Goal: Task Accomplishment & Management: Manage account settings

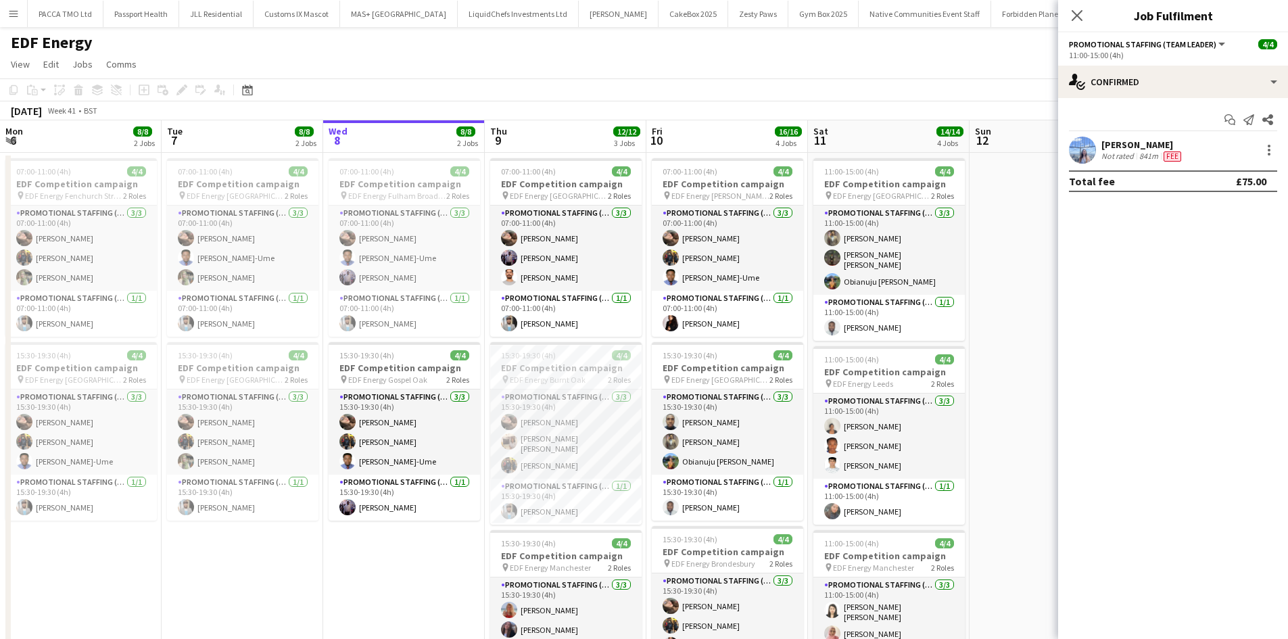
scroll to position [0, 465]
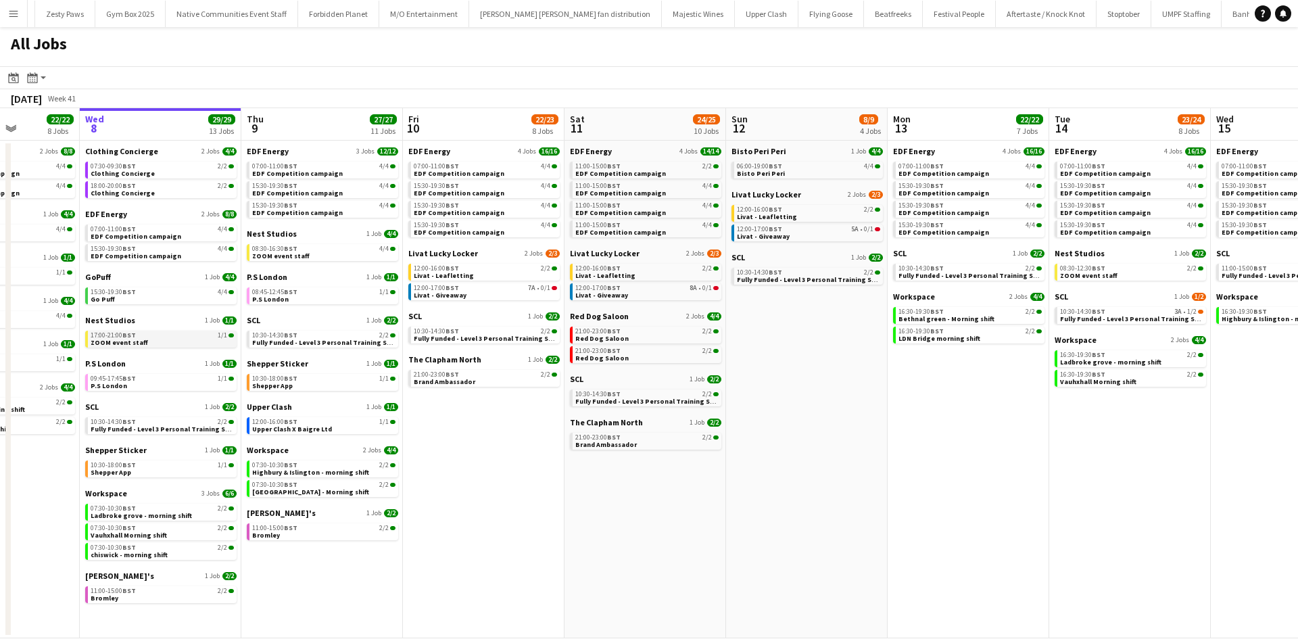
scroll to position [0, 394]
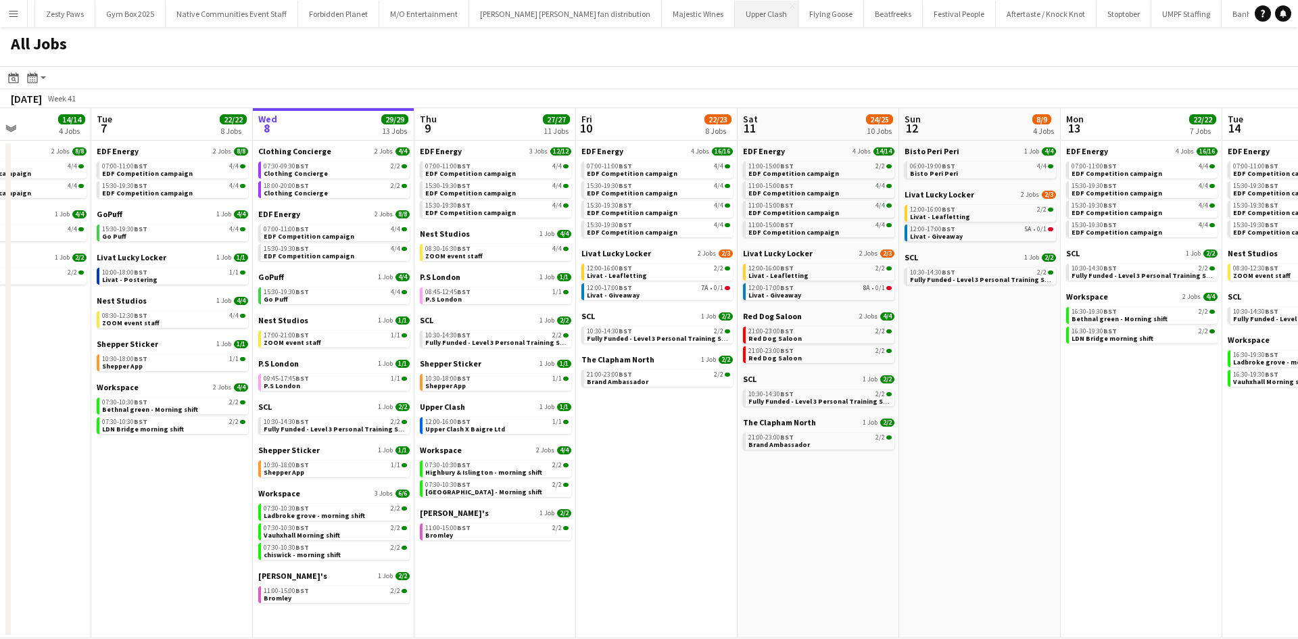
click at [735, 13] on button "Upper Clash Close" at bounding box center [767, 14] width 64 height 26
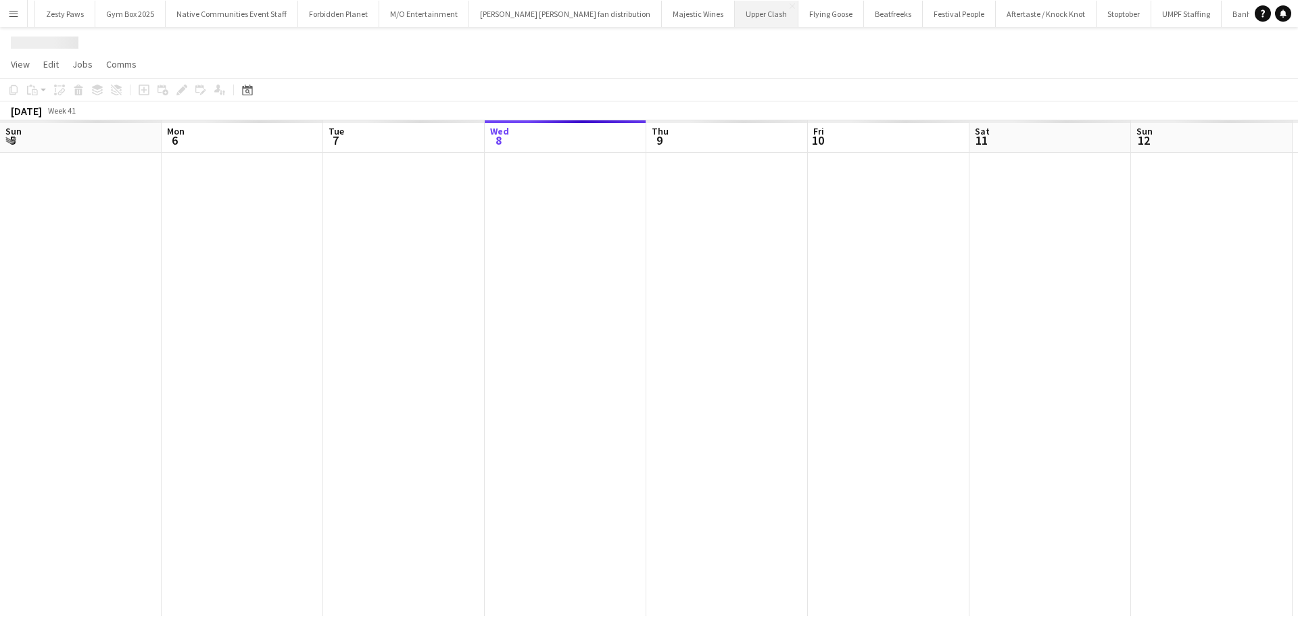
click at [735, 13] on button "Upper Clash Close" at bounding box center [767, 14] width 64 height 26
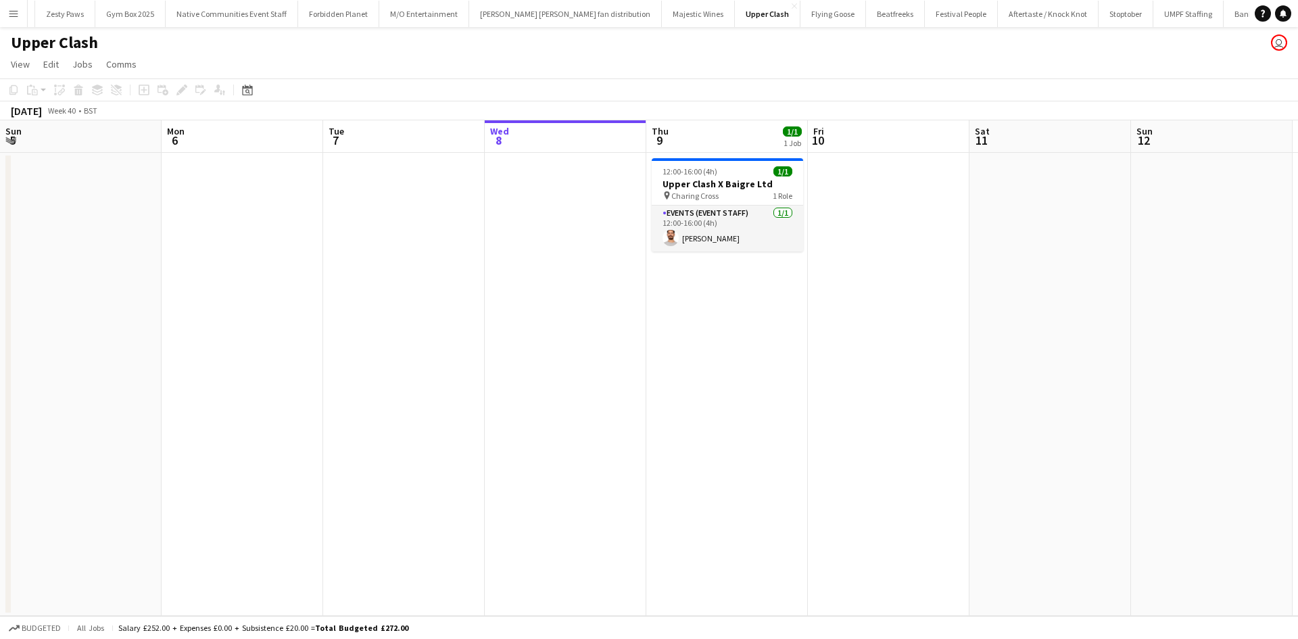
click at [17, 14] on app-icon "Menu" at bounding box center [13, 13] width 11 height 11
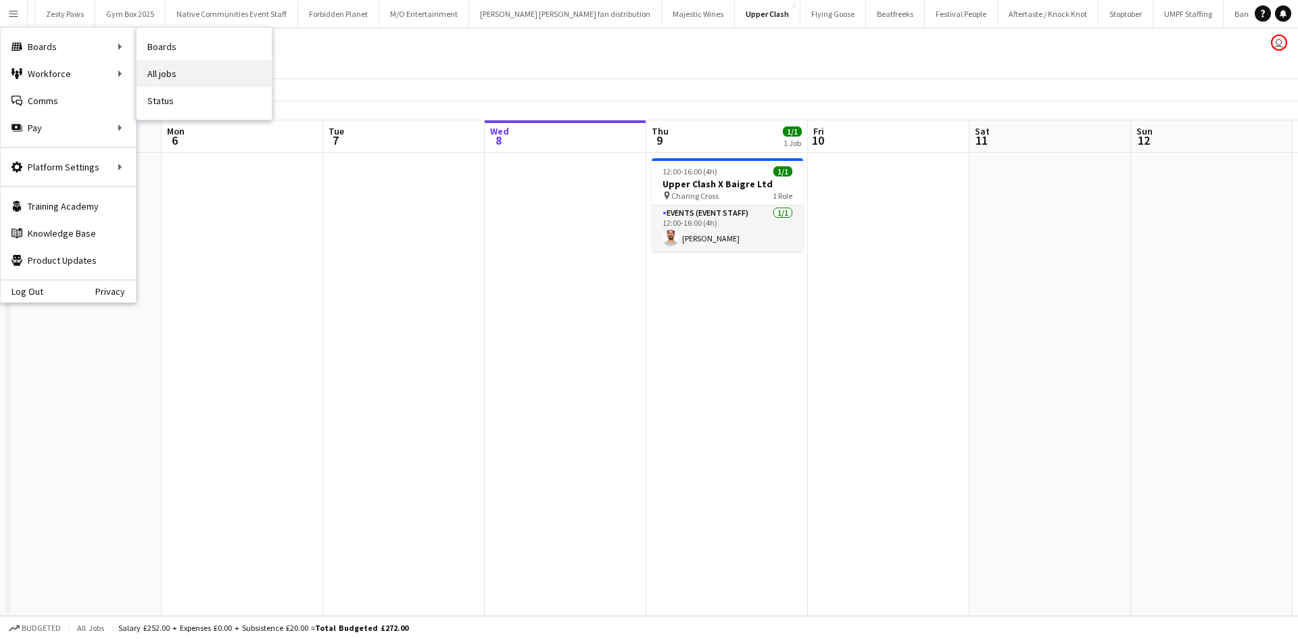
click at [191, 83] on link "All jobs" at bounding box center [204, 73] width 135 height 27
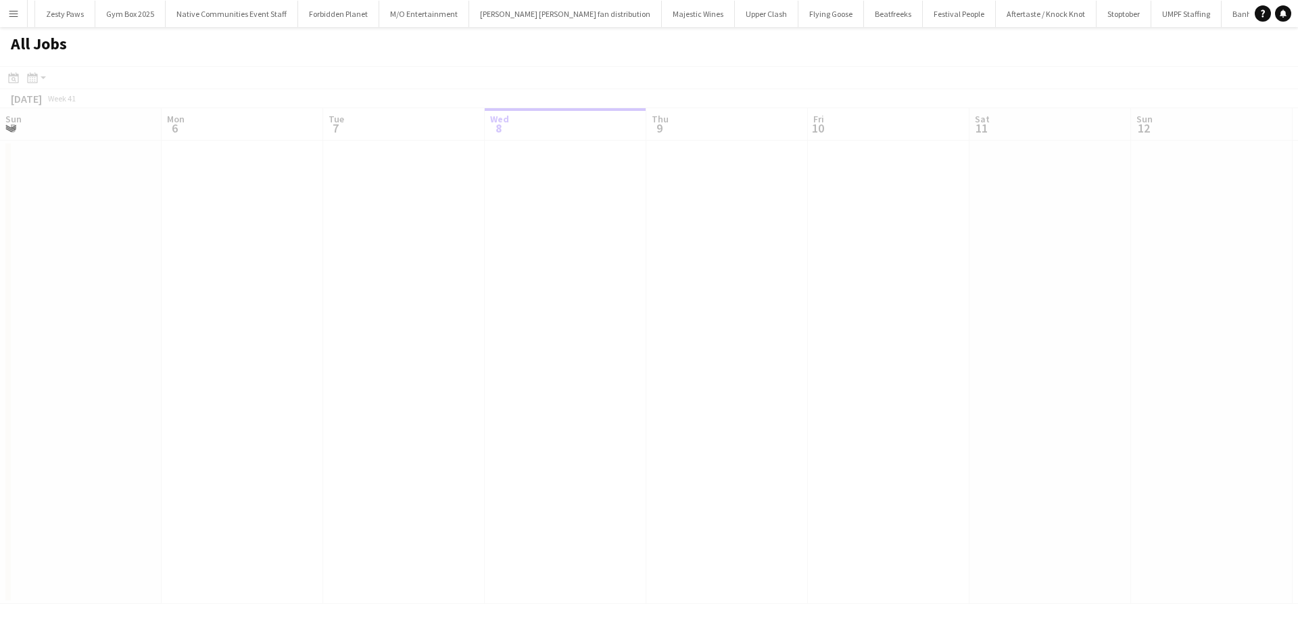
scroll to position [0, 323]
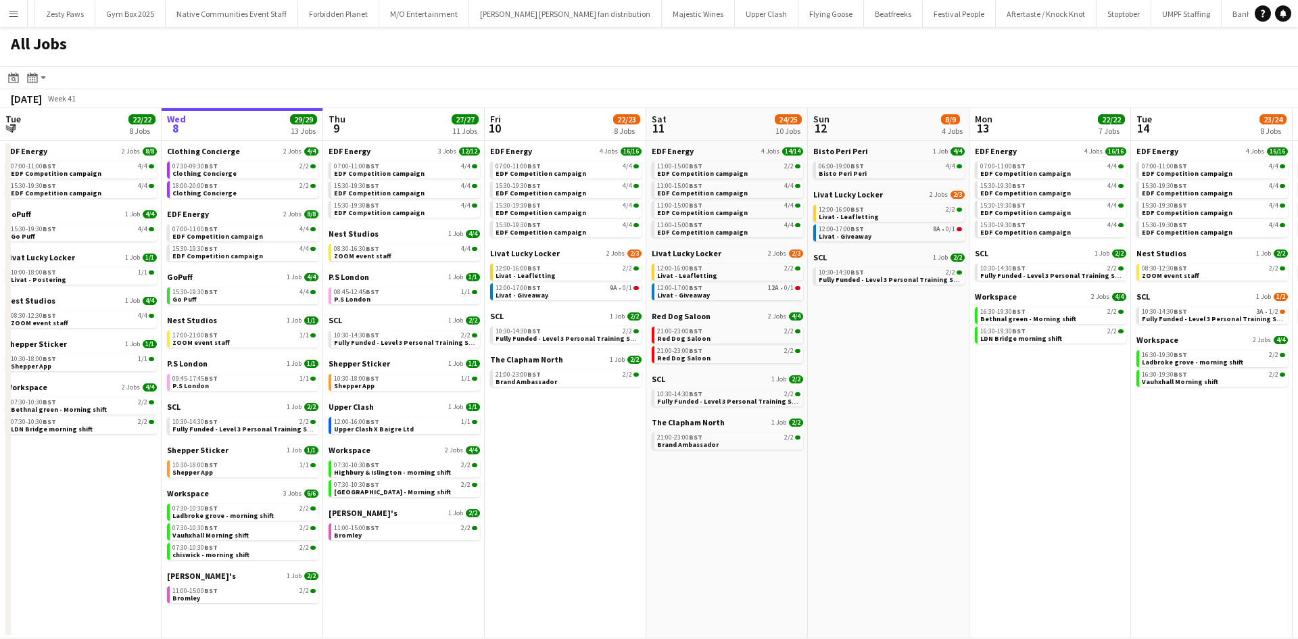
click at [557, 344] on div "SCL 1 Job 2/2 10:30-14:30 BST 2/2 Fully Funded - Level 3 Personal Training Skil…" at bounding box center [565, 332] width 151 height 43
click at [557, 335] on span "Fully Funded - Level 3 Personal Training Skills Bootcamp" at bounding box center [588, 338] width 185 height 9
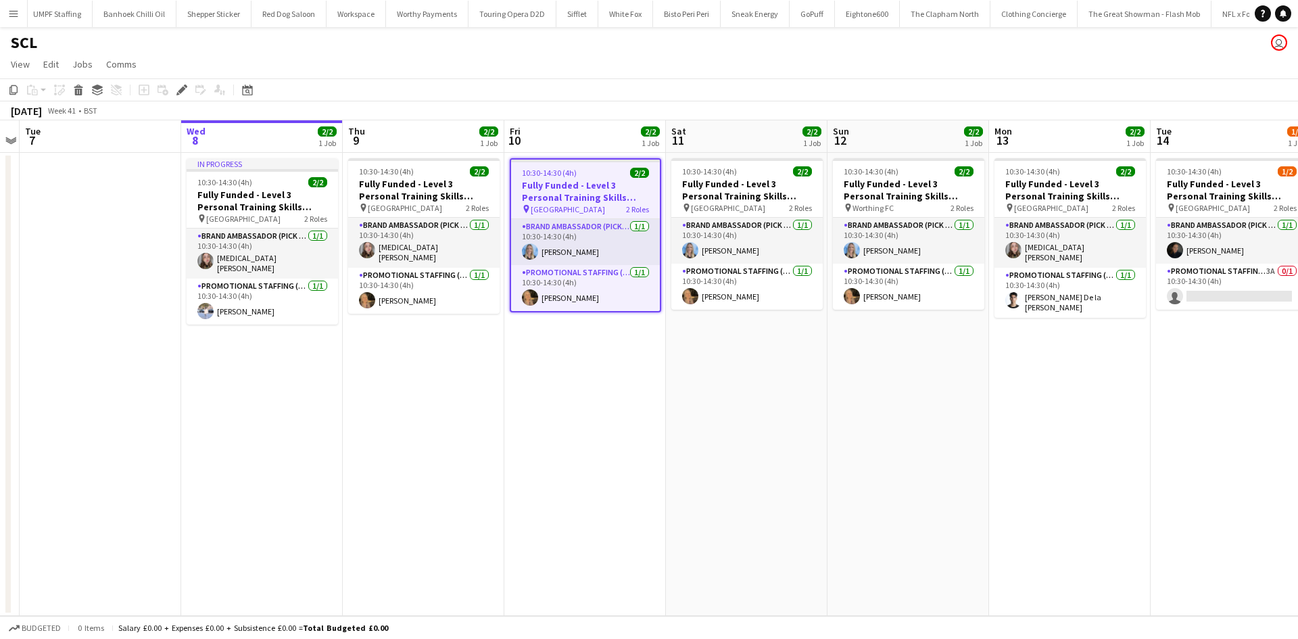
click at [8, 22] on button "Menu" at bounding box center [13, 13] width 27 height 27
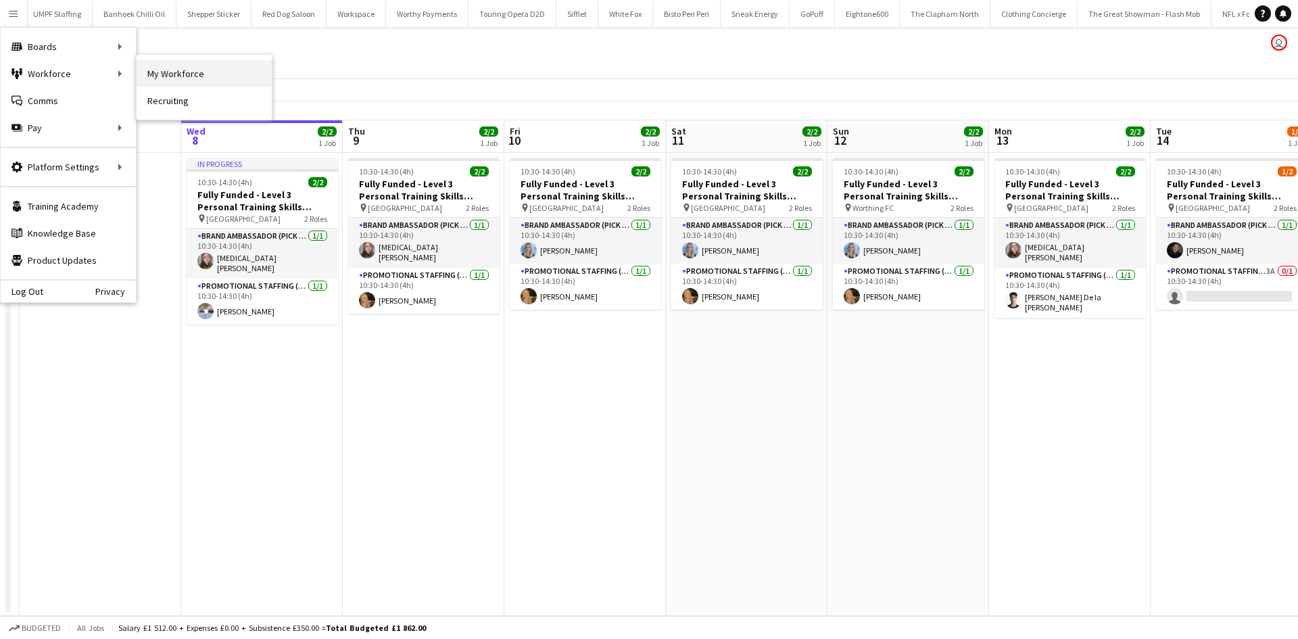
click at [170, 78] on link "My Workforce" at bounding box center [204, 73] width 135 height 27
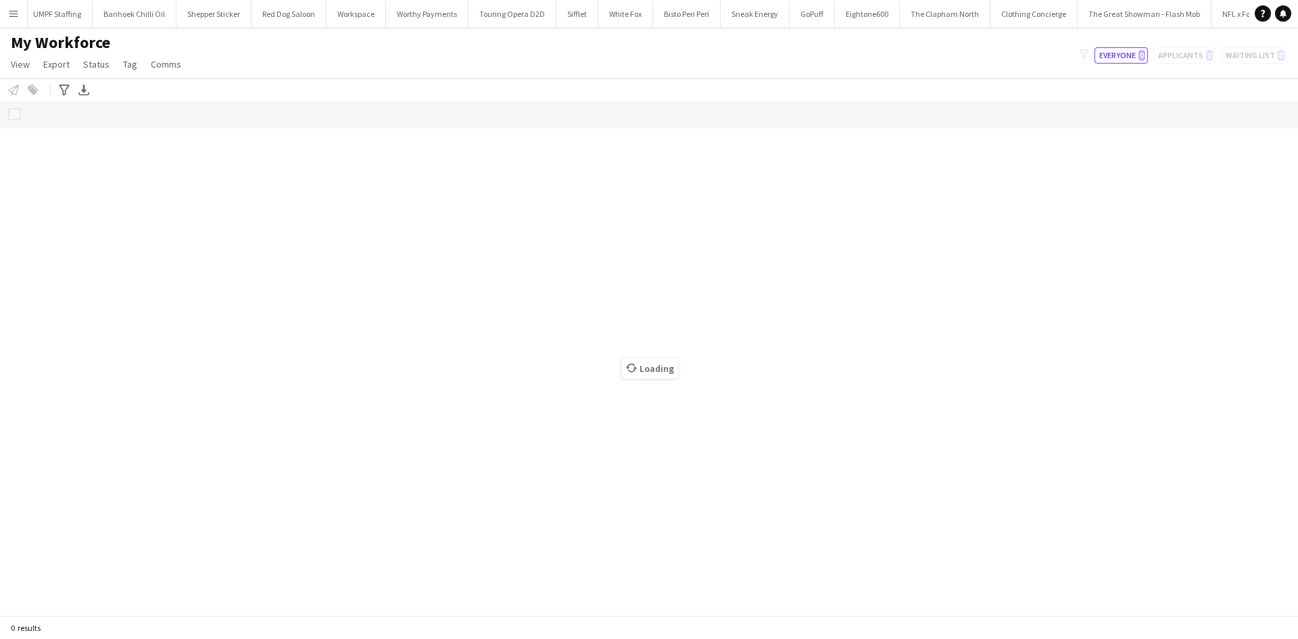
click at [170, 78] on app-page-menu "View Views Default view New view Update view Delete view Edit name Customise vi…" at bounding box center [97, 66] width 195 height 26
click at [0, 15] on button "Menu" at bounding box center [13, 13] width 27 height 27
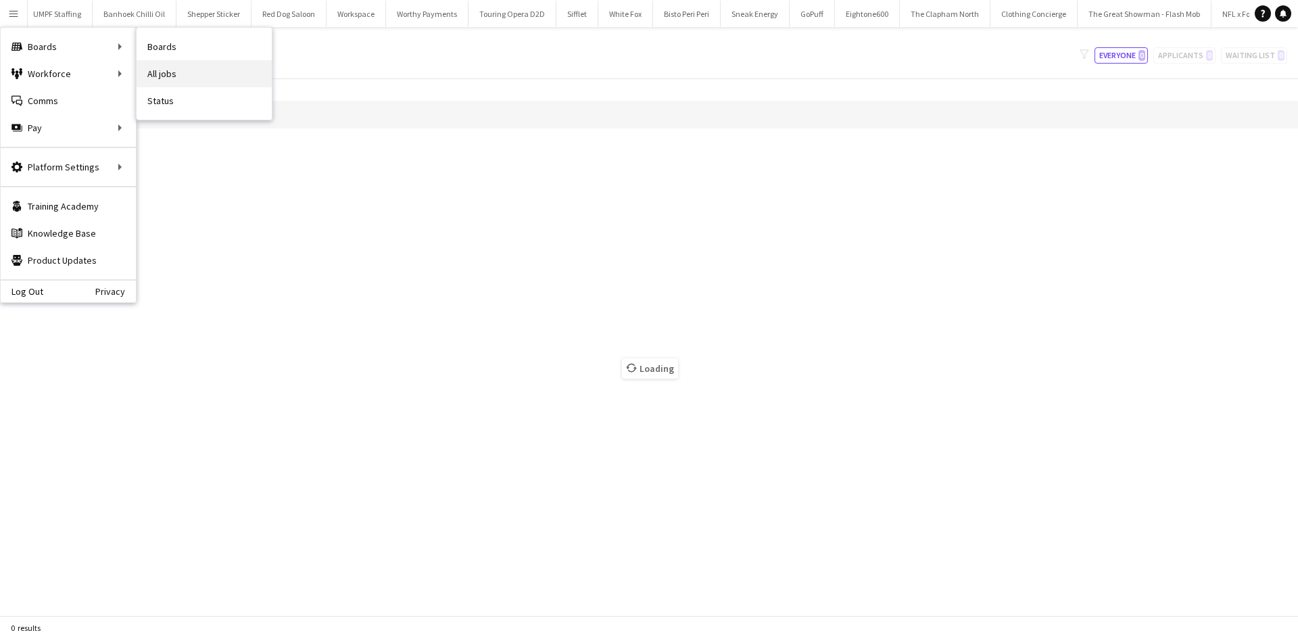
click at [168, 68] on link "All jobs" at bounding box center [204, 73] width 135 height 27
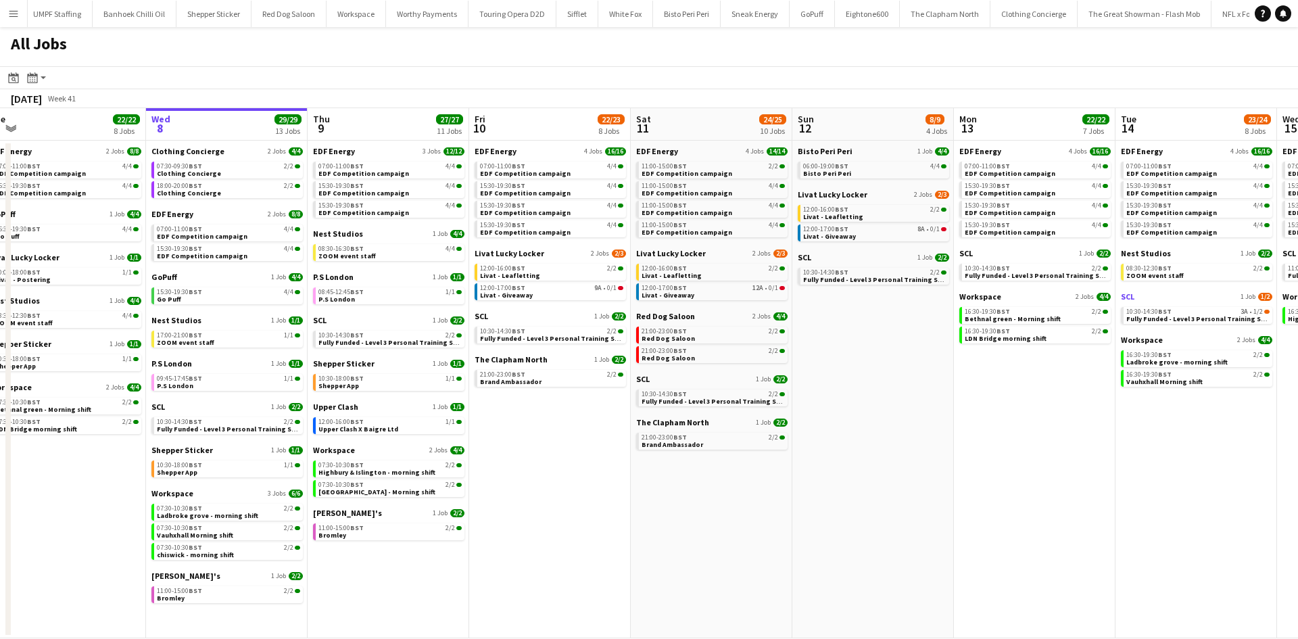
scroll to position [0, 335]
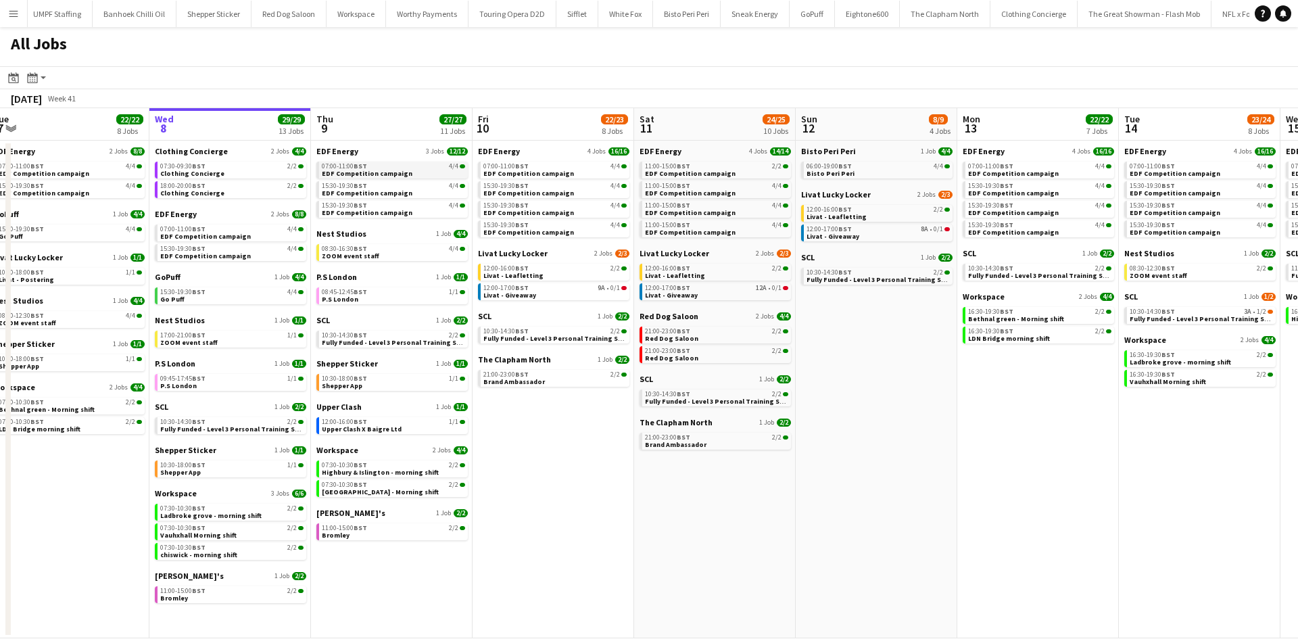
click at [361, 169] on span "EDF Competition campaign" at bounding box center [367, 173] width 91 height 9
click at [387, 486] on div "07:30-10:30 BST 2/2" at bounding box center [393, 484] width 143 height 7
click at [209, 429] on span "Fully Funded - Level 3 Personal Training Skills Bootcamp" at bounding box center [252, 429] width 185 height 9
click at [26, 20] on button "Menu" at bounding box center [13, 13] width 27 height 27
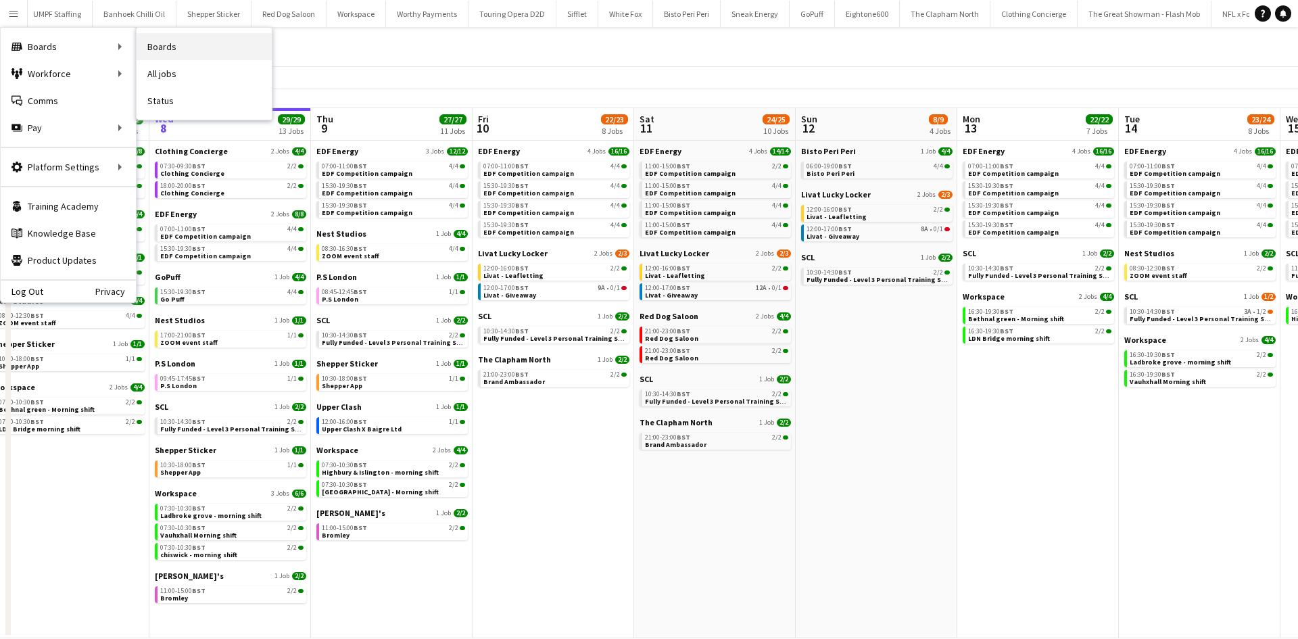
click at [153, 48] on link "Boards" at bounding box center [204, 46] width 135 height 27
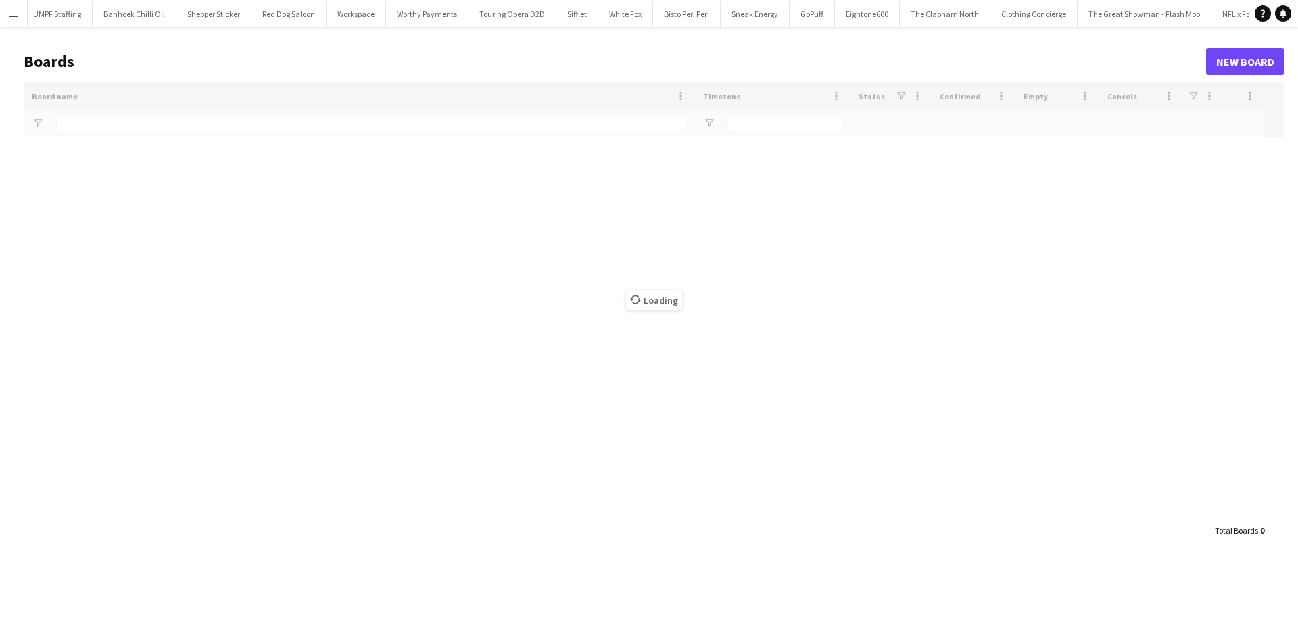
type input "**********"
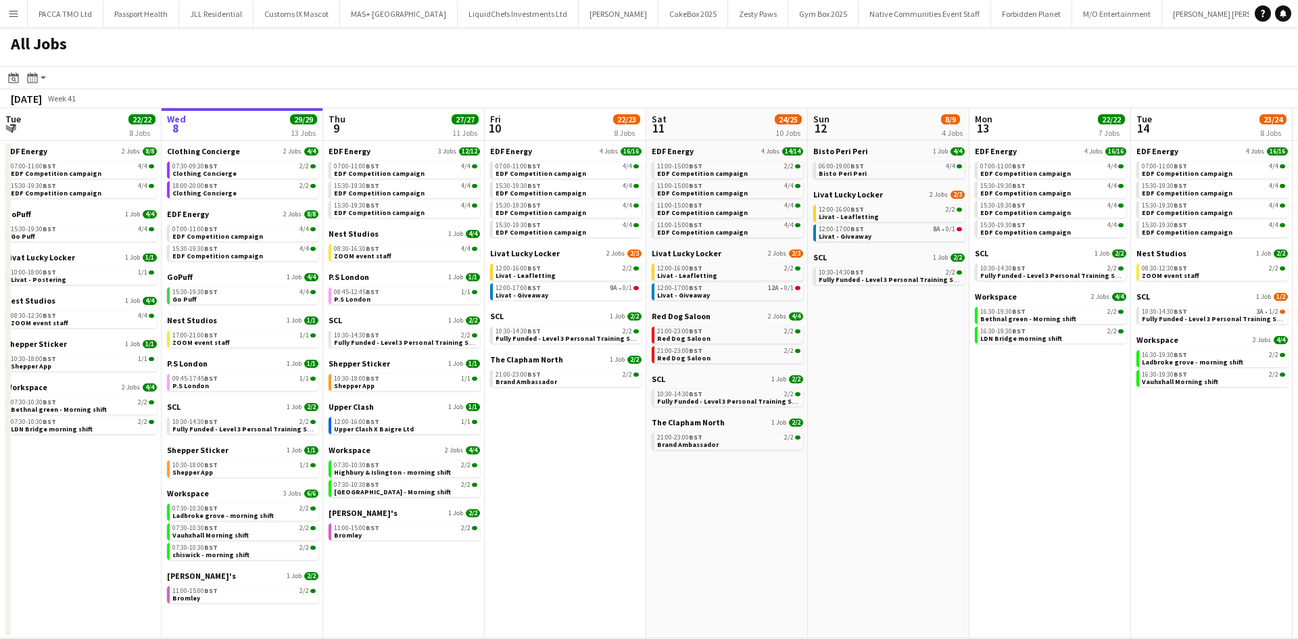
click at [21, 7] on button "Menu" at bounding box center [13, 13] width 27 height 27
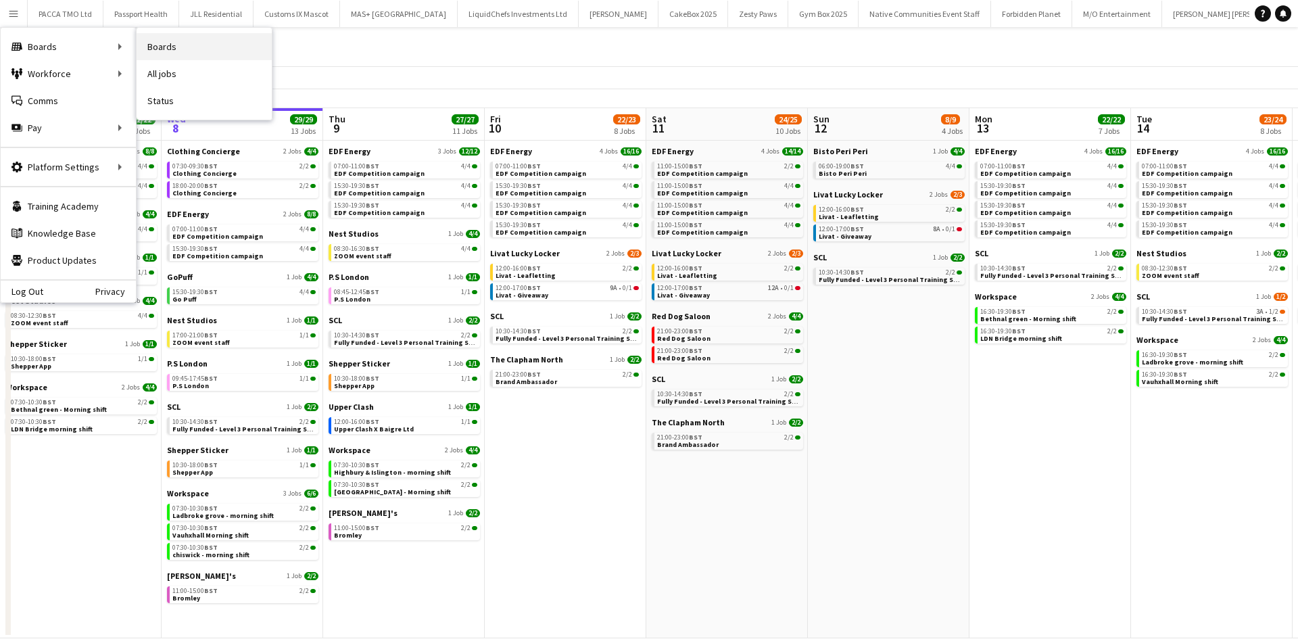
click at [149, 42] on link "Boards" at bounding box center [204, 46] width 135 height 27
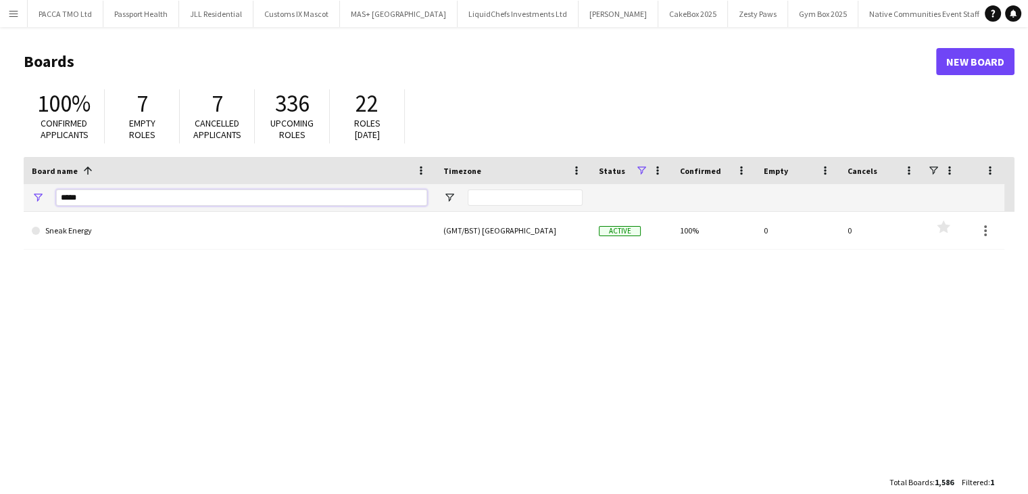
click at [170, 193] on input "*****" at bounding box center [241, 197] width 371 height 16
click at [101, 204] on input "*****" at bounding box center [241, 197] width 371 height 16
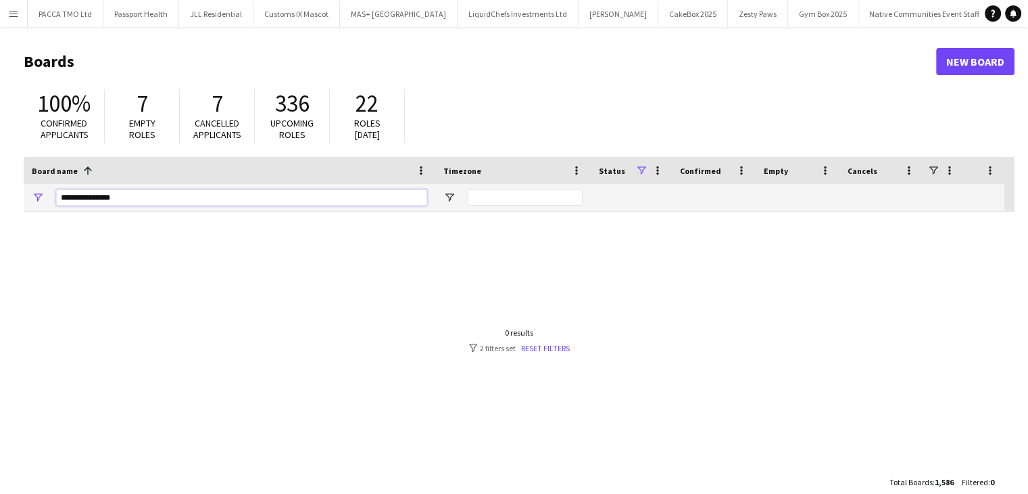
type input "**********"
click at [963, 71] on link "New Board" at bounding box center [976, 61] width 78 height 27
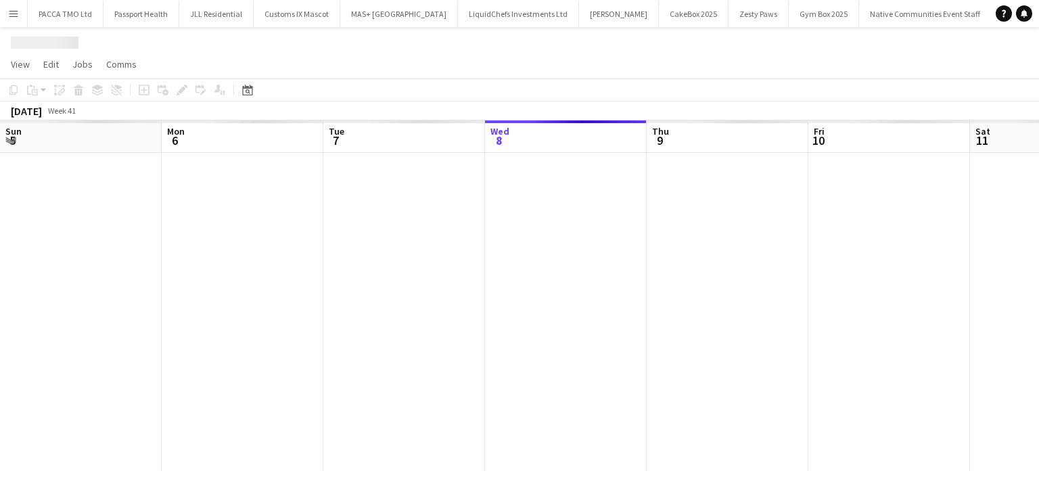
scroll to position [0, 323]
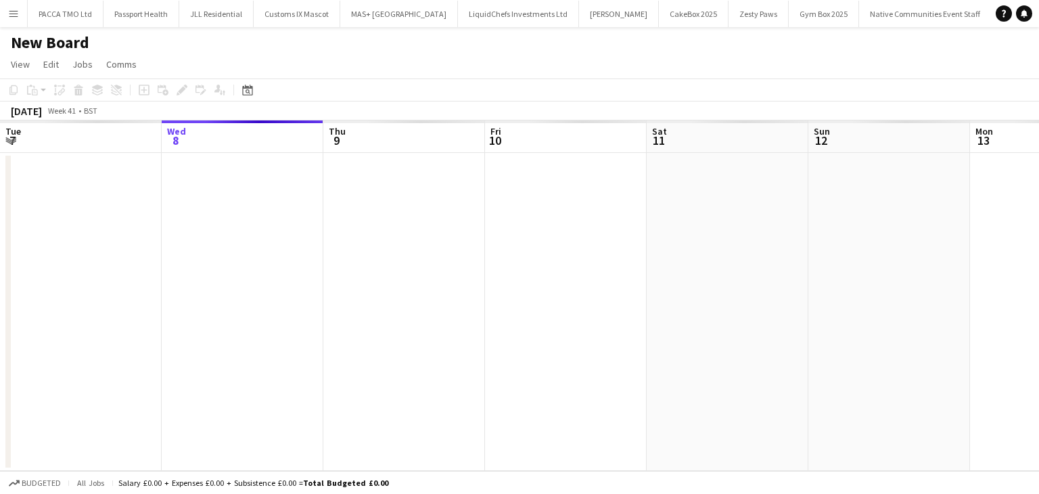
scroll to position [0, 2283]
click at [37, 49] on h1 "New Board" at bounding box center [50, 42] width 78 height 20
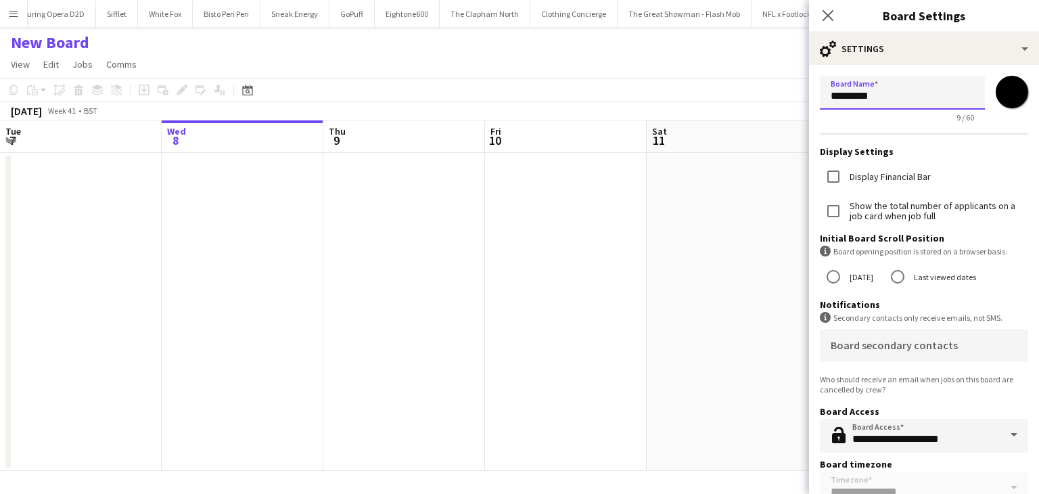
click at [850, 101] on input "*********" at bounding box center [902, 93] width 165 height 34
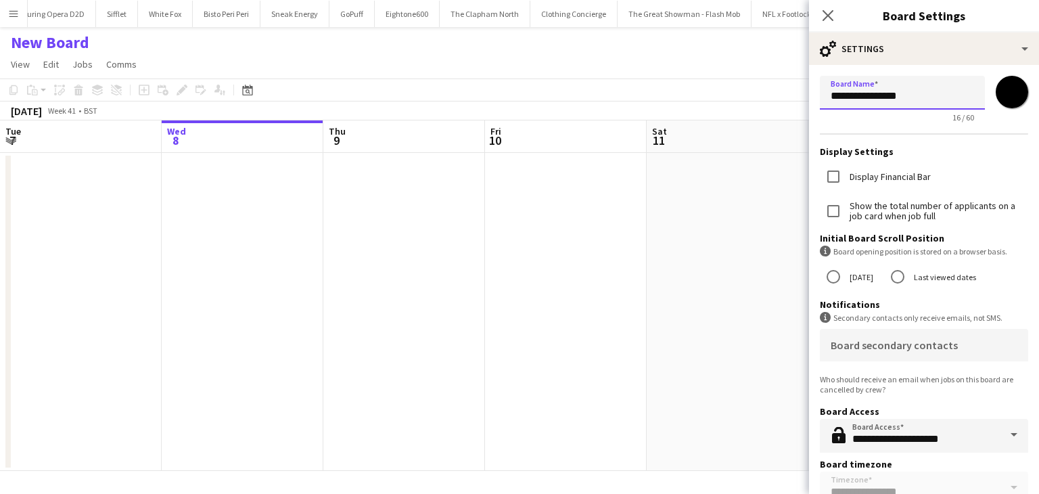
type input "**********"
click at [295, 266] on app-date-cell at bounding box center [243, 312] width 162 height 318
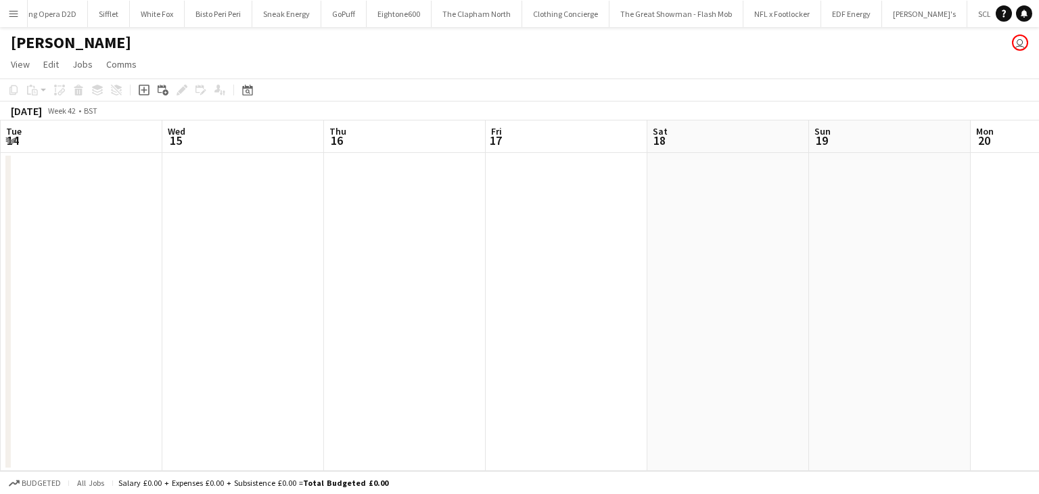
scroll to position [0, 485]
click at [737, 245] on app-date-cell at bounding box center [727, 312] width 162 height 318
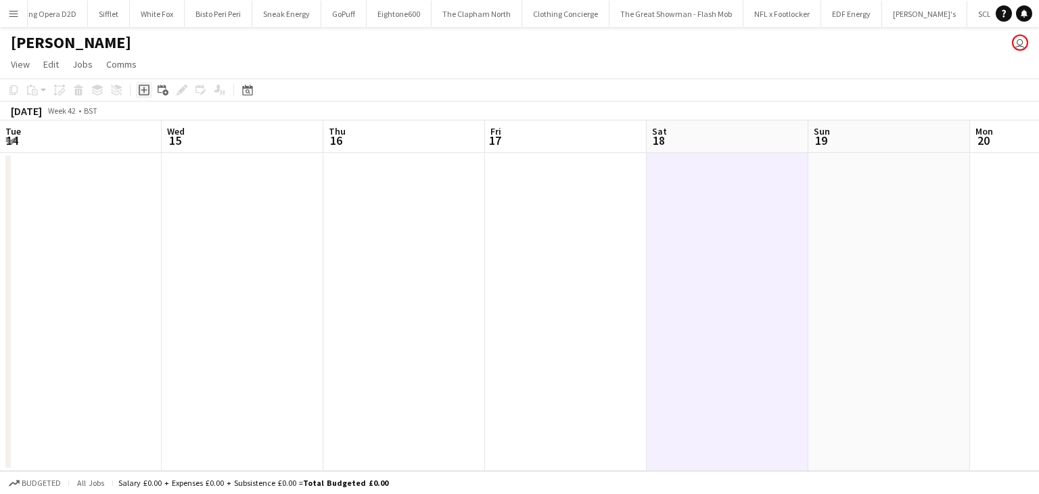
click at [141, 85] on icon at bounding box center [144, 90] width 11 height 11
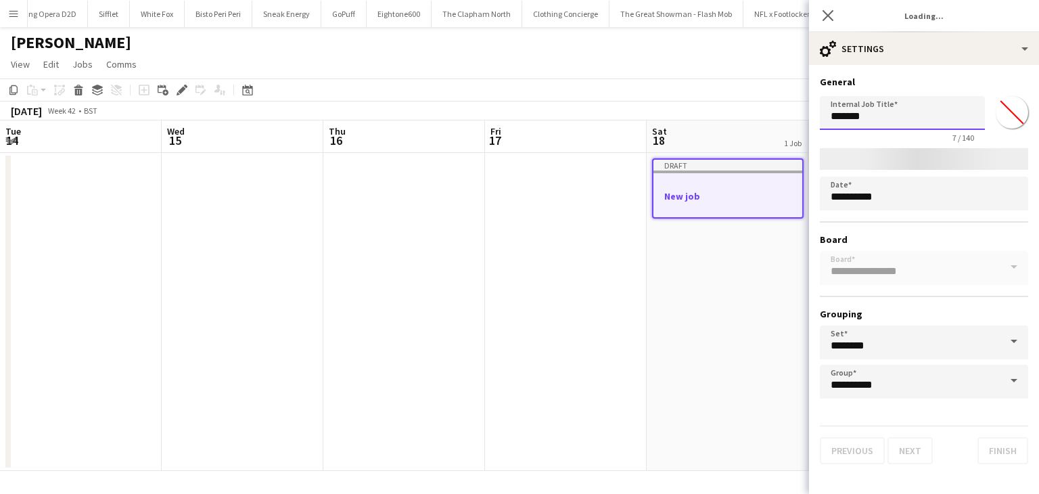
click at [838, 119] on input "*******" at bounding box center [902, 113] width 165 height 34
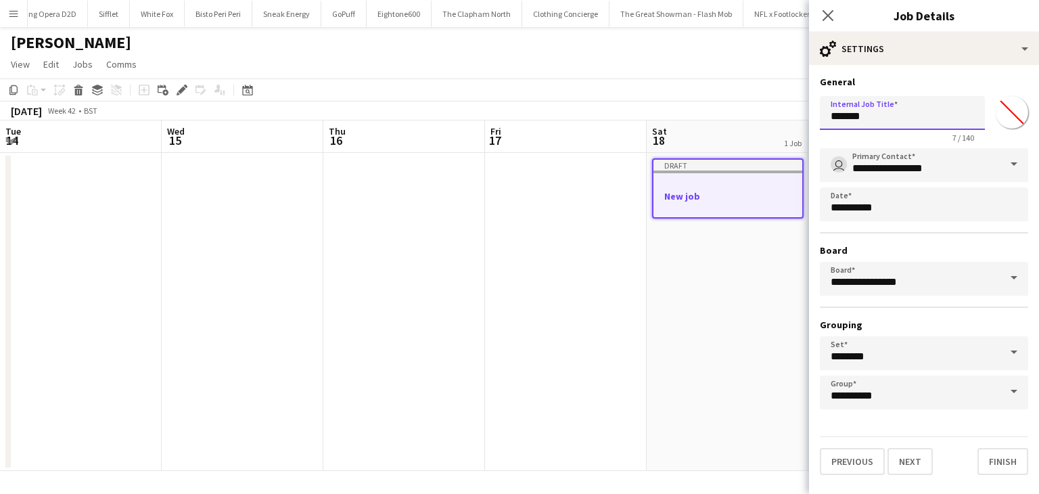
click at [838, 119] on input "*******" at bounding box center [902, 113] width 165 height 34
type input "**********"
click at [908, 452] on button "Next" at bounding box center [909, 461] width 45 height 27
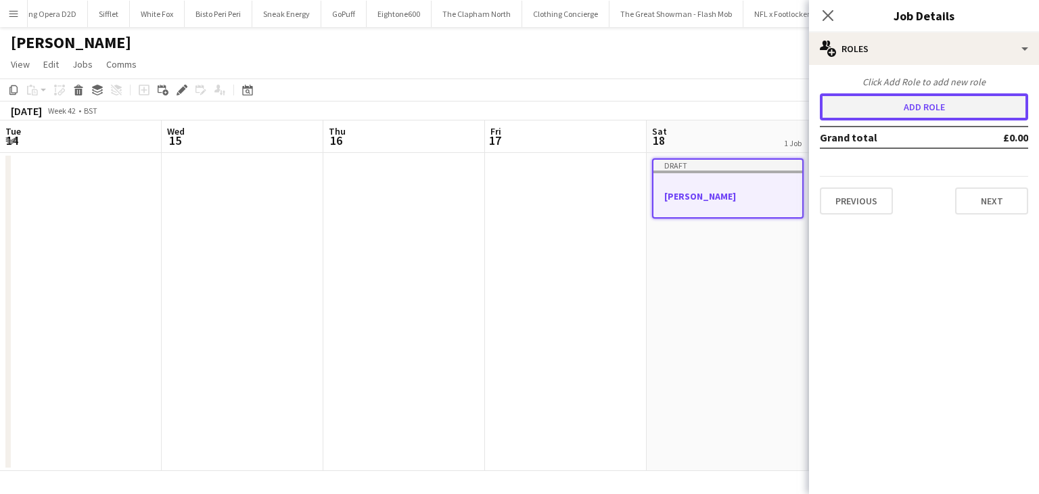
click at [878, 108] on button "Add role" at bounding box center [924, 106] width 208 height 27
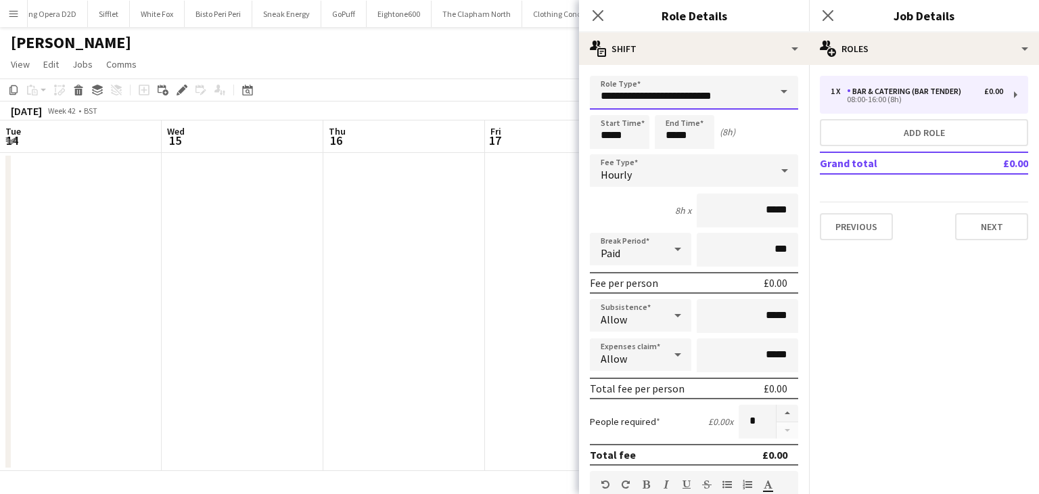
click at [638, 95] on input "**********" at bounding box center [694, 93] width 208 height 34
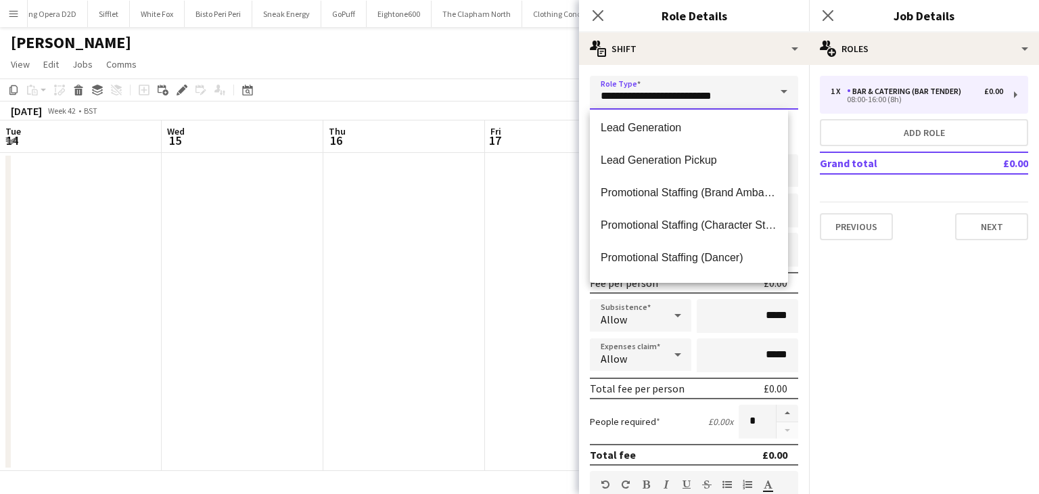
scroll to position [609, 0]
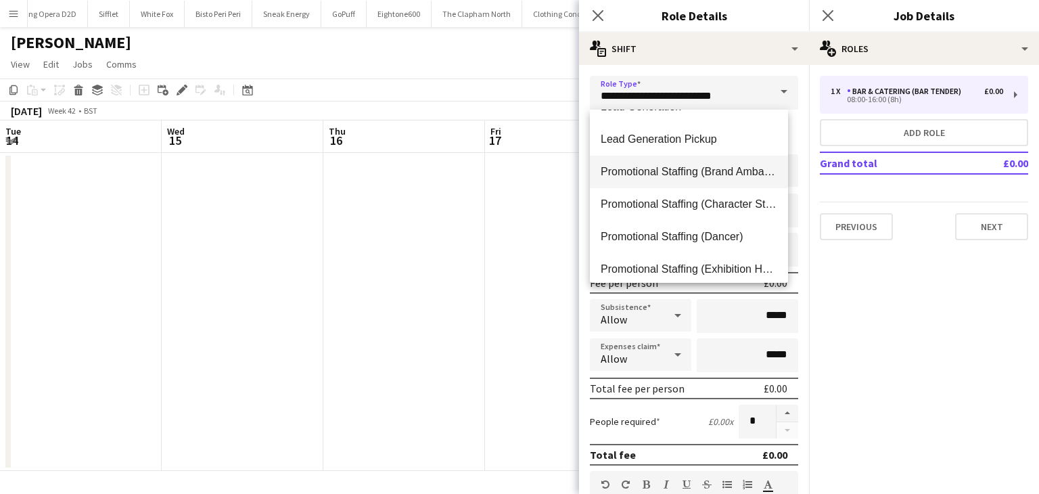
click at [673, 185] on mat-option "Promotional Staffing (Brand Ambassadors)" at bounding box center [689, 172] width 198 height 32
type input "**********"
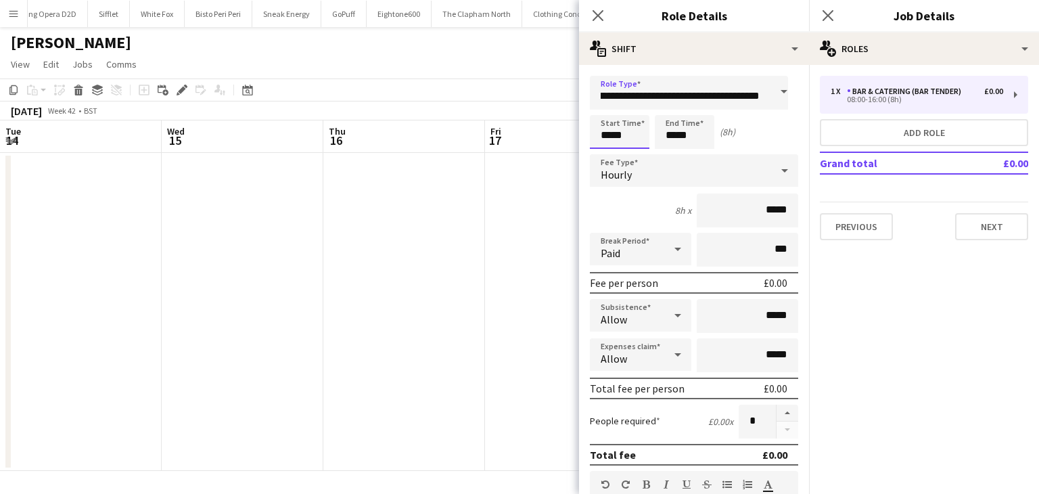
scroll to position [0, 0]
click at [623, 127] on input "*****" at bounding box center [620, 132] width 60 height 34
click at [606, 134] on input "*****" at bounding box center [620, 132] width 60 height 34
type input "*****"
click at [744, 210] on input "*****" at bounding box center [746, 210] width 101 height 34
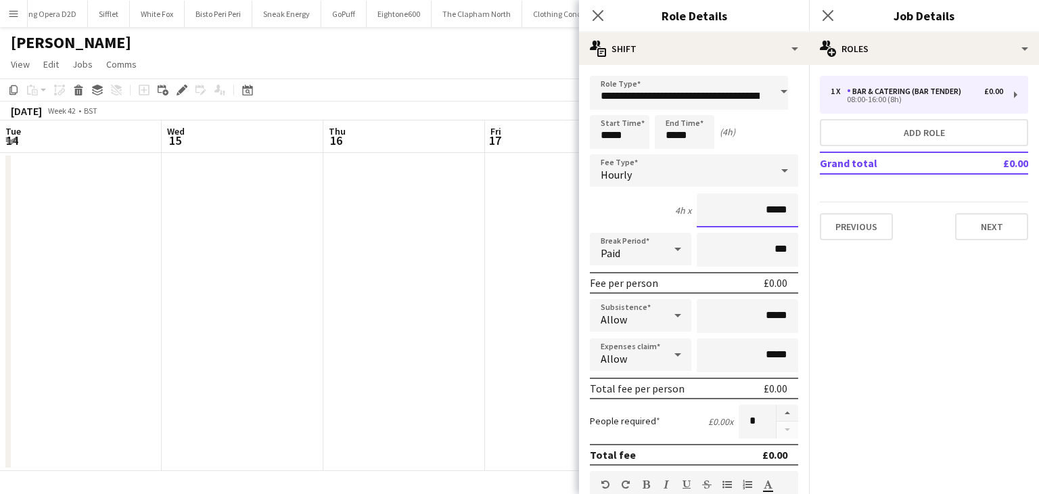
click at [769, 214] on input "*****" at bounding box center [746, 210] width 101 height 34
type input "**"
type input "******"
click at [658, 201] on div "4h x ******" at bounding box center [694, 210] width 208 height 34
click at [765, 323] on input "*****" at bounding box center [746, 316] width 101 height 34
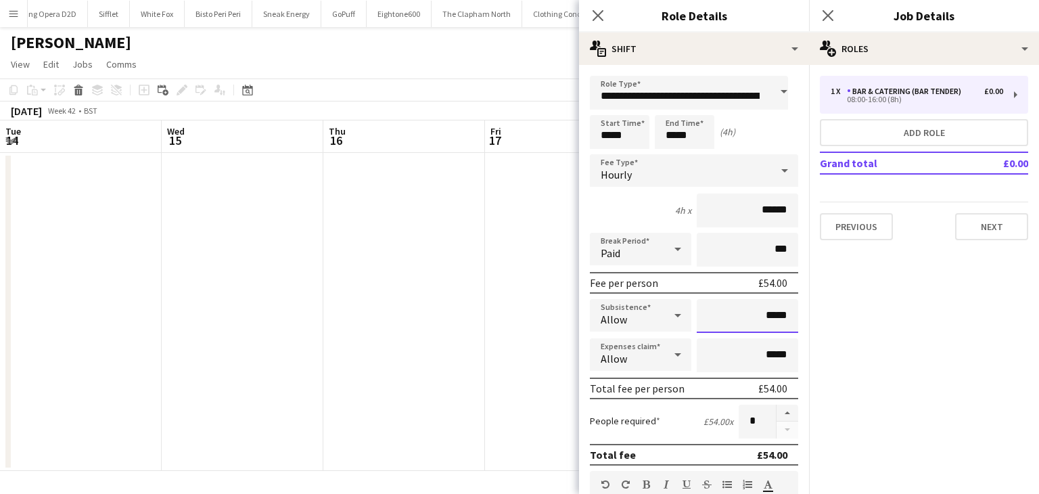
type input "**"
type input "*****"
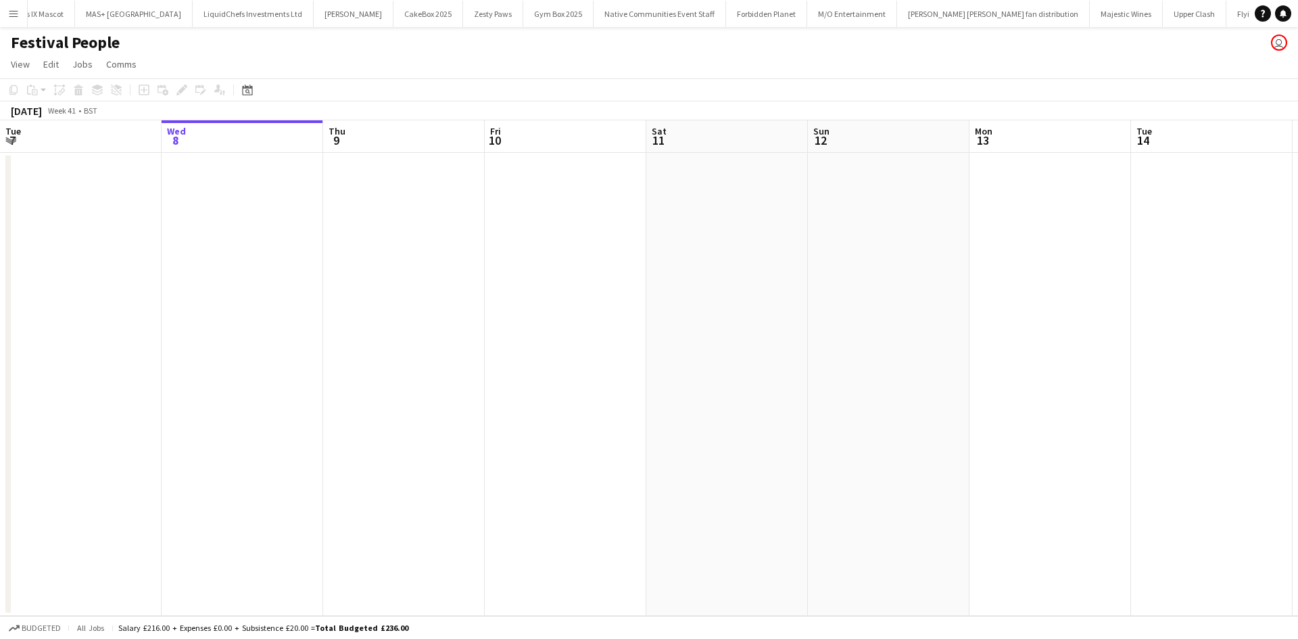
click at [8, 14] on app-icon "Menu" at bounding box center [13, 13] width 11 height 11
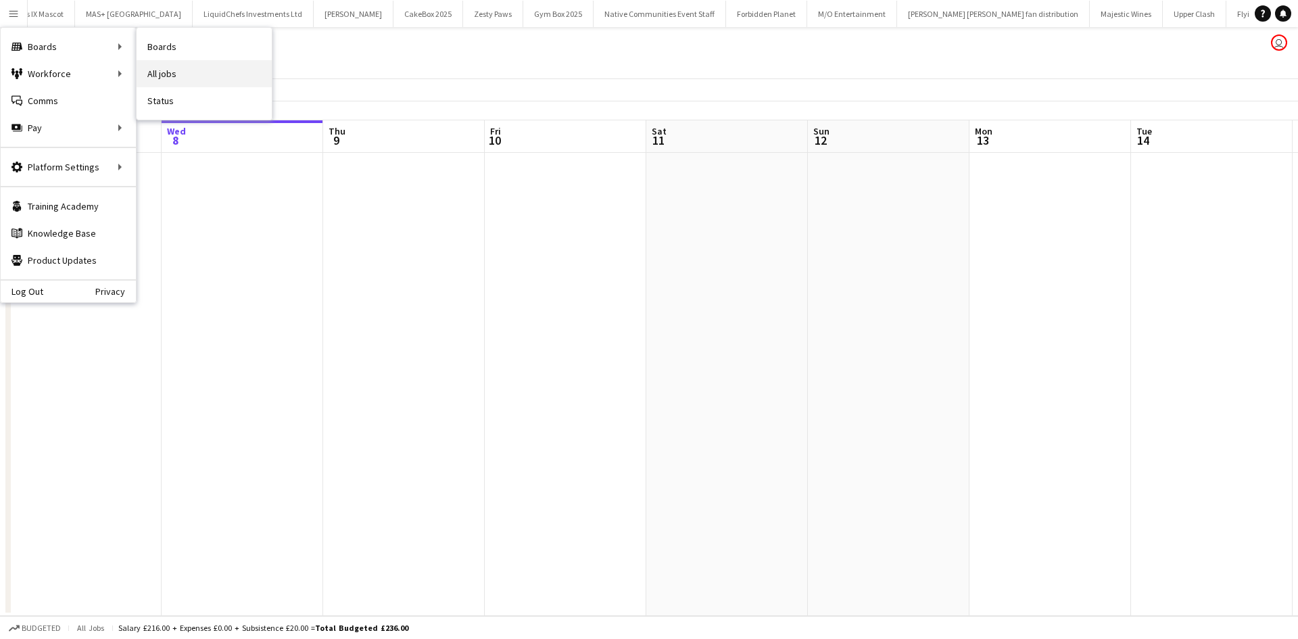
click at [157, 78] on link "All jobs" at bounding box center [204, 73] width 135 height 27
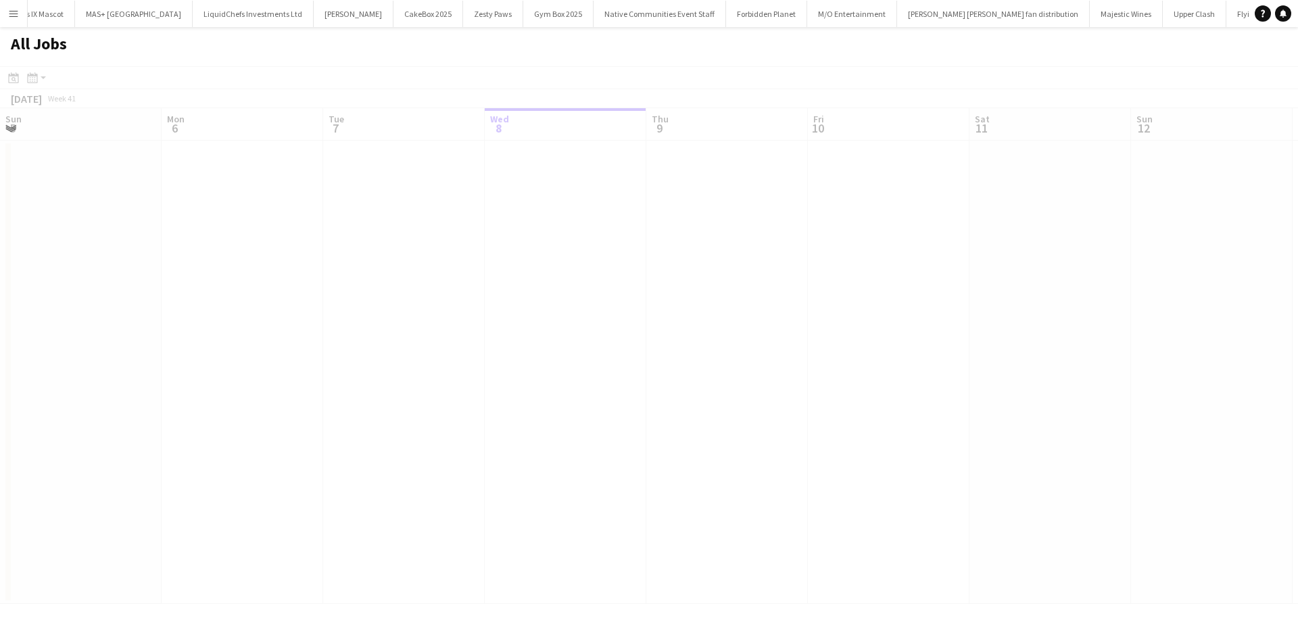
scroll to position [0, 323]
click at [7, 9] on button "Menu" at bounding box center [13, 13] width 27 height 27
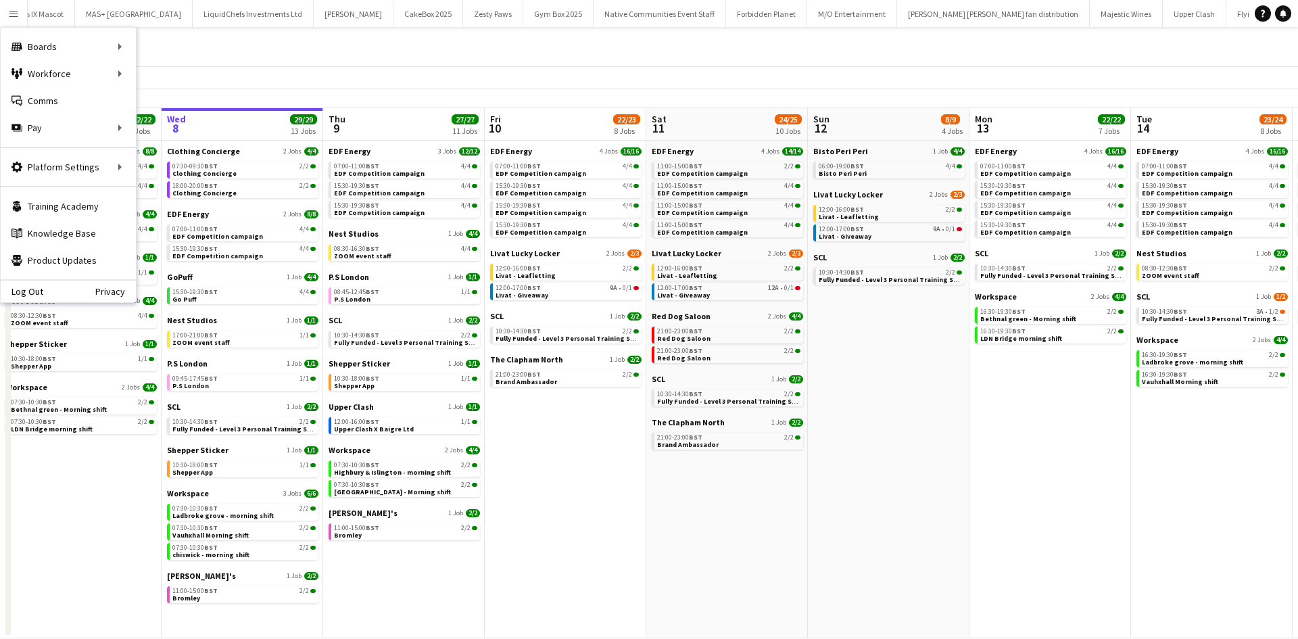
click at [570, 71] on app-toolbar "Date picker [DATE] [DATE] [DATE] M [DATE] T [DATE] W [DATE] T [DATE] F [DATE] S…" at bounding box center [649, 77] width 1298 height 23
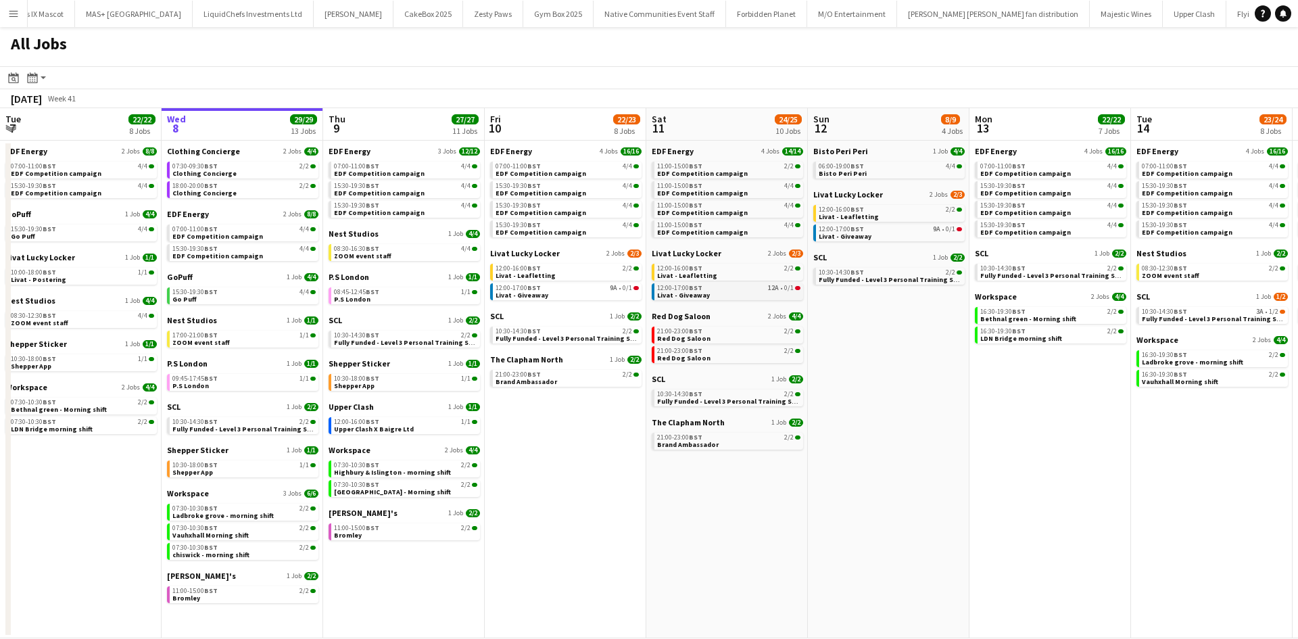
click at [750, 288] on div "12:00-17:00 BST 12A • 0/1" at bounding box center [728, 288] width 143 height 7
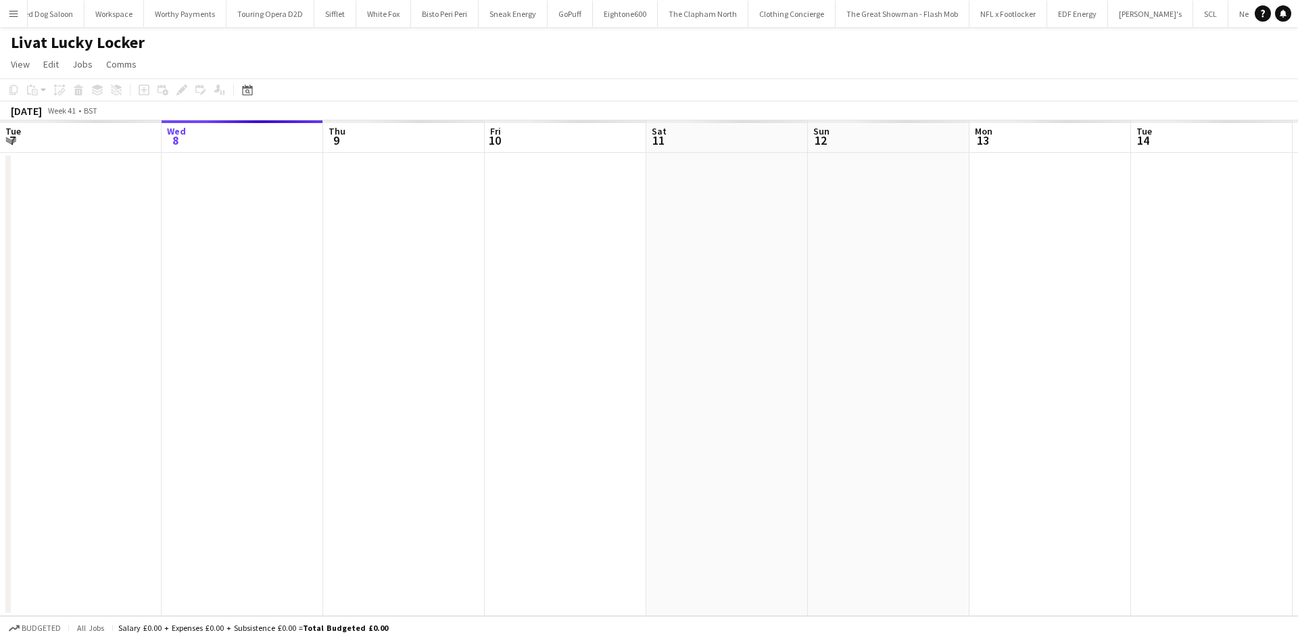
scroll to position [0, 2055]
click at [14, 6] on button "Menu" at bounding box center [13, 13] width 27 height 27
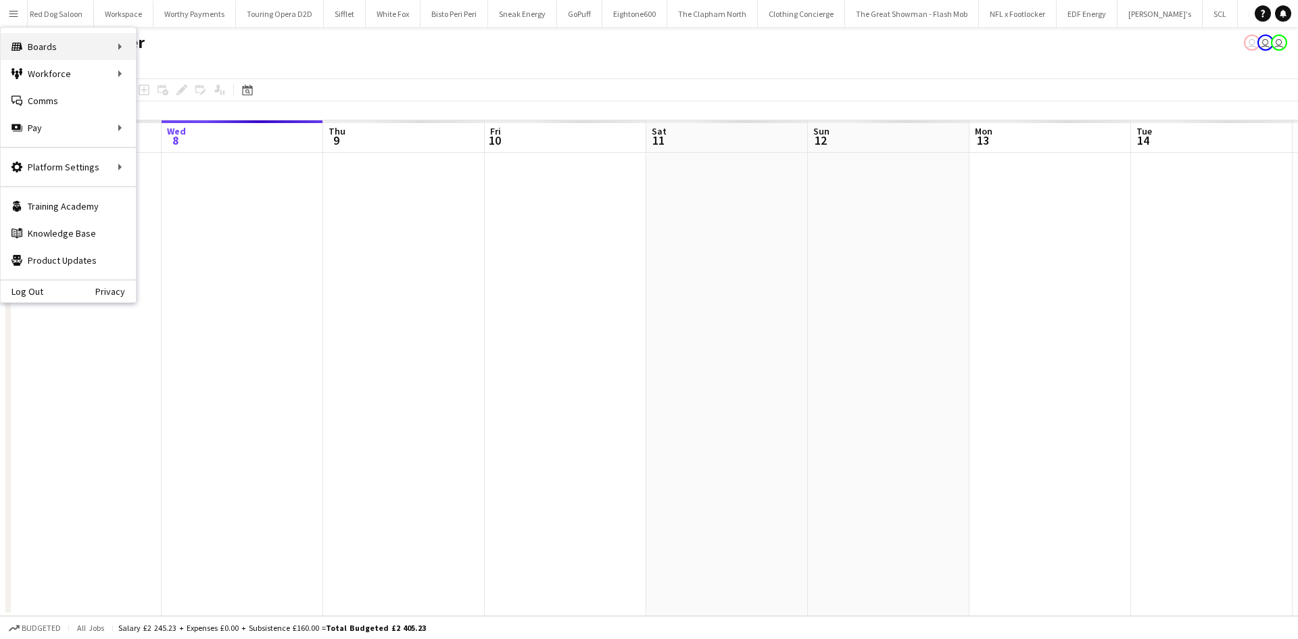
scroll to position [0, 465]
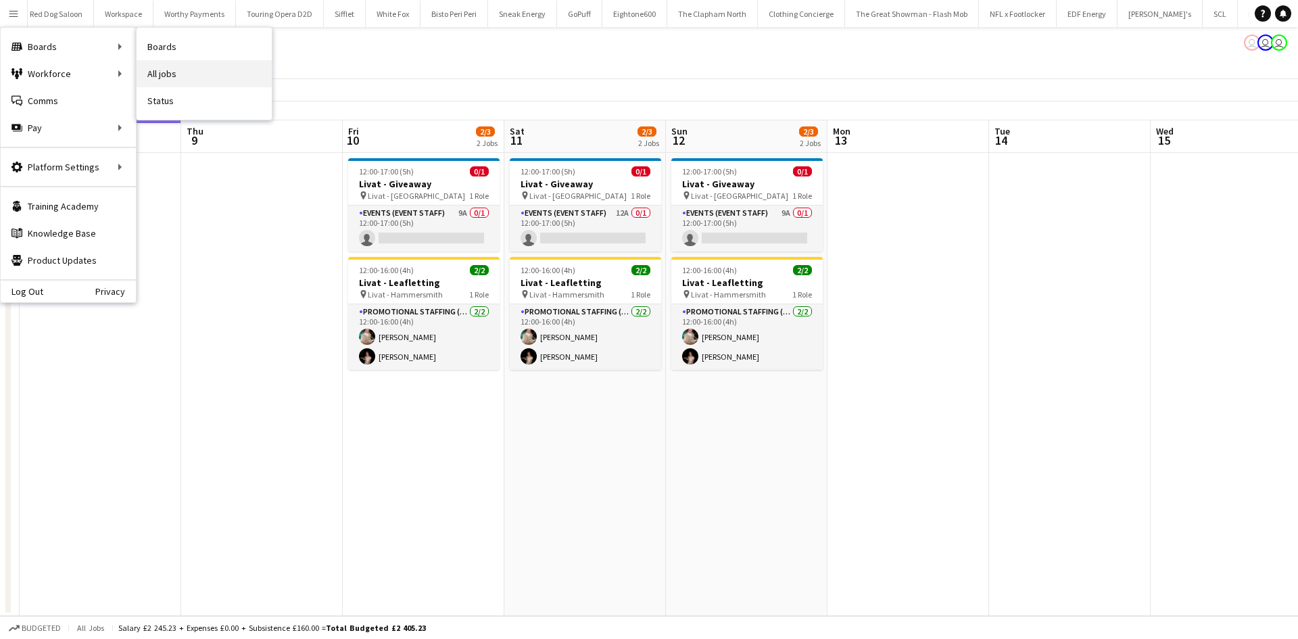
click at [156, 70] on link "All jobs" at bounding box center [204, 73] width 135 height 27
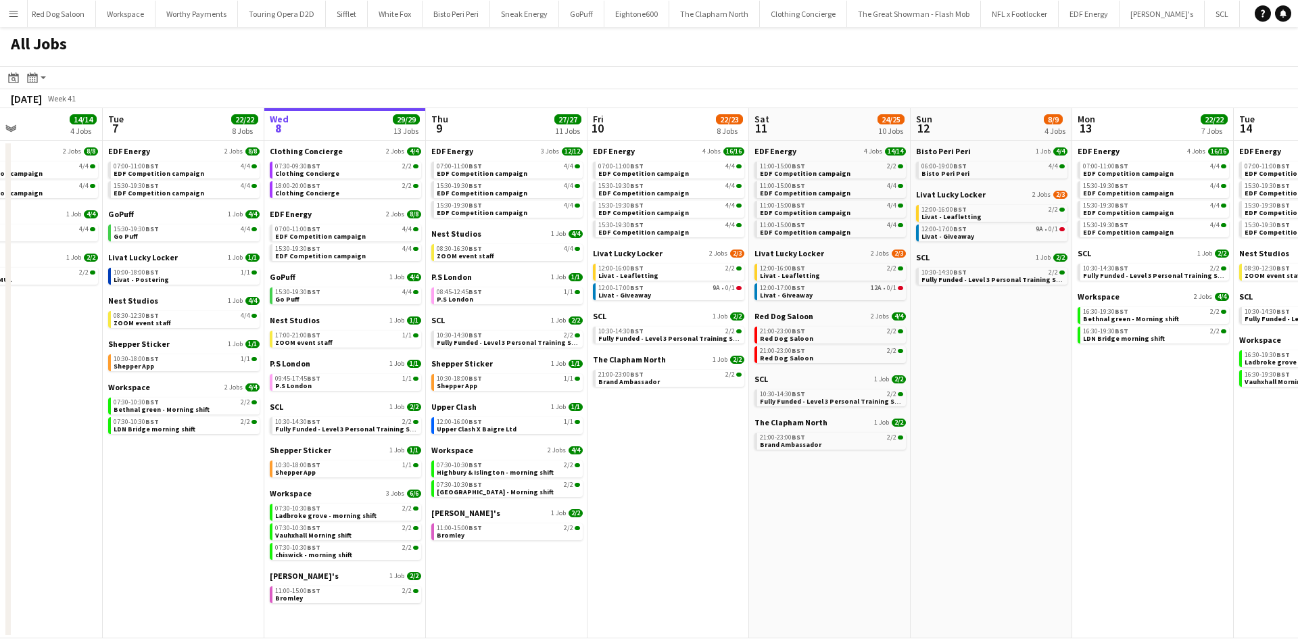
scroll to position [0, 383]
drag, startPoint x: 628, startPoint y: 272, endPoint x: 619, endPoint y: 288, distance: 18.1
click at [619, 288] on app-calendar-viewport "Sat 4 40/40 10 Jobs Sun 5 2/2 1 Job Mon 6 14/14 4 Jobs Tue 7 22/22 8 Jobs Wed 8…" at bounding box center [649, 373] width 1298 height 530
click at [619, 290] on span "12:00-17:00 BST" at bounding box center [620, 288] width 45 height 7
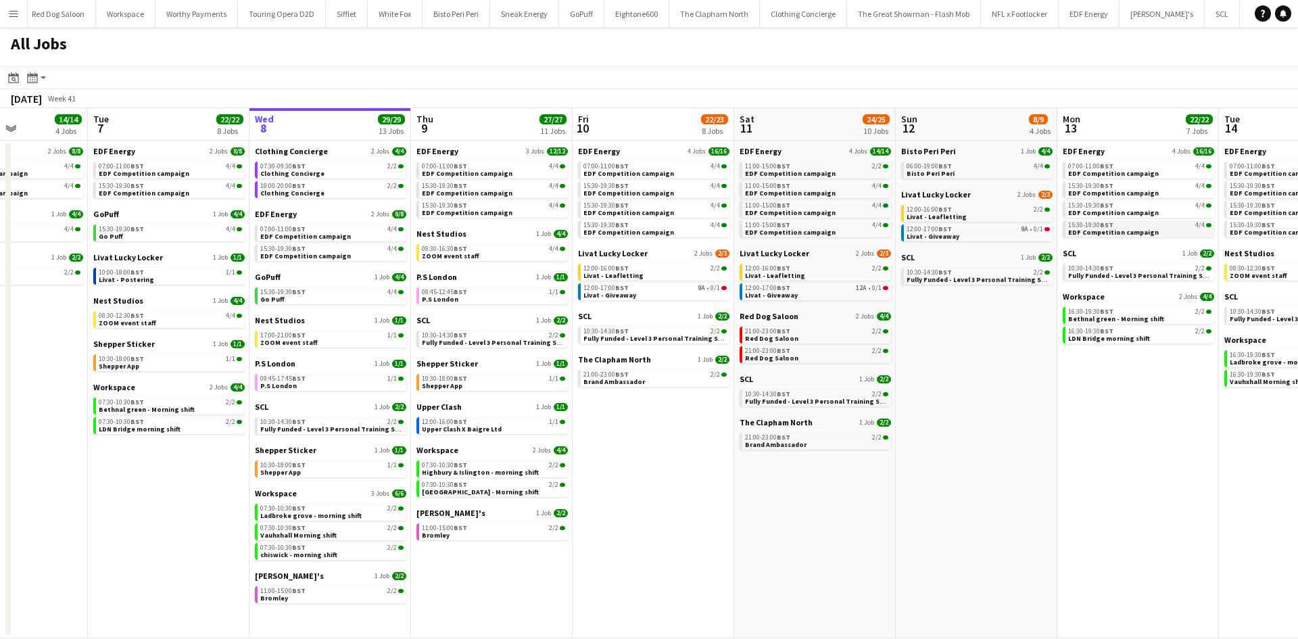
scroll to position [0, 563]
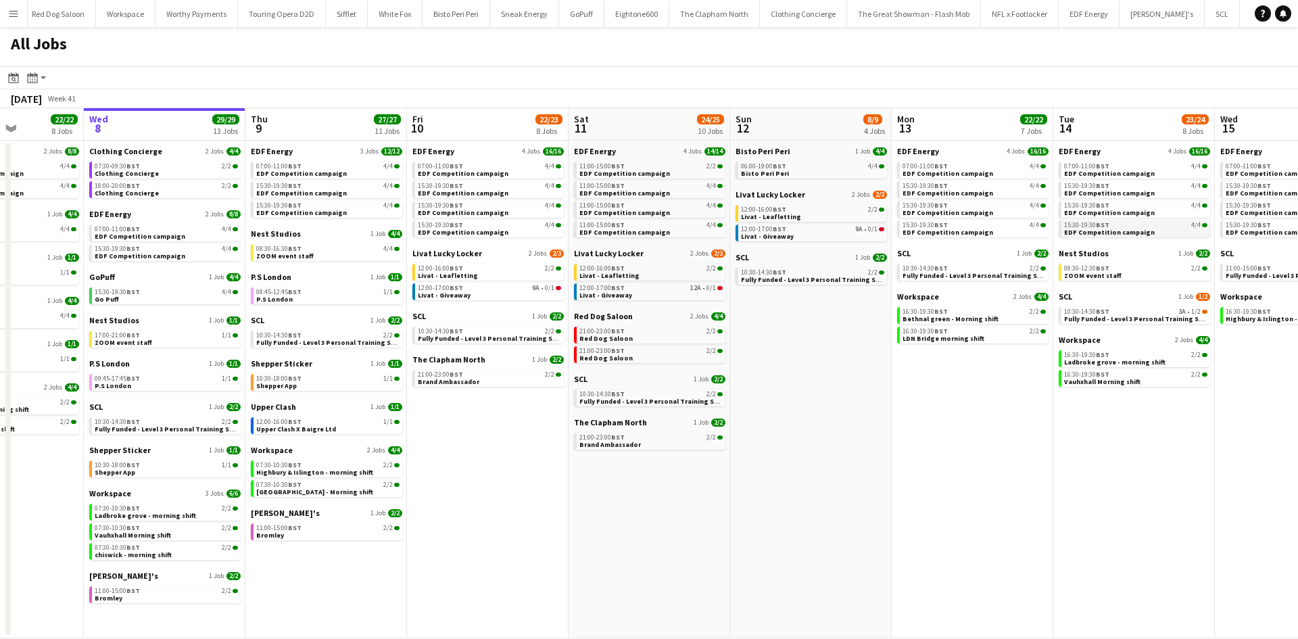
click at [1125, 224] on div "15:30-19:30 BST 4/4" at bounding box center [1135, 225] width 143 height 7
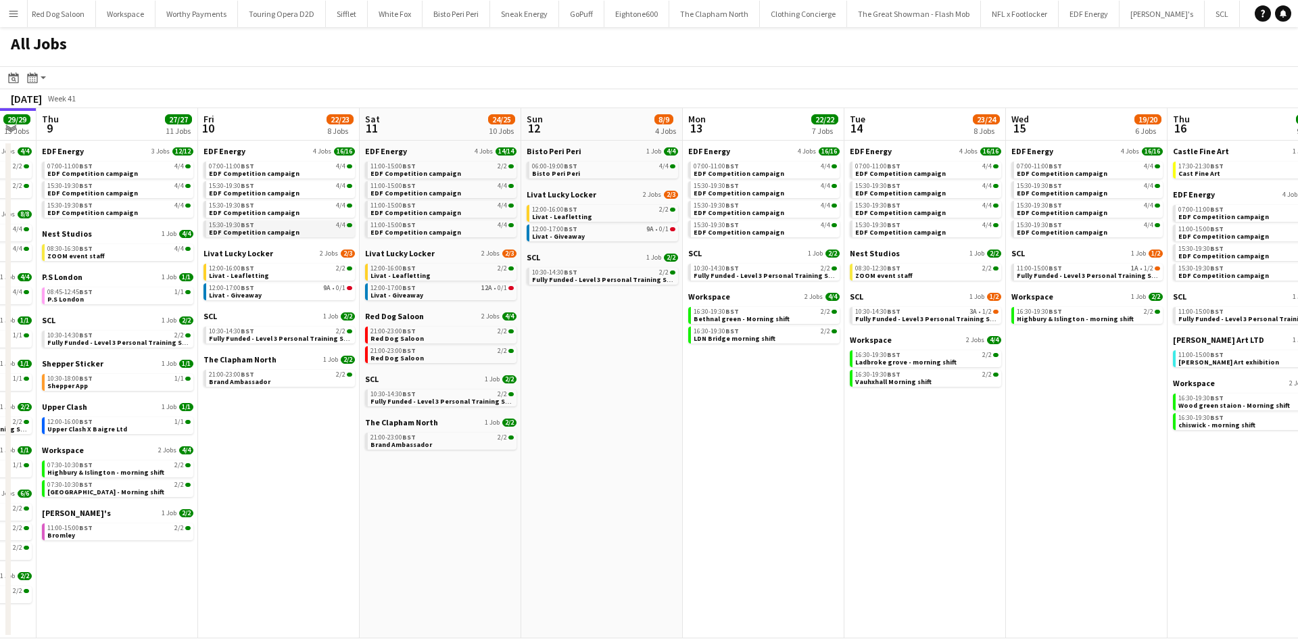
scroll to position [0, 449]
click at [901, 318] on span "Fully Funded - Level 3 Personal Training Skills Bootcamp" at bounding box center [947, 318] width 185 height 9
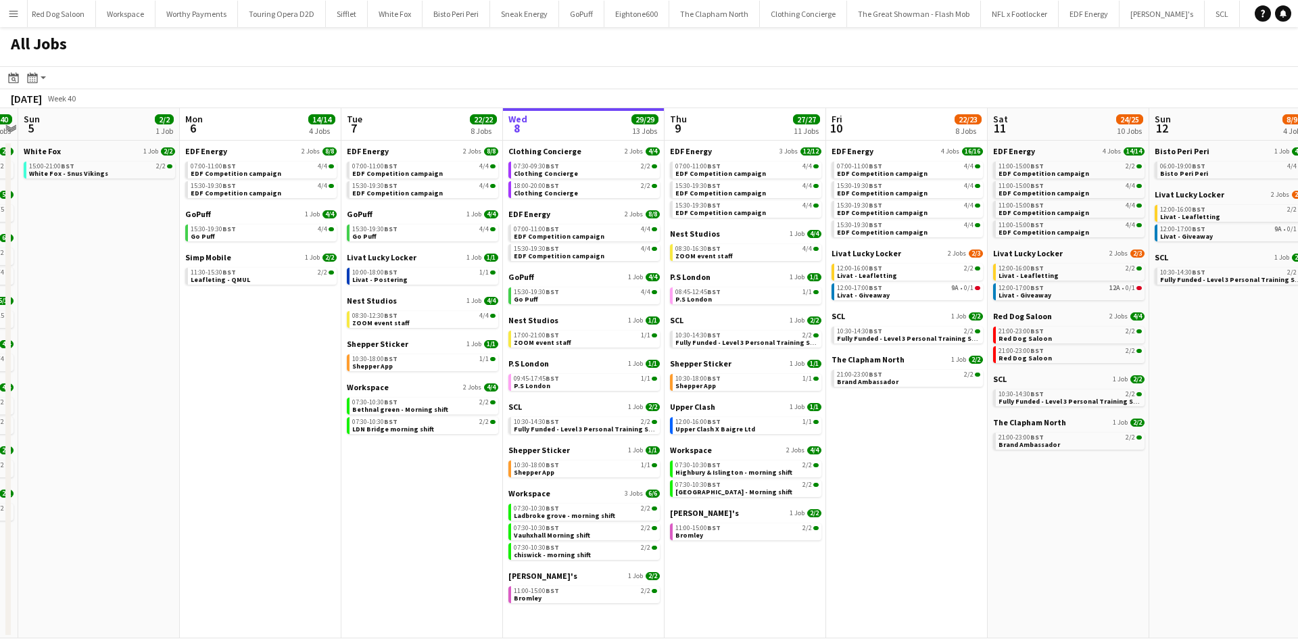
scroll to position [0, 390]
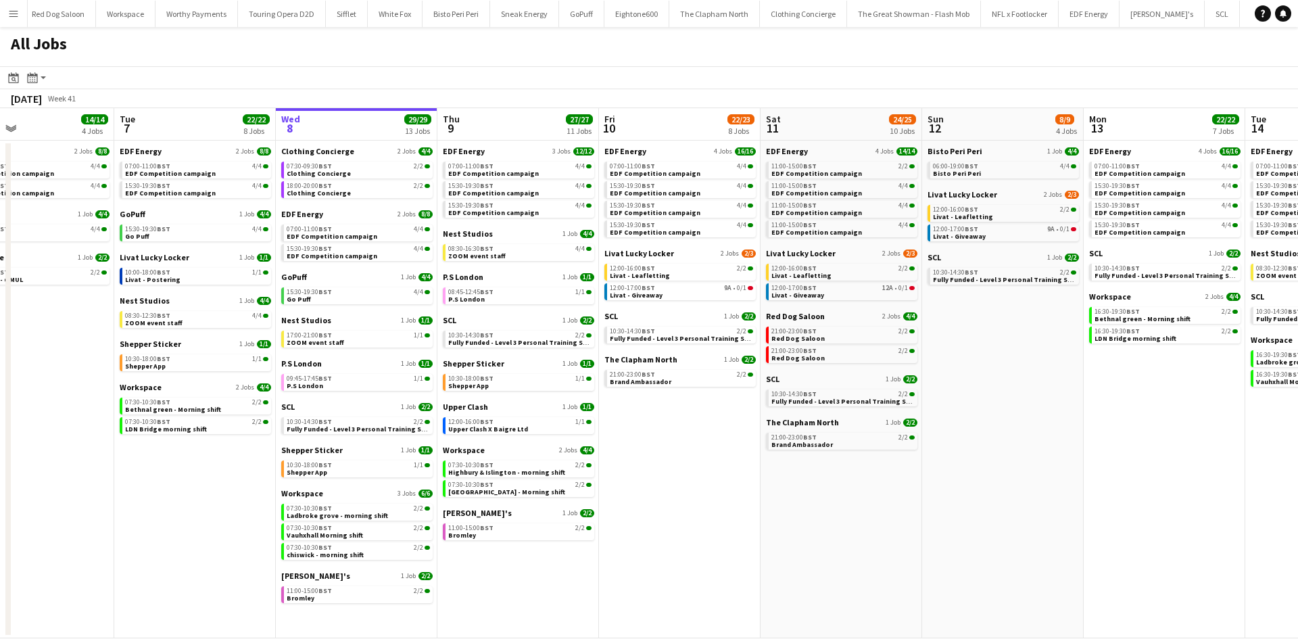
click at [625, 133] on app-all-jobs-date-header "Fri 10 22/23 8 Jobs" at bounding box center [680, 124] width 162 height 32
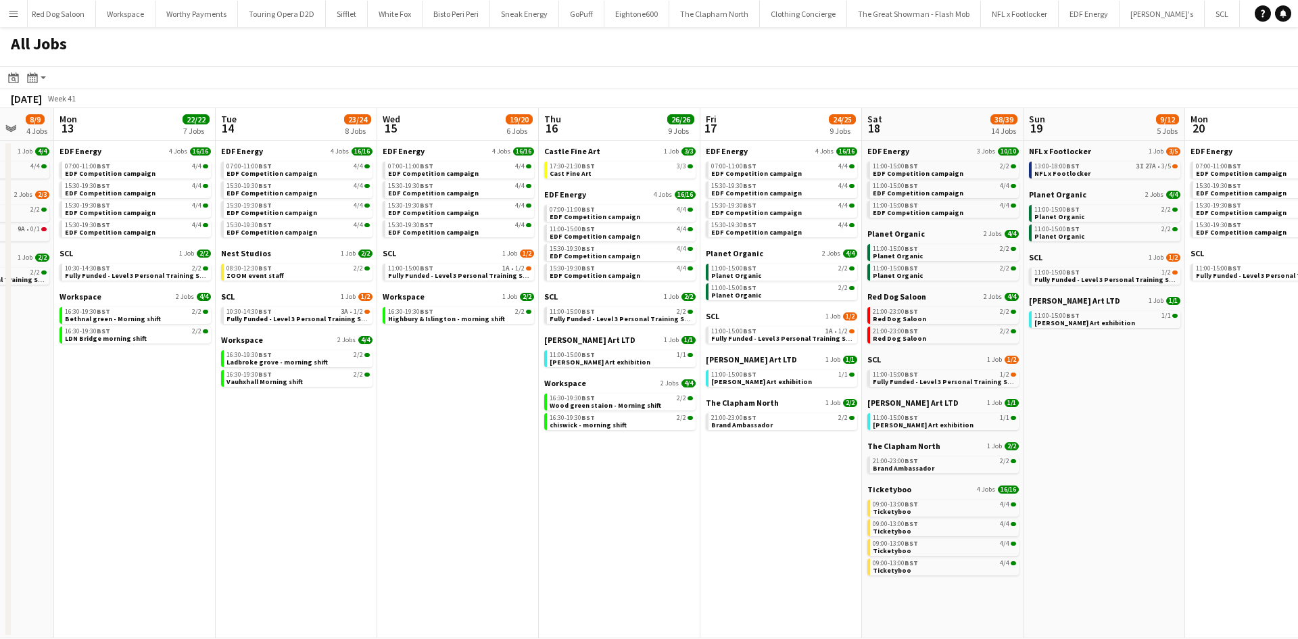
scroll to position [0, 619]
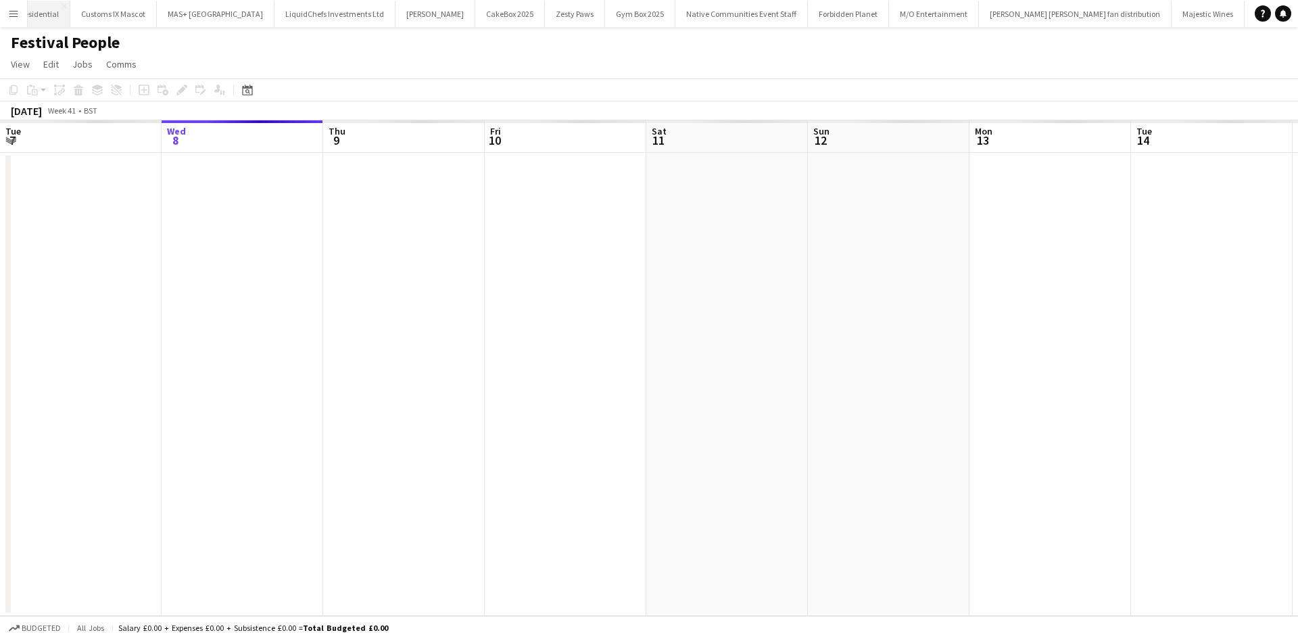
scroll to position [0, 265]
click at [18, 24] on button "Menu" at bounding box center [13, 13] width 27 height 27
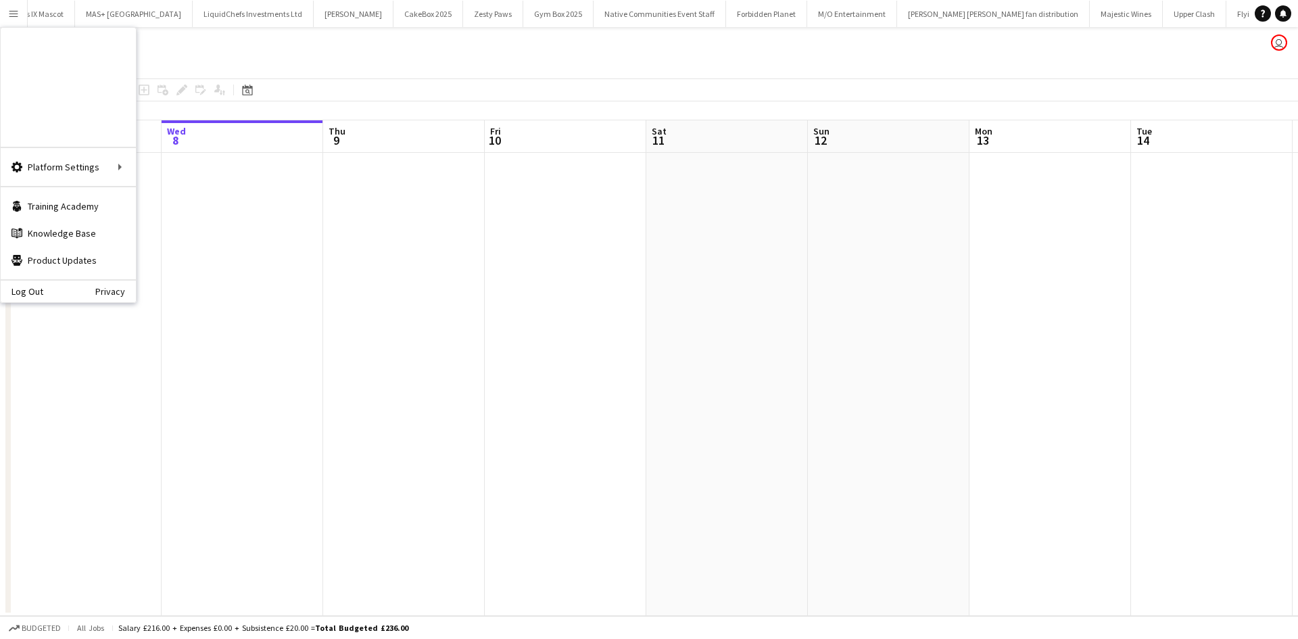
scroll to position [0, 0]
click at [146, 67] on link "All jobs" at bounding box center [204, 73] width 135 height 27
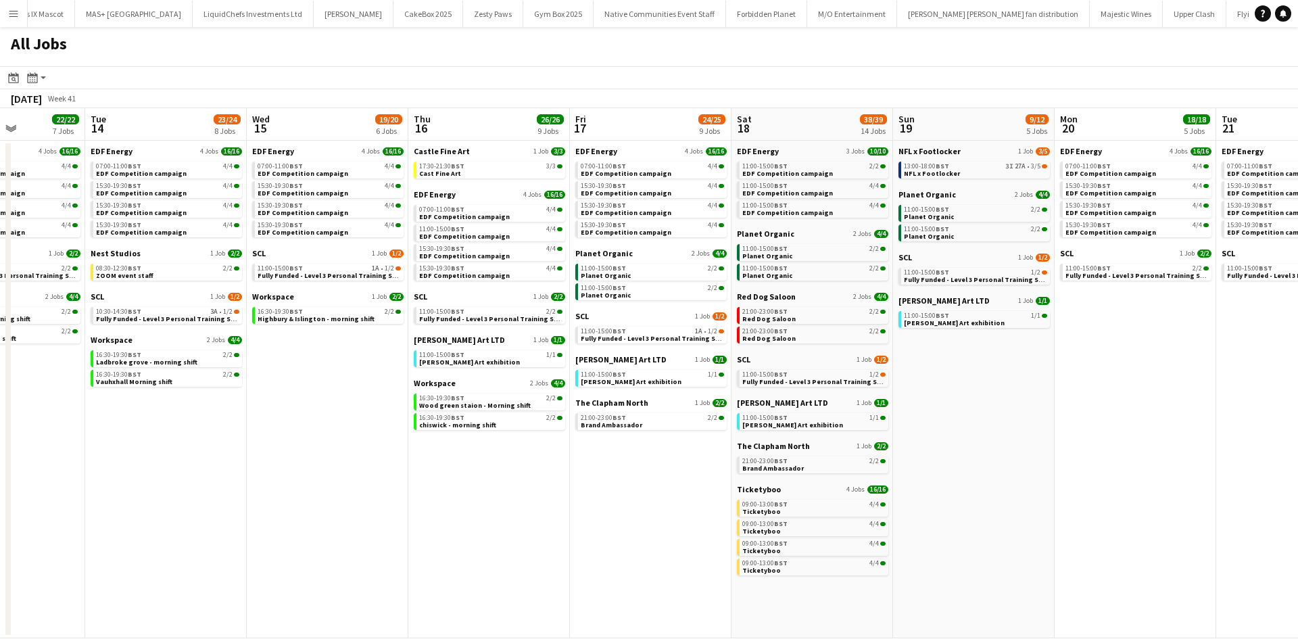
scroll to position [0, 400]
click at [1009, 172] on link "13:00-18:00 BST 3I 27A • 3/5 NFL x Footlocker" at bounding box center [975, 170] width 143 height 16
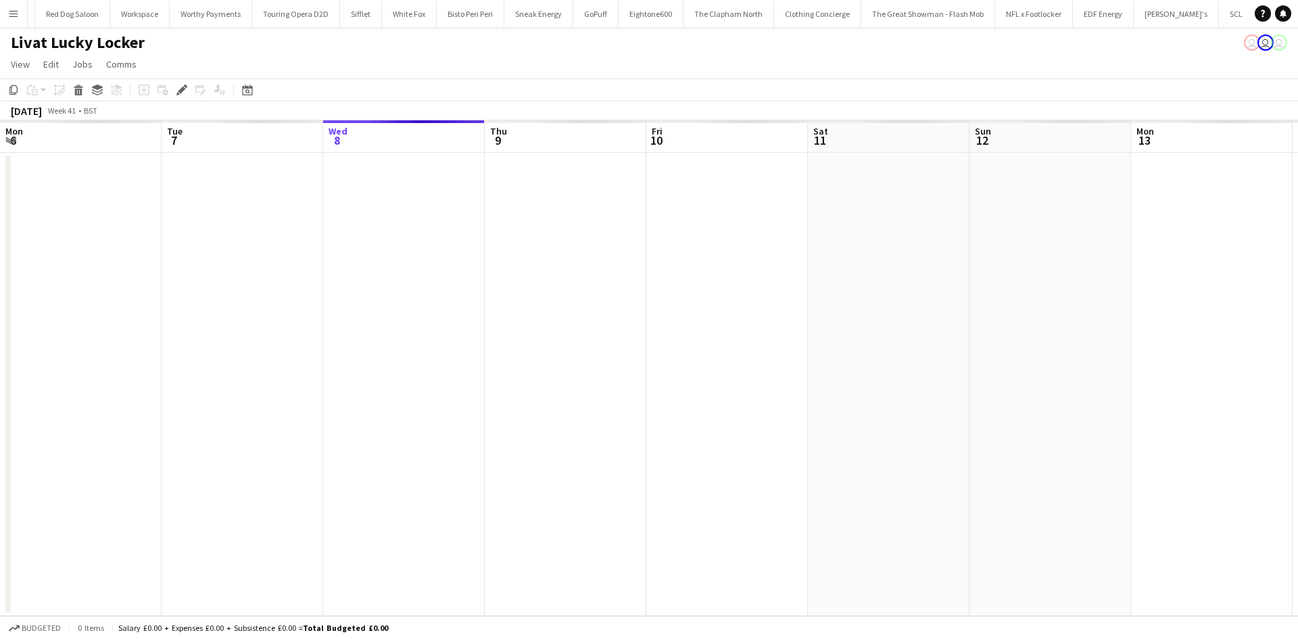
scroll to position [0, 465]
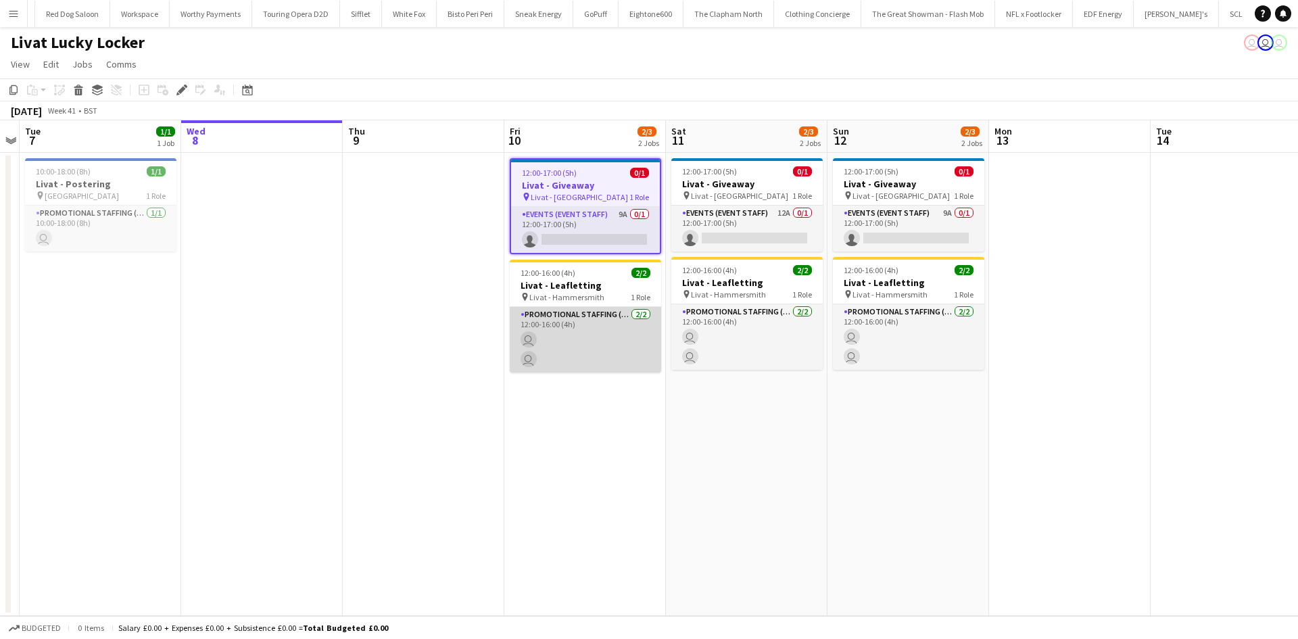
click at [540, 321] on app-card-role "Promotional Staffing (Brand Ambassadors) [DATE] 12:00-16:00 (4h) user user" at bounding box center [585, 340] width 151 height 66
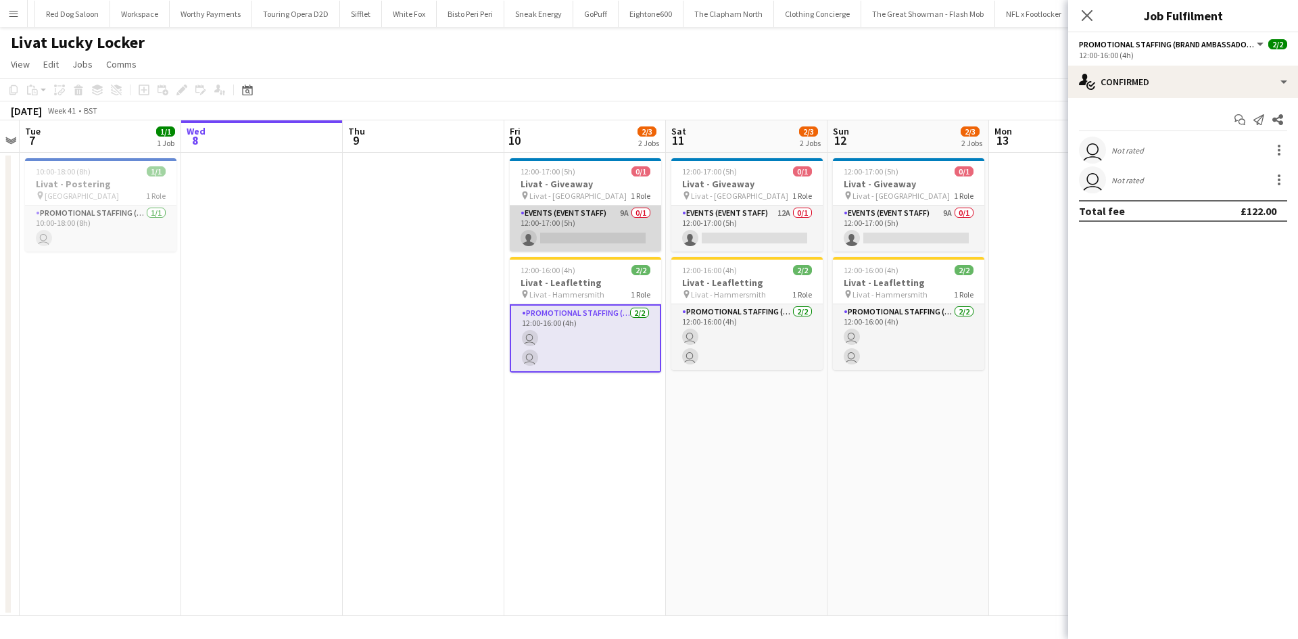
click at [570, 228] on app-card-role "Events (Event Staff) 9A 0/1 12:00-17:00 (5h) single-neutral-actions" at bounding box center [585, 229] width 151 height 46
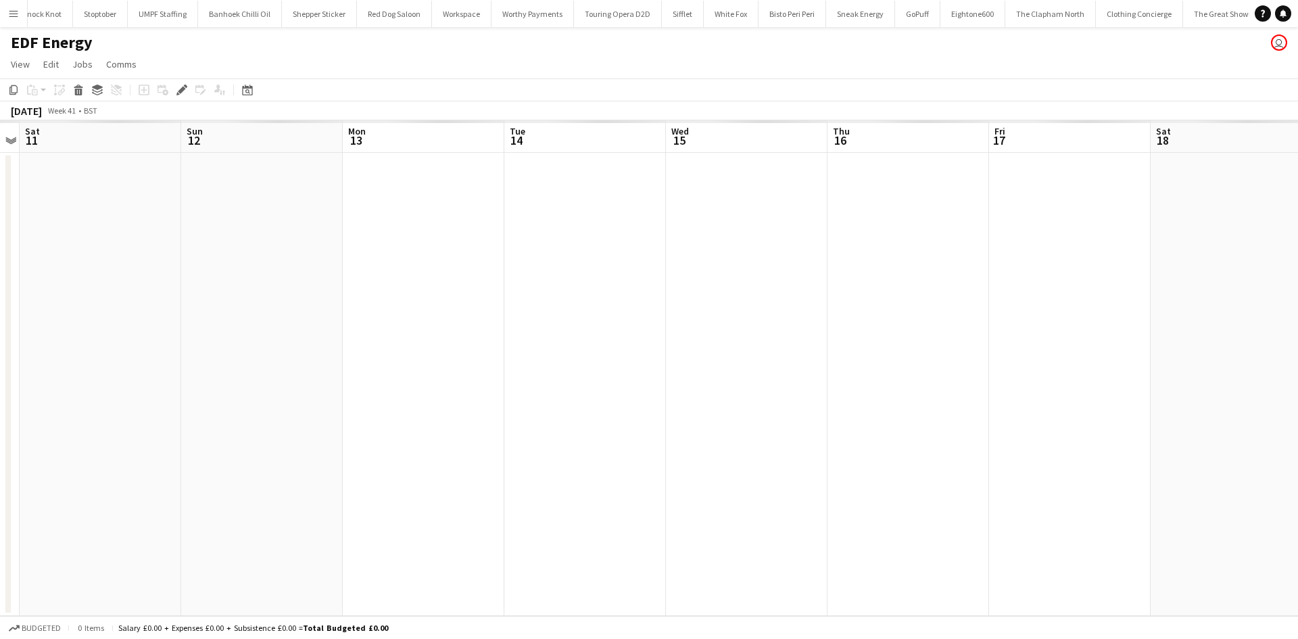
scroll to position [0, 1742]
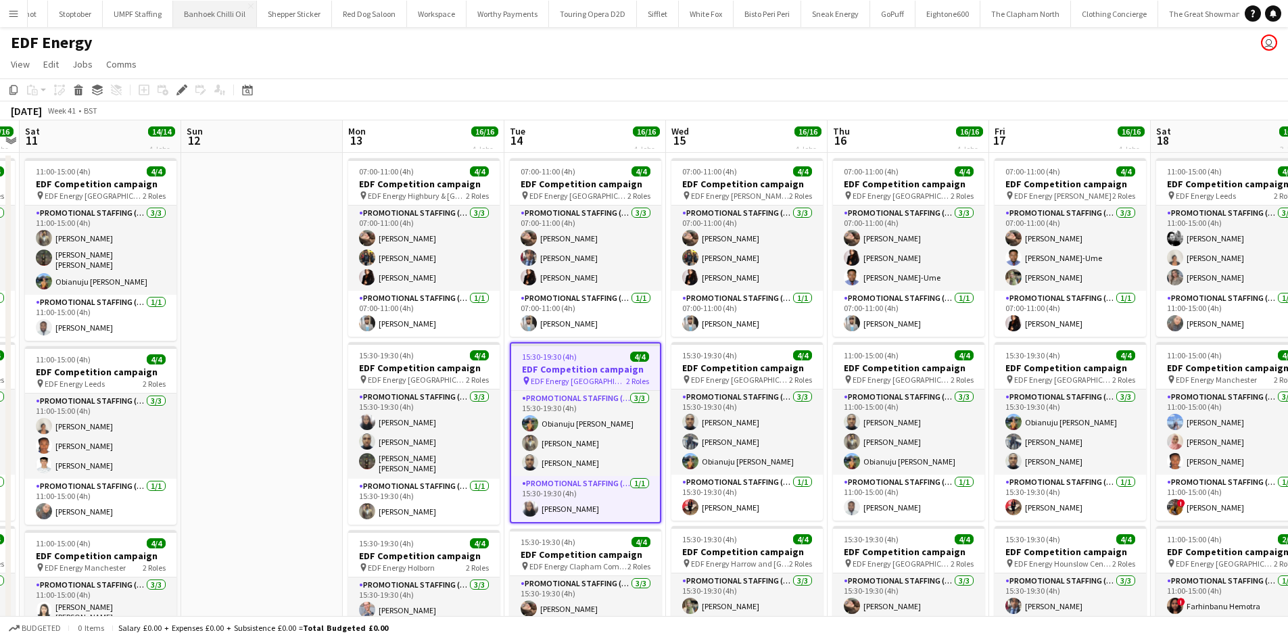
click at [173, 18] on button "Banhoek Chilli Oil Close" at bounding box center [215, 14] width 84 height 26
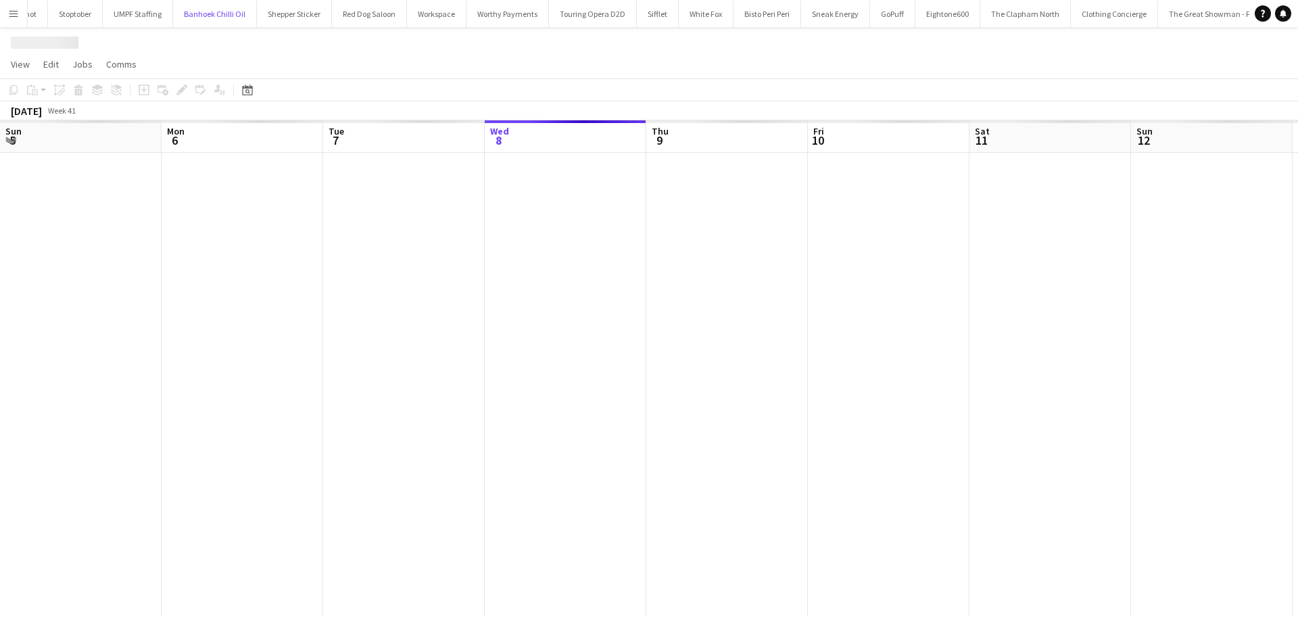
scroll to position [0, 323]
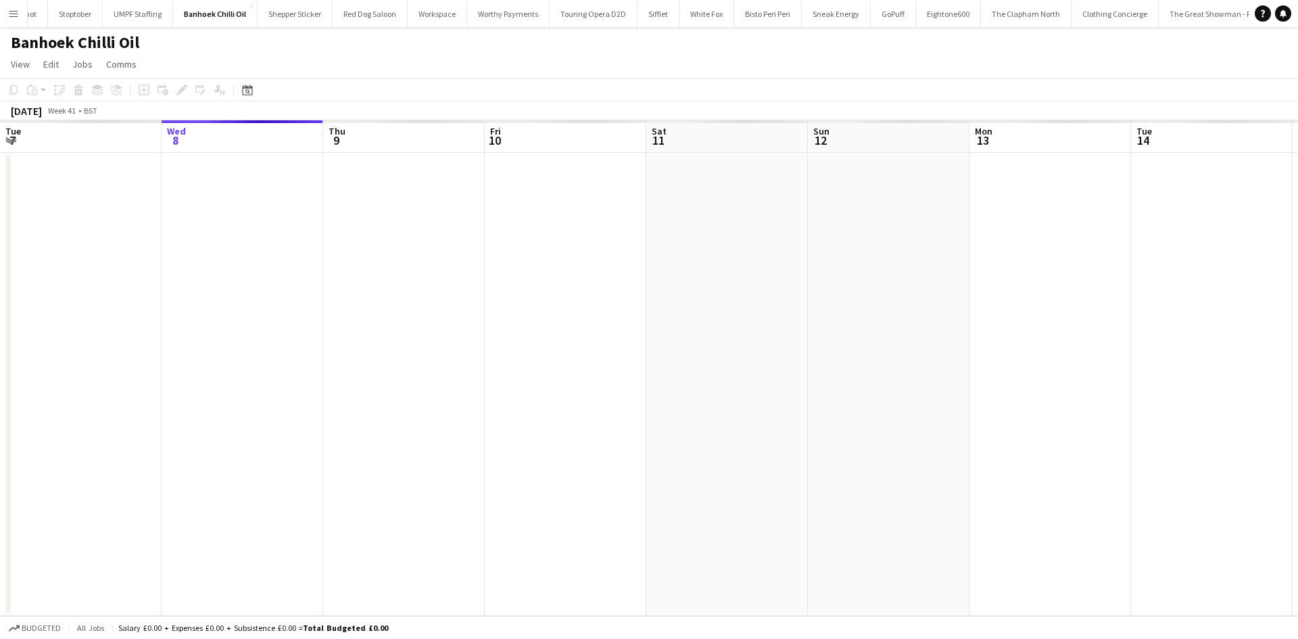
click at [17, 20] on button "Menu" at bounding box center [13, 13] width 27 height 27
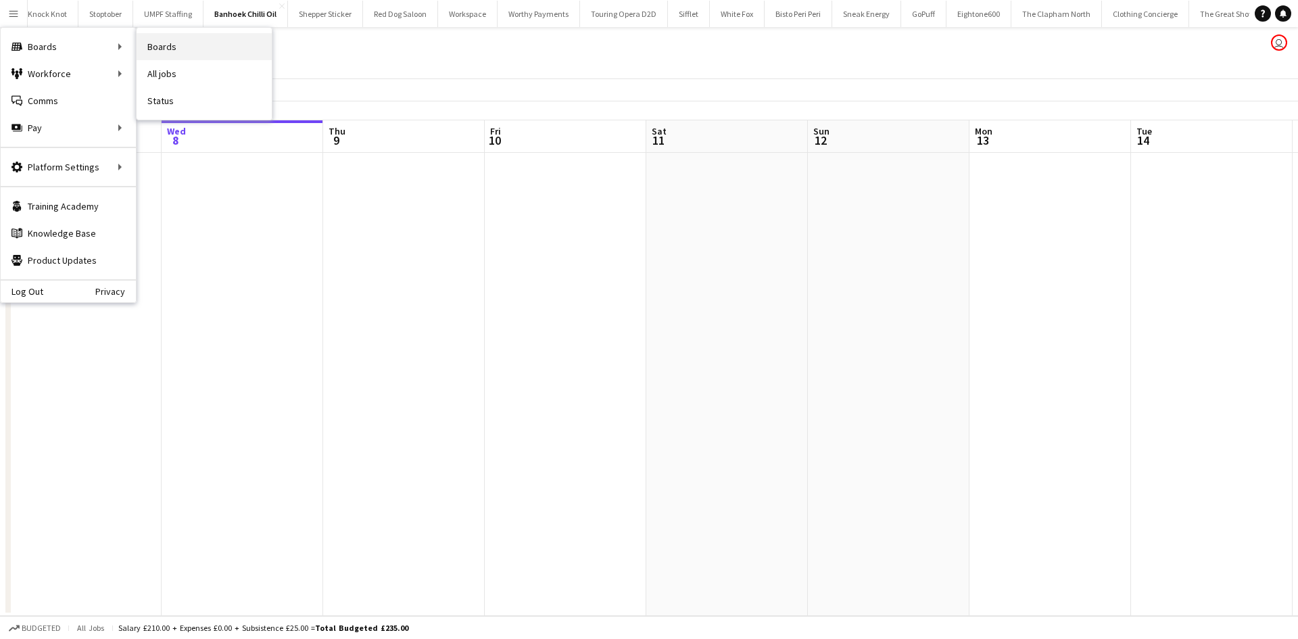
click at [164, 43] on link "Boards" at bounding box center [204, 46] width 135 height 27
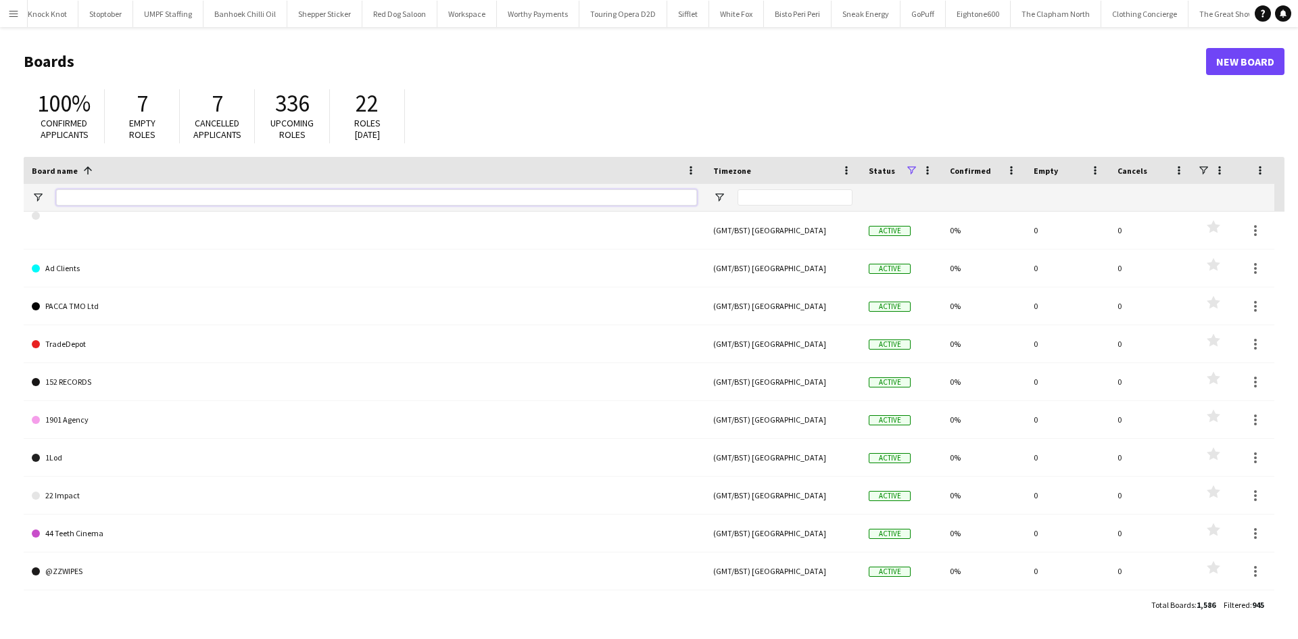
click at [70, 193] on input "Board name Filter Input" at bounding box center [376, 197] width 641 height 16
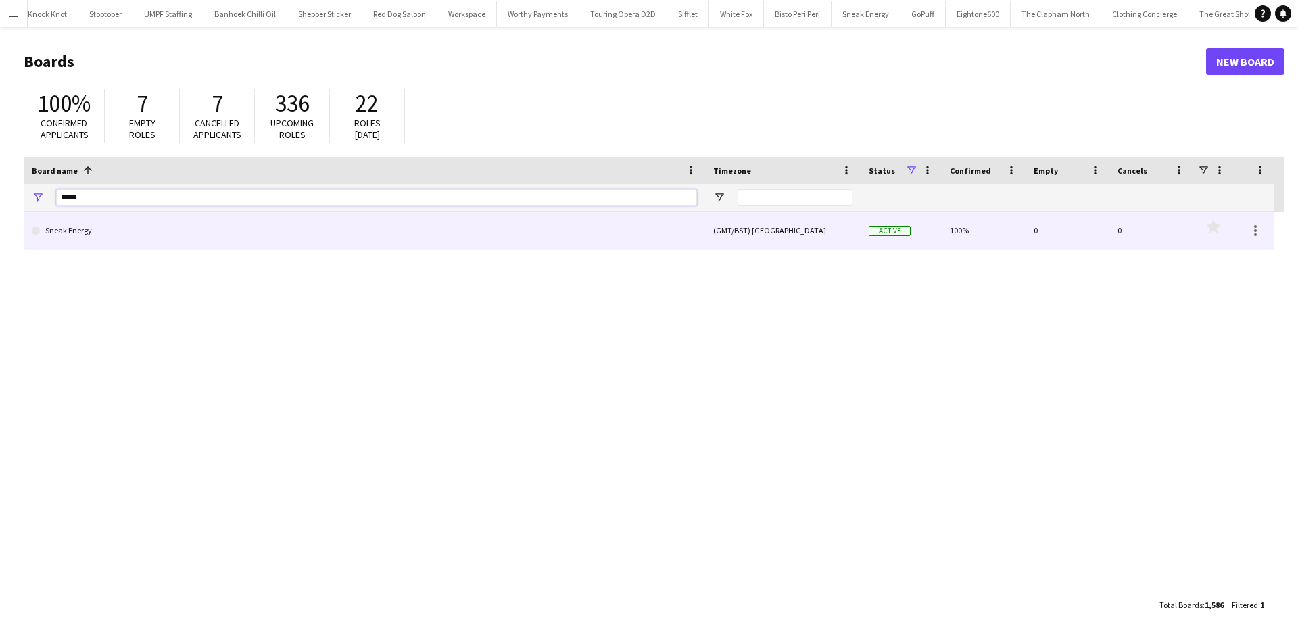
type input "*****"
click at [76, 240] on link "Sneak Energy" at bounding box center [364, 231] width 665 height 38
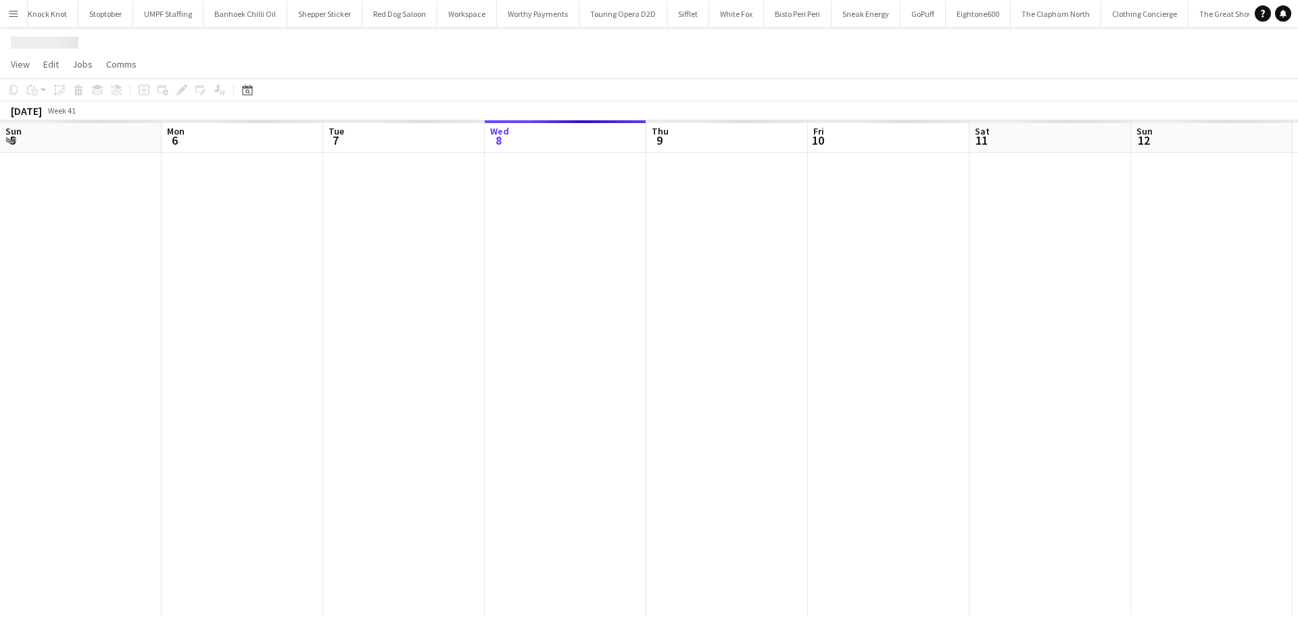
scroll to position [0, 323]
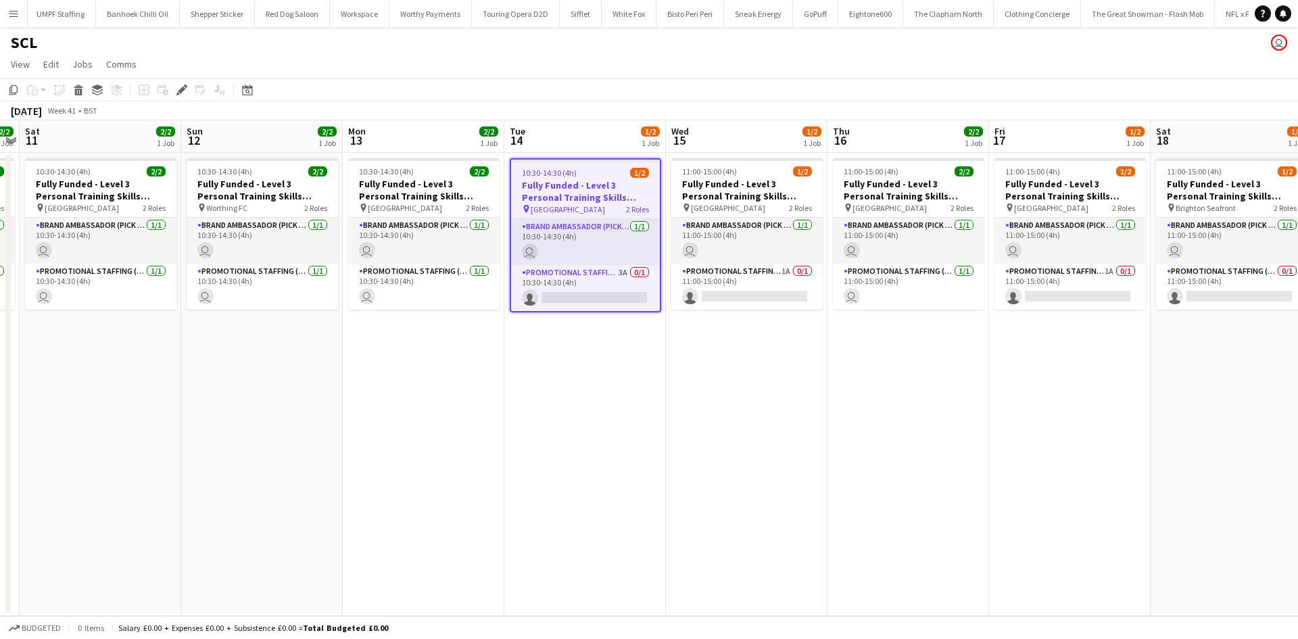
scroll to position [0, 466]
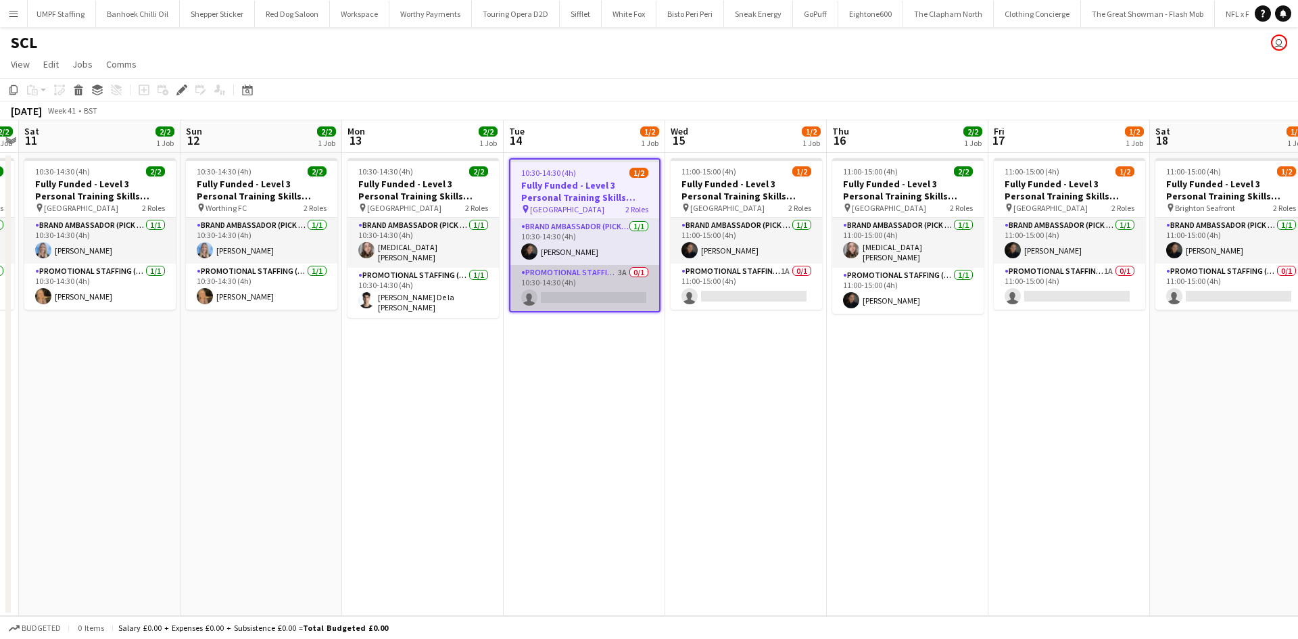
click at [629, 297] on app-card-role "Promotional Staffing (Brand Ambassadors) 3A 0/1 10:30-14:30 (4h) single-neutral…" at bounding box center [585, 288] width 149 height 46
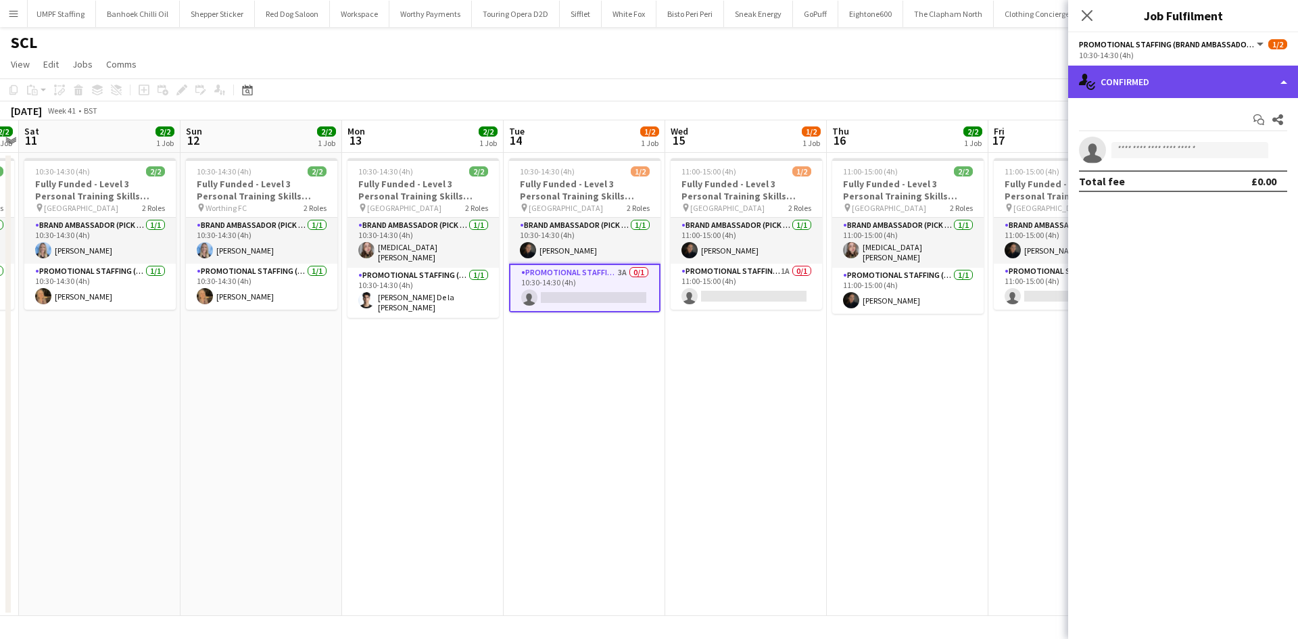
click at [1134, 76] on div "single-neutral-actions-check-2 Confirmed" at bounding box center [1183, 82] width 230 height 32
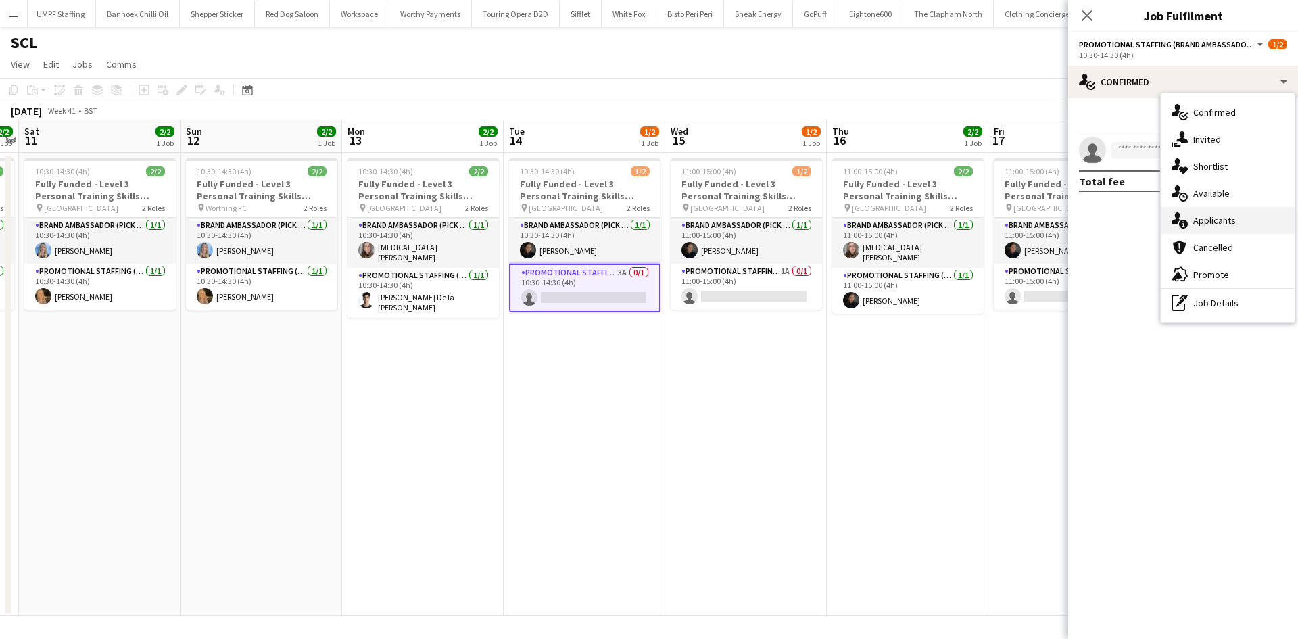
click at [1221, 214] on div "single-neutral-actions-information Applicants" at bounding box center [1228, 220] width 134 height 27
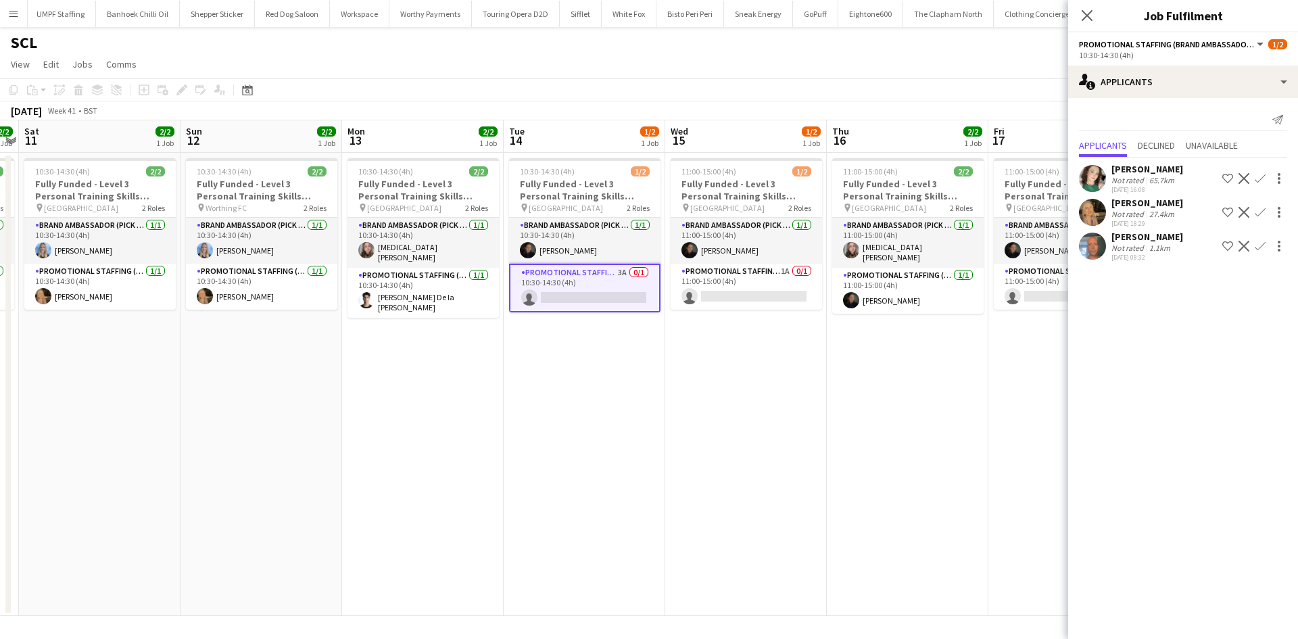
scroll to position [0, 591]
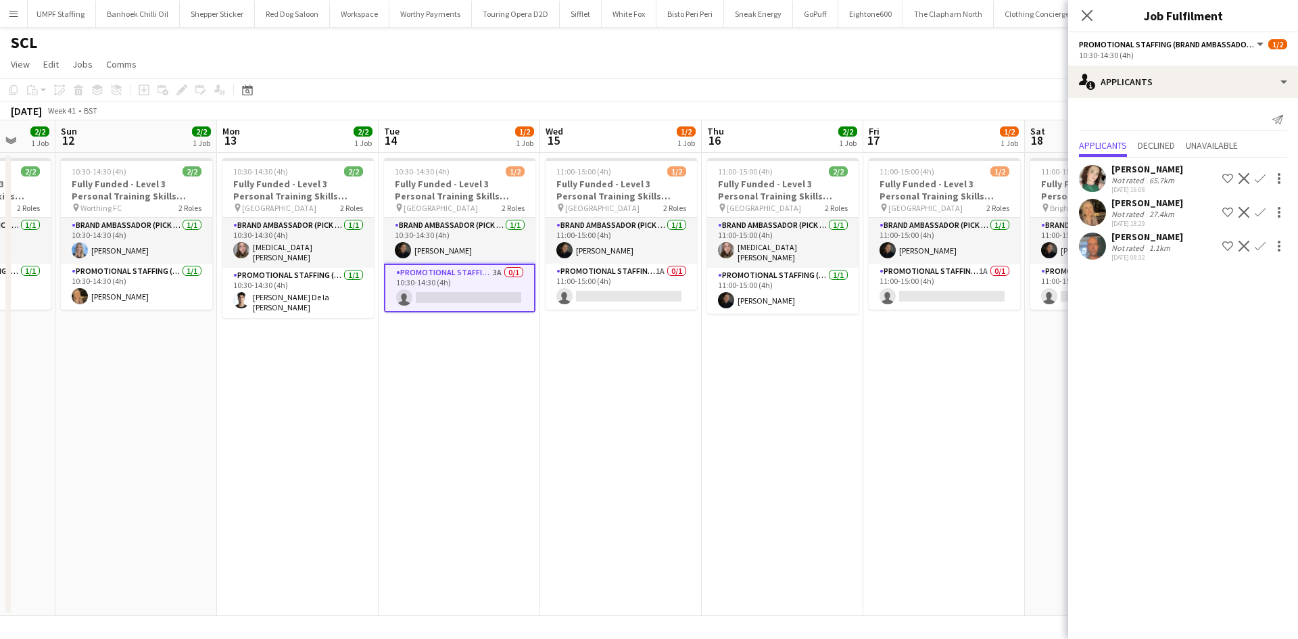
click at [1264, 213] on app-icon "Confirm" at bounding box center [1260, 212] width 11 height 11
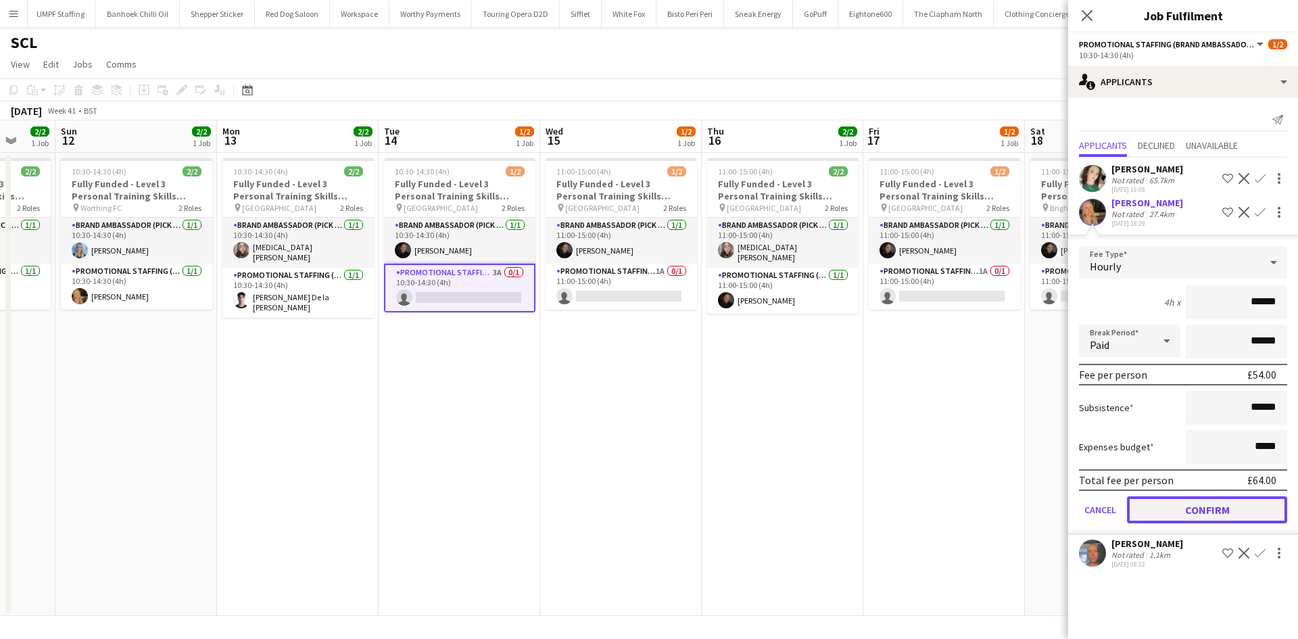
click at [1230, 508] on button "Confirm" at bounding box center [1207, 509] width 160 height 27
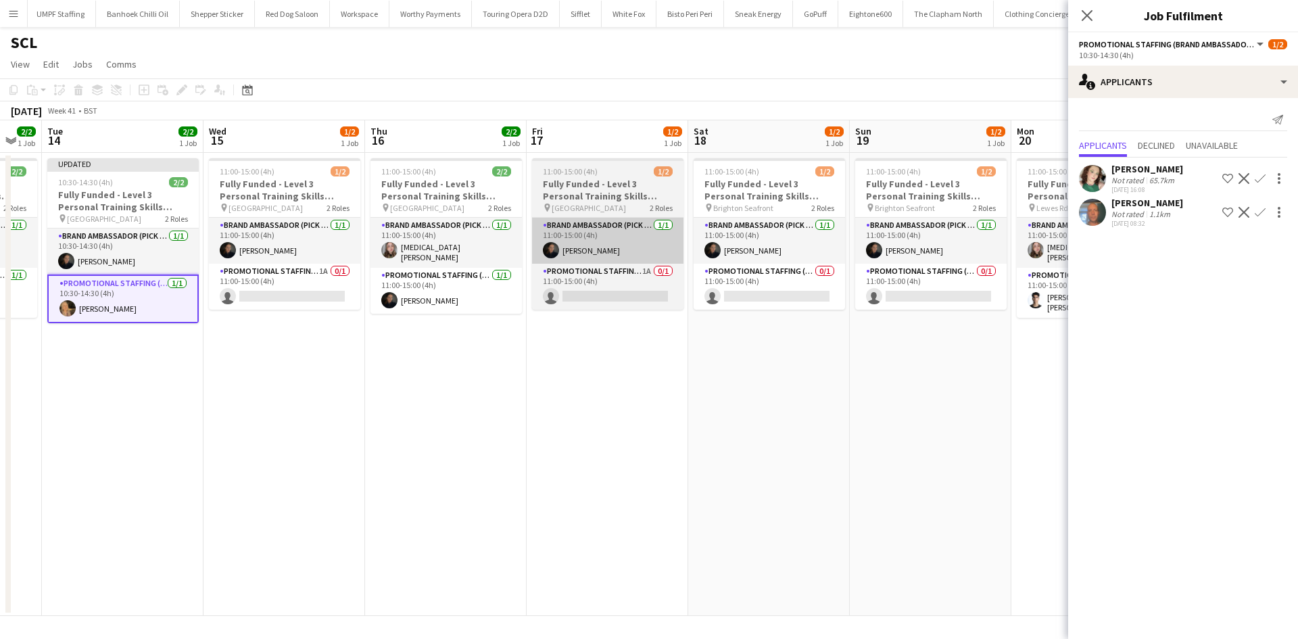
scroll to position [0, 604]
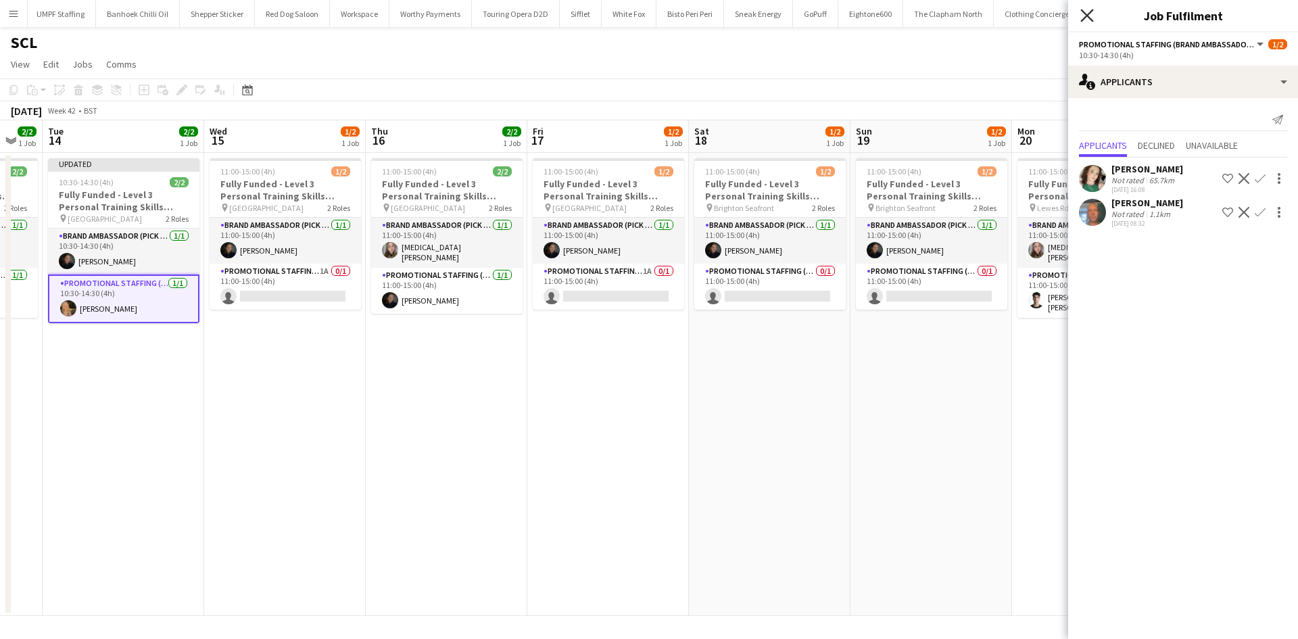
click at [1086, 15] on icon at bounding box center [1087, 15] width 13 height 13
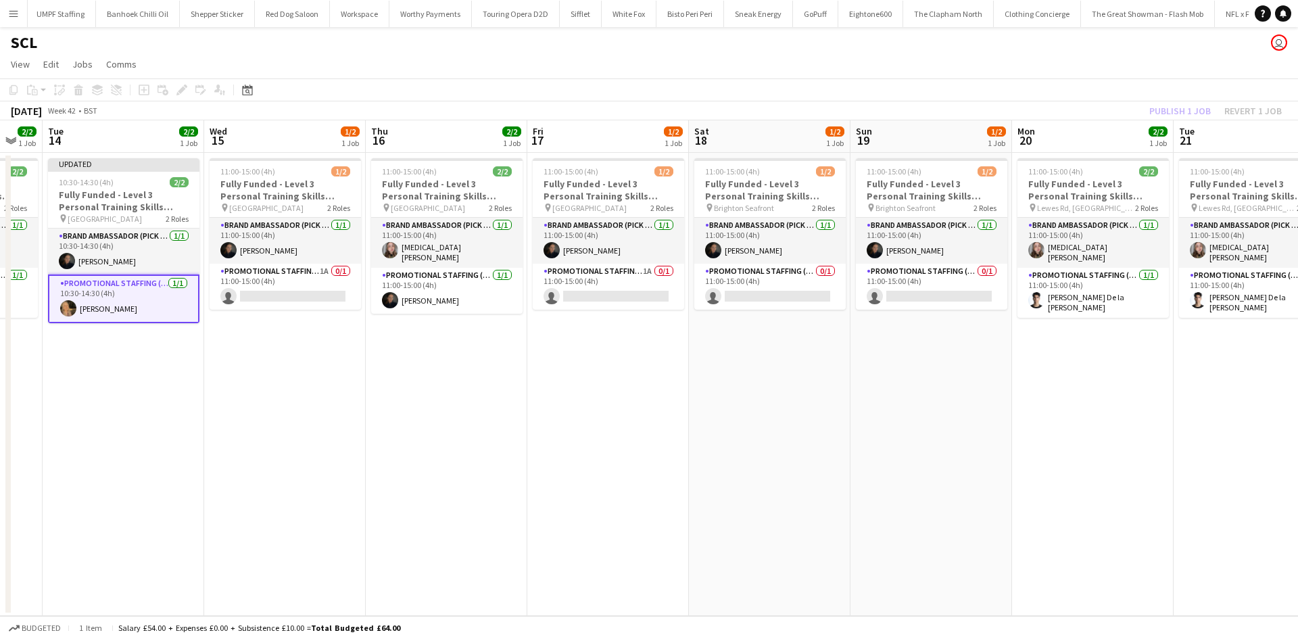
click at [1177, 108] on div "Publish 1 job Revert 1 job" at bounding box center [1215, 111] width 165 height 18
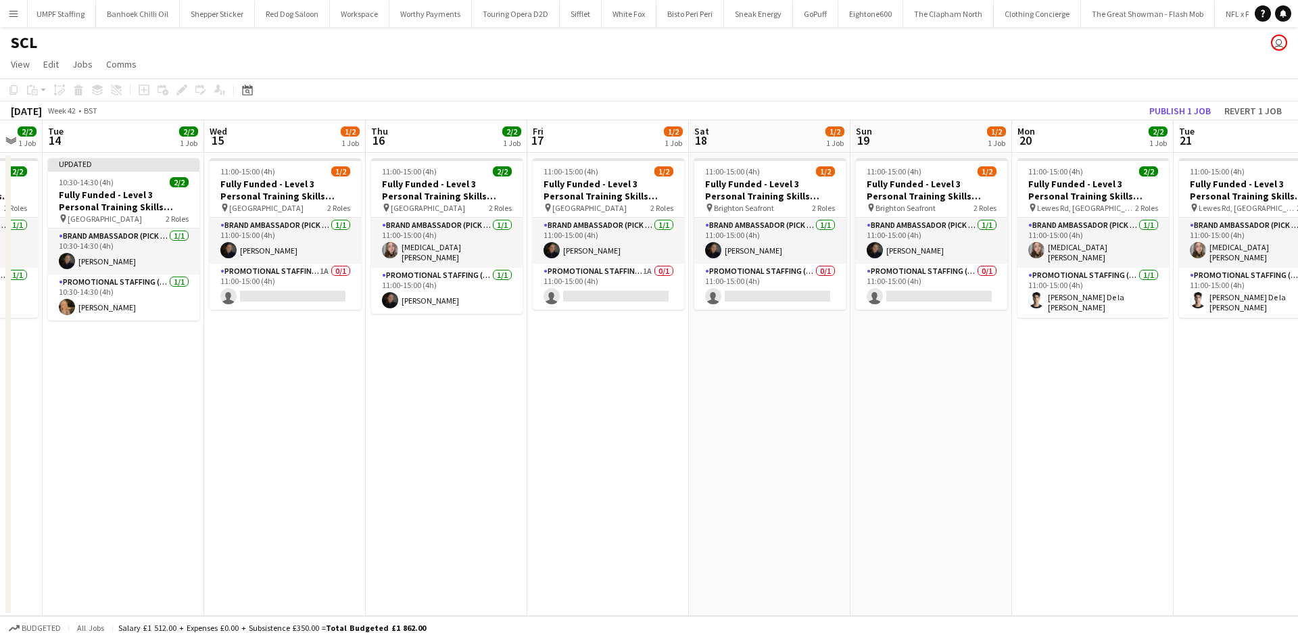
drag, startPoint x: 1177, startPoint y: 108, endPoint x: 799, endPoint y: 386, distance: 468.6
click at [799, 386] on app-date-cell "11:00-15:00 (4h) 1/2 Fully Funded - Level 3 Personal Training Skills Bootcamp p…" at bounding box center [770, 384] width 162 height 463
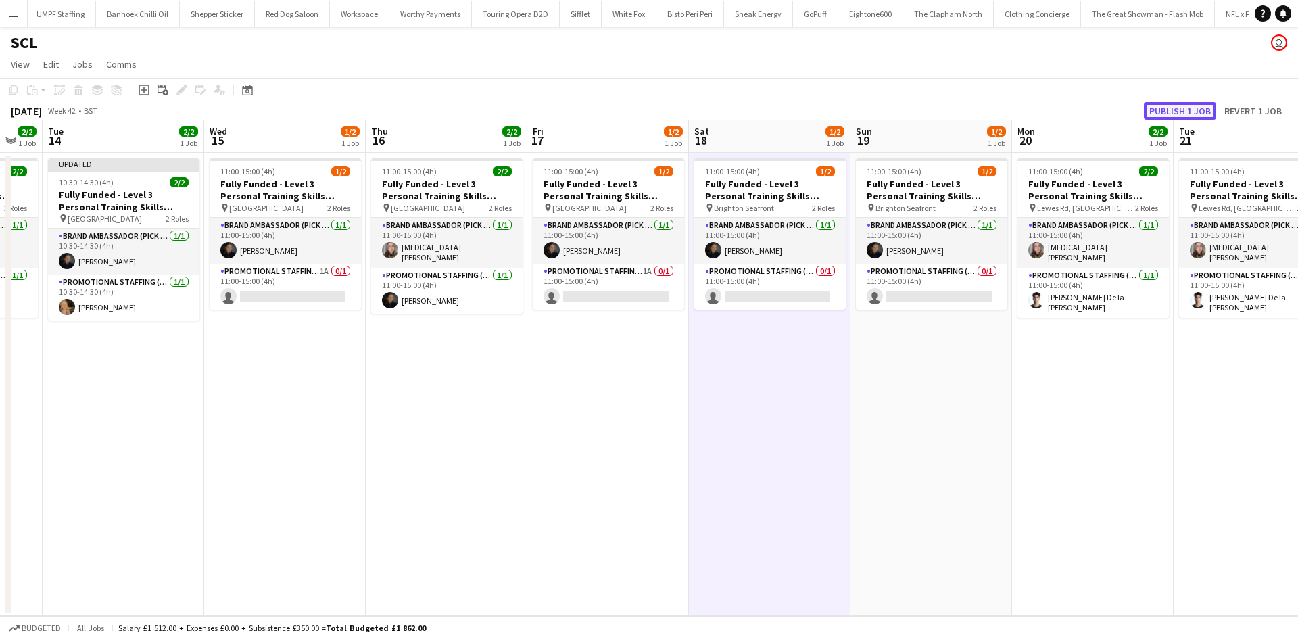
click at [1176, 105] on button "Publish 1 job" at bounding box center [1180, 111] width 72 height 18
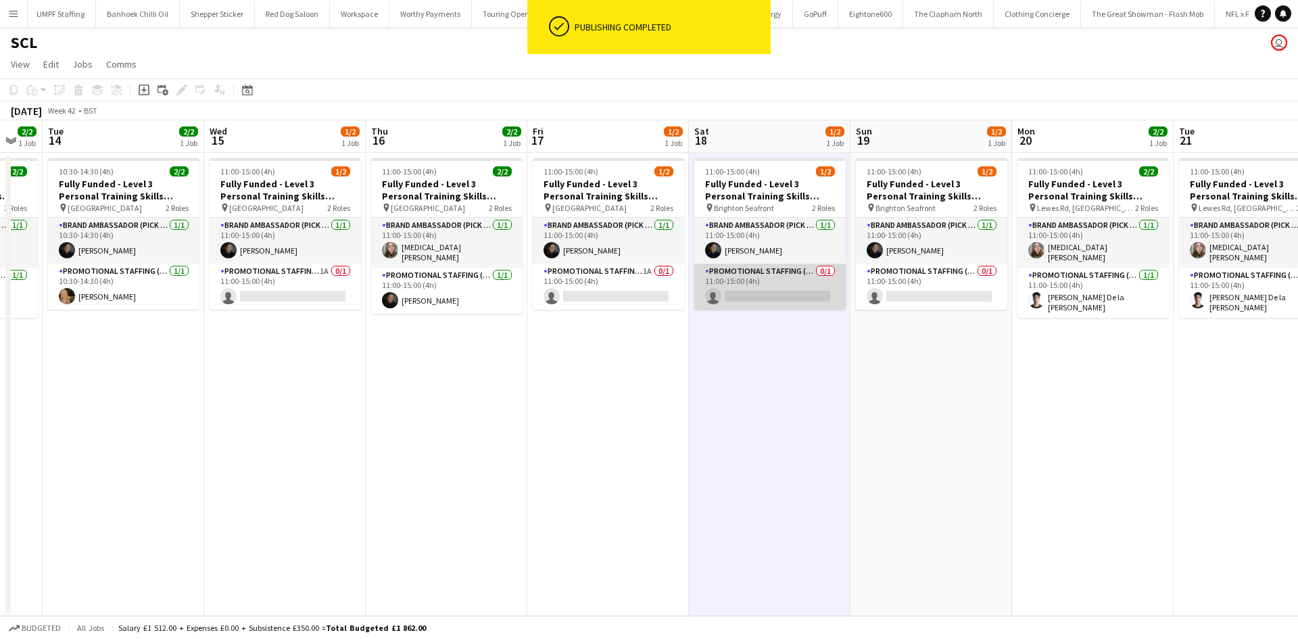
click at [786, 280] on app-card-role "Promotional Staffing (Brand Ambassadors) 0/1 11:00-15:00 (4h) single-neutral-ac…" at bounding box center [769, 287] width 151 height 46
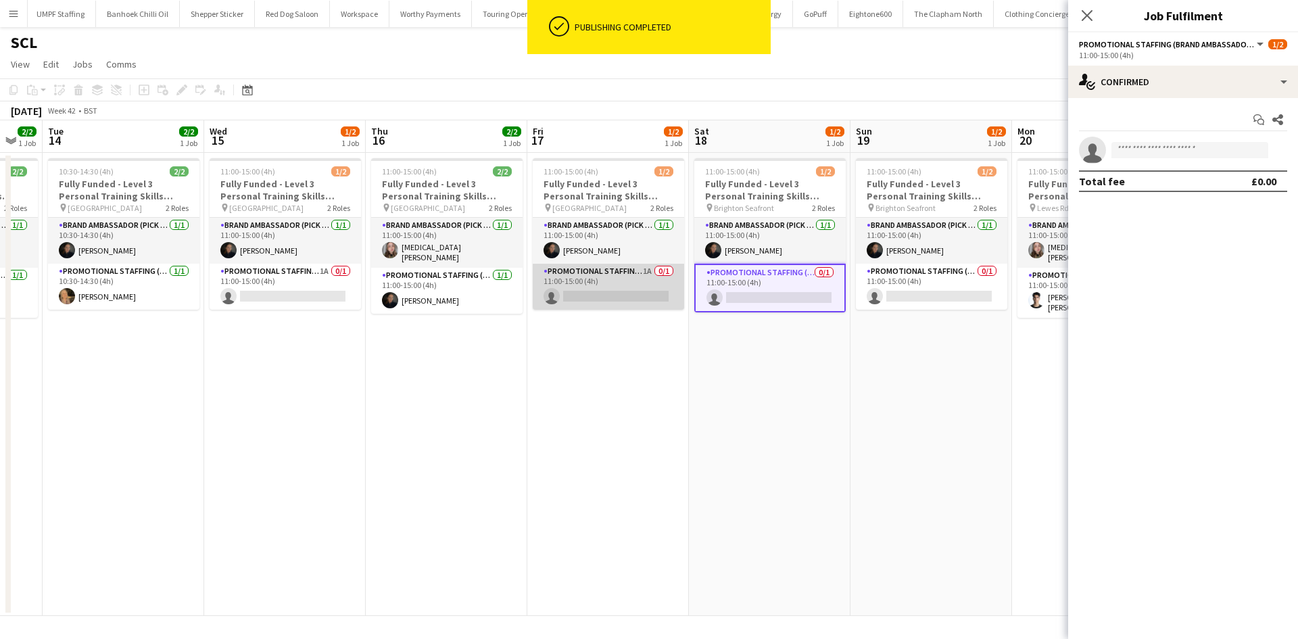
click at [681, 295] on app-card-role "Promotional Staffing (Brand Ambassadors) 1A 0/1 11:00-15:00 (4h) single-neutral…" at bounding box center [608, 287] width 151 height 46
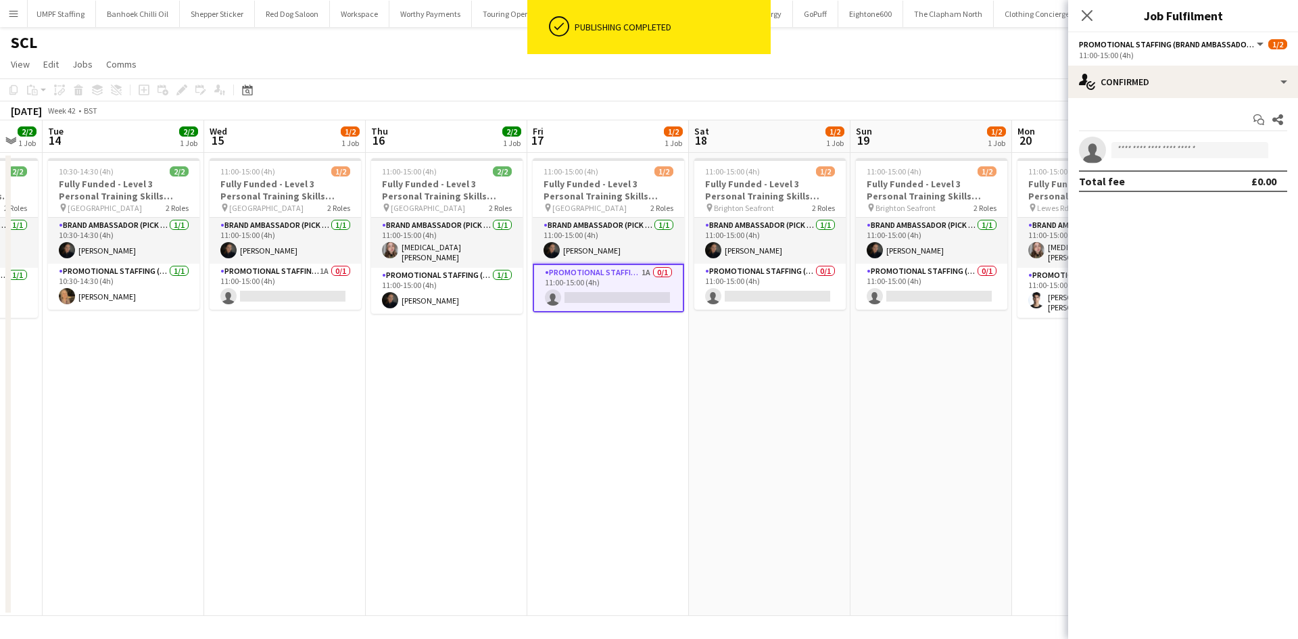
click at [1147, 103] on div "Start chat Share single-neutral-actions Total fee £0.00" at bounding box center [1183, 150] width 230 height 105
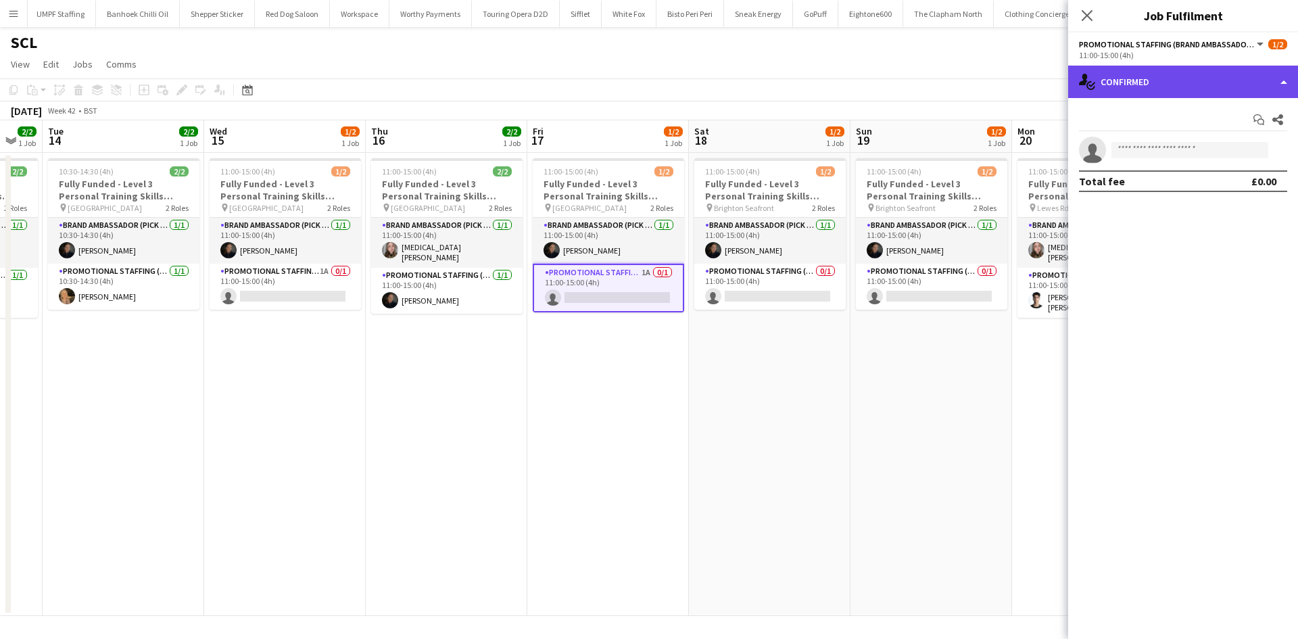
click at [1148, 91] on div "single-neutral-actions-check-2 Confirmed" at bounding box center [1183, 82] width 230 height 32
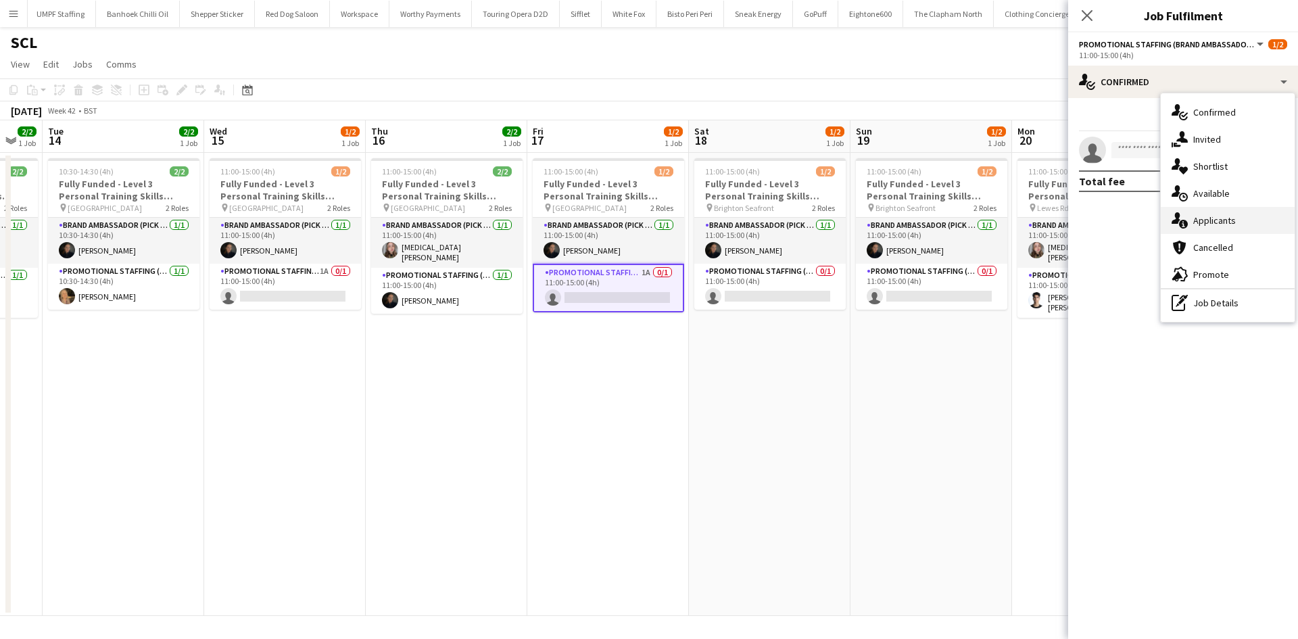
click at [1213, 209] on div "single-neutral-actions-information Applicants" at bounding box center [1228, 220] width 134 height 27
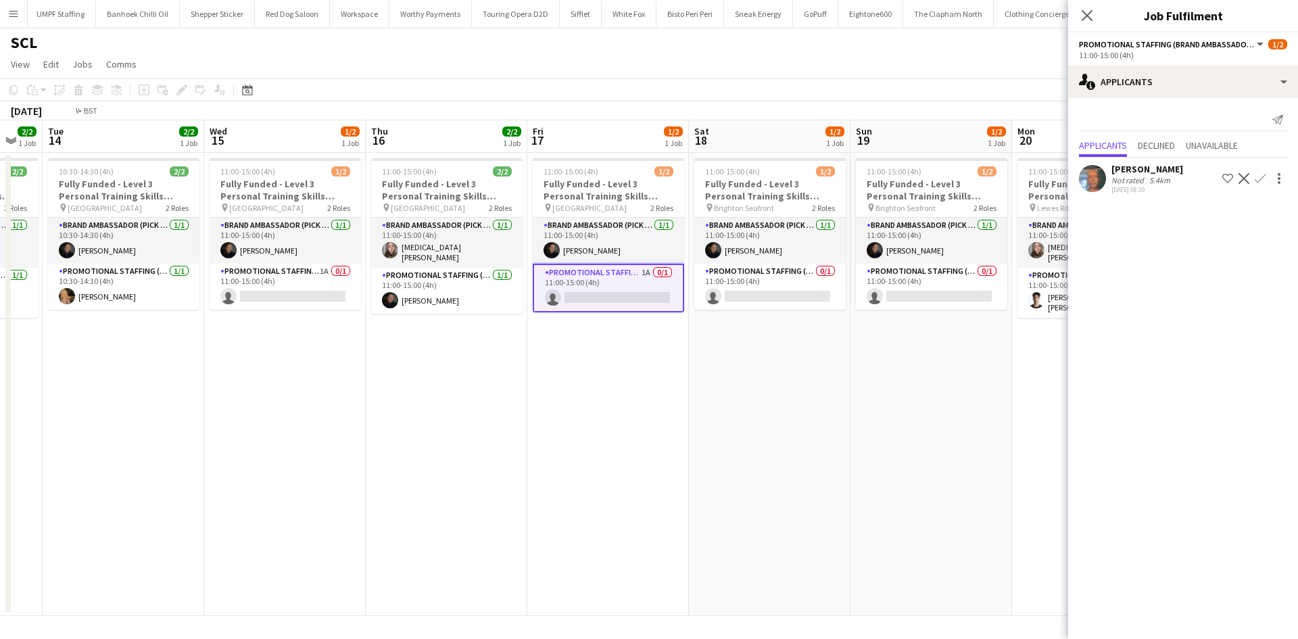
scroll to position [0, 437]
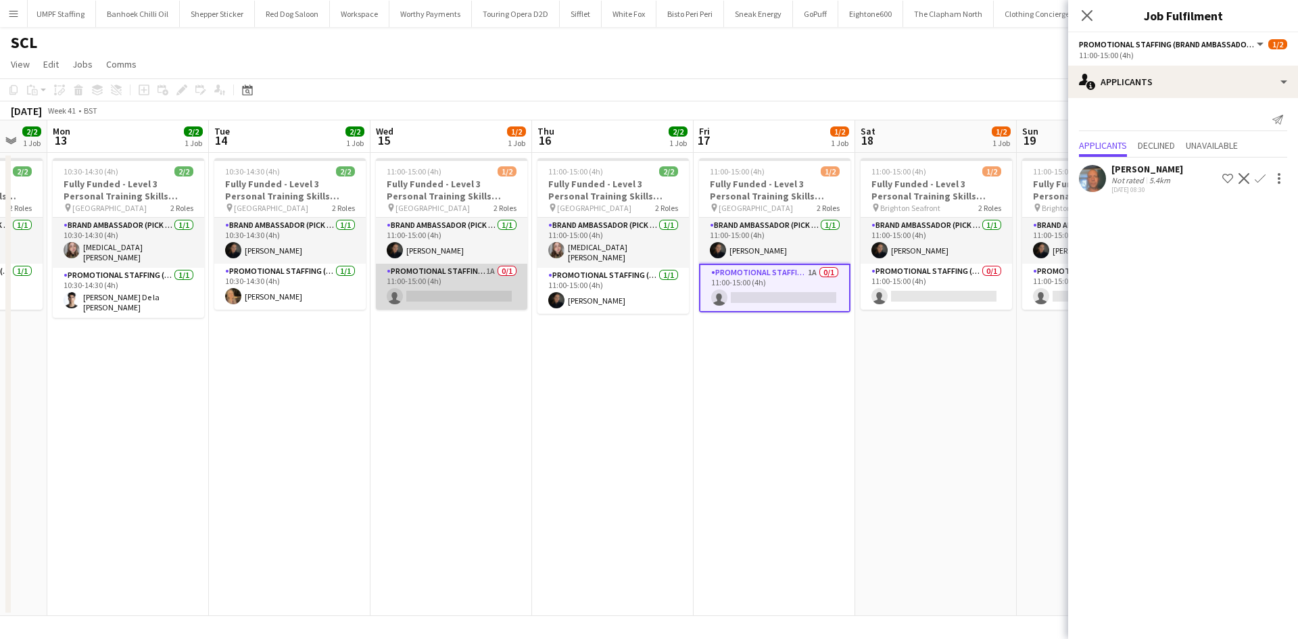
click at [480, 281] on app-card-role "Promotional Staffing (Brand Ambassadors) 1A 0/1 11:00-15:00 (4h) single-neutral…" at bounding box center [451, 287] width 151 height 46
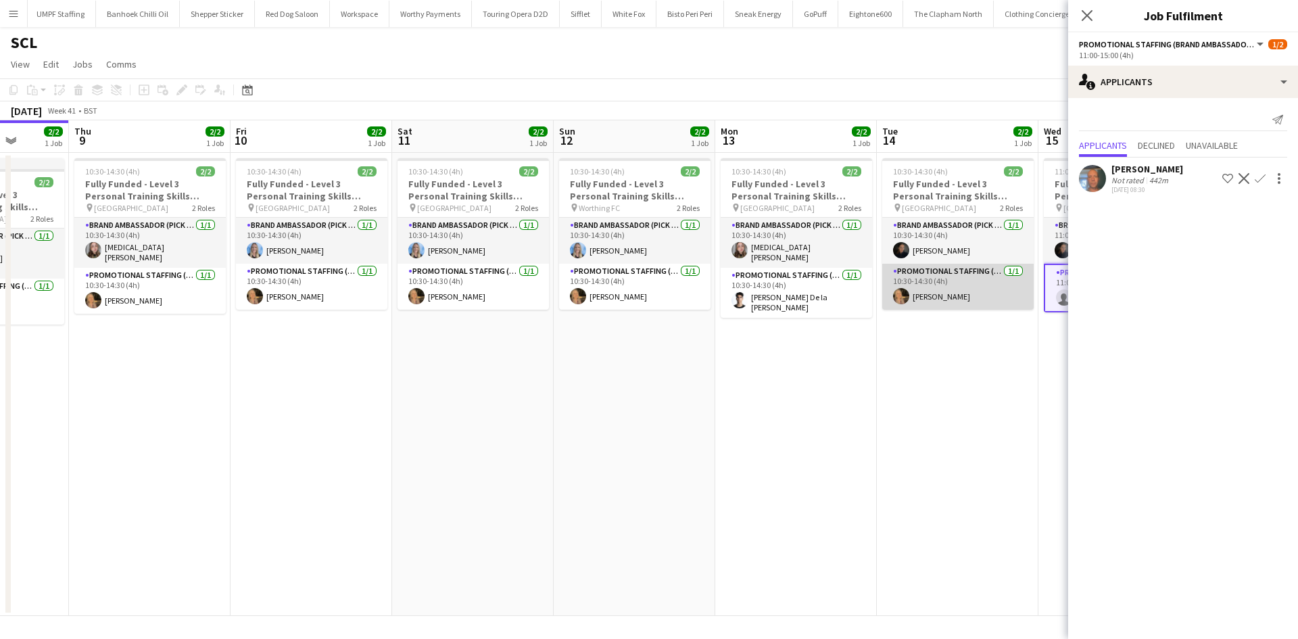
scroll to position [0, 419]
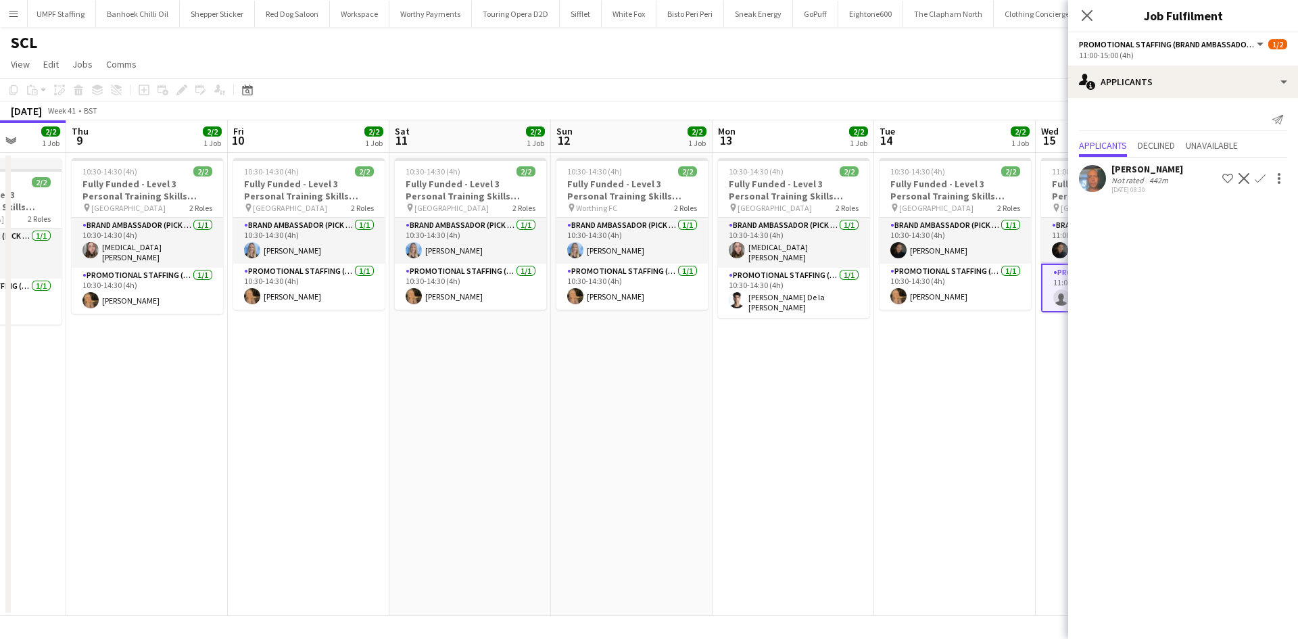
click at [21, 18] on button "Menu" at bounding box center [13, 13] width 27 height 27
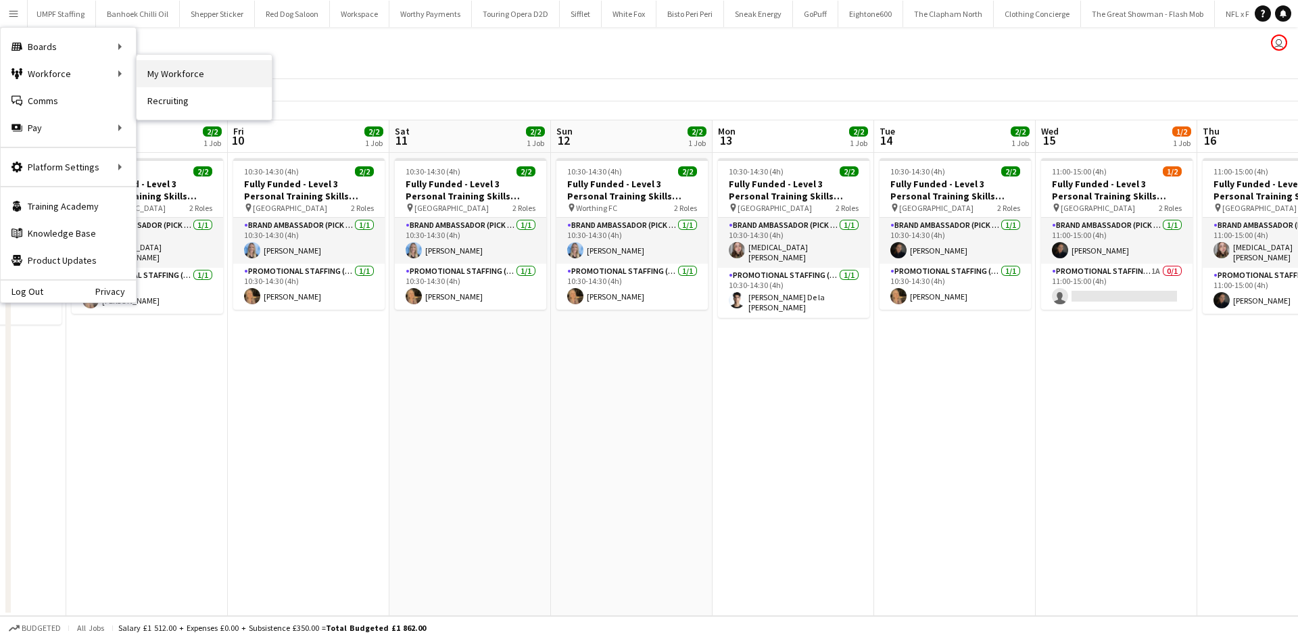
click at [151, 65] on link "My Workforce" at bounding box center [204, 73] width 135 height 27
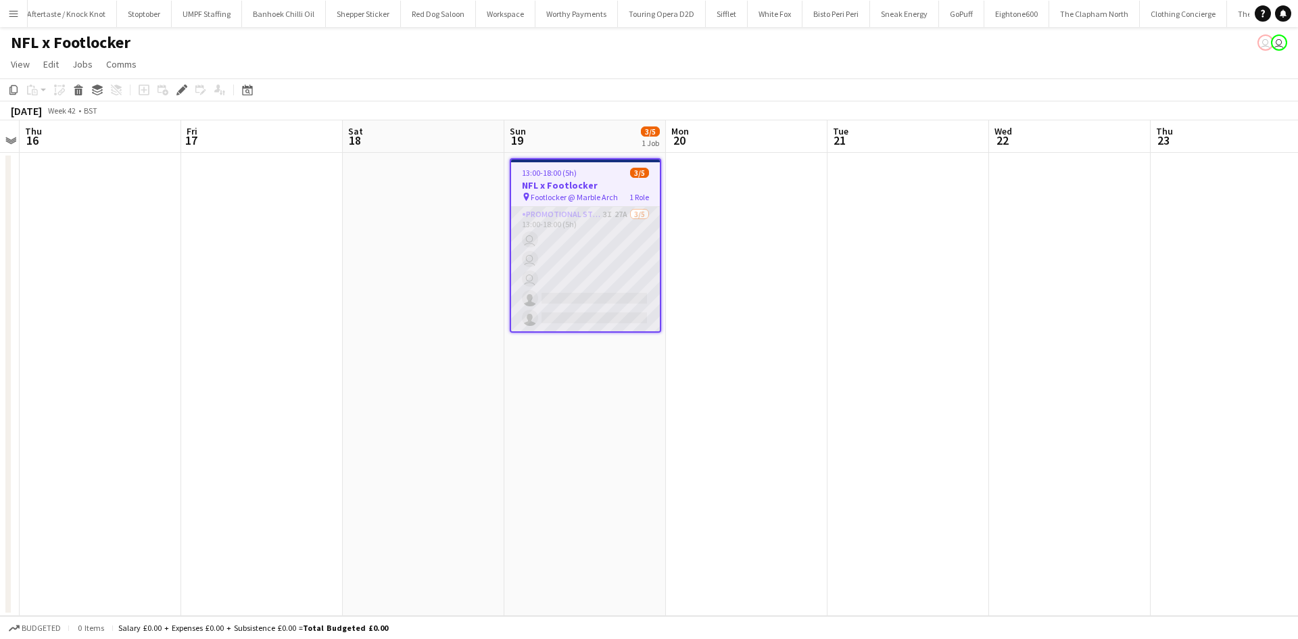
scroll to position [0, 1682]
click at [632, 274] on app-card-role "Promotional Staffing (Brand Ambassadors) 3I 27A [DATE] 13:00-18:00 (5h) user us…" at bounding box center [585, 269] width 149 height 124
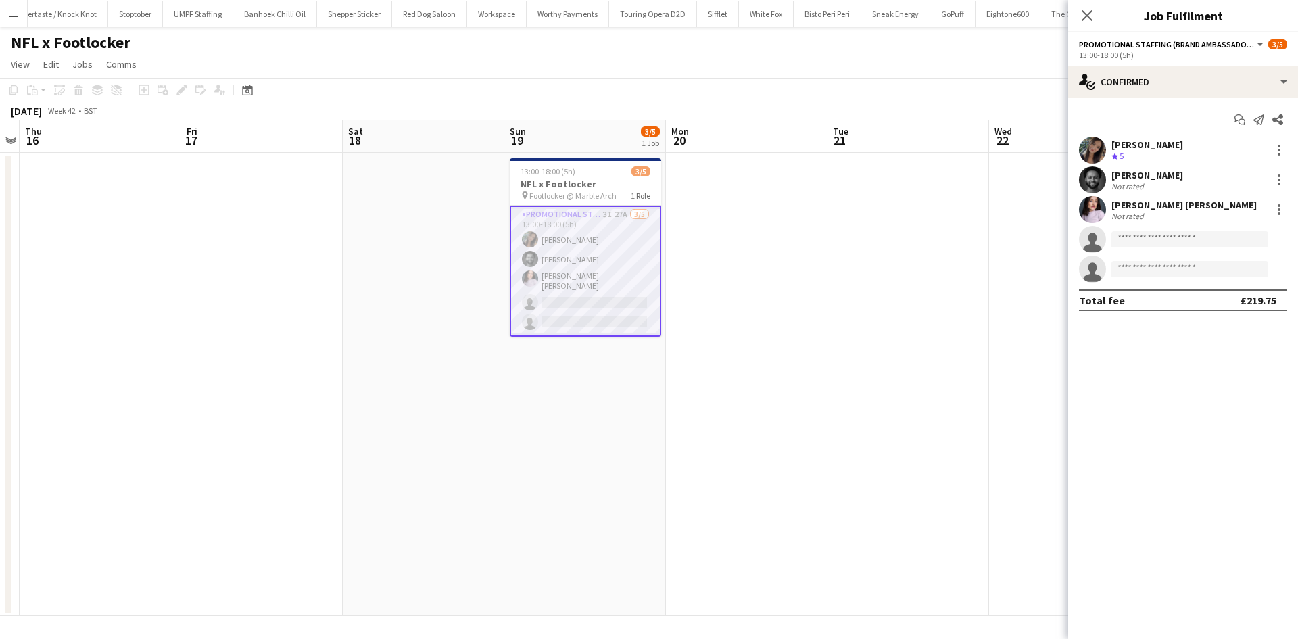
click at [1179, 61] on app-options-switcher "Promotional Staffing (Brand Ambassadors) All roles Promotional Staffing (Brand …" at bounding box center [1183, 48] width 230 height 33
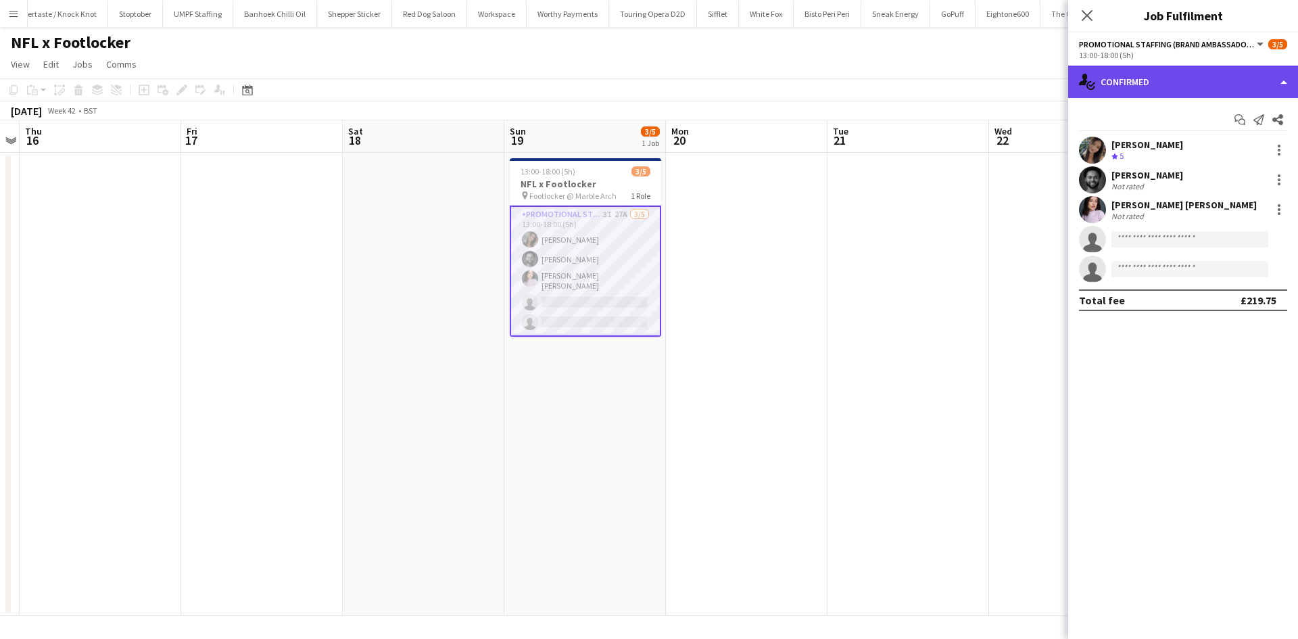
click at [1160, 87] on div "single-neutral-actions-check-2 Confirmed" at bounding box center [1183, 82] width 230 height 32
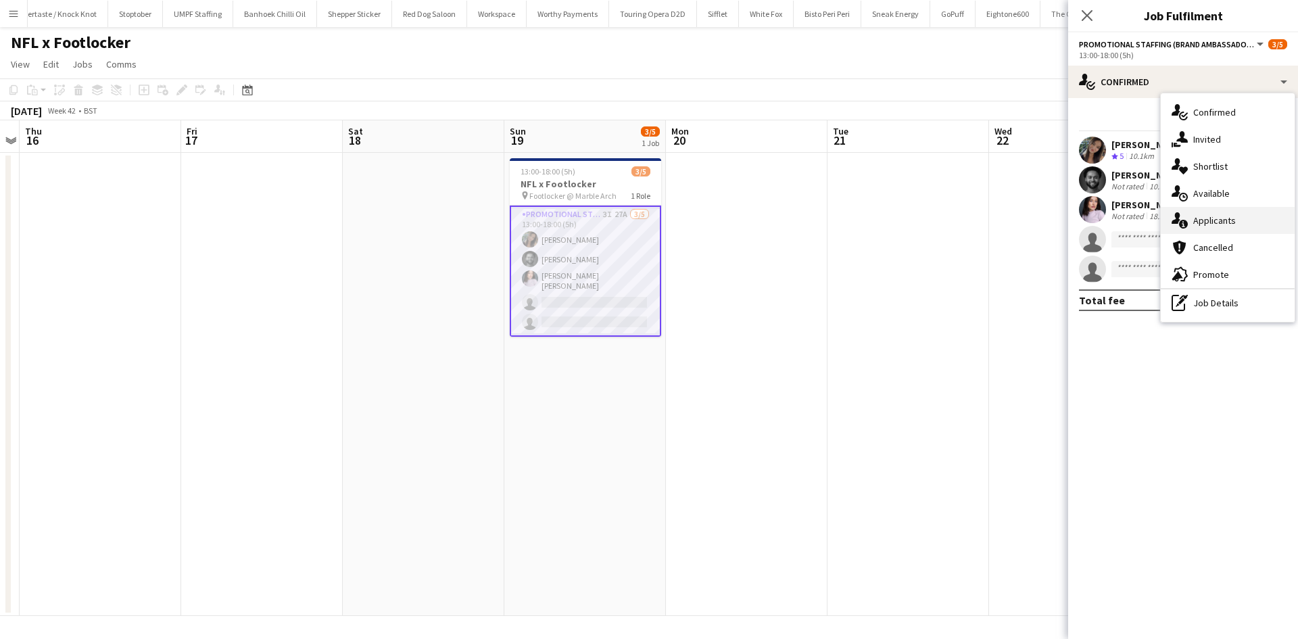
click at [1188, 212] on div "single-neutral-actions-information Applicants" at bounding box center [1228, 220] width 134 height 27
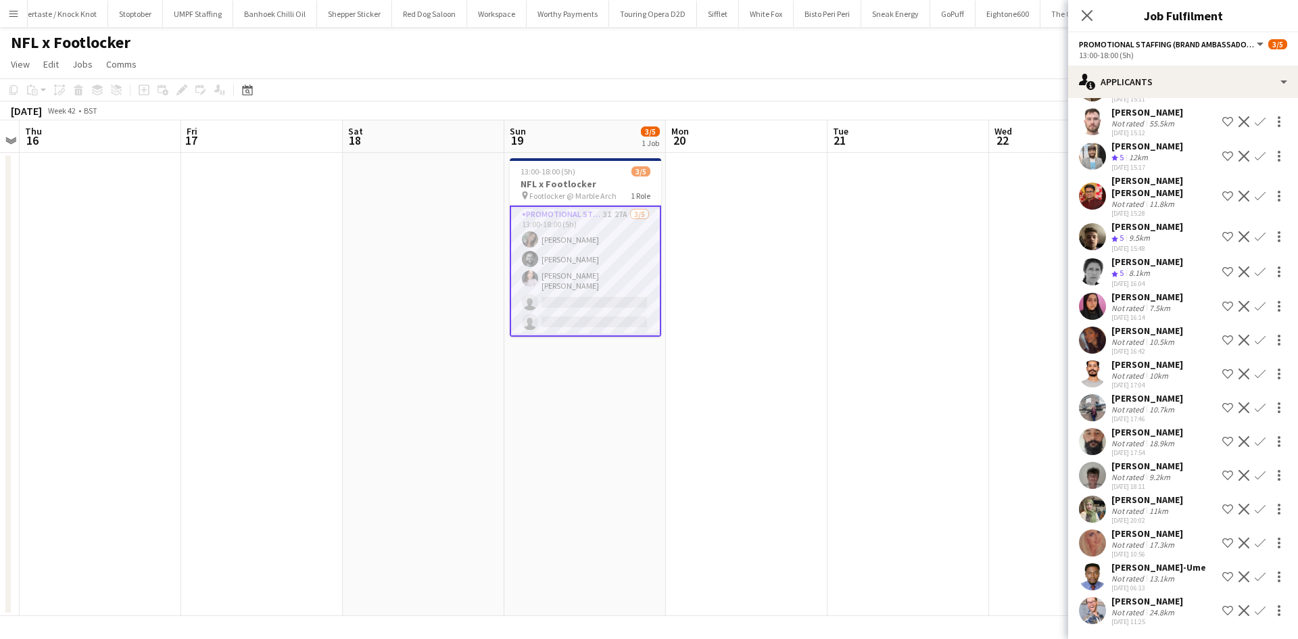
scroll to position [525, 0]
click at [1118, 607] on div "Not rated" at bounding box center [1129, 612] width 35 height 10
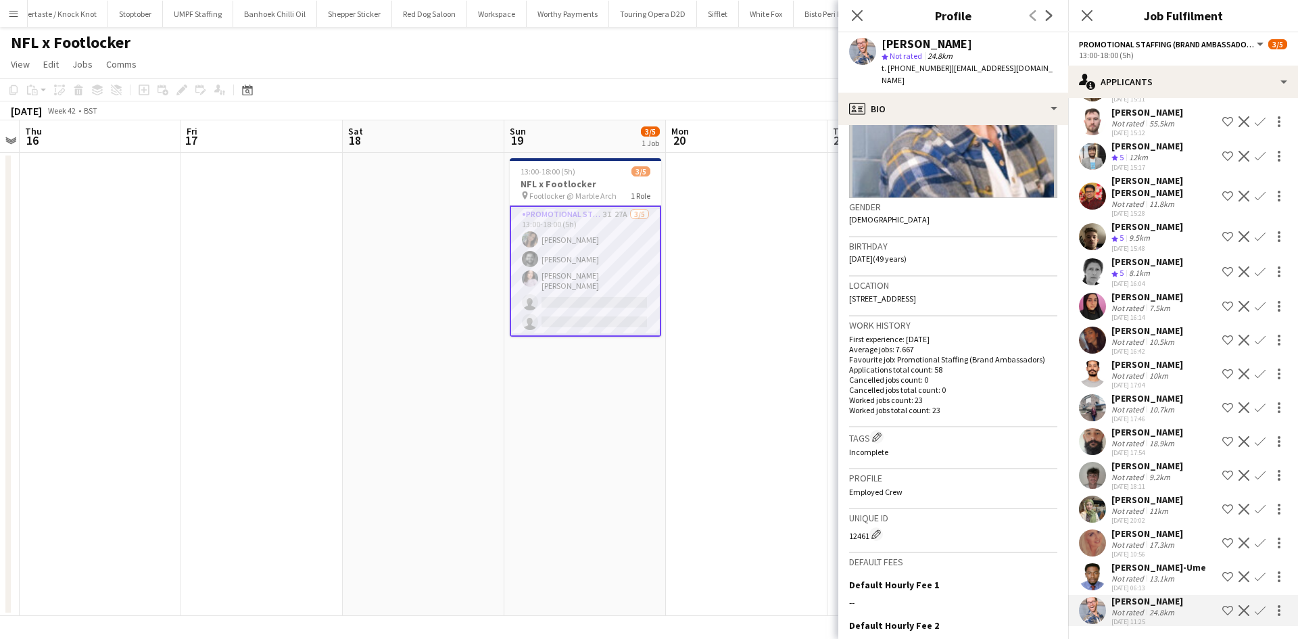
scroll to position [135, 0]
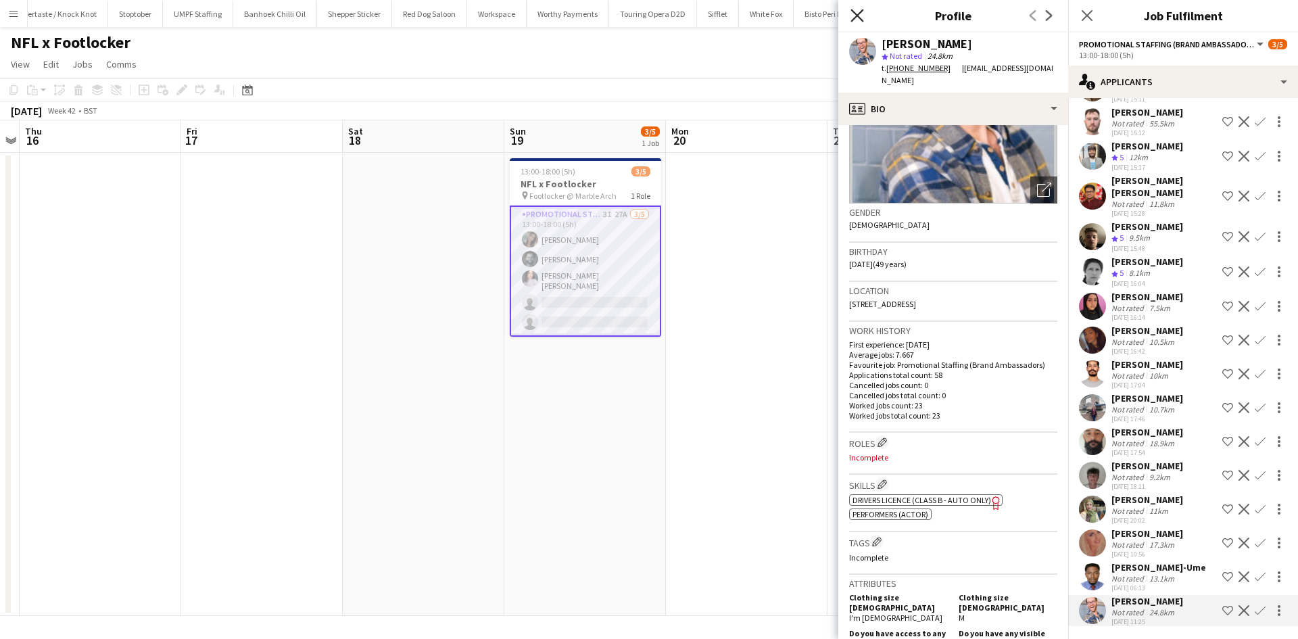
click at [856, 12] on icon "Close pop-in" at bounding box center [857, 15] width 13 height 13
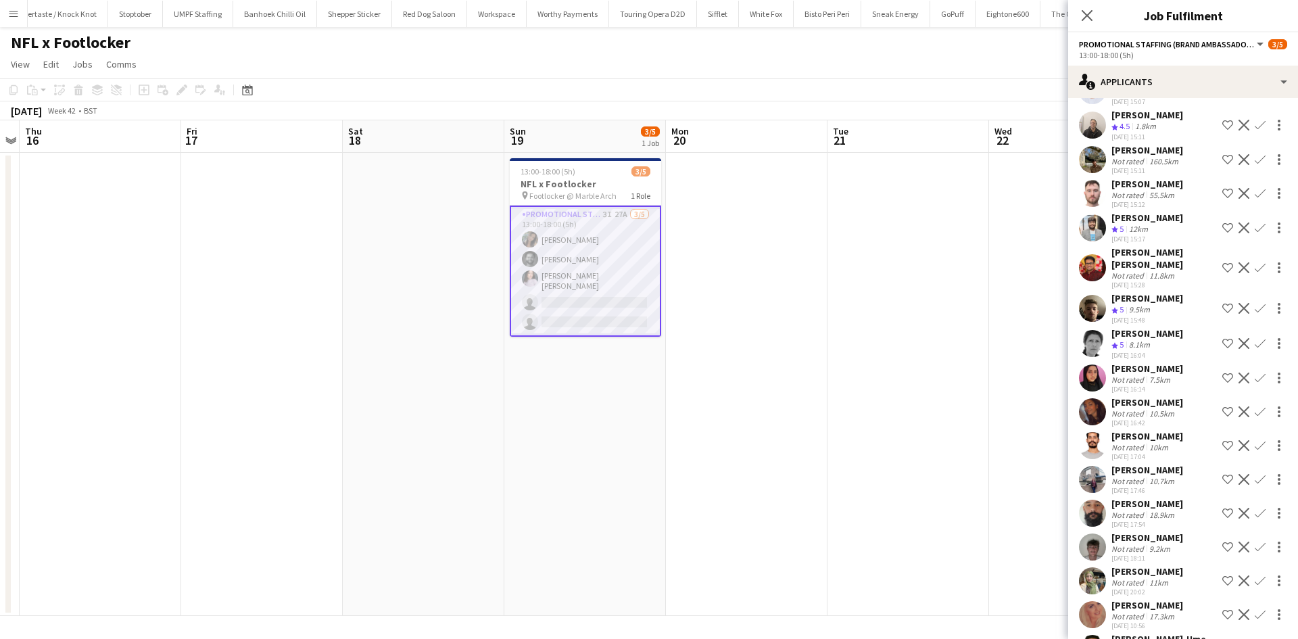
scroll to position [389, 0]
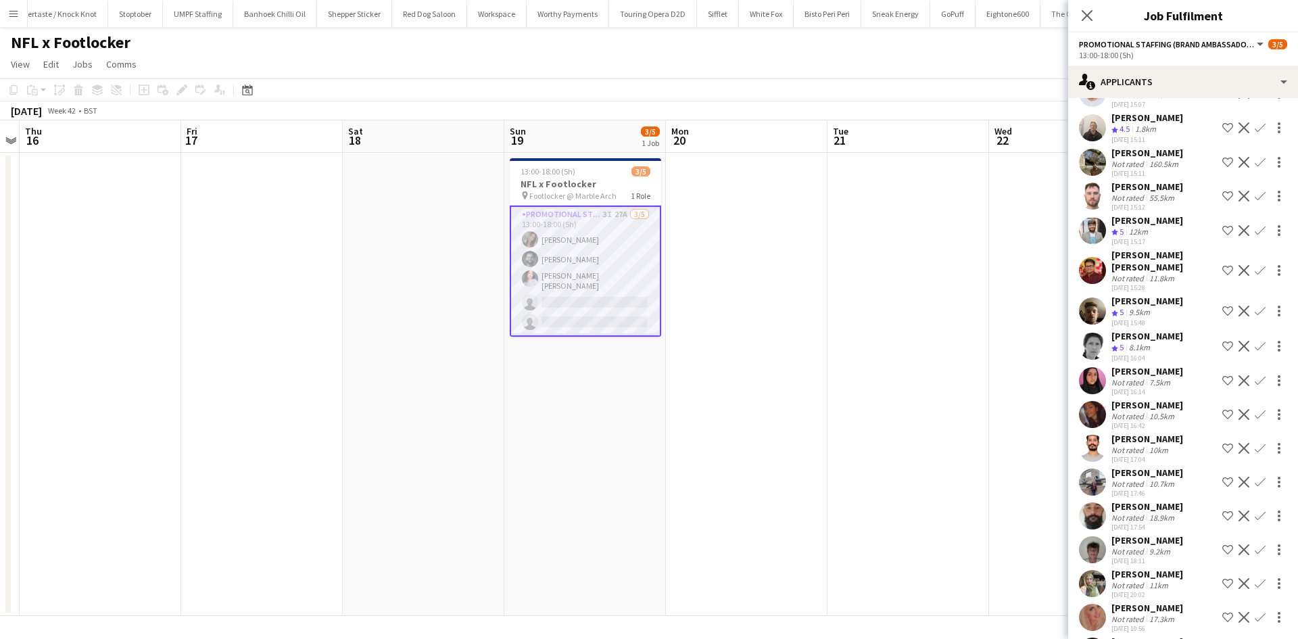
click at [1087, 164] on app-user-avatar at bounding box center [1092, 162] width 27 height 27
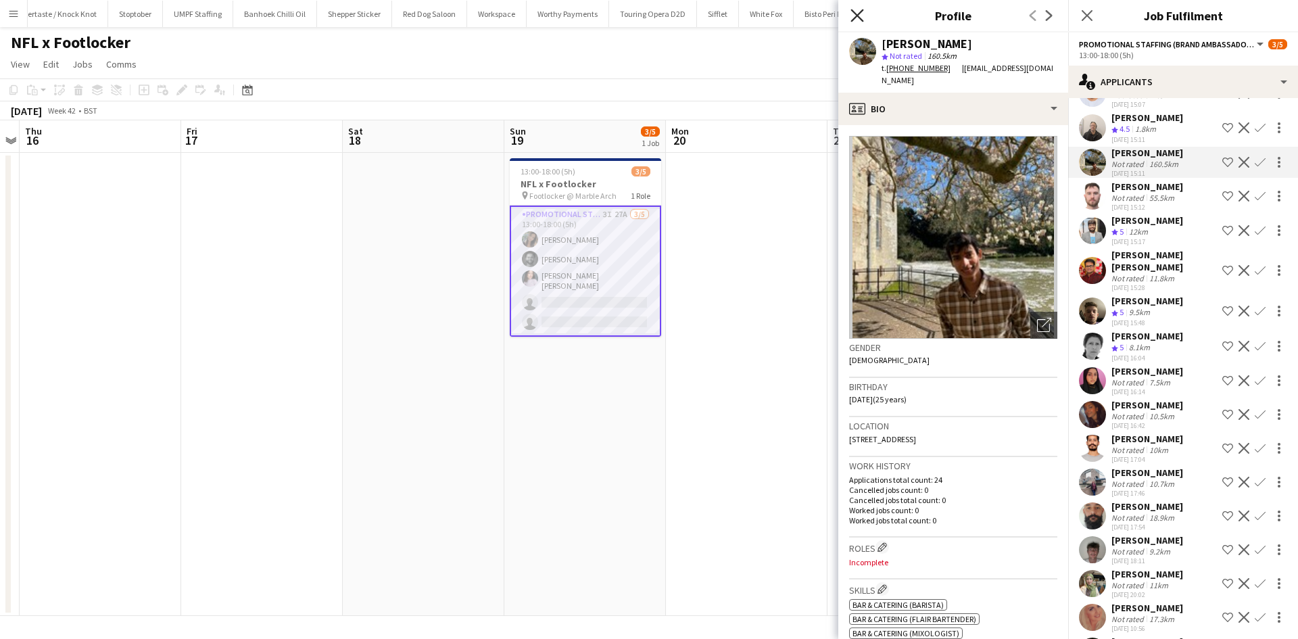
click at [851, 12] on icon "Close pop-in" at bounding box center [857, 15] width 13 height 13
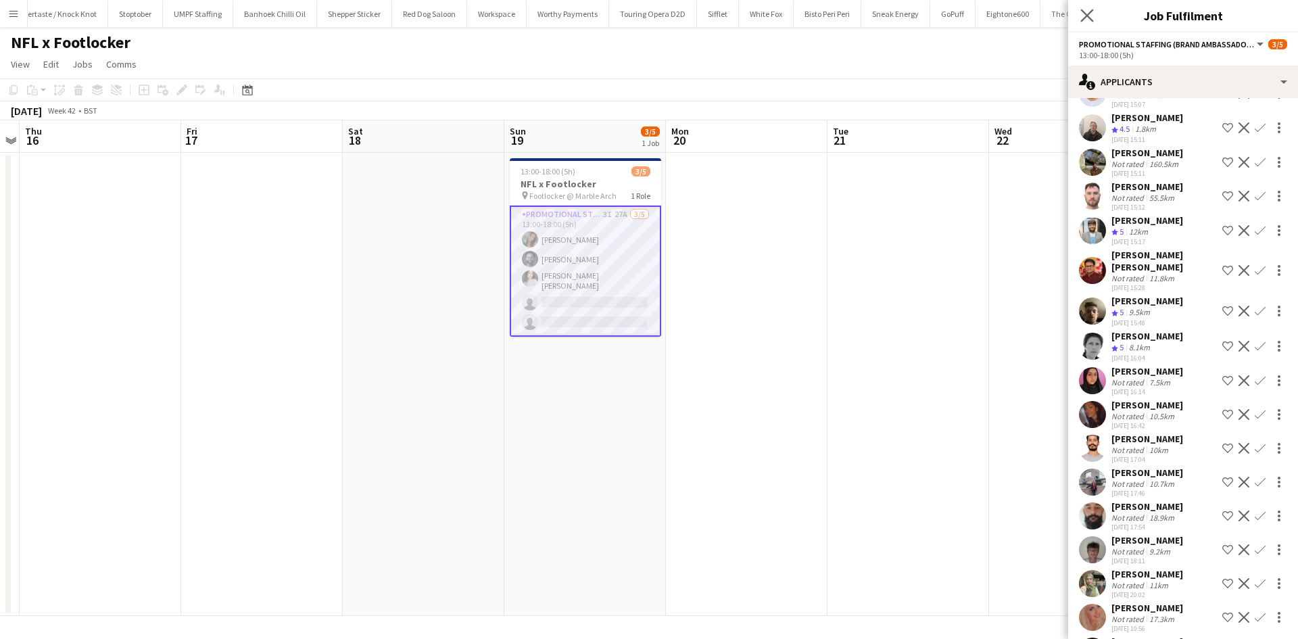
click at [1091, 9] on icon "Close pop-in" at bounding box center [1087, 15] width 13 height 13
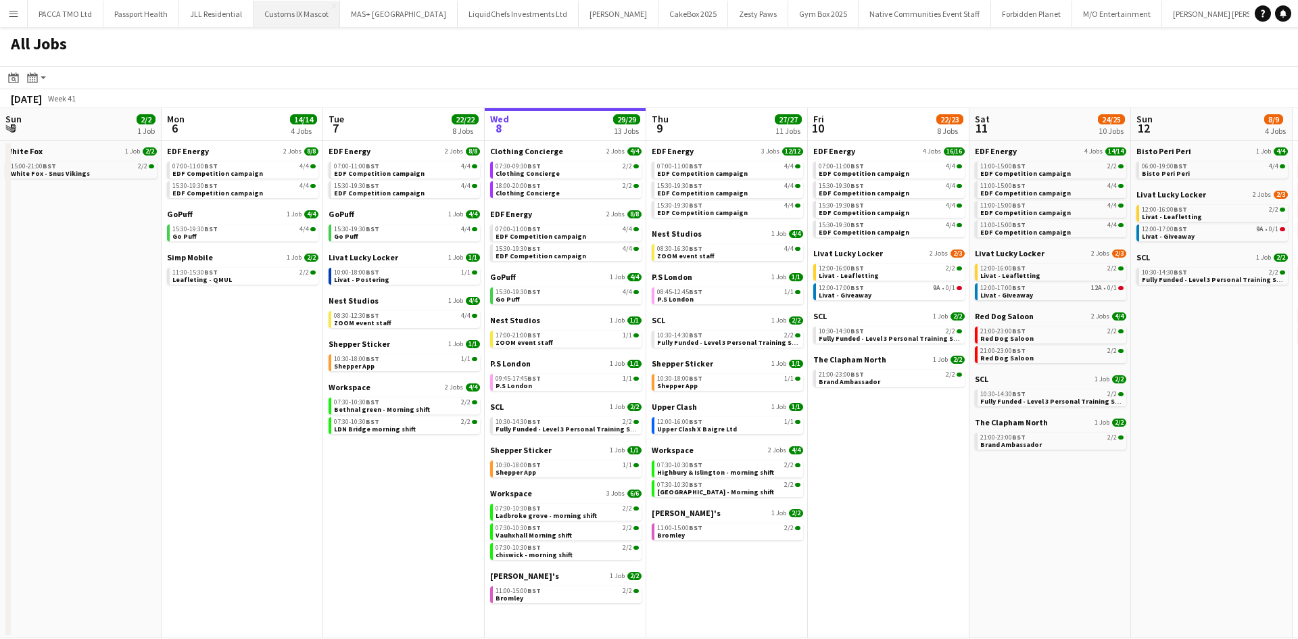
scroll to position [0, 323]
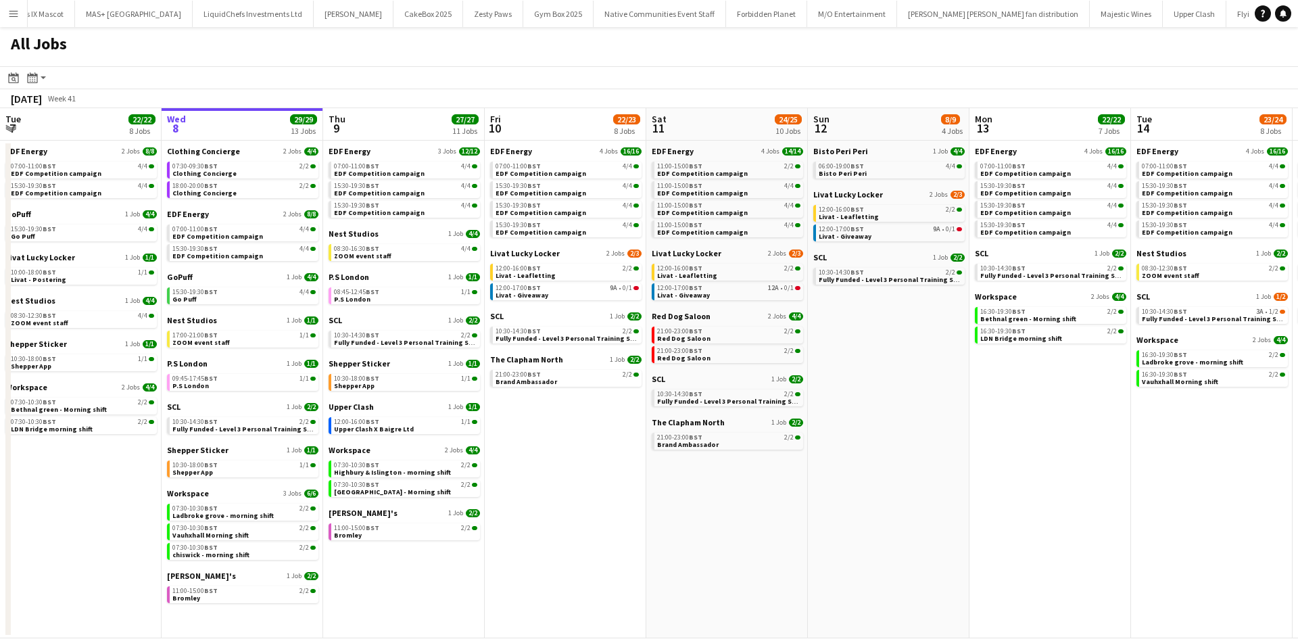
click at [18, 15] on app-icon "Menu" at bounding box center [13, 13] width 11 height 11
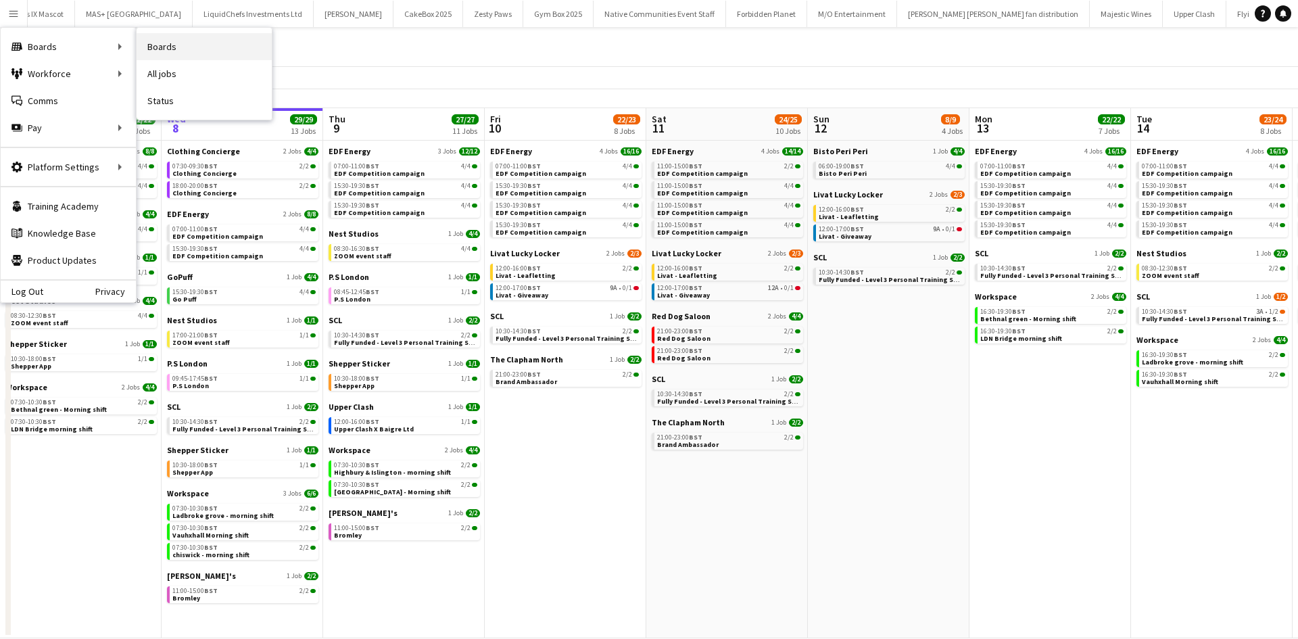
click at [179, 44] on link "Boards" at bounding box center [204, 46] width 135 height 27
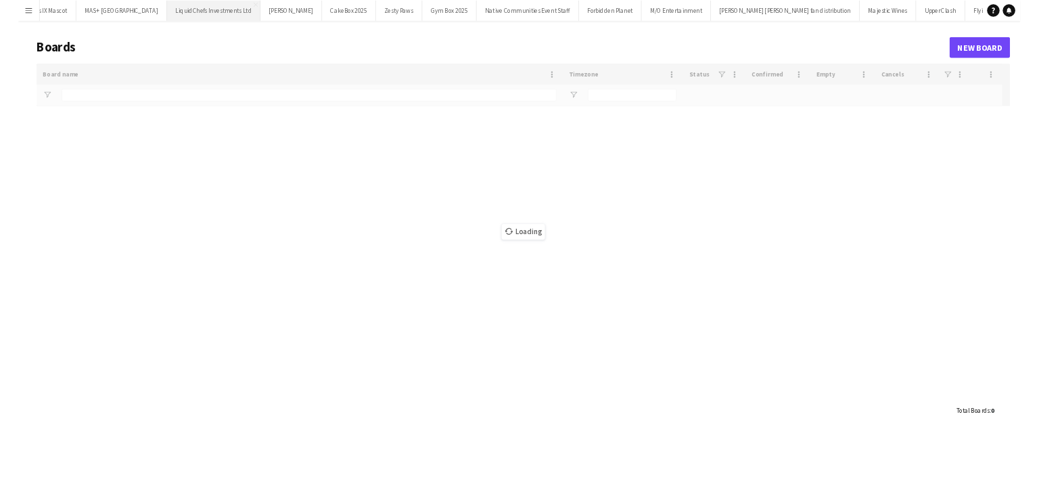
scroll to position [0, 265]
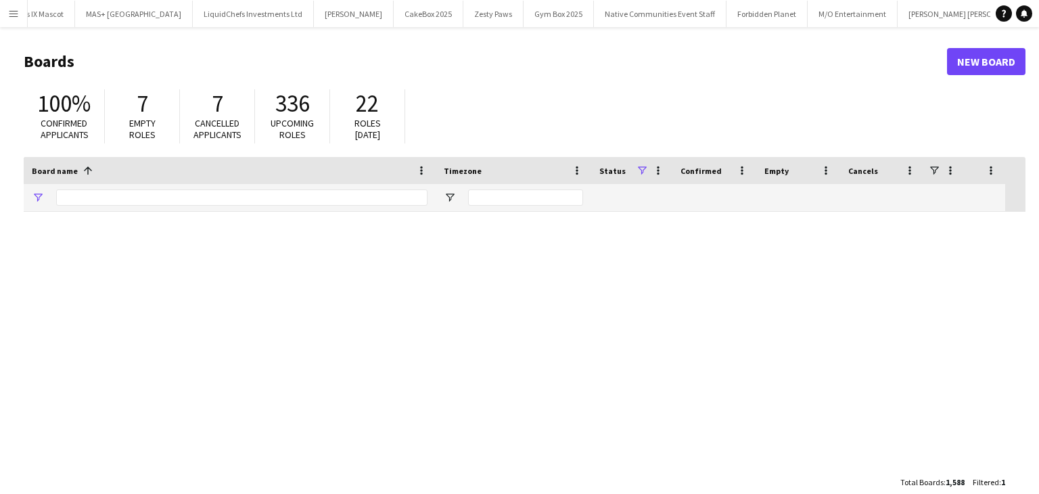
type input "**********"
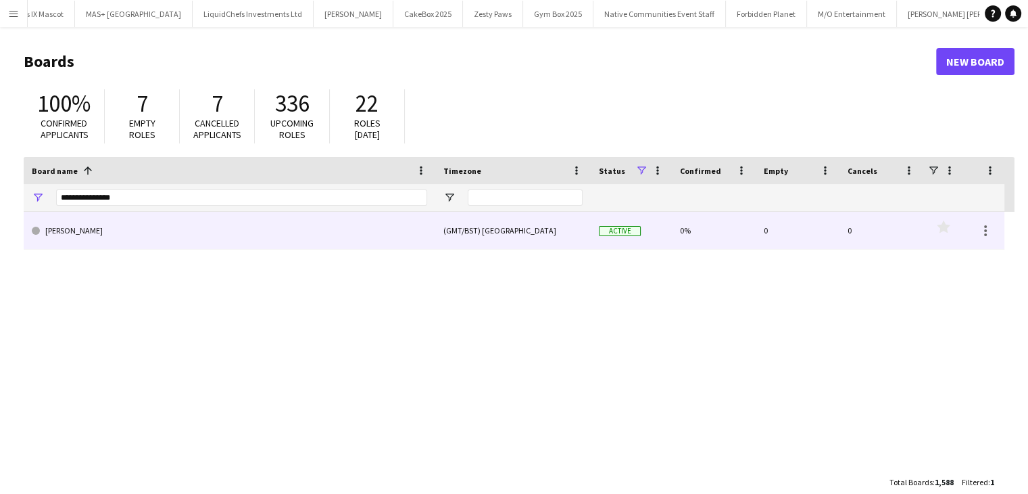
click at [291, 240] on link "[PERSON_NAME]" at bounding box center [230, 231] width 396 height 38
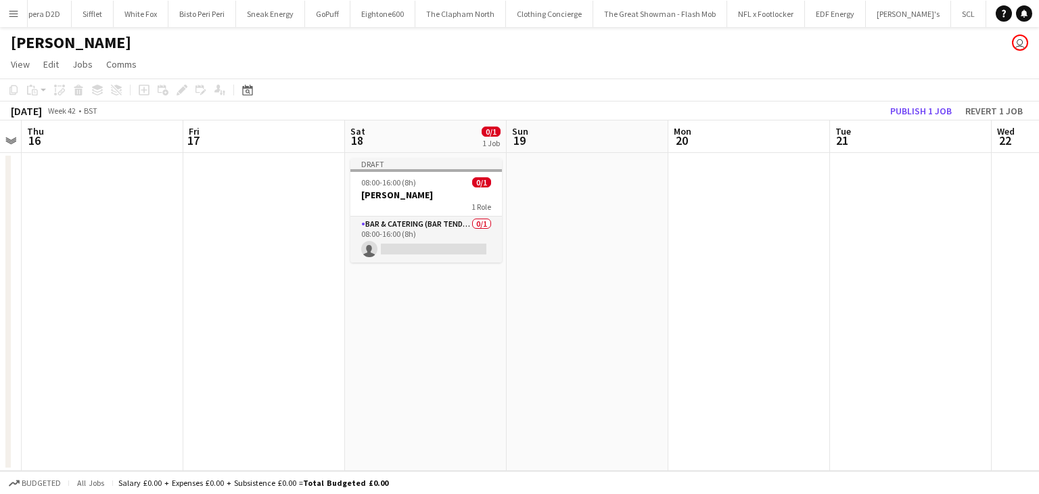
scroll to position [0, 360]
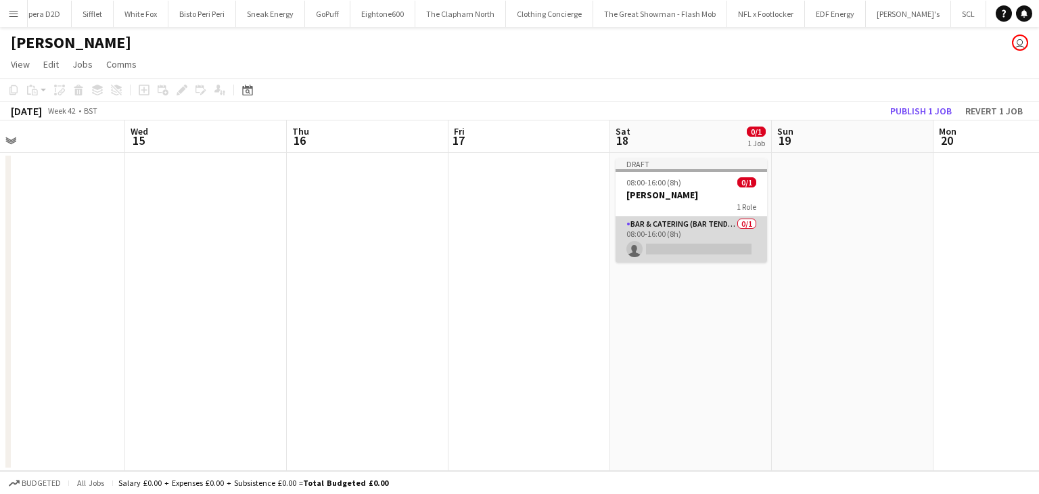
click at [652, 221] on app-card-role "Bar & Catering (Bar Tender) 0/1 08:00-16:00 (8h) single-neutral-actions" at bounding box center [690, 239] width 151 height 46
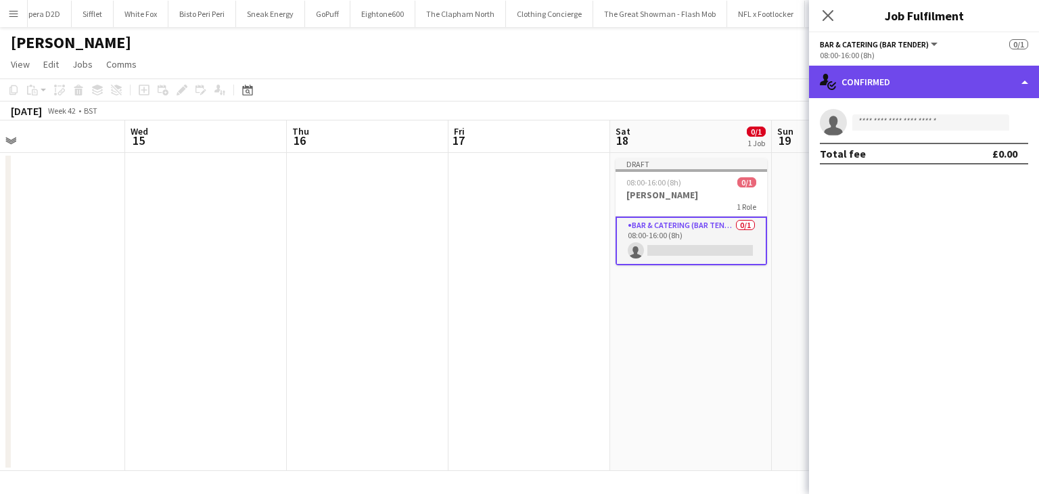
click at [890, 76] on div "single-neutral-actions-check-2 Confirmed" at bounding box center [924, 82] width 230 height 32
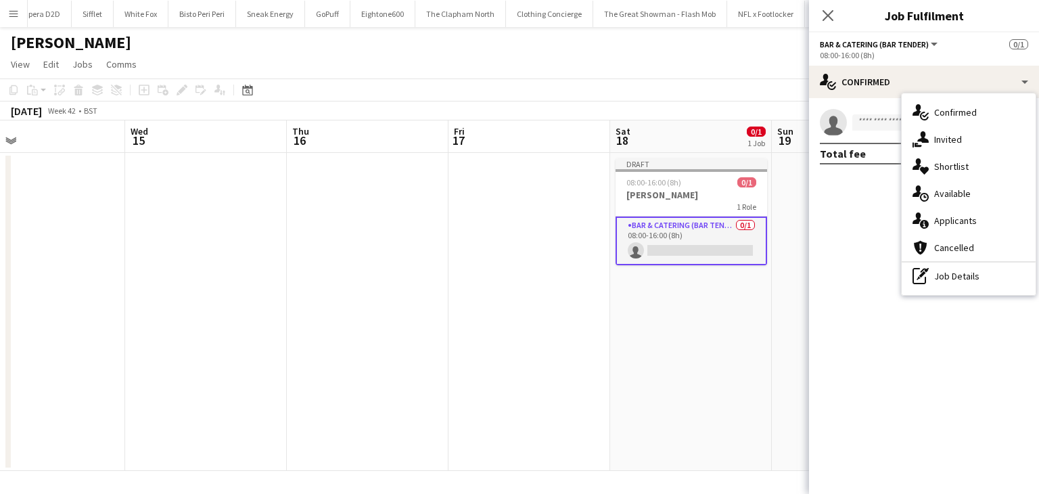
click at [679, 231] on app-card-role "Bar & Catering (Bar Tender) 0/1 08:00-16:00 (8h) single-neutral-actions" at bounding box center [690, 240] width 151 height 49
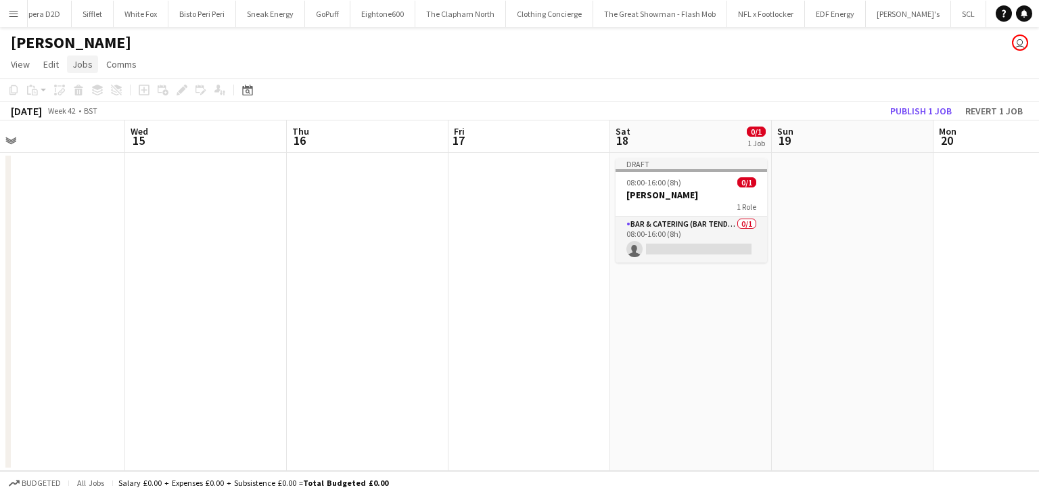
click at [88, 57] on link "Jobs" at bounding box center [82, 64] width 31 height 18
click at [101, 117] on div "New Job Edit Job Delete Job New Linked Job Edit Linked Jobs" at bounding box center [115, 153] width 95 height 149
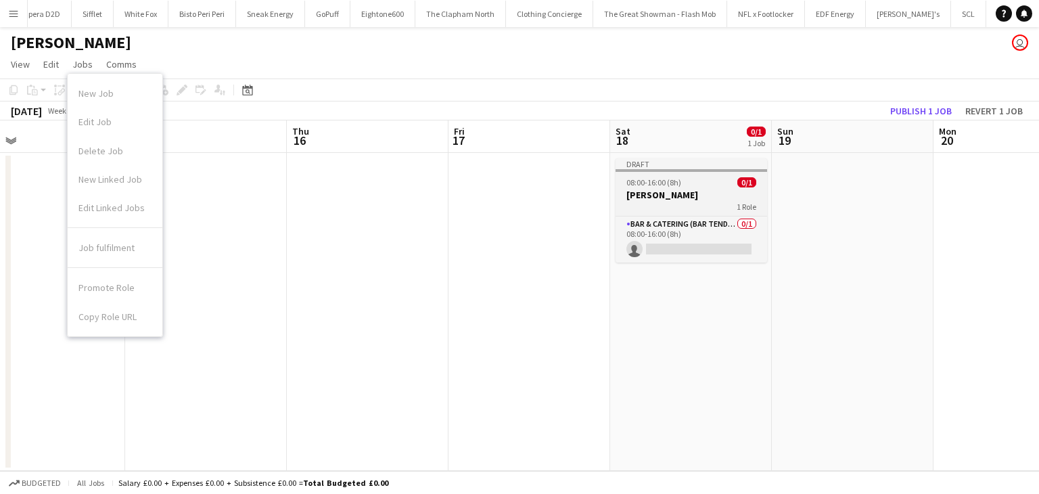
click at [653, 175] on app-job-card "Draft 08:00-16:00 (8h) 0/1 Broadway Studios 1 Role Bar & Catering (Bar Tender) …" at bounding box center [690, 210] width 151 height 104
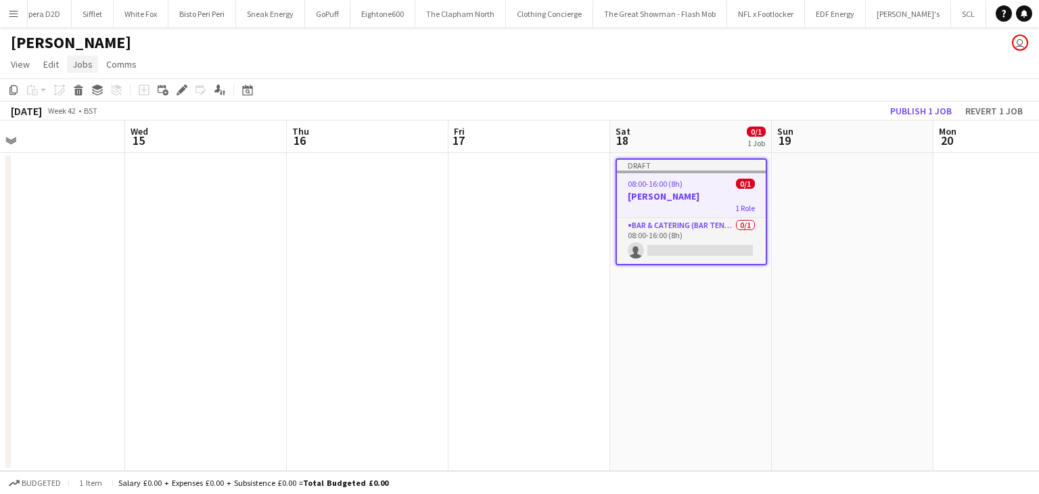
click at [87, 60] on span "Jobs" at bounding box center [82, 64] width 20 height 12
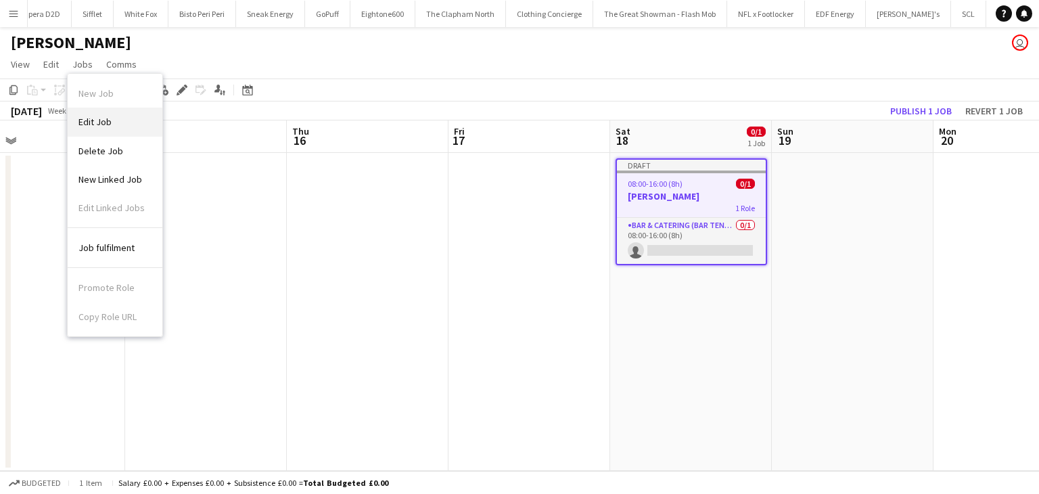
click at [93, 120] on span "Edit Job" at bounding box center [94, 122] width 33 height 12
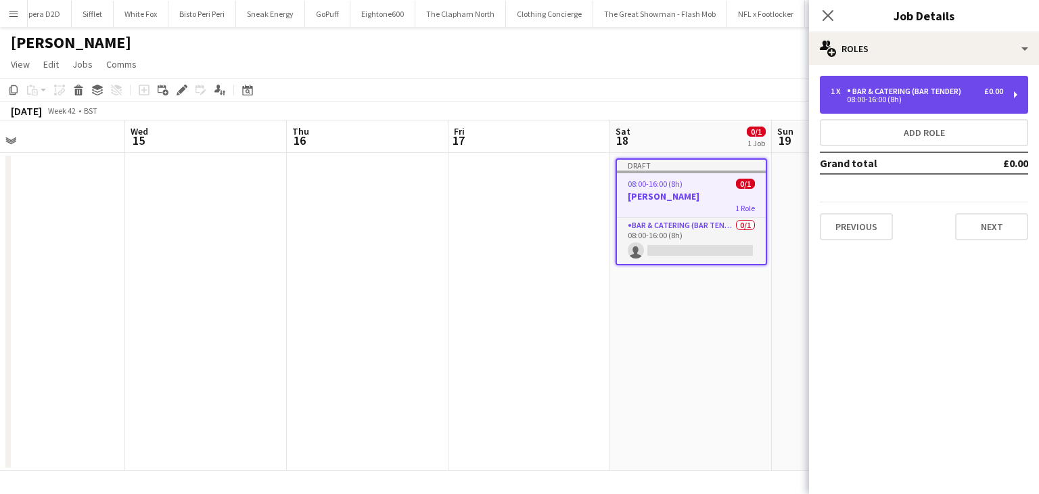
click at [924, 87] on div "Bar & Catering (Bar Tender)" at bounding box center [907, 91] width 120 height 9
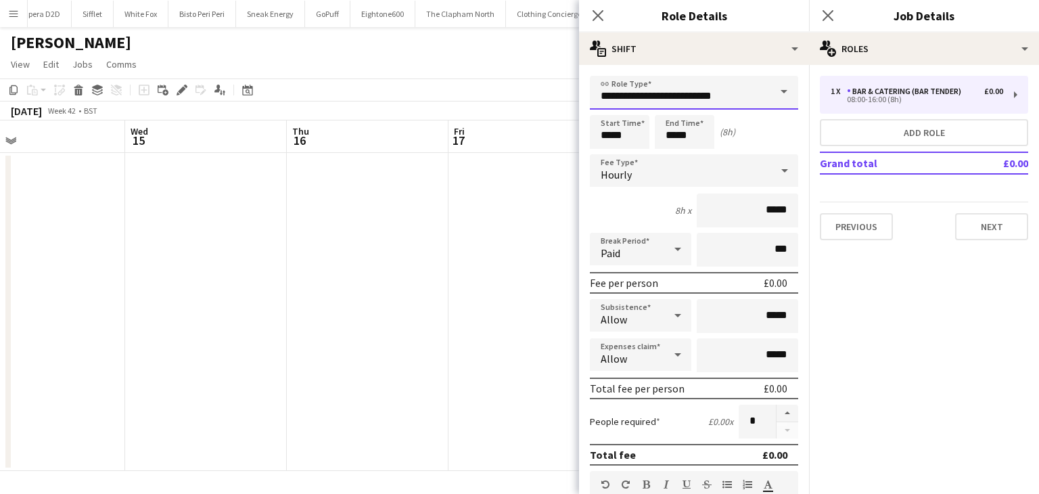
click at [696, 89] on input "**********" at bounding box center [694, 93] width 208 height 34
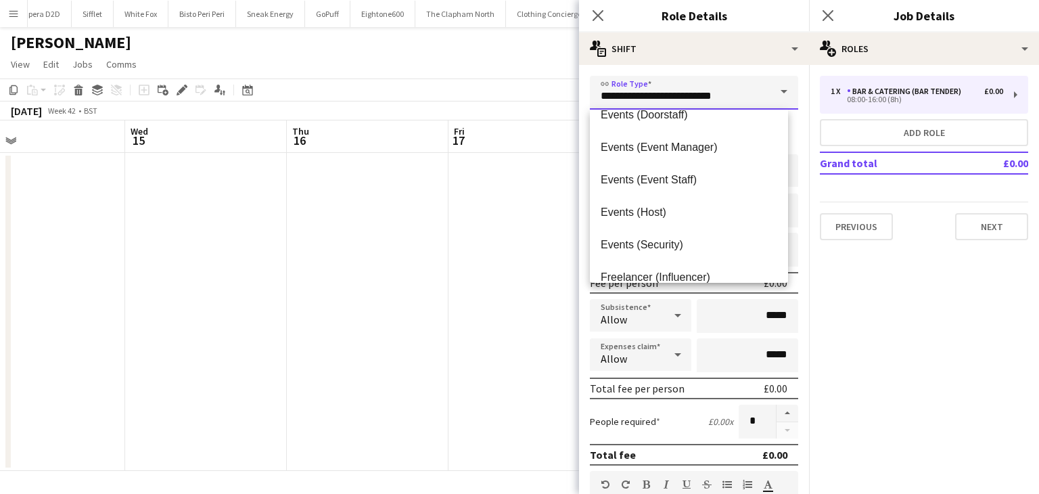
scroll to position [541, 0]
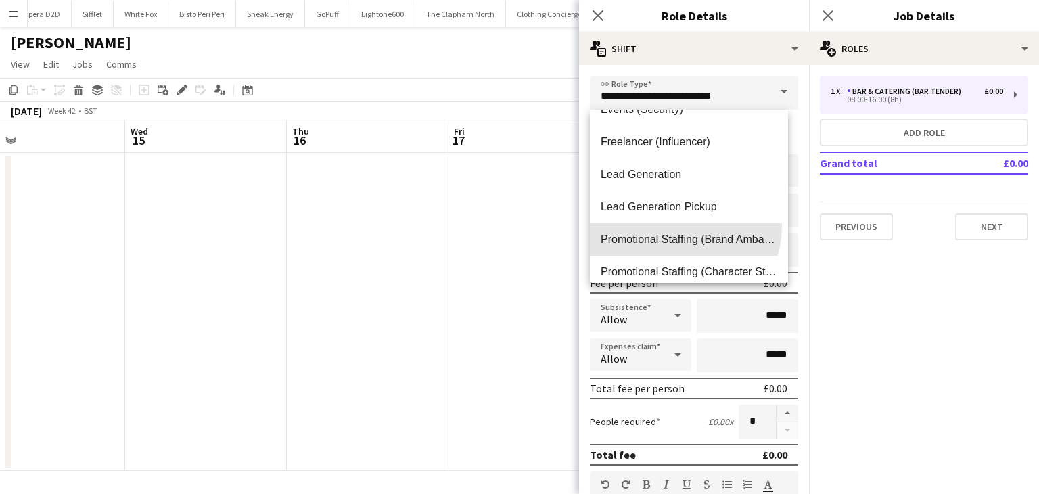
click at [673, 227] on mat-option "Promotional Staffing (Brand Ambassadors)" at bounding box center [689, 239] width 198 height 32
type input "**********"
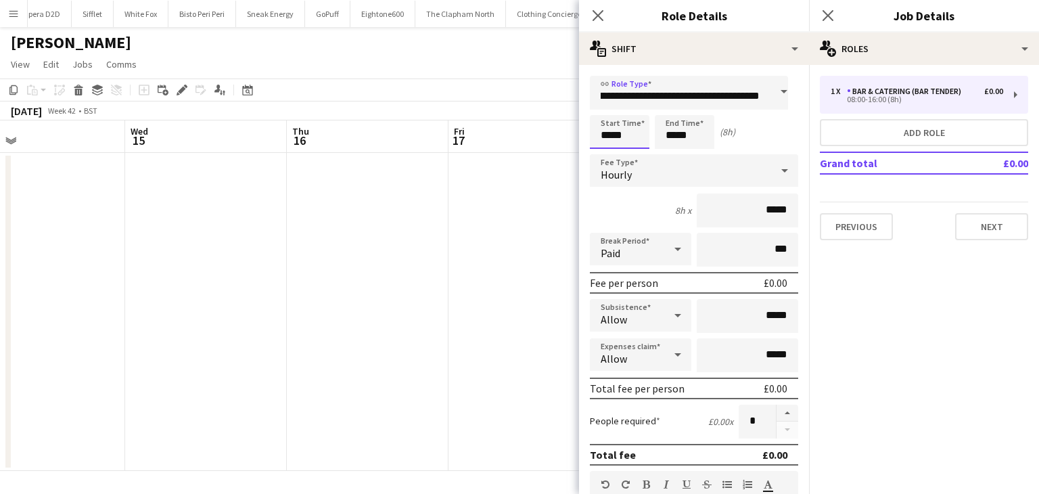
scroll to position [0, 0]
drag, startPoint x: 641, startPoint y: 131, endPoint x: 589, endPoint y: 128, distance: 52.1
click at [589, 128] on form "**********" at bounding box center [694, 496] width 230 height 840
type input "*****"
click at [675, 114] on form "**********" at bounding box center [694, 496] width 230 height 840
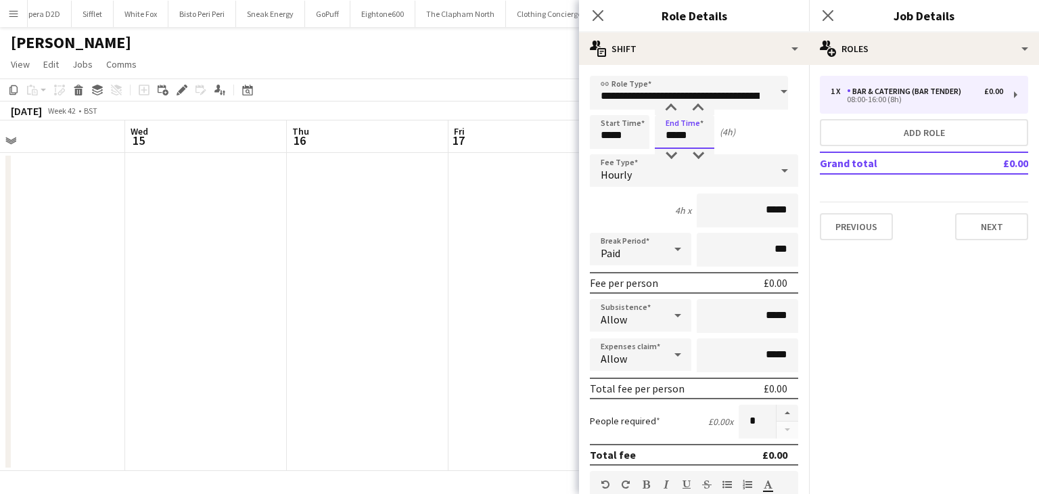
click at [689, 131] on input "*****" at bounding box center [685, 132] width 60 height 34
type input "*****"
drag, startPoint x: 774, startPoint y: 212, endPoint x: 757, endPoint y: 214, distance: 17.0
click at [757, 214] on input "*****" at bounding box center [746, 210] width 101 height 34
type input "******"
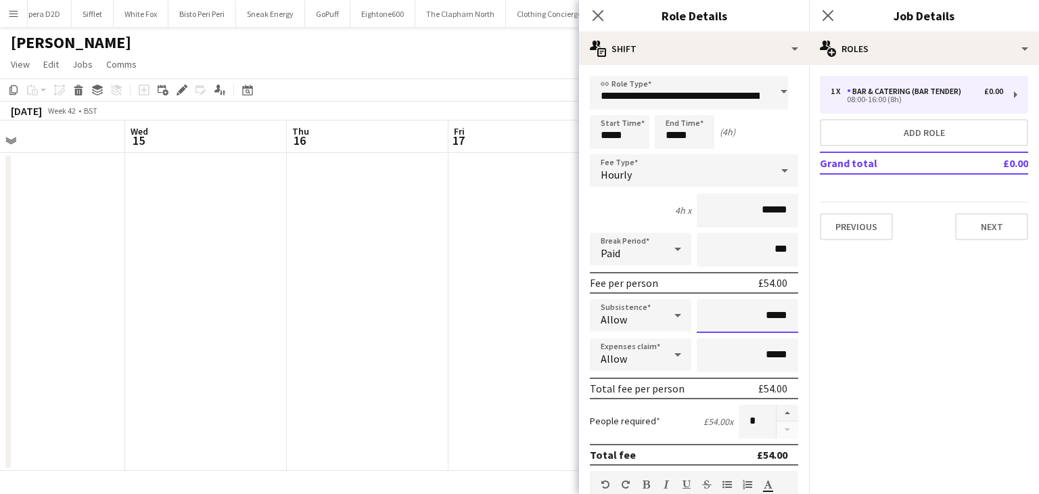
click at [765, 320] on input "*****" at bounding box center [746, 316] width 101 height 34
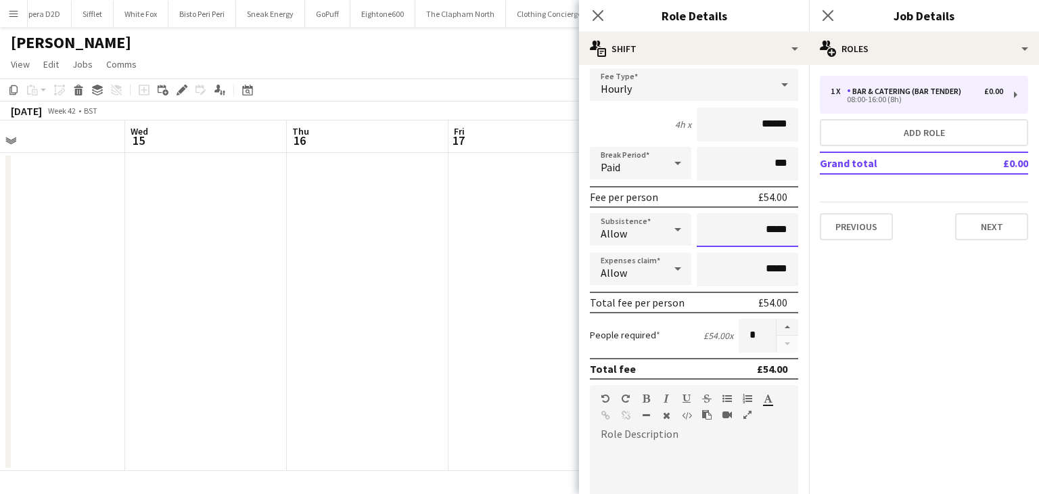
scroll to position [68, 0]
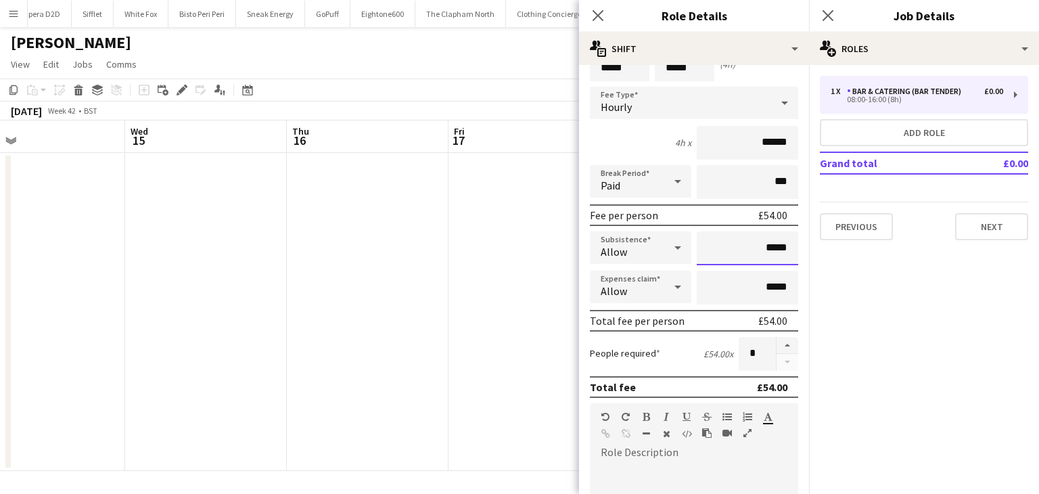
click at [760, 247] on input "*****" at bounding box center [746, 248] width 101 height 34
click at [762, 247] on input "*****" at bounding box center [746, 248] width 101 height 34
drag, startPoint x: 775, startPoint y: 252, endPoint x: 763, endPoint y: 247, distance: 13.1
click at [763, 247] on input "****" at bounding box center [746, 248] width 101 height 34
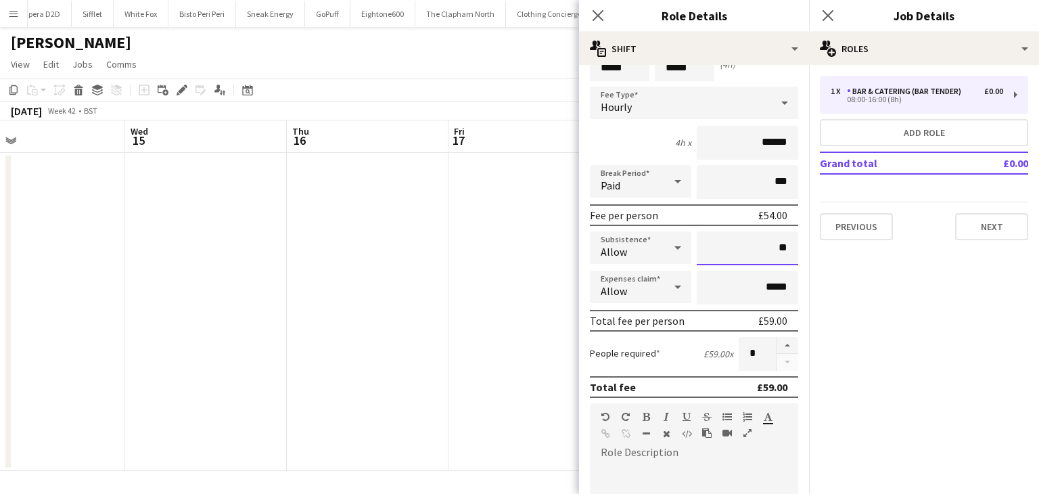
type input "**"
click at [632, 141] on div "4h x ******" at bounding box center [694, 143] width 208 height 34
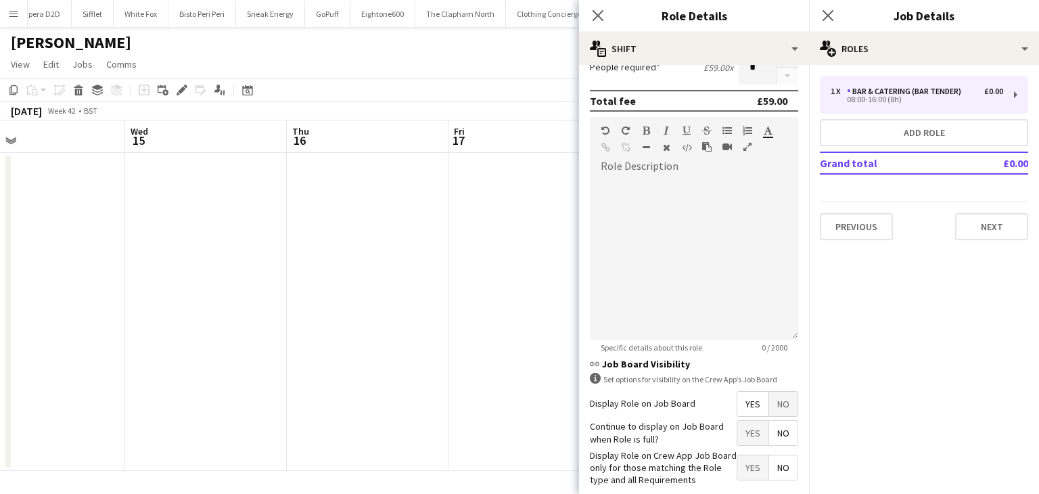
scroll to position [419, 0]
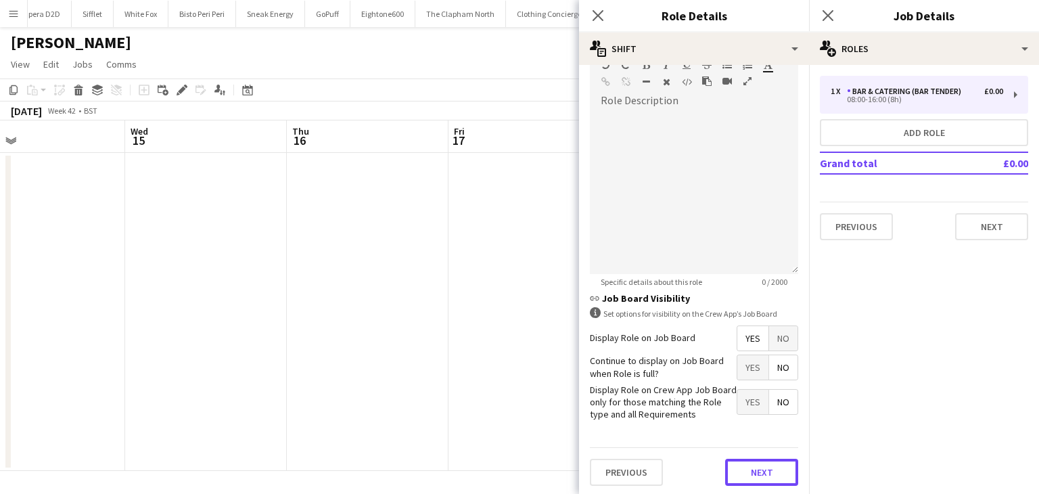
click at [765, 465] on button "Next" at bounding box center [761, 471] width 73 height 27
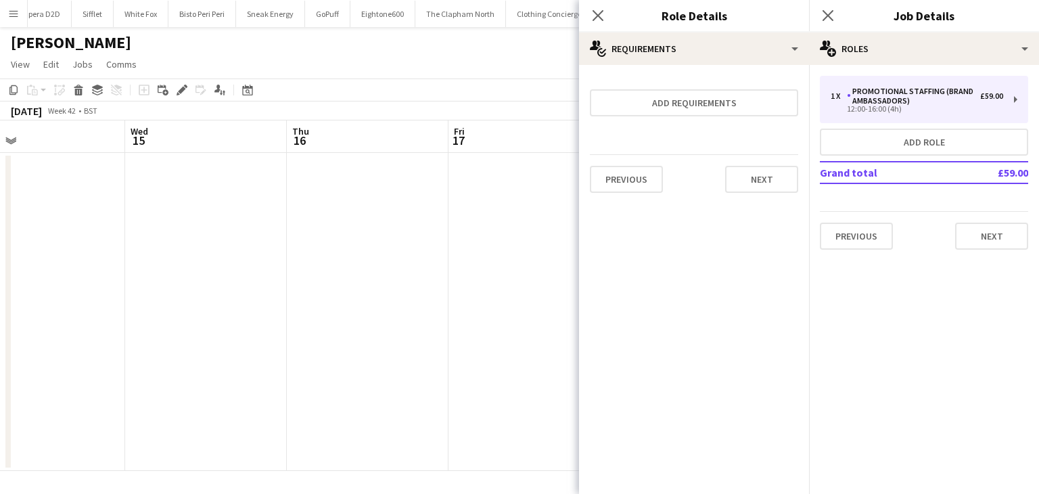
scroll to position [0, 0]
click at [744, 182] on button "Next" at bounding box center [761, 179] width 73 height 27
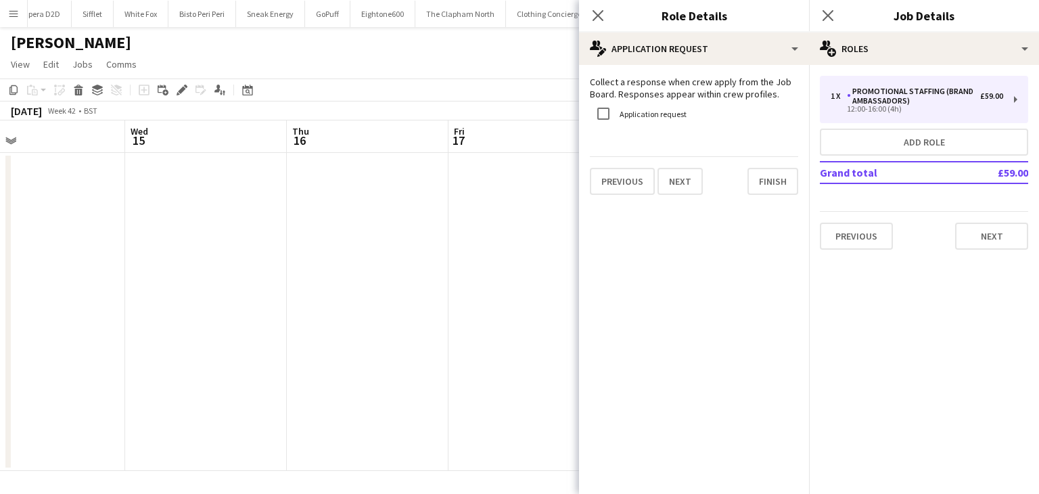
click at [649, 167] on div "Previous Next Finish" at bounding box center [694, 175] width 208 height 39
click at [662, 166] on div "Previous Next Finish" at bounding box center [694, 175] width 208 height 39
click at [680, 174] on button "Next" at bounding box center [679, 181] width 45 height 27
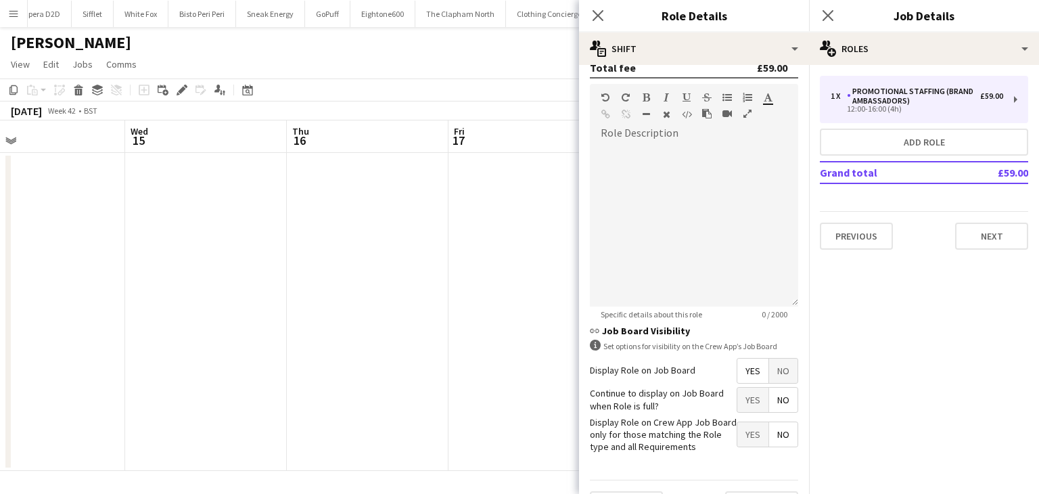
scroll to position [454, 0]
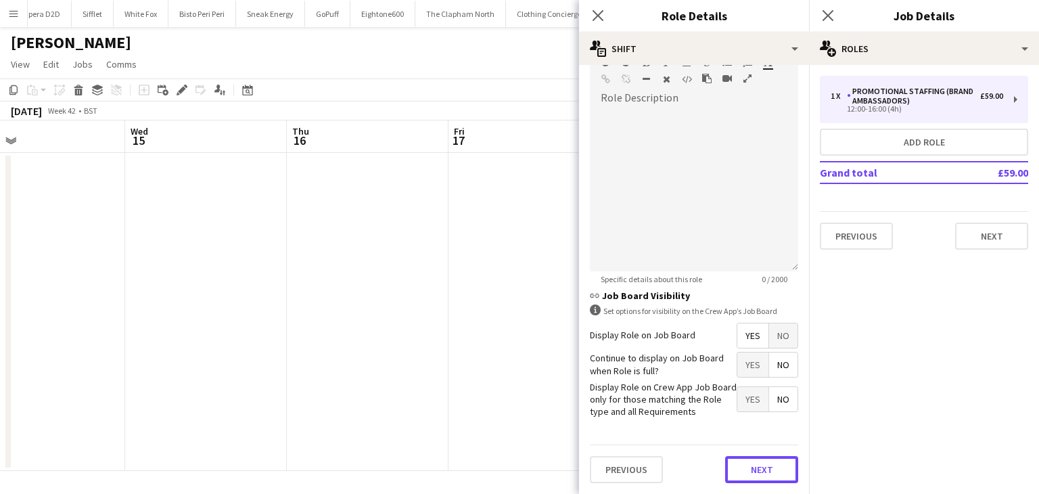
click at [746, 440] on form "**********" at bounding box center [694, 74] width 230 height 840
click at [749, 458] on button "Next" at bounding box center [761, 471] width 73 height 27
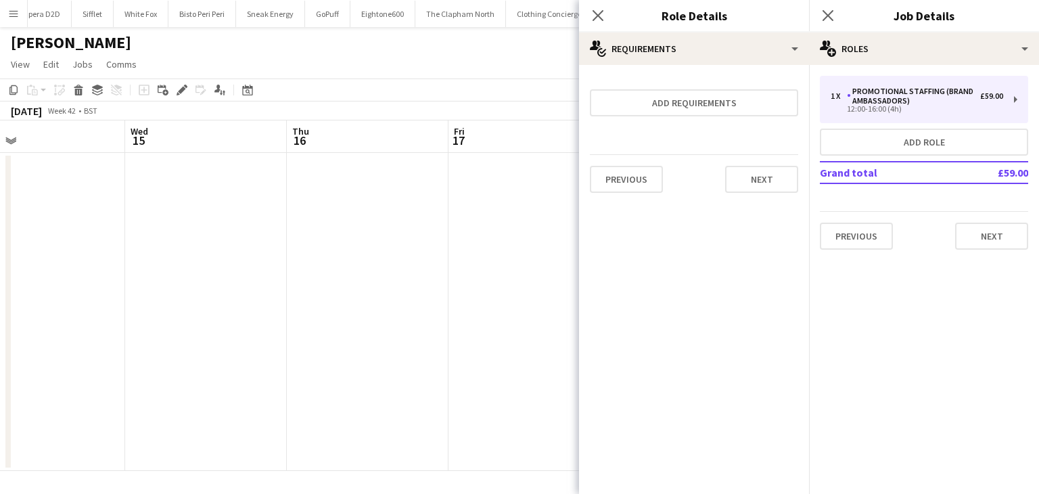
click at [780, 193] on div "Previous Next" at bounding box center [694, 178] width 208 height 49
click at [778, 182] on button "Next" at bounding box center [761, 179] width 73 height 27
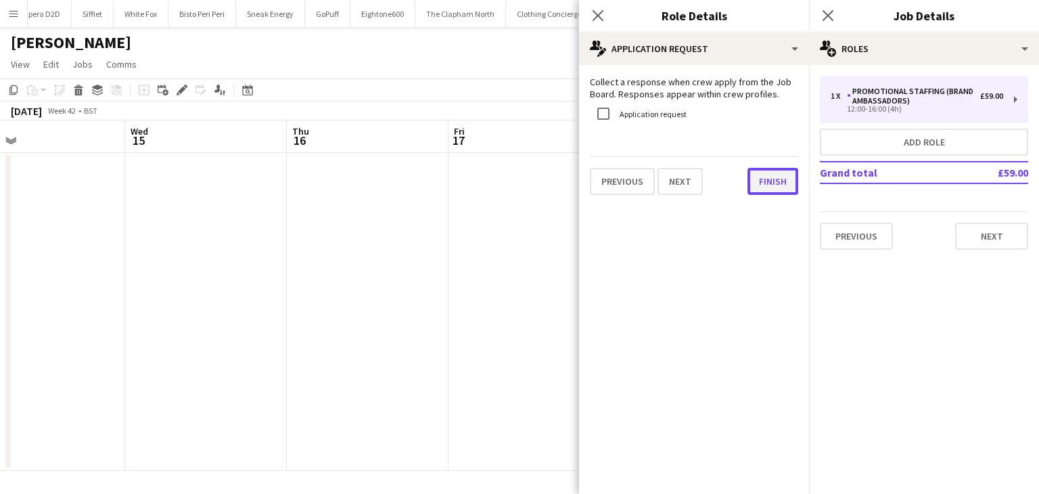
click at [768, 179] on button "Finish" at bounding box center [772, 181] width 51 height 27
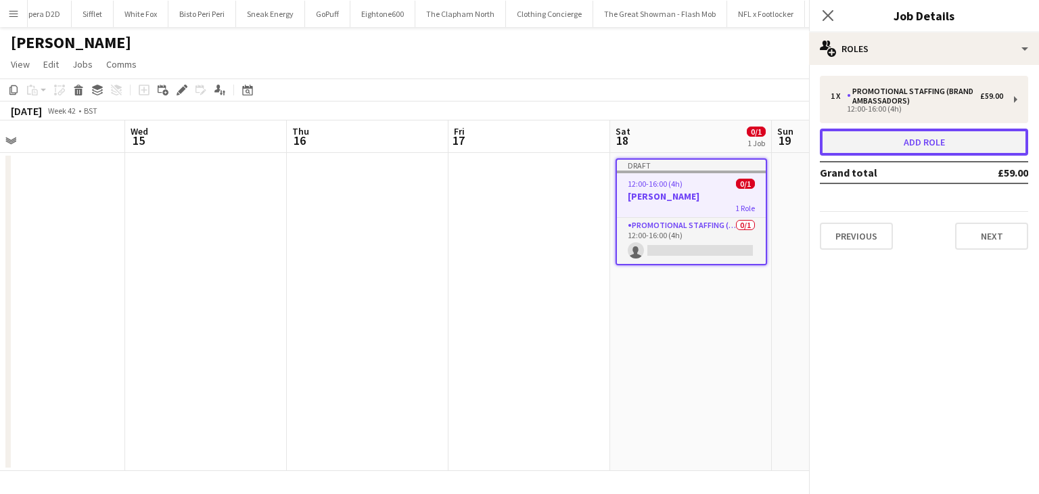
click at [897, 148] on button "Add role" at bounding box center [924, 141] width 208 height 27
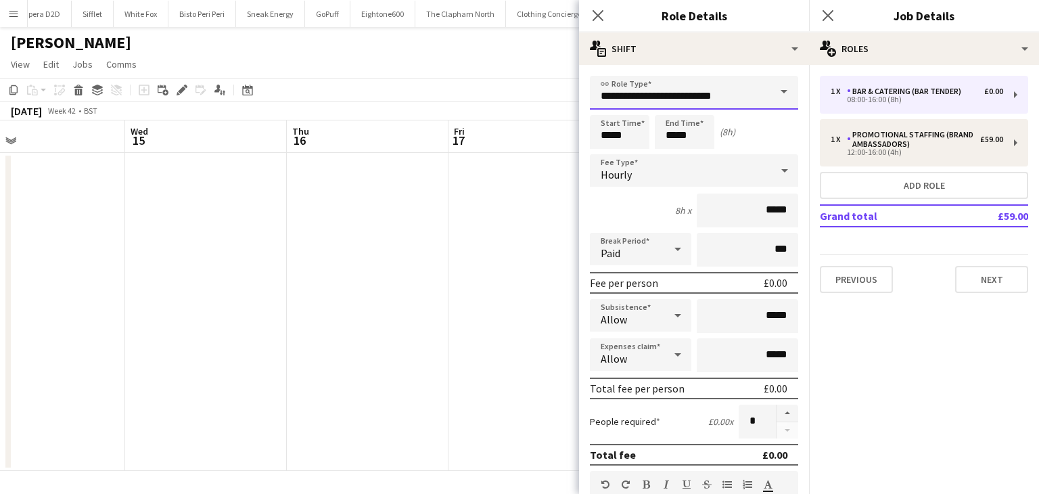
click at [671, 99] on input "**********" at bounding box center [694, 93] width 208 height 34
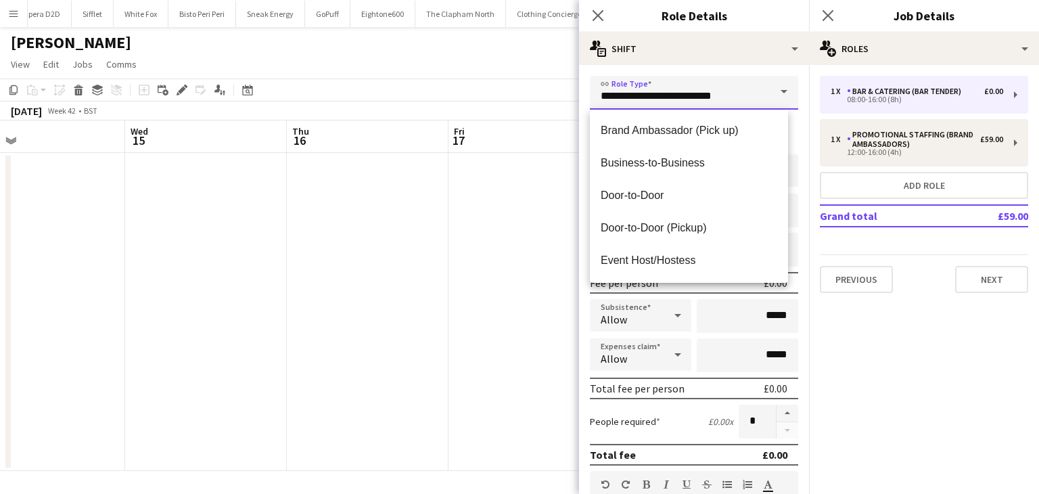
scroll to position [162, 0]
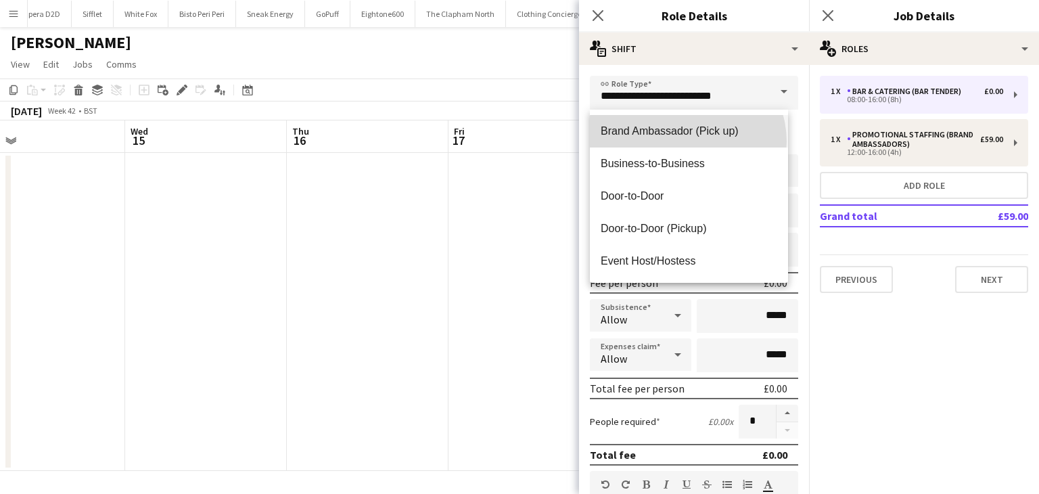
click at [686, 141] on mat-option "Brand Ambassador (Pick up)" at bounding box center [689, 131] width 198 height 32
type input "**********"
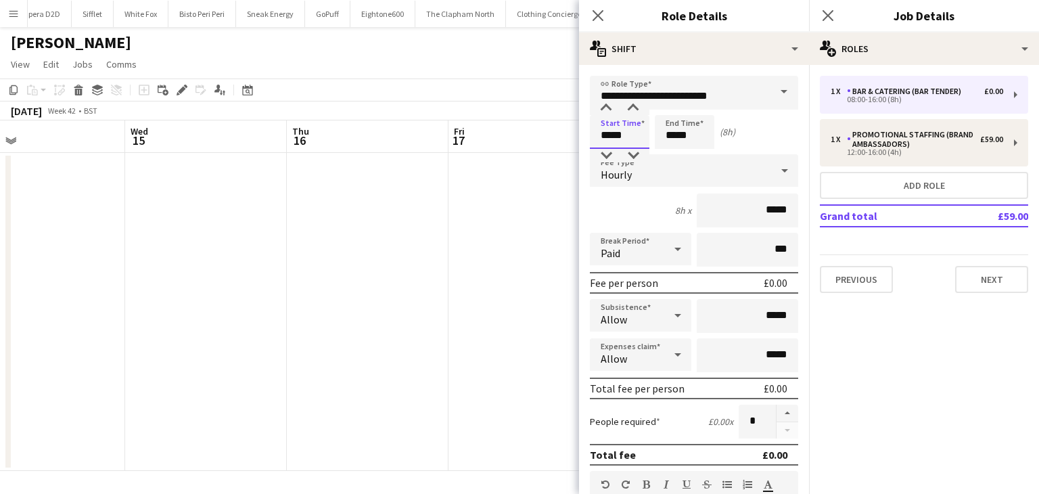
drag, startPoint x: 632, startPoint y: 139, endPoint x: 591, endPoint y: 131, distance: 41.4
click at [591, 131] on input "*****" at bounding box center [620, 132] width 60 height 34
type input "*****"
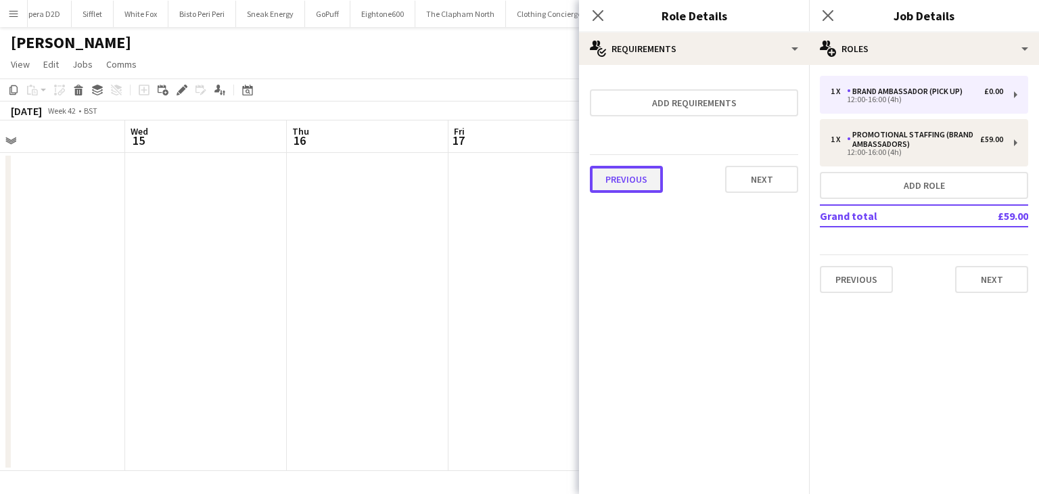
click at [604, 171] on button "Previous" at bounding box center [626, 179] width 73 height 27
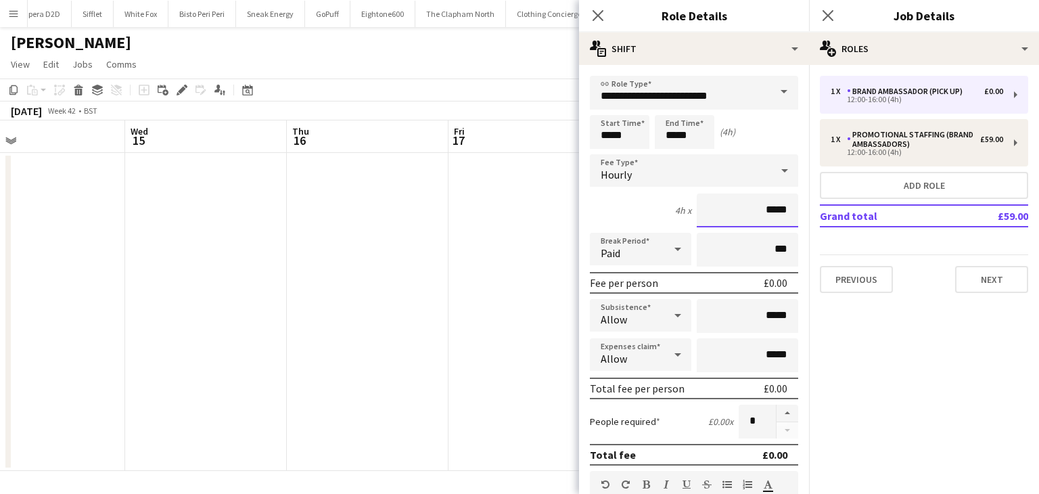
click at [757, 208] on input "*****" at bounding box center [746, 210] width 101 height 34
click at [772, 212] on input "******" at bounding box center [746, 210] width 101 height 34
type input "******"
click at [763, 310] on input "*****" at bounding box center [746, 316] width 101 height 34
click at [768, 315] on input "****" at bounding box center [746, 316] width 101 height 34
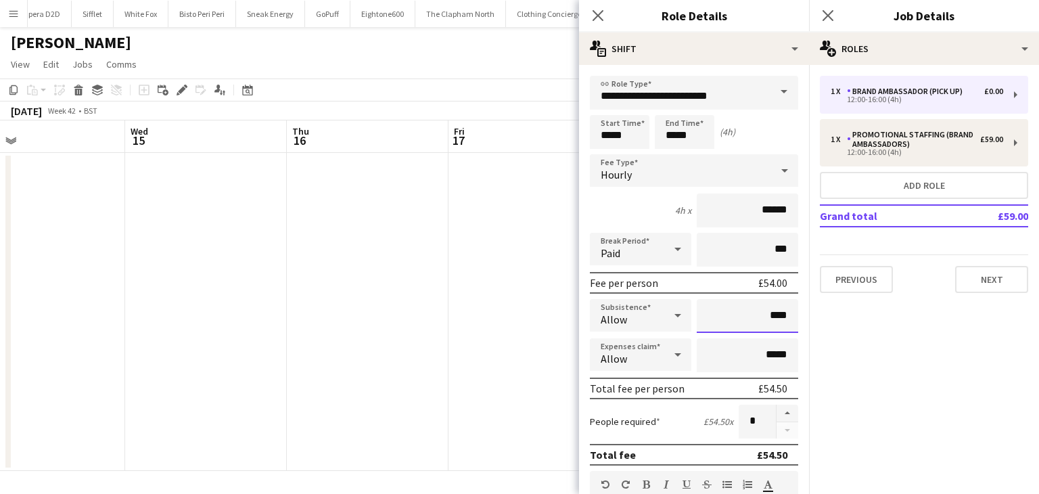
click at [771, 316] on input "****" at bounding box center [746, 316] width 101 height 34
type input "**"
click at [658, 217] on div "4h x ******" at bounding box center [694, 210] width 208 height 34
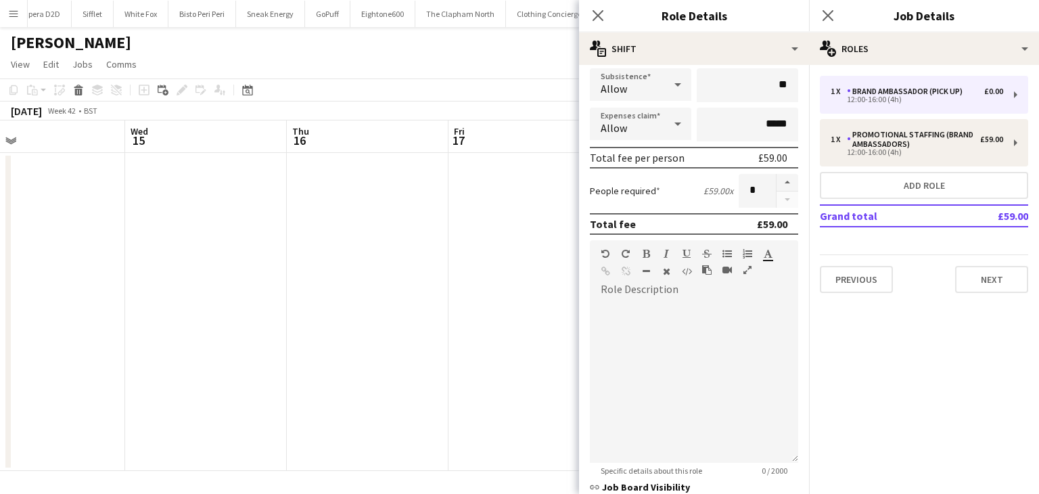
scroll to position [406, 0]
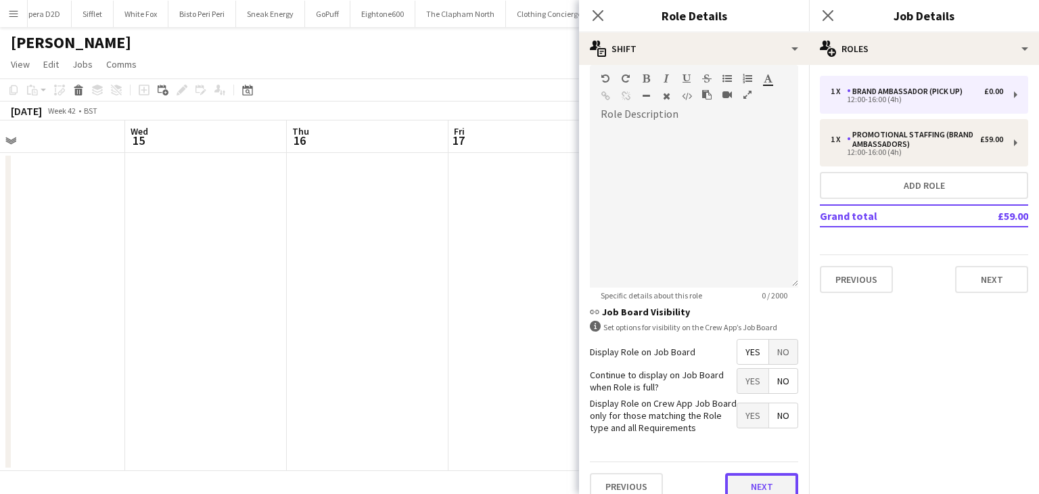
click at [747, 479] on button "Next" at bounding box center [761, 486] width 73 height 27
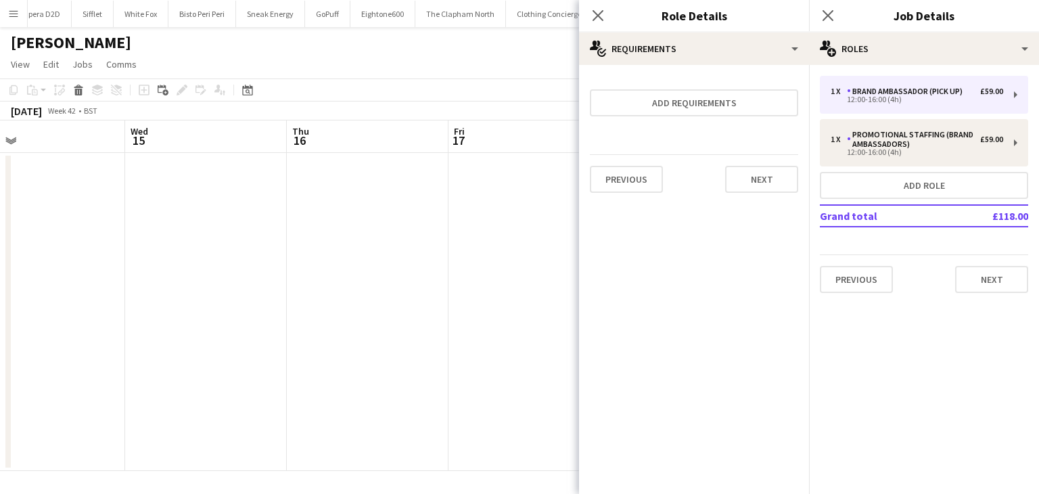
scroll to position [0, 0]
click at [749, 171] on button "Next" at bounding box center [761, 179] width 73 height 27
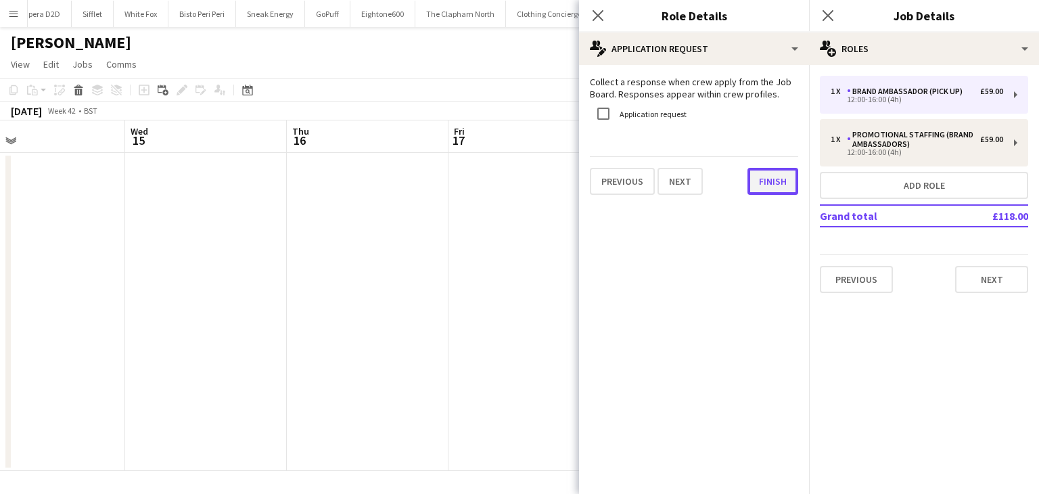
click at [752, 176] on button "Finish" at bounding box center [772, 181] width 51 height 27
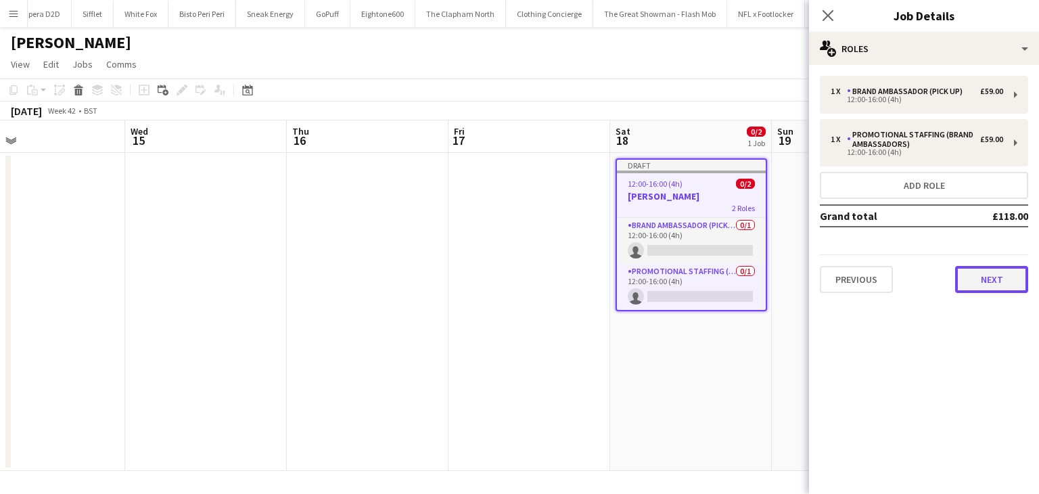
click at [992, 283] on button "Next" at bounding box center [991, 279] width 73 height 27
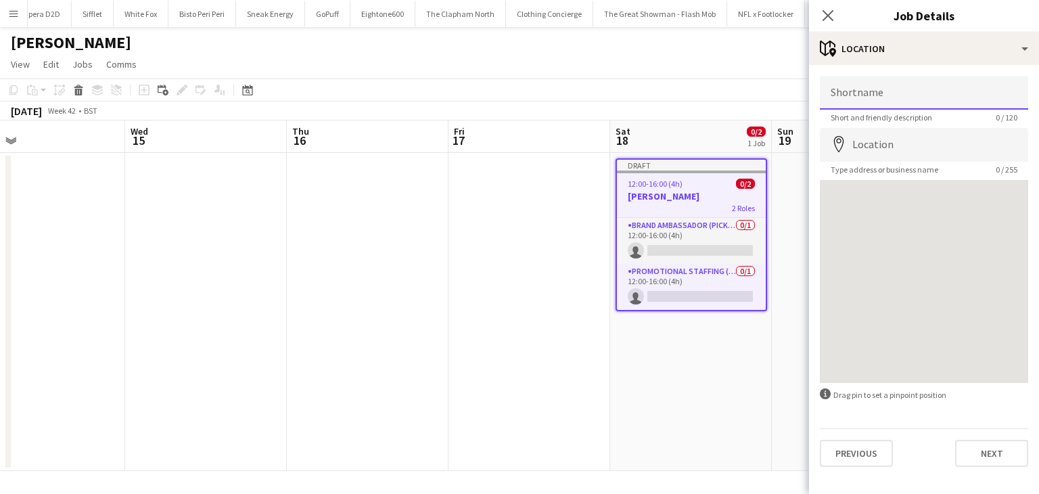
click at [874, 87] on input "Shortname" at bounding box center [924, 93] width 208 height 34
click at [868, 88] on input "**********" at bounding box center [924, 93] width 208 height 34
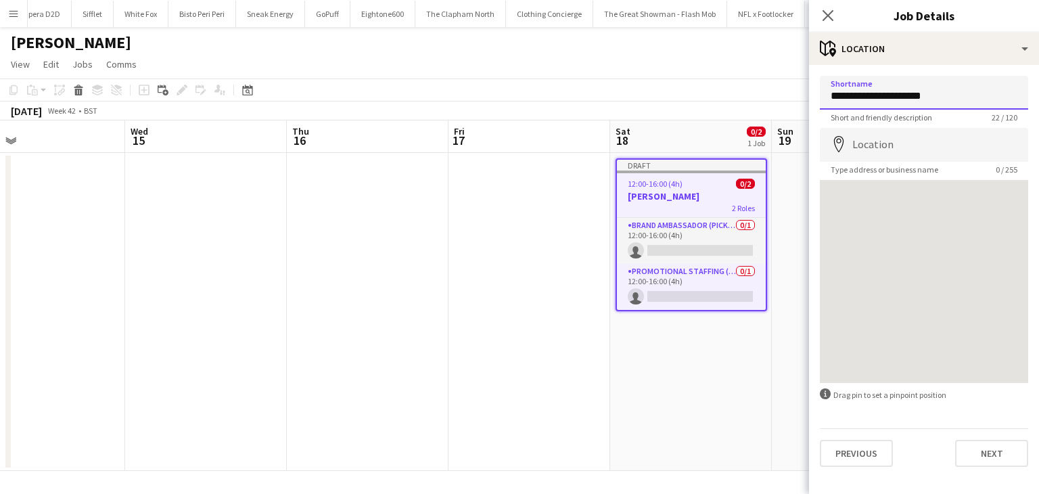
type input "**********"
click at [861, 142] on input "Location" at bounding box center [924, 145] width 208 height 34
type input "**********"
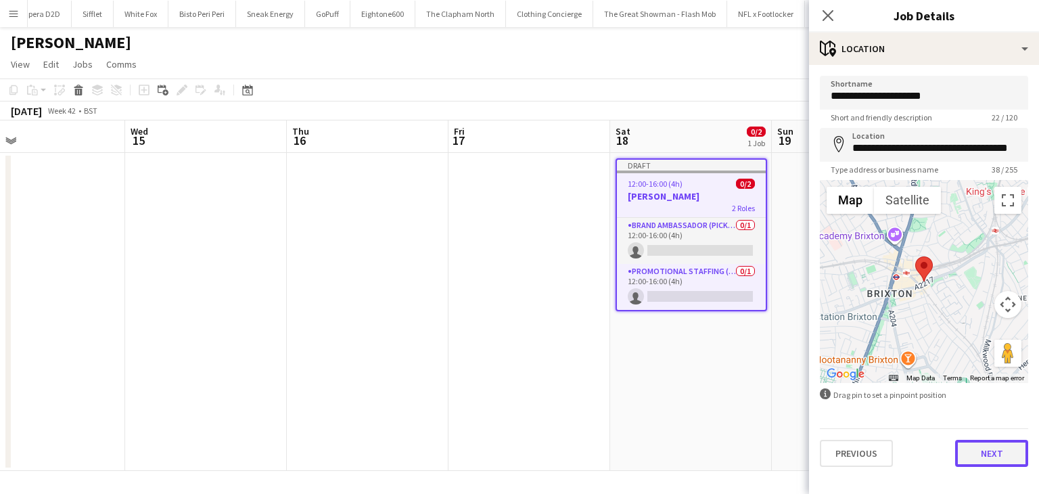
click at [990, 464] on button "Next" at bounding box center [991, 453] width 73 height 27
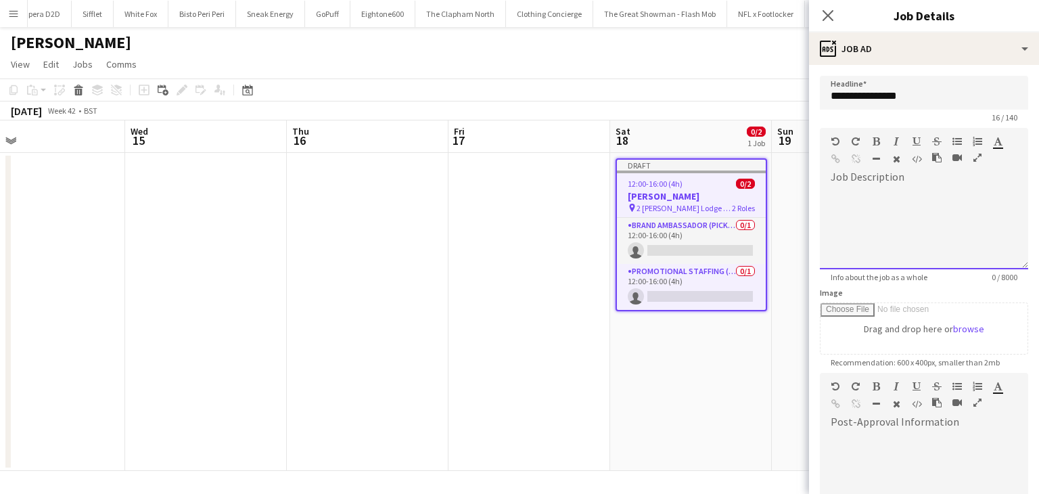
click at [938, 249] on div at bounding box center [924, 228] width 208 height 81
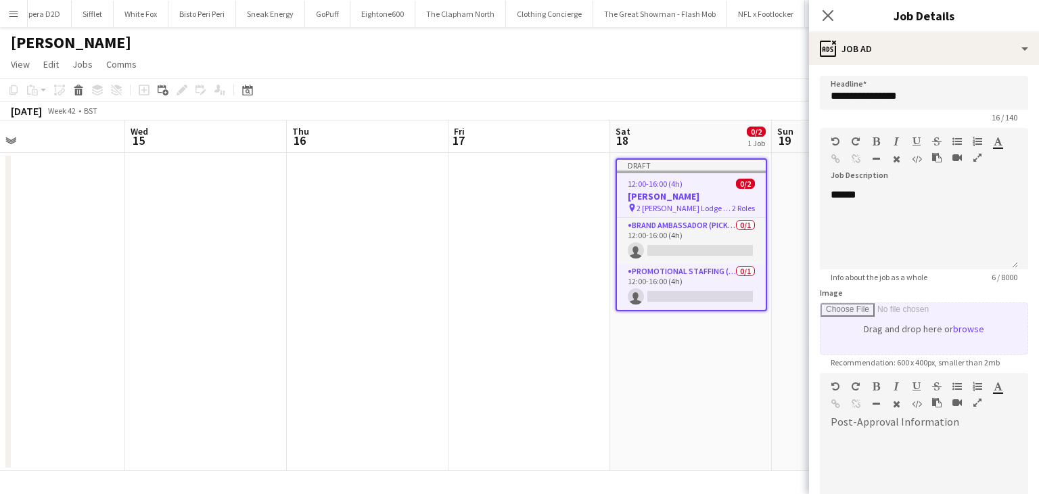
scroll to position [173, 0]
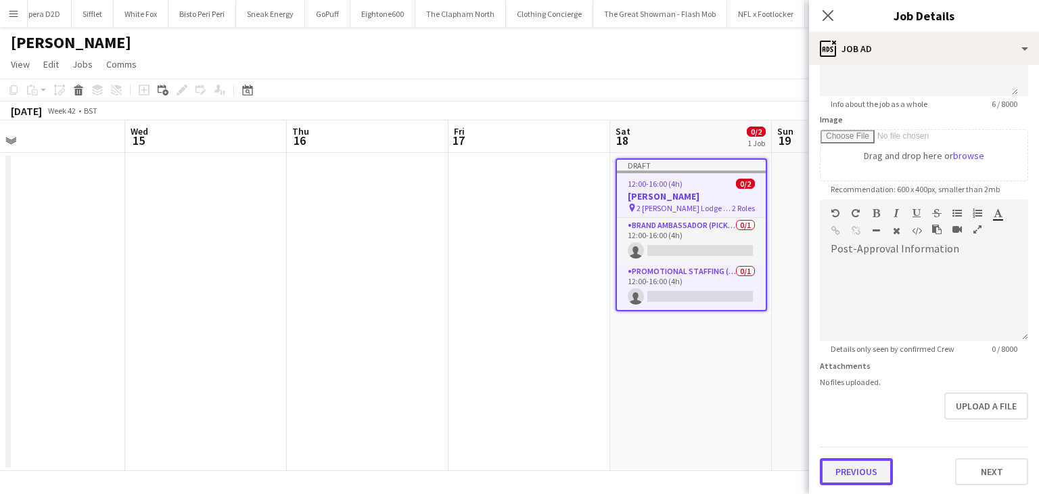
click at [844, 469] on button "Previous" at bounding box center [856, 471] width 73 height 27
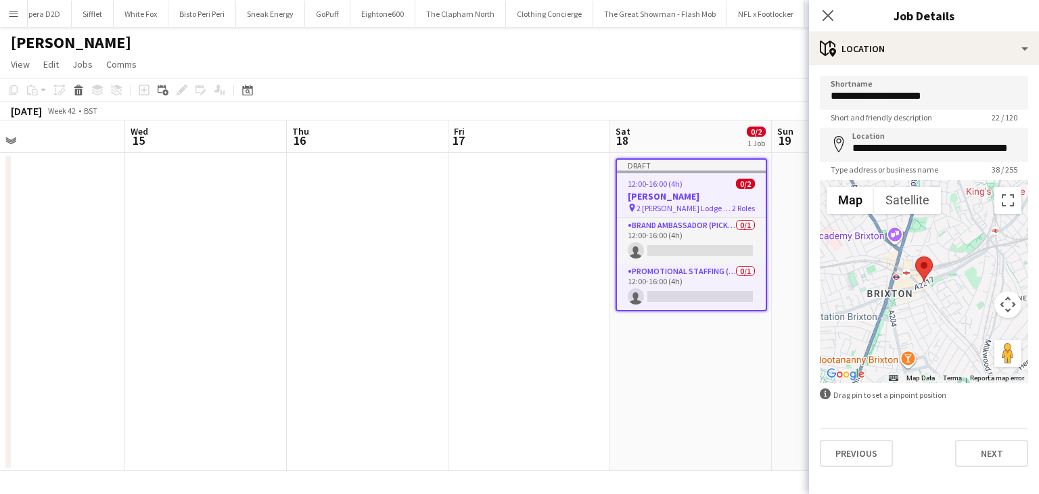
scroll to position [0, 0]
click at [883, 93] on input "**********" at bounding box center [924, 93] width 208 height 34
type input "**********"
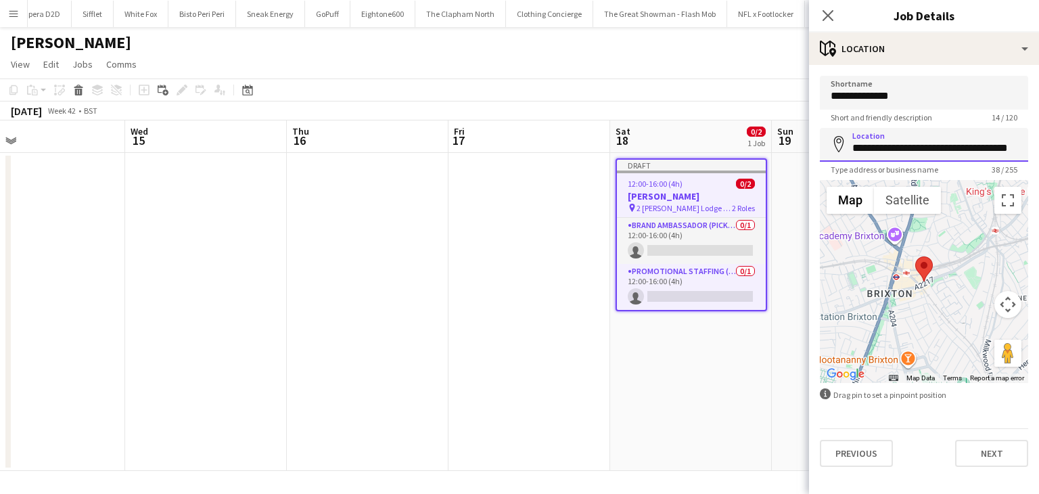
click at [875, 150] on input "**********" at bounding box center [924, 145] width 208 height 34
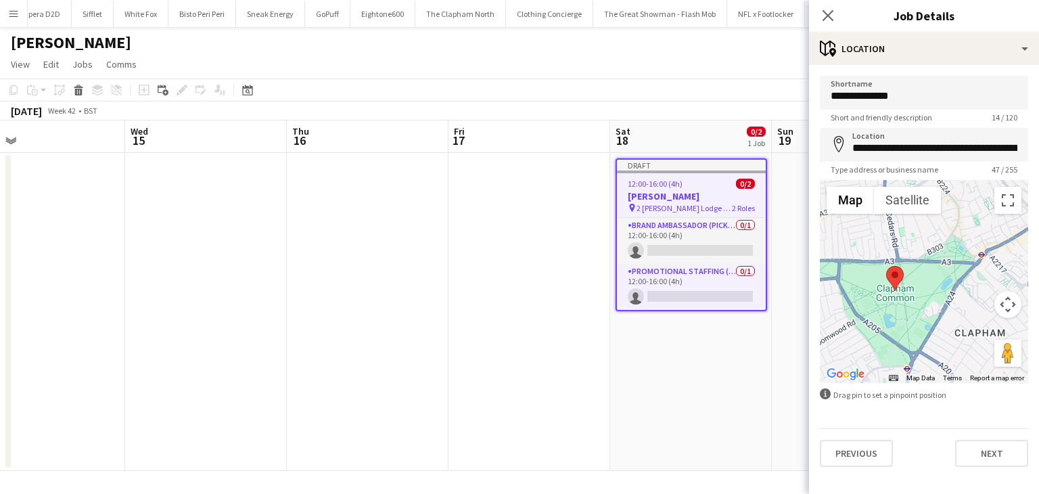
drag, startPoint x: 998, startPoint y: 261, endPoint x: 966, endPoint y: 271, distance: 34.0
click at [966, 271] on div at bounding box center [924, 281] width 208 height 203
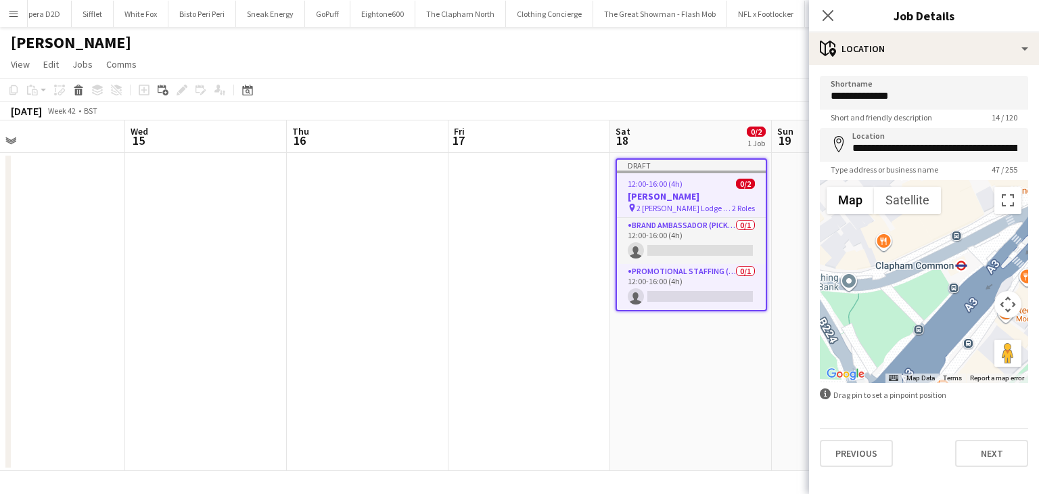
drag, startPoint x: 922, startPoint y: 276, endPoint x: 872, endPoint y: 383, distance: 118.6
click at [872, 383] on form "**********" at bounding box center [924, 271] width 230 height 391
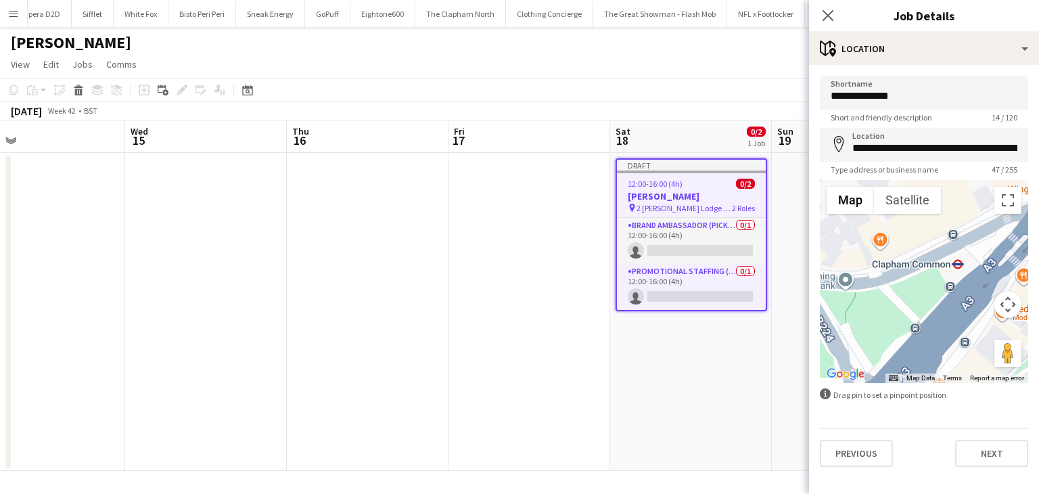
click at [985, 243] on div at bounding box center [924, 281] width 208 height 203
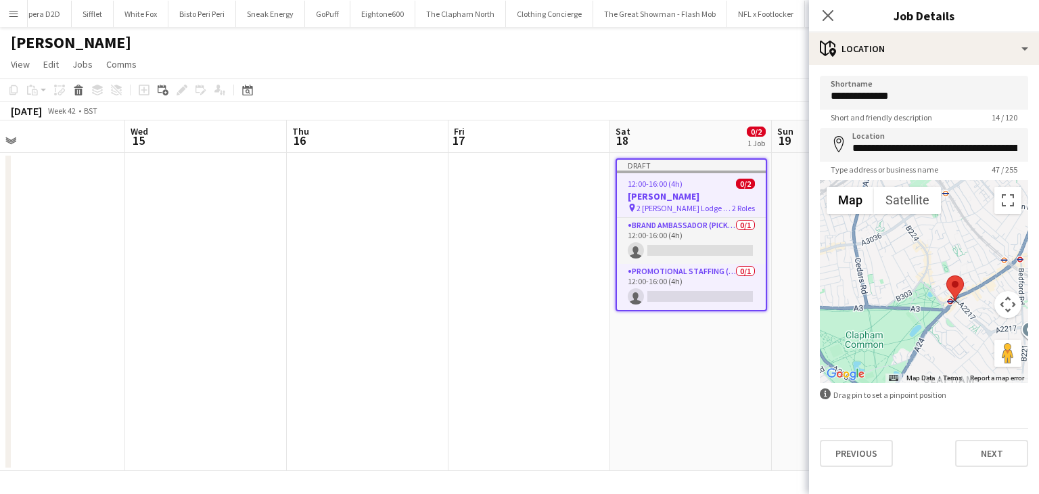
drag, startPoint x: 866, startPoint y: 321, endPoint x: 960, endPoint y: 282, distance: 101.8
click at [946, 275] on area at bounding box center [946, 275] width 0 height 0
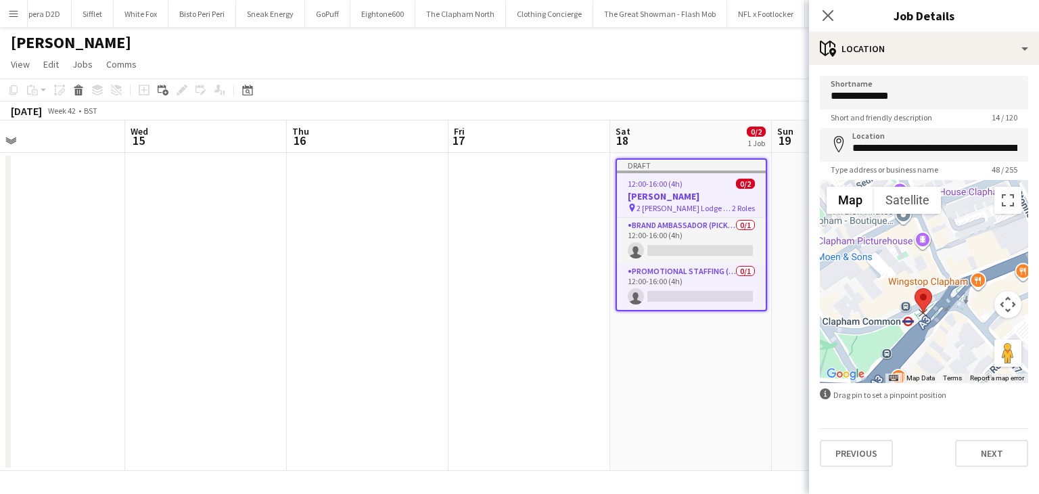
drag, startPoint x: 947, startPoint y: 299, endPoint x: 920, endPoint y: 299, distance: 27.0
click at [914, 288] on area at bounding box center [914, 288] width 0 height 0
type input "**********"
click at [993, 452] on button "Next" at bounding box center [991, 453] width 73 height 27
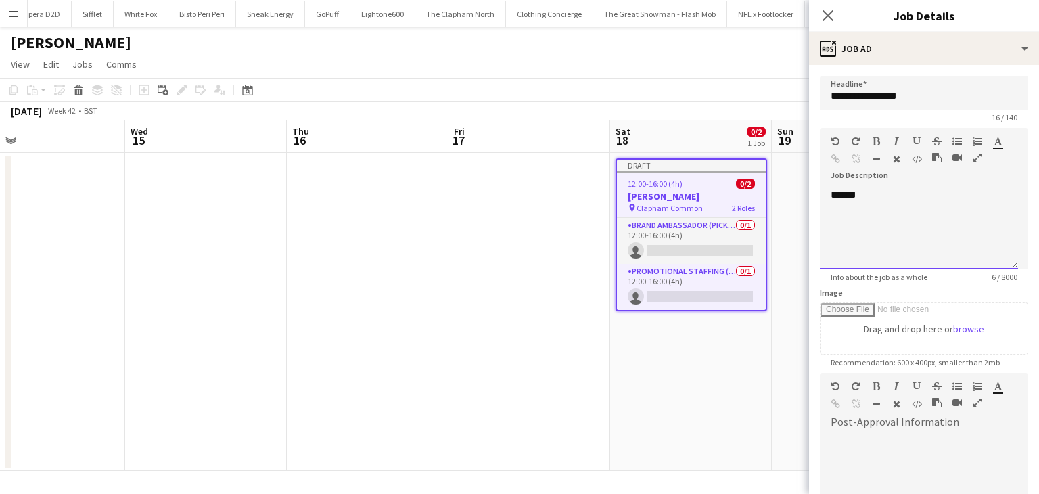
click at [882, 201] on div "******" at bounding box center [919, 228] width 198 height 81
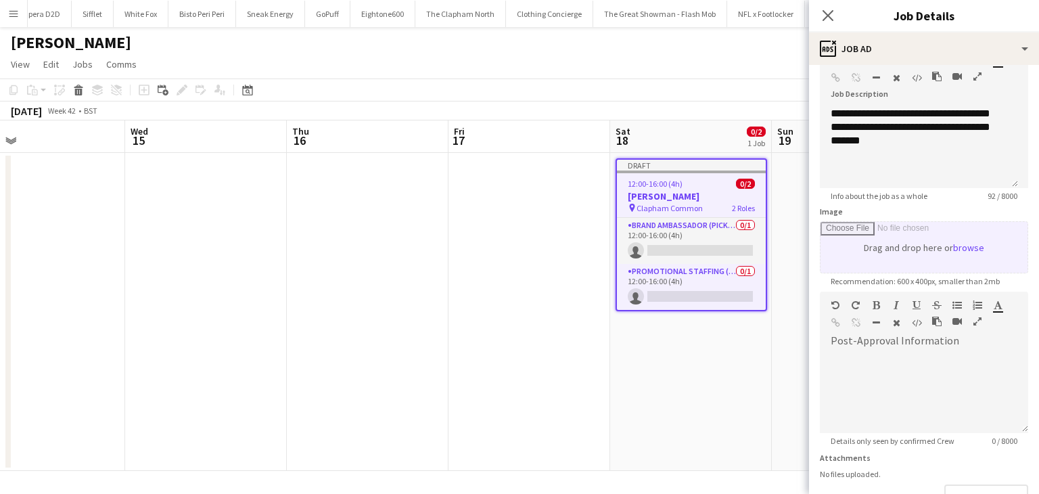
scroll to position [173, 0]
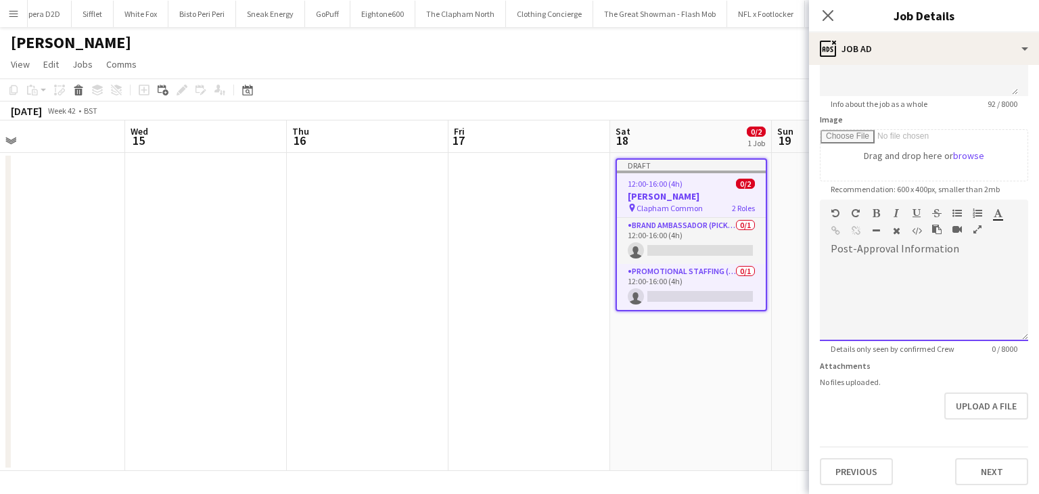
click at [876, 286] on div at bounding box center [924, 300] width 208 height 81
click at [944, 254] on div "**********" at bounding box center [924, 295] width 208 height 91
drag, startPoint x: 920, startPoint y: 272, endPoint x: 822, endPoint y: 254, distance: 98.9
click at [822, 254] on div "**********" at bounding box center [924, 295] width 208 height 91
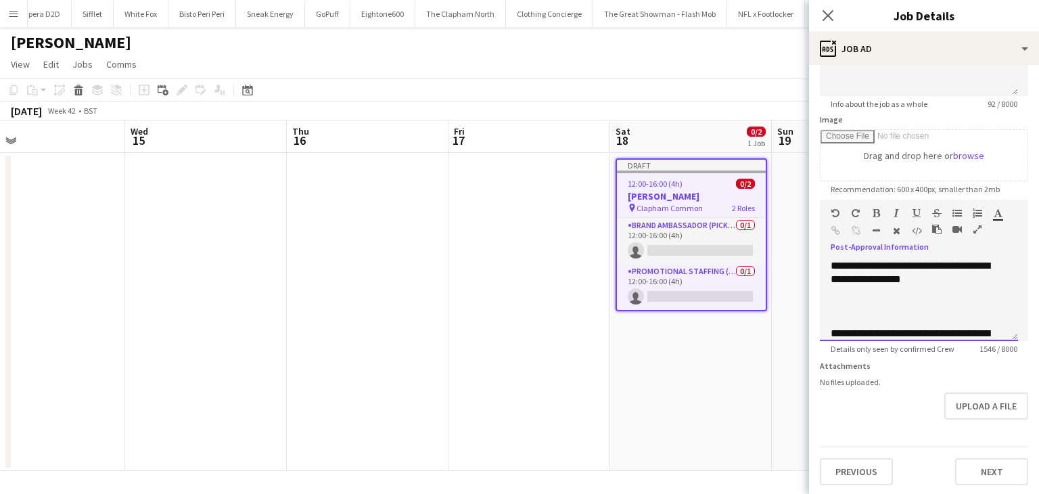
scroll to position [0, 0]
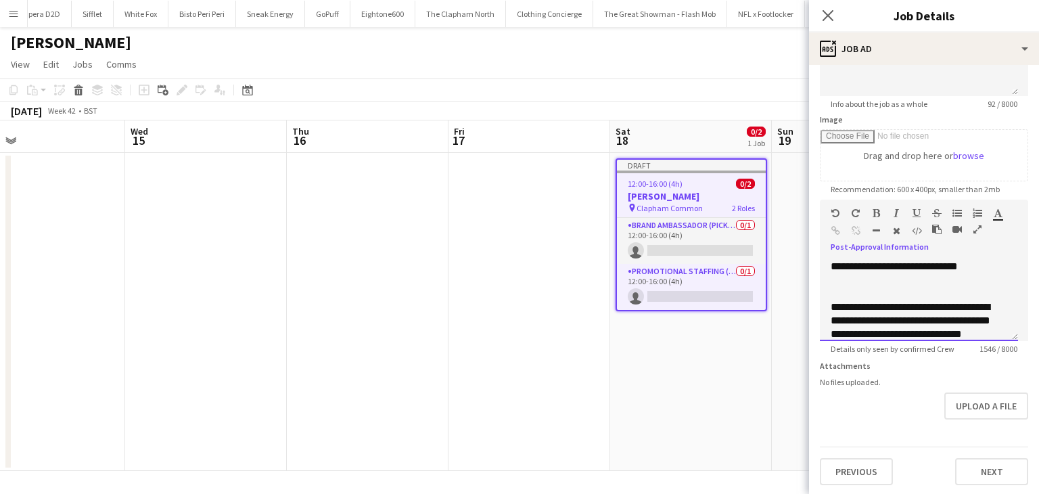
click at [875, 273] on div at bounding box center [918, 280] width 176 height 14
click at [874, 268] on div "**********" at bounding box center [913, 267] width 166 height 14
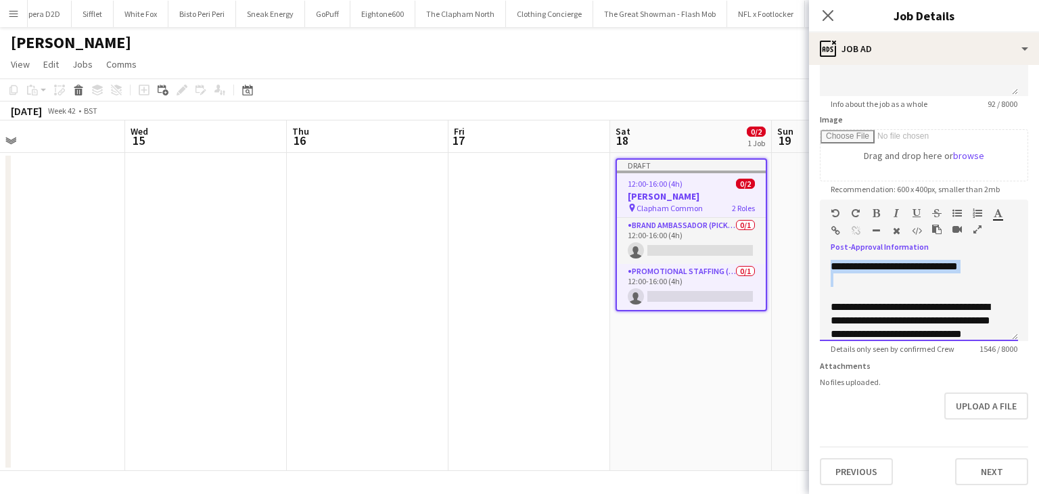
click at [874, 268] on div "**********" at bounding box center [913, 267] width 166 height 14
click at [884, 300] on div "**********" at bounding box center [913, 327] width 166 height 54
click at [875, 295] on div at bounding box center [918, 294] width 176 height 14
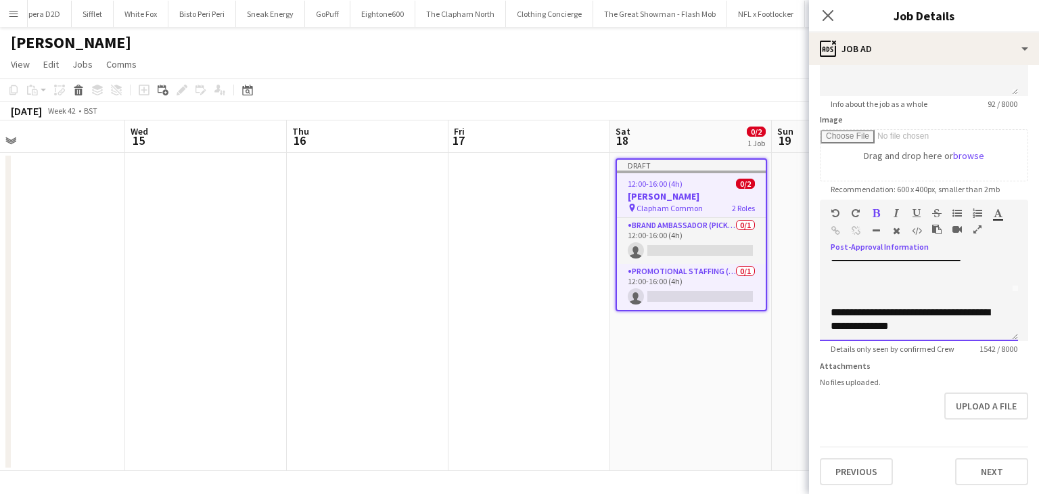
scroll to position [68, 0]
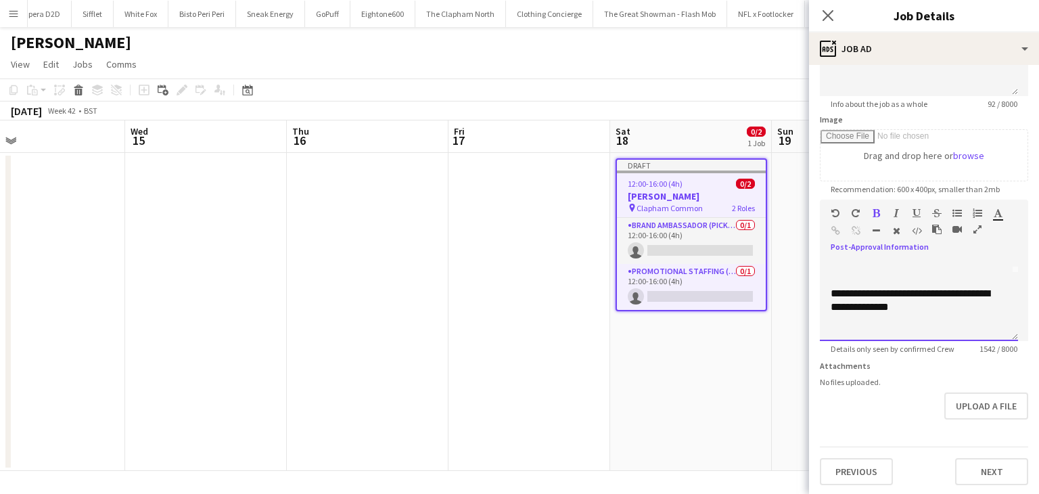
click at [871, 283] on div at bounding box center [918, 280] width 176 height 14
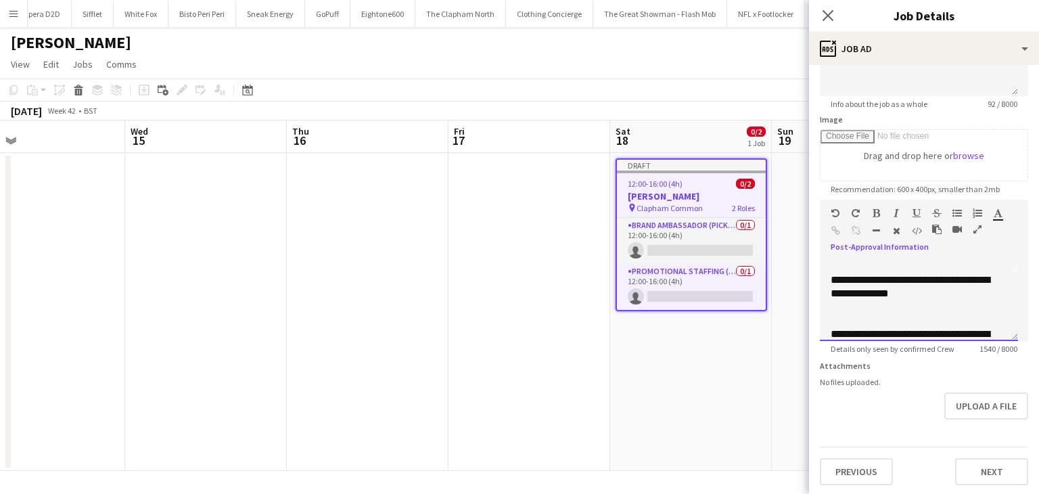
click at [866, 316] on div at bounding box center [918, 321] width 176 height 14
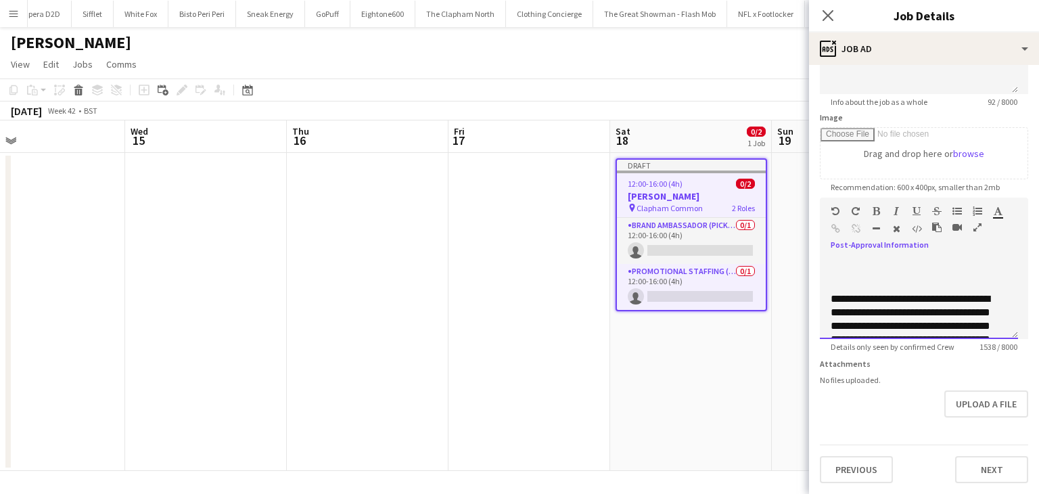
scroll to position [135, 0]
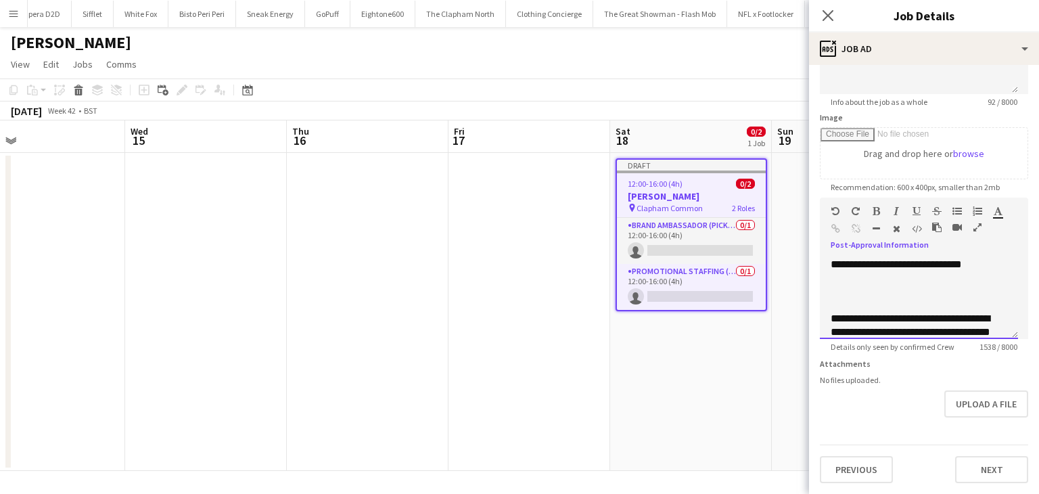
click at [866, 312] on div "**********" at bounding box center [913, 379] width 166 height 135
click at [849, 312] on div "**********" at bounding box center [913, 379] width 166 height 135
click at [849, 298] on div at bounding box center [918, 305] width 176 height 14
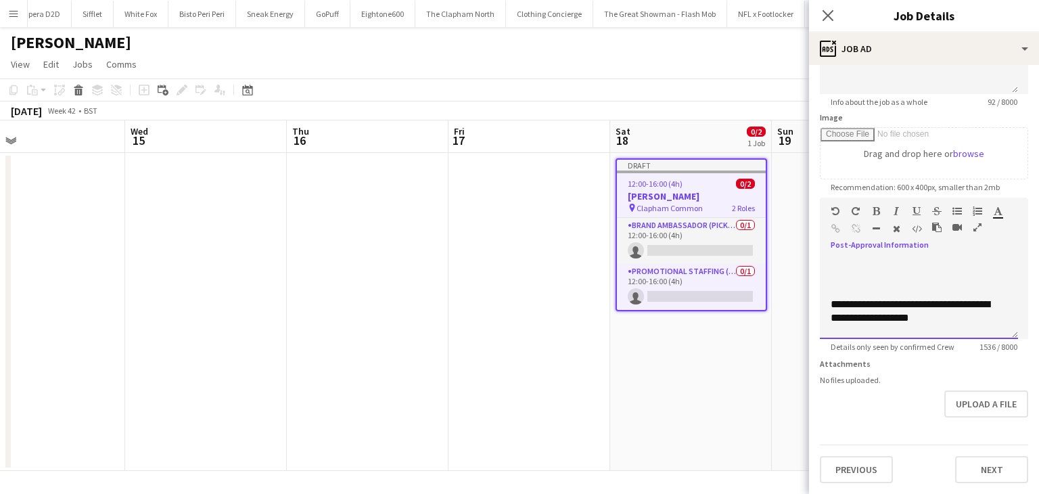
scroll to position [270, 0]
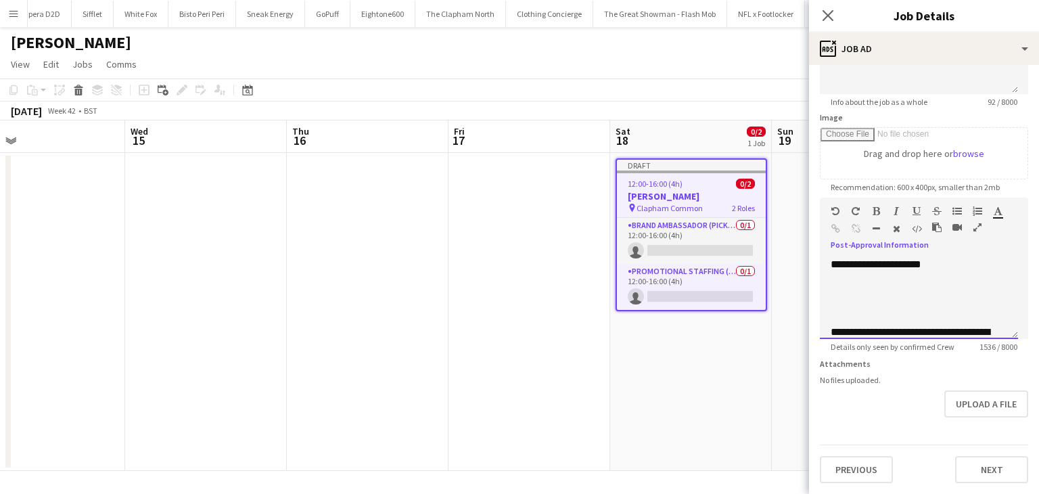
click at [923, 299] on div at bounding box center [918, 305] width 176 height 14
click at [888, 318] on div "**********" at bounding box center [913, 325] width 166 height 27
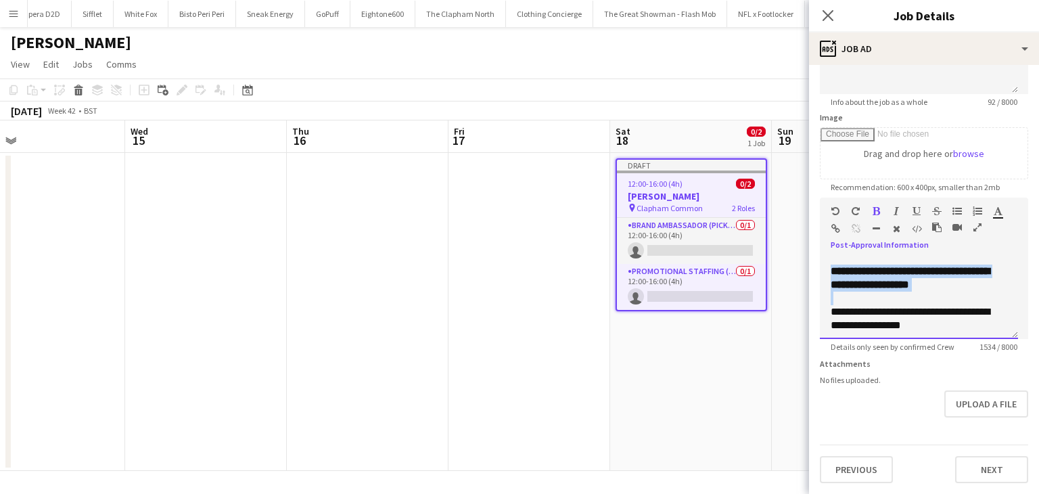
scroll to position [338, 0]
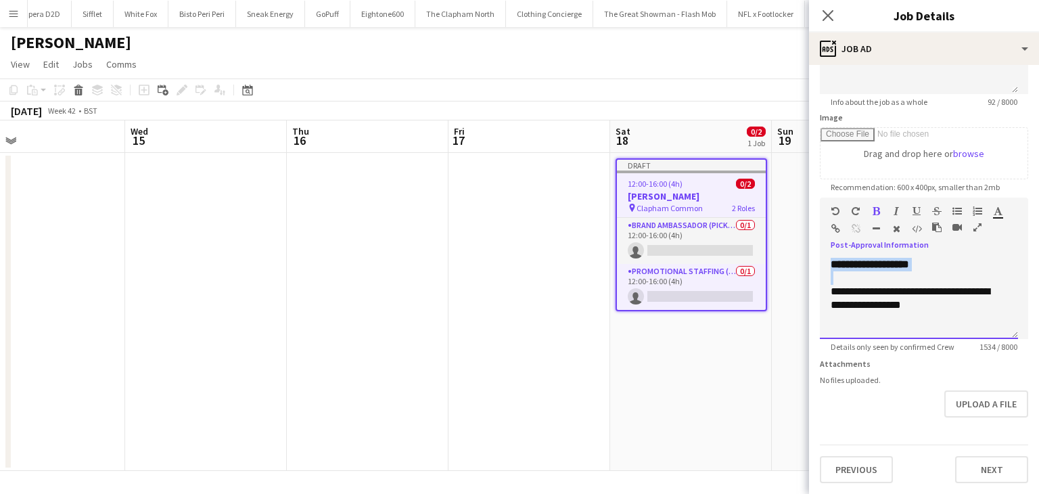
click at [878, 271] on div at bounding box center [918, 278] width 176 height 14
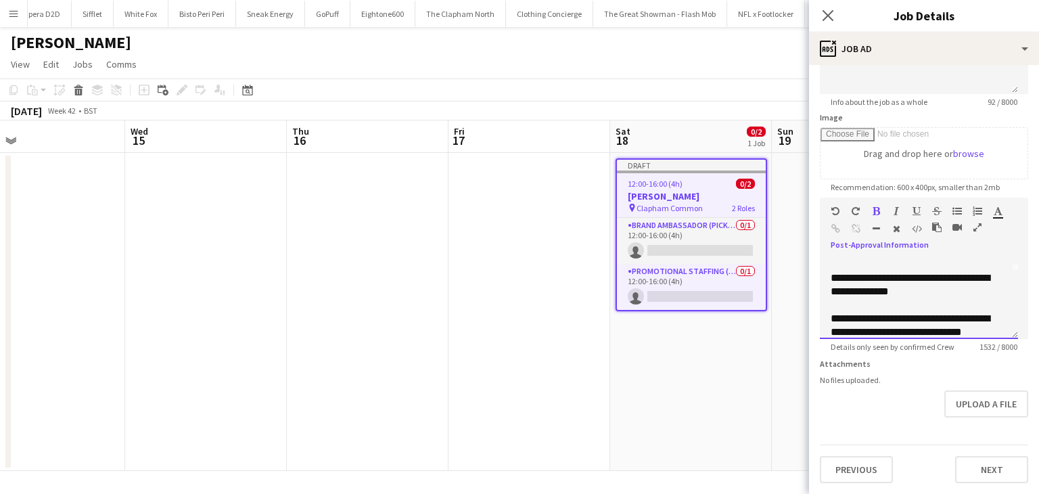
scroll to position [0, 0]
click at [863, 314] on div at bounding box center [918, 319] width 176 height 14
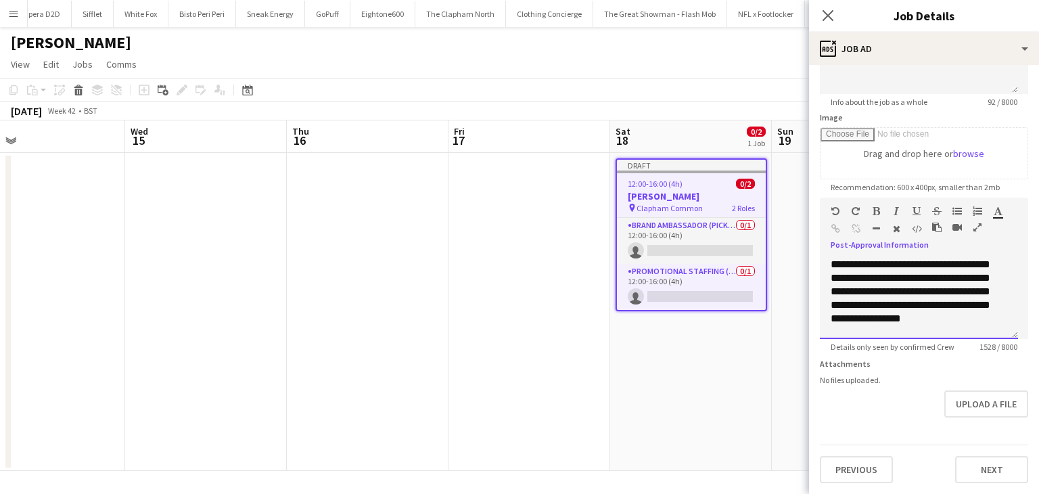
scroll to position [541, 0]
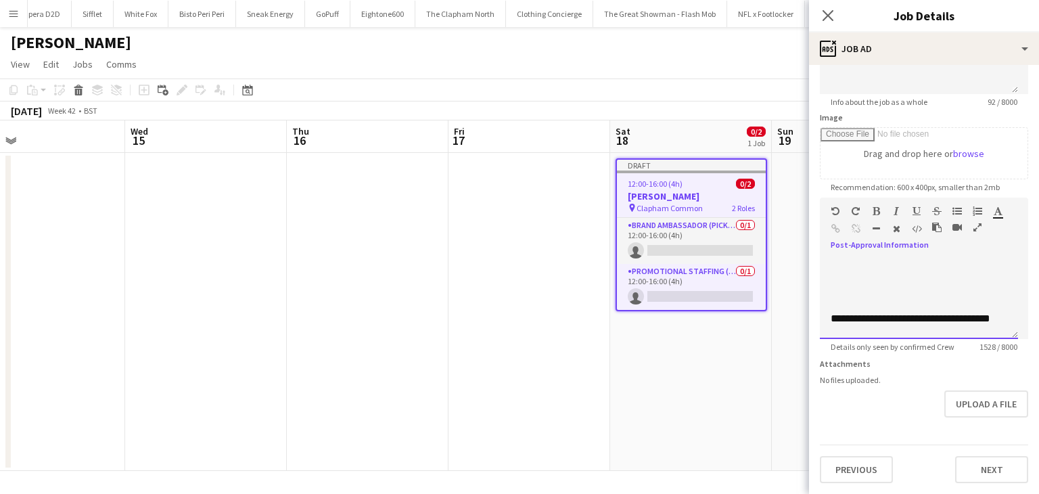
click at [863, 298] on div at bounding box center [918, 305] width 176 height 14
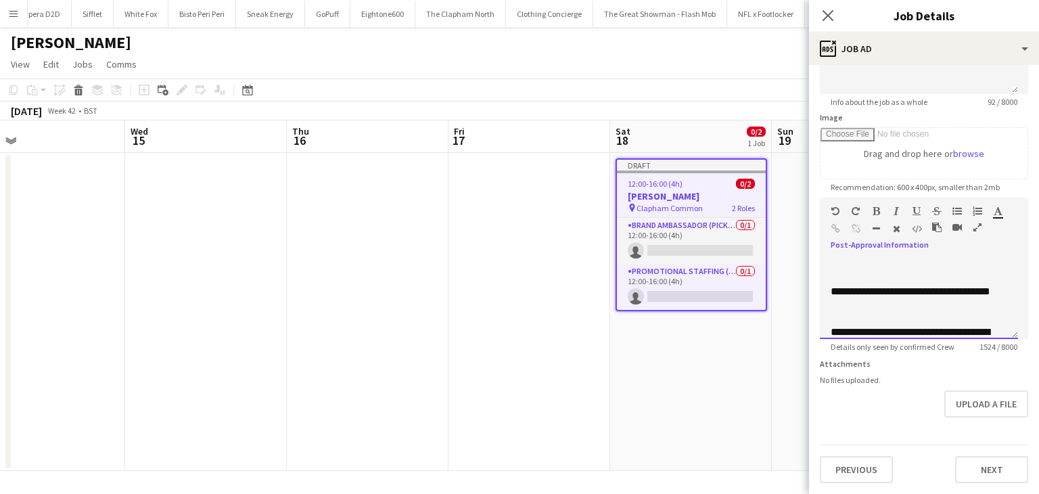
click at [863, 293] on div "**********" at bounding box center [913, 298] width 166 height 27
click at [861, 312] on div at bounding box center [918, 319] width 176 height 14
click at [857, 293] on div "**********" at bounding box center [913, 298] width 166 height 27
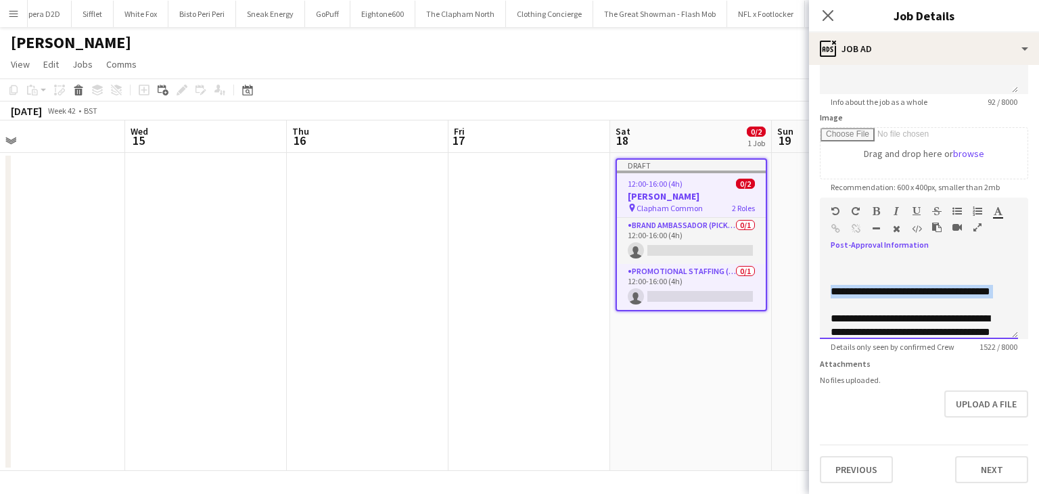
click at [857, 293] on div "**********" at bounding box center [913, 298] width 166 height 27
click at [891, 312] on div "**********" at bounding box center [913, 359] width 166 height 95
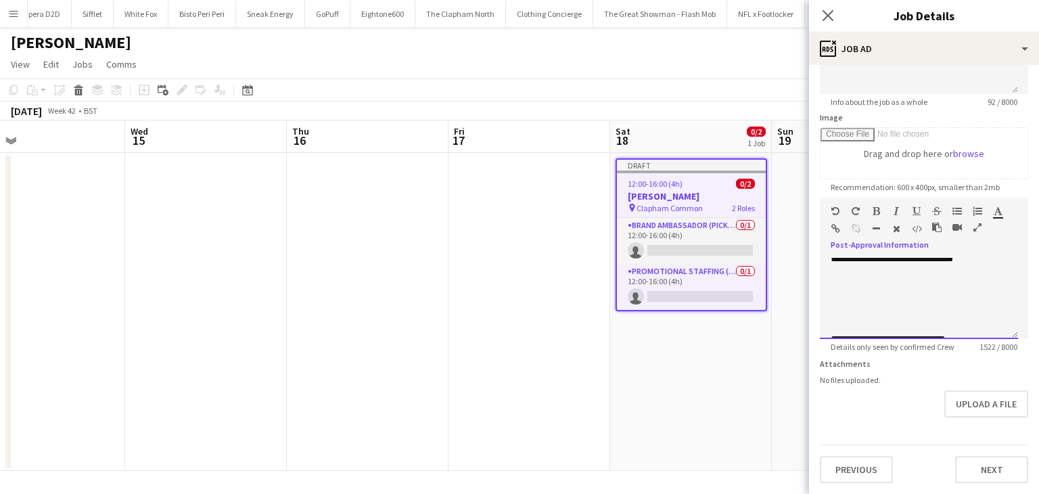
scroll to position [676, 0]
click at [874, 298] on div at bounding box center [918, 305] width 176 height 14
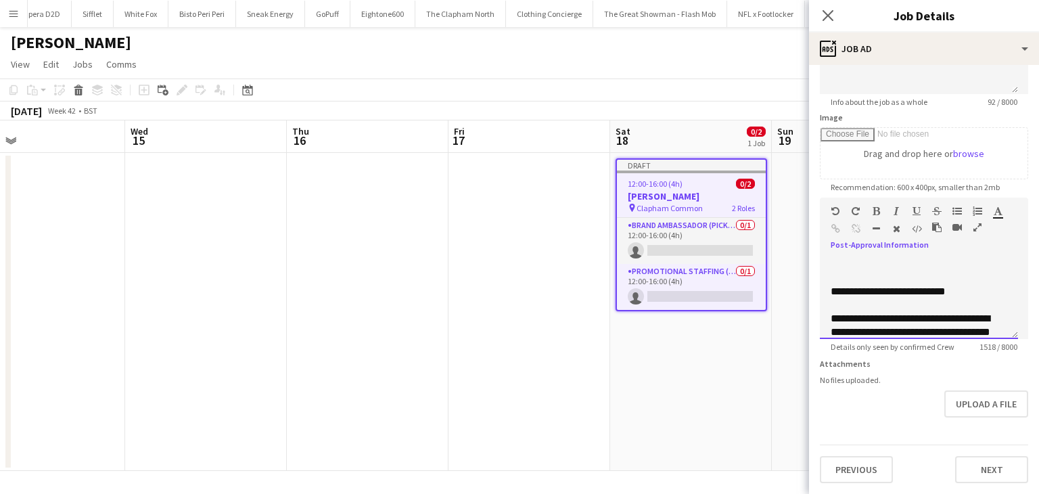
click at [874, 298] on div at bounding box center [918, 305] width 176 height 14
click at [874, 285] on div "**********" at bounding box center [913, 292] width 166 height 14
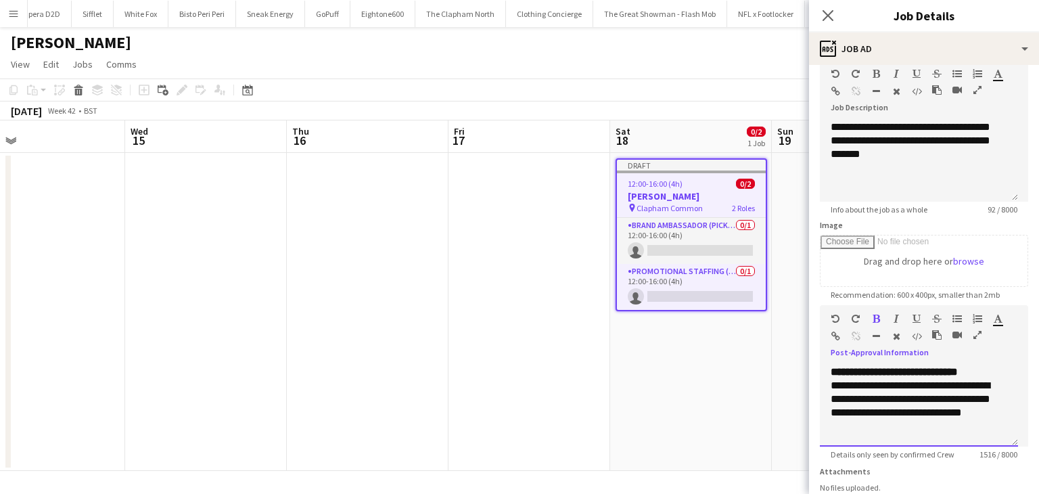
scroll to position [184, 0]
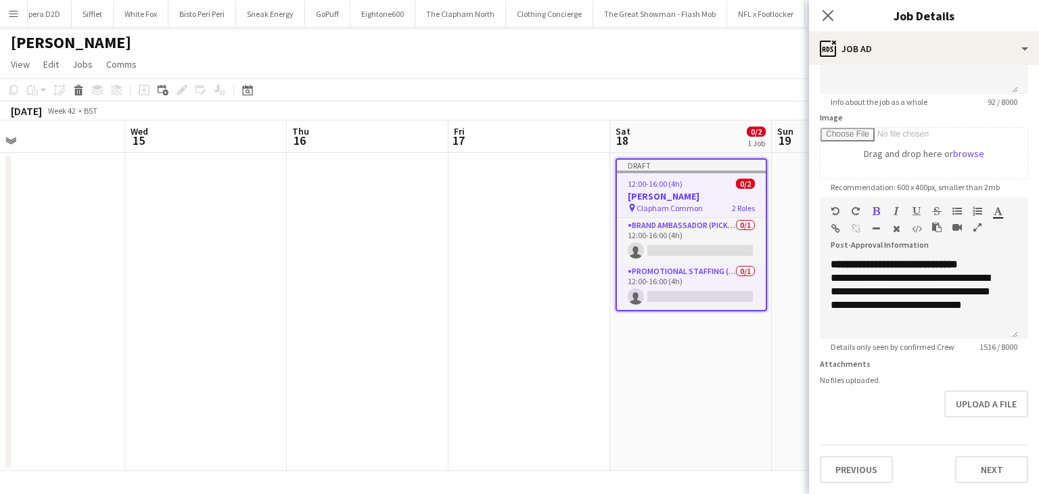
click at [985, 482] on div "**********" at bounding box center [924, 192] width 230 height 604
click at [983, 469] on button "Next" at bounding box center [991, 469] width 73 height 27
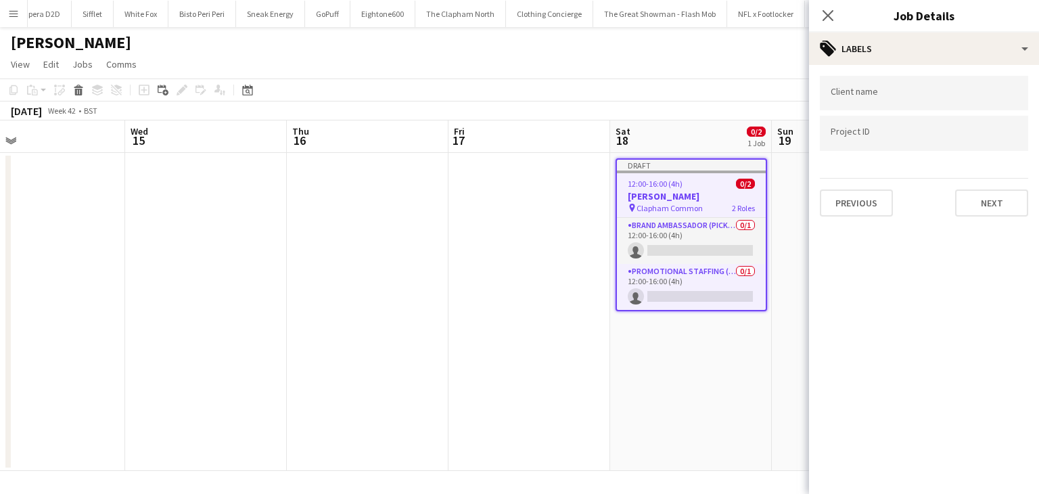
click at [846, 90] on form at bounding box center [923, 92] width 187 height 14
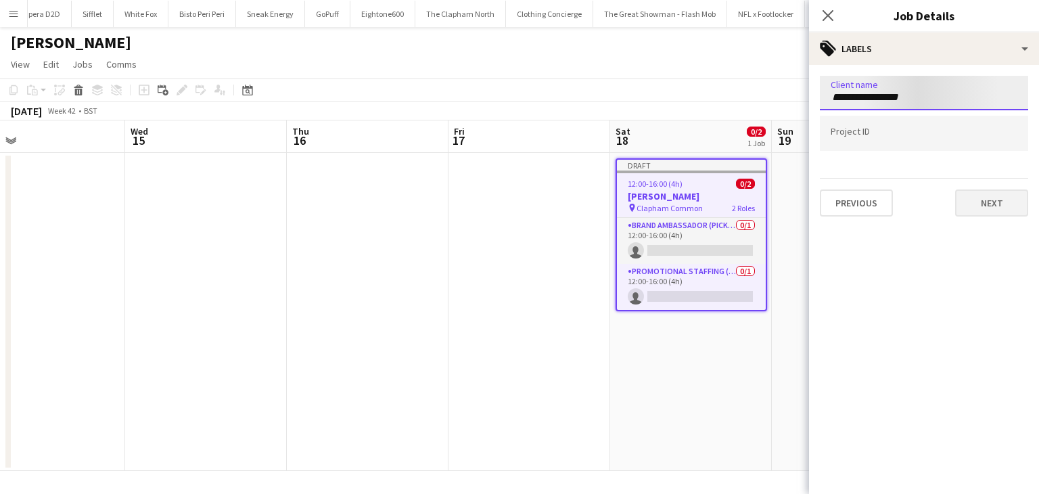
type input "**********"
click at [980, 191] on button "Next" at bounding box center [991, 202] width 73 height 27
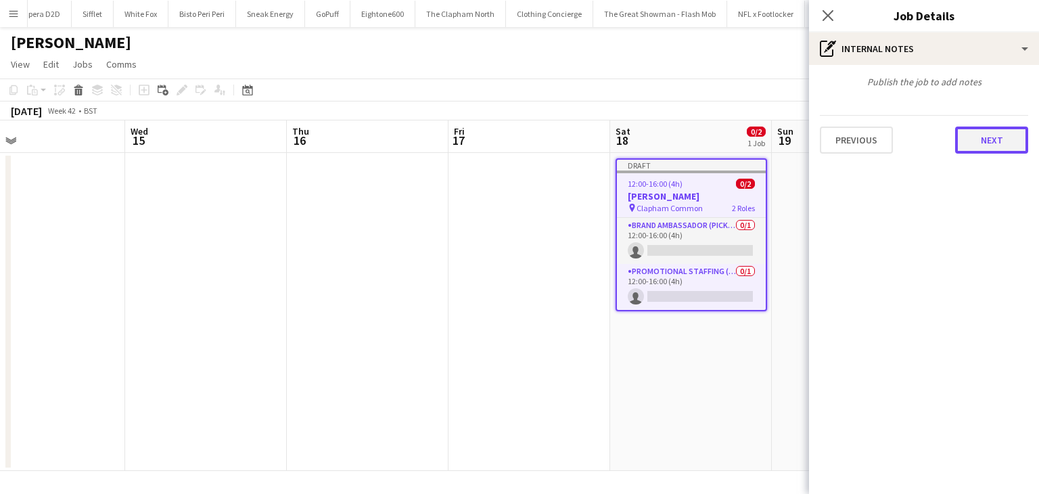
click at [983, 144] on button "Next" at bounding box center [991, 139] width 73 height 27
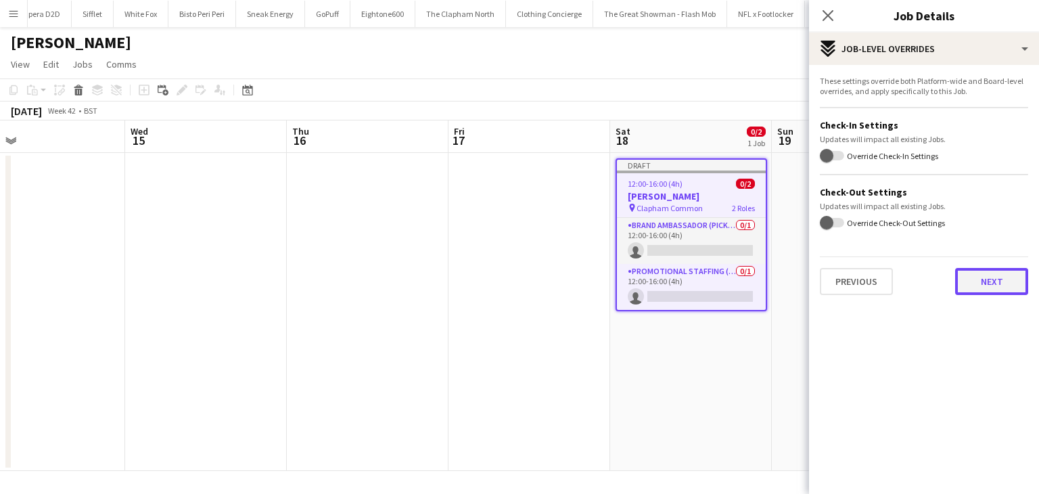
click at [991, 279] on button "Next" at bounding box center [991, 281] width 73 height 27
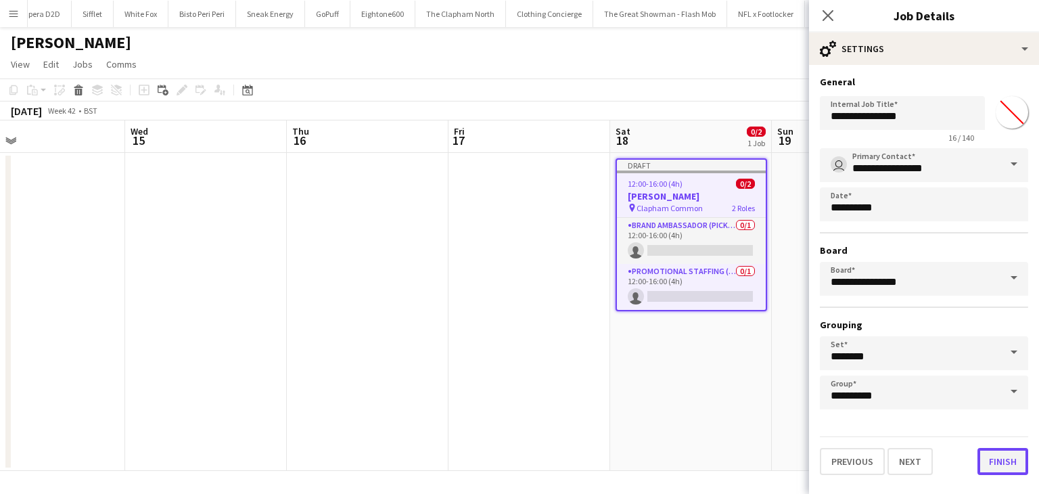
click at [999, 456] on button "Finish" at bounding box center [1002, 461] width 51 height 27
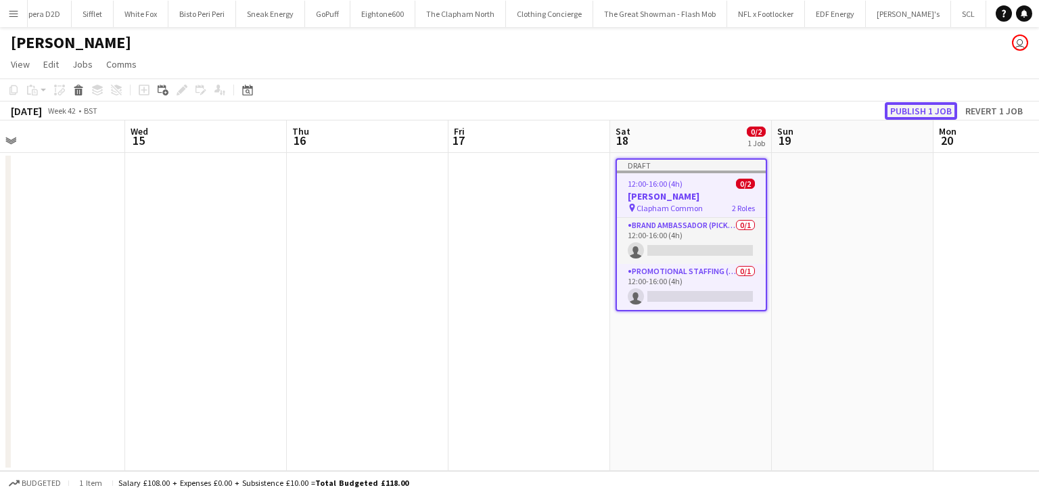
click at [920, 114] on button "Publish 1 job" at bounding box center [920, 111] width 72 height 18
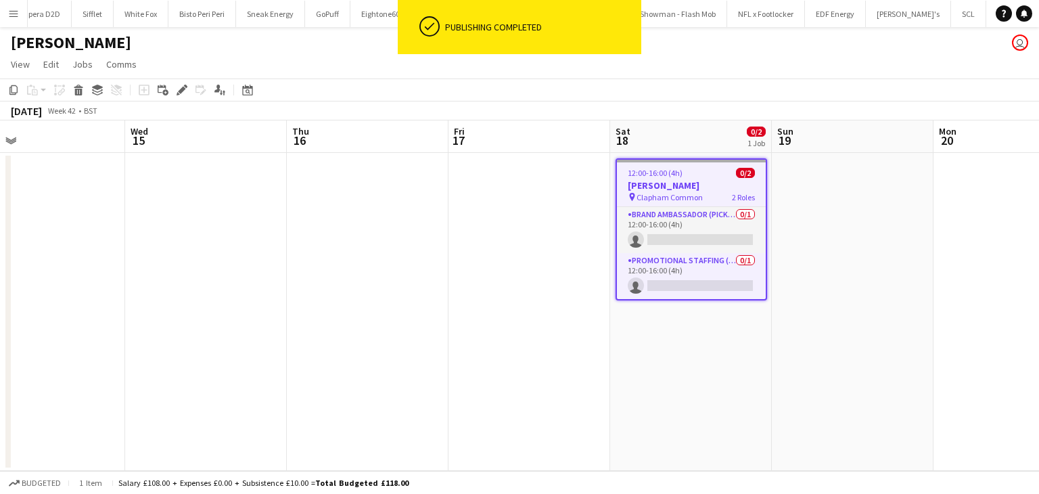
click at [705, 171] on div "12:00-16:00 (4h) 0/2" at bounding box center [691, 173] width 149 height 10
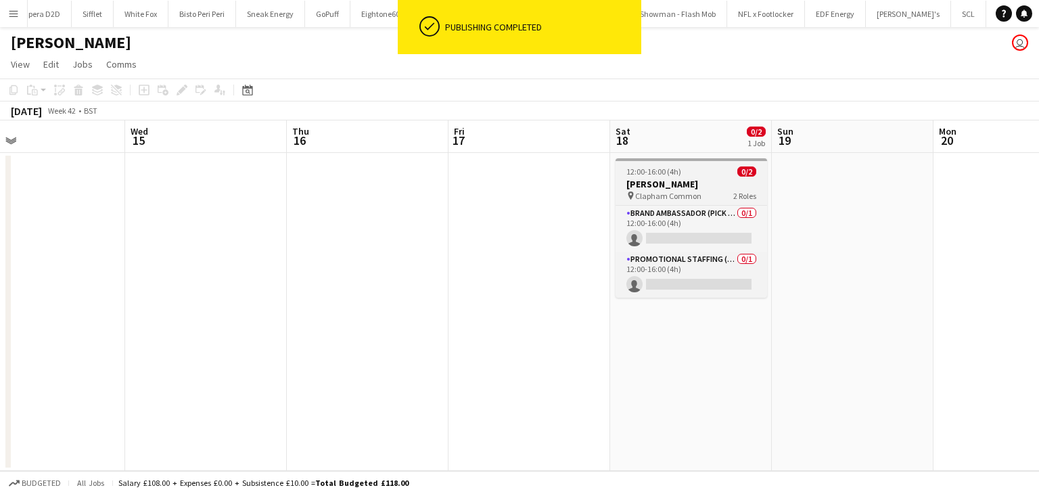
click at [698, 172] on div "12:00-16:00 (4h) 0/2" at bounding box center [690, 171] width 151 height 10
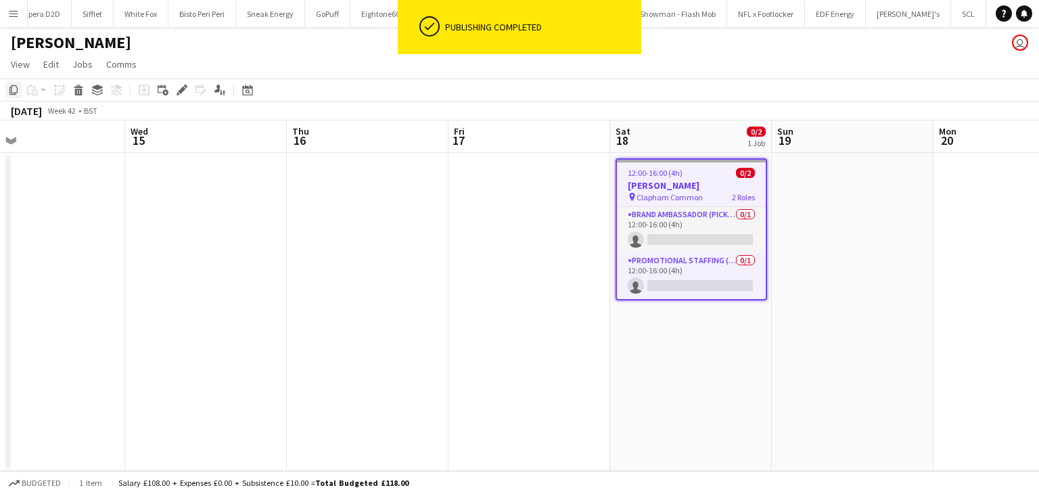
click at [16, 91] on icon "Copy" at bounding box center [13, 90] width 11 height 11
click at [720, 372] on app-date-cell "12:00-16:00 (4h) 0/2 Broadway Studios pin Clapham Common 2 Roles Brand Ambassad…" at bounding box center [691, 312] width 162 height 318
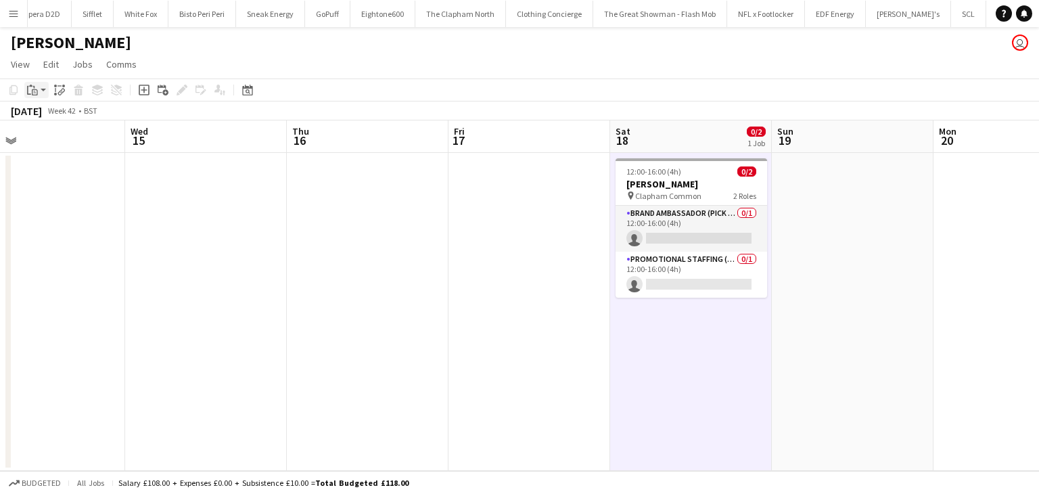
click at [45, 92] on app-action-btn "Paste" at bounding box center [36, 90] width 24 height 16
click at [57, 117] on link "Paste Ctrl+V" at bounding box center [99, 116] width 127 height 12
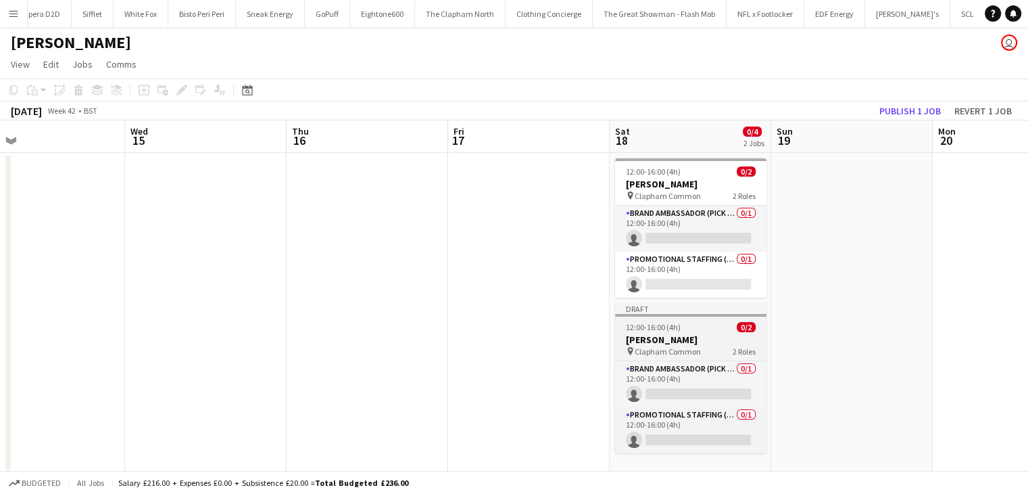
click at [682, 335] on h3 "[PERSON_NAME]" at bounding box center [690, 339] width 151 height 12
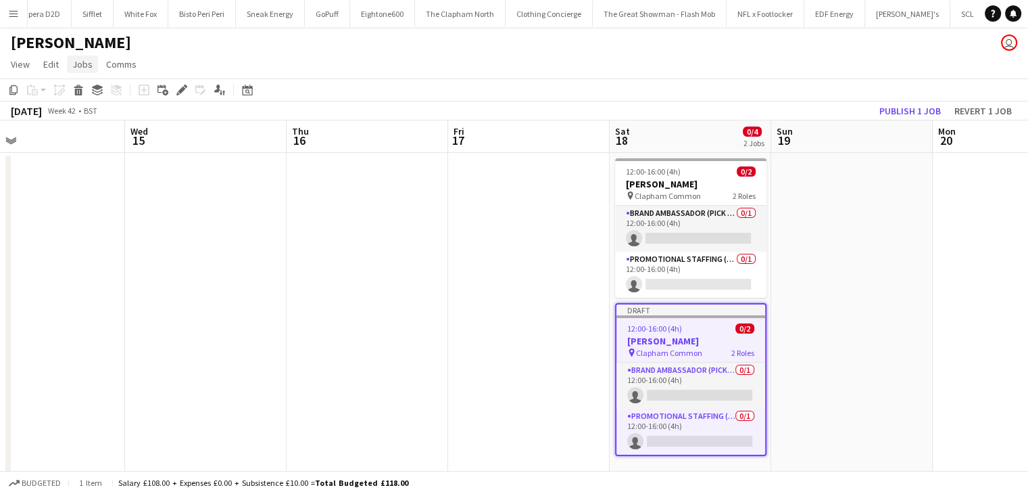
click at [74, 60] on span "Jobs" at bounding box center [82, 64] width 20 height 12
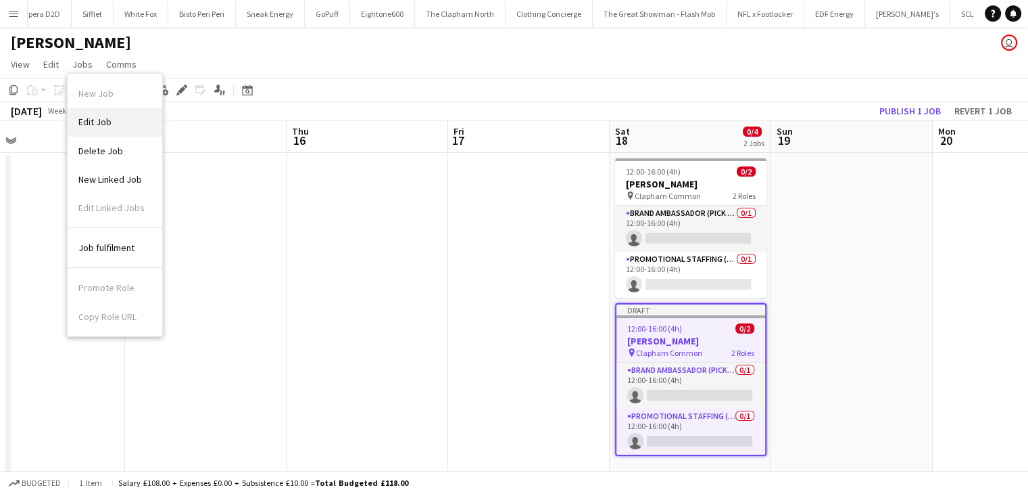
click at [106, 118] on span "Edit Job" at bounding box center [94, 122] width 33 height 12
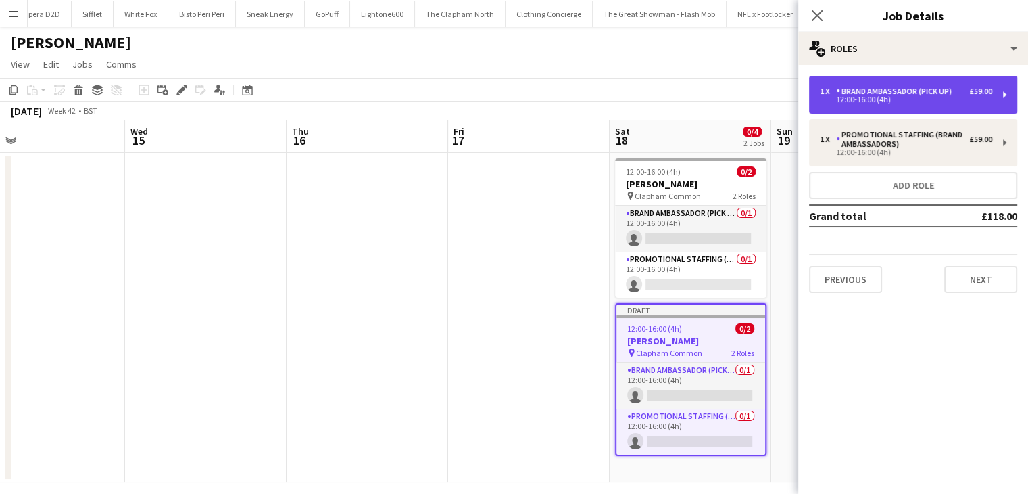
click at [926, 95] on div "Brand Ambassador (Pick up)" at bounding box center [896, 91] width 121 height 9
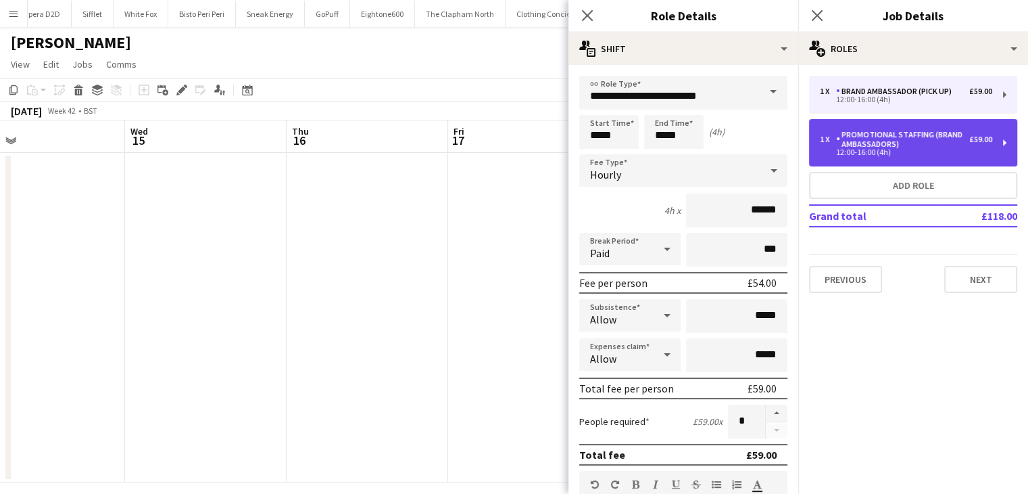
click at [926, 136] on div "Promotional Staffing (Brand Ambassadors)" at bounding box center [902, 139] width 133 height 19
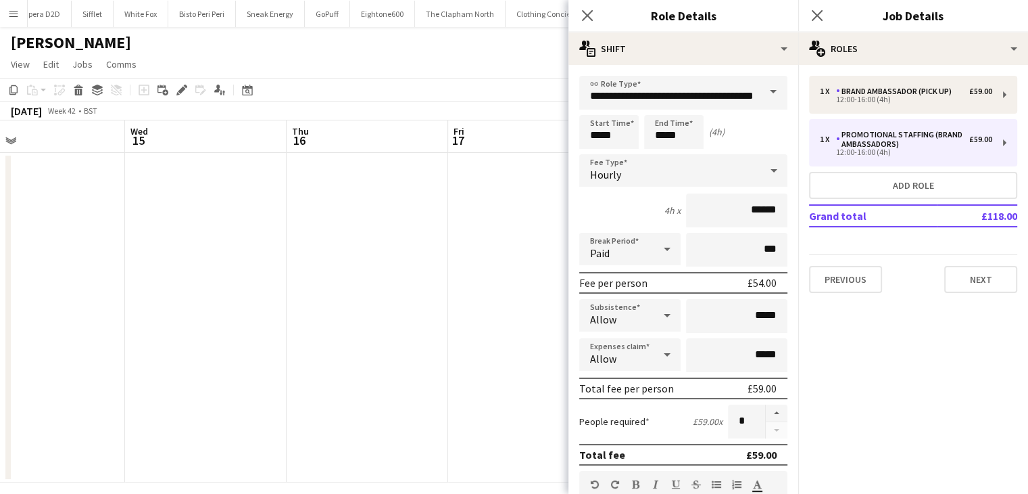
click at [759, 91] on span at bounding box center [773, 92] width 28 height 32
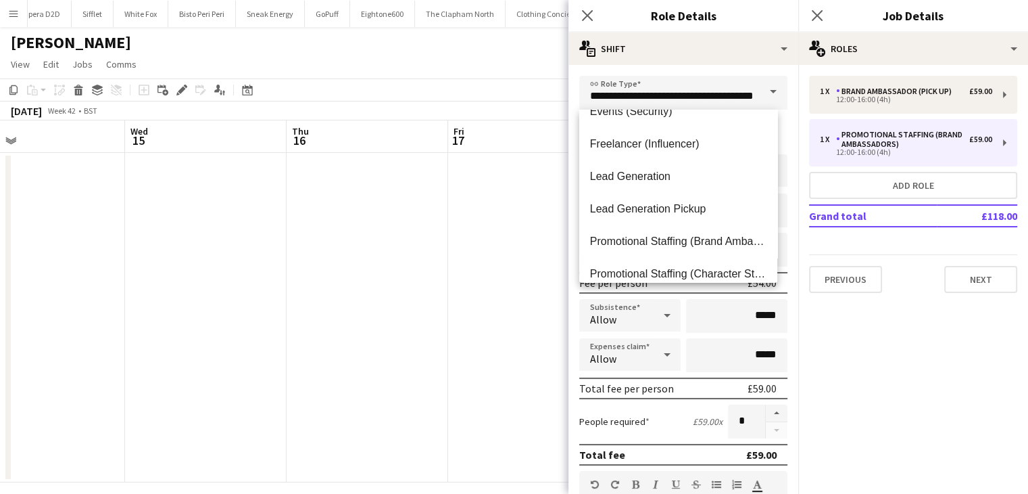
scroll to position [541, 0]
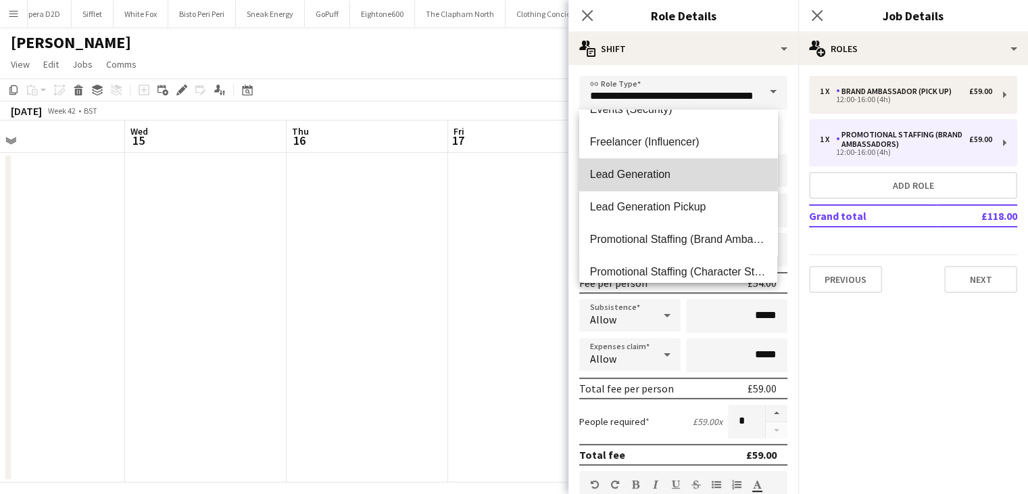
click at [715, 164] on mat-option "Lead Generation" at bounding box center [678, 174] width 198 height 32
type input "**********"
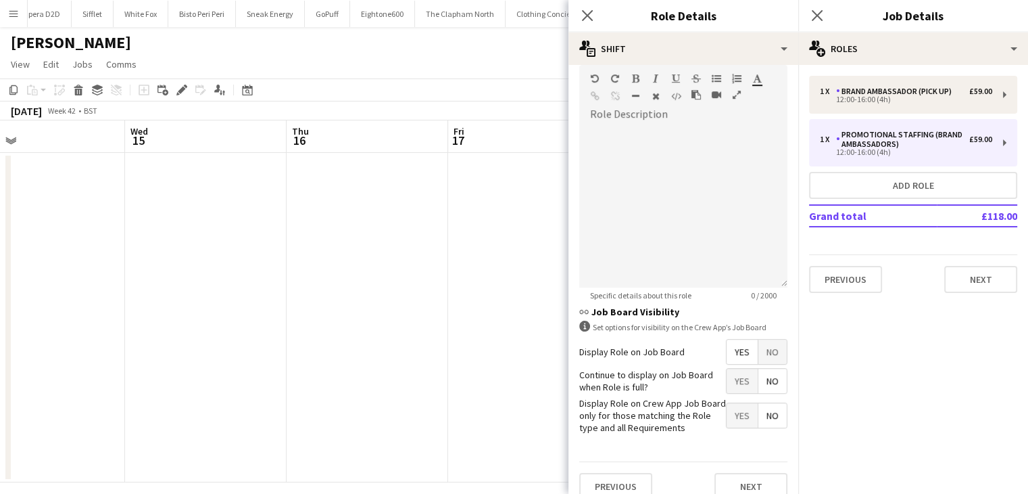
scroll to position [419, 0]
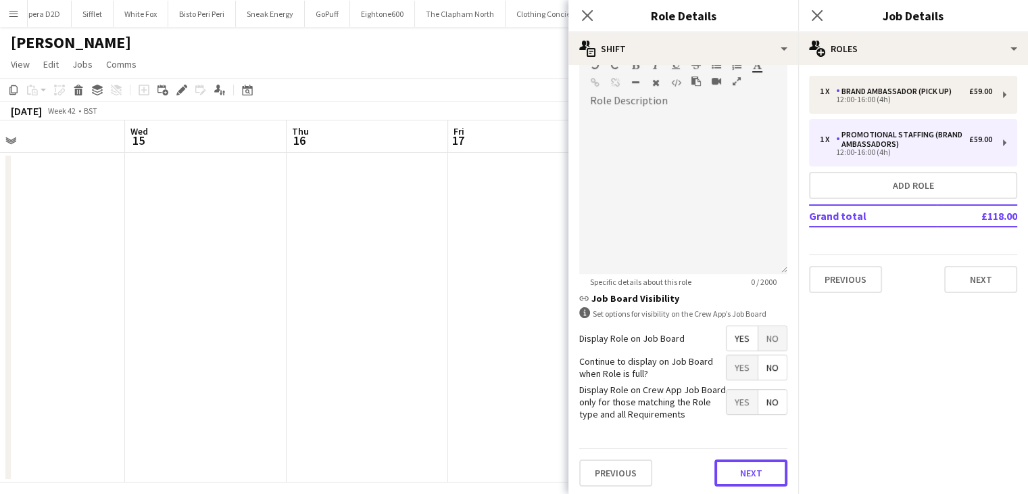
drag, startPoint x: 740, startPoint y: 467, endPoint x: 740, endPoint y: 457, distance: 9.5
click at [740, 467] on button "Next" at bounding box center [751, 472] width 73 height 27
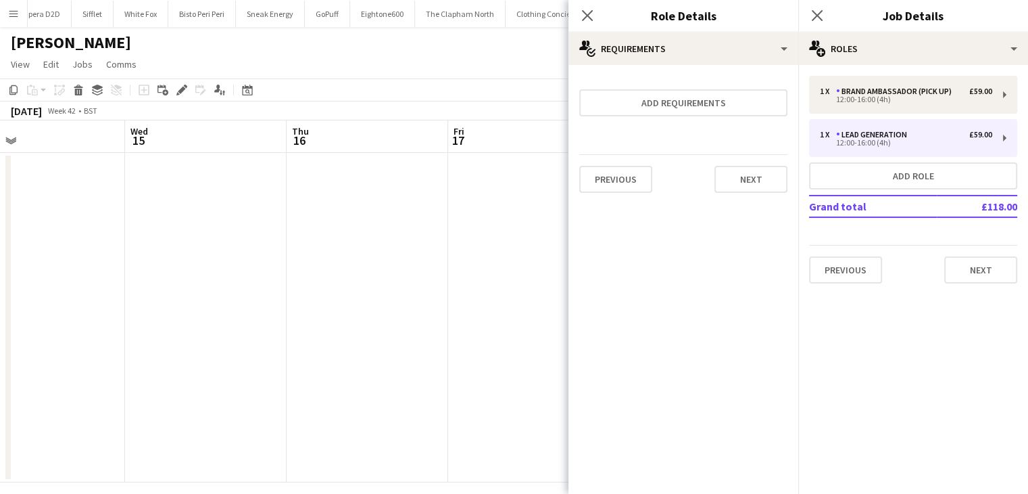
scroll to position [0, 0]
click at [749, 180] on button "Next" at bounding box center [751, 179] width 73 height 27
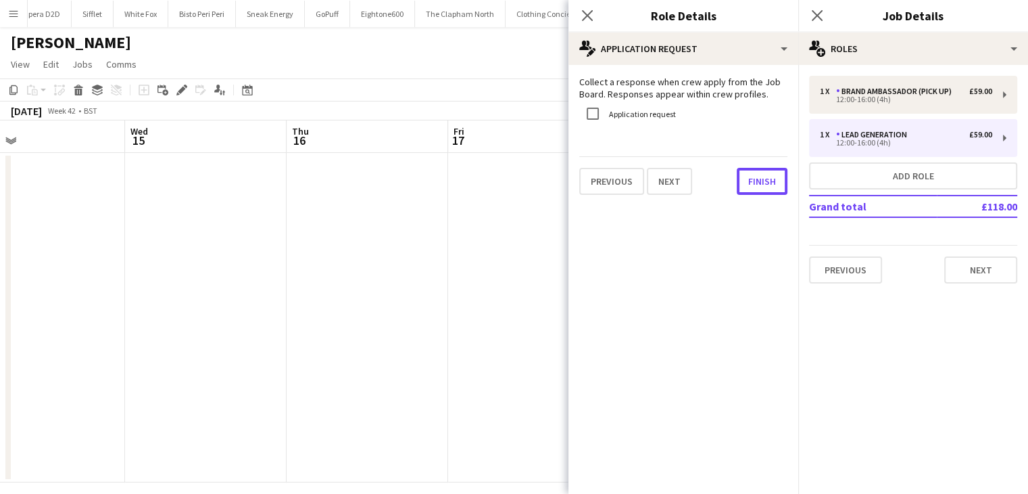
click at [749, 181] on button "Finish" at bounding box center [762, 181] width 51 height 27
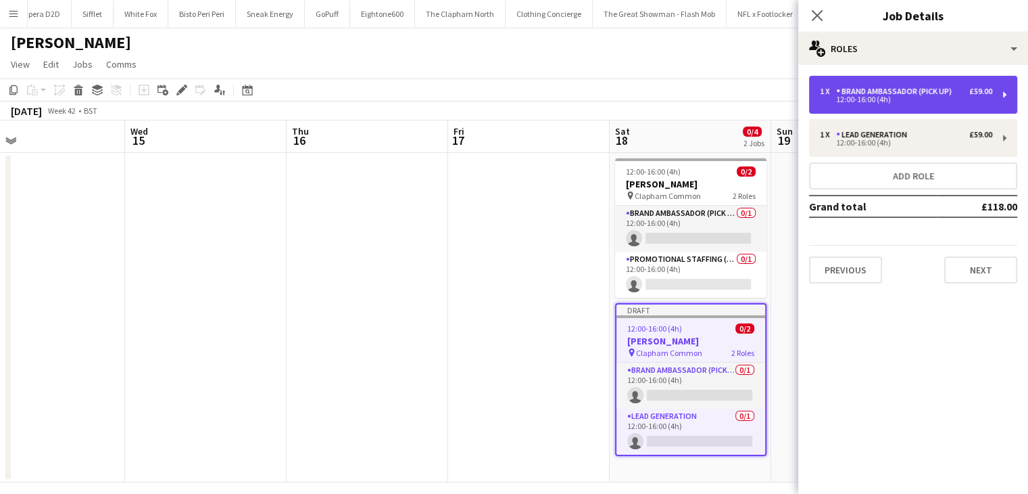
click at [905, 104] on div "1 x Brand Ambassador (Pick up) £59.00 12:00-16:00 (4h)" at bounding box center [913, 95] width 208 height 38
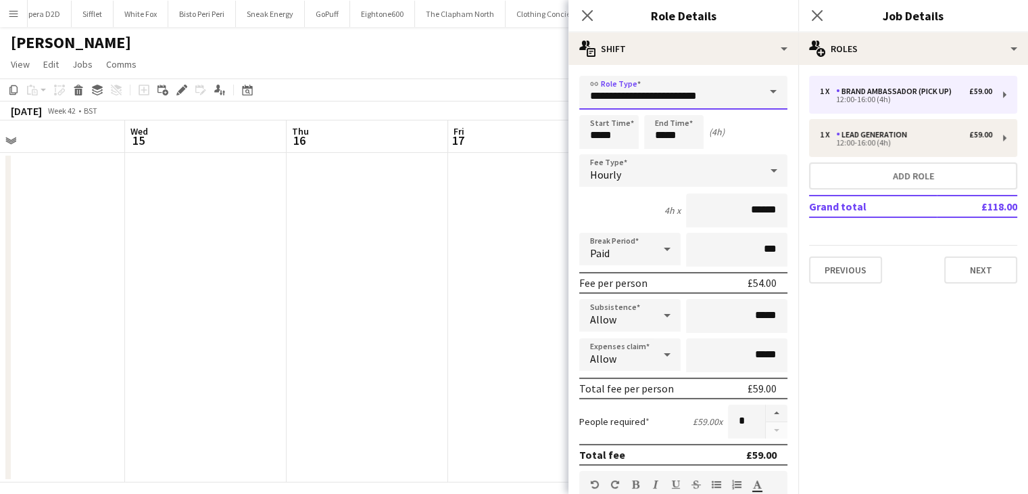
click at [733, 99] on input "**********" at bounding box center [683, 93] width 208 height 34
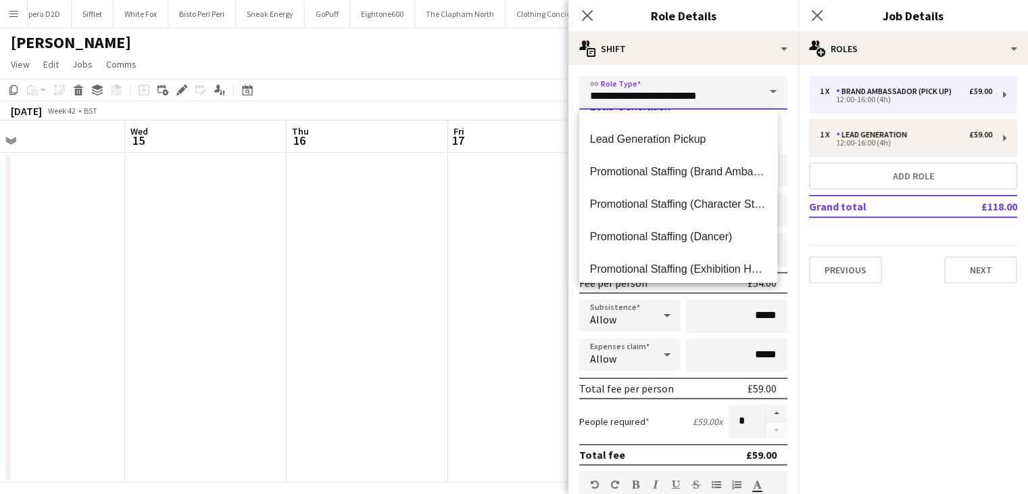
scroll to position [541, 0]
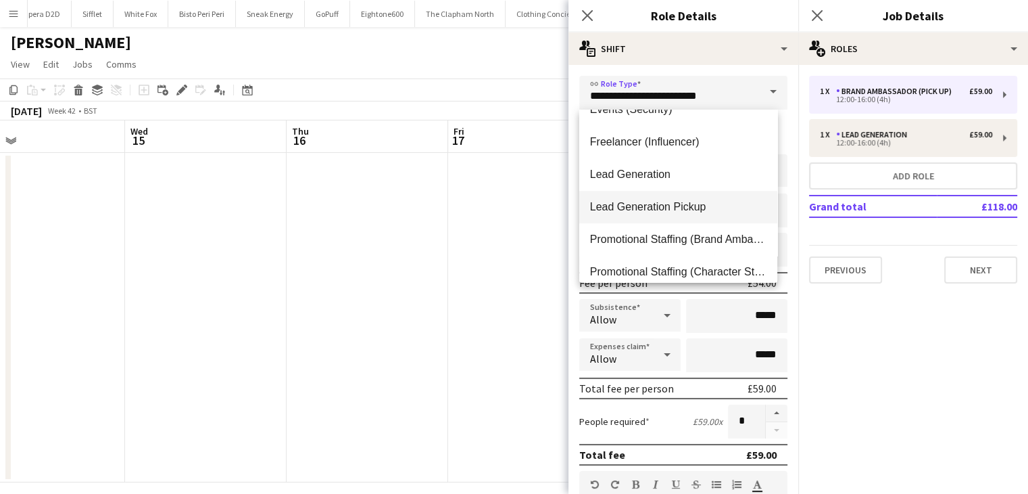
click at [725, 194] on mat-option "Lead Generation Pickup" at bounding box center [678, 207] width 198 height 32
type input "**********"
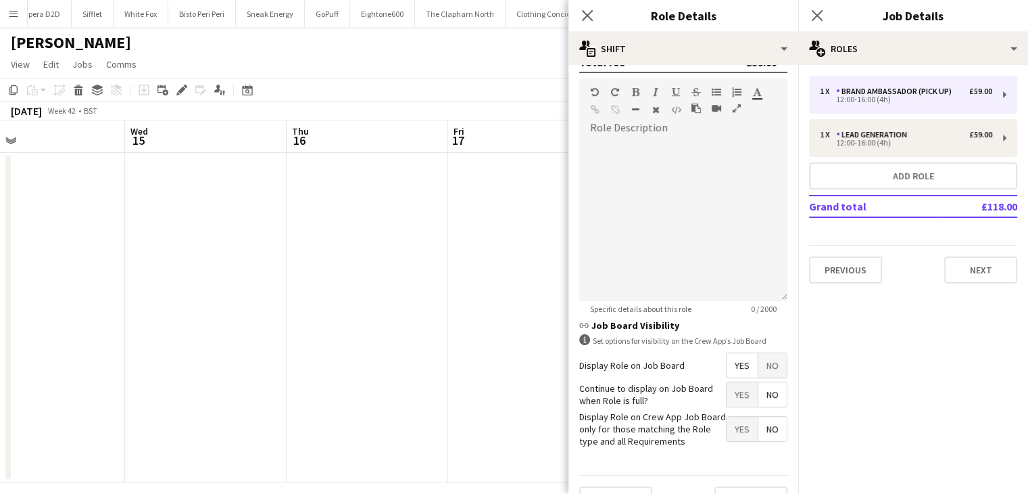
scroll to position [406, 0]
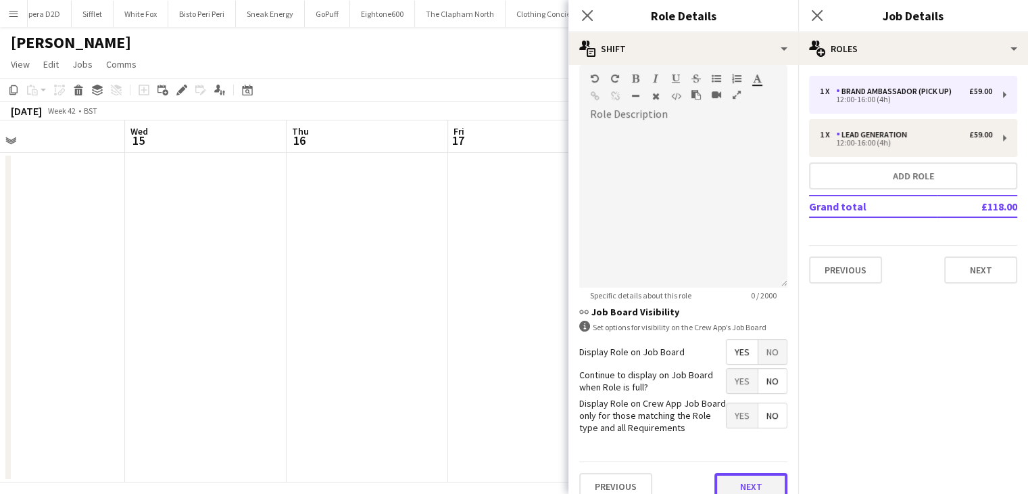
click at [751, 479] on button "Next" at bounding box center [751, 486] width 73 height 27
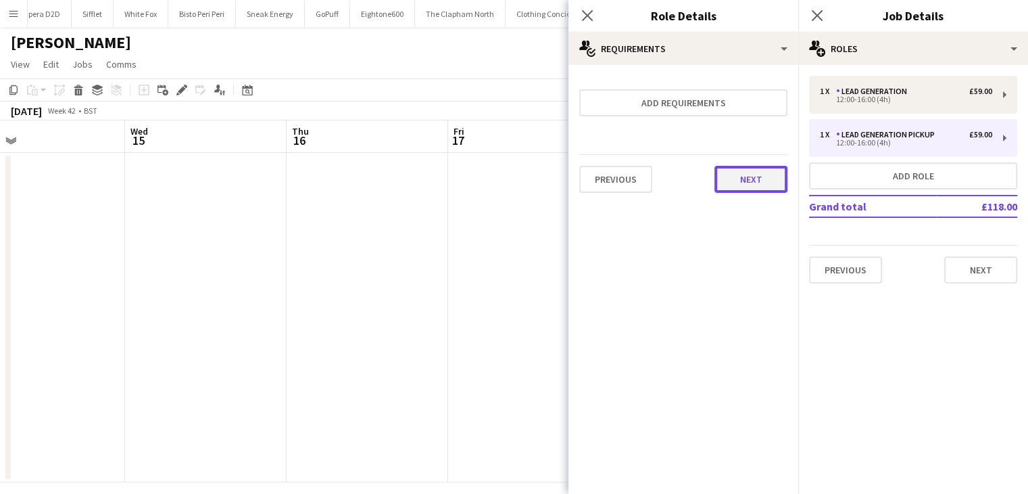
click at [753, 179] on button "Next" at bounding box center [751, 179] width 73 height 27
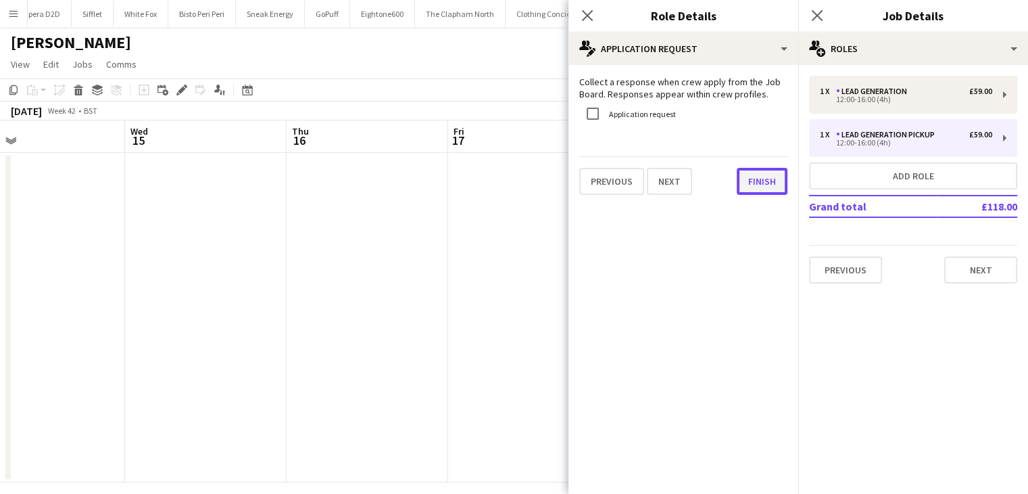
click at [760, 185] on button "Finish" at bounding box center [762, 181] width 51 height 27
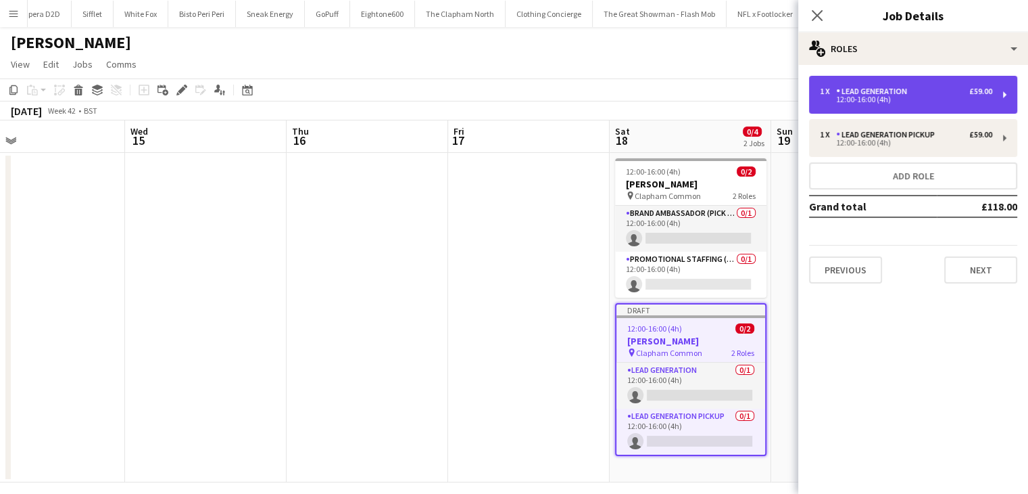
click at [895, 106] on div "1 x Lead Generation £59.00 12:00-16:00 (4h)" at bounding box center [913, 95] width 208 height 38
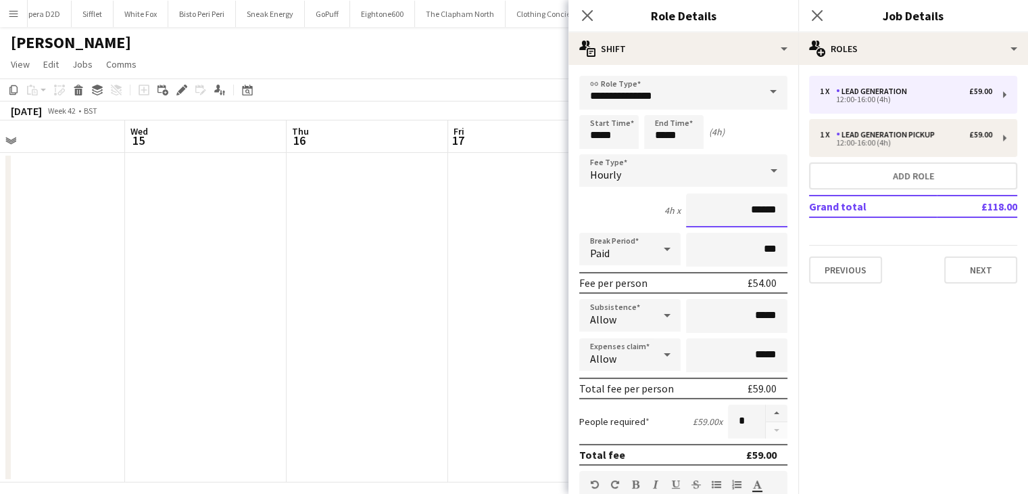
drag, startPoint x: 764, startPoint y: 213, endPoint x: 744, endPoint y: 211, distance: 19.7
click at [744, 211] on input "******" at bounding box center [736, 210] width 101 height 34
type input "***"
click at [622, 202] on div "4h x ***" at bounding box center [683, 210] width 208 height 34
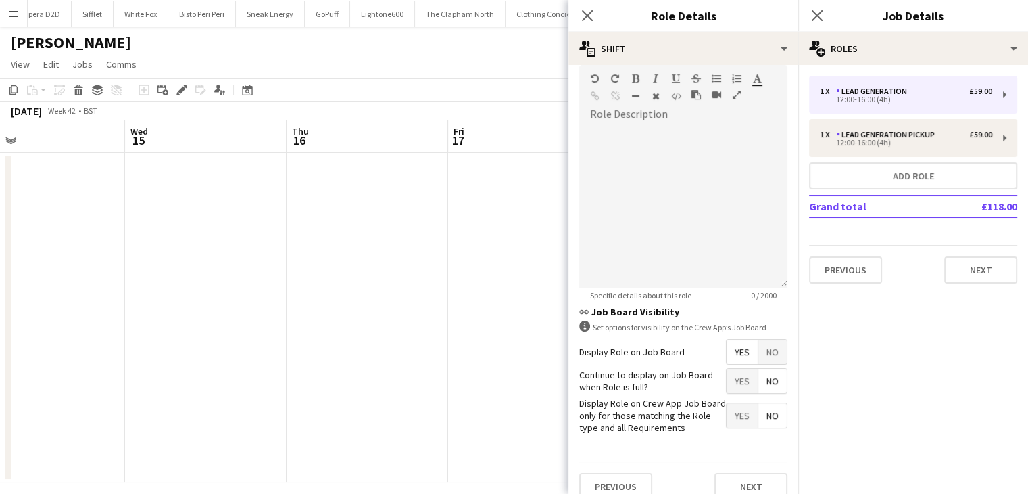
scroll to position [419, 0]
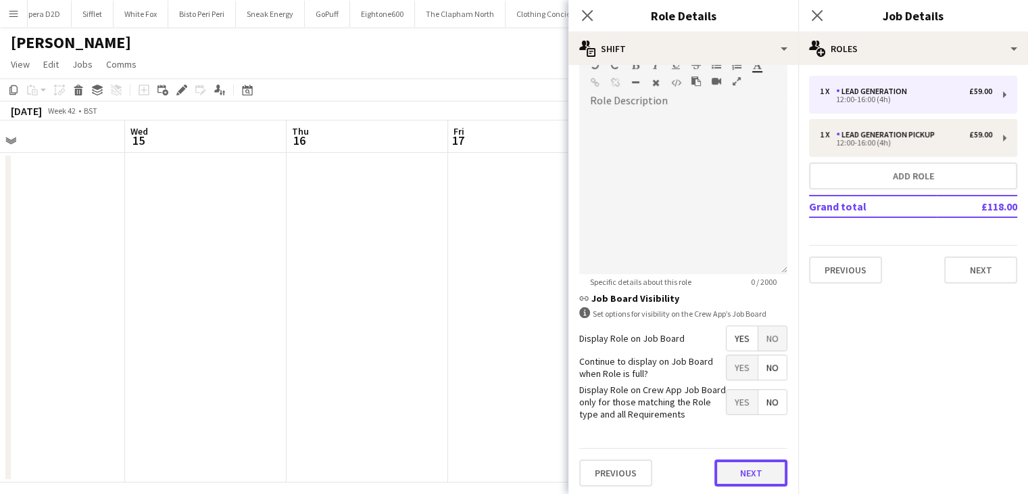
click at [762, 473] on button "Next" at bounding box center [751, 472] width 73 height 27
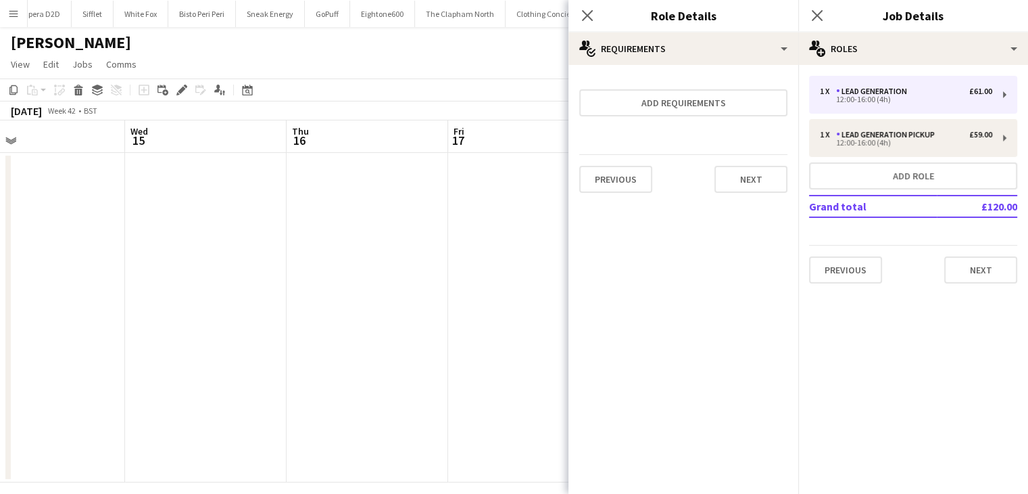
scroll to position [0, 0]
click at [750, 179] on button "Next" at bounding box center [751, 179] width 73 height 27
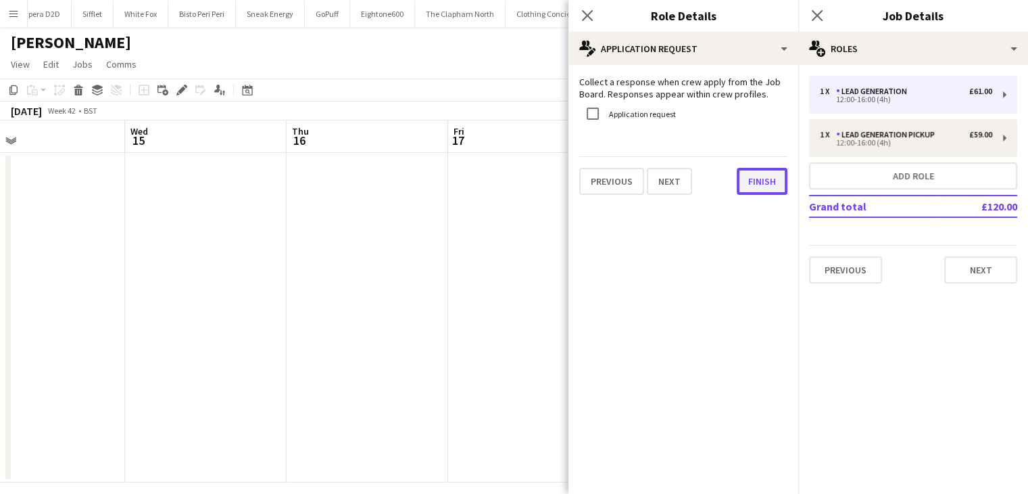
click at [759, 182] on button "Finish" at bounding box center [762, 181] width 51 height 27
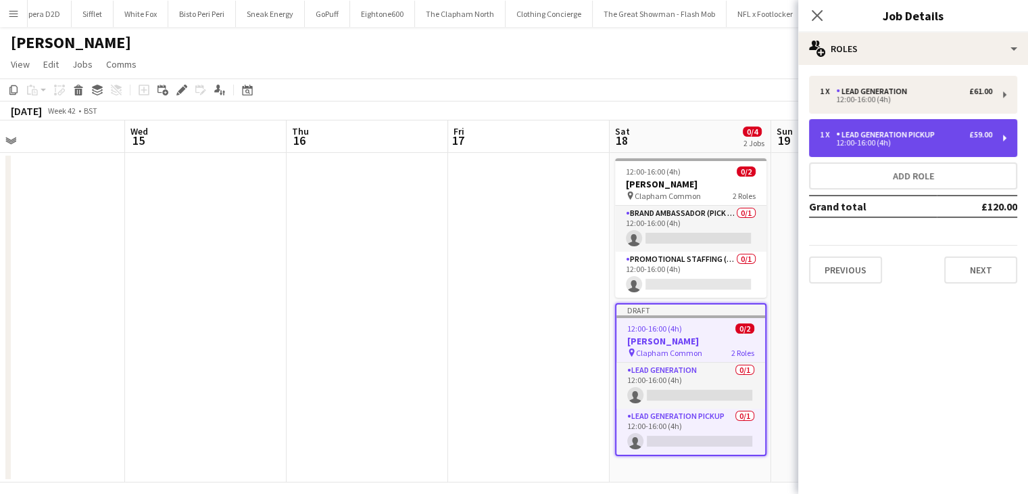
click at [908, 139] on div "Lead Generation Pickup" at bounding box center [888, 134] width 104 height 9
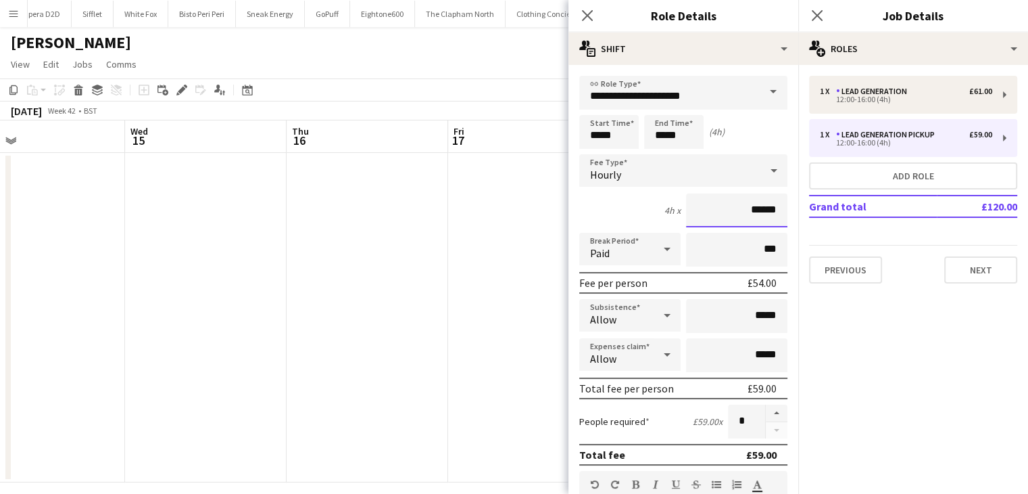
drag, startPoint x: 763, startPoint y: 208, endPoint x: 748, endPoint y: 207, distance: 14.9
click at [748, 207] on input "******" at bounding box center [736, 210] width 101 height 34
drag, startPoint x: 768, startPoint y: 211, endPoint x: 748, endPoint y: 208, distance: 20.5
click at [748, 208] on input "******" at bounding box center [736, 210] width 101 height 34
type input "***"
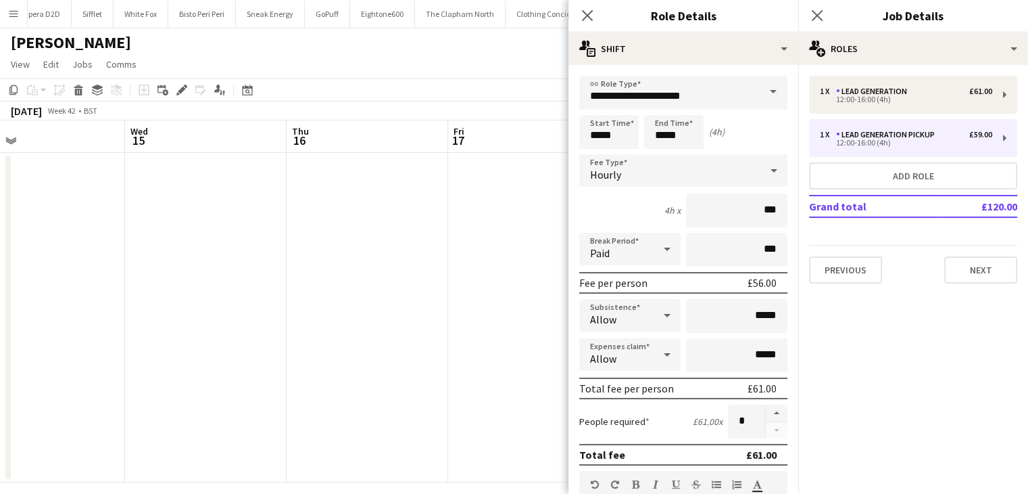
click at [667, 212] on div "4h x" at bounding box center [673, 210] width 16 height 12
click at [750, 322] on input "*****" at bounding box center [736, 316] width 101 height 34
click at [751, 319] on input "*****" at bounding box center [736, 316] width 101 height 34
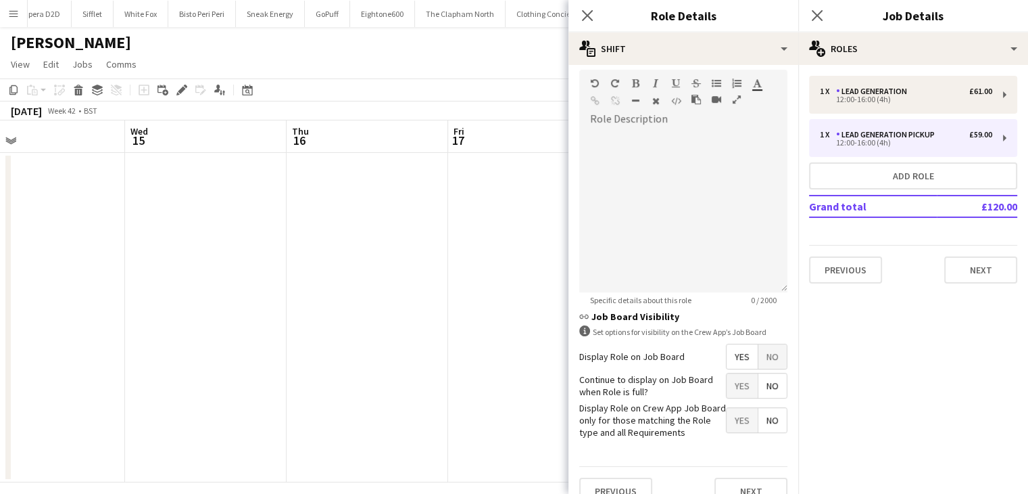
scroll to position [406, 0]
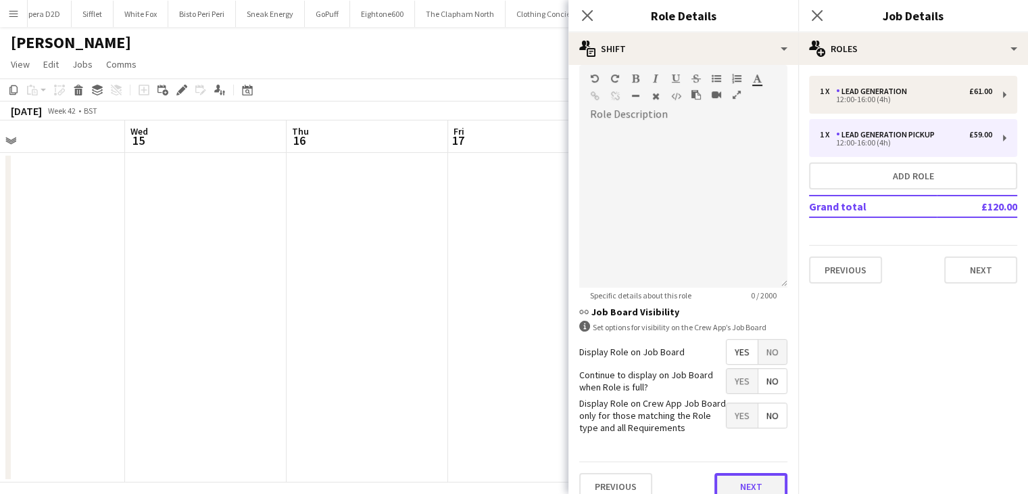
click at [736, 479] on button "Next" at bounding box center [751, 486] width 73 height 27
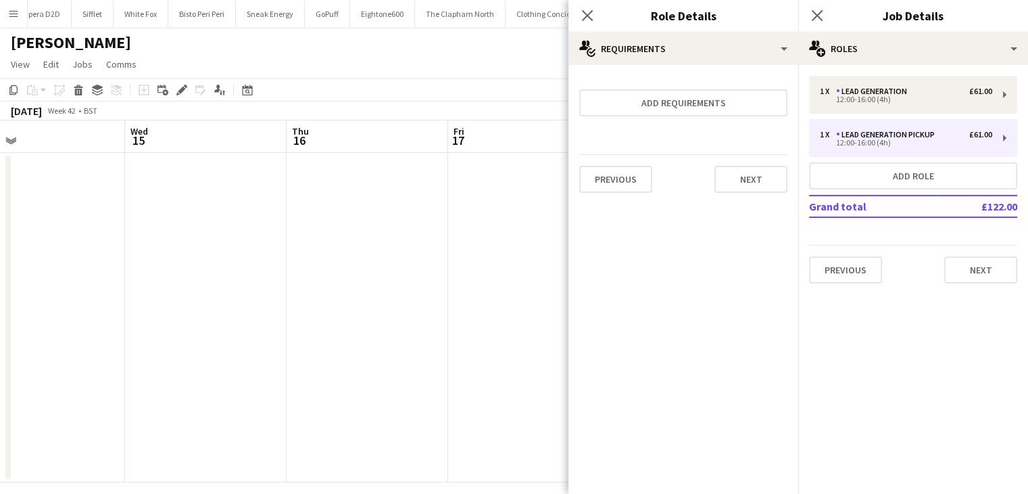
scroll to position [0, 0]
click at [760, 179] on button "Next" at bounding box center [751, 179] width 73 height 27
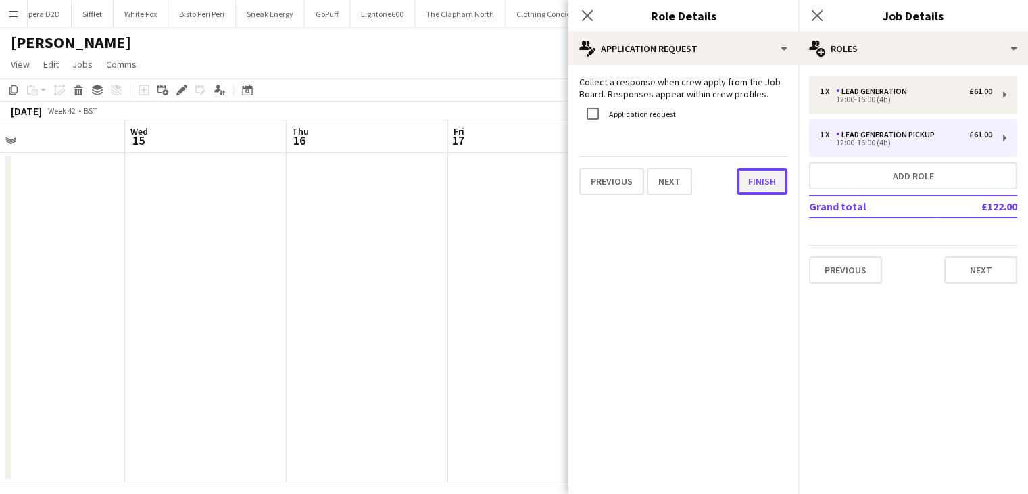
click at [765, 174] on button "Finish" at bounding box center [762, 181] width 51 height 27
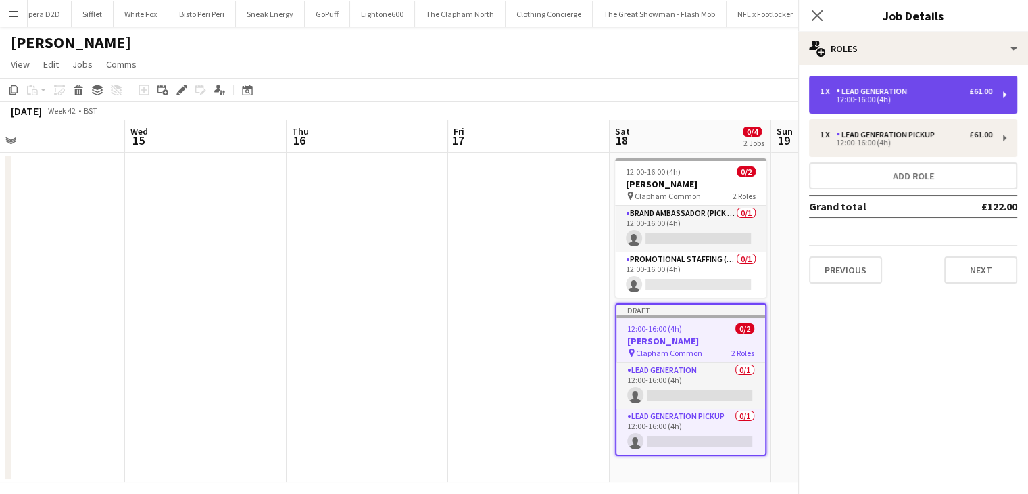
click at [917, 98] on div "12:00-16:00 (4h)" at bounding box center [906, 99] width 172 height 7
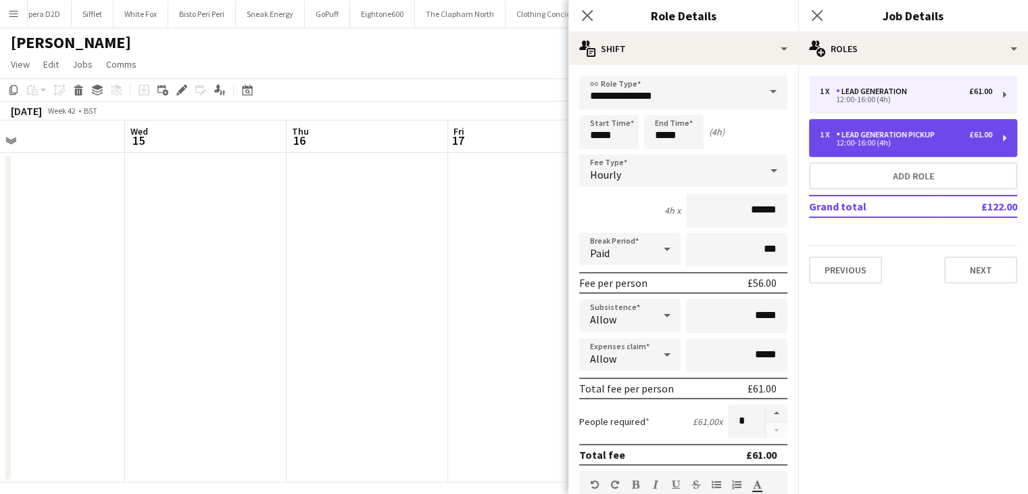
click at [876, 135] on div "Lead Generation Pickup" at bounding box center [888, 134] width 104 height 9
type input "**********"
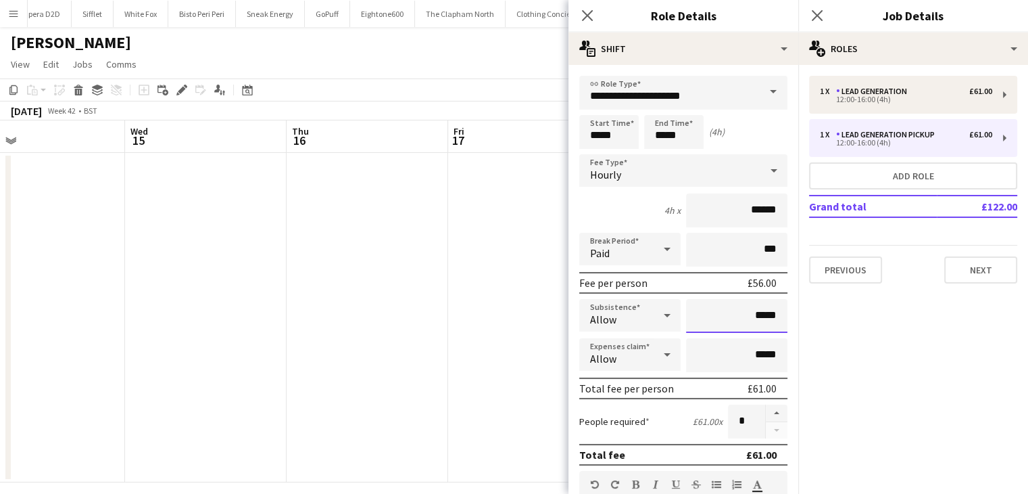
click at [749, 312] on input "*****" at bounding box center [736, 316] width 101 height 34
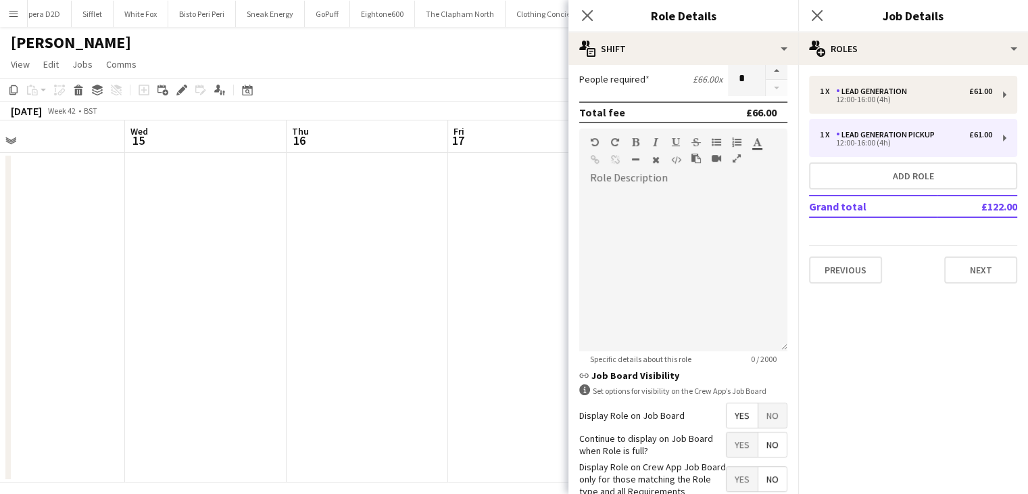
scroll to position [419, 0]
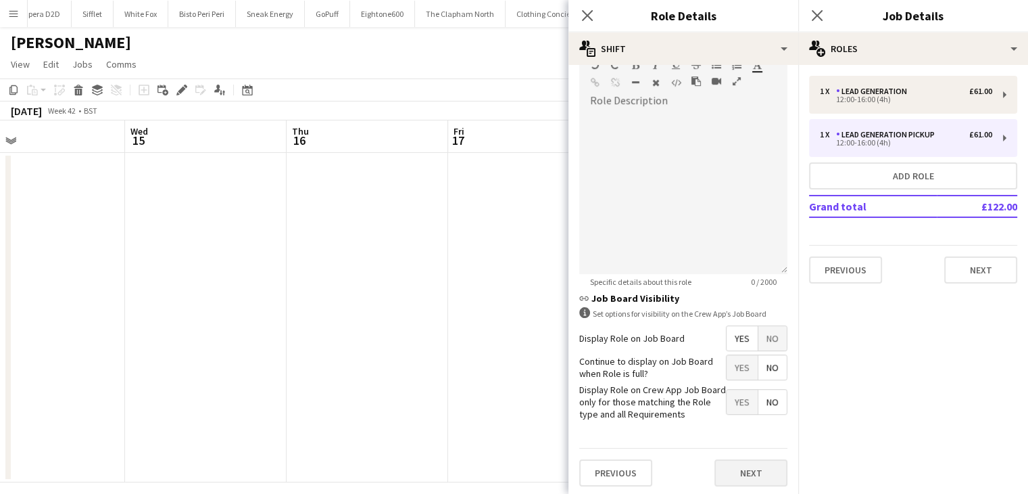
type input "******"
click at [749, 467] on button "Next" at bounding box center [751, 472] width 73 height 27
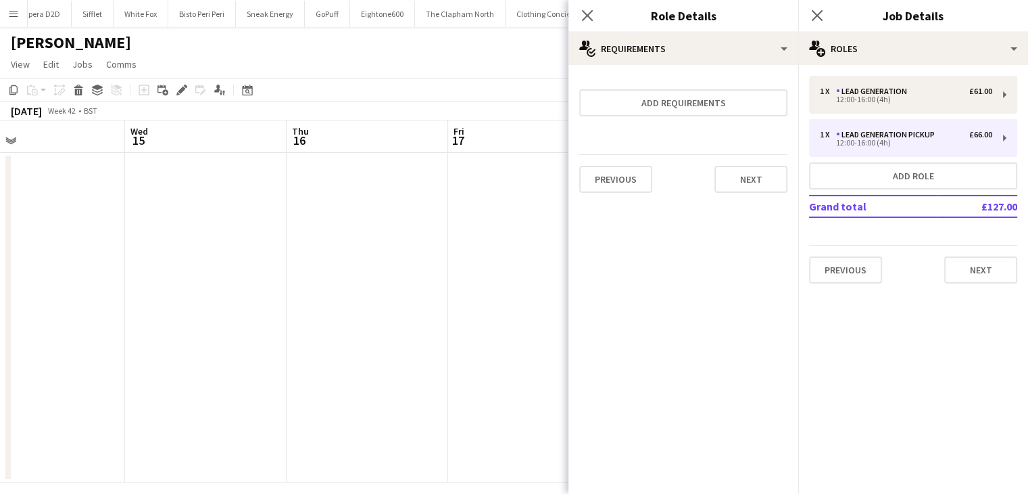
scroll to position [0, 0]
click at [780, 170] on button "Next" at bounding box center [751, 179] width 73 height 27
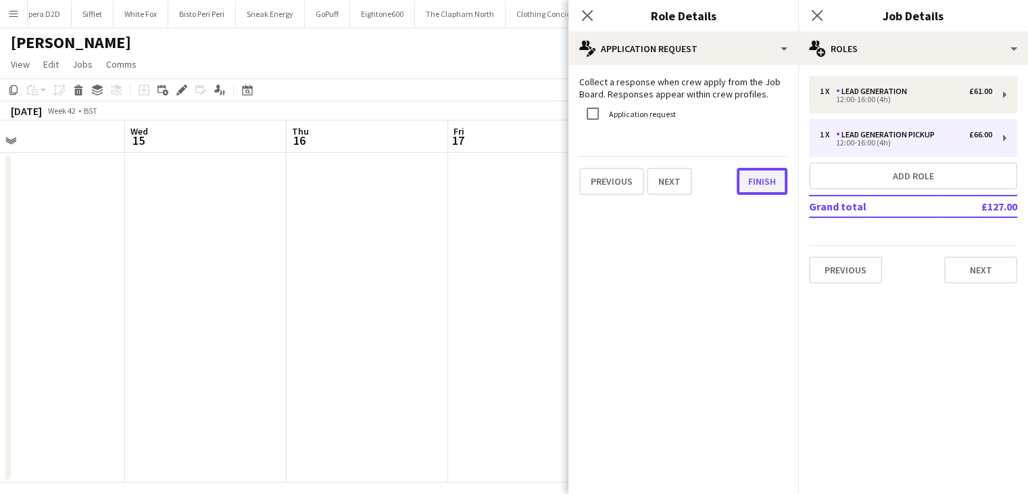
click at [767, 189] on button "Finish" at bounding box center [762, 181] width 51 height 27
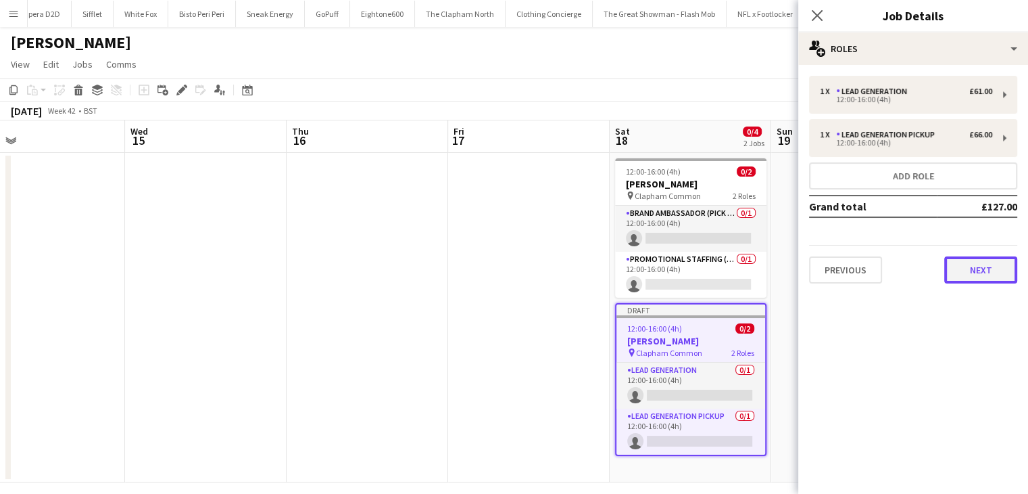
click at [990, 268] on button "Next" at bounding box center [981, 269] width 73 height 27
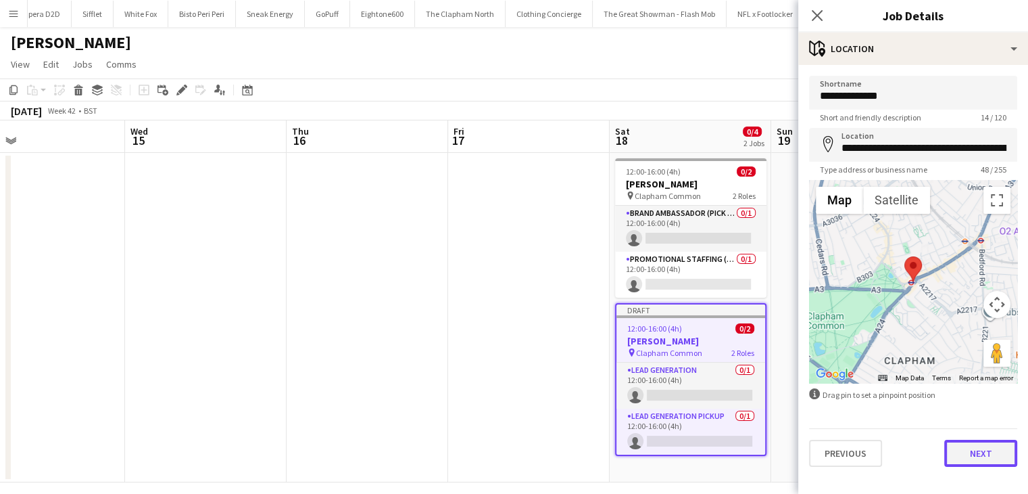
click at [998, 456] on button "Next" at bounding box center [981, 453] width 73 height 27
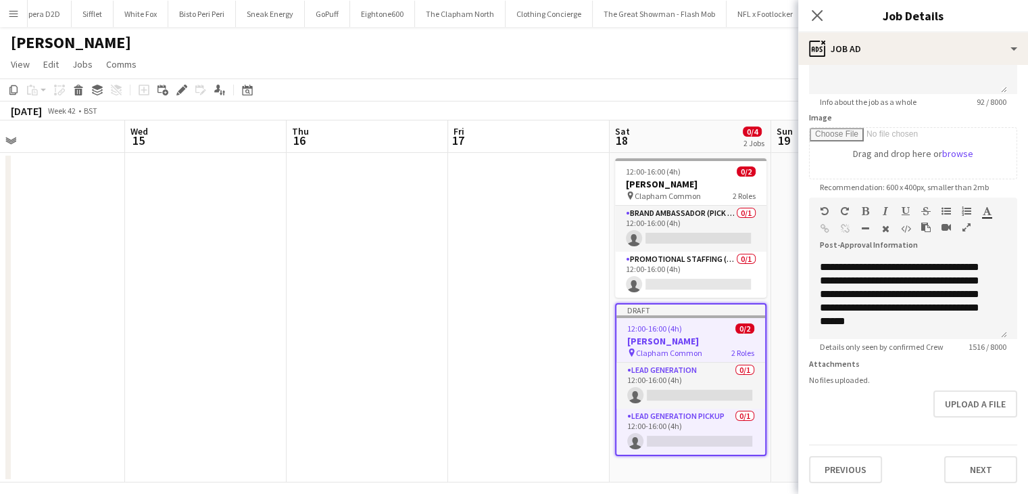
scroll to position [728, 0]
click at [981, 312] on div "**********" at bounding box center [903, 287] width 166 height 81
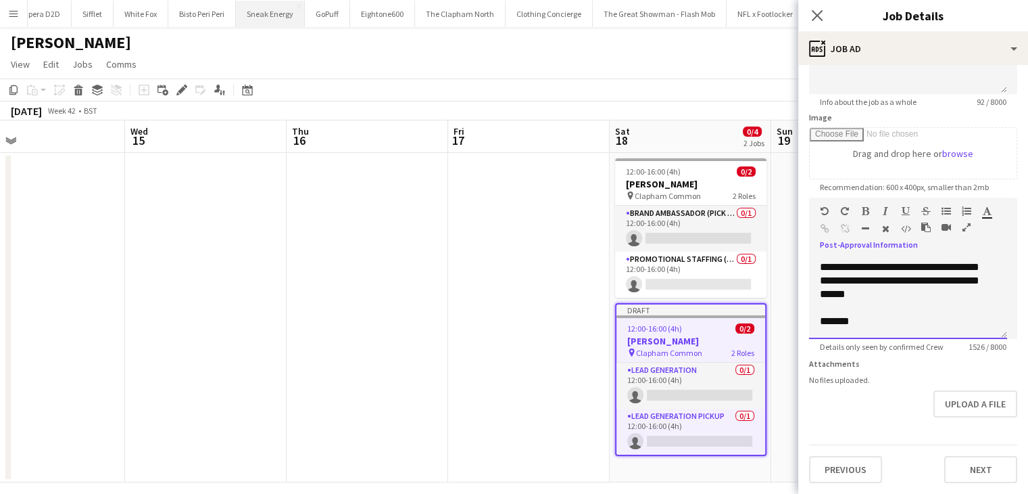
scroll to position [758, 0]
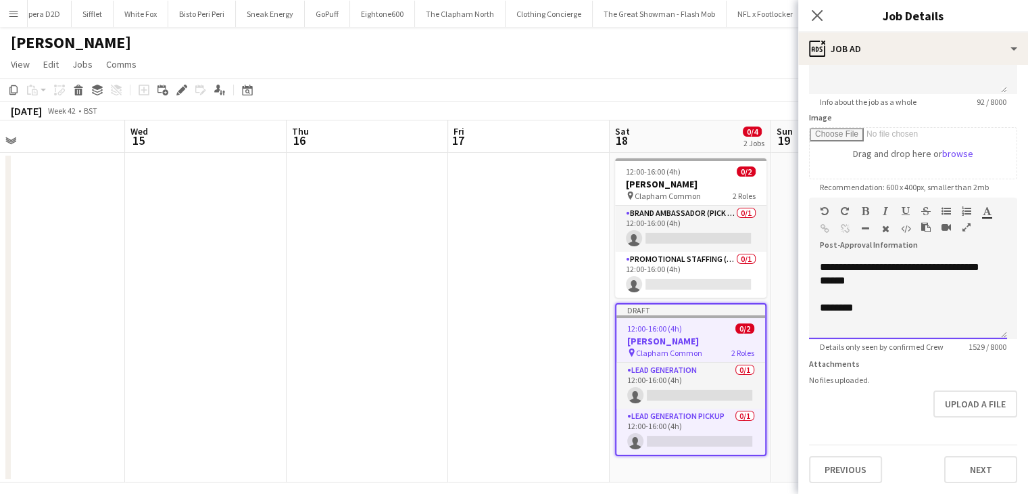
click at [828, 326] on div at bounding box center [908, 321] width 176 height 14
drag, startPoint x: 830, startPoint y: 304, endPoint x: 822, endPoint y: 311, distance: 10.6
click at [822, 314] on div at bounding box center [908, 321] width 176 height 14
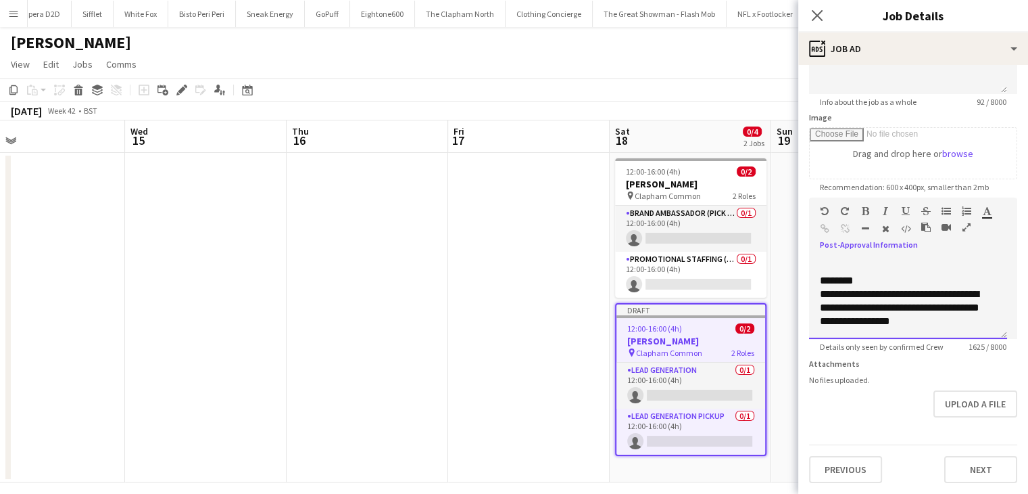
click at [841, 275] on div "********" at bounding box center [903, 281] width 166 height 14
click at [861, 313] on div "**********" at bounding box center [903, 307] width 166 height 41
click at [926, 312] on div "**********" at bounding box center [903, 307] width 166 height 41
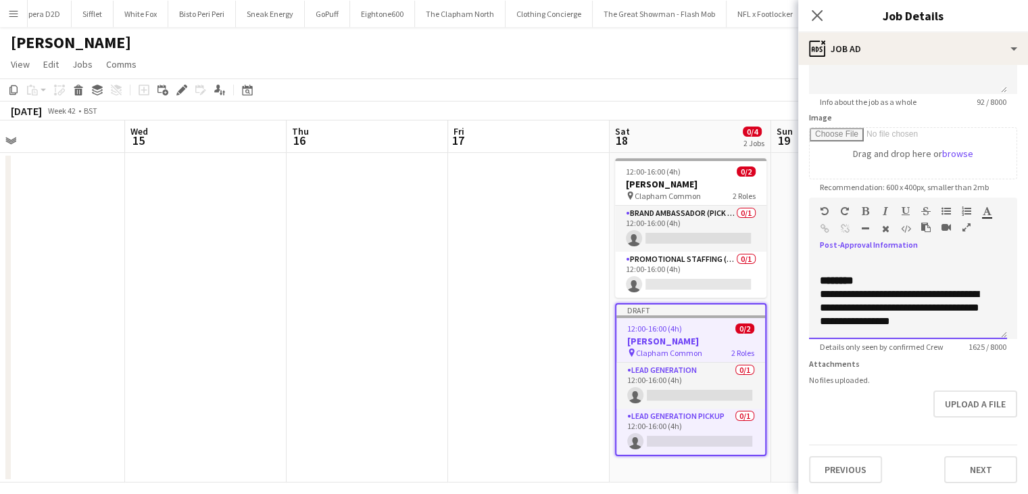
click at [817, 297] on div "**********" at bounding box center [908, 298] width 198 height 81
click at [926, 312] on div "**********" at bounding box center [903, 307] width 166 height 41
click at [928, 311] on div "**********" at bounding box center [903, 307] width 166 height 41
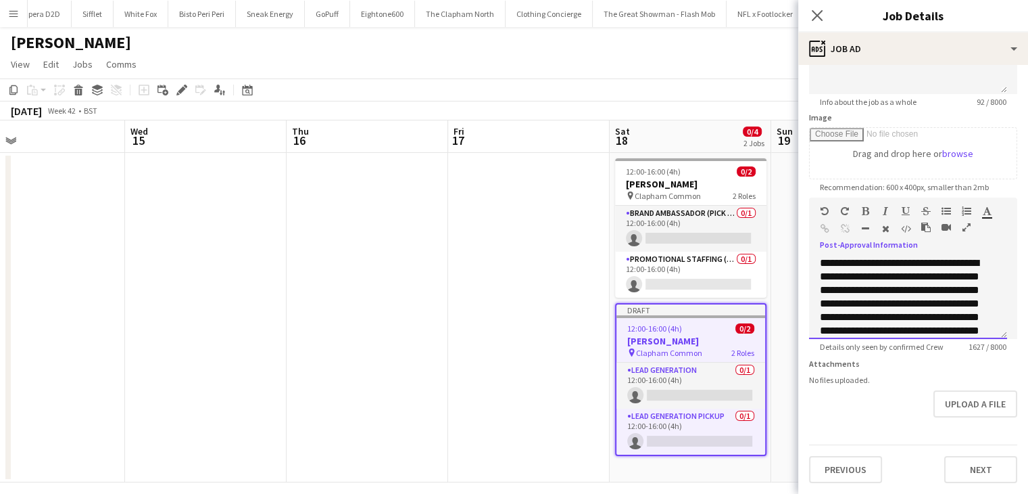
scroll to position [0, 0]
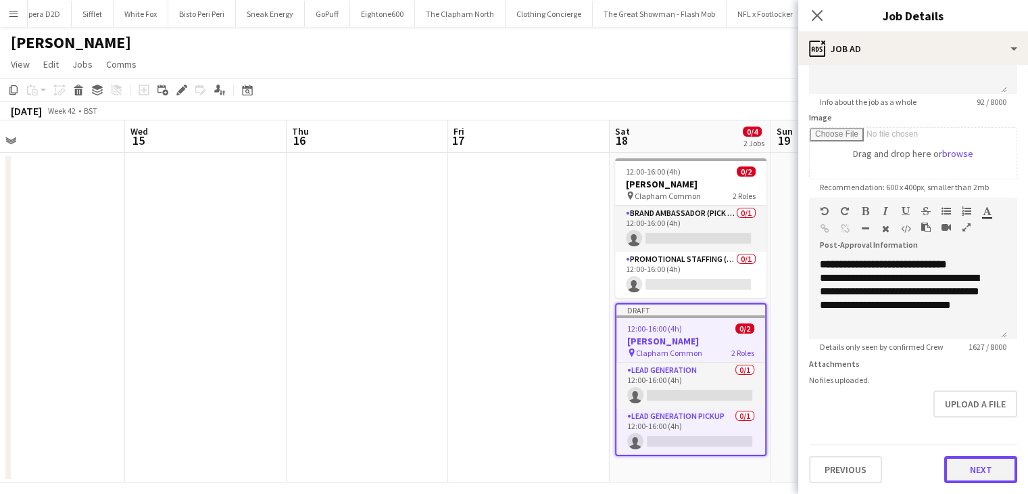
click at [985, 467] on button "Next" at bounding box center [981, 469] width 73 height 27
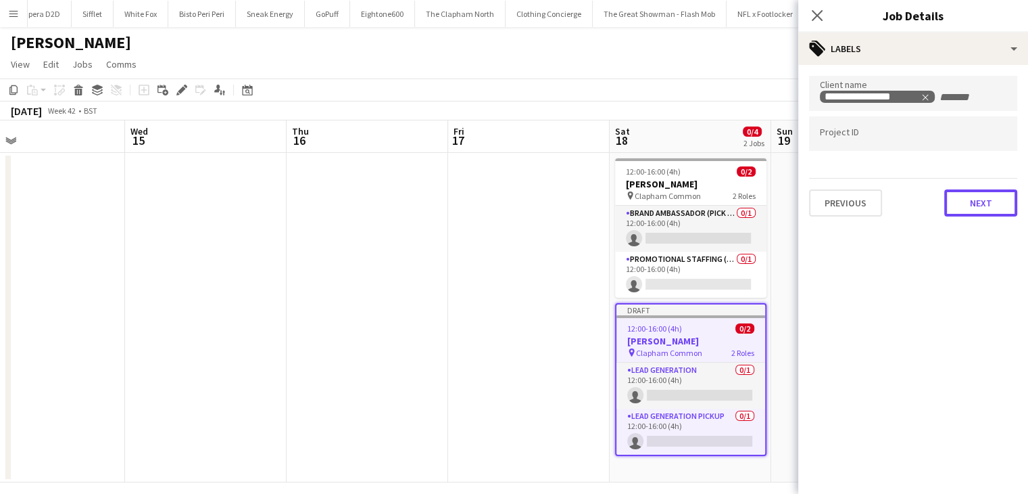
drag, startPoint x: 974, startPoint y: 198, endPoint x: 974, endPoint y: 206, distance: 7.5
click at [974, 197] on button "Next" at bounding box center [981, 202] width 73 height 27
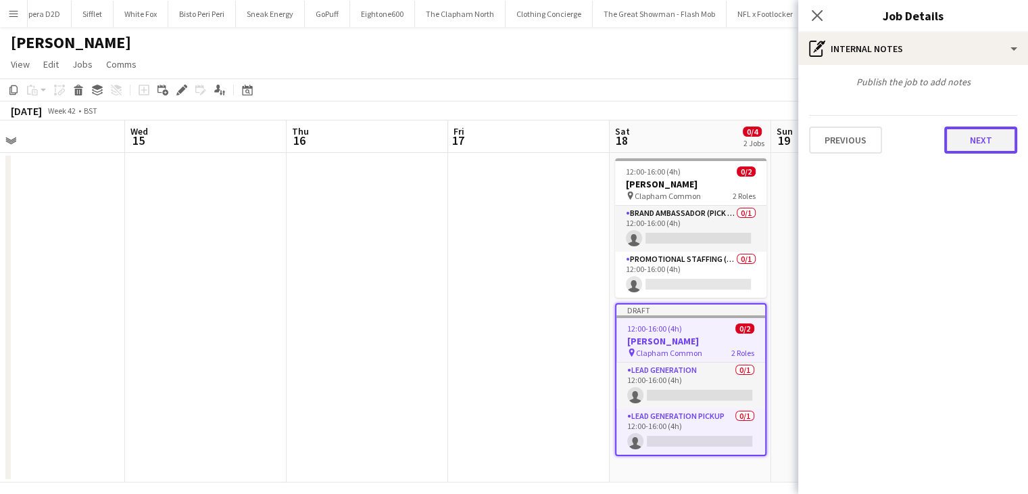
click at [989, 137] on button "Next" at bounding box center [981, 139] width 73 height 27
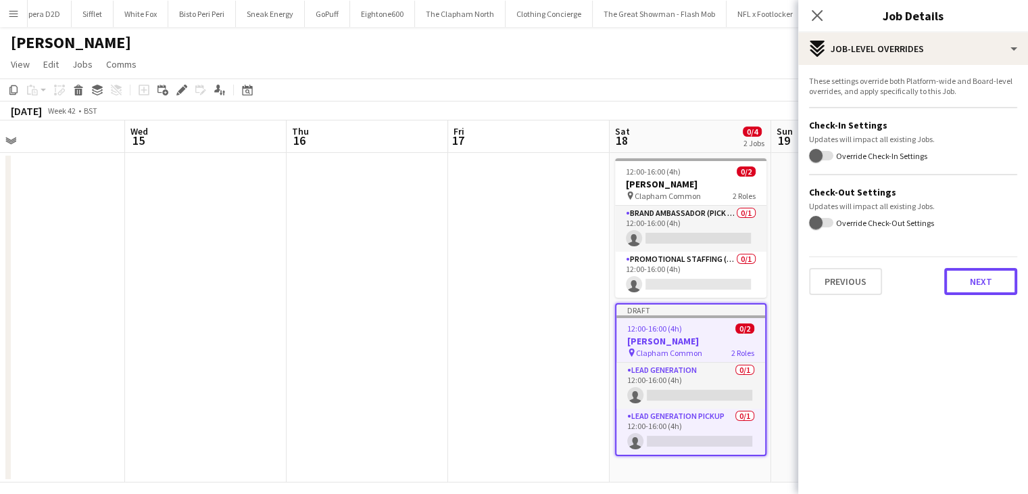
click at [994, 285] on button "Next" at bounding box center [981, 281] width 73 height 27
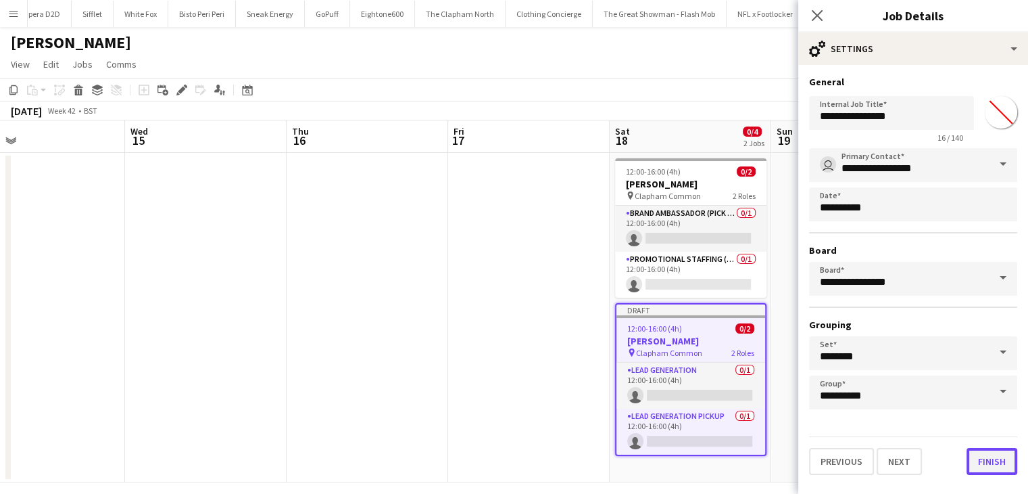
click at [1001, 456] on button "Finish" at bounding box center [992, 461] width 51 height 27
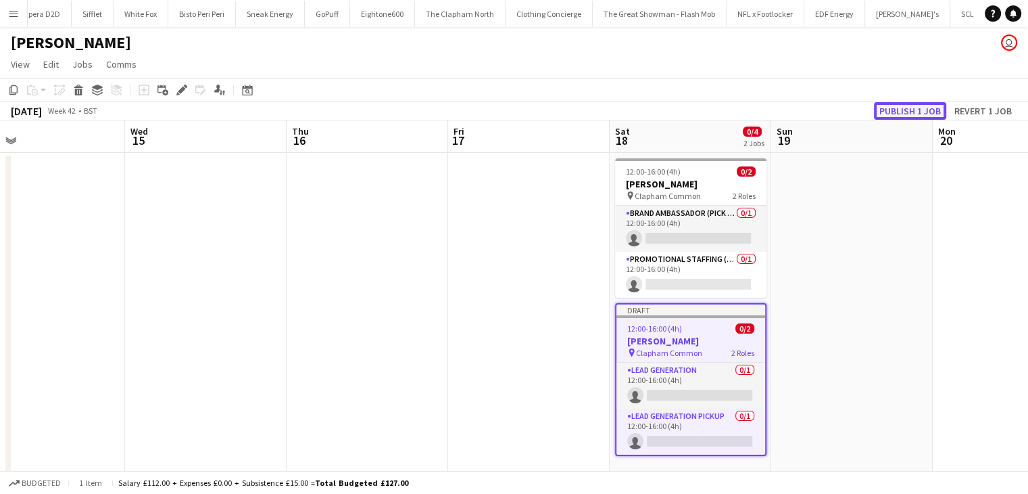
click at [926, 112] on button "Publish 1 job" at bounding box center [910, 111] width 72 height 18
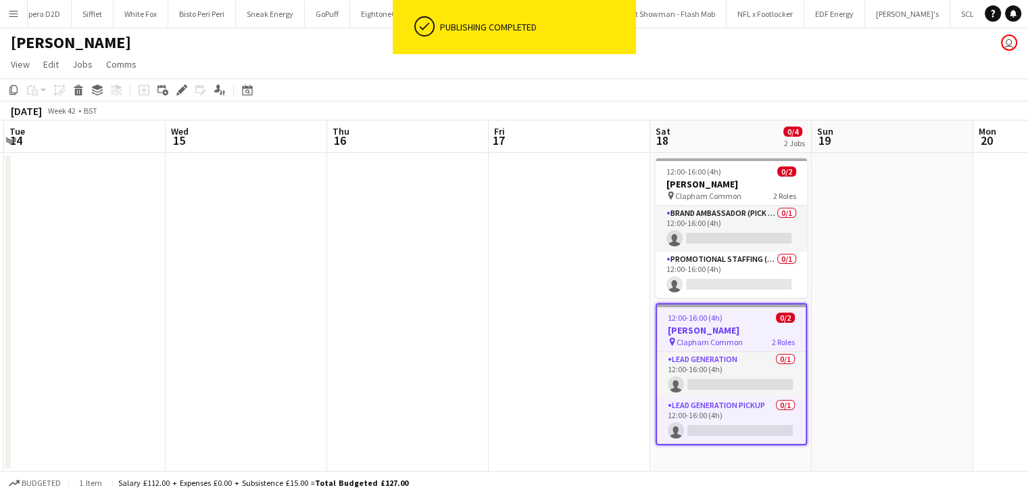
drag, startPoint x: 589, startPoint y: 198, endPoint x: 684, endPoint y: 168, distance: 100.1
click at [673, 174] on app-calendar-viewport "Sun 12 Mon 13 Tue 14 Wed 15 Thu 16 Fri 17 Sat 18 0/4 2 Jobs Sun 19 Mon 20 Tue 2…" at bounding box center [514, 295] width 1028 height 351
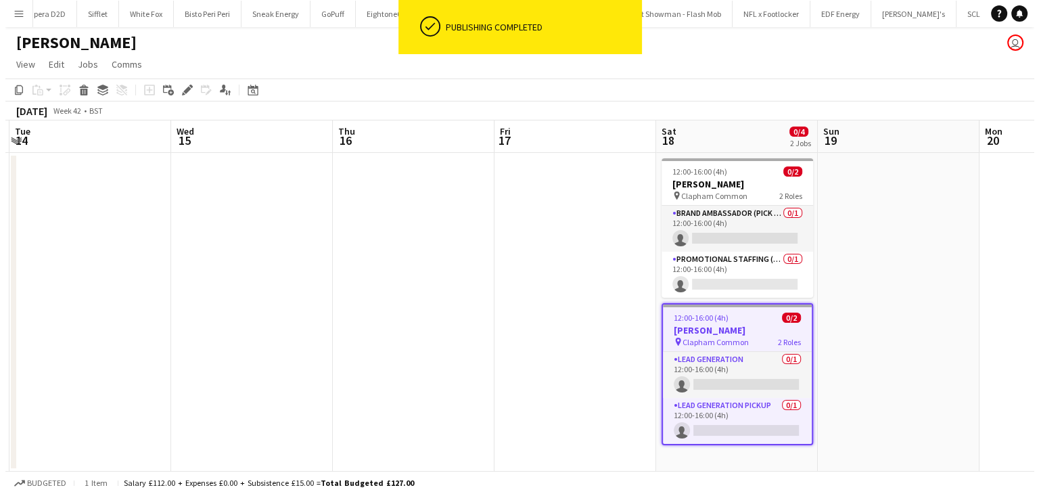
scroll to position [0, 271]
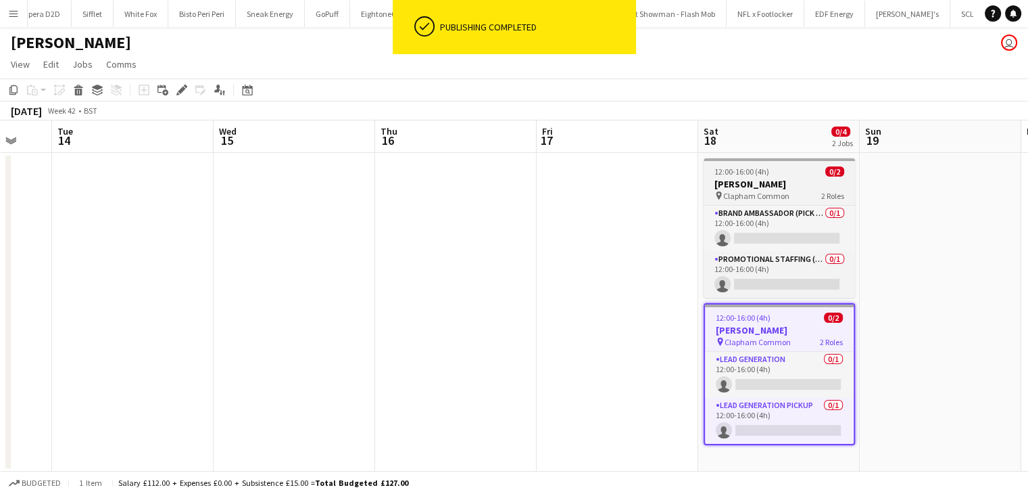
click at [787, 170] on div "12:00-16:00 (4h) 0/2" at bounding box center [779, 171] width 151 height 10
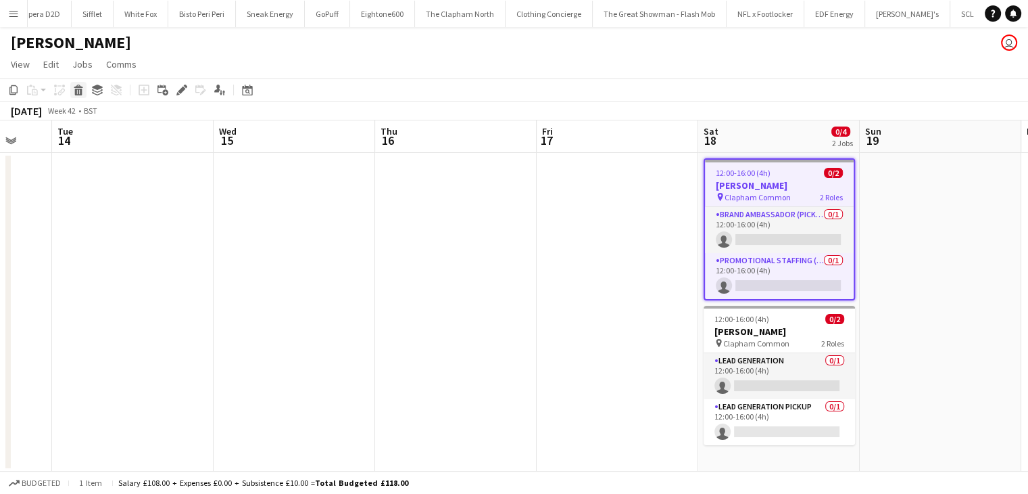
click at [79, 87] on icon at bounding box center [78, 86] width 9 height 3
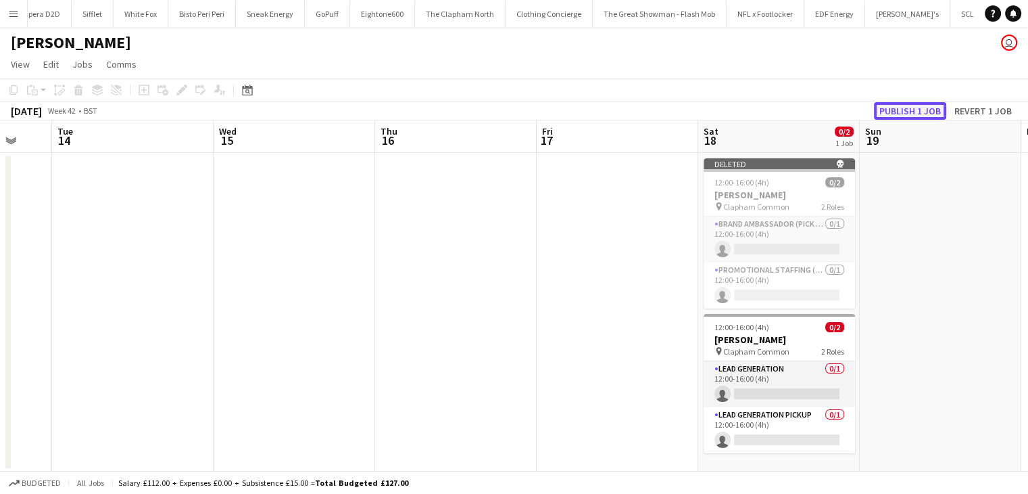
click at [930, 111] on button "Publish 1 job" at bounding box center [910, 111] width 72 height 18
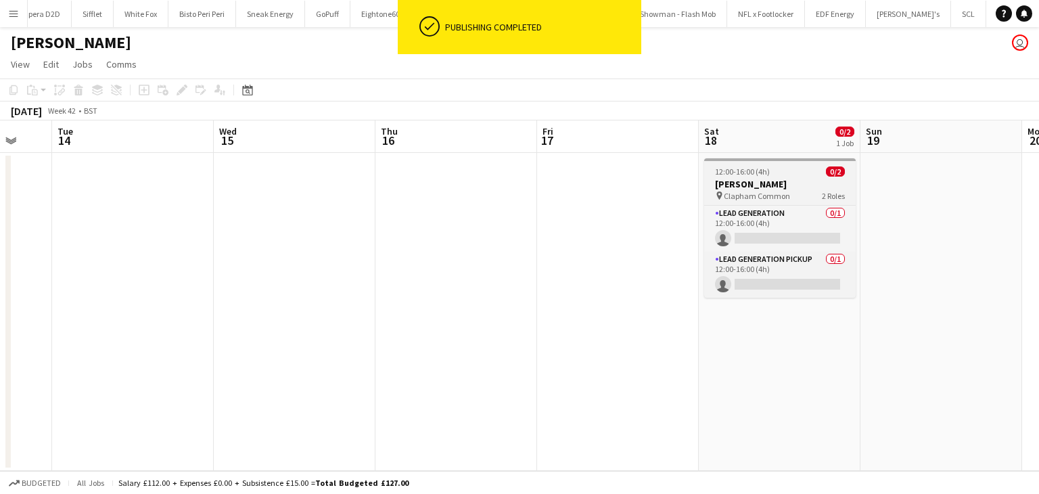
click at [793, 174] on div "12:00-16:00 (4h) 0/2" at bounding box center [779, 171] width 151 height 10
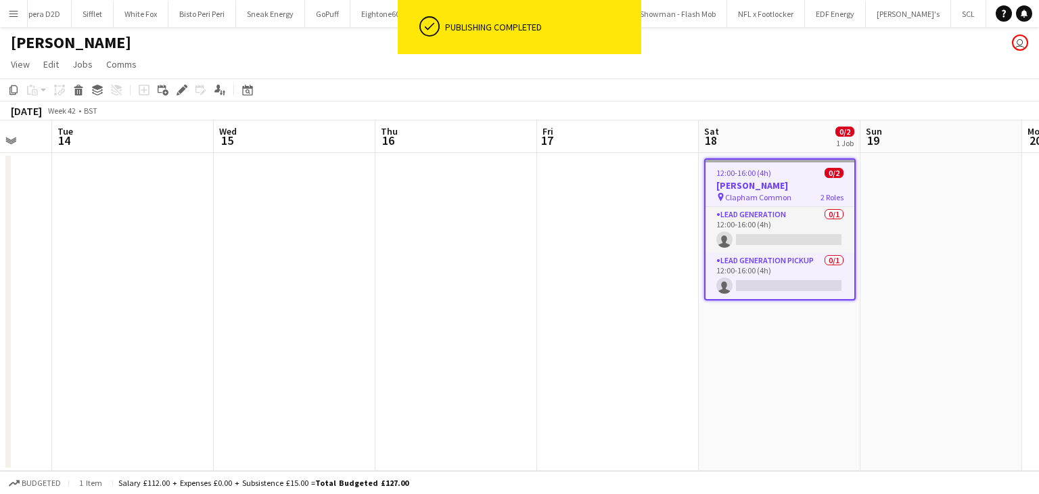
click at [775, 363] on app-date-cell "12:00-16:00 (4h) 0/2 Broadway Studios pin Clapham Common 2 Roles Lead Generatio…" at bounding box center [780, 312] width 162 height 318
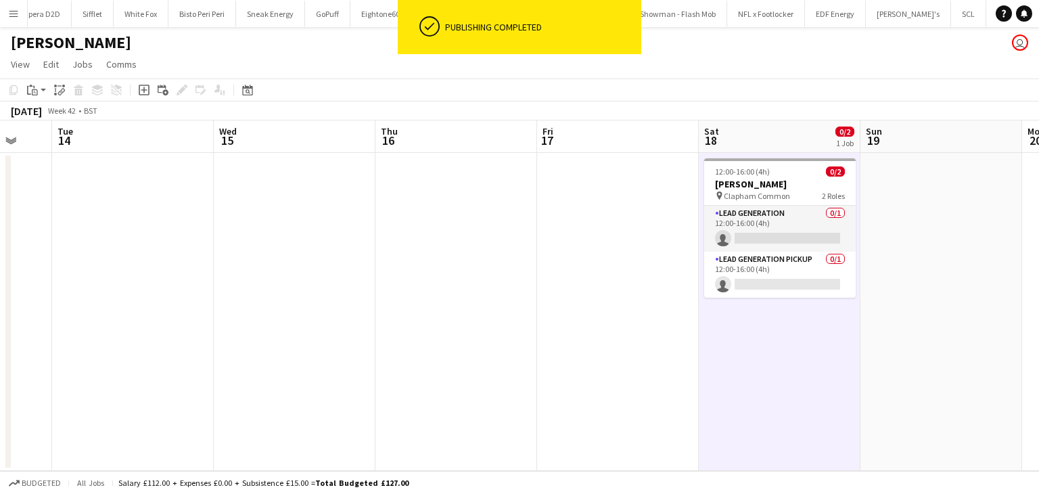
click at [923, 243] on app-date-cell at bounding box center [941, 312] width 162 height 318
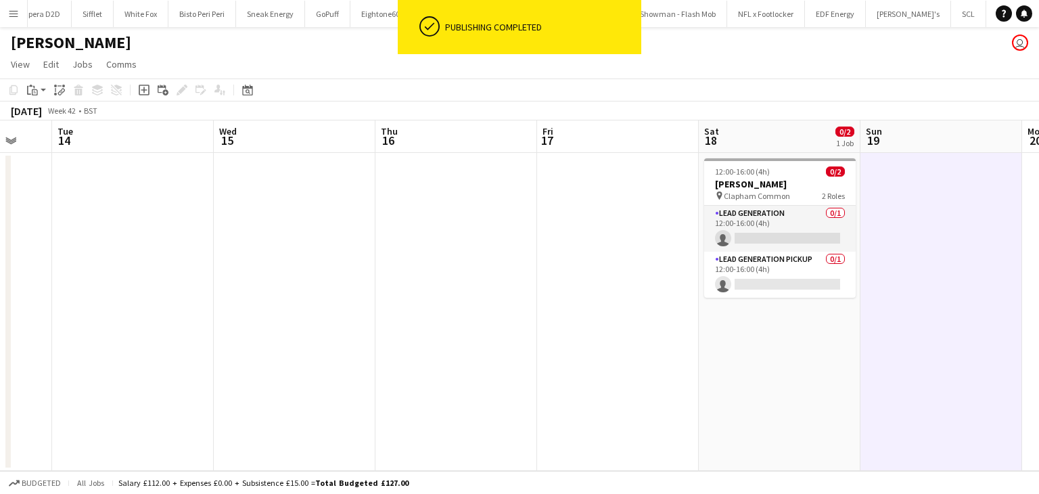
click at [24, 95] on div "Copy Paste Paste Ctrl+V Paste with crew Ctrl+Shift+V Paste linked Job Delete Gr…" at bounding box center [64, 90] width 119 height 16
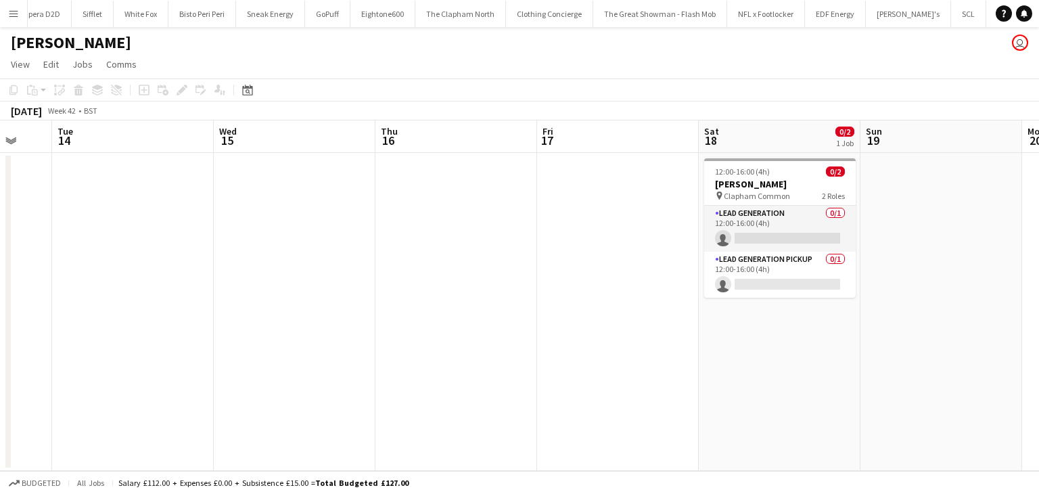
click at [966, 237] on app-date-cell at bounding box center [941, 312] width 162 height 318
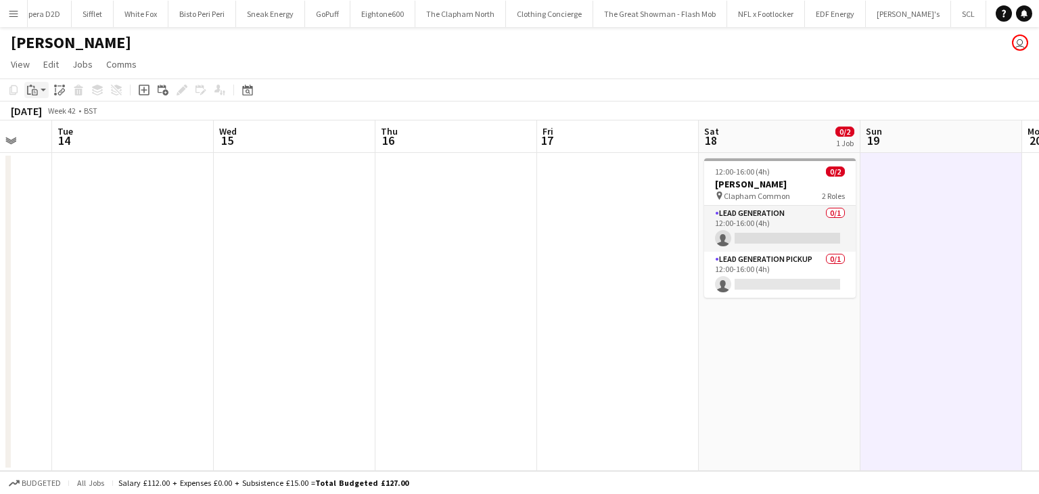
click at [43, 90] on app-action-btn "Paste" at bounding box center [36, 90] width 24 height 16
click at [48, 112] on link "Paste Ctrl+V" at bounding box center [99, 116] width 127 height 12
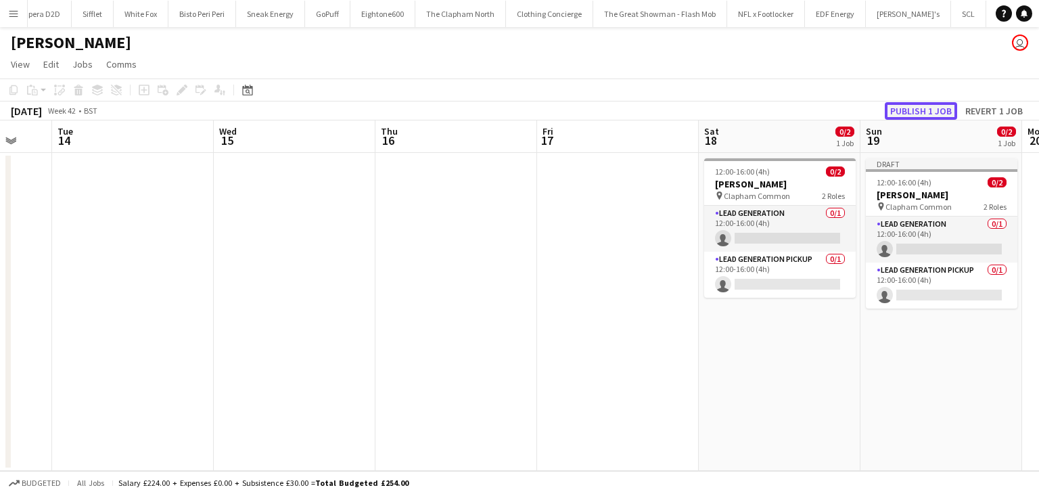
click at [923, 114] on button "Publish 1 job" at bounding box center [920, 111] width 72 height 18
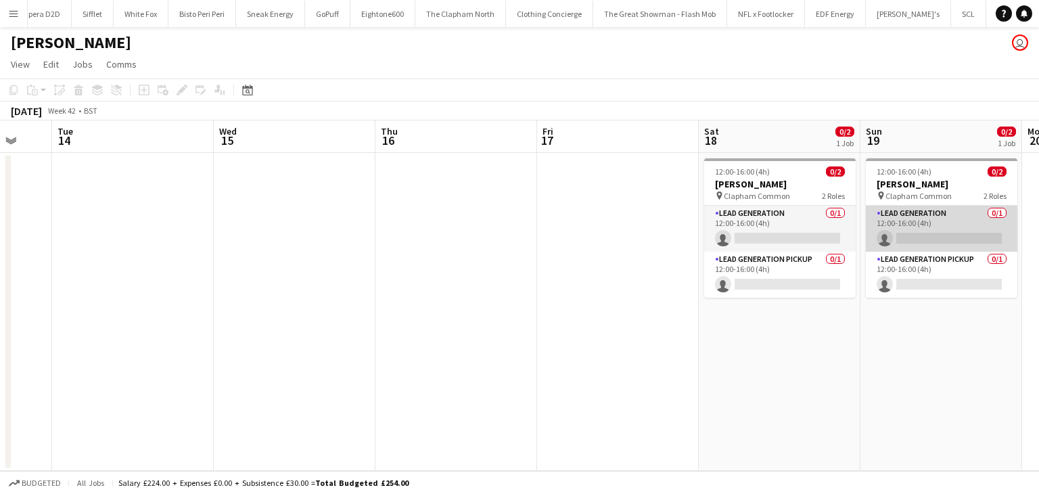
click at [927, 218] on app-card-role "Lead Generation 0/1 12:00-16:00 (4h) single-neutral-actions" at bounding box center [941, 229] width 151 height 46
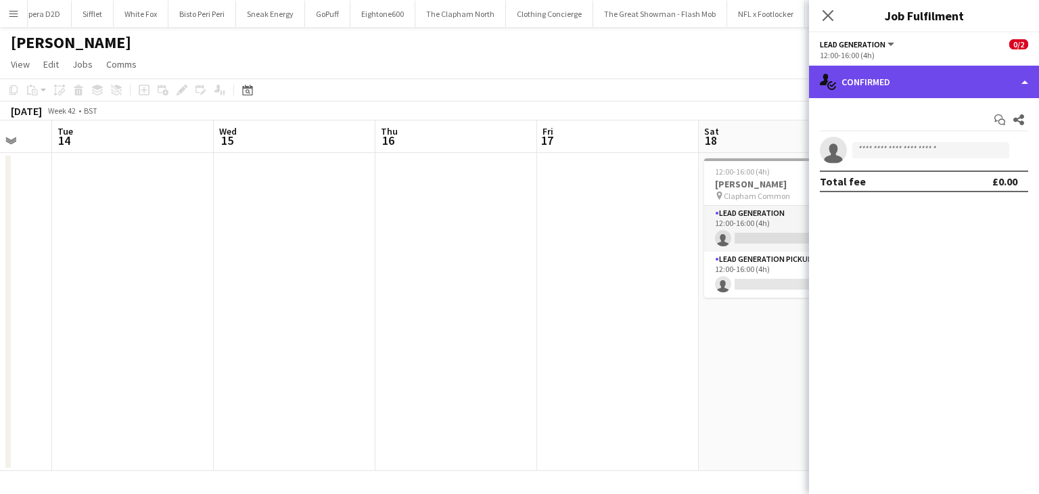
click at [907, 87] on div "single-neutral-actions-check-2 Confirmed" at bounding box center [924, 82] width 230 height 32
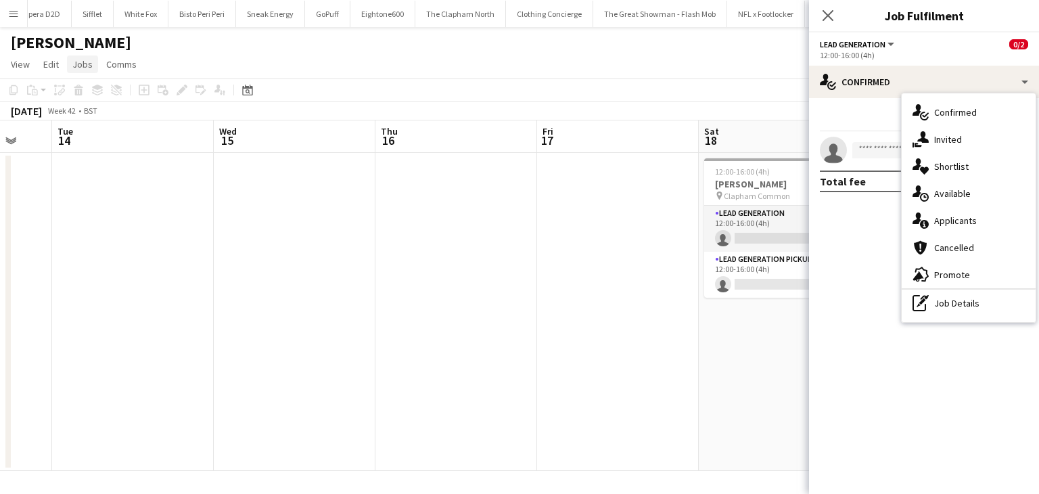
click at [90, 60] on span "Jobs" at bounding box center [82, 64] width 20 height 12
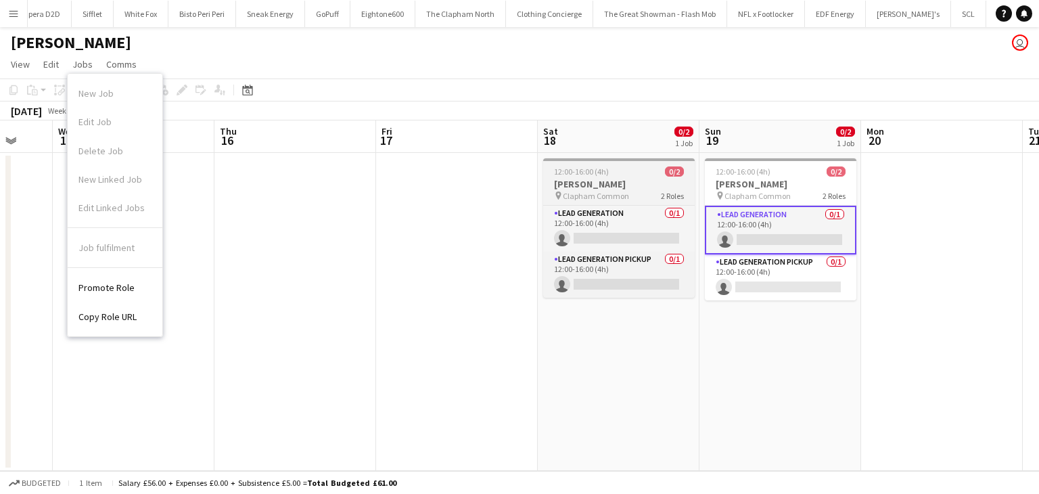
drag, startPoint x: 906, startPoint y: 174, endPoint x: 780, endPoint y: 162, distance: 126.4
click at [770, 174] on span "12:00-16:00 (4h)" at bounding box center [742, 171] width 55 height 10
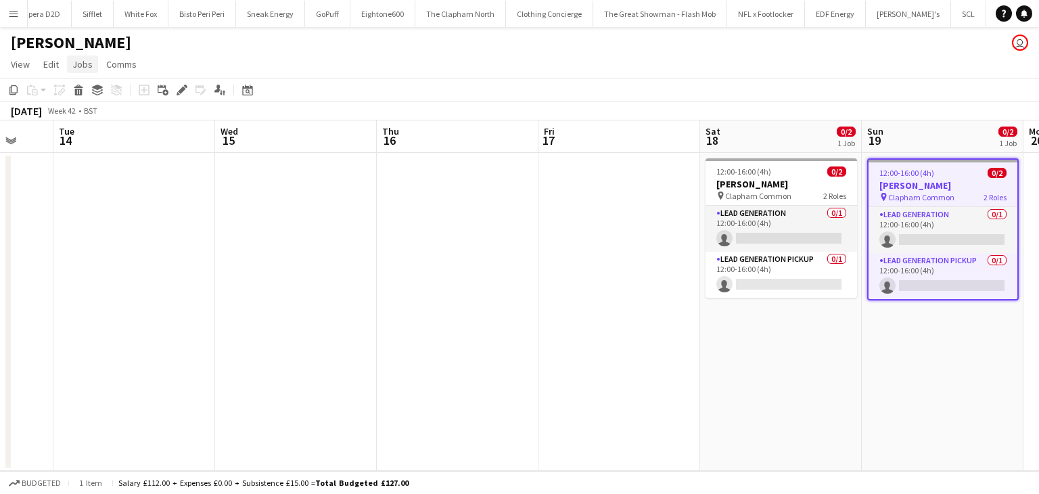
click at [83, 64] on span "Jobs" at bounding box center [82, 64] width 20 height 12
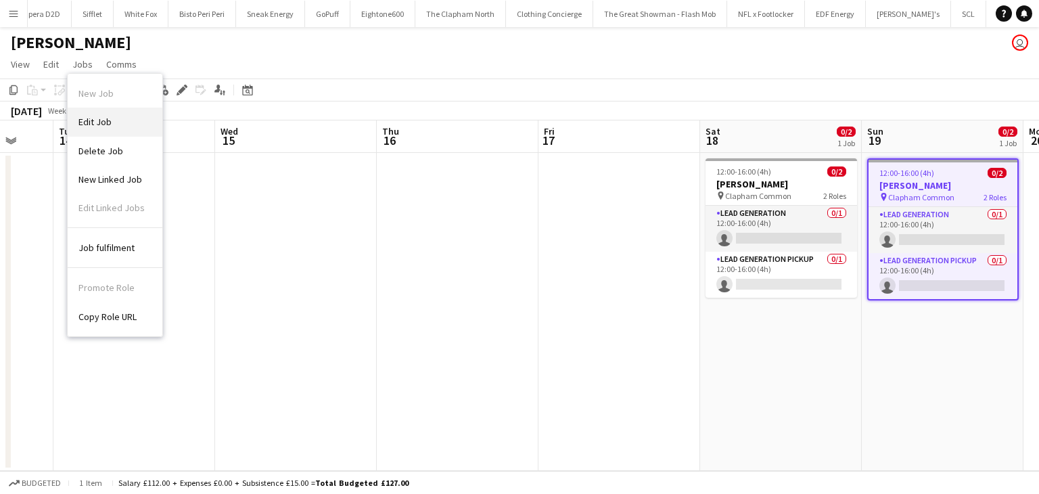
click at [95, 127] on span "Edit Job" at bounding box center [94, 122] width 33 height 12
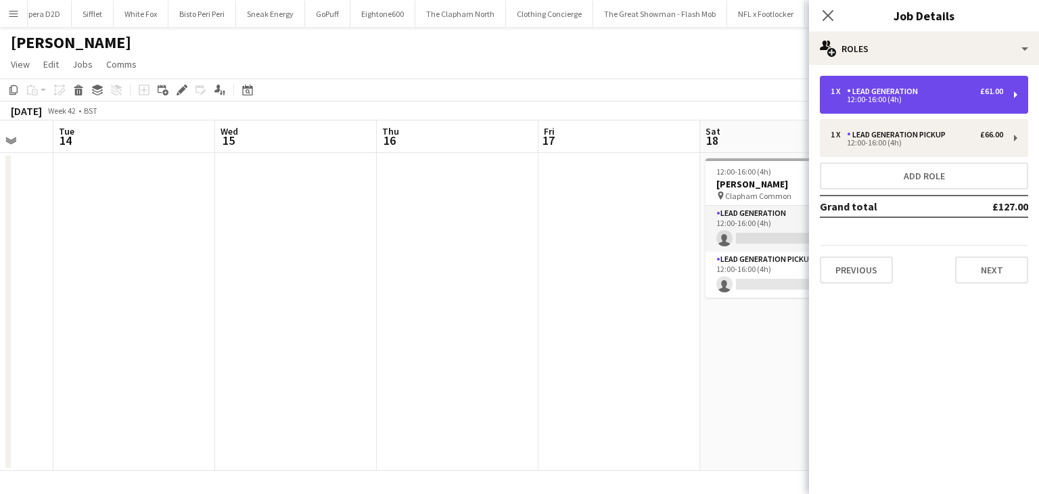
click at [879, 95] on div "Lead Generation" at bounding box center [885, 91] width 76 height 9
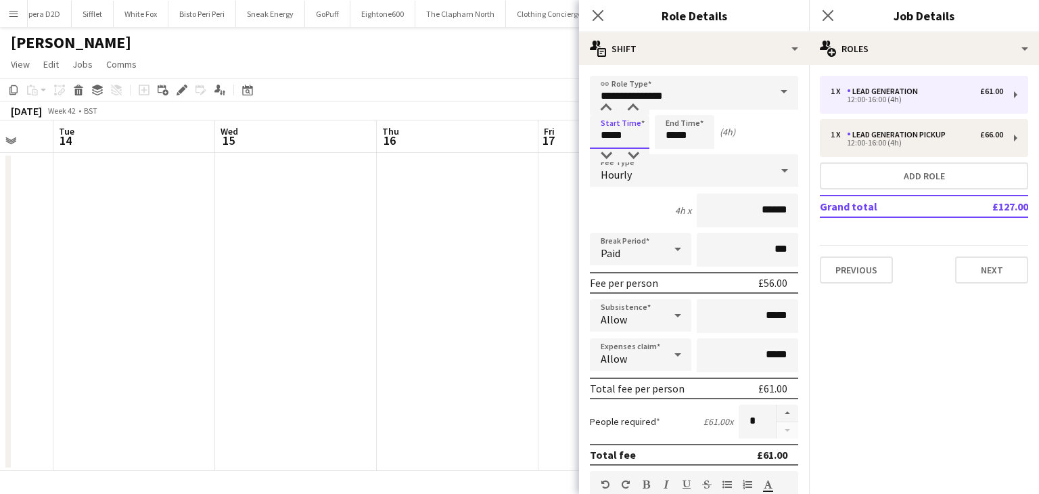
click at [608, 136] on input "*****" at bounding box center [620, 132] width 60 height 34
type input "*****"
click at [671, 133] on input "*****" at bounding box center [685, 132] width 60 height 34
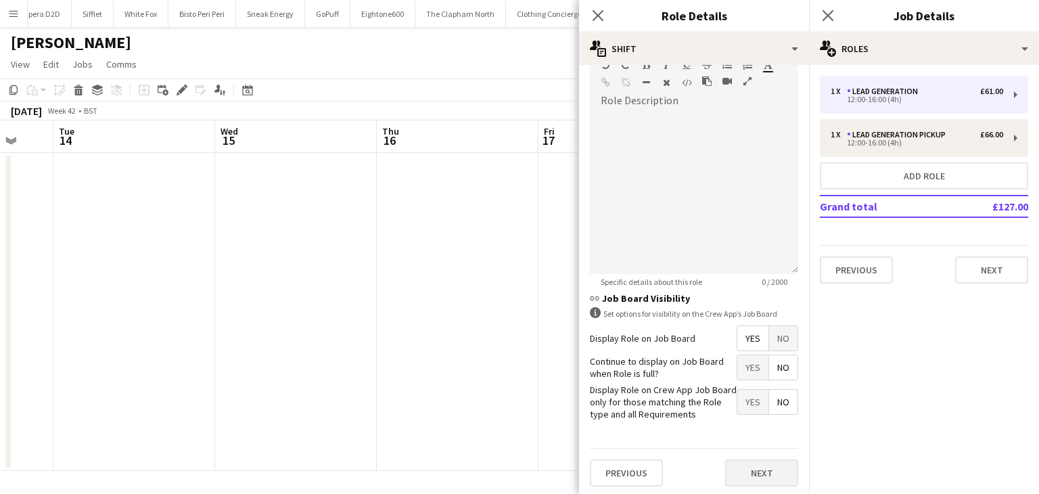
type input "*****"
click at [770, 469] on button "Next" at bounding box center [761, 472] width 73 height 27
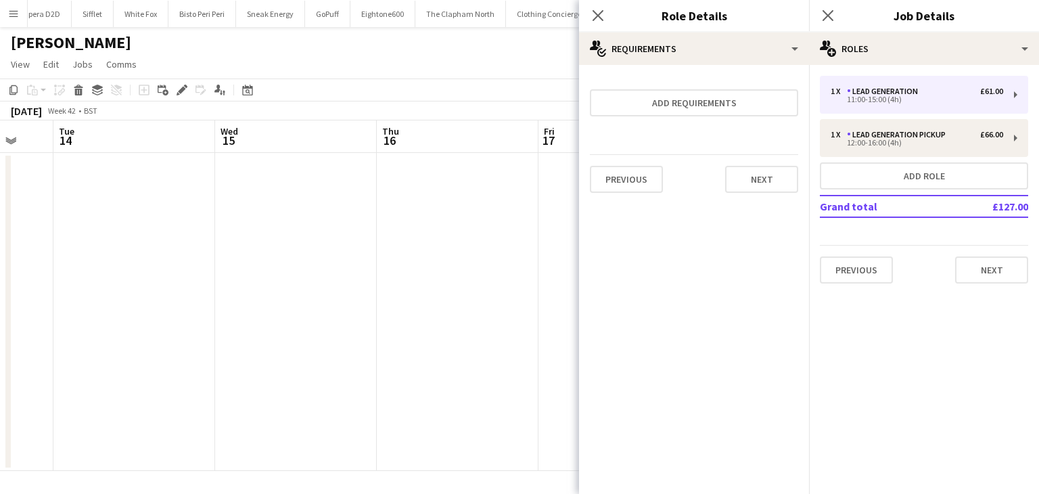
scroll to position [0, 0]
click at [774, 174] on button "Next" at bounding box center [761, 179] width 73 height 27
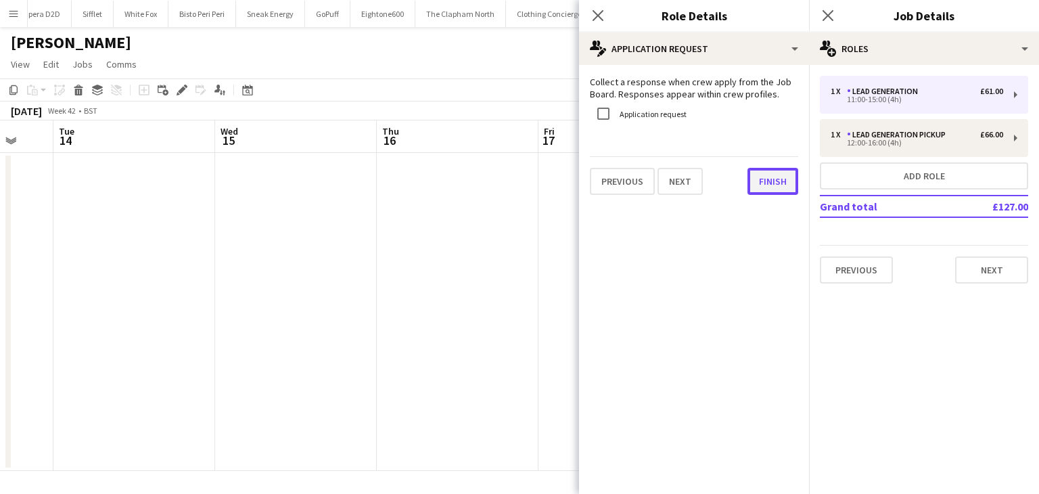
click at [770, 189] on button "Finish" at bounding box center [772, 181] width 51 height 27
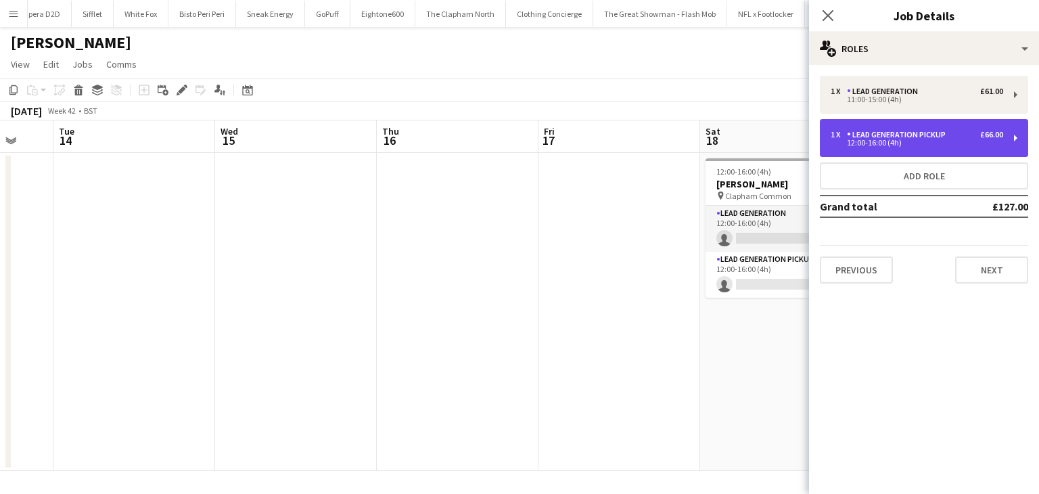
click at [887, 148] on div "1 x Lead Generation Pickup £66.00 12:00-16:00 (4h)" at bounding box center [924, 138] width 208 height 38
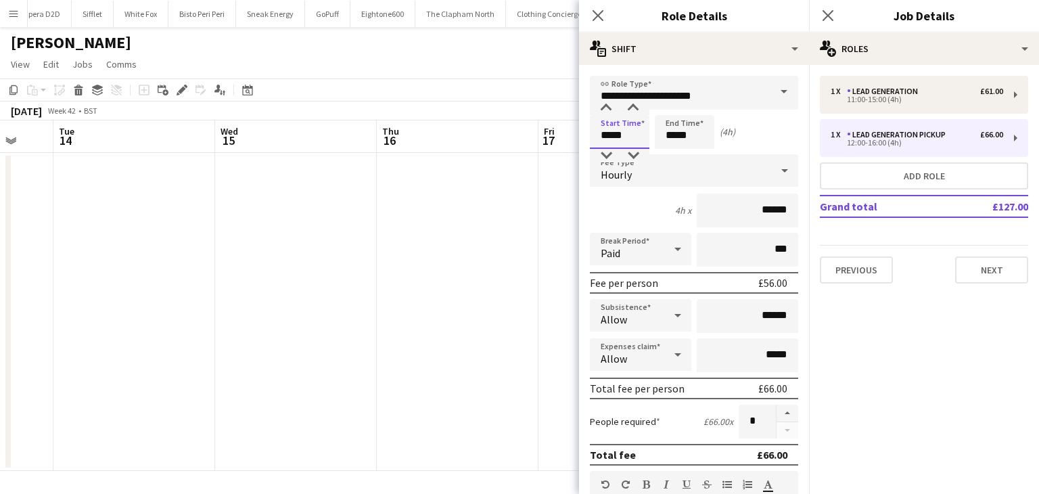
click at [607, 136] on input "*****" at bounding box center [620, 132] width 60 height 34
type input "*****"
click at [671, 136] on input "*****" at bounding box center [685, 132] width 60 height 34
type input "*****"
click at [765, 143] on div "Start Time ***** End Time ***** (4h)" at bounding box center [694, 132] width 208 height 34
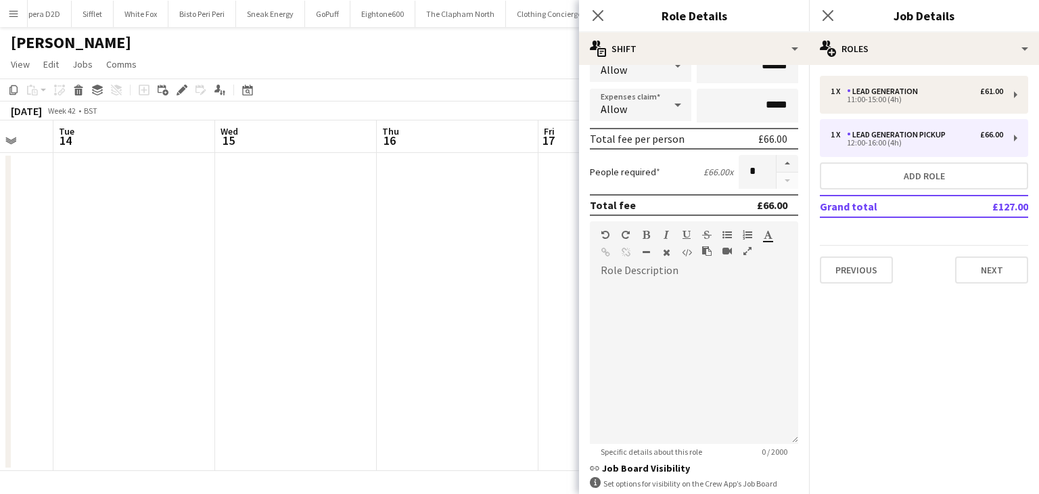
scroll to position [406, 0]
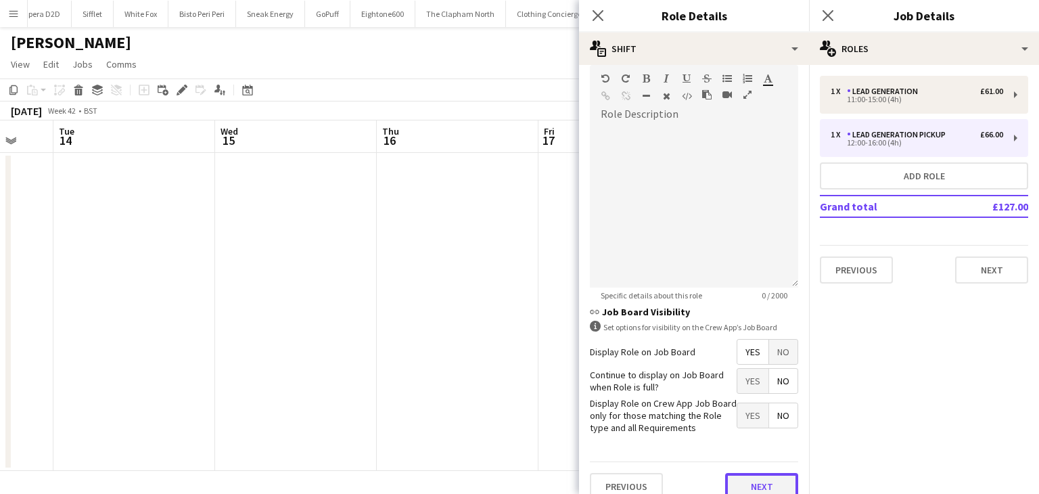
click at [759, 473] on button "Next" at bounding box center [761, 486] width 73 height 27
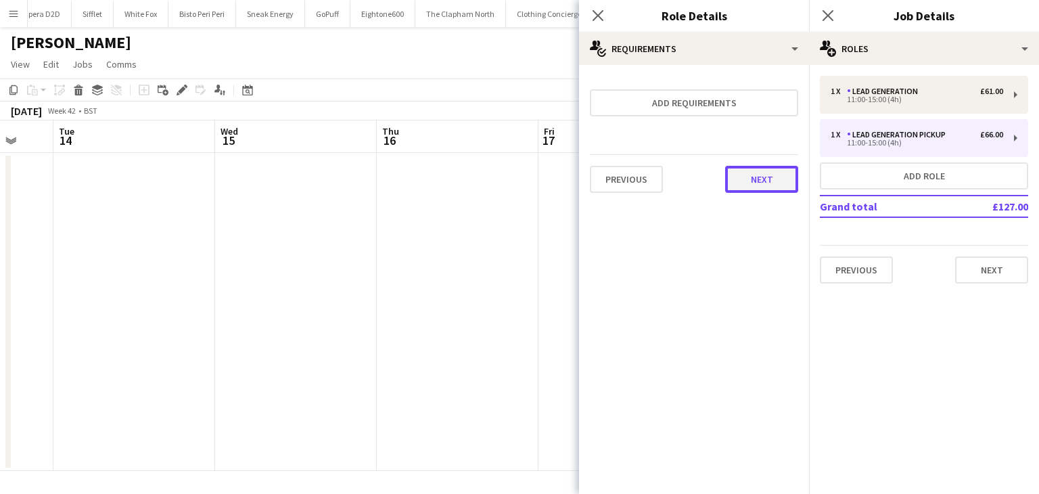
click at [748, 182] on button "Next" at bounding box center [761, 179] width 73 height 27
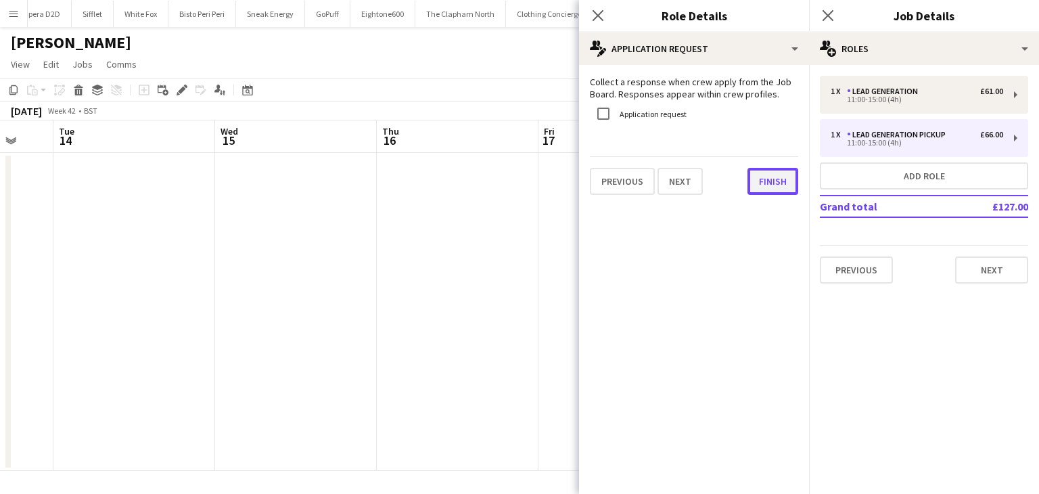
click at [751, 191] on button "Finish" at bounding box center [772, 181] width 51 height 27
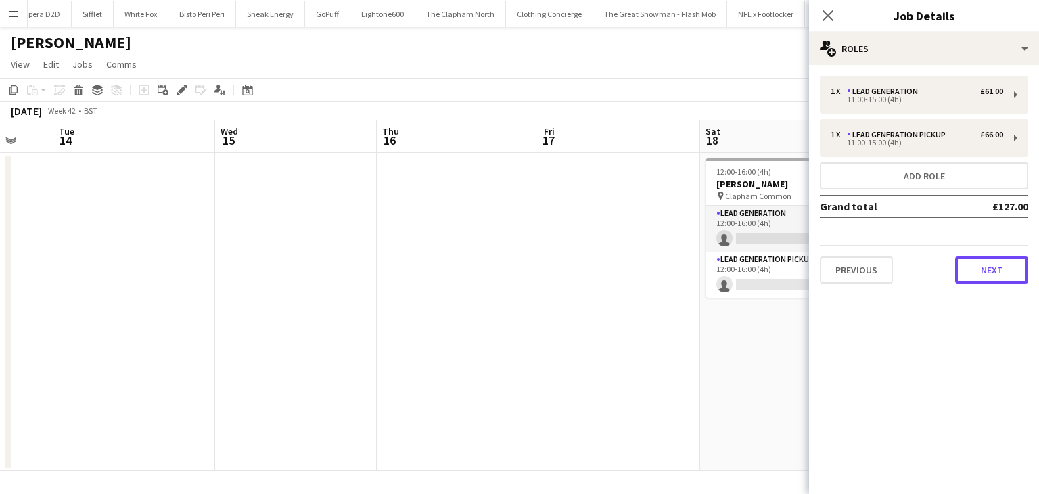
click at [975, 272] on button "Next" at bounding box center [991, 269] width 73 height 27
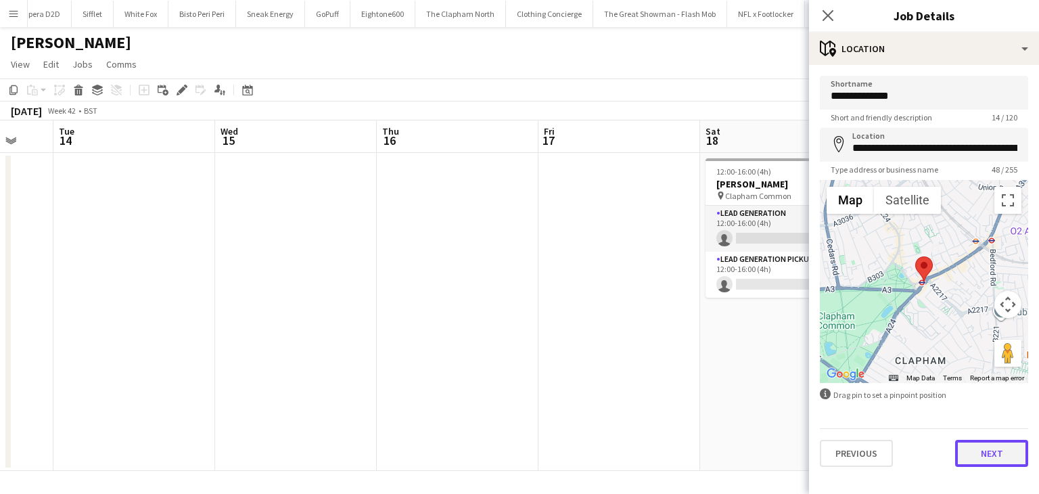
click at [976, 452] on button "Next" at bounding box center [991, 453] width 73 height 27
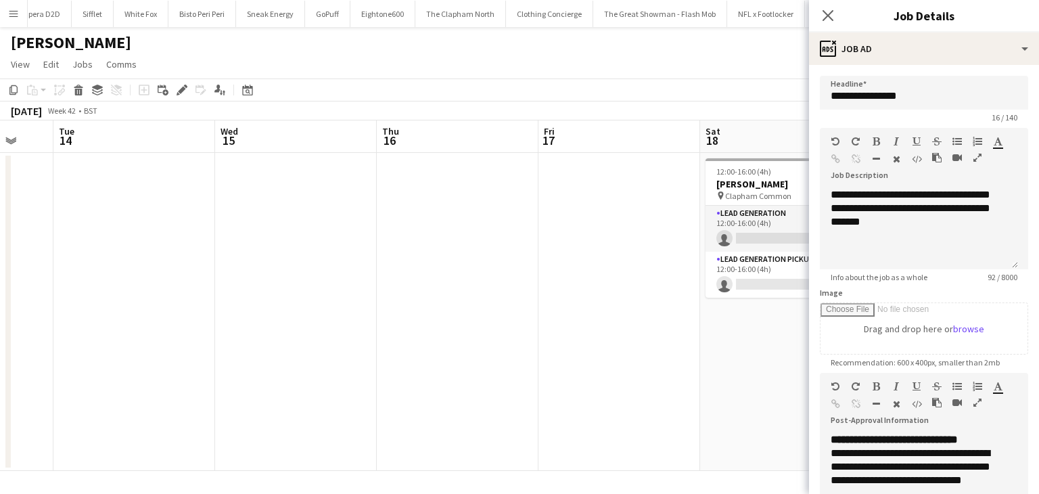
scroll to position [184, 0]
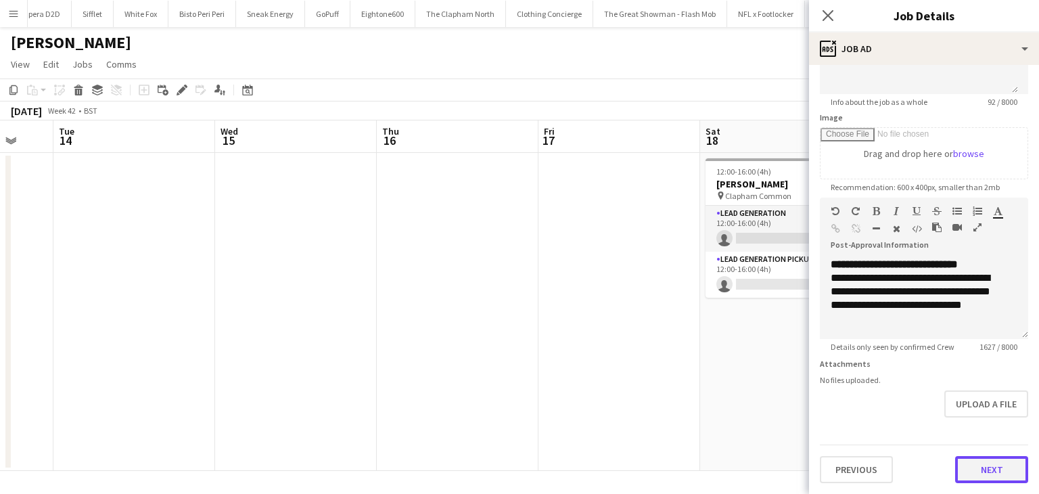
click at [968, 475] on button "Next" at bounding box center [991, 469] width 73 height 27
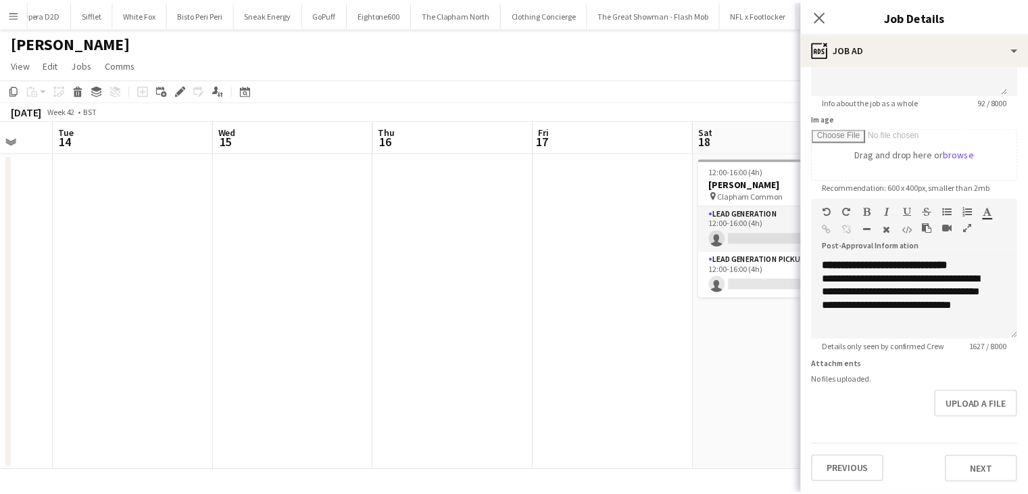
scroll to position [0, 0]
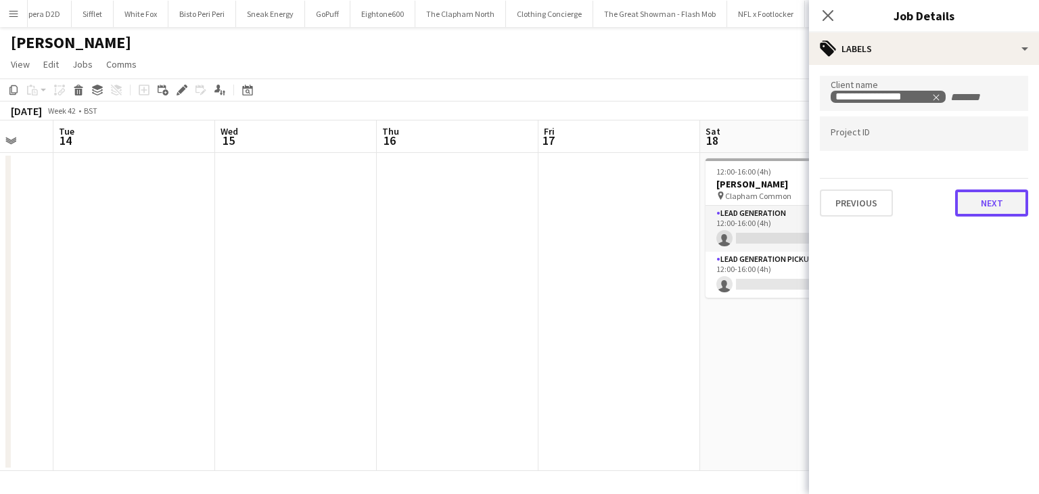
click at [987, 202] on button "Next" at bounding box center [991, 202] width 73 height 27
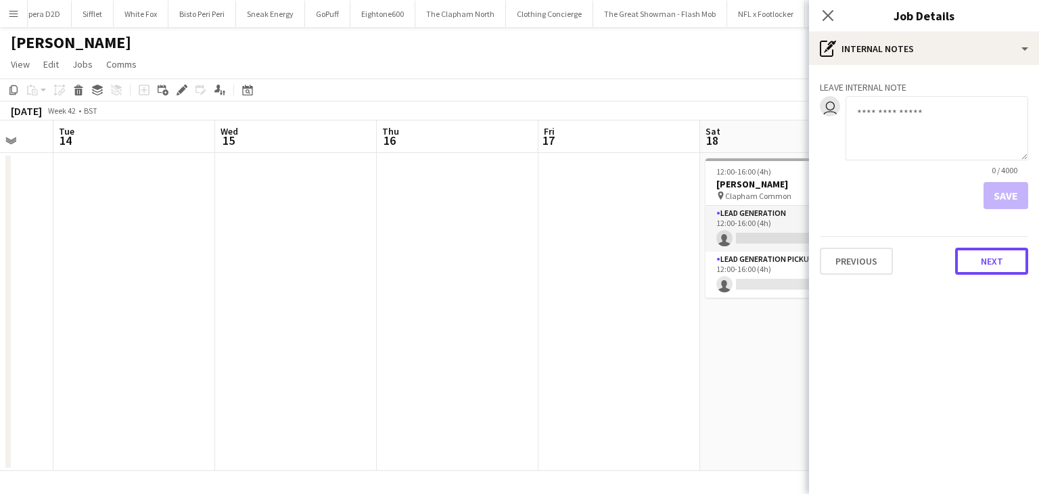
click at [995, 251] on button "Next" at bounding box center [991, 260] width 73 height 27
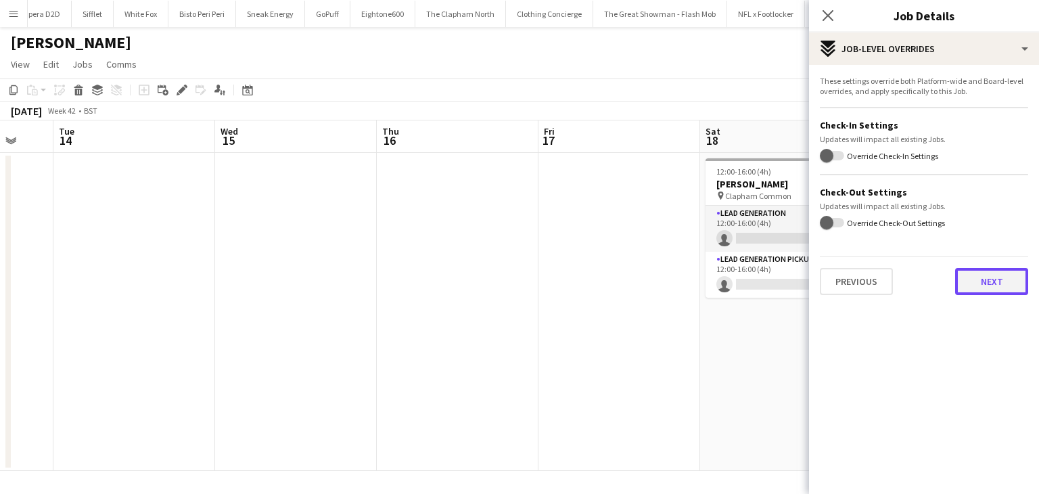
click at [993, 275] on button "Next" at bounding box center [991, 281] width 73 height 27
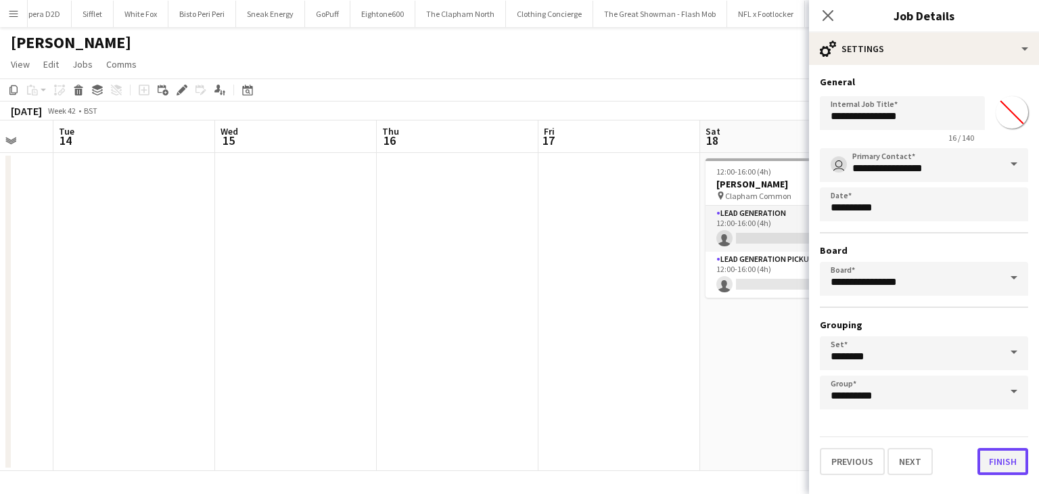
click at [999, 458] on button "Finish" at bounding box center [1002, 461] width 51 height 27
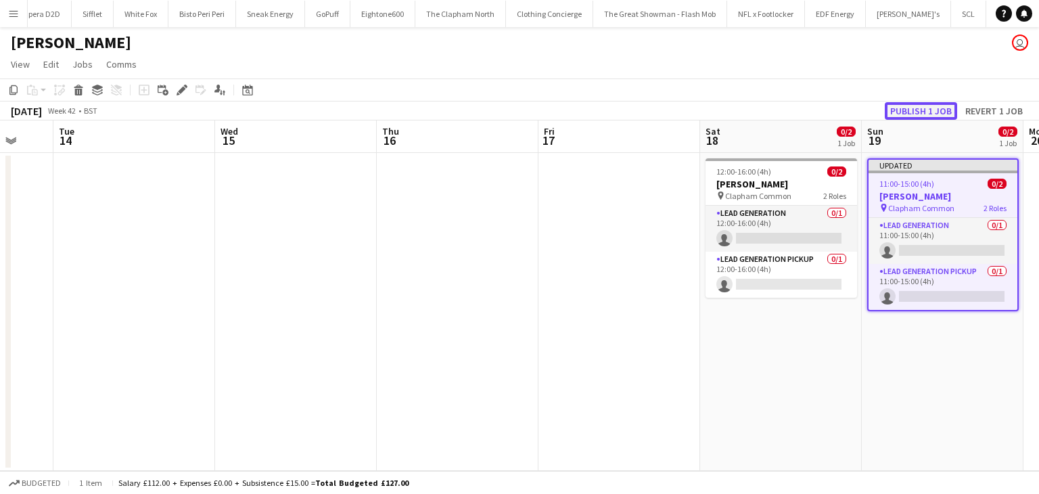
click at [918, 110] on button "Publish 1 job" at bounding box center [920, 111] width 72 height 18
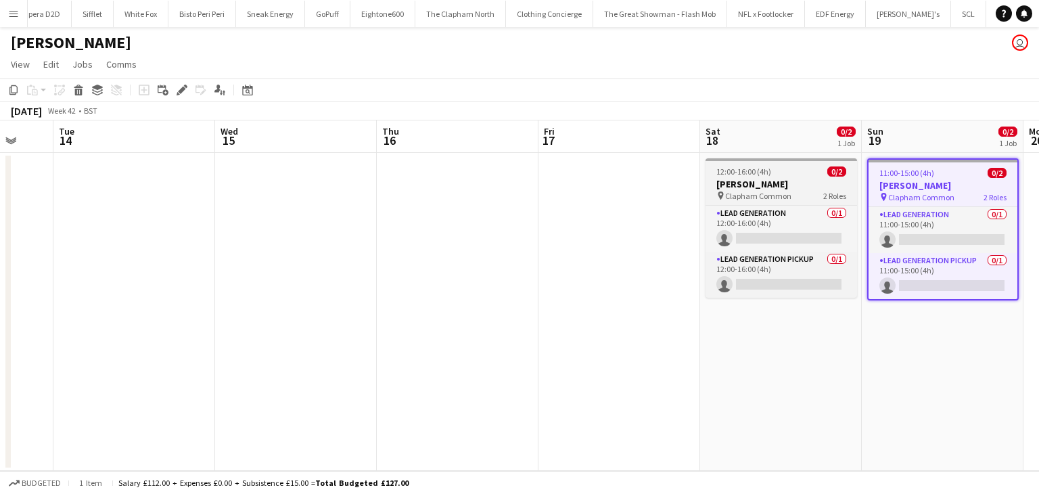
click at [765, 176] on app-job-card "12:00-16:00 (4h) 0/2 Broadway Studios pin Clapham Common 2 Roles Lead Generatio…" at bounding box center [780, 227] width 151 height 139
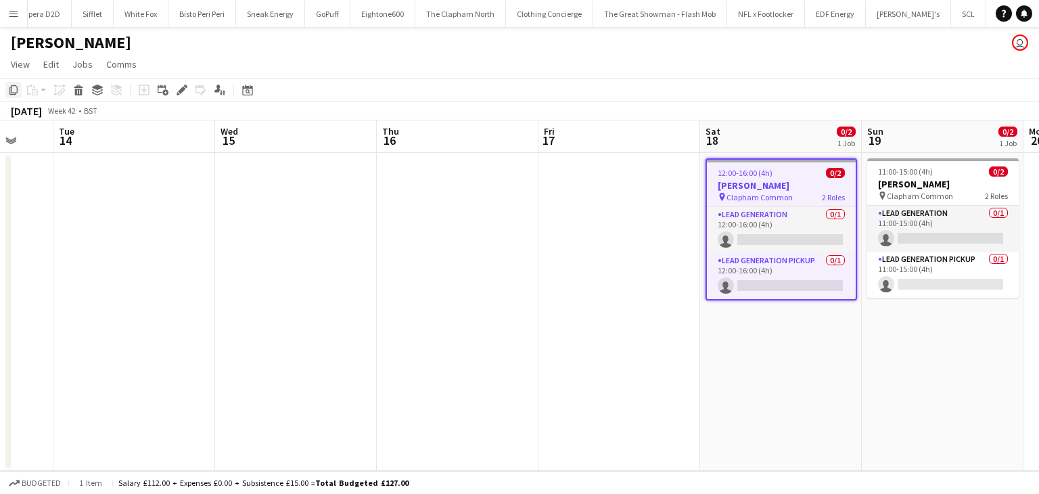
click at [11, 87] on icon "Copy" at bounding box center [13, 90] width 11 height 11
click at [811, 360] on app-date-cell "12:00-16:00 (4h) 0/2 Broadway Studios pin Clapham Common 2 Roles Lead Generatio…" at bounding box center [781, 312] width 162 height 318
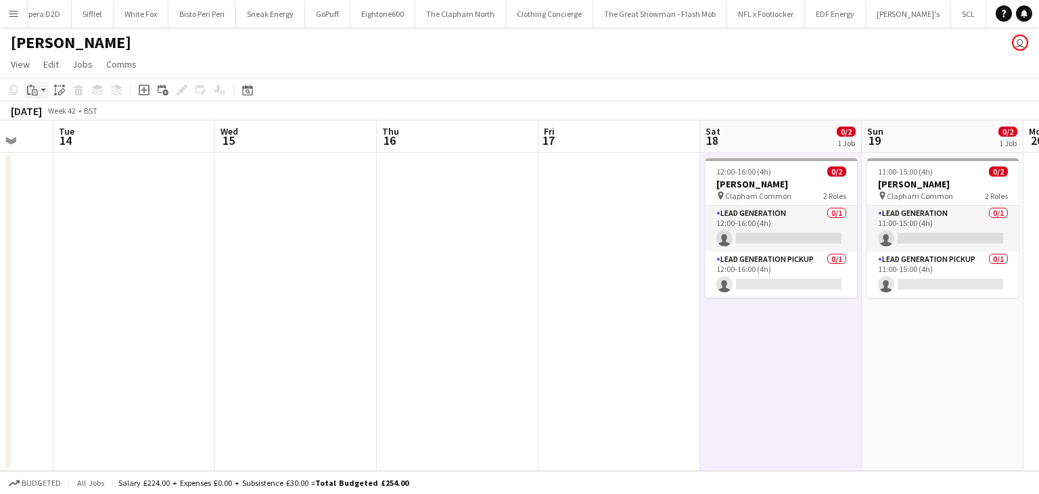
click at [42, 93] on app-action-btn "Paste" at bounding box center [36, 90] width 24 height 16
click at [57, 117] on link "Paste Ctrl+V" at bounding box center [99, 116] width 127 height 12
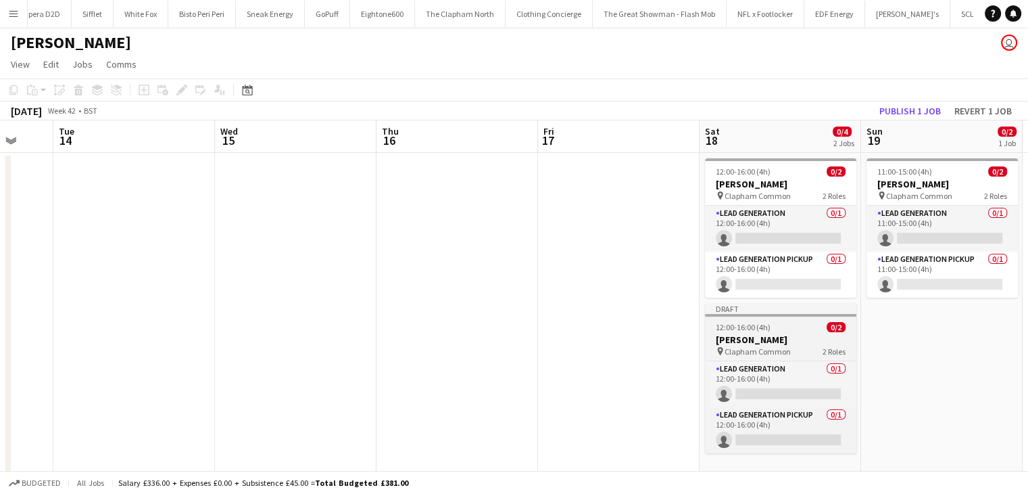
click at [803, 343] on h3 "[PERSON_NAME]" at bounding box center [780, 339] width 151 height 12
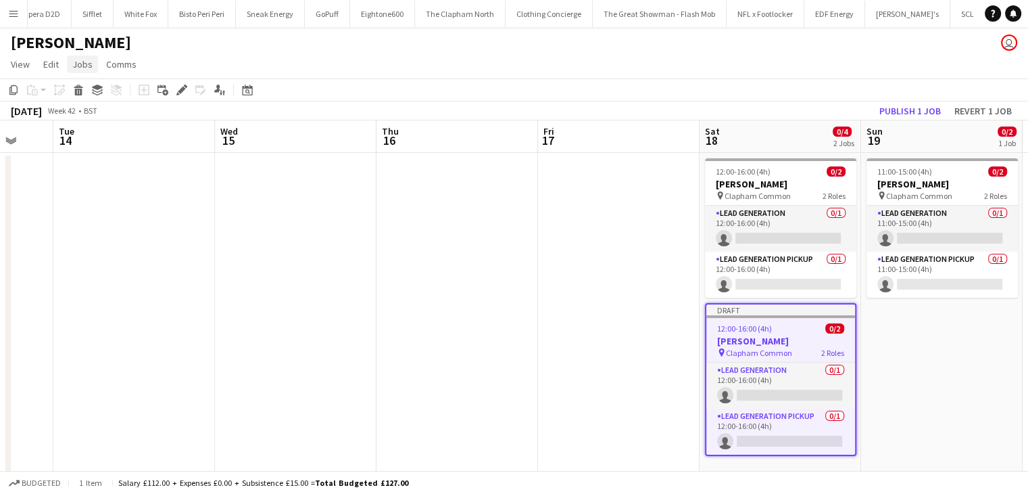
click at [82, 71] on link "Jobs" at bounding box center [82, 64] width 31 height 18
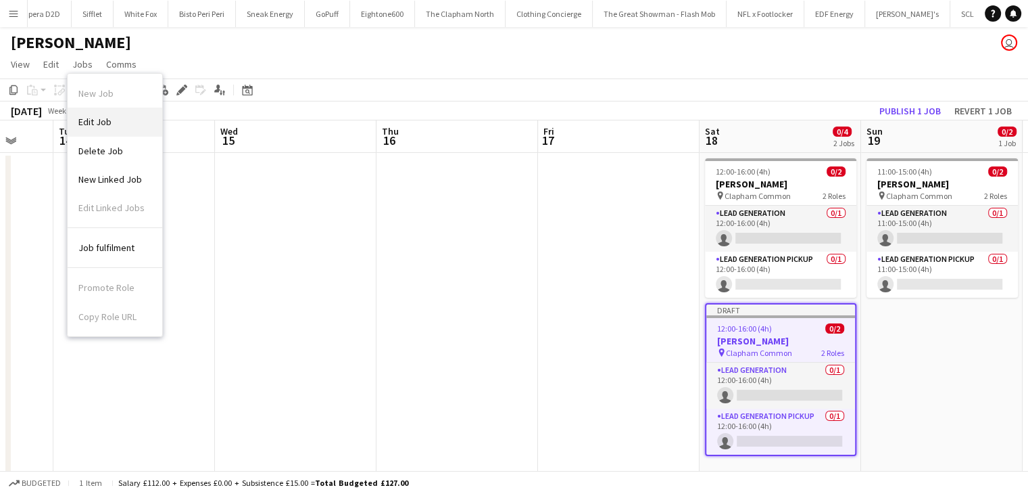
click at [103, 127] on span "Edit Job" at bounding box center [94, 122] width 33 height 12
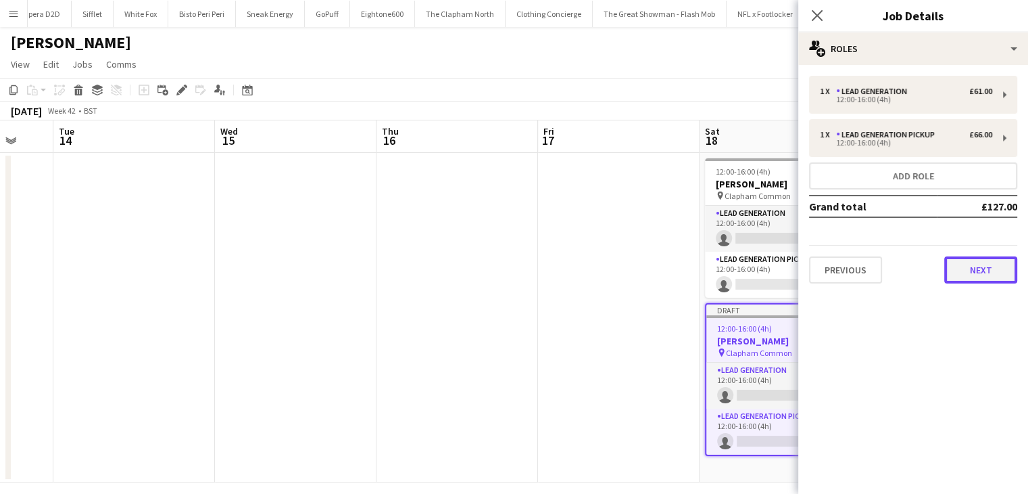
click at [982, 262] on button "Next" at bounding box center [981, 269] width 73 height 27
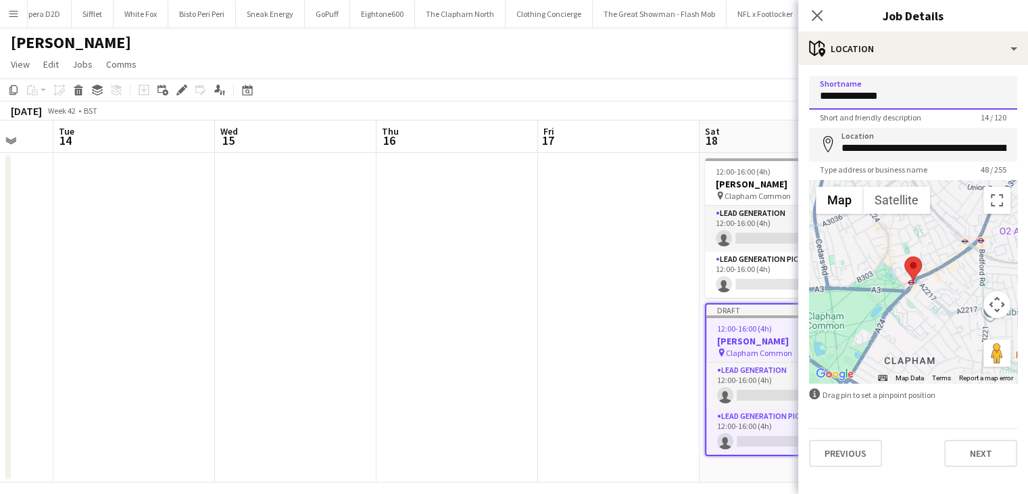
drag, startPoint x: 901, startPoint y: 99, endPoint x: 866, endPoint y: 97, distance: 35.9
click at [866, 97] on input "**********" at bounding box center [913, 93] width 208 height 34
type input "**********"
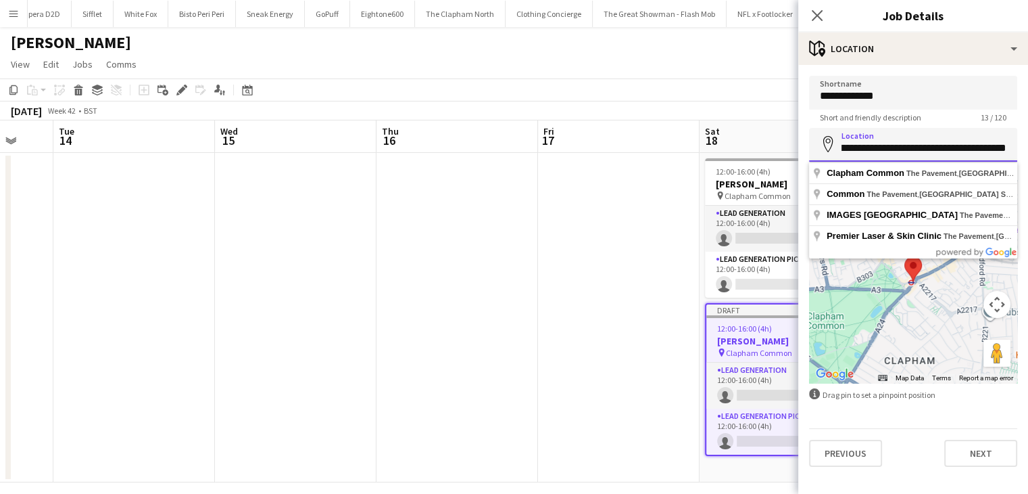
scroll to position [0, 87]
drag, startPoint x: 886, startPoint y: 147, endPoint x: 1008, endPoint y: 153, distance: 121.2
click at [1008, 153] on input "**********" at bounding box center [913, 145] width 208 height 34
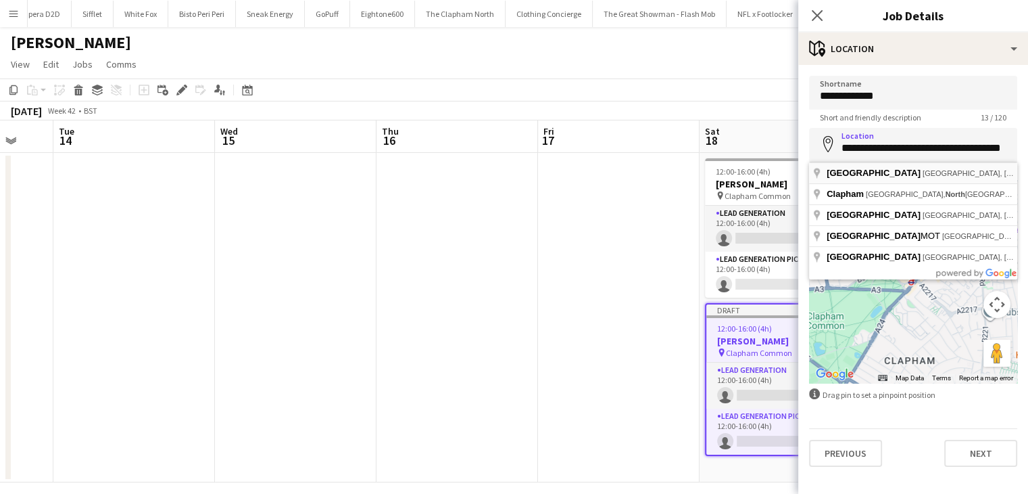
type input "**********"
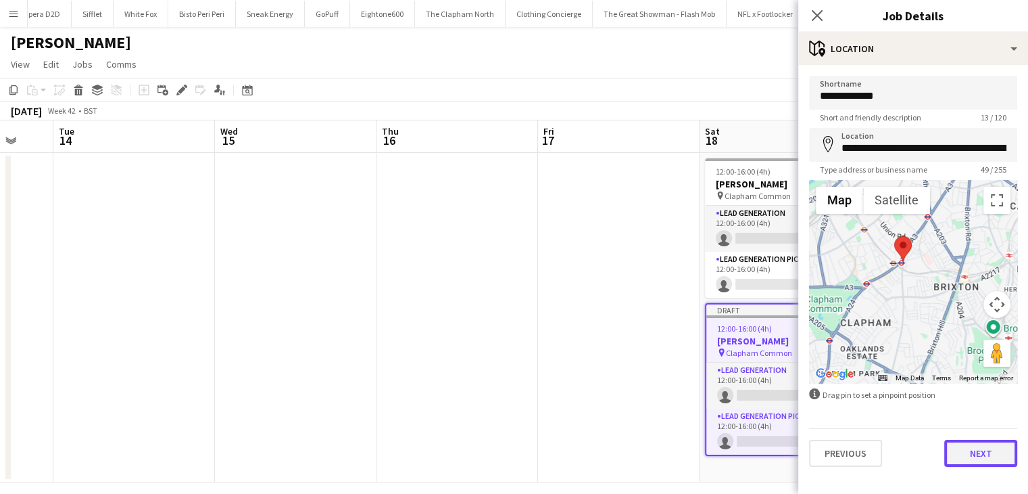
click at [964, 459] on button "Next" at bounding box center [981, 453] width 73 height 27
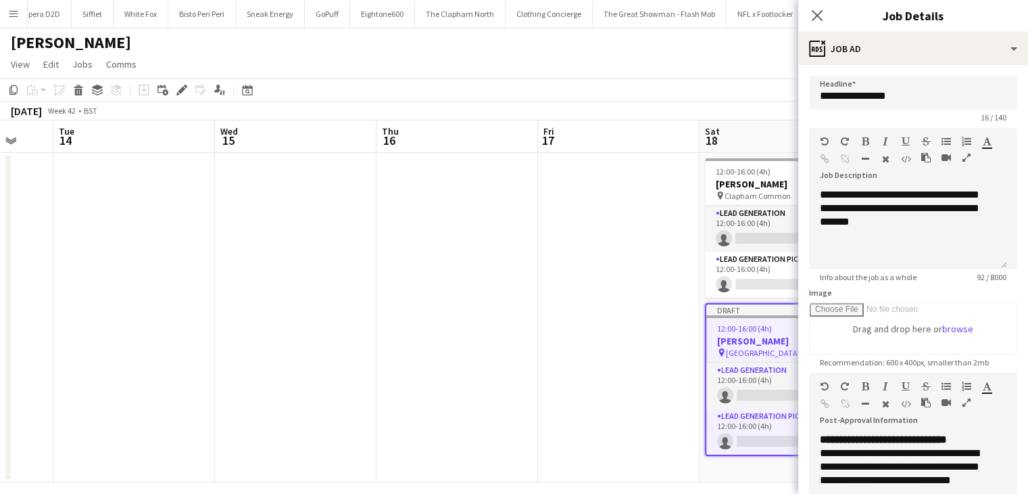
scroll to position [184, 0]
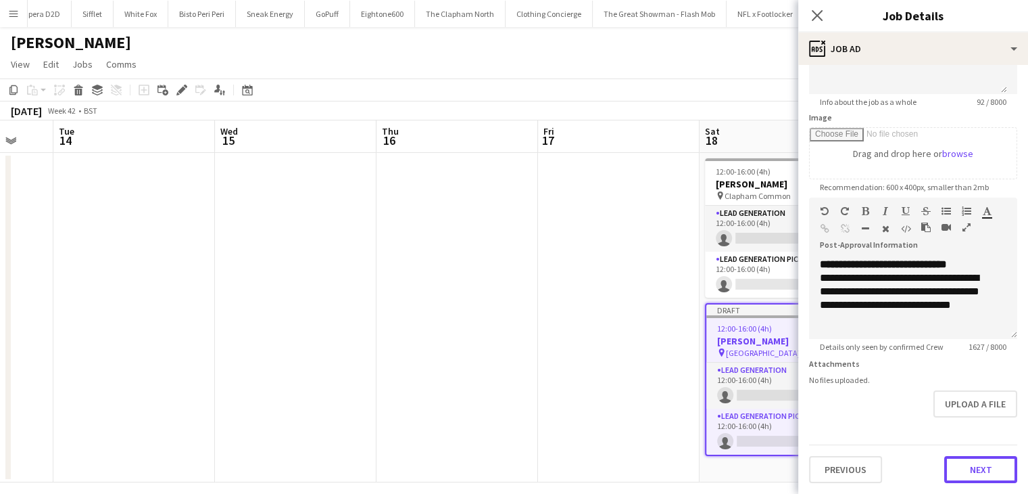
click at [991, 466] on button "Next" at bounding box center [981, 469] width 73 height 27
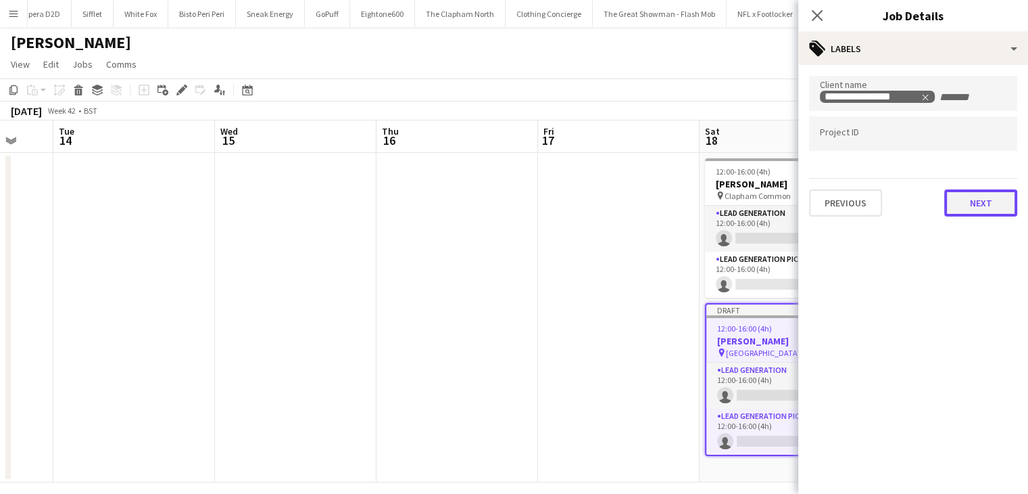
click at [989, 197] on button "Next" at bounding box center [981, 202] width 73 height 27
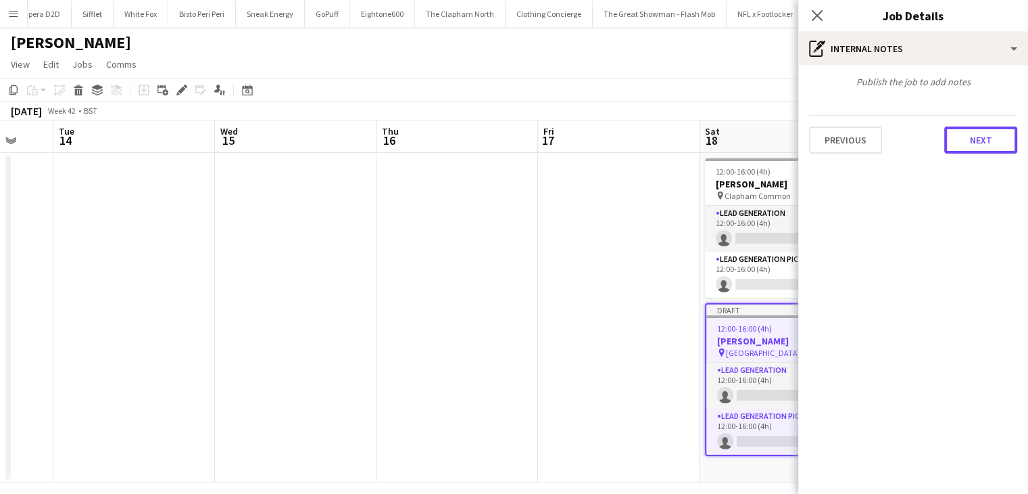
click at [989, 148] on button "Next" at bounding box center [981, 139] width 73 height 27
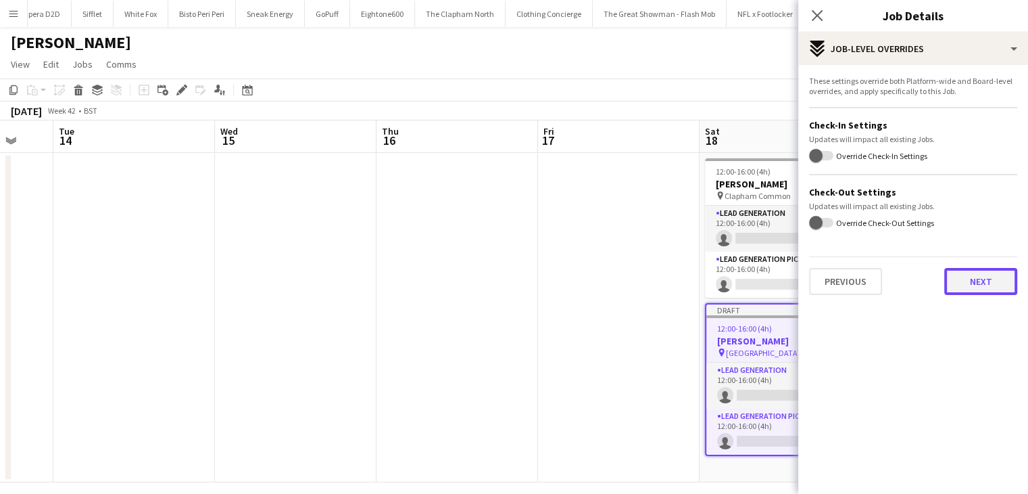
click at [978, 277] on button "Next" at bounding box center [981, 281] width 73 height 27
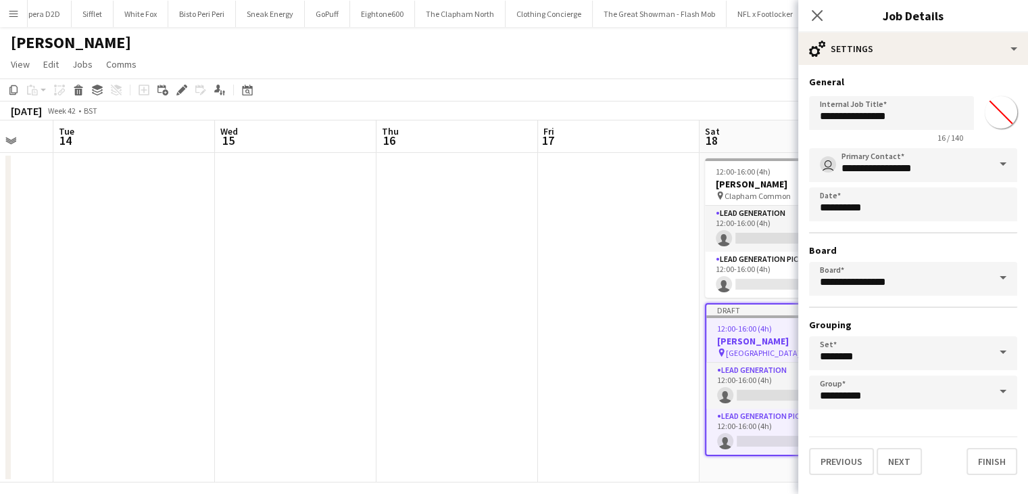
click at [1017, 456] on form "**********" at bounding box center [914, 275] width 230 height 399
click at [993, 457] on button "Finish" at bounding box center [992, 461] width 51 height 27
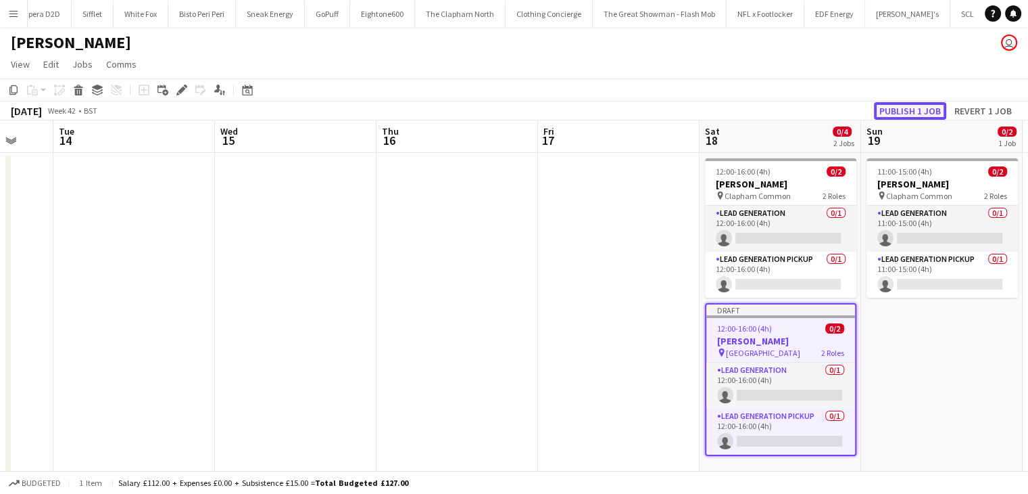
click at [909, 113] on button "Publish 1 job" at bounding box center [910, 111] width 72 height 18
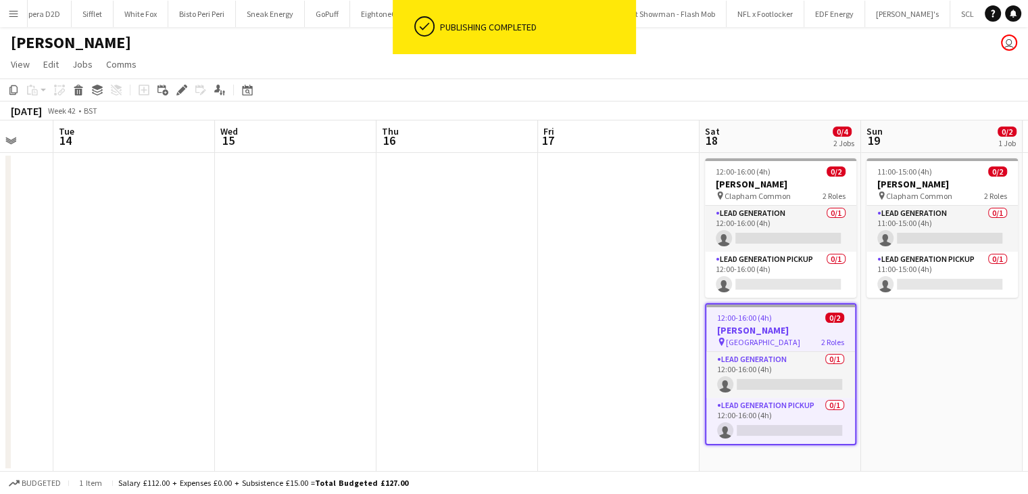
click at [806, 323] on app-job-card "12:00-16:00 (4h) 0/2 Broadway Studios pin Clapham North 2 Roles Lead Generation…" at bounding box center [780, 374] width 151 height 142
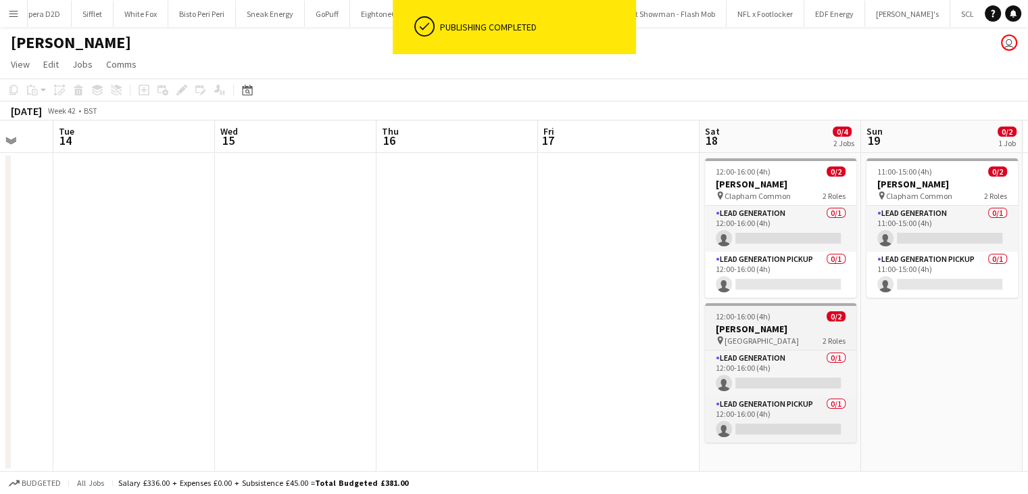
click at [806, 323] on h3 "[PERSON_NAME]" at bounding box center [780, 329] width 151 height 12
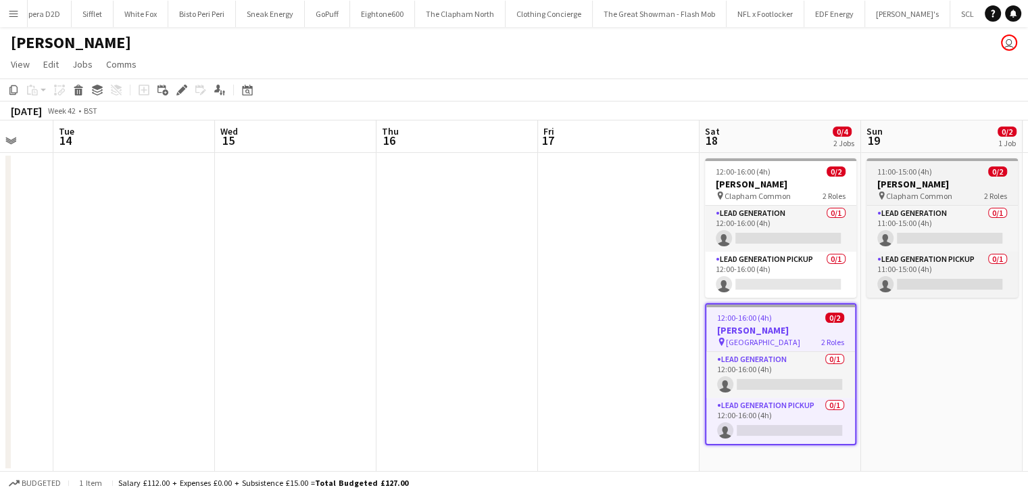
click at [920, 169] on span "11:00-15:00 (4h)" at bounding box center [905, 171] width 55 height 10
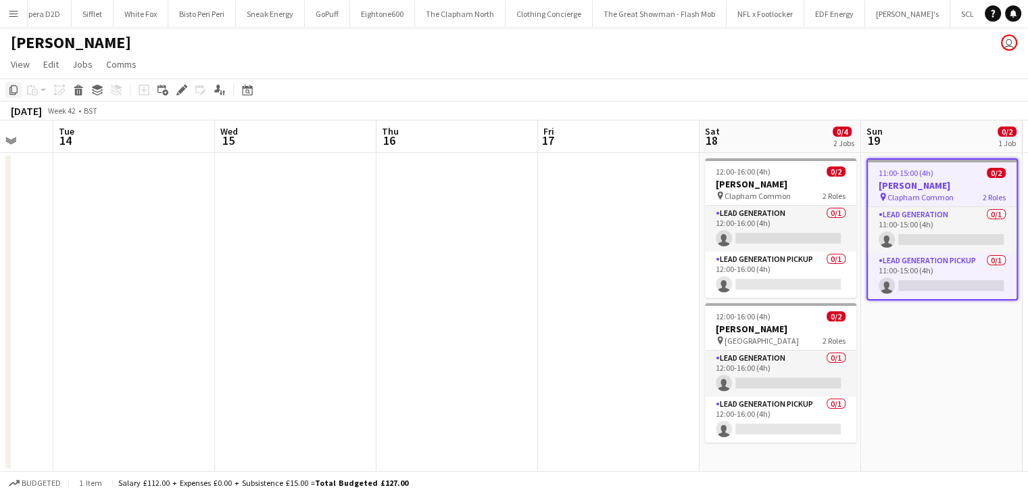
click at [18, 90] on icon "Copy" at bounding box center [13, 90] width 11 height 11
click at [920, 346] on app-date-cell "11:00-15:00 (4h) 0/2 Broadway Studios pin Clapham Common 2 Roles Lead Generatio…" at bounding box center [942, 312] width 162 height 318
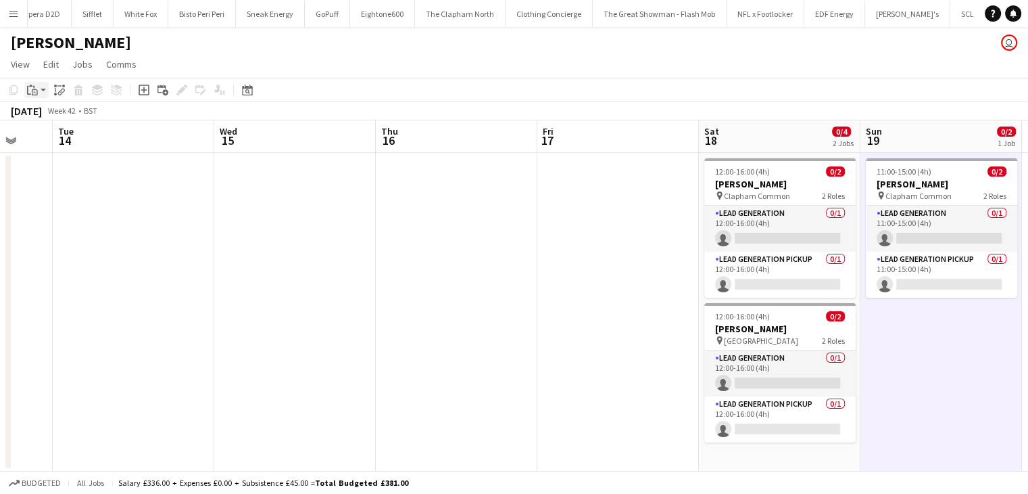
click at [48, 85] on app-action-btn "Paste" at bounding box center [36, 90] width 24 height 16
click at [54, 110] on link "Paste Ctrl+V" at bounding box center [99, 116] width 127 height 12
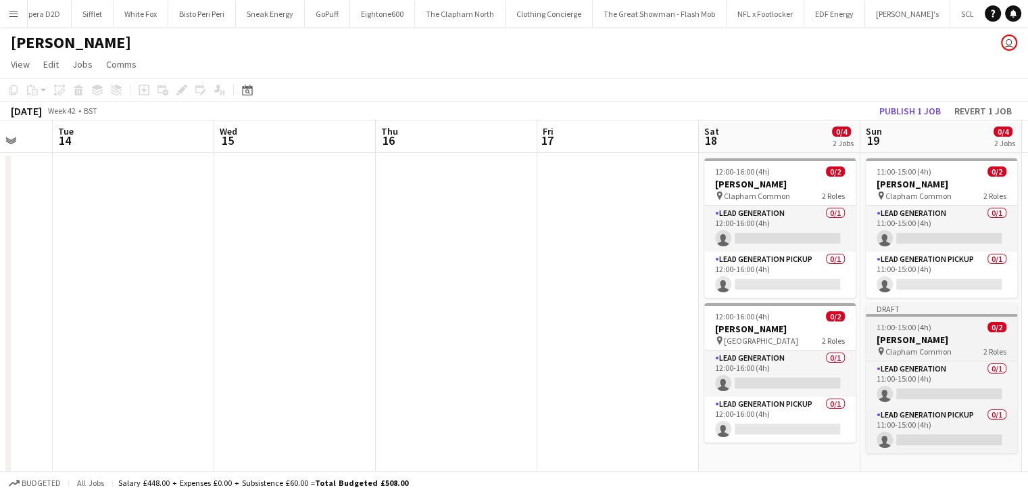
click at [991, 352] on span "2 Roles" at bounding box center [995, 351] width 23 height 10
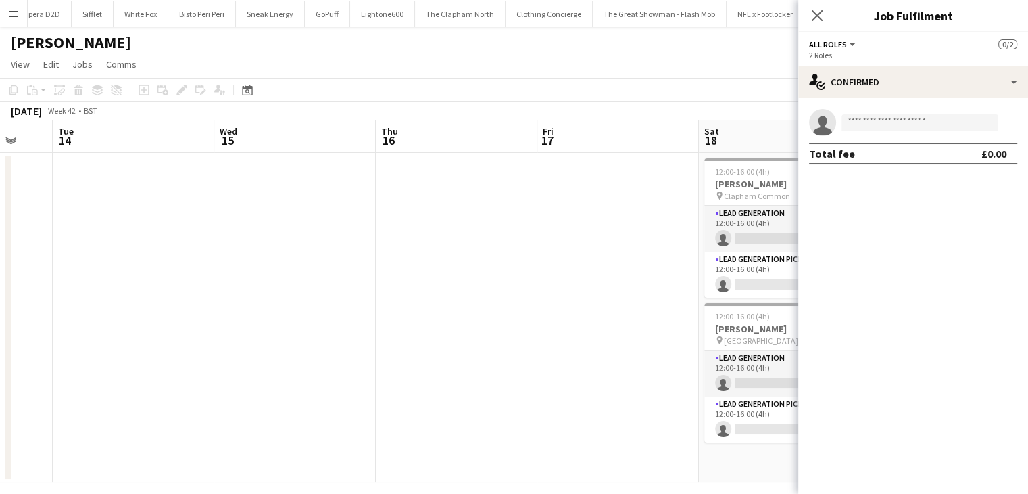
drag, startPoint x: 819, startPoint y: 16, endPoint x: 827, endPoint y: 59, distance: 44.0
click at [820, 18] on icon at bounding box center [817, 15] width 11 height 11
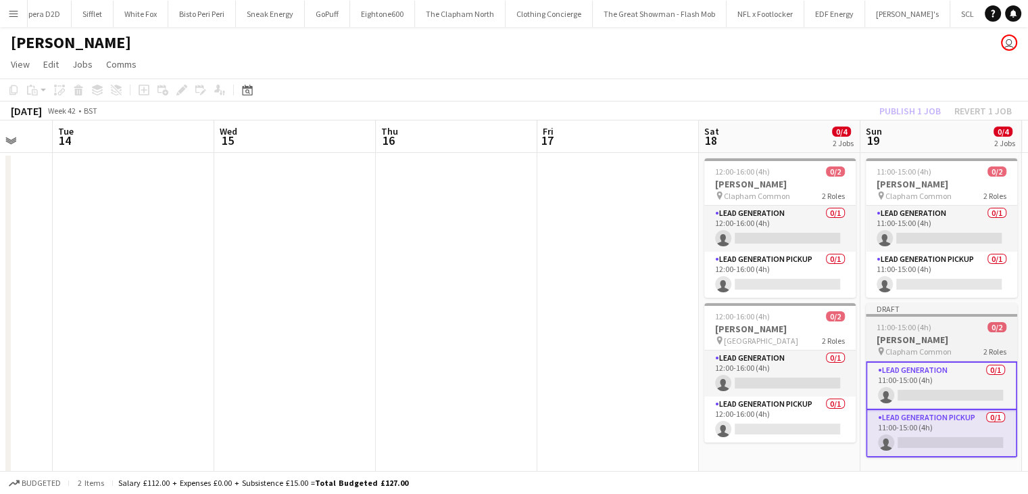
click at [951, 318] on app-job-card "Draft 11:00-15:00 (4h) 0/2 Broadway Studios pin Clapham Common 2 Roles Lead Gen…" at bounding box center [941, 380] width 151 height 154
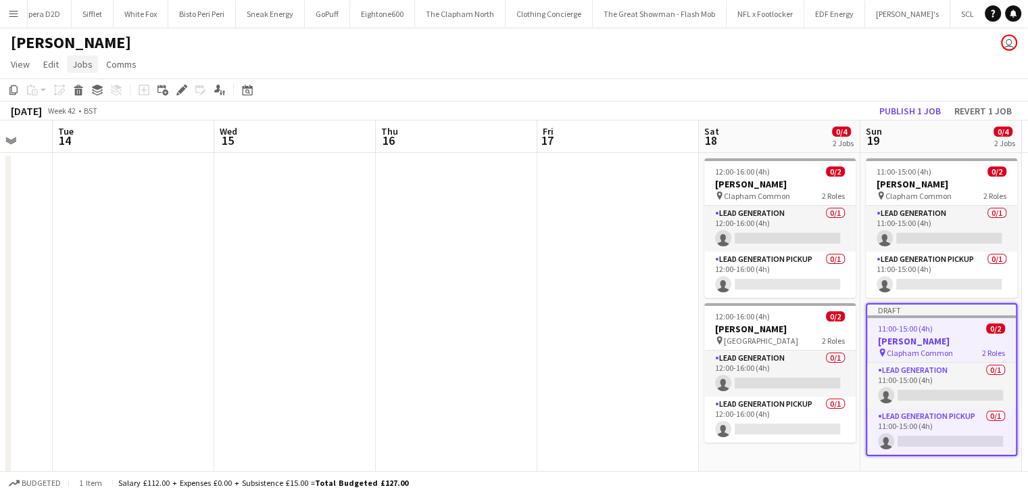
click at [75, 61] on span "Jobs" at bounding box center [82, 64] width 20 height 12
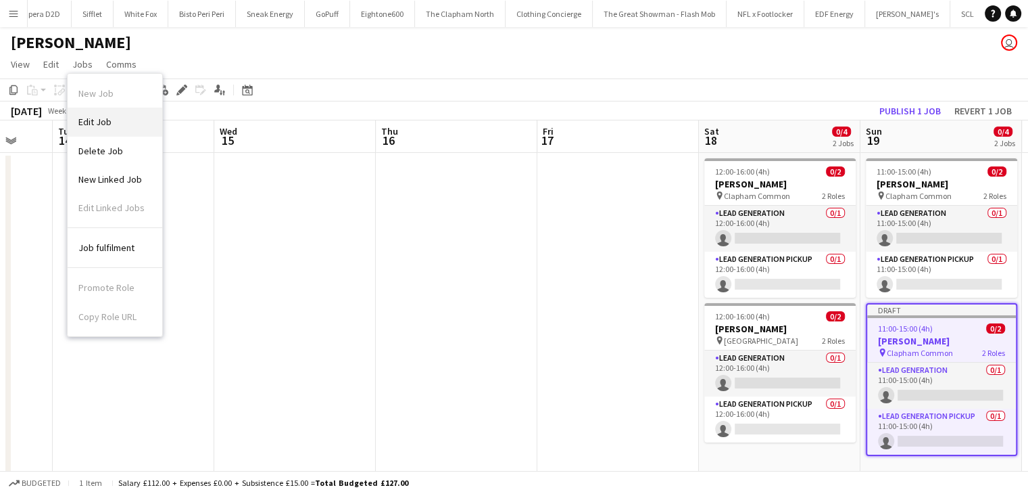
click at [117, 133] on link "Edit Job" at bounding box center [115, 122] width 95 height 28
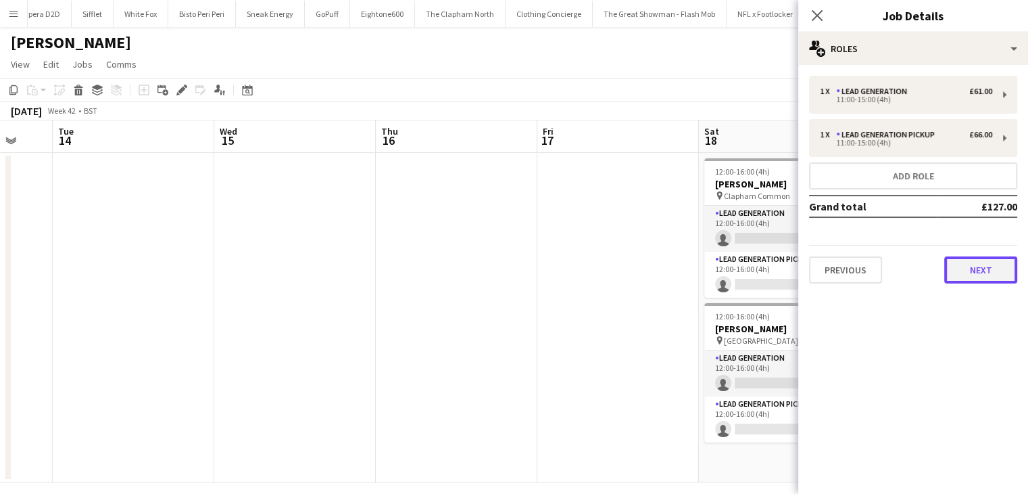
click at [965, 263] on button "Next" at bounding box center [981, 269] width 73 height 27
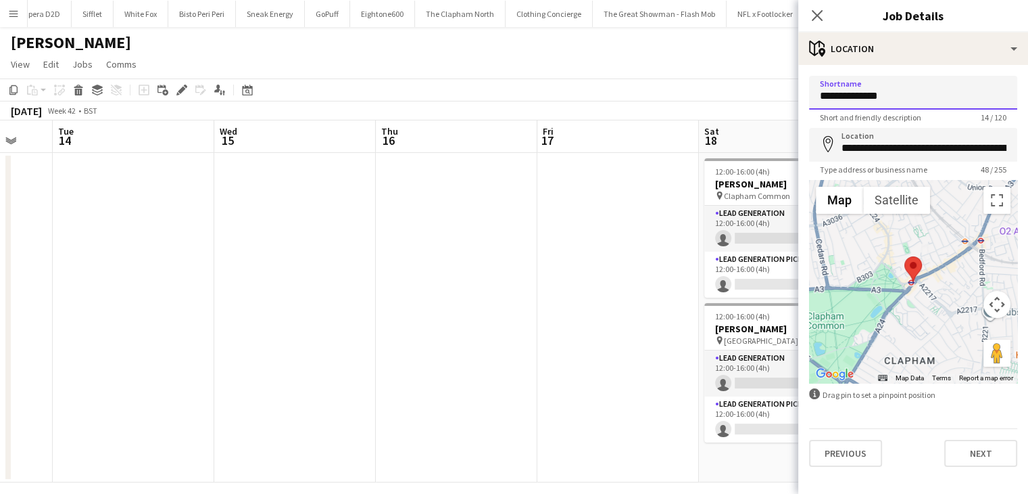
drag, startPoint x: 867, startPoint y: 99, endPoint x: 929, endPoint y: 99, distance: 62.2
click at [929, 99] on input "**********" at bounding box center [913, 93] width 208 height 34
type input "**********"
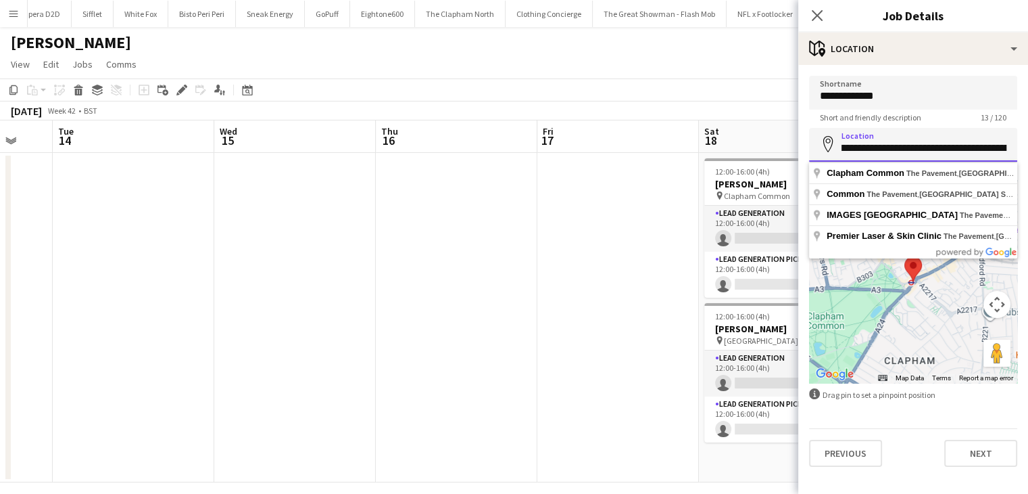
scroll to position [0, 87]
drag, startPoint x: 884, startPoint y: 152, endPoint x: 1008, endPoint y: 158, distance: 124.5
click at [1008, 158] on input "**********" at bounding box center [913, 145] width 208 height 34
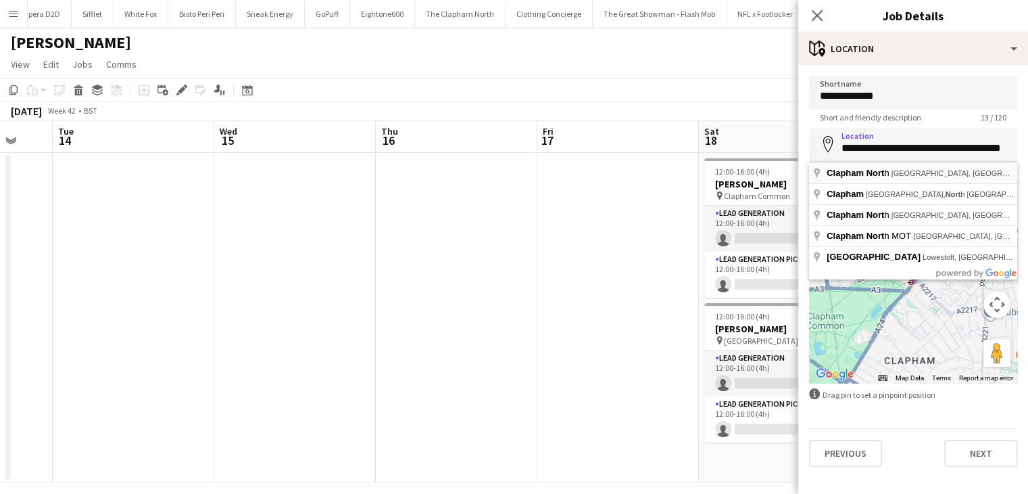
type input "**********"
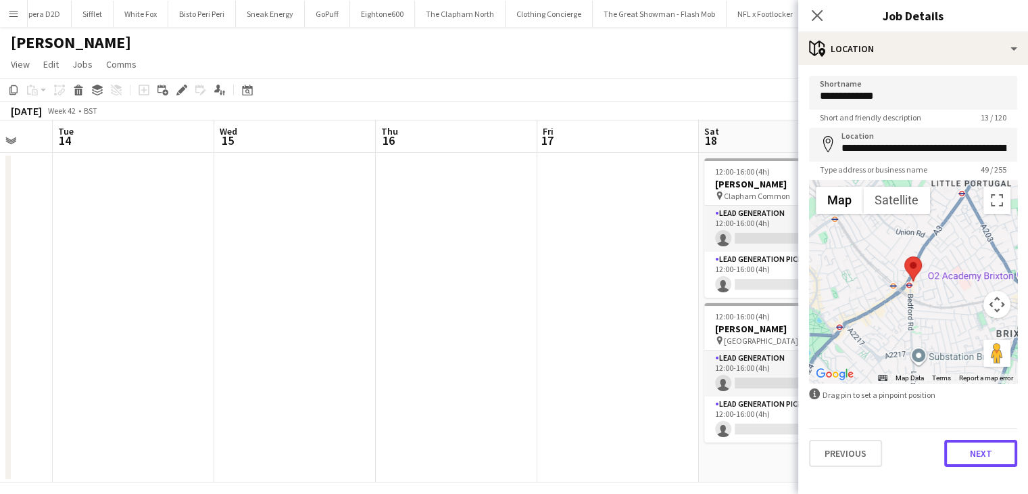
click at [985, 457] on button "Next" at bounding box center [981, 453] width 73 height 27
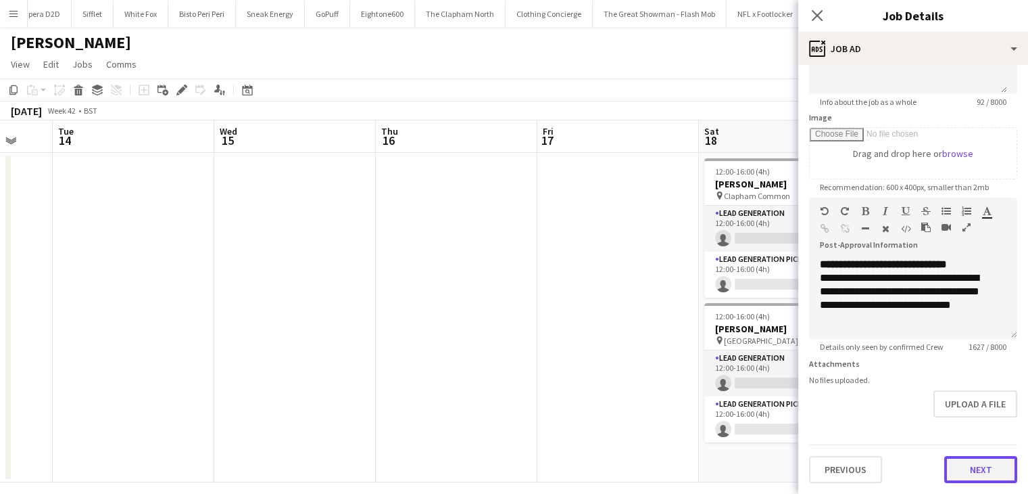
scroll to position [184, 0]
click at [990, 427] on form "**********" at bounding box center [914, 192] width 230 height 582
click at [986, 464] on button "Next" at bounding box center [981, 469] width 73 height 27
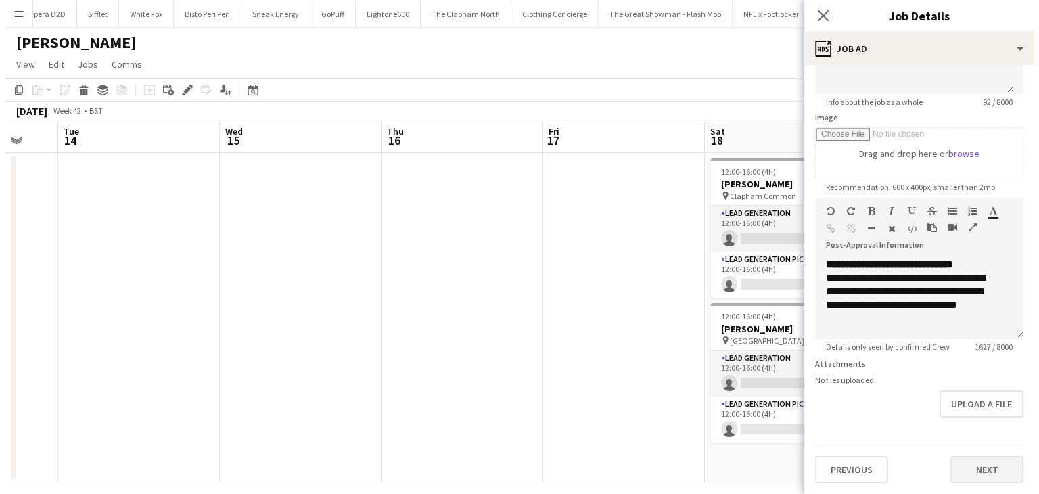
scroll to position [0, 0]
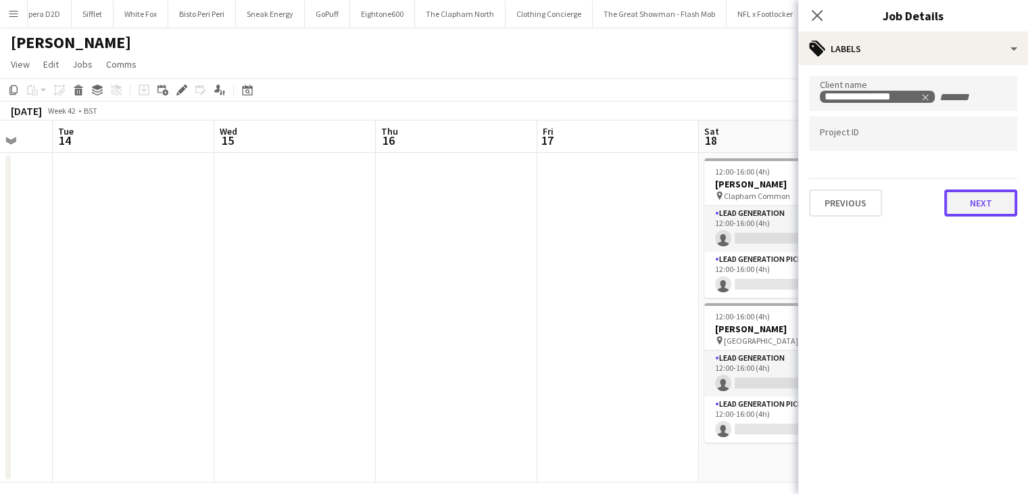
click at [997, 202] on button "Next" at bounding box center [981, 202] width 73 height 27
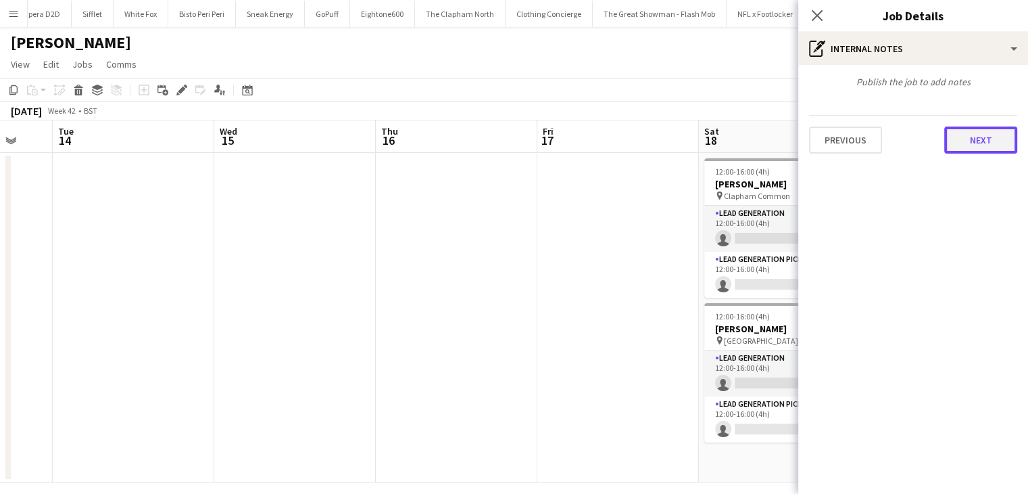
click at [997, 139] on button "Next" at bounding box center [981, 139] width 73 height 27
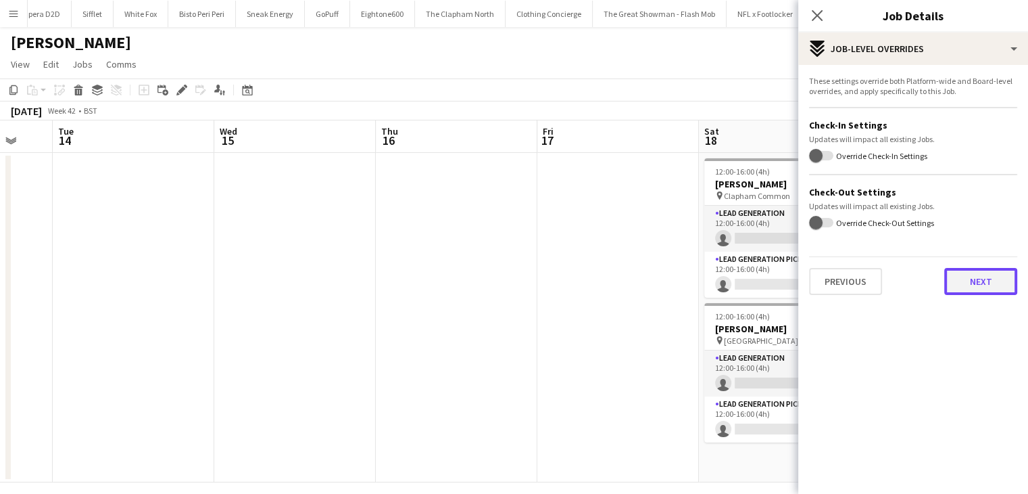
click at [994, 284] on button "Next" at bounding box center [981, 281] width 73 height 27
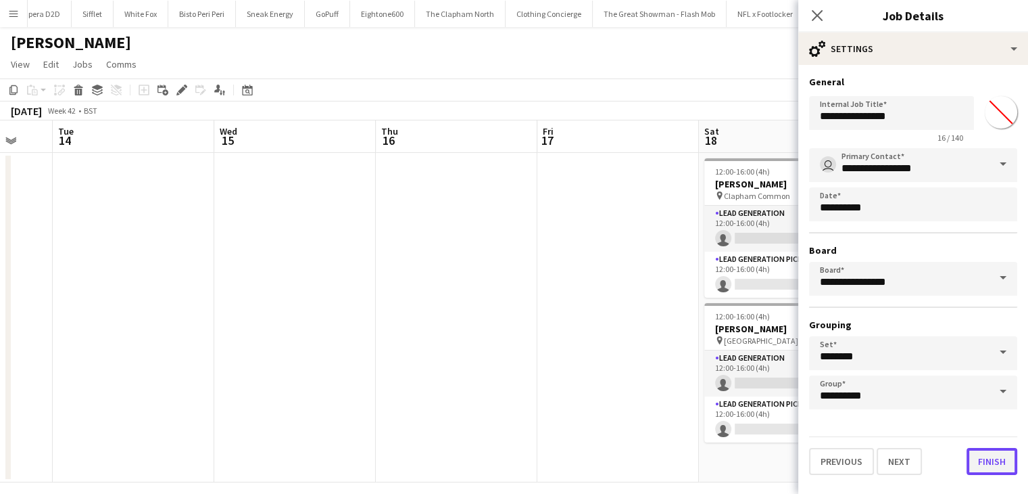
click at [999, 468] on button "Finish" at bounding box center [992, 461] width 51 height 27
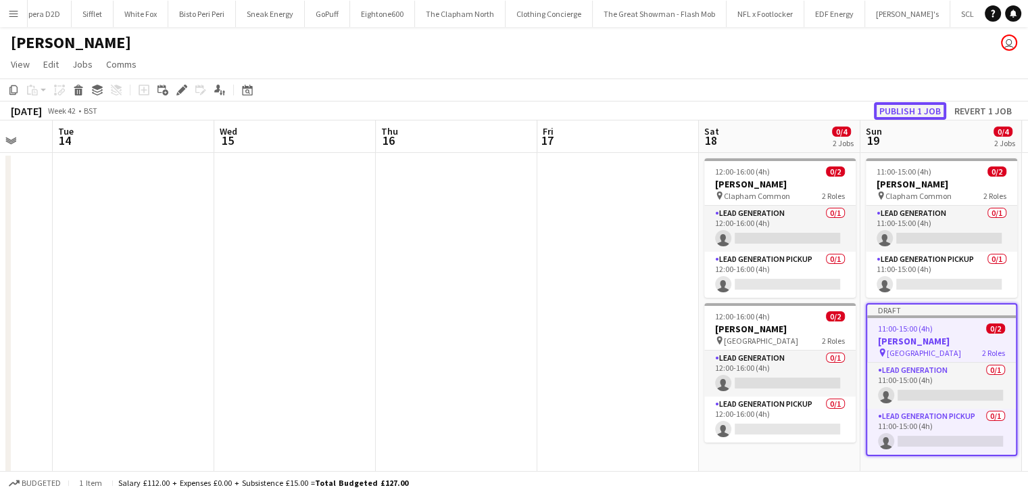
click at [939, 114] on button "Publish 1 job" at bounding box center [910, 111] width 72 height 18
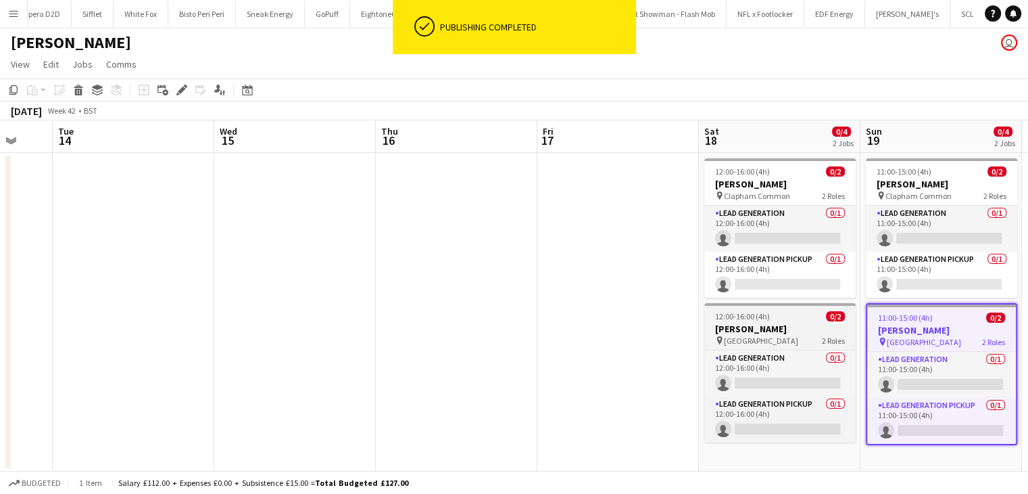
click at [806, 312] on div "12:00-16:00 (4h) 0/2" at bounding box center [780, 316] width 151 height 10
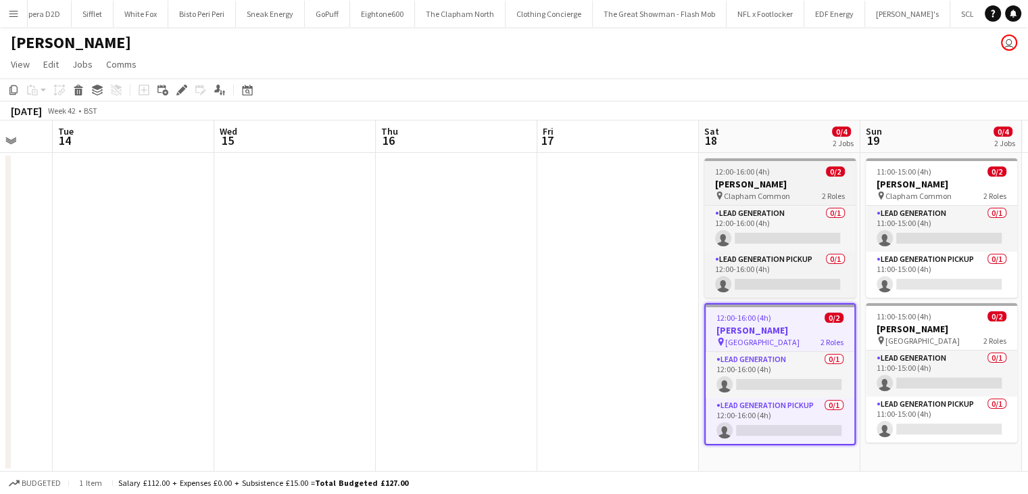
click at [786, 182] on h3 "[PERSON_NAME]" at bounding box center [780, 184] width 151 height 12
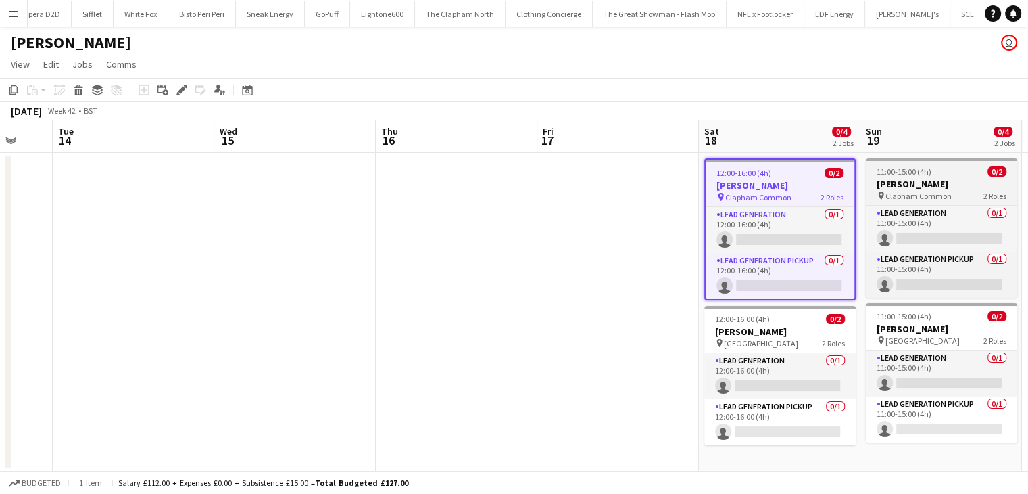
click at [899, 179] on h3 "[PERSON_NAME]" at bounding box center [941, 184] width 151 height 12
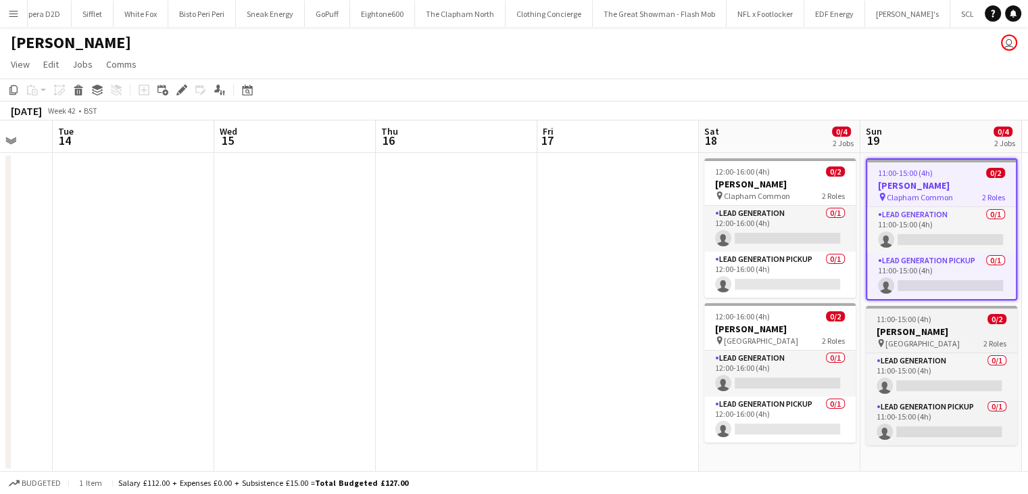
click at [933, 331] on h3 "[PERSON_NAME]" at bounding box center [941, 331] width 151 height 12
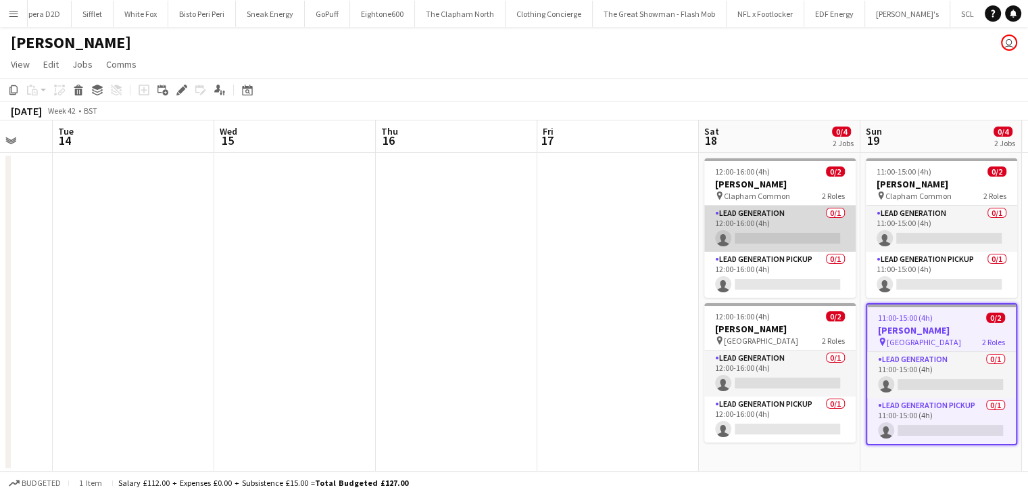
drag, startPoint x: 785, startPoint y: 230, endPoint x: 780, endPoint y: 248, distance: 19.0
click at [785, 230] on app-card-role "Lead Generation 0/1 12:00-16:00 (4h) single-neutral-actions" at bounding box center [780, 229] width 151 height 46
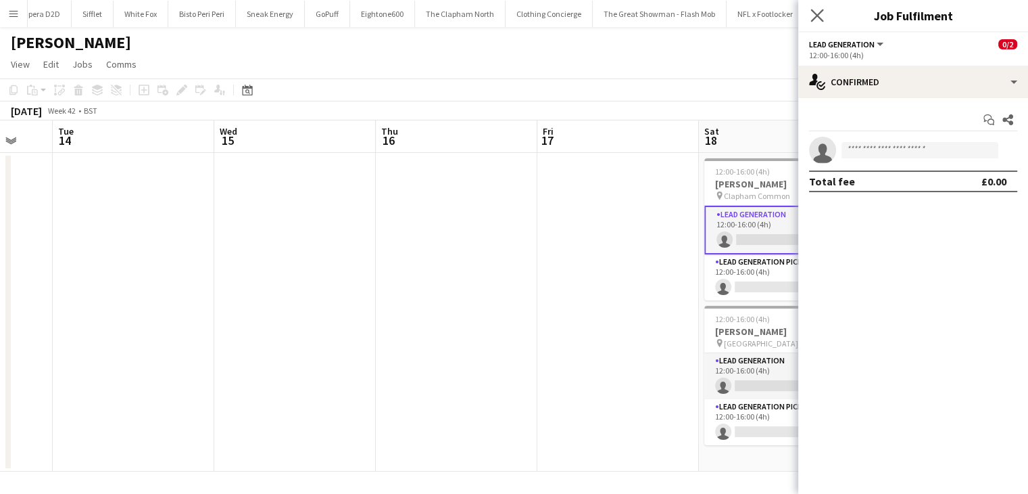
click at [813, 23] on app-icon "Close pop-in" at bounding box center [818, 16] width 20 height 20
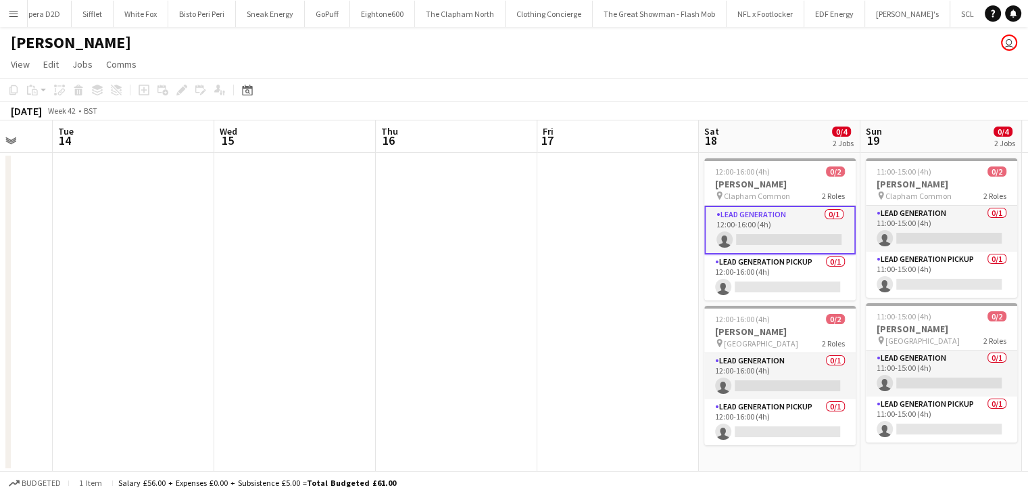
click at [12, 22] on button "Menu" at bounding box center [13, 13] width 27 height 27
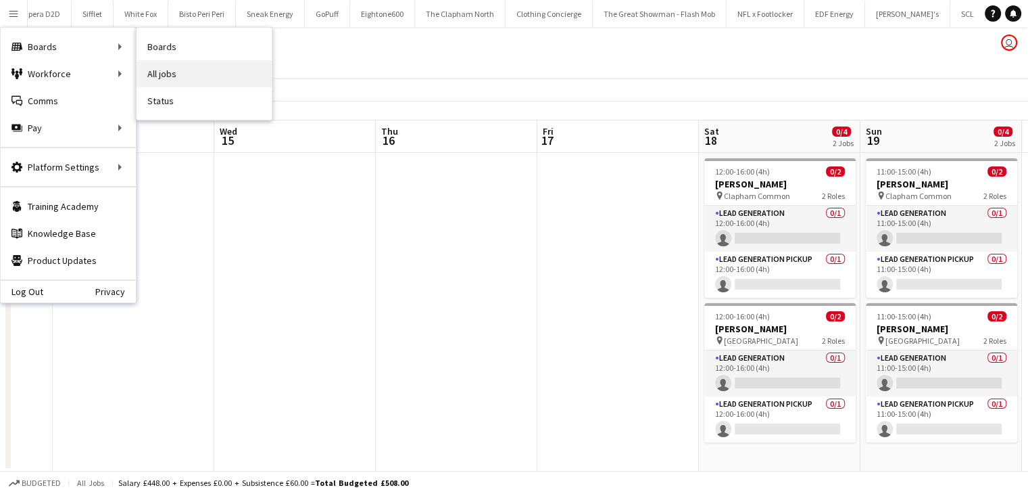
drag, startPoint x: 96, startPoint y: 45, endPoint x: 159, endPoint y: 80, distance: 72.0
click at [136, 47] on div "Boards Boards Boards All jobs Status Workforce Workforce My Workforce Recruitin…" at bounding box center [68, 87] width 135 height 119
click at [160, 82] on link "All jobs" at bounding box center [204, 73] width 135 height 27
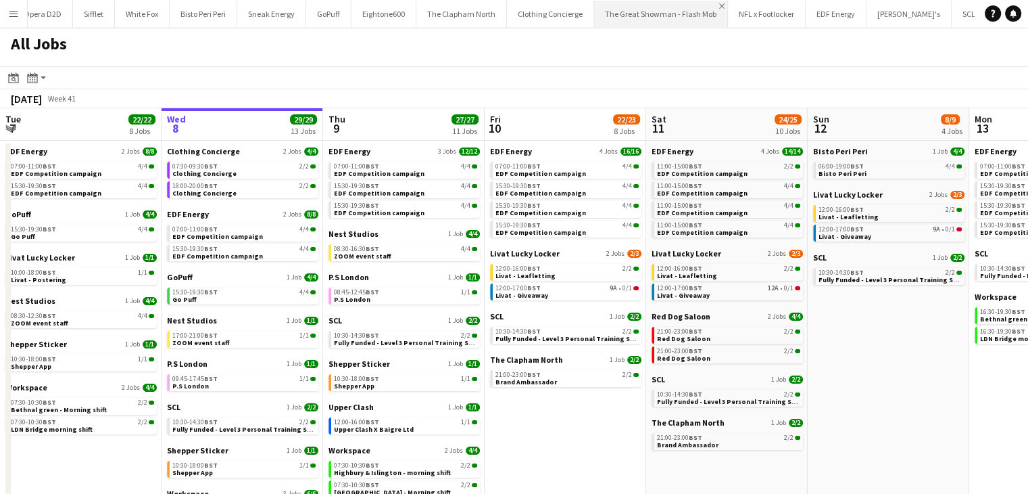
click at [719, 7] on app-icon "Close" at bounding box center [721, 5] width 5 height 5
click at [715, 7] on button "NFL x Footlocker Close" at bounding box center [754, 14] width 78 height 26
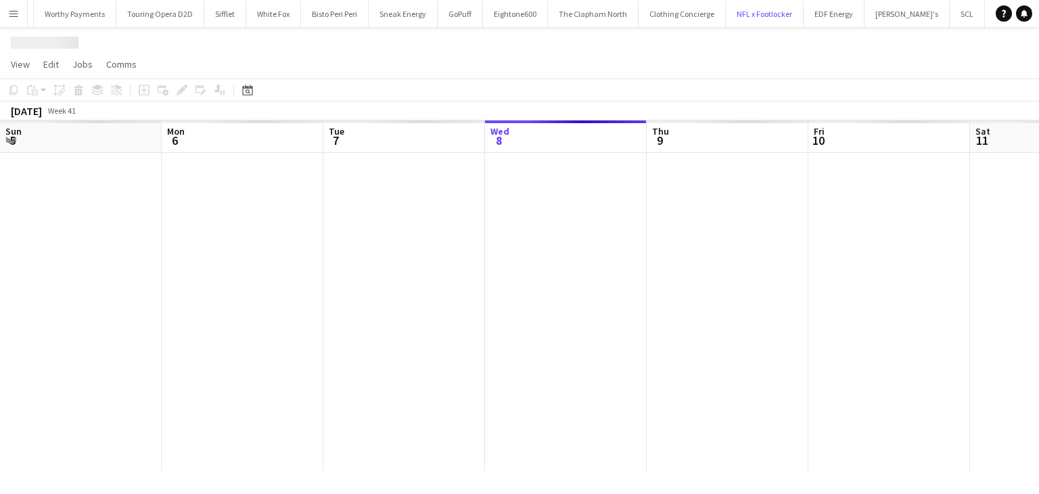
scroll to position [0, 323]
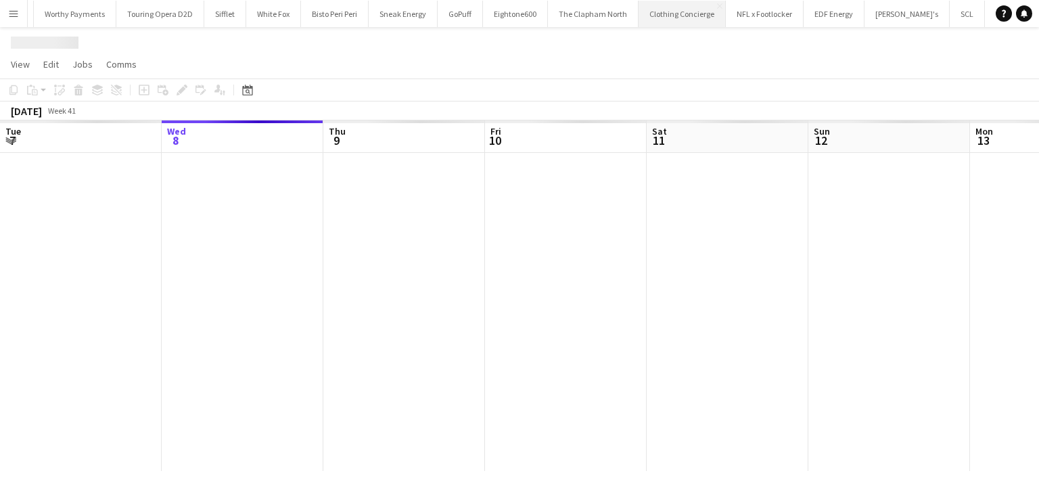
click at [638, 7] on button "Clothing Concierge Close" at bounding box center [681, 14] width 87 height 26
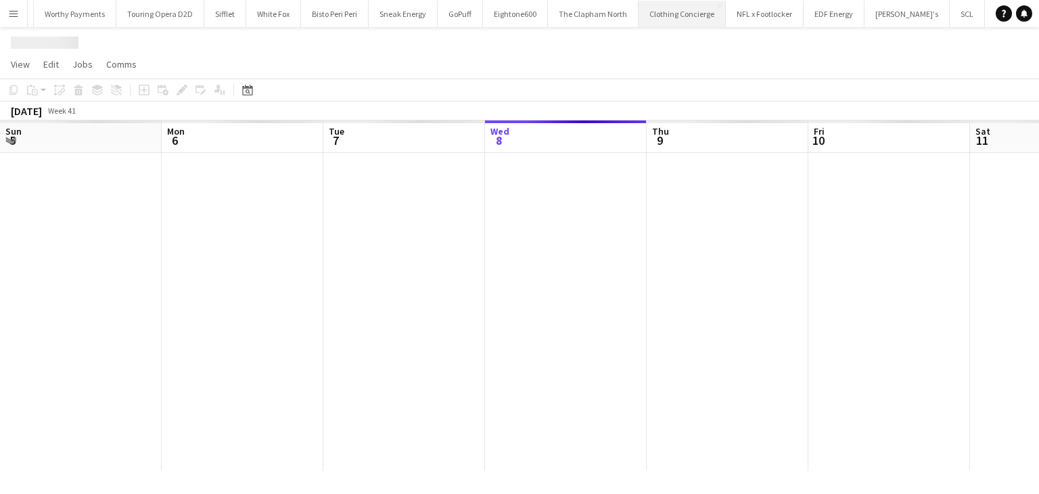
scroll to position [0, 323]
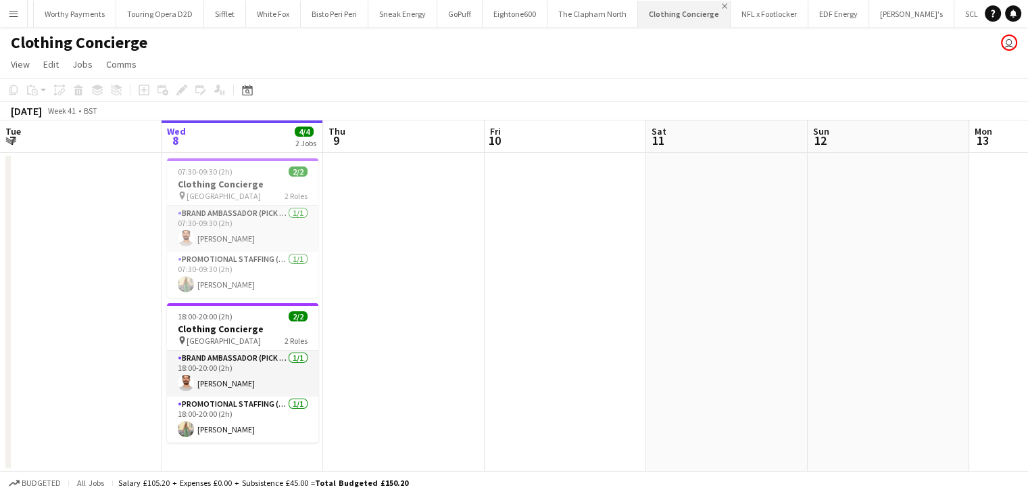
click at [722, 7] on app-icon "Close" at bounding box center [724, 5] width 5 height 5
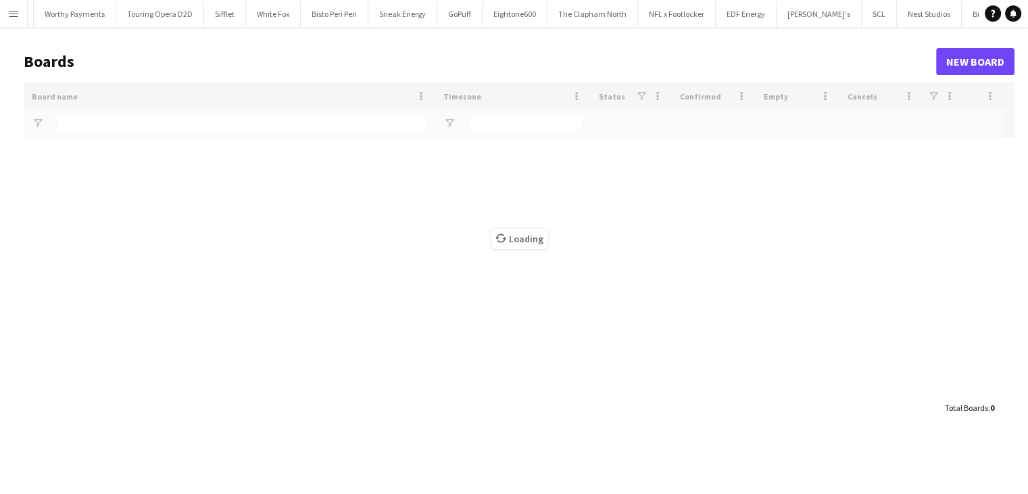
scroll to position [0, 2088]
type input "**********"
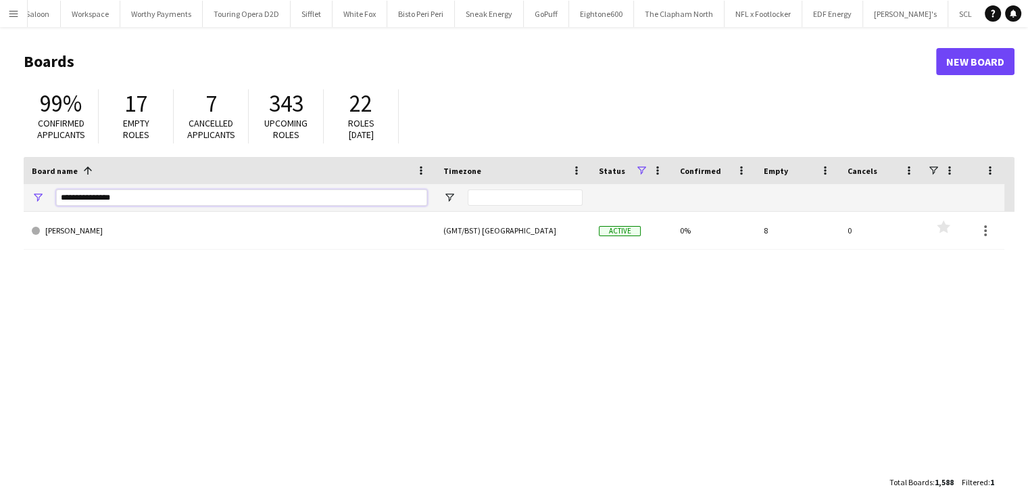
click at [156, 189] on input "**********" at bounding box center [241, 197] width 371 height 16
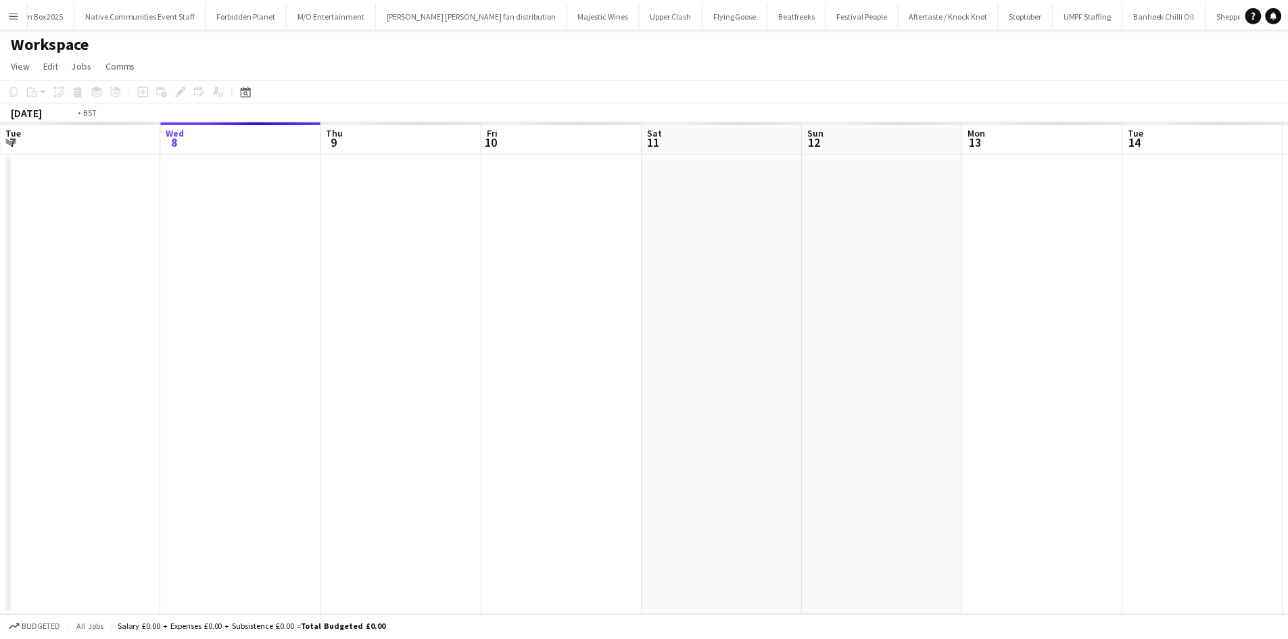
scroll to position [0, 465]
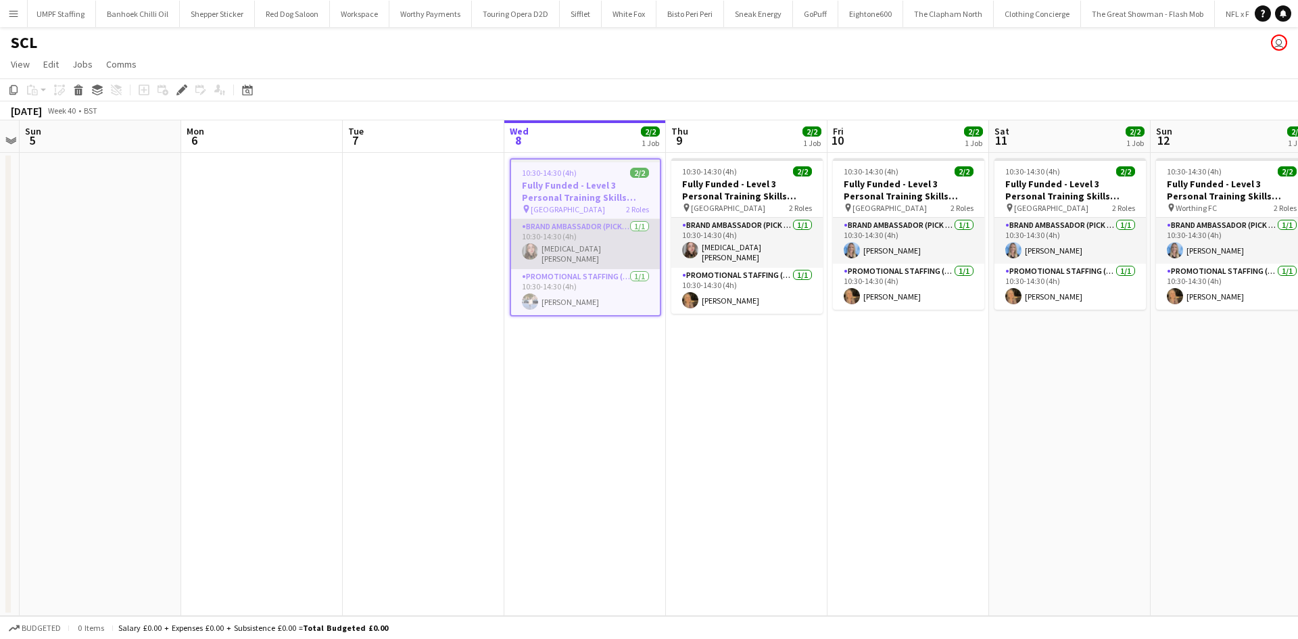
click at [621, 248] on app-card-role "Brand Ambassador (Pick up) [DATE] 10:30-14:30 (4h) [MEDICAL_DATA][PERSON_NAME]" at bounding box center [585, 244] width 149 height 50
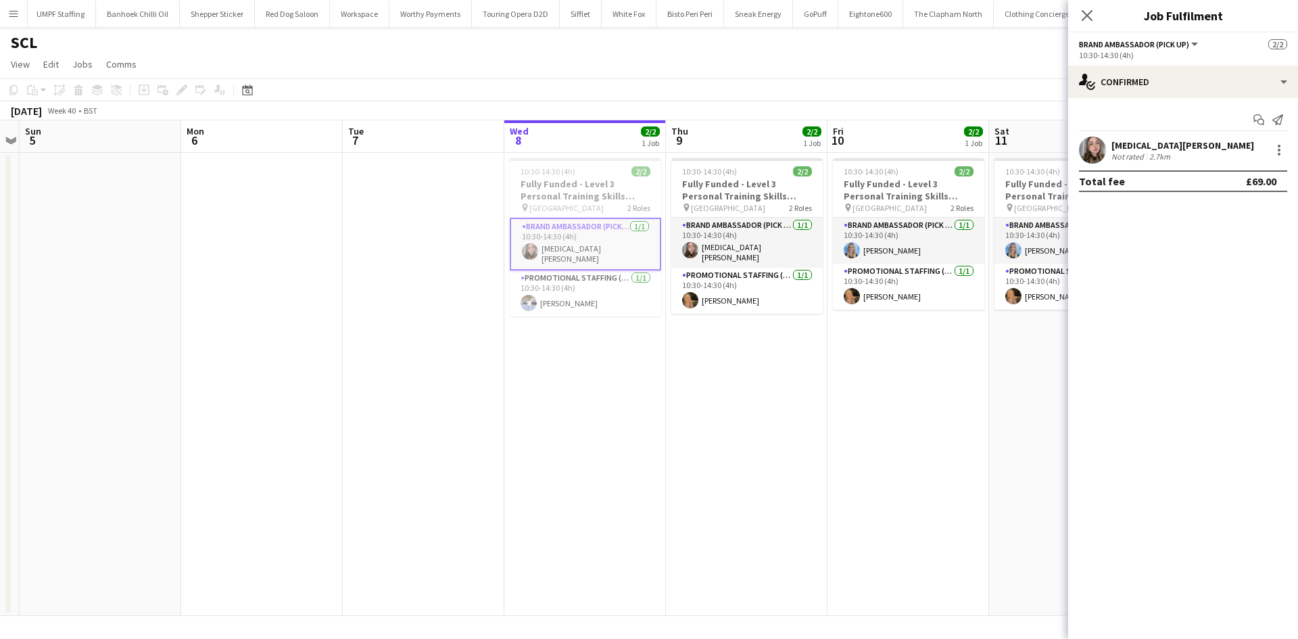
click at [1099, 144] on app-user-avatar at bounding box center [1092, 150] width 27 height 27
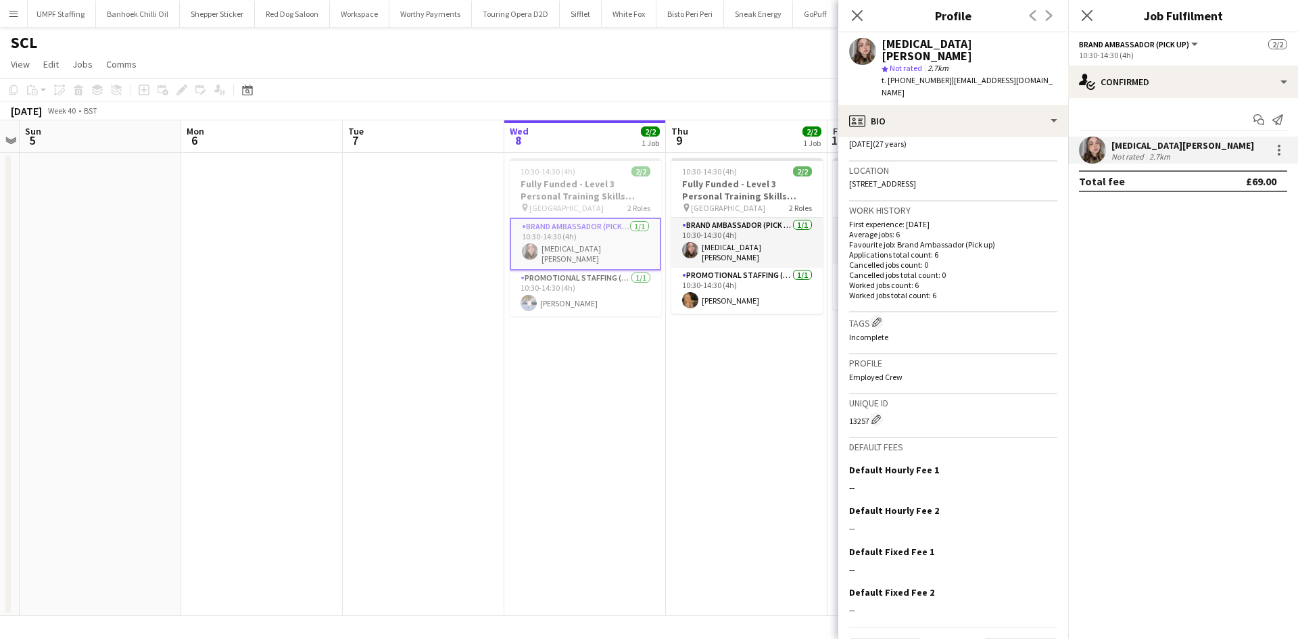
scroll to position [281, 0]
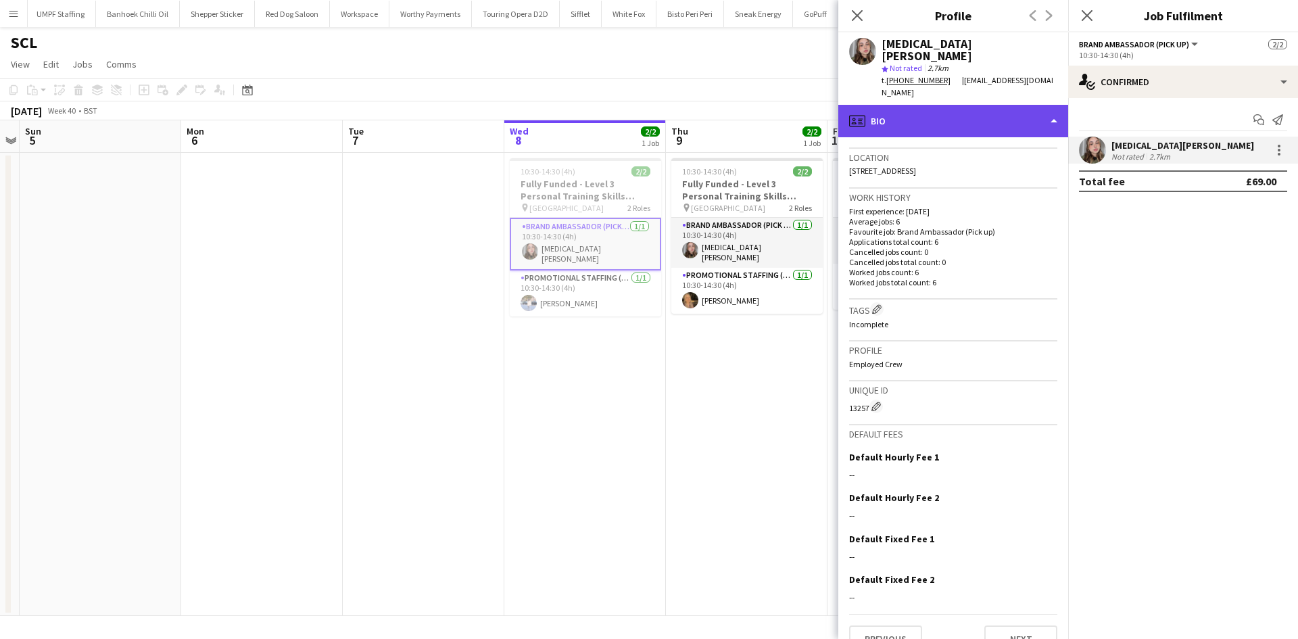
click at [961, 108] on div "profile Bio" at bounding box center [953, 121] width 230 height 32
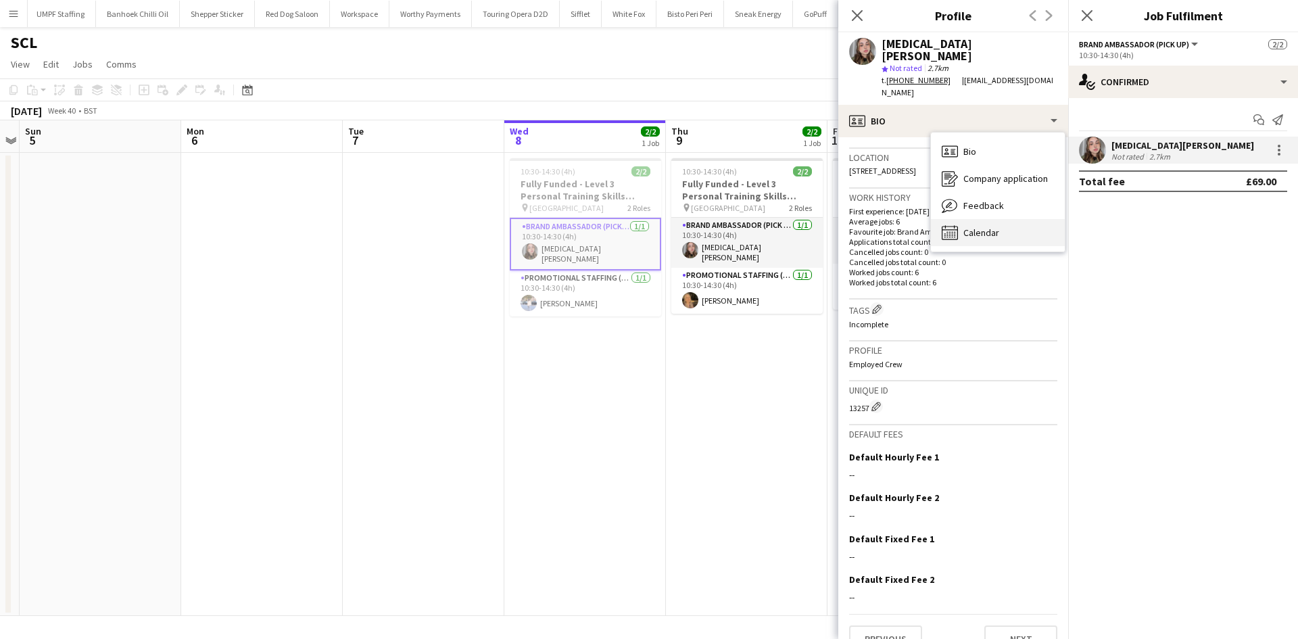
click at [993, 227] on span "Calendar" at bounding box center [982, 233] width 36 height 12
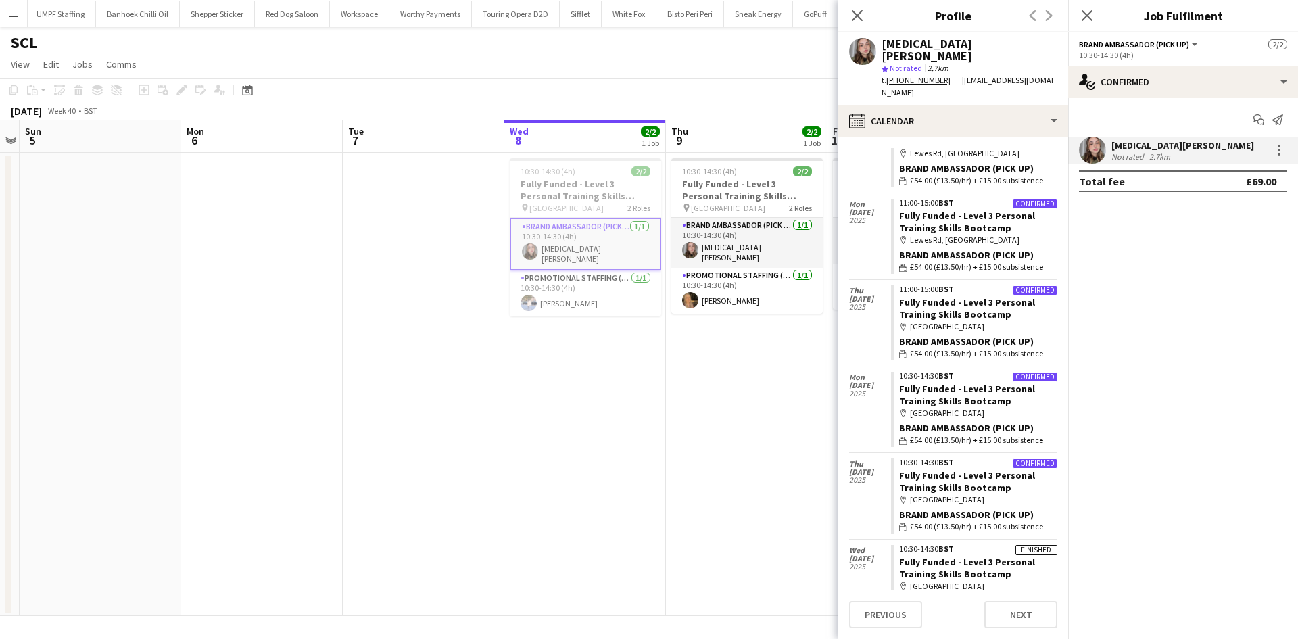
scroll to position [126, 0]
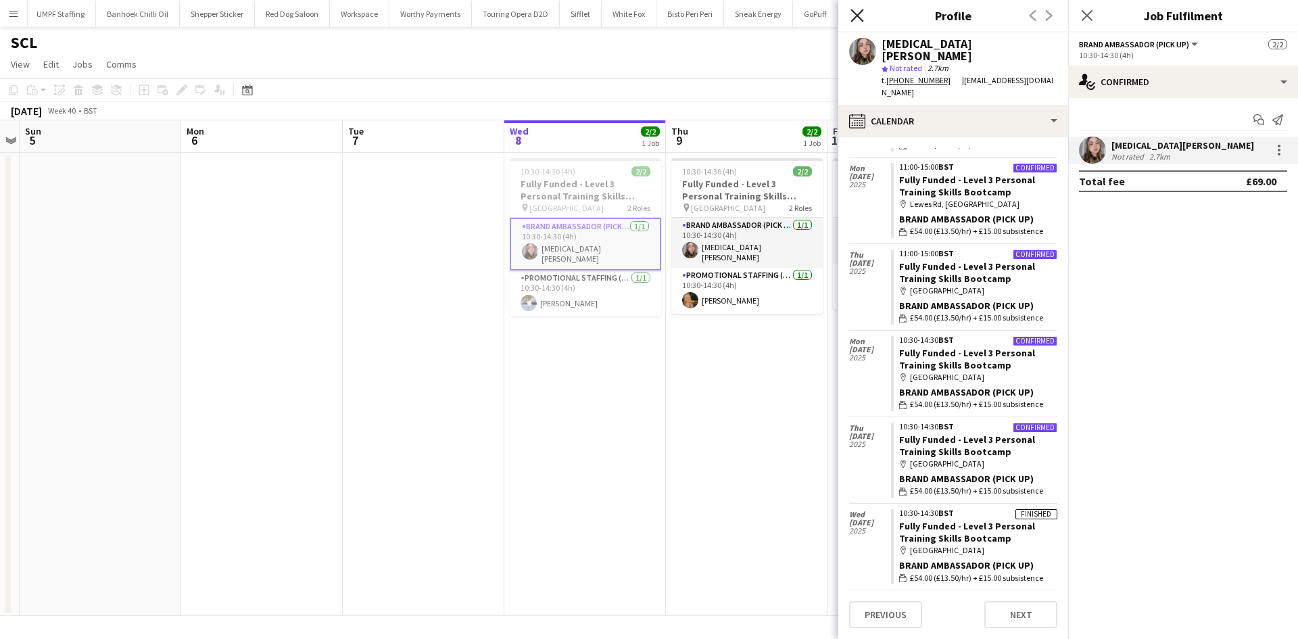
click at [859, 16] on icon at bounding box center [857, 15] width 13 height 13
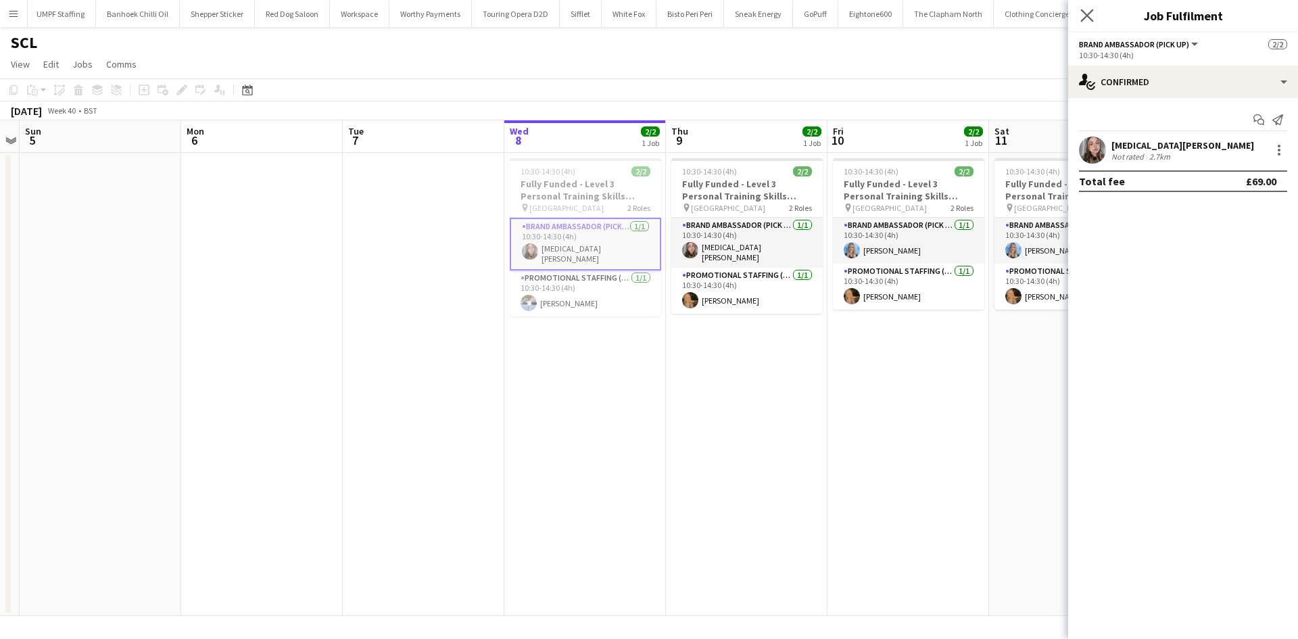
click at [1093, 22] on app-icon "Close pop-in" at bounding box center [1088, 16] width 20 height 20
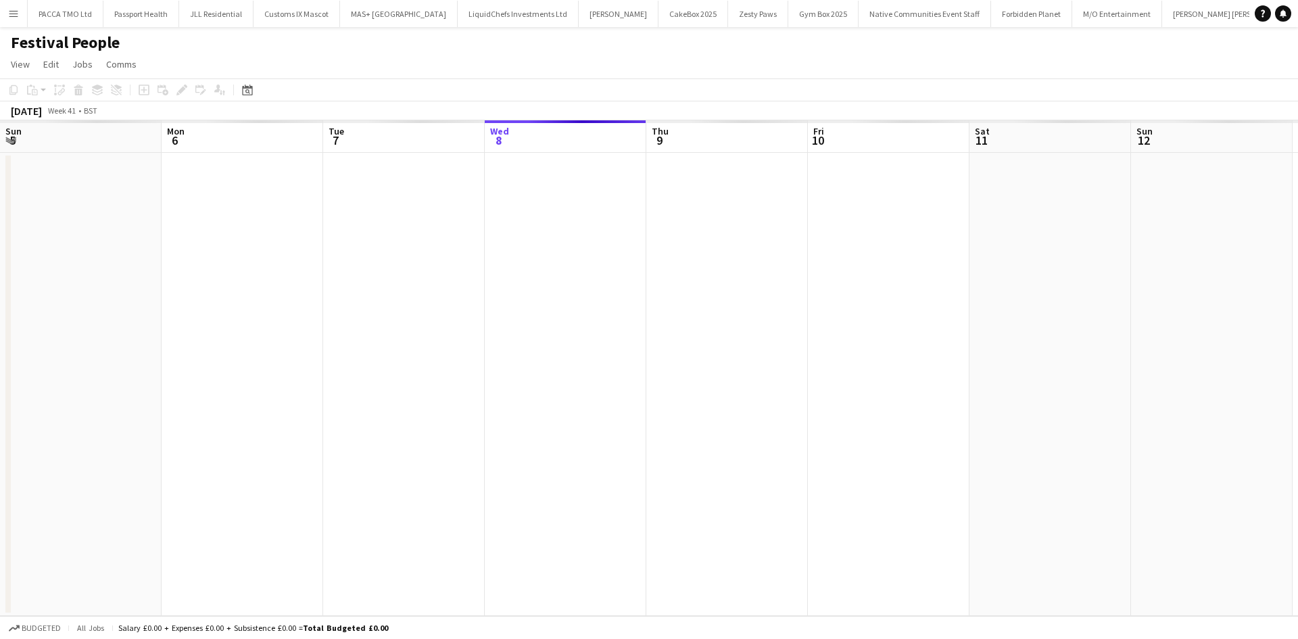
scroll to position [0, 323]
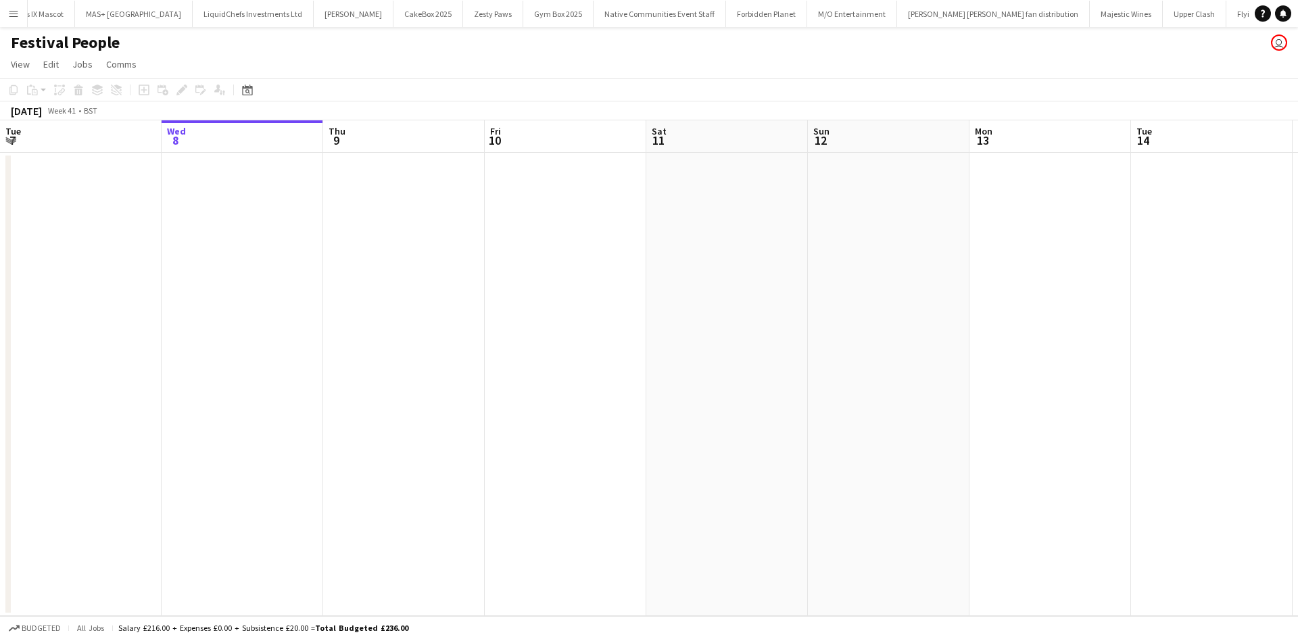
click at [11, 11] on app-icon "Menu" at bounding box center [13, 13] width 11 height 11
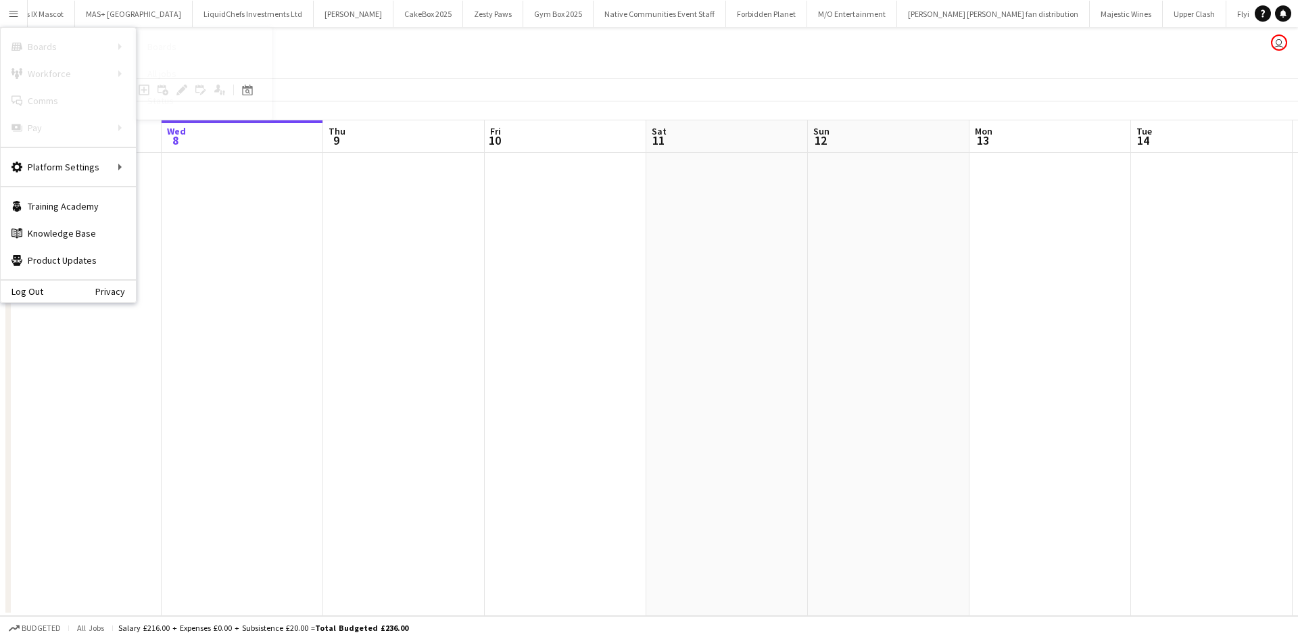
scroll to position [0, 0]
click at [162, 62] on link "All jobs" at bounding box center [204, 73] width 135 height 27
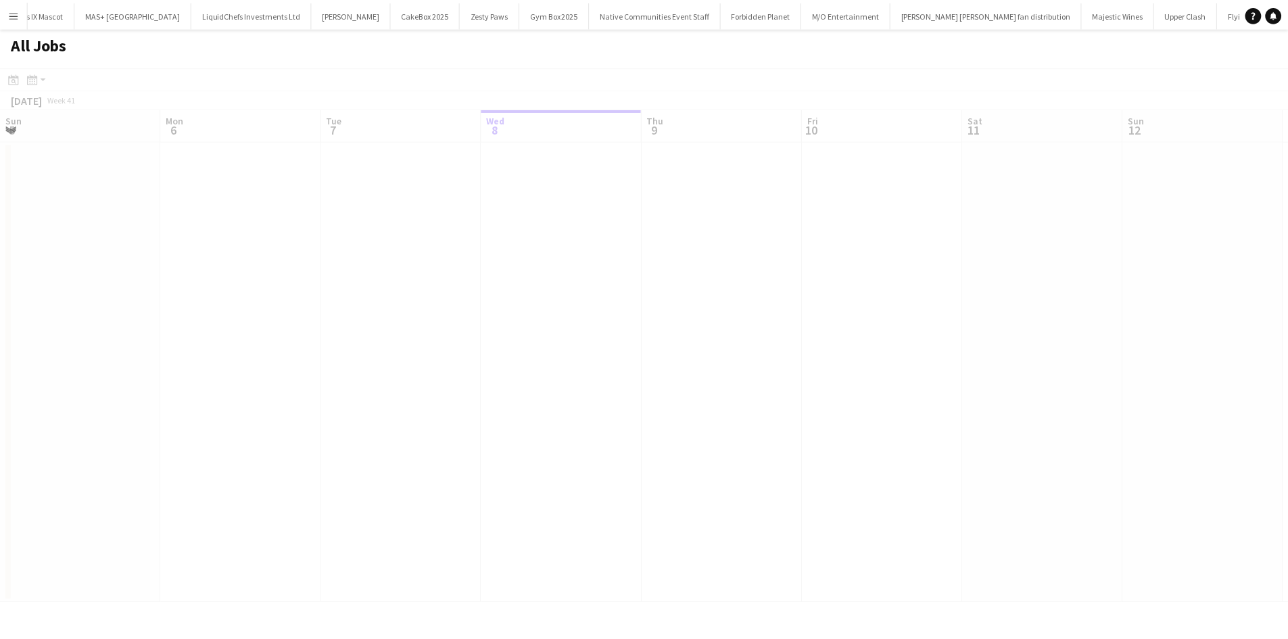
scroll to position [0, 323]
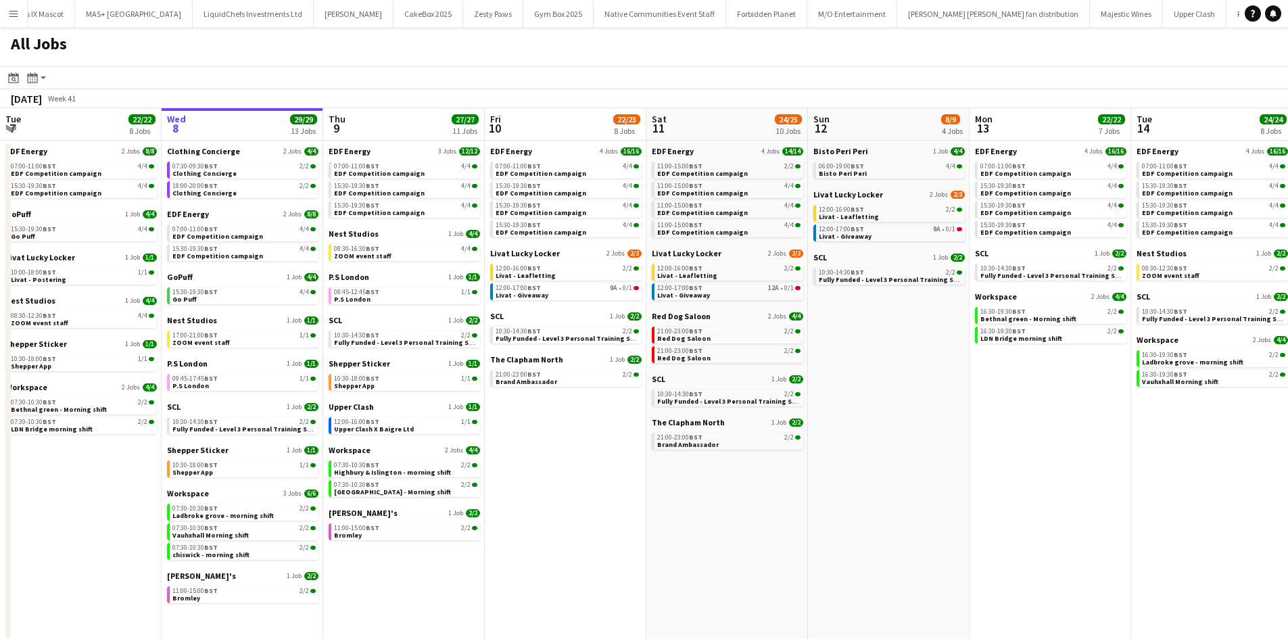
click at [165, 139] on app-all-jobs-date-header "Wed 8 29/29 13 Jobs" at bounding box center [243, 124] width 162 height 32
drag, startPoint x: 86, startPoint y: 2, endPoint x: 355, endPoint y: 47, distance: 272.8
click at [355, 47] on div "All Jobs" at bounding box center [644, 46] width 1288 height 39
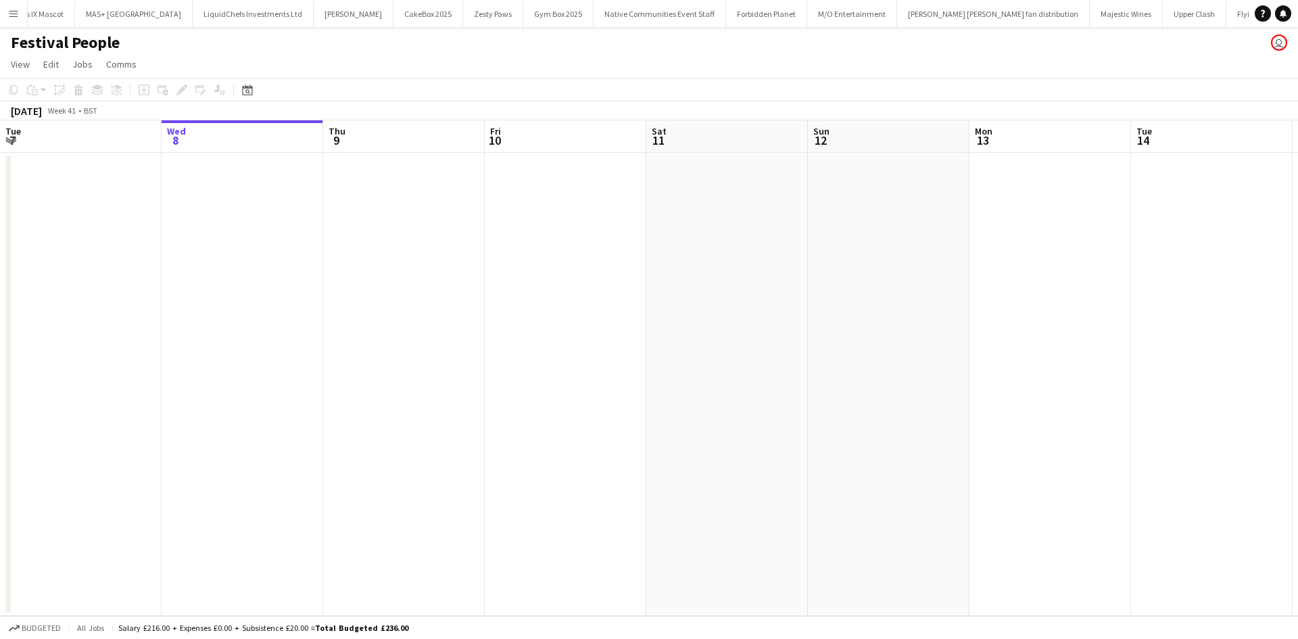
drag, startPoint x: 23, startPoint y: 7, endPoint x: 34, endPoint y: 26, distance: 21.8
click at [23, 7] on button "Menu" at bounding box center [13, 13] width 27 height 27
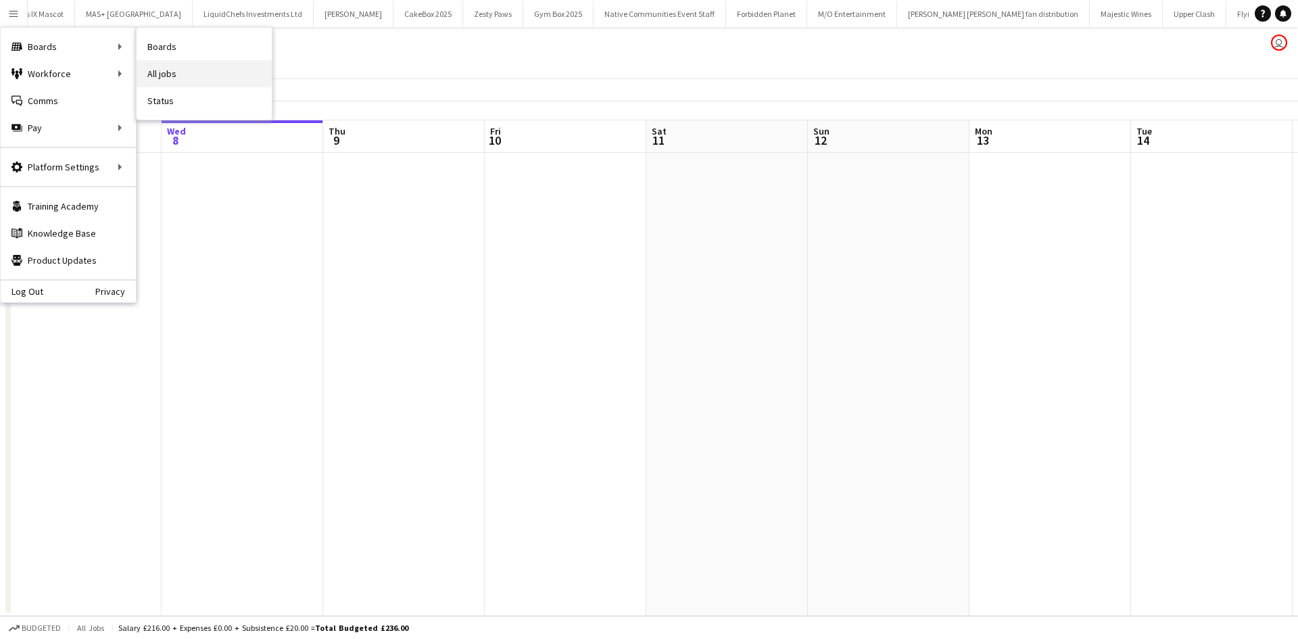
click at [172, 67] on link "All jobs" at bounding box center [204, 73] width 135 height 27
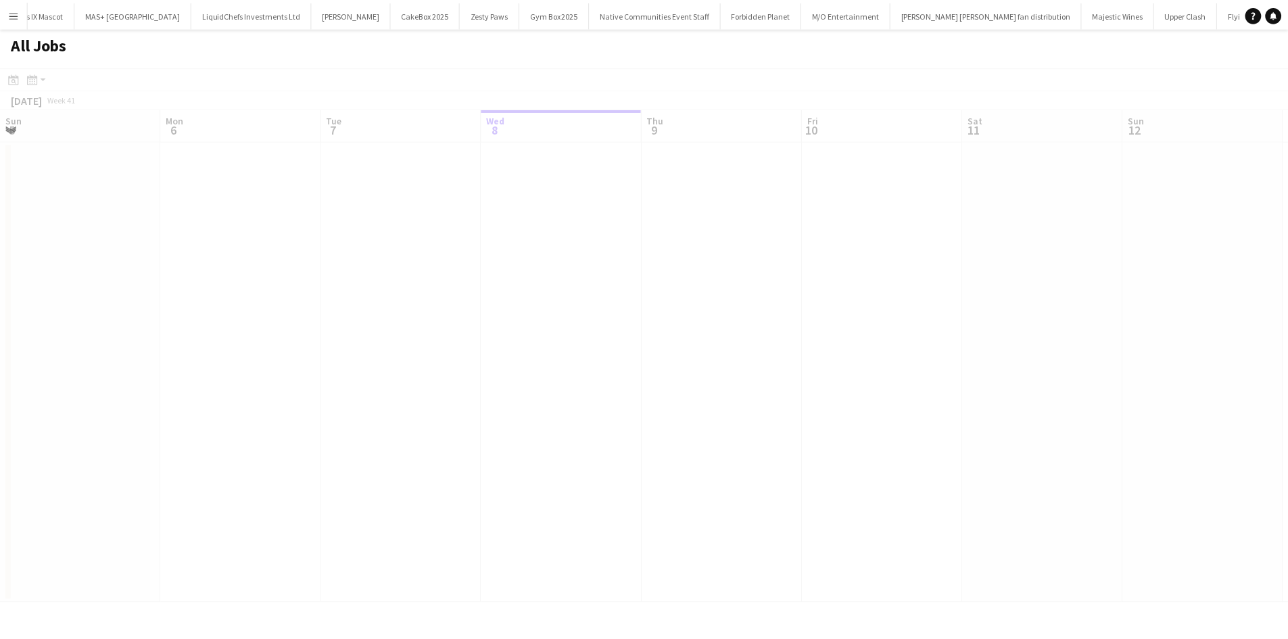
scroll to position [0, 323]
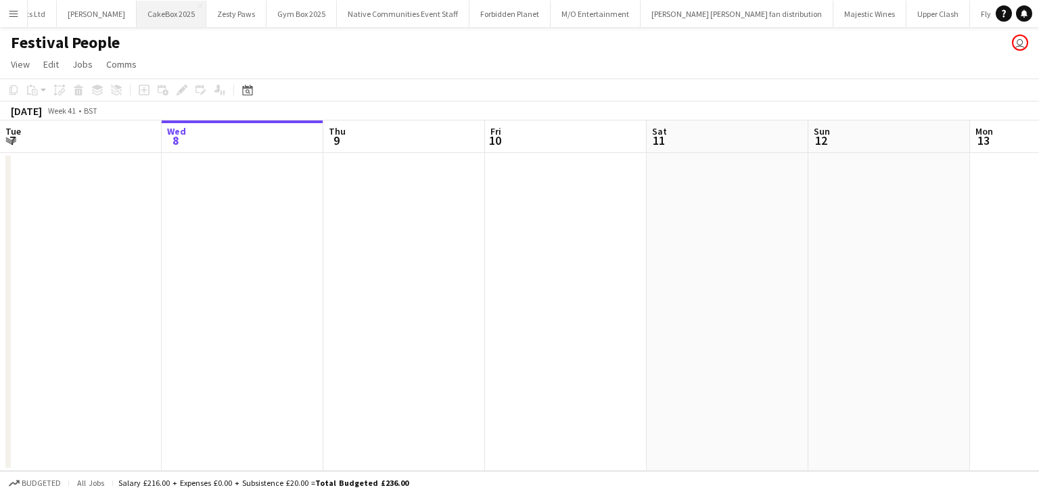
drag, startPoint x: 23, startPoint y: 11, endPoint x: 36, endPoint y: 25, distance: 18.7
click at [22, 12] on button "Menu" at bounding box center [13, 13] width 27 height 27
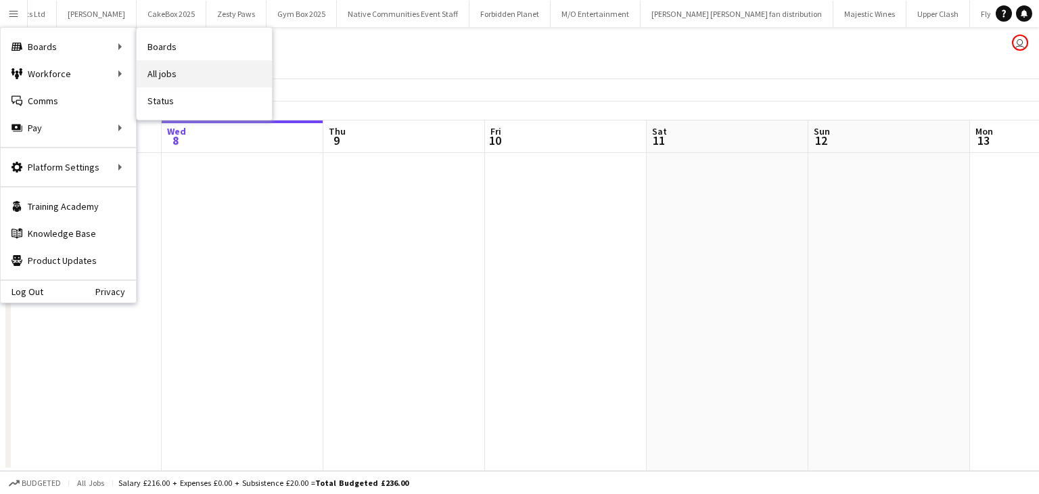
click at [153, 64] on link "All jobs" at bounding box center [204, 73] width 135 height 27
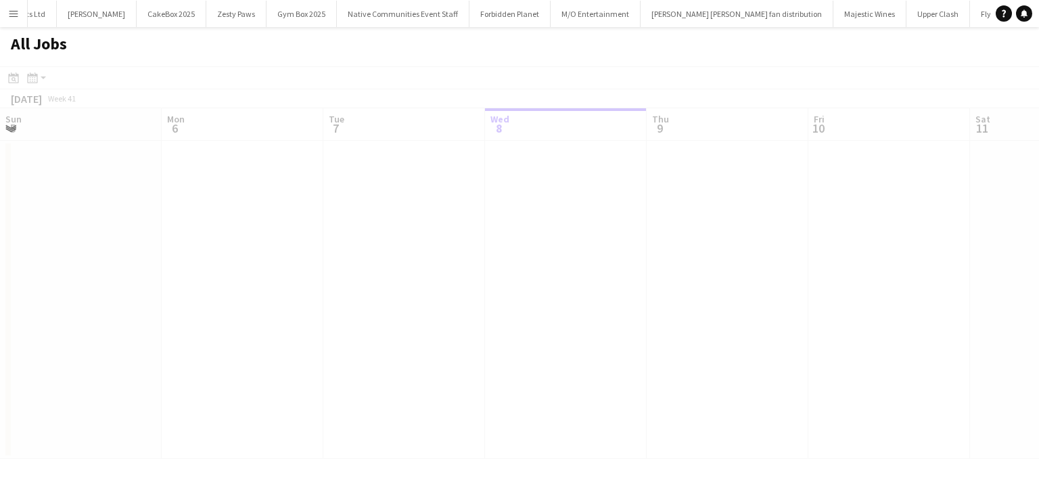
scroll to position [0, 323]
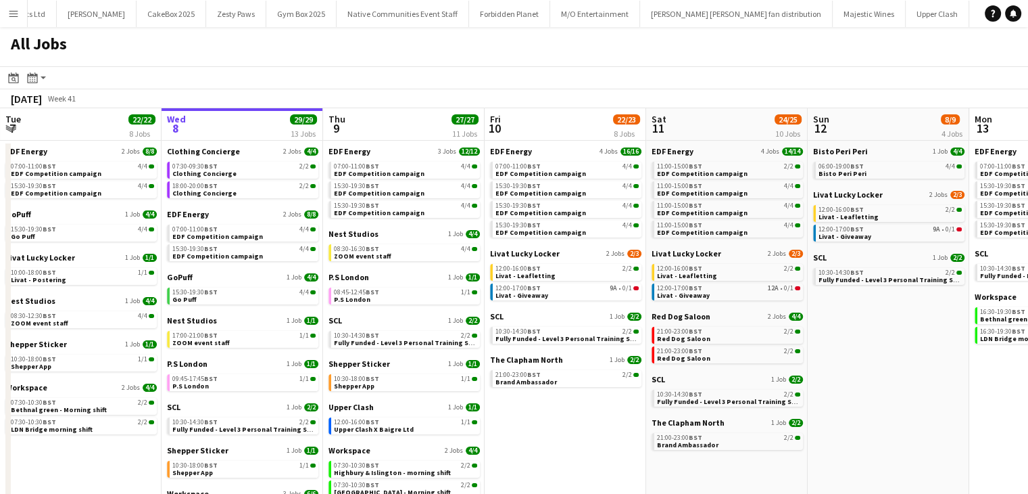
click at [5, 14] on button "Menu" at bounding box center [13, 13] width 27 height 27
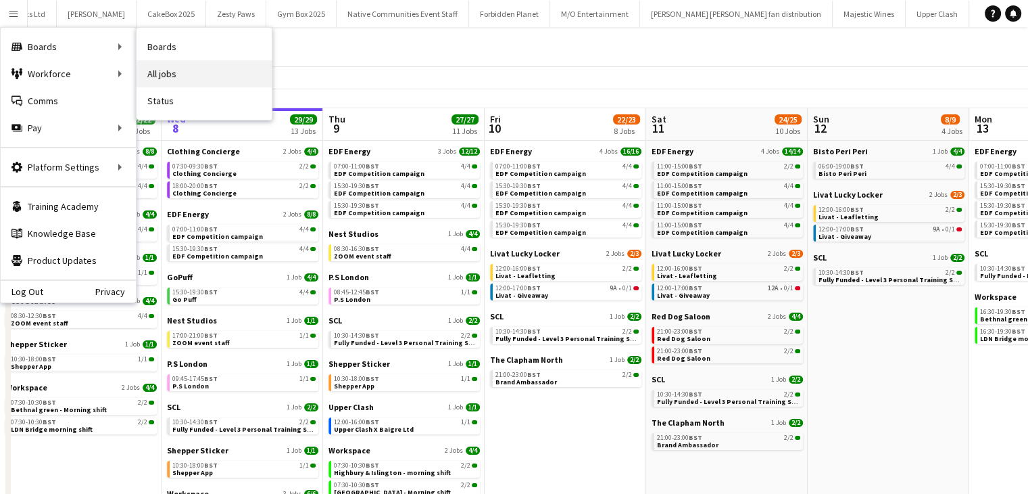
click at [149, 66] on link "All jobs" at bounding box center [204, 73] width 135 height 27
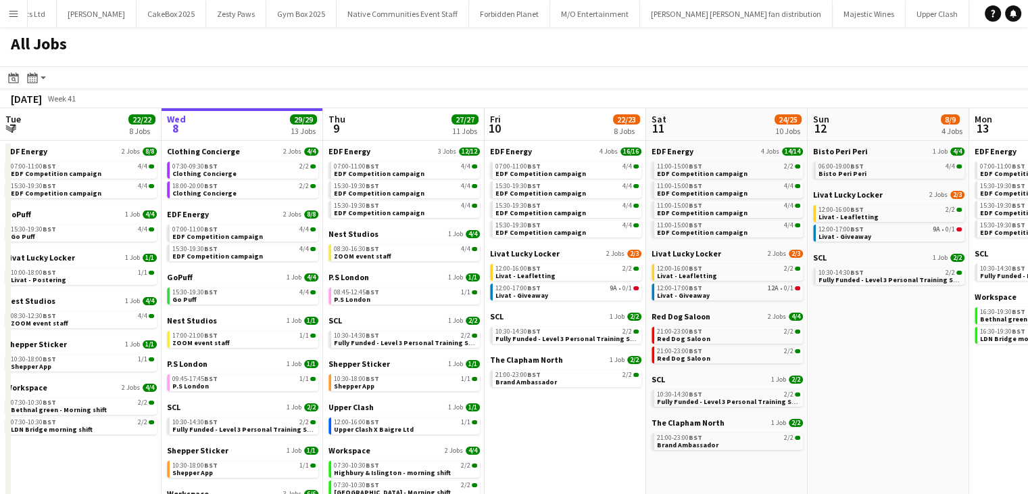
drag, startPoint x: 4, startPoint y: 6, endPoint x: 9, endPoint y: 25, distance: 19.7
click at [3, 9] on button "Menu" at bounding box center [13, 13] width 27 height 27
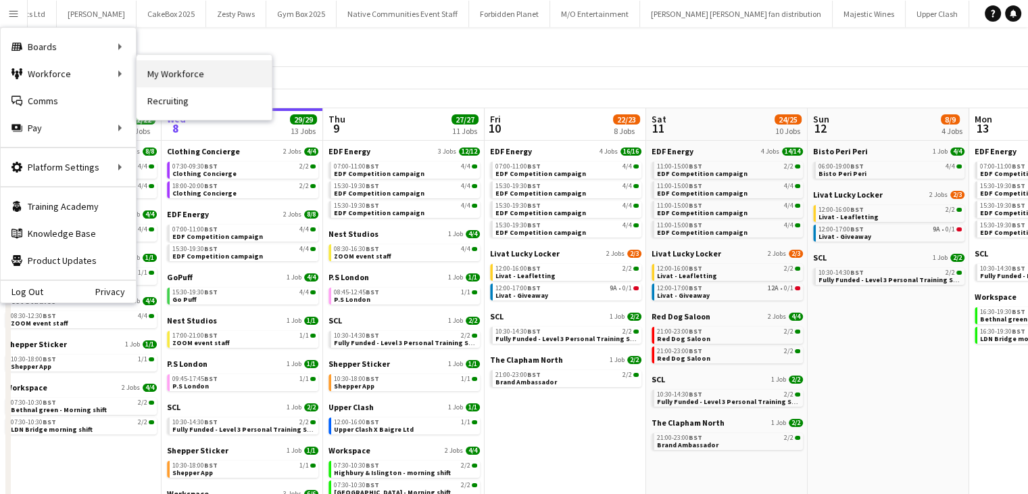
click at [160, 76] on link "My Workforce" at bounding box center [204, 73] width 135 height 27
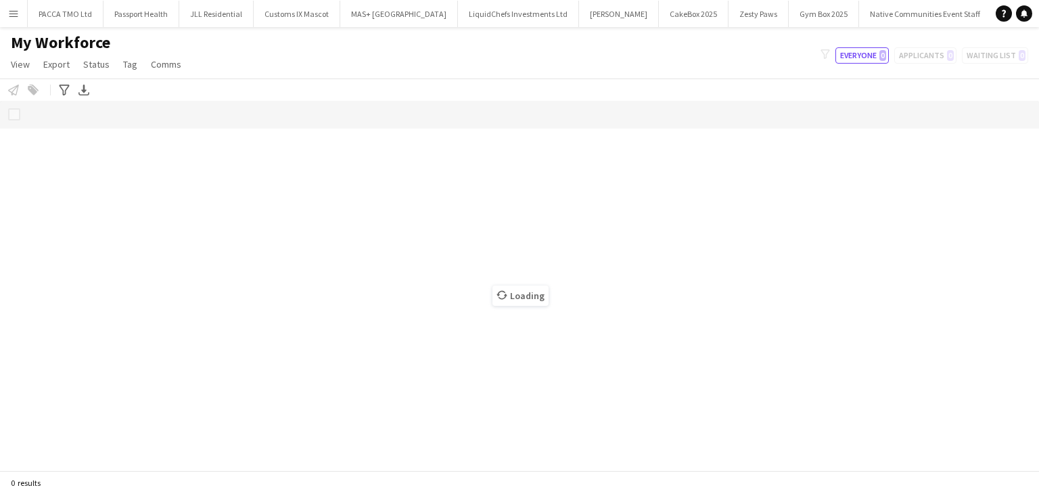
click at [668, 208] on div "Loading" at bounding box center [519, 285] width 1039 height 369
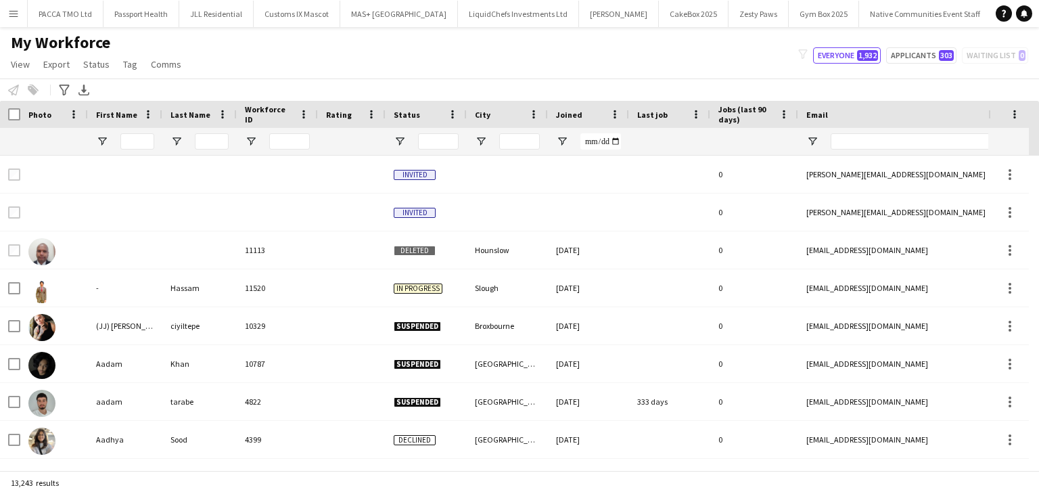
click at [7, 14] on button "Menu" at bounding box center [13, 13] width 27 height 27
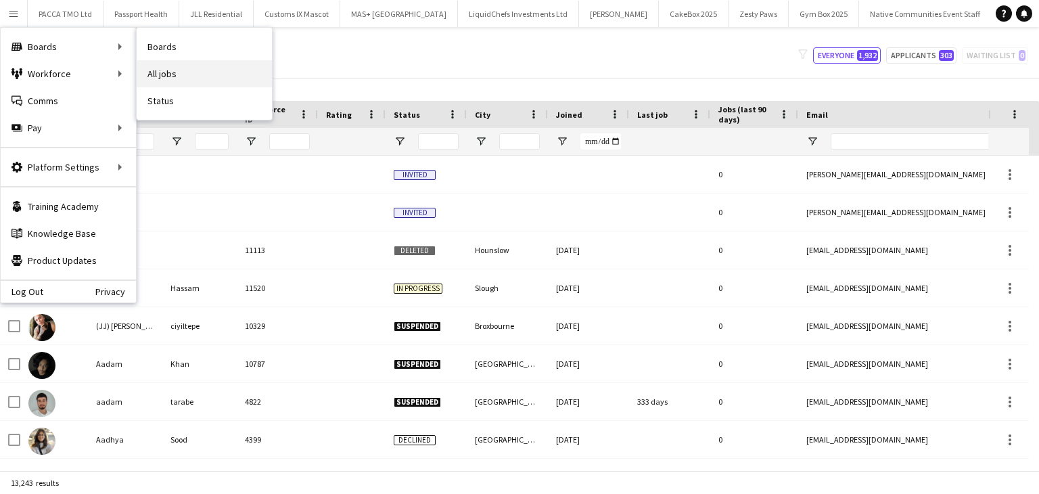
click at [157, 78] on link "All jobs" at bounding box center [204, 73] width 135 height 27
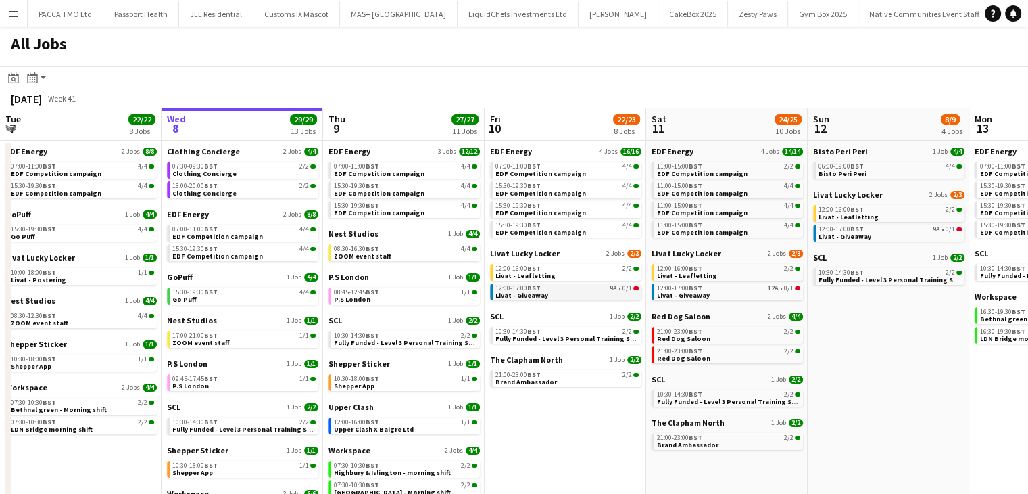
click at [549, 290] on div "12:00-17:00 BST 9A • 0/1" at bounding box center [567, 288] width 143 height 7
click at [830, 168] on span "06:00-19:00 BST" at bounding box center [841, 166] width 45 height 7
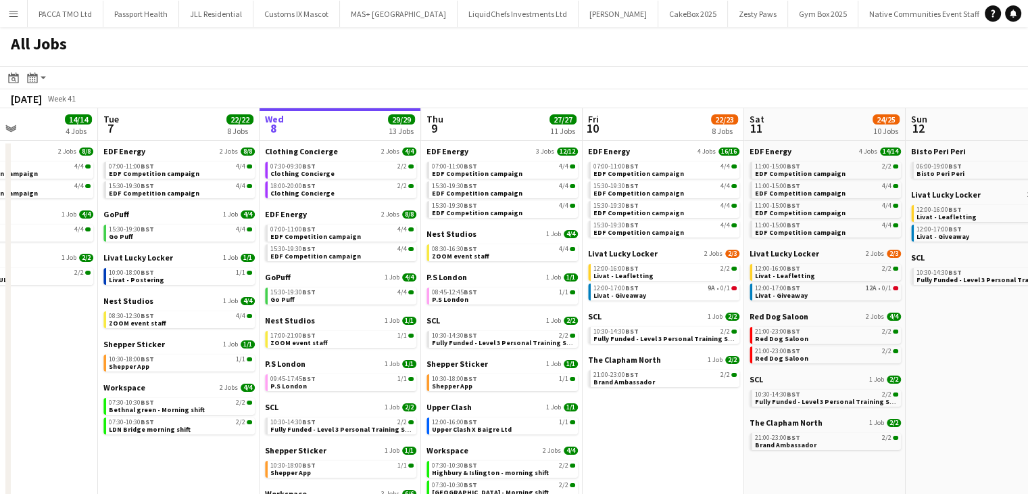
click at [2, 22] on button "Menu" at bounding box center [13, 13] width 27 height 27
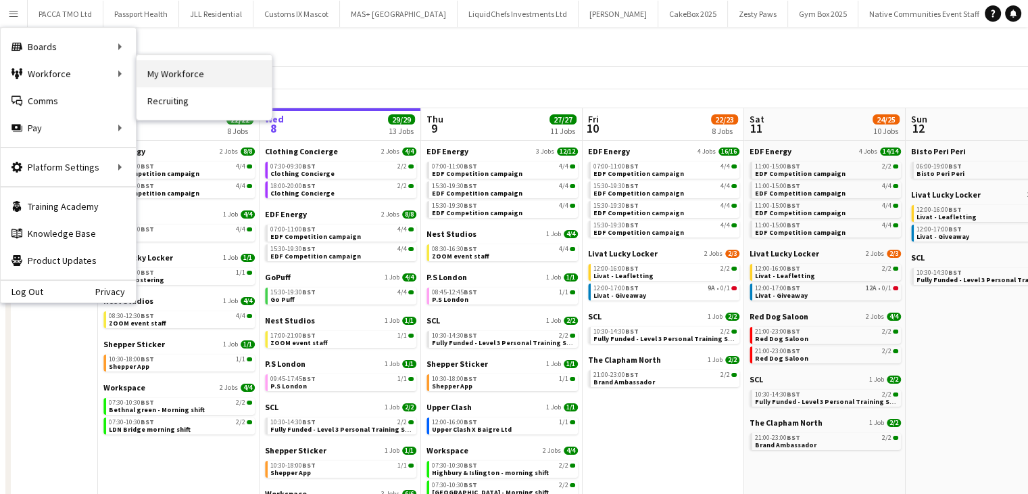
click at [154, 74] on link "My Workforce" at bounding box center [204, 73] width 135 height 27
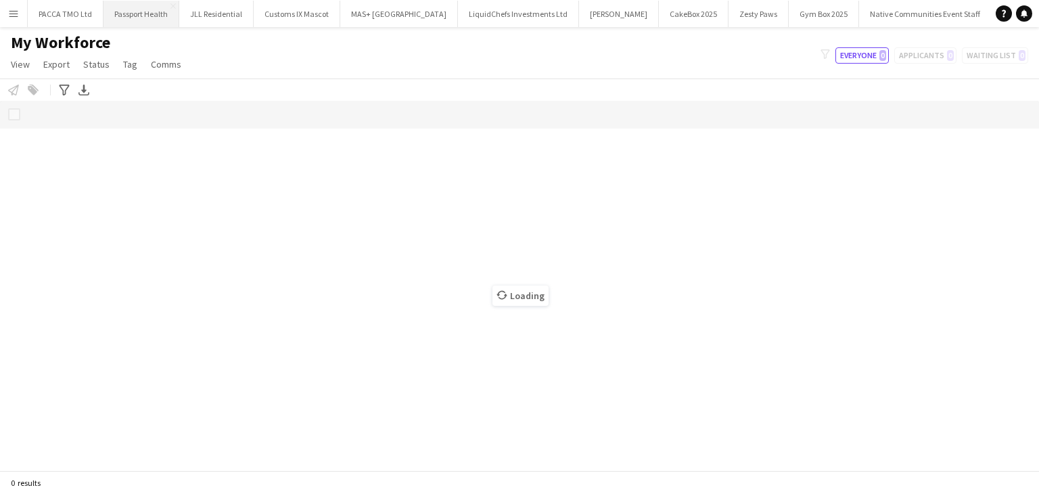
click at [166, 4] on button "Passport Health Close" at bounding box center [141, 14] width 76 height 26
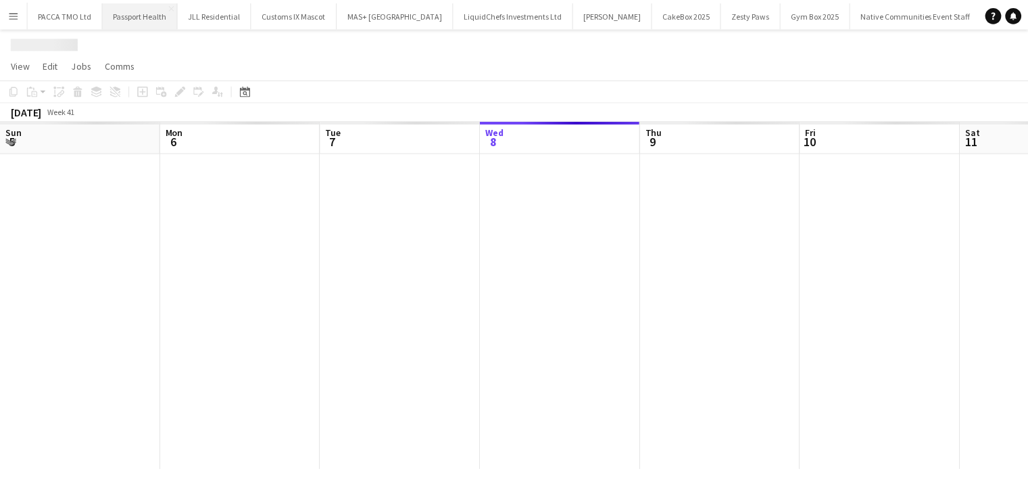
scroll to position [0, 323]
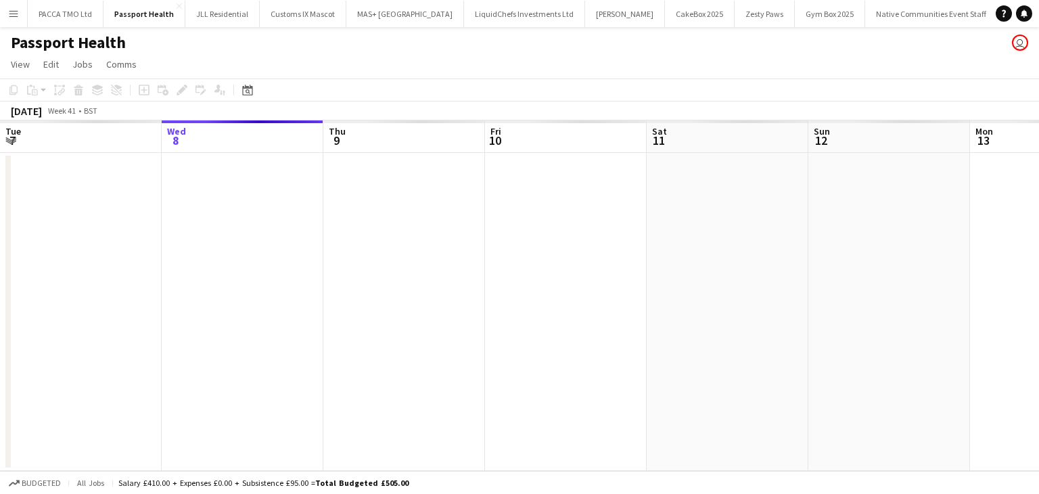
click at [14, 10] on app-icon "Menu" at bounding box center [13, 13] width 11 height 11
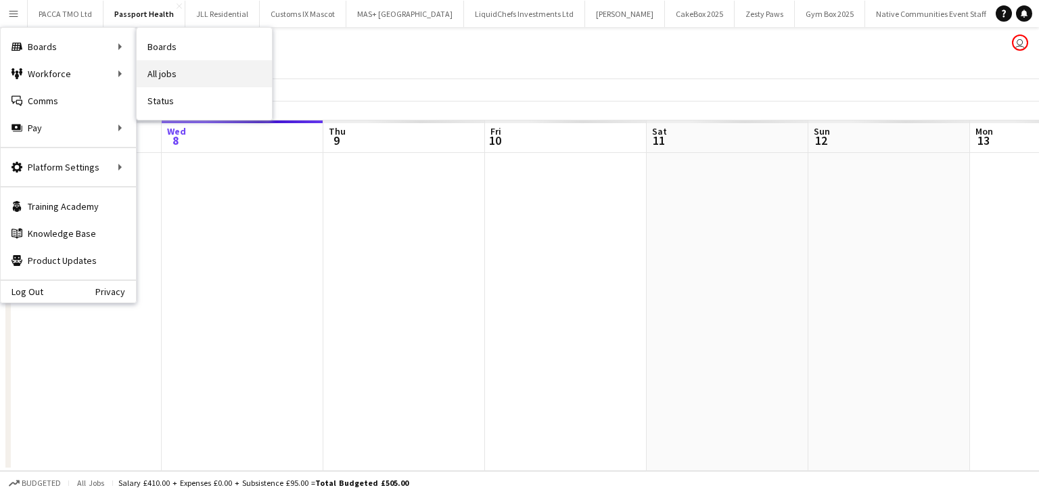
click at [162, 69] on link "All jobs" at bounding box center [204, 73] width 135 height 27
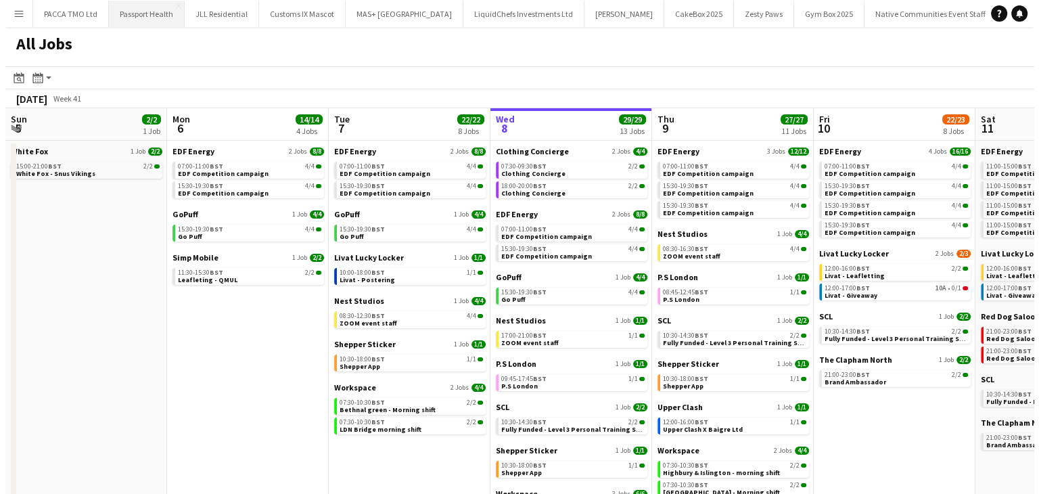
scroll to position [0, 323]
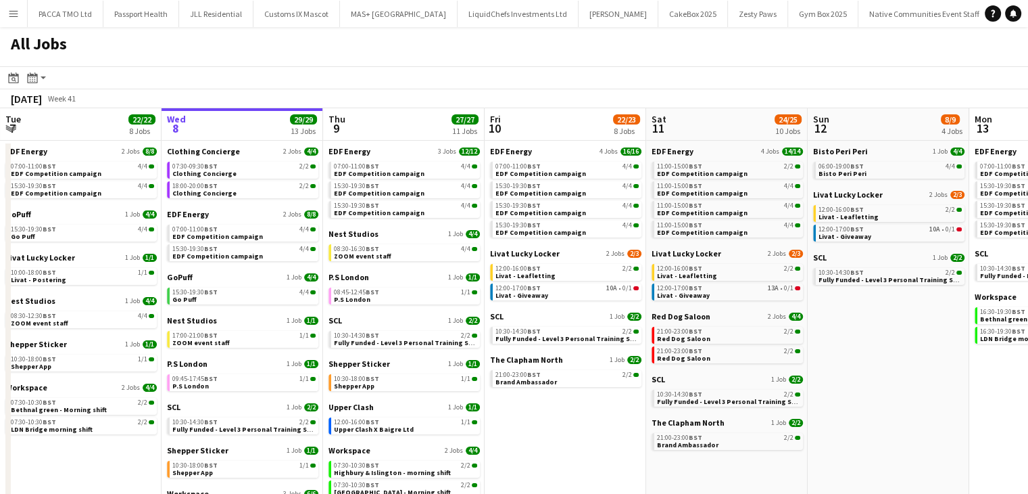
click at [3, 6] on button "Menu" at bounding box center [13, 13] width 27 height 27
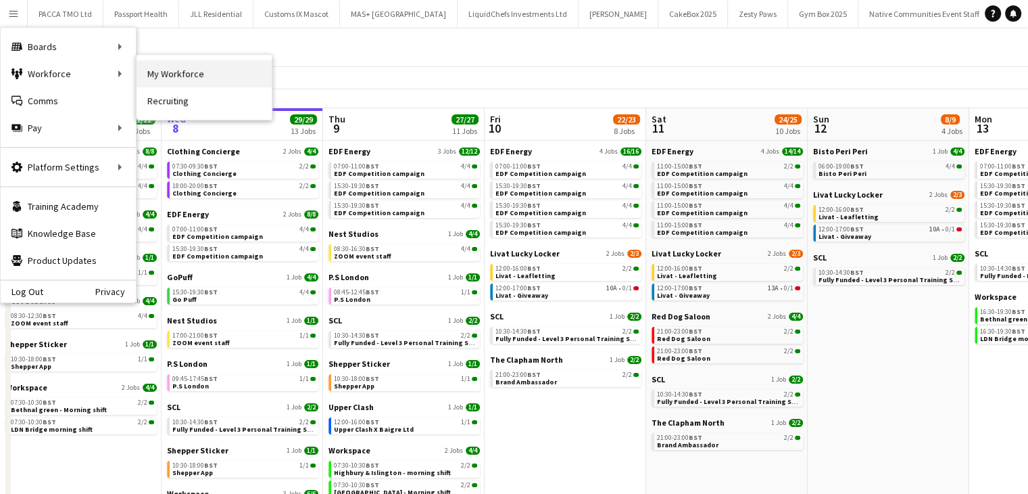
click at [157, 66] on link "My Workforce" at bounding box center [204, 73] width 135 height 27
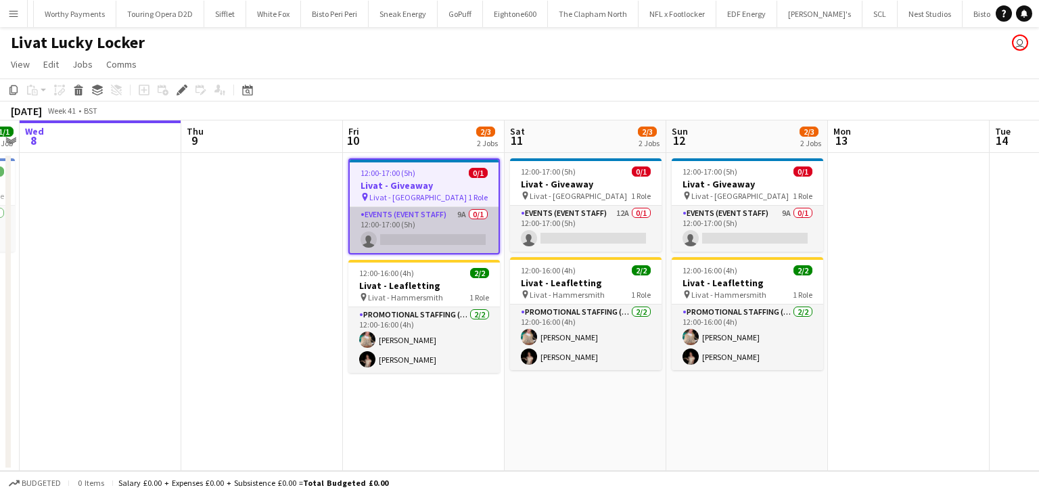
click at [439, 209] on app-card-role "Events (Event Staff) 9A 0/1 12:00-17:00 (5h) single-neutral-actions" at bounding box center [424, 230] width 149 height 46
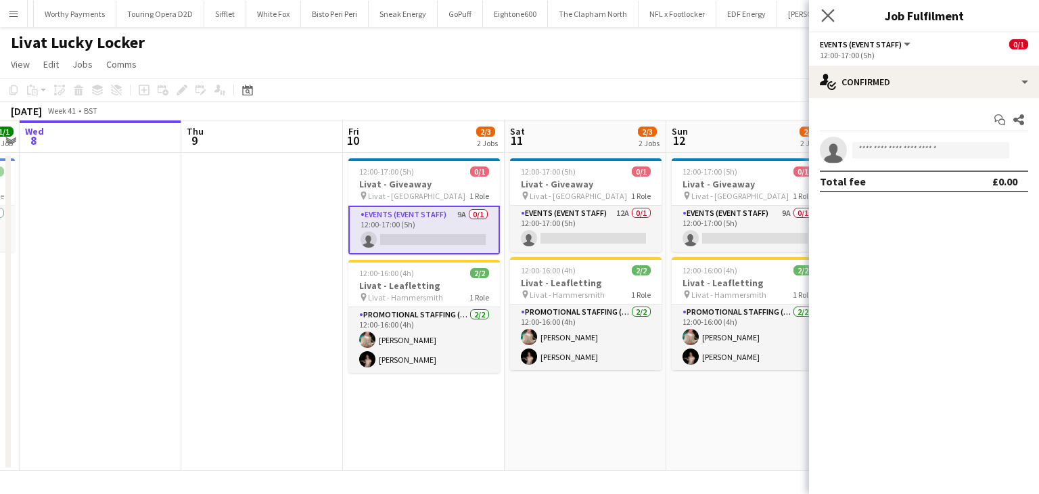
click at [821, 18] on icon "Close pop-in" at bounding box center [827, 15] width 13 height 13
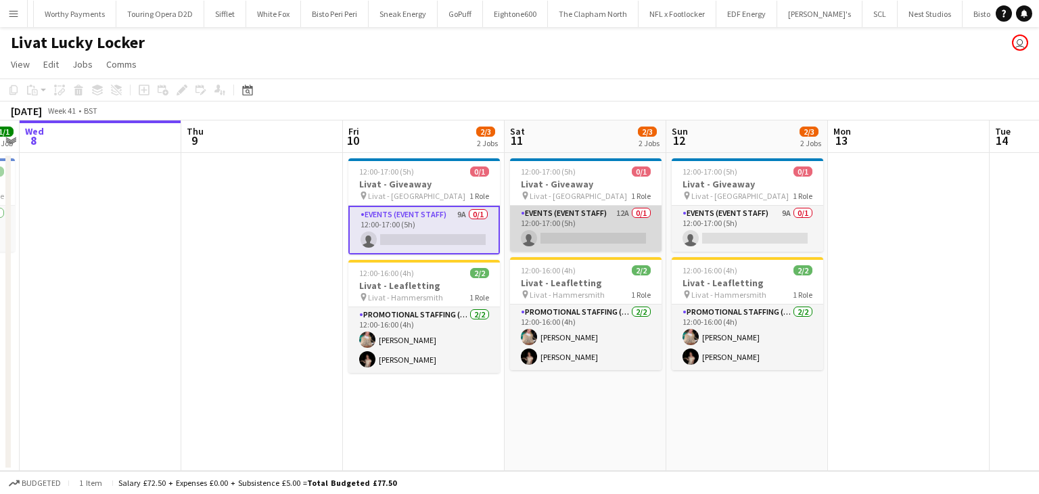
click at [561, 243] on app-card-role "Events (Event Staff) 12A 0/1 12:00-17:00 (5h) single-neutral-actions" at bounding box center [585, 229] width 151 height 46
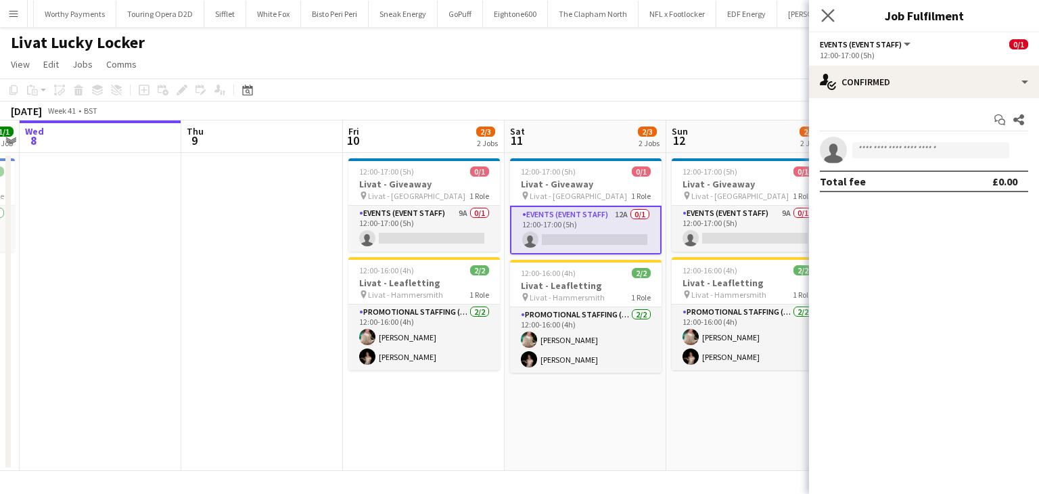
click at [835, 17] on app-icon "Close pop-in" at bounding box center [828, 16] width 20 height 20
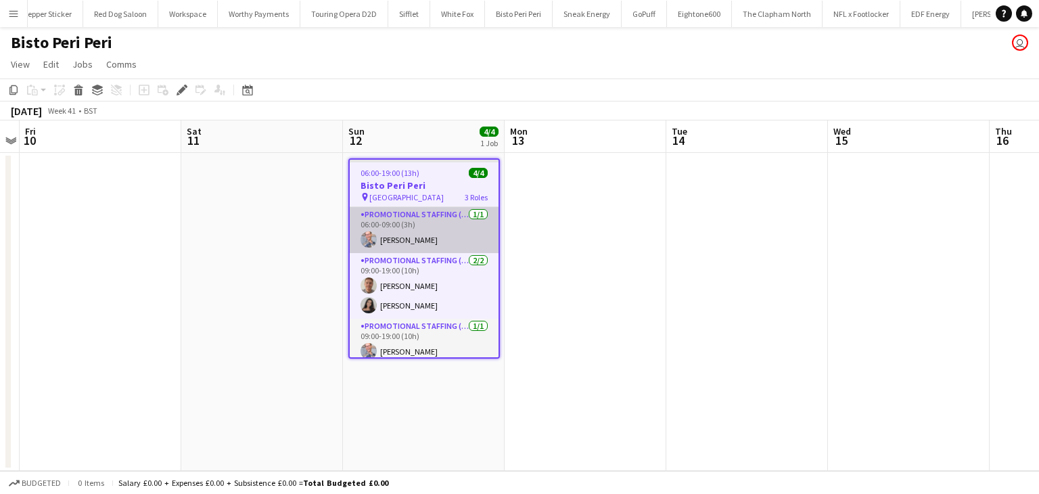
click at [429, 240] on app-card-role "Promotional Staffing (Team Leader) [DATE] 06:00-09:00 (3h) [PERSON_NAME]" at bounding box center [424, 230] width 149 height 46
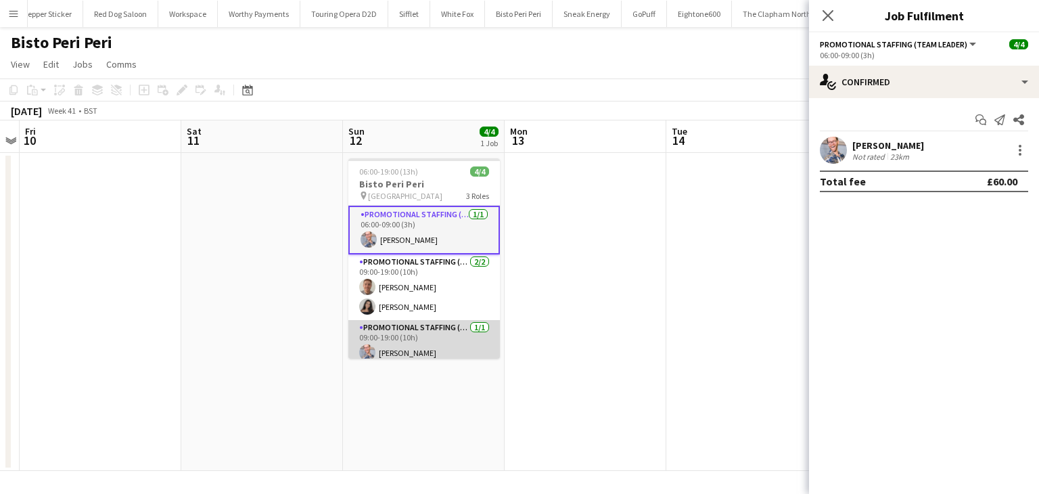
click at [444, 341] on app-card-role "Promotional Staffing (Team Leader) [DATE] 09:00-19:00 (10h) [PERSON_NAME]" at bounding box center [423, 343] width 151 height 46
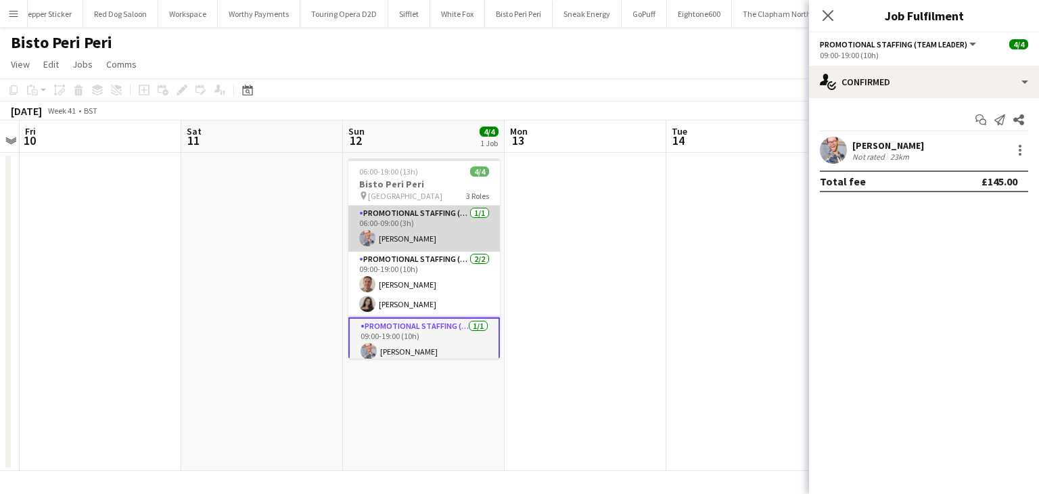
click at [454, 239] on app-card-role "Promotional Staffing (Team Leader) [DATE] 06:00-09:00 (3h) [PERSON_NAME]" at bounding box center [423, 229] width 151 height 46
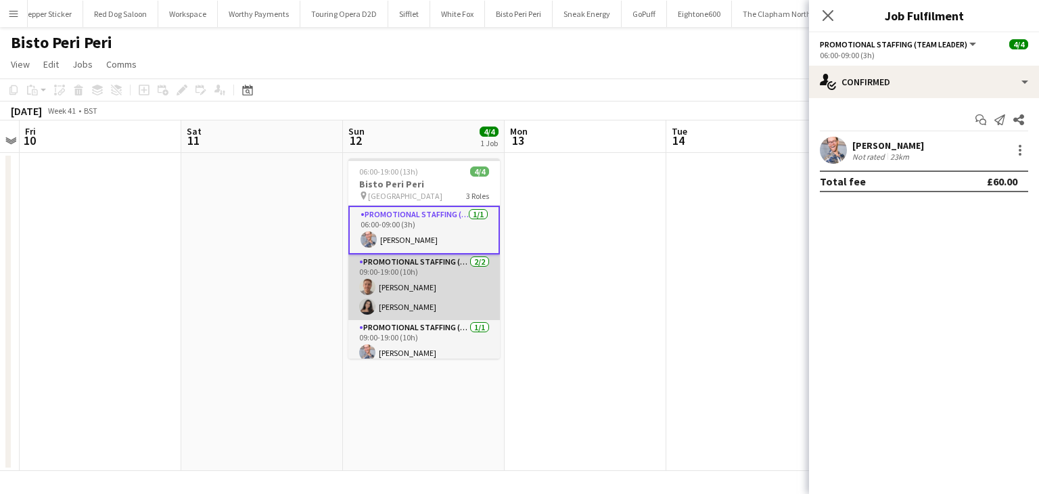
scroll to position [6, 0]
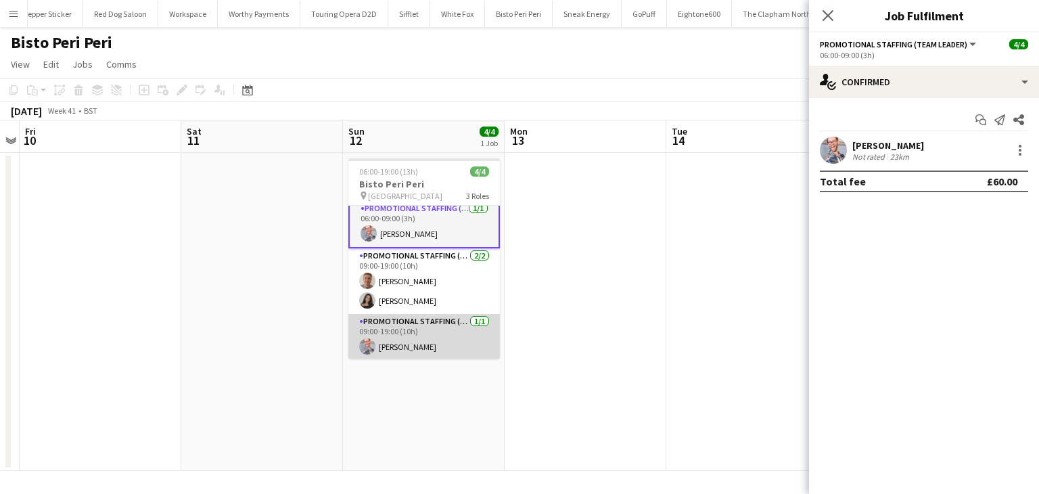
click at [440, 329] on app-card-role "Promotional Staffing (Team Leader) [DATE] 09:00-19:00 (10h) [PERSON_NAME]" at bounding box center [423, 337] width 151 height 46
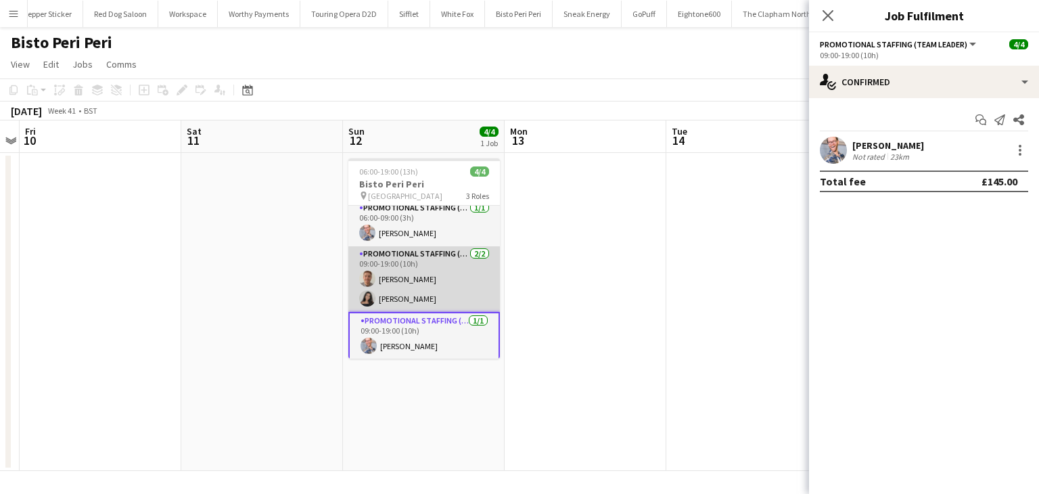
click at [433, 255] on app-card-role "Promotional Staffing (Brand Ambassadors) [DATE] 09:00-19:00 (10h) [PERSON_NAME]…" at bounding box center [423, 279] width 151 height 66
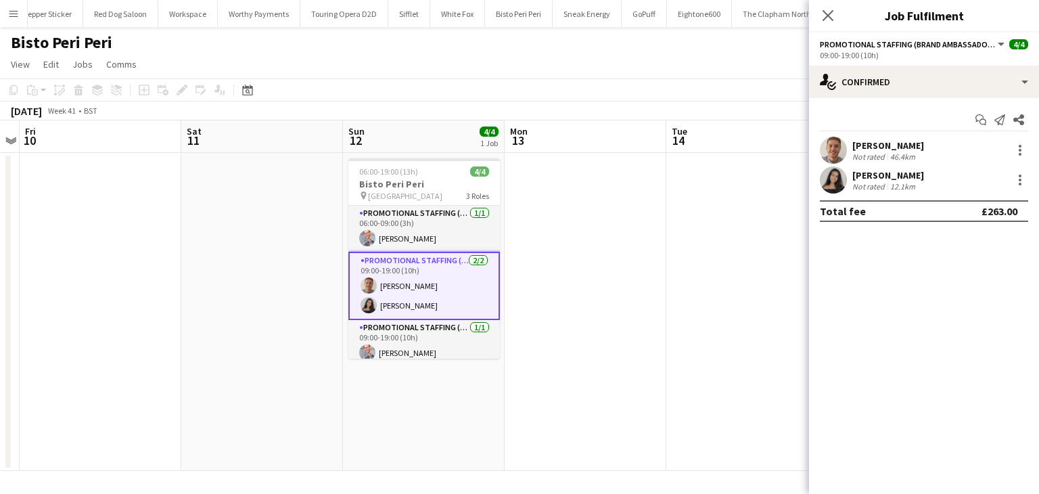
scroll to position [6, 0]
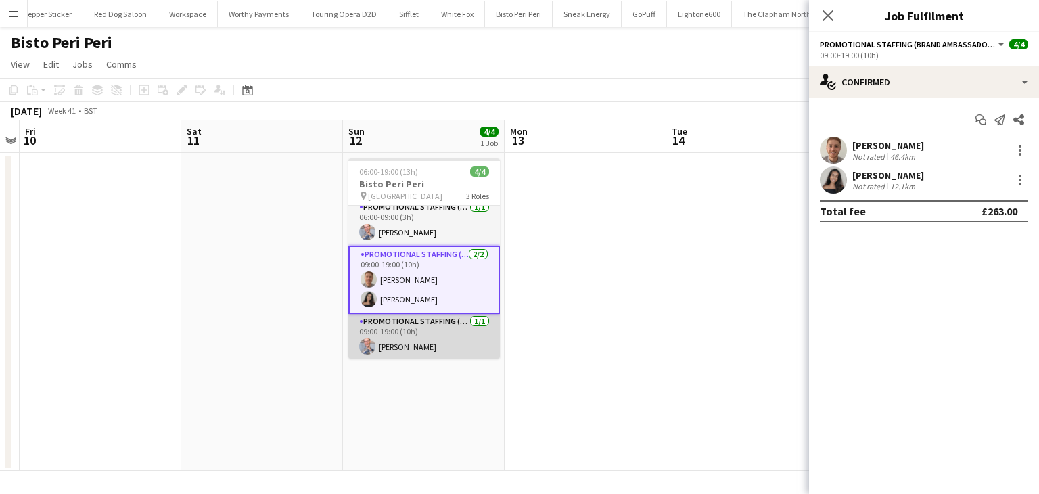
click at [416, 318] on app-card-role "Promotional Staffing (Team Leader) [DATE] 09:00-19:00 (10h) [PERSON_NAME]" at bounding box center [423, 337] width 151 height 46
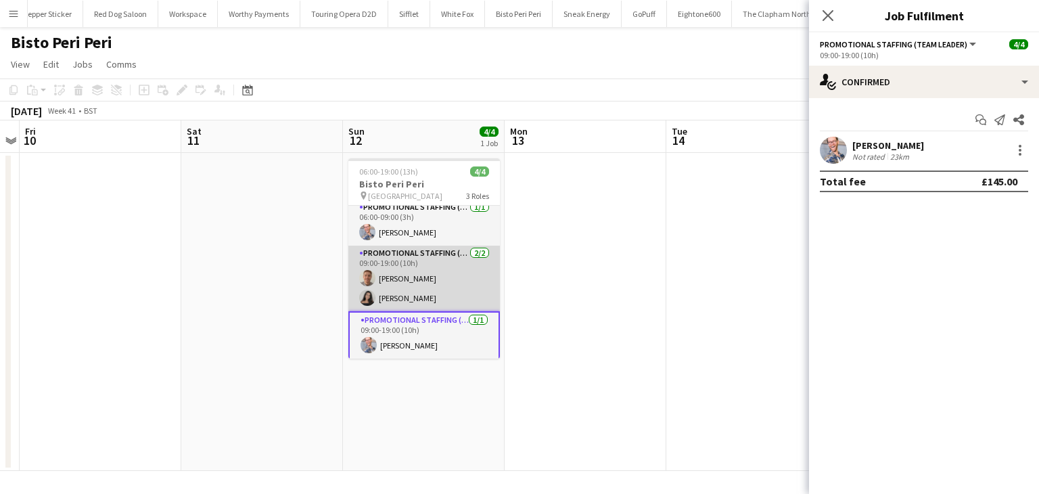
click at [398, 295] on app-card-role "Promotional Staffing (Brand Ambassadors) [DATE] 09:00-19:00 (10h) [PERSON_NAME]…" at bounding box center [423, 278] width 151 height 66
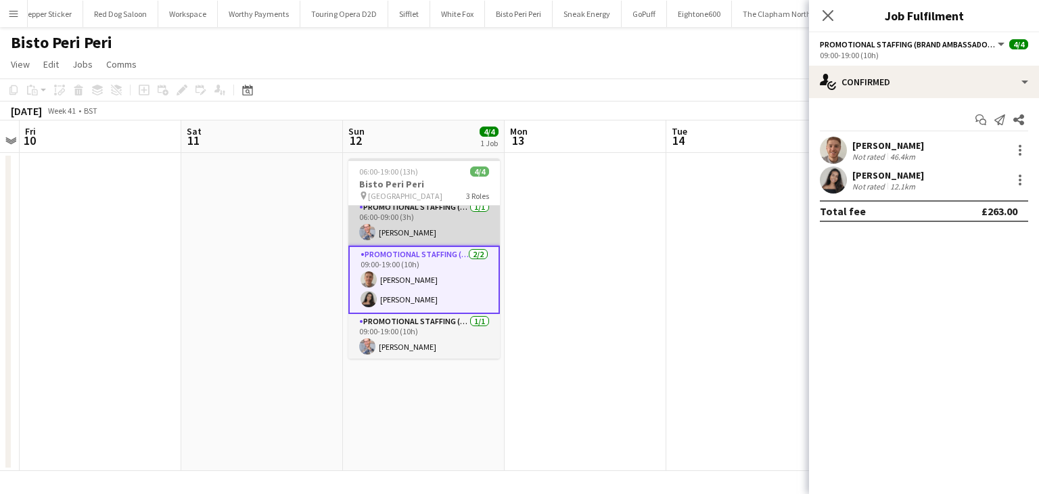
click at [408, 209] on app-card-role "Promotional Staffing (Team Leader) [DATE] 06:00-09:00 (3h) [PERSON_NAME]" at bounding box center [423, 222] width 151 height 46
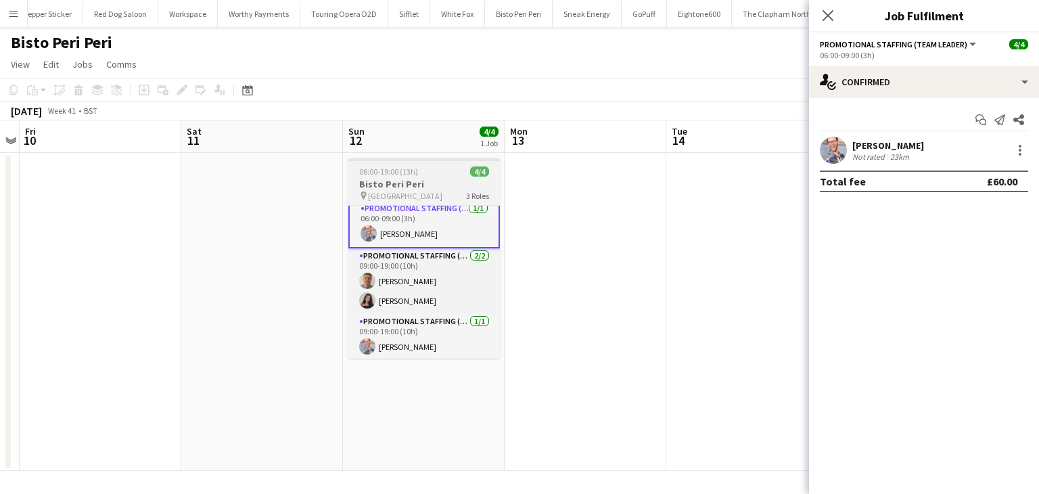
click at [400, 179] on h3 "Bisto Peri Peri" at bounding box center [423, 184] width 151 height 12
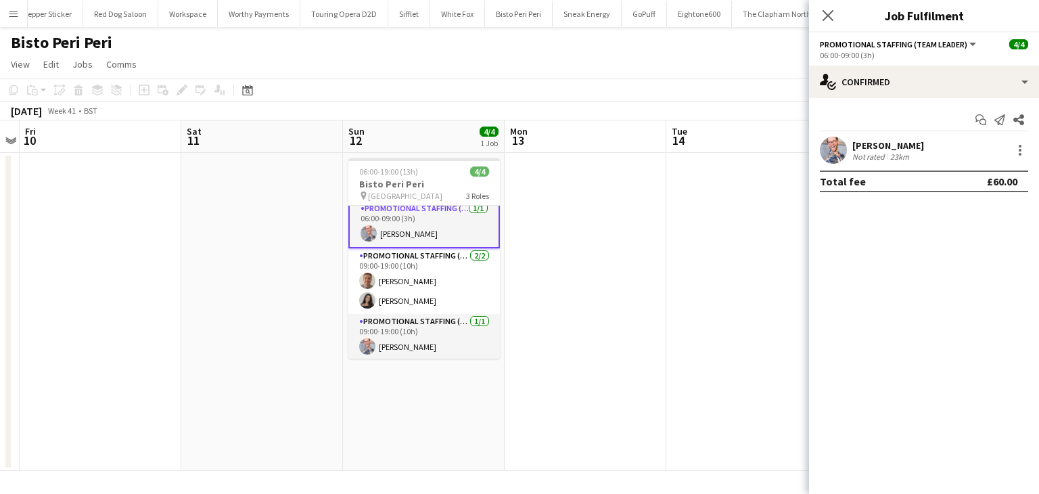
scroll to position [5, 0]
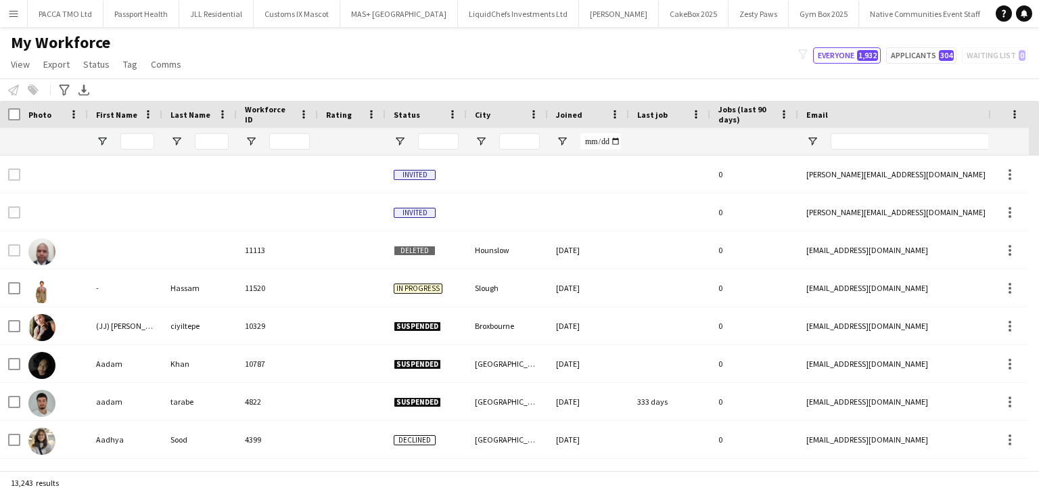
click at [5, 10] on button "Menu" at bounding box center [13, 13] width 27 height 27
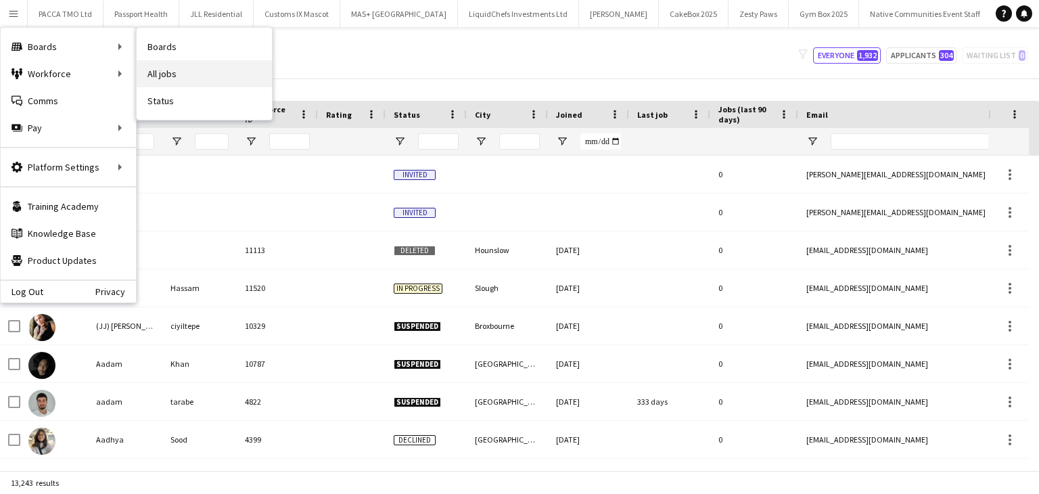
click at [163, 72] on link "All jobs" at bounding box center [204, 73] width 135 height 27
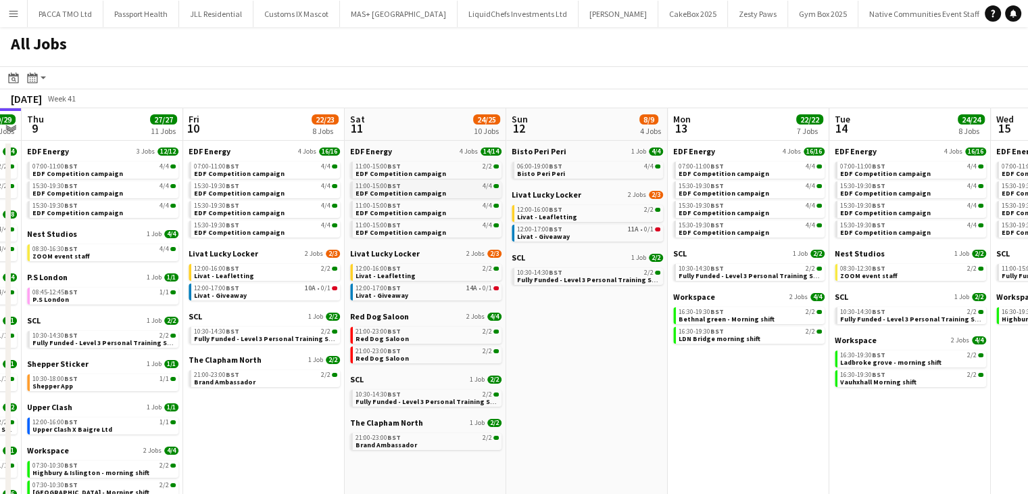
scroll to position [0, 624]
click at [625, 171] on link "06:00-19:00 BST 4/4 Bisto Peri Peri" at bounding box center [589, 170] width 143 height 16
click at [715, 371] on app-date-cell "EDF Energy 4 Jobs 16/16 07:00-11:00 BST 4/4 EDF Competition campaign 15:30-19:3…" at bounding box center [750, 406] width 162 height 530
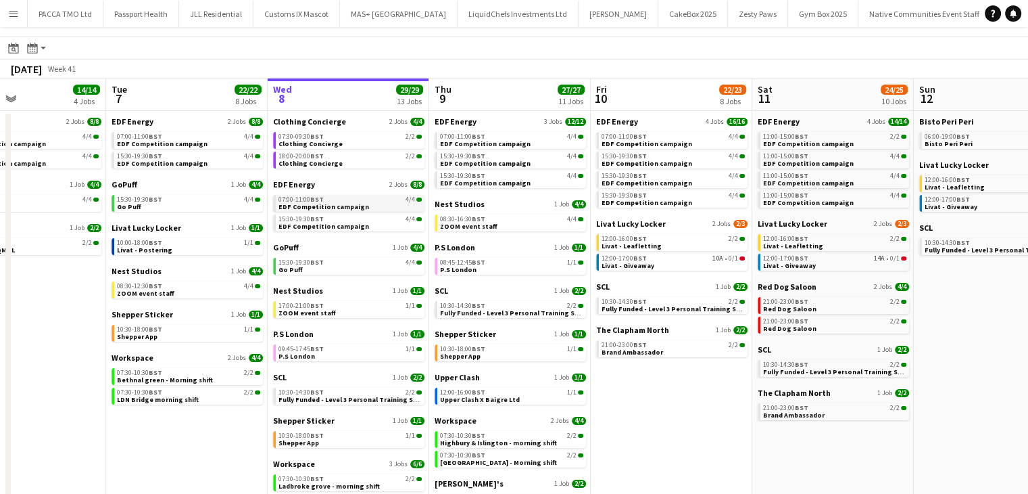
scroll to position [0, 378]
click at [11, 14] on app-icon "Menu" at bounding box center [13, 13] width 11 height 11
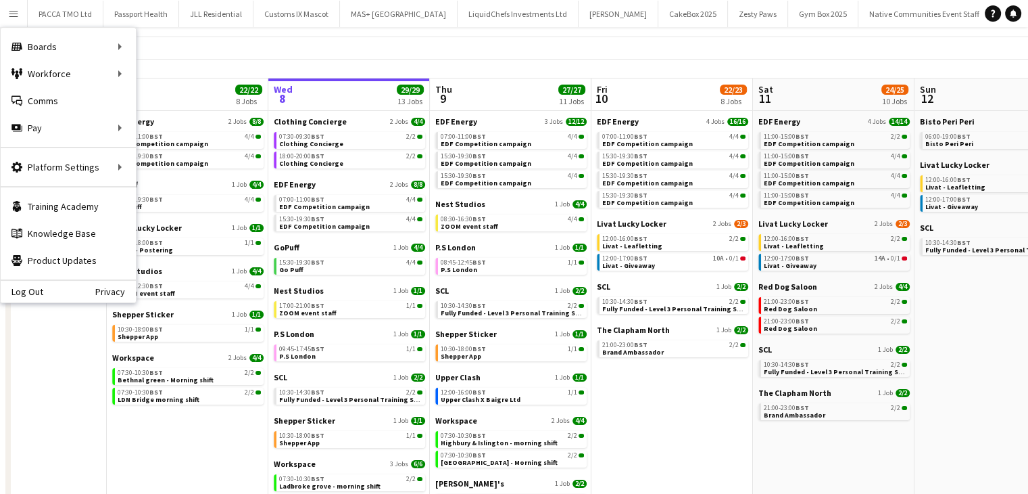
drag, startPoint x: 187, startPoint y: 52, endPoint x: 140, endPoint y: 55, distance: 46.7
click at [187, 53] on app-toolbar "Date picker OCT 2025 OCT 2025 Monday M Tuesday T Wednesday W Thursday T Friday …" at bounding box center [514, 48] width 1028 height 23
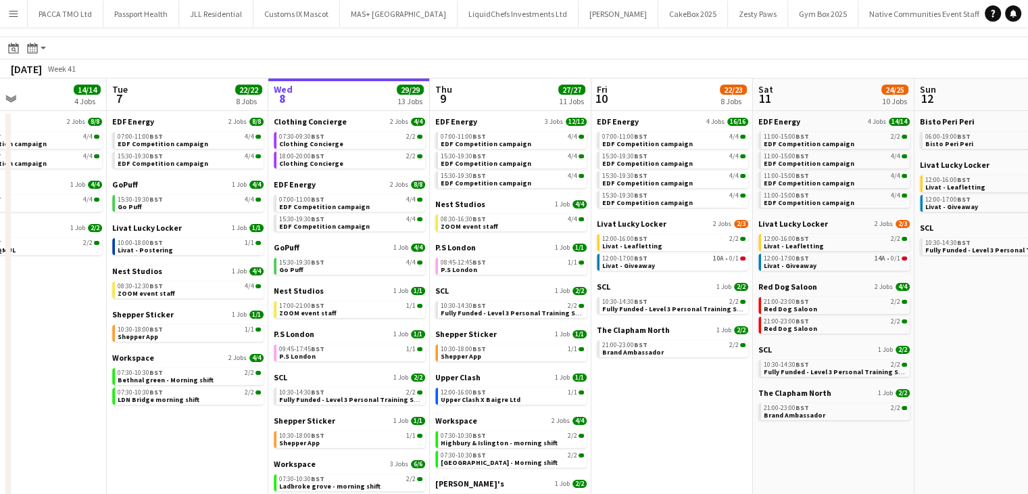
drag, startPoint x: 7, startPoint y: 9, endPoint x: 20, endPoint y: 41, distance: 34.5
click at [6, 11] on button "Menu" at bounding box center [13, 13] width 27 height 27
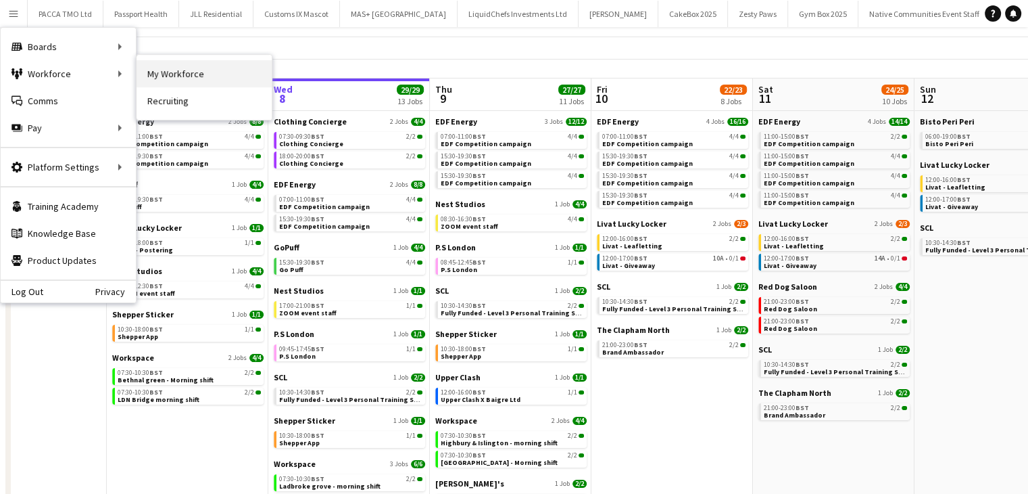
click at [165, 76] on link "My Workforce" at bounding box center [204, 73] width 135 height 27
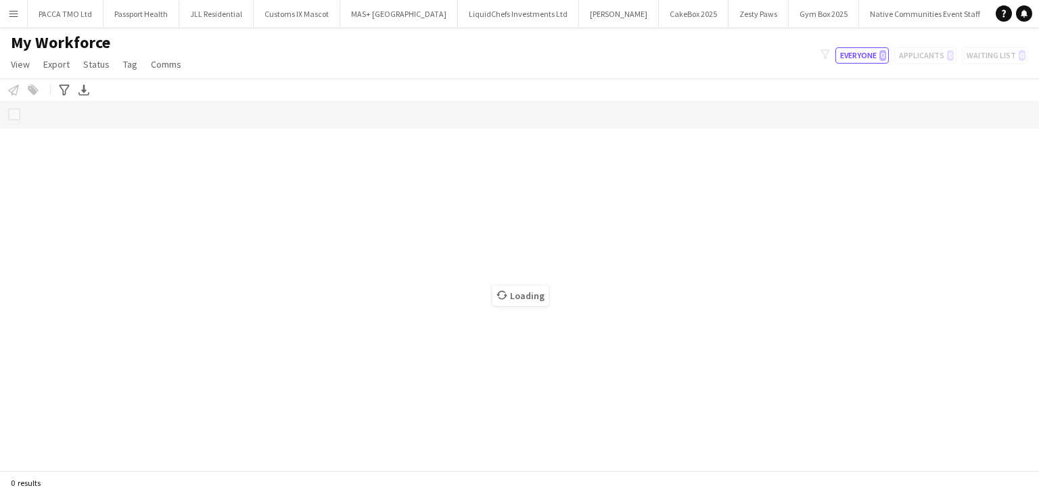
click at [11, 23] on button "Menu" at bounding box center [13, 13] width 27 height 27
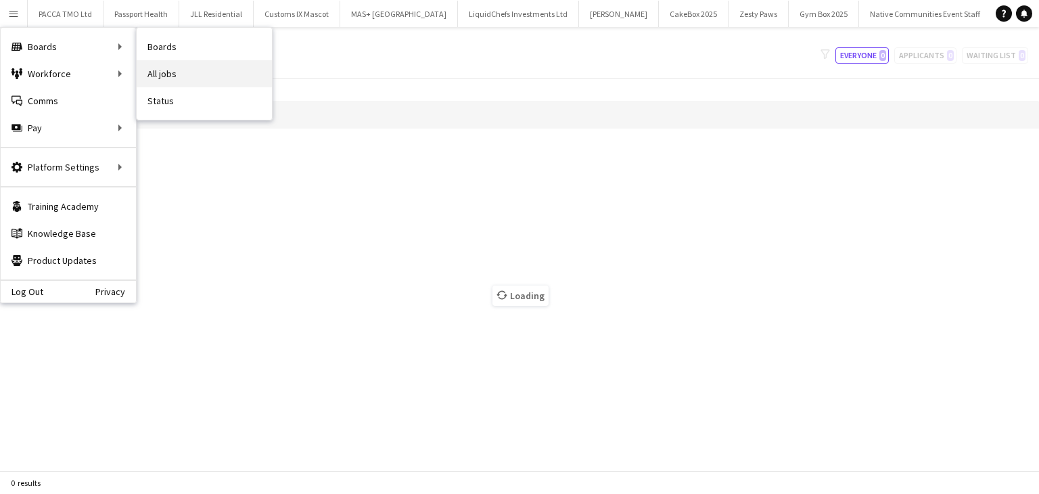
click at [154, 68] on link "All jobs" at bounding box center [204, 73] width 135 height 27
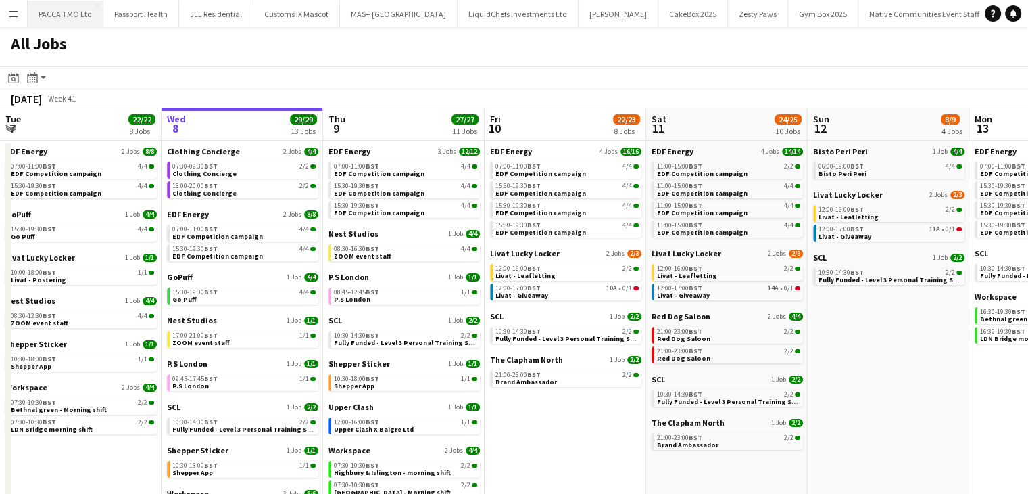
click at [92, 6] on button "PACCA TMO Ltd Close" at bounding box center [66, 14] width 76 height 26
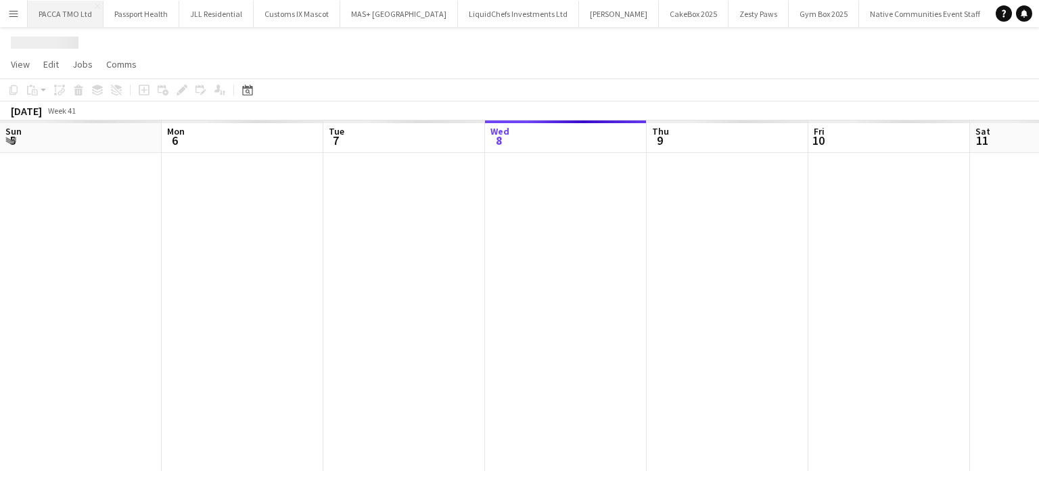
scroll to position [0, 323]
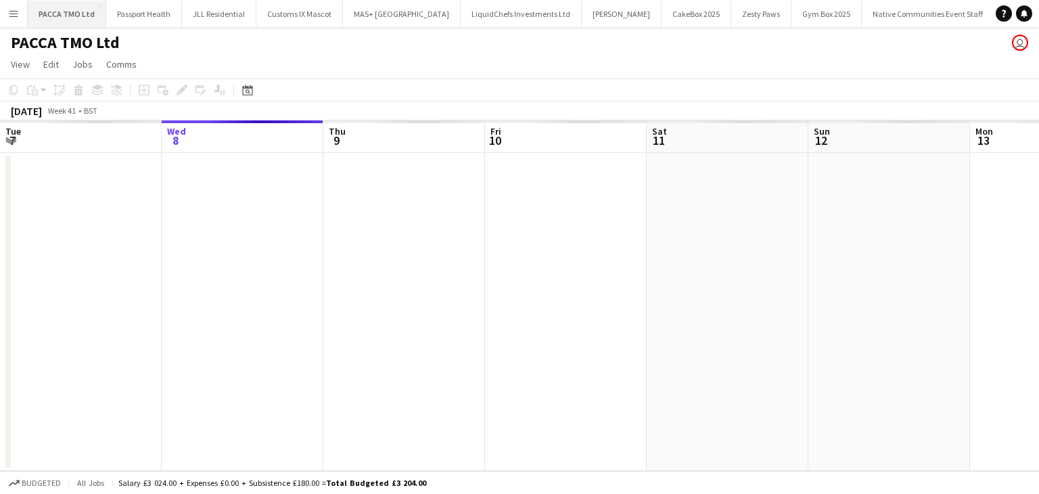
click at [92, 6] on button "PACCA TMO Ltd Close" at bounding box center [67, 14] width 78 height 26
click at [97, 6] on app-icon "Close" at bounding box center [99, 5] width 5 height 5
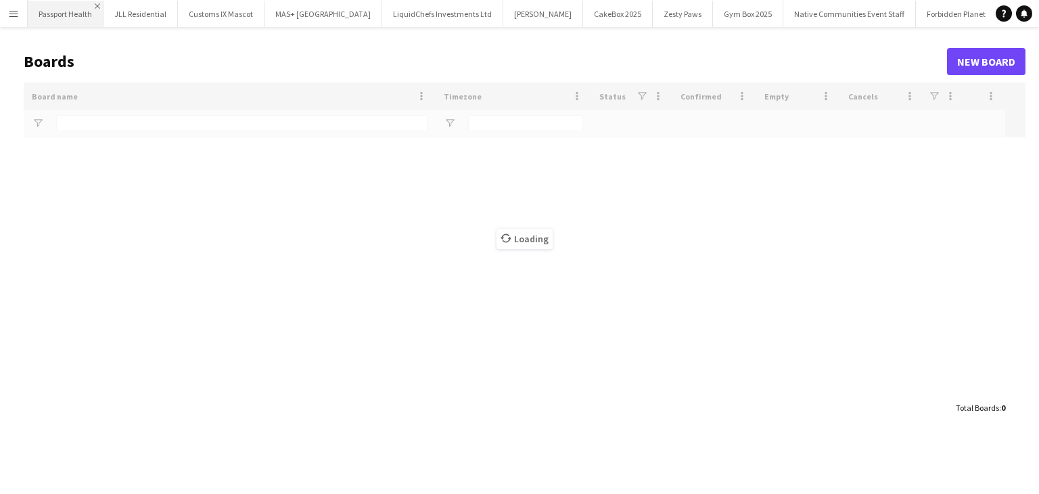
click at [98, 6] on app-icon "Close" at bounding box center [97, 5] width 5 height 5
click at [98, 6] on button "JLL Residential Close" at bounding box center [65, 14] width 74 height 26
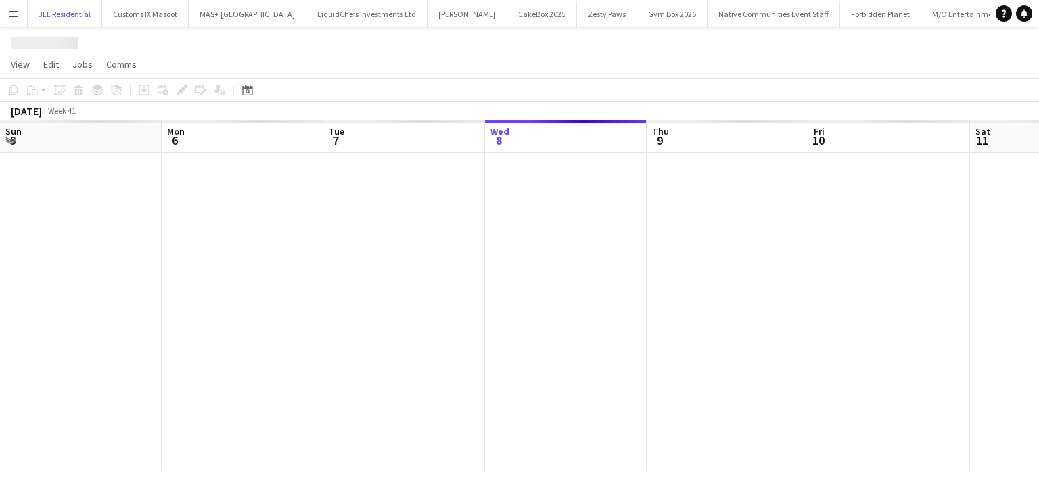
scroll to position [0, 323]
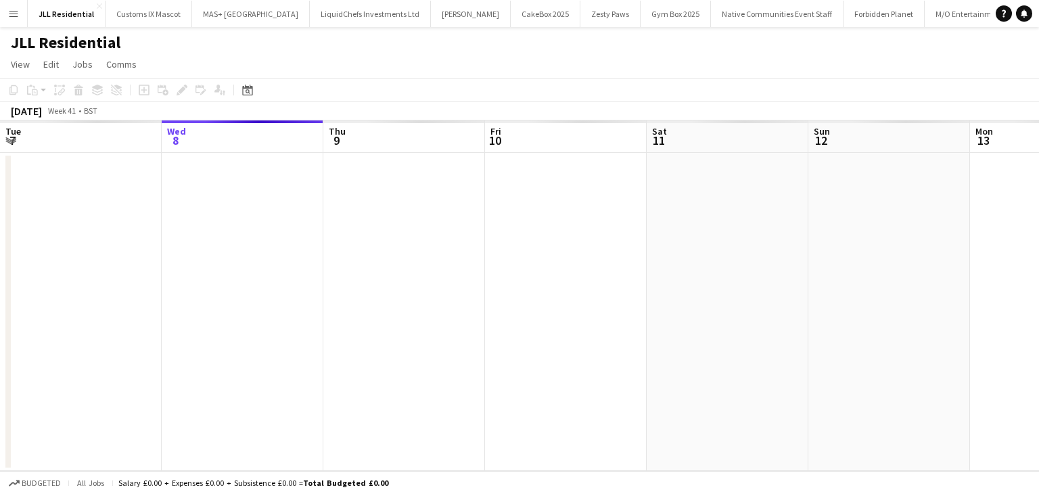
click at [98, 6] on app-icon "Close" at bounding box center [99, 5] width 5 height 5
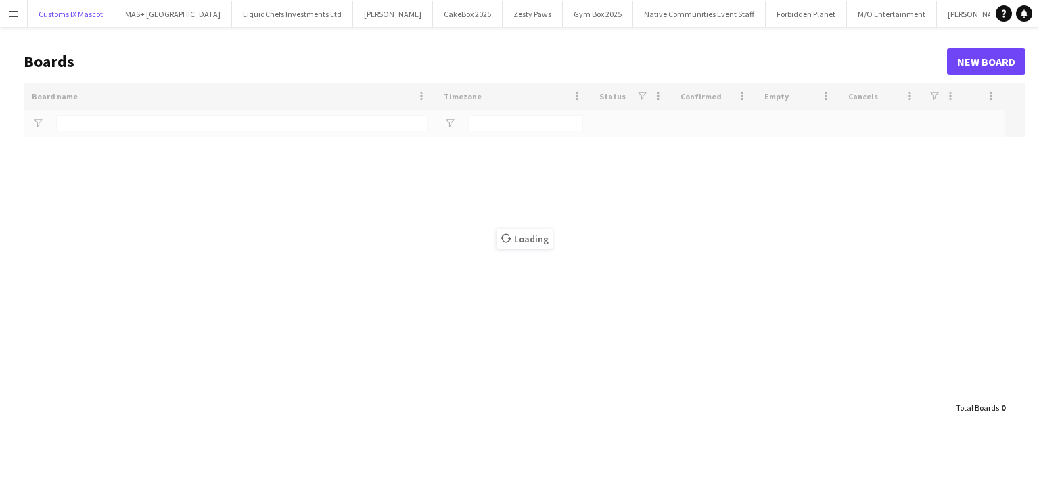
click at [98, 6] on button "Customs IX Mascot Close" at bounding box center [71, 14] width 87 height 26
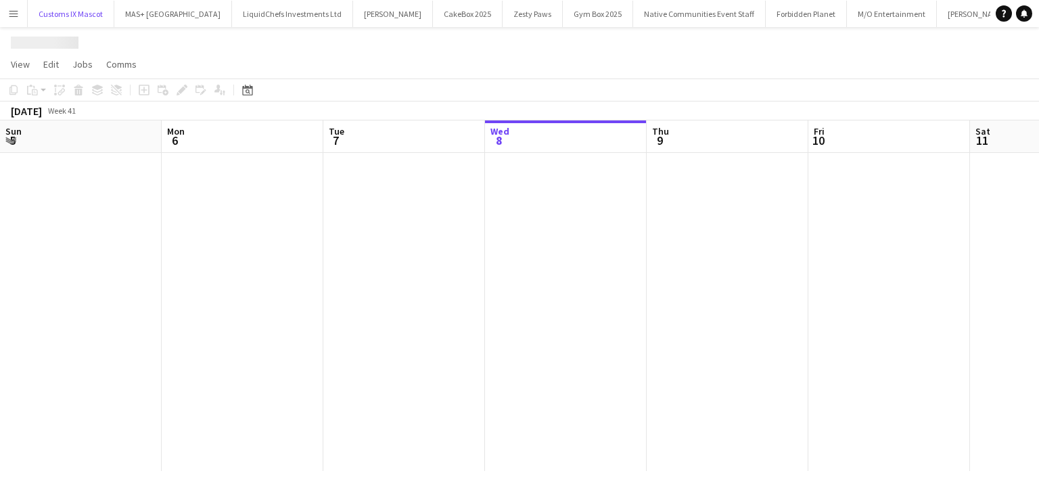
scroll to position [0, 323]
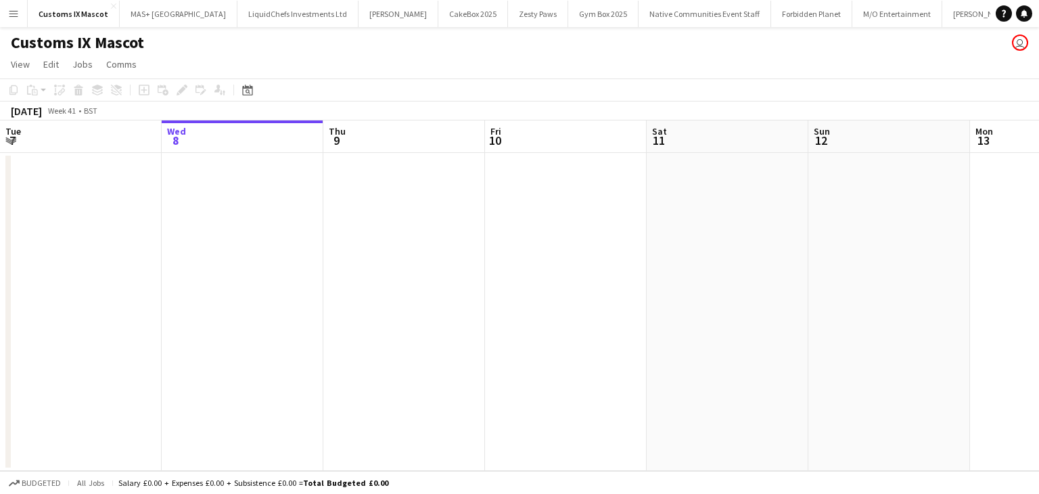
click at [17, 9] on app-icon "Menu" at bounding box center [13, 13] width 11 height 11
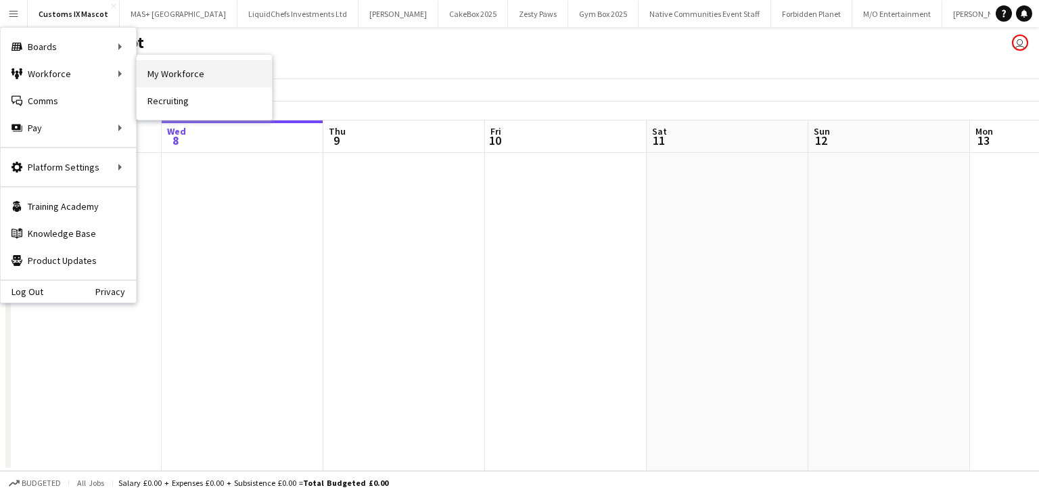
click at [156, 74] on link "My Workforce" at bounding box center [204, 73] width 135 height 27
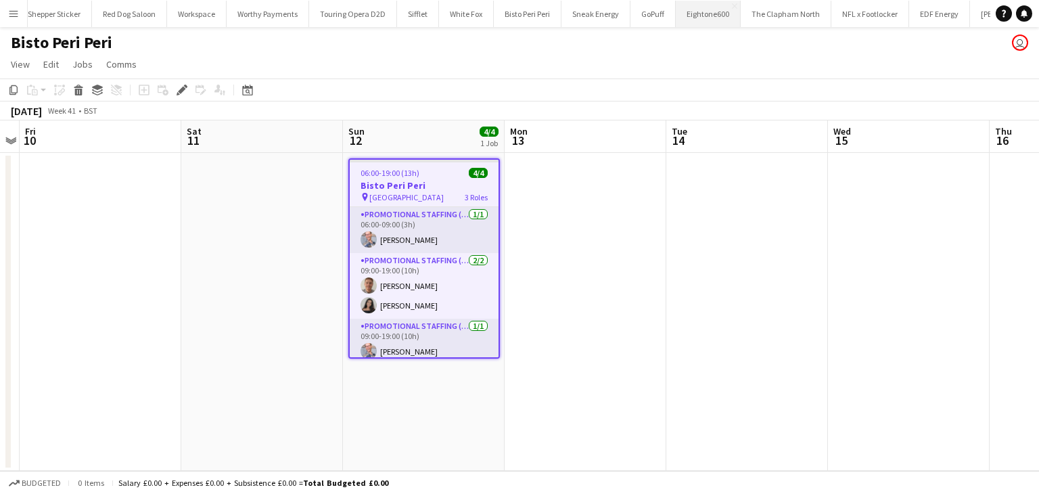
scroll to position [0, 1991]
click at [85, 63] on span "Jobs" at bounding box center [82, 64] width 20 height 12
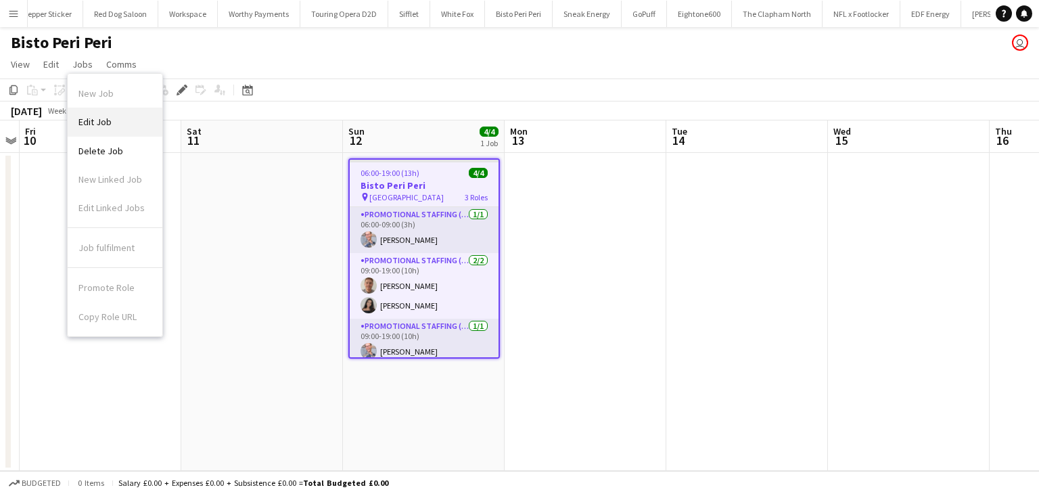
click at [103, 117] on span "Edit Job" at bounding box center [94, 122] width 33 height 12
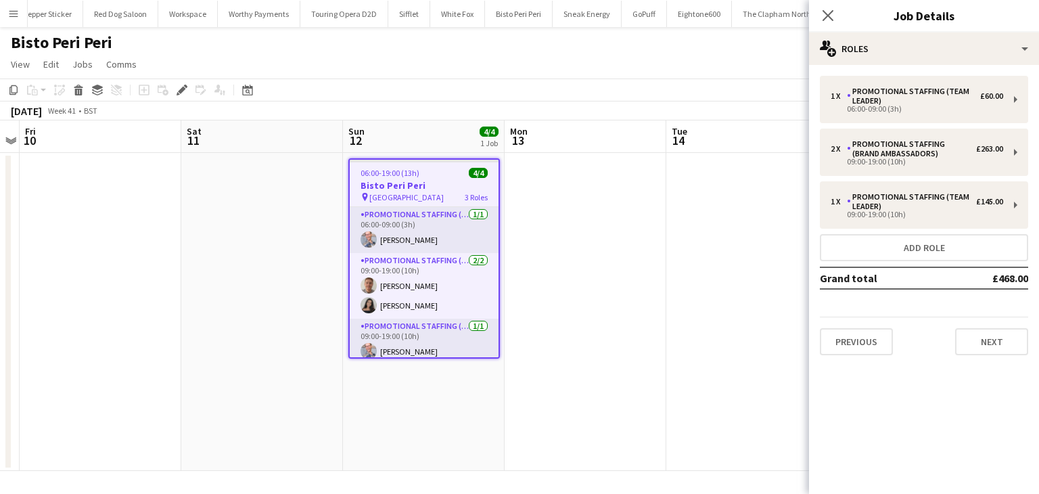
click at [701, 316] on app-date-cell at bounding box center [747, 312] width 162 height 318
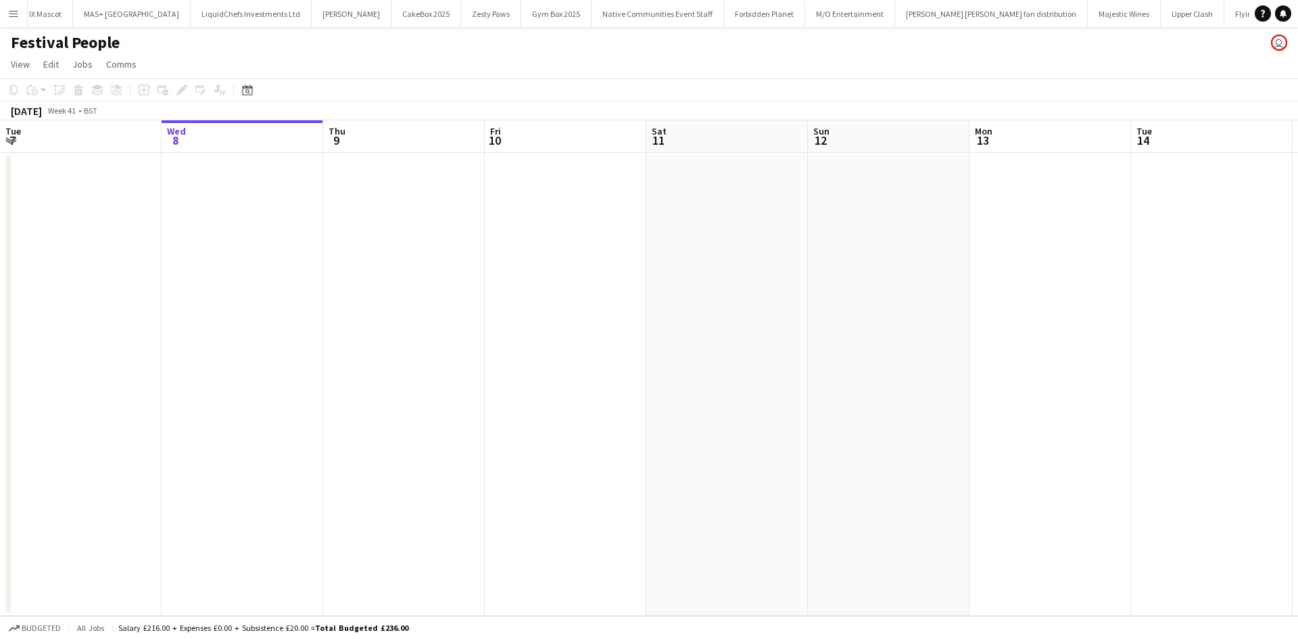
click at [21, 11] on button "Menu" at bounding box center [13, 13] width 27 height 27
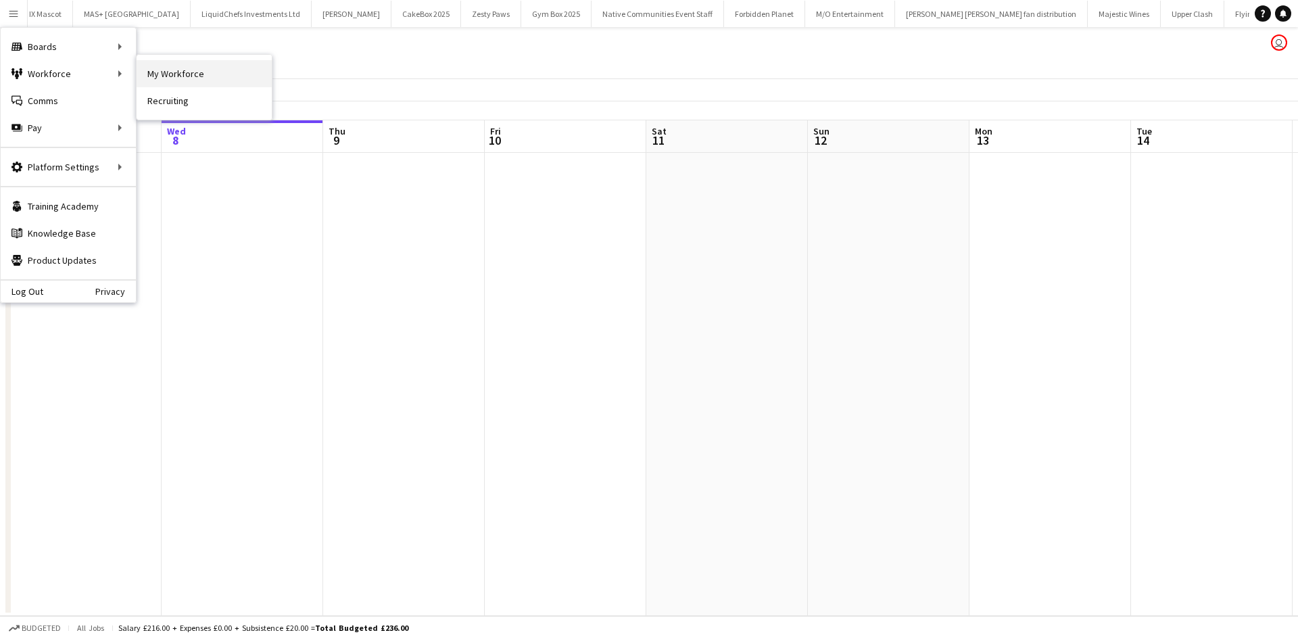
click at [137, 66] on link "My Workforce" at bounding box center [204, 73] width 135 height 27
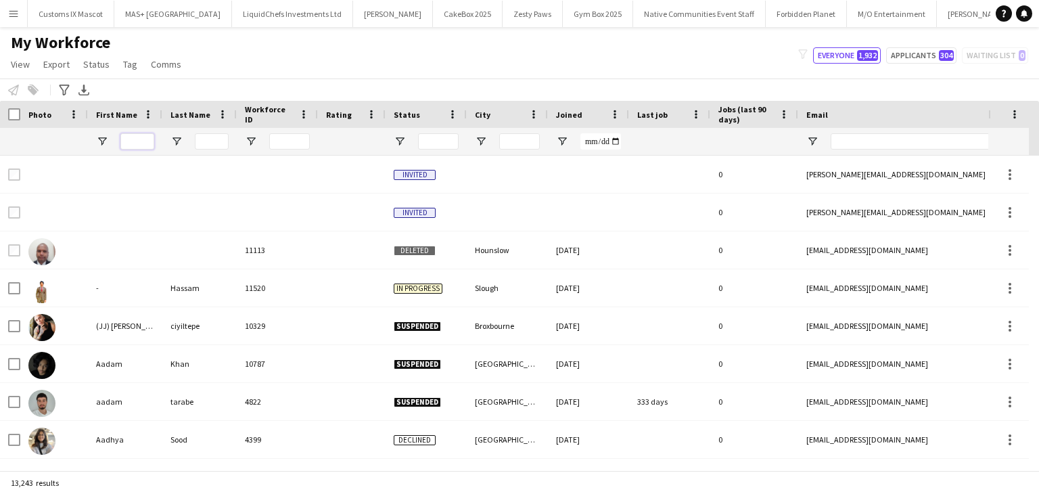
click at [149, 147] on input "First Name Filter Input" at bounding box center [137, 141] width 34 height 16
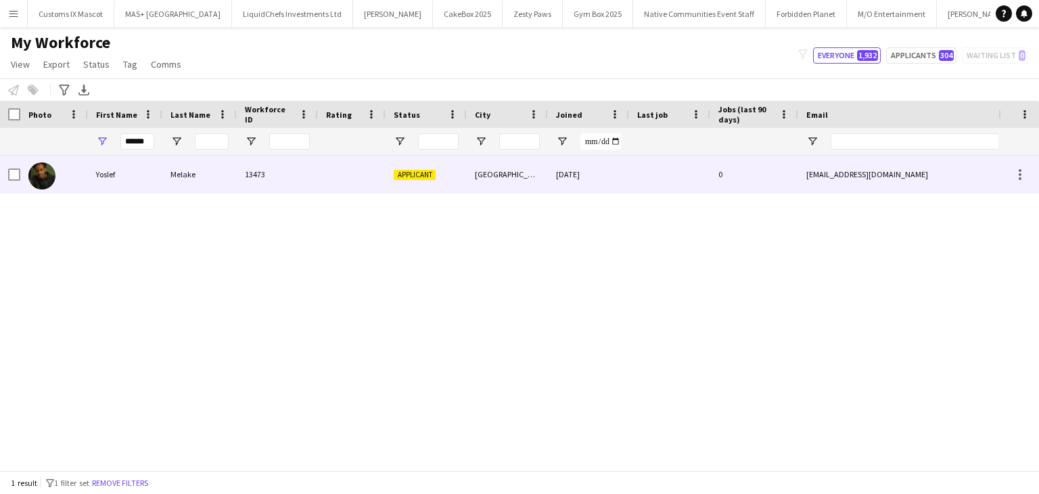
click at [325, 175] on div at bounding box center [352, 174] width 68 height 37
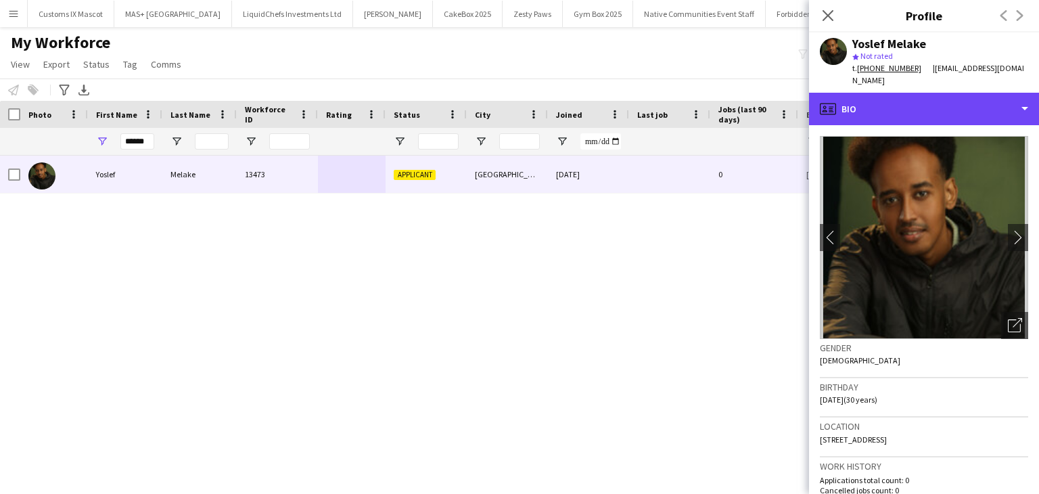
drag, startPoint x: 896, startPoint y: 96, endPoint x: 903, endPoint y: 116, distance: 21.6
click at [898, 98] on div "profile Bio" at bounding box center [924, 109] width 230 height 32
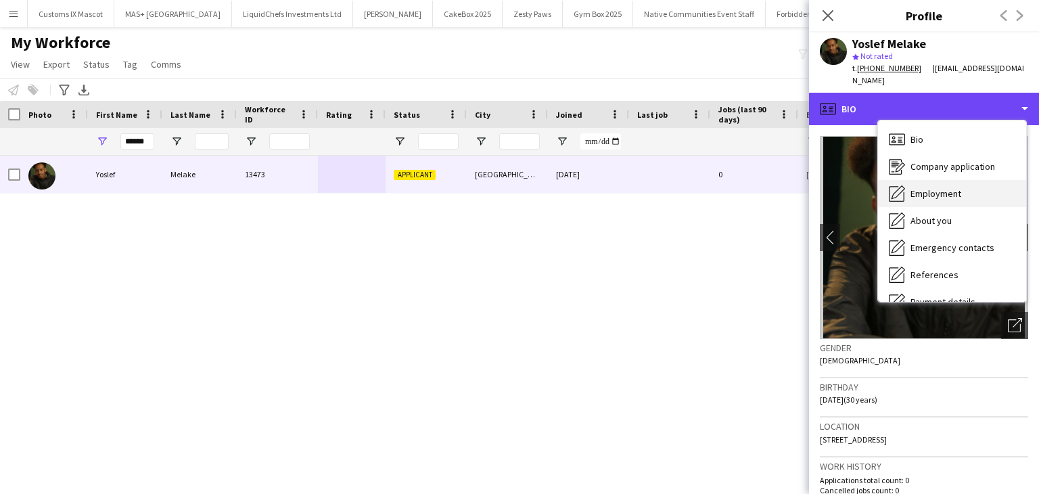
scroll to position [181, 0]
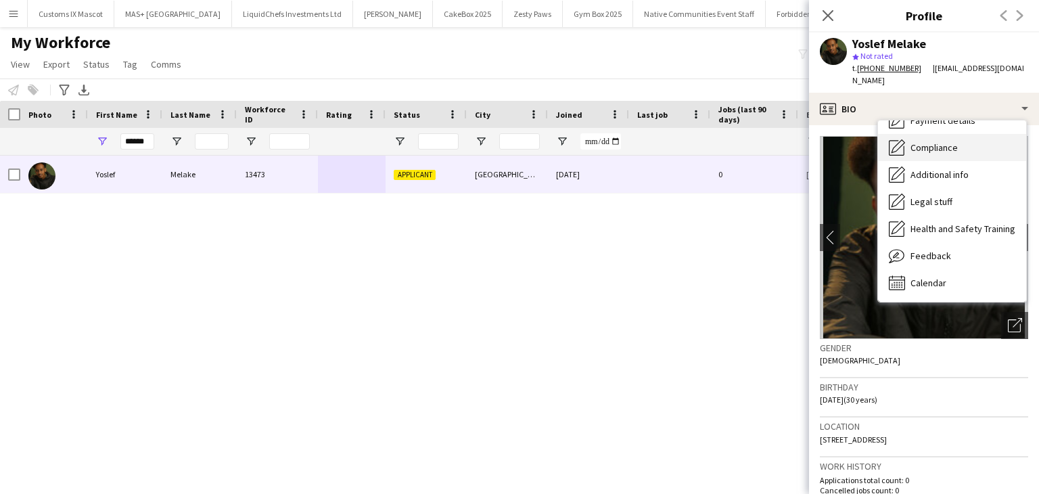
click at [936, 141] on span "Compliance" at bounding box center [933, 147] width 47 height 12
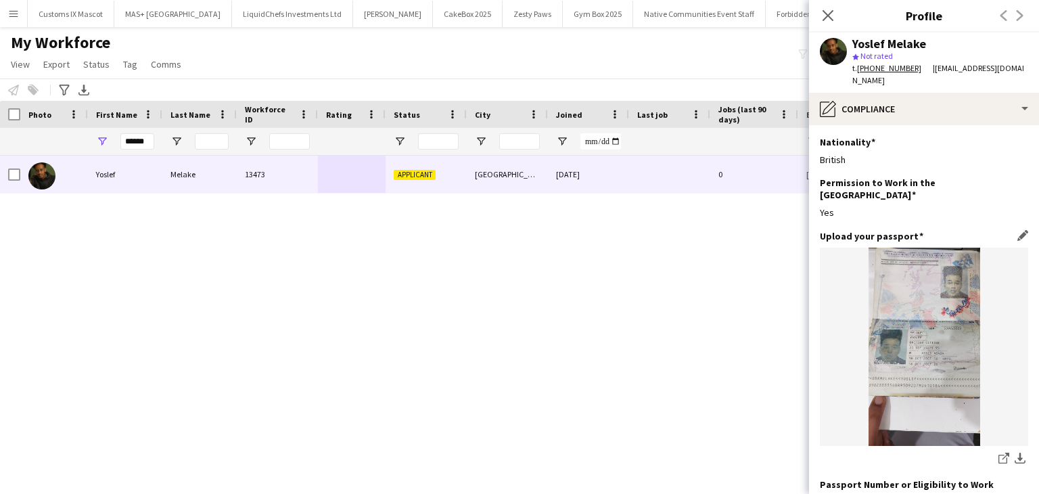
scroll to position [68, 0]
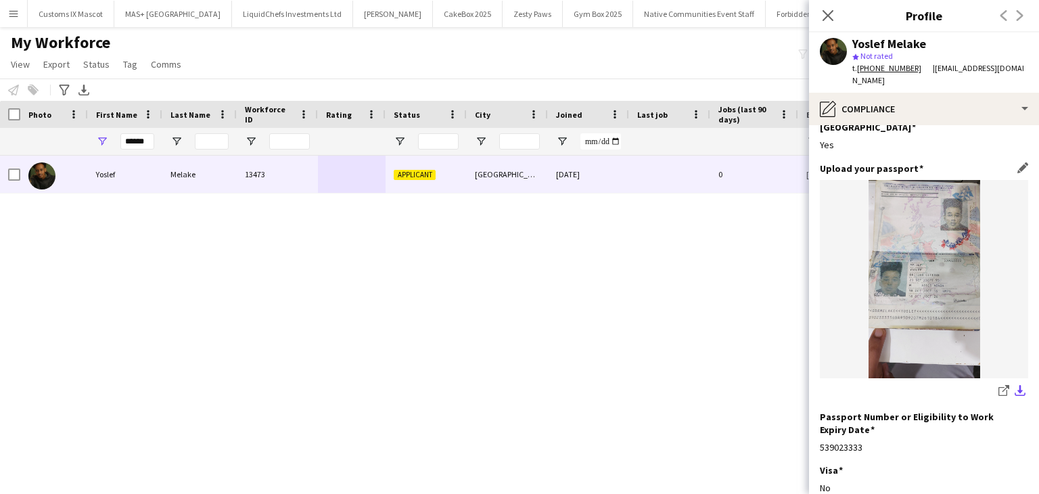
click at [1014, 385] on app-icon "download-bottom" at bounding box center [1019, 391] width 11 height 13
click at [133, 134] on input "******" at bounding box center [137, 141] width 34 height 16
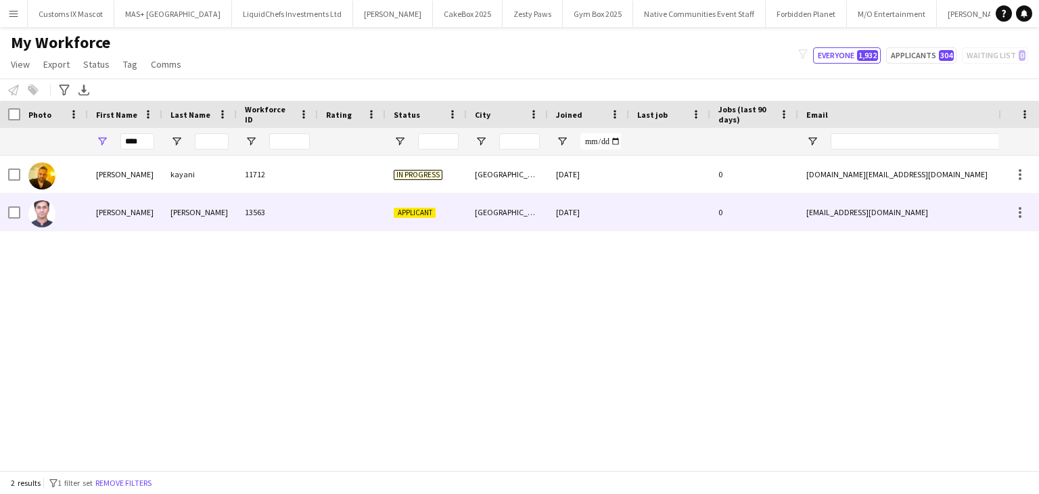
click at [160, 204] on div "[PERSON_NAME]" at bounding box center [125, 211] width 74 height 37
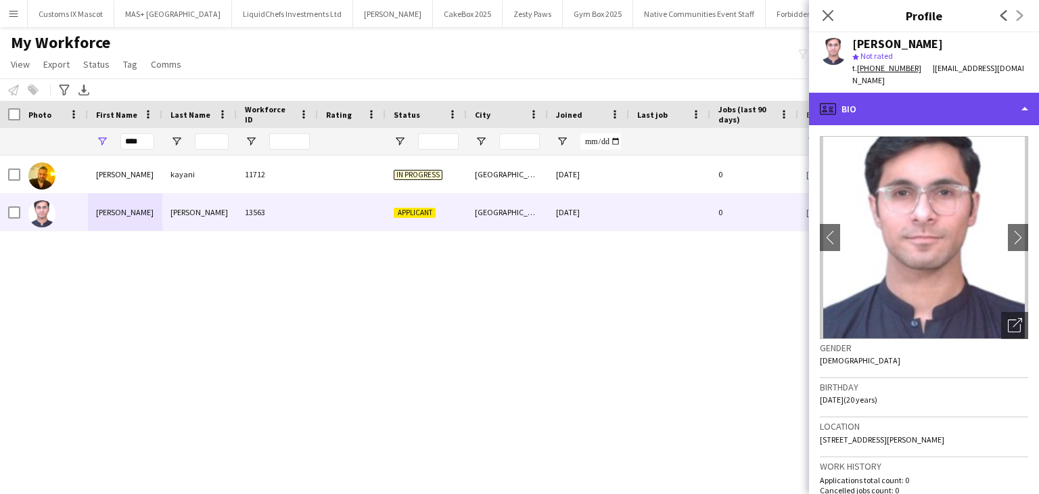
click at [890, 103] on div "profile Bio" at bounding box center [924, 109] width 230 height 32
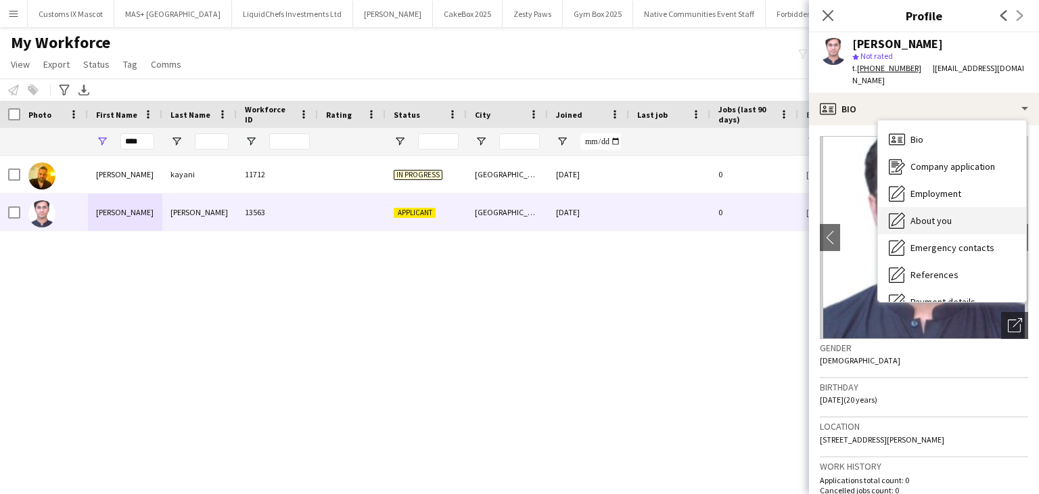
click at [953, 214] on div "About you About you" at bounding box center [952, 220] width 148 height 27
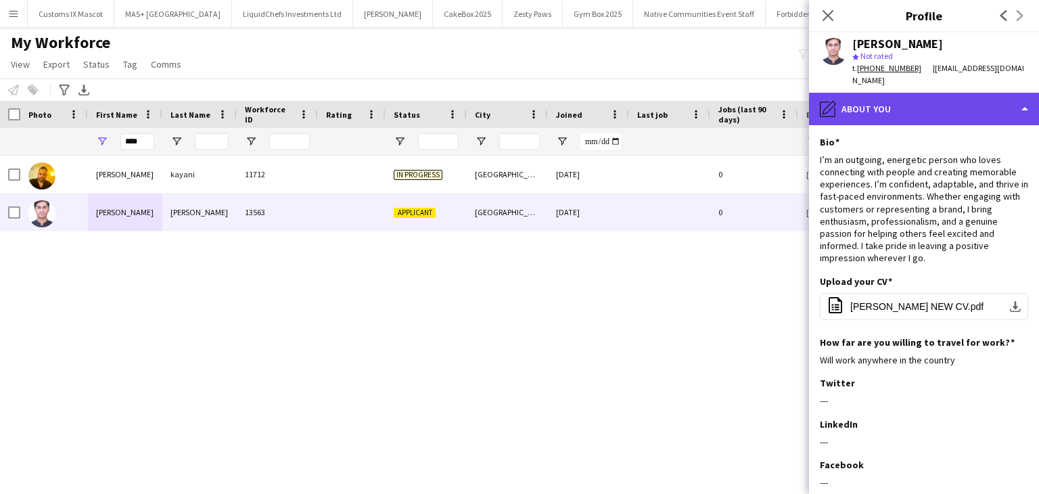
click at [918, 93] on div "pencil4 About you" at bounding box center [924, 109] width 230 height 32
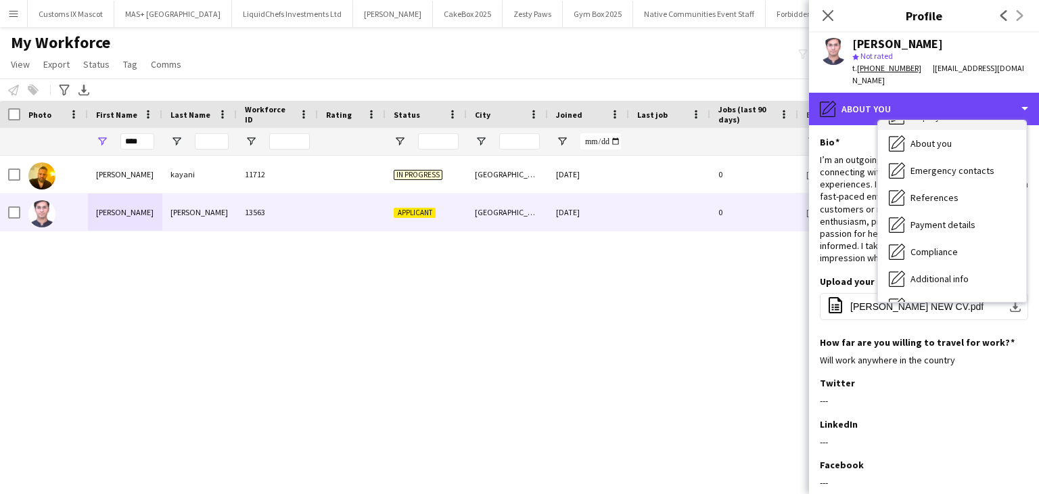
scroll to position [181, 0]
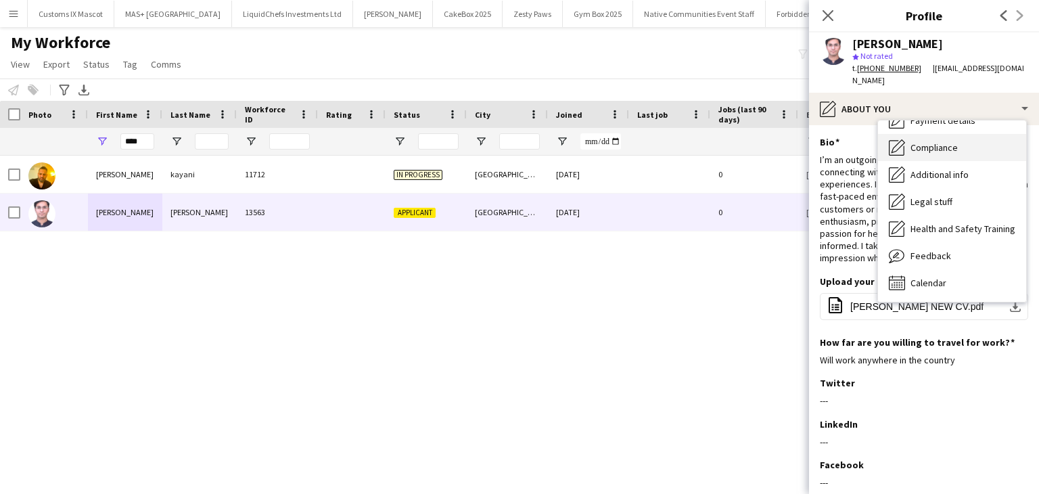
click at [933, 141] on span "Compliance" at bounding box center [933, 147] width 47 height 12
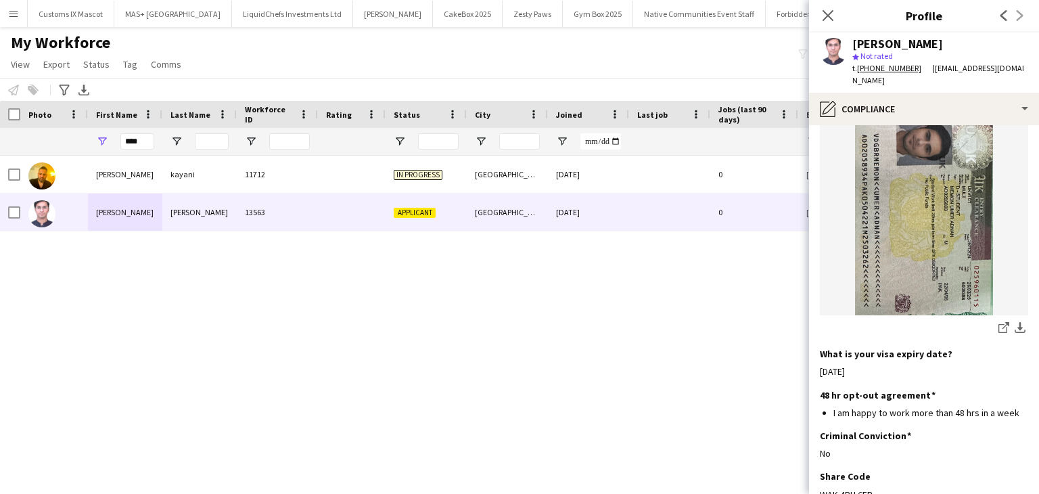
scroll to position [542, 0]
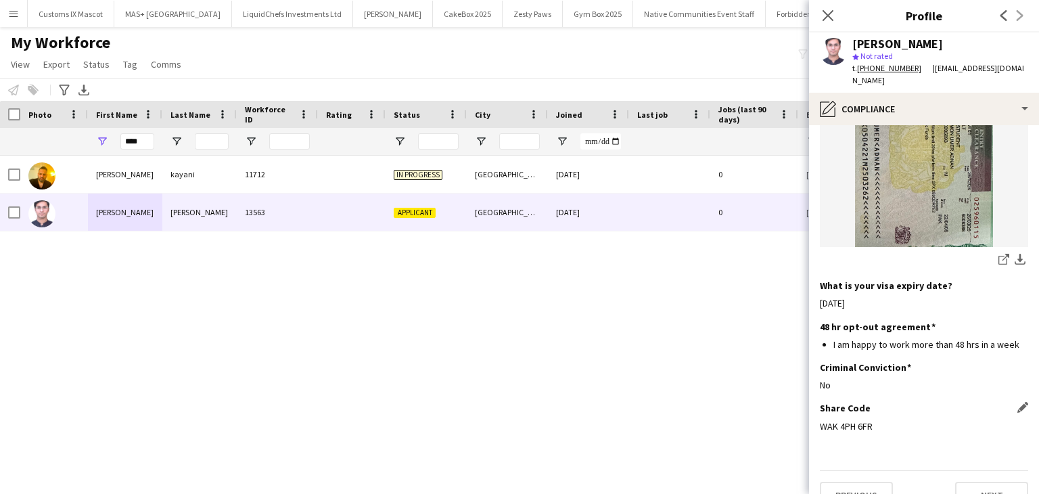
click at [846, 420] on div "WAK 4PH 6FR" at bounding box center [924, 426] width 208 height 12
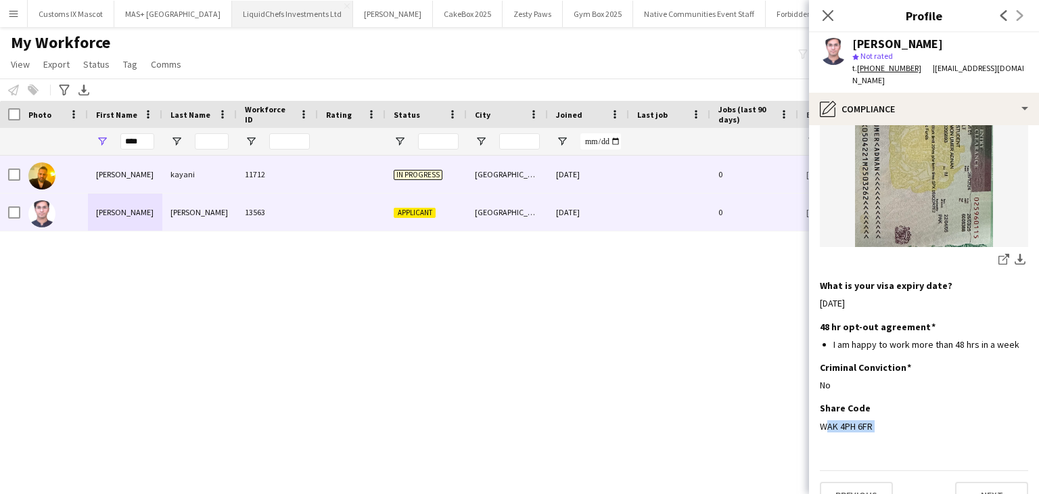
copy div "WAK 4PH 6FR"
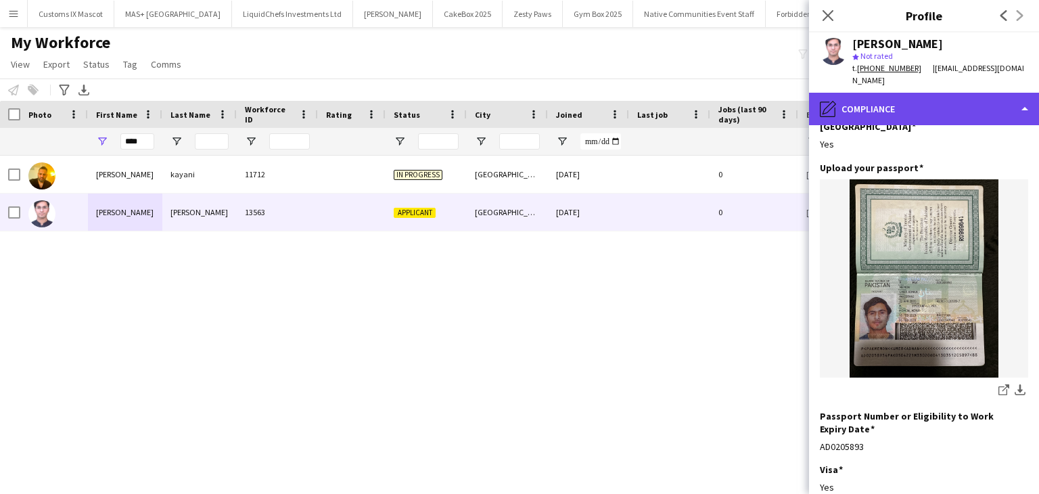
click at [844, 106] on div "pencil4 Compliance" at bounding box center [924, 109] width 230 height 32
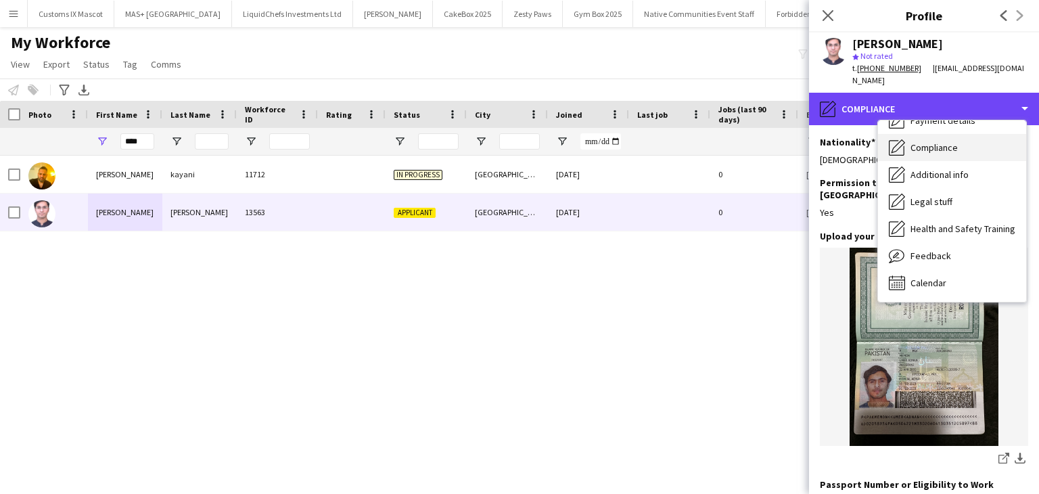
scroll to position [0, 0]
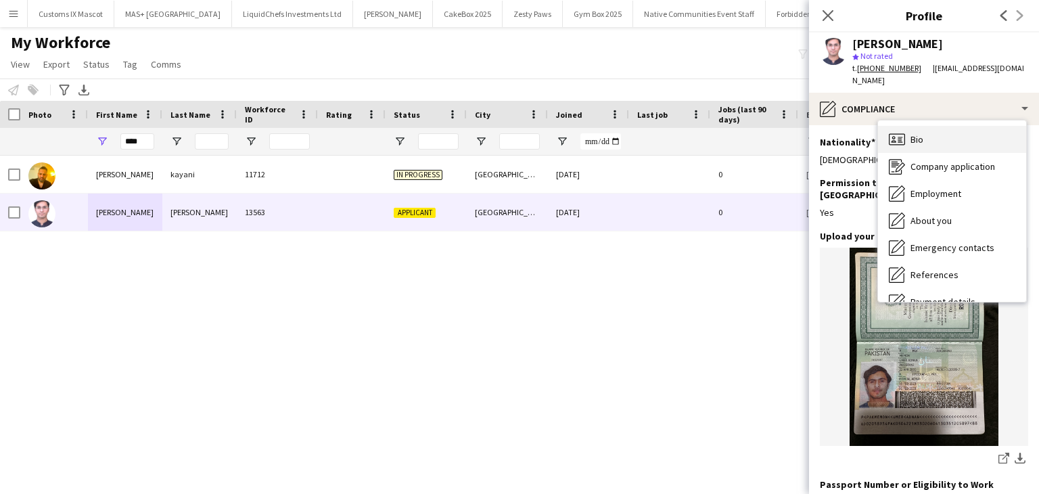
click at [914, 133] on span "Bio" at bounding box center [916, 139] width 13 height 12
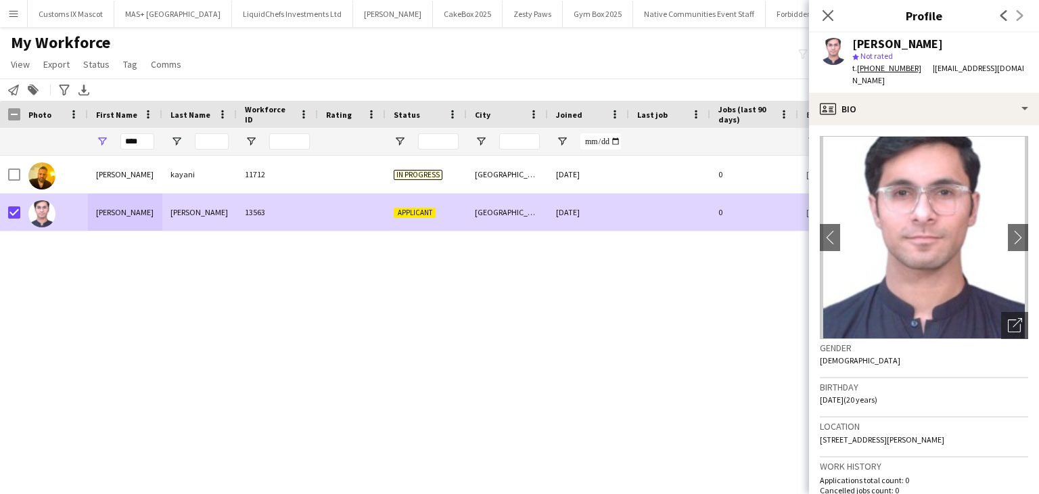
click at [101, 53] on app-page-menu "View Views Default view New view Update view Delete view Edit name Customise vi…" at bounding box center [97, 66] width 195 height 26
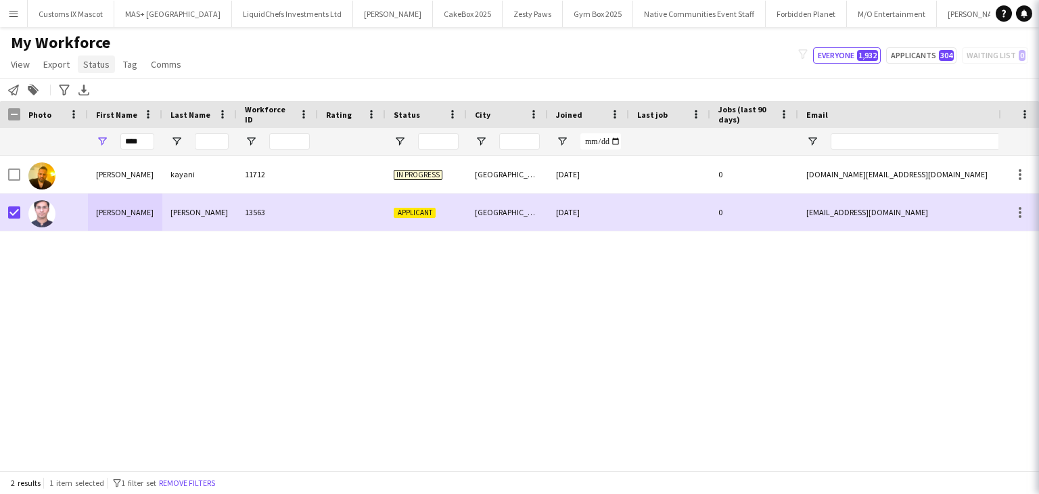
click at [101, 63] on span "Status" at bounding box center [96, 64] width 26 height 12
click at [114, 95] on link "Edit" at bounding box center [125, 93] width 95 height 28
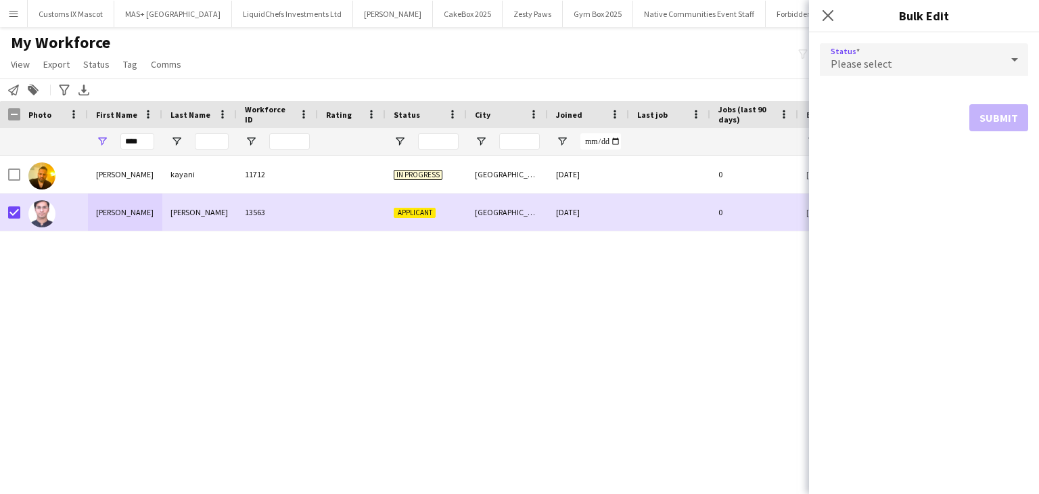
click at [920, 73] on div "Please select" at bounding box center [910, 59] width 181 height 32
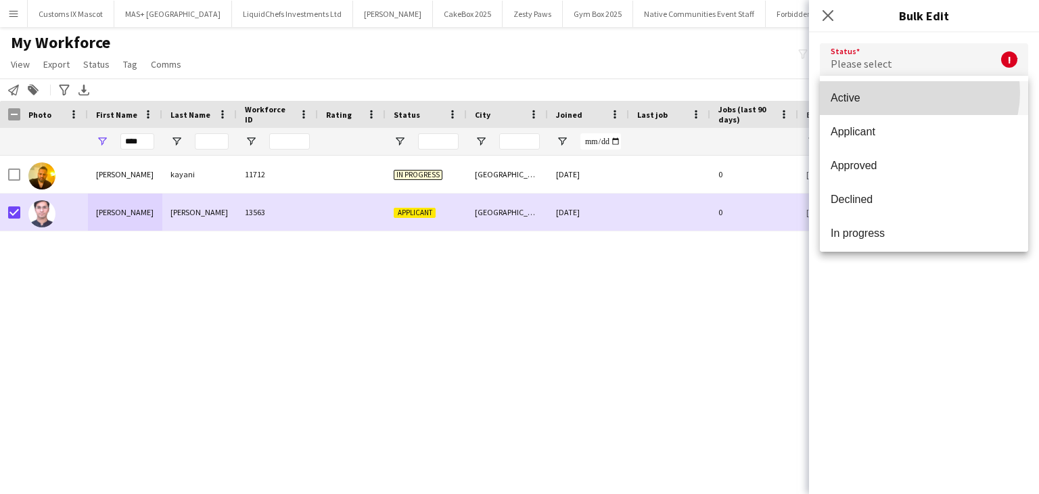
click at [914, 93] on span "Active" at bounding box center [923, 97] width 187 height 13
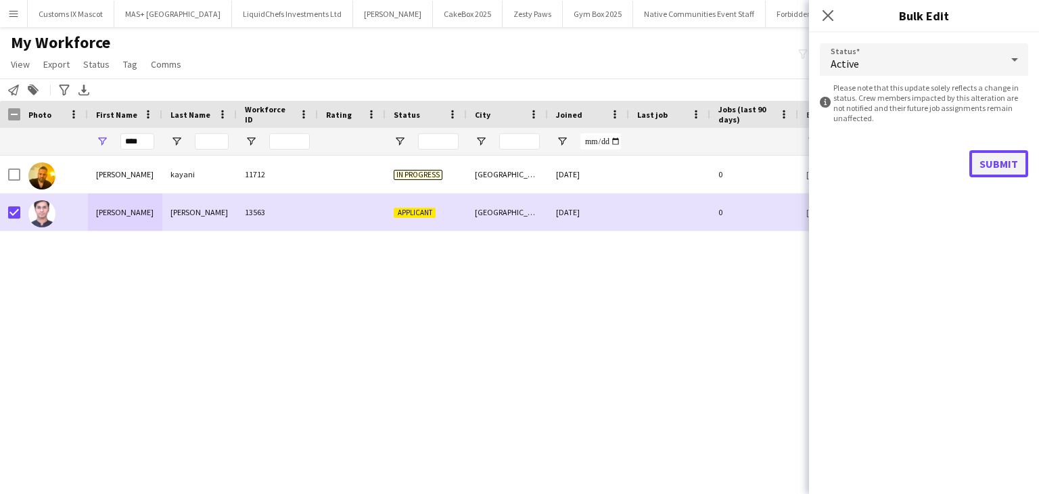
click at [1001, 162] on button "Submit" at bounding box center [998, 163] width 59 height 27
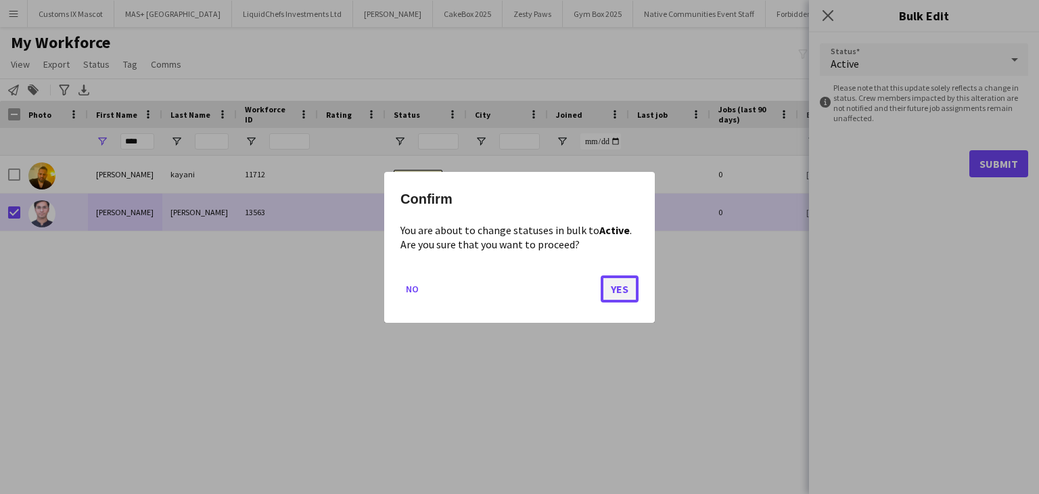
click at [628, 295] on button "Yes" at bounding box center [619, 288] width 38 height 27
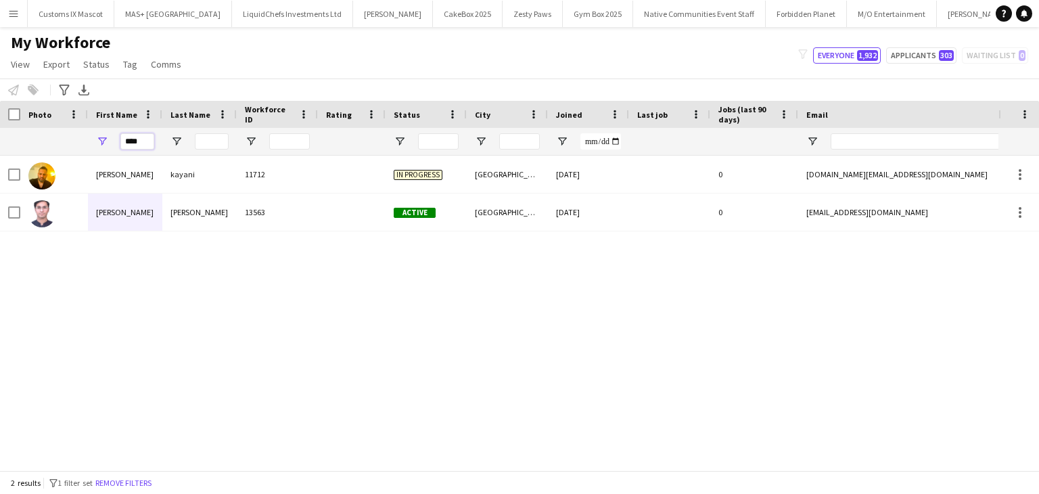
click at [135, 138] on input "****" at bounding box center [137, 141] width 34 height 16
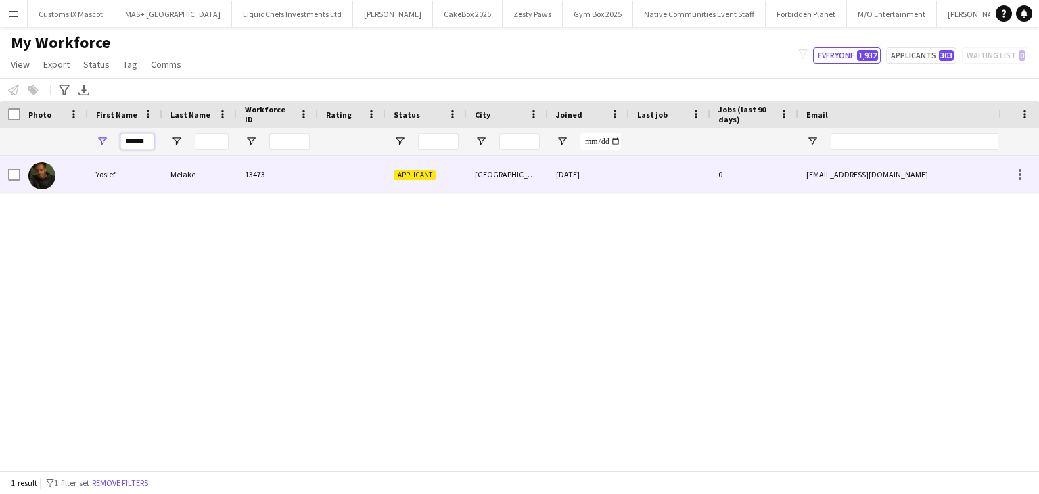
type input "******"
click at [203, 186] on div "Melake" at bounding box center [199, 174] width 74 height 37
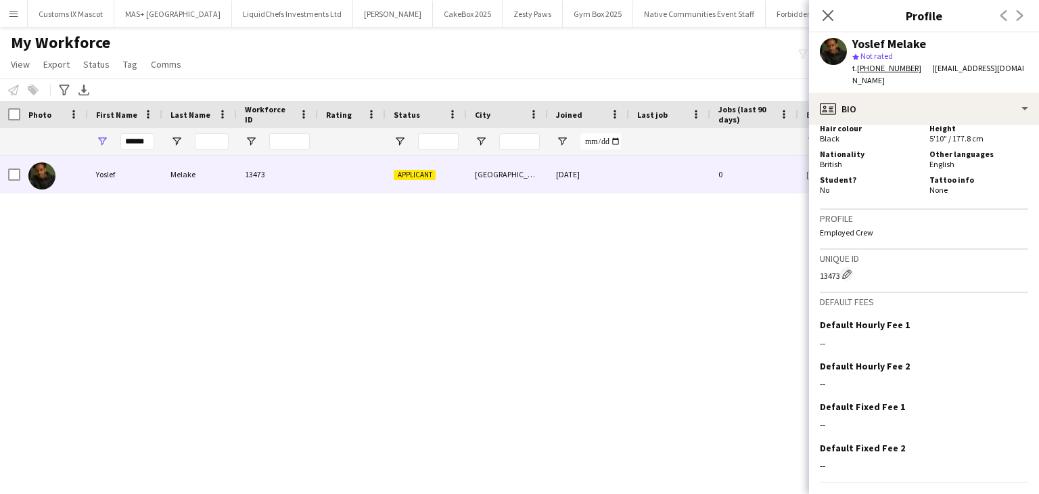
scroll to position [700, 0]
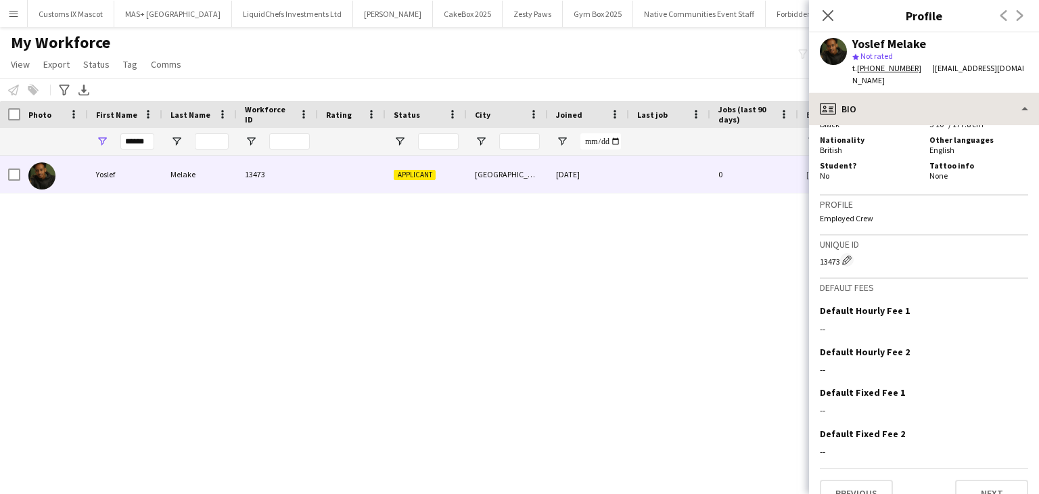
drag, startPoint x: 882, startPoint y: 114, endPoint x: 880, endPoint y: 99, distance: 14.9
click at [882, 110] on div "profile Bio Bio Bio Company application Company application Employment Employme…" at bounding box center [924, 293] width 230 height 401
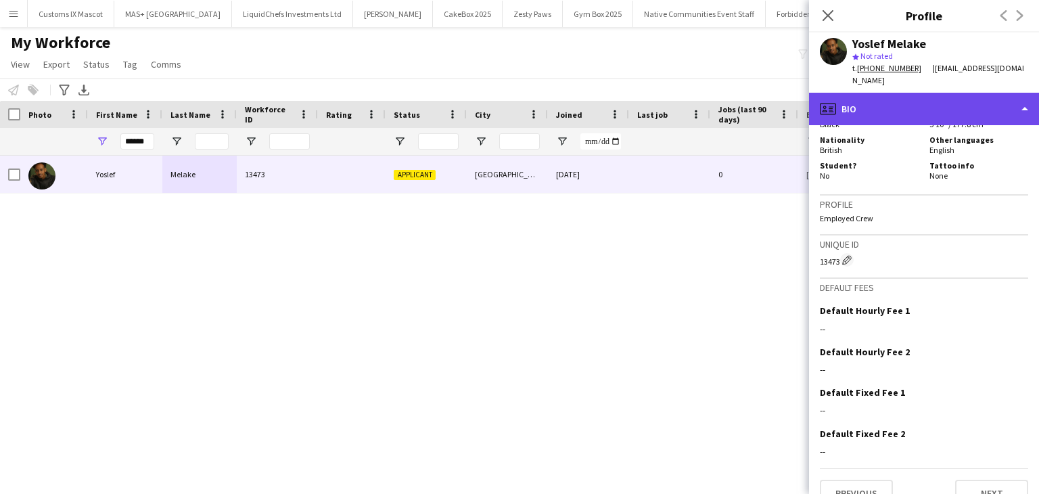
click at [880, 99] on div "profile Bio" at bounding box center [924, 109] width 230 height 32
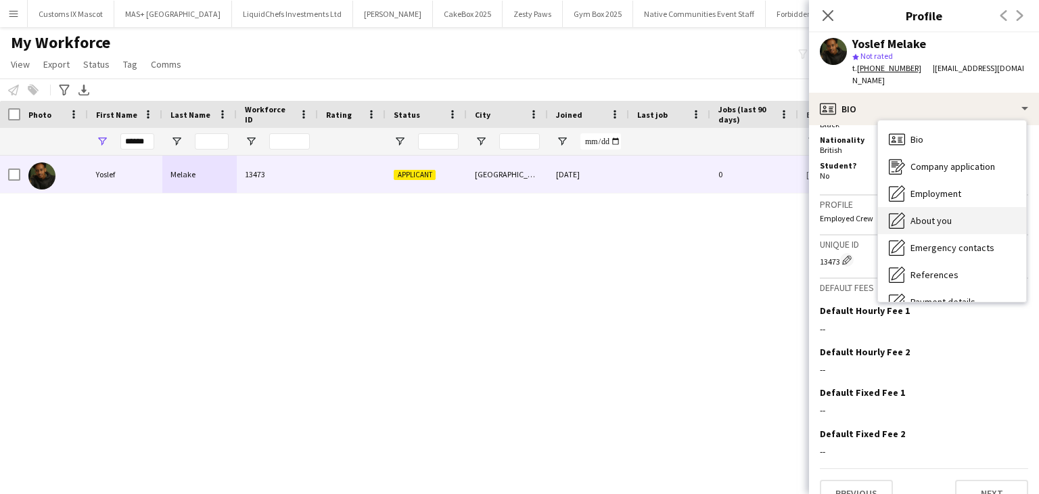
click at [917, 207] on div "About you About you" at bounding box center [952, 220] width 148 height 27
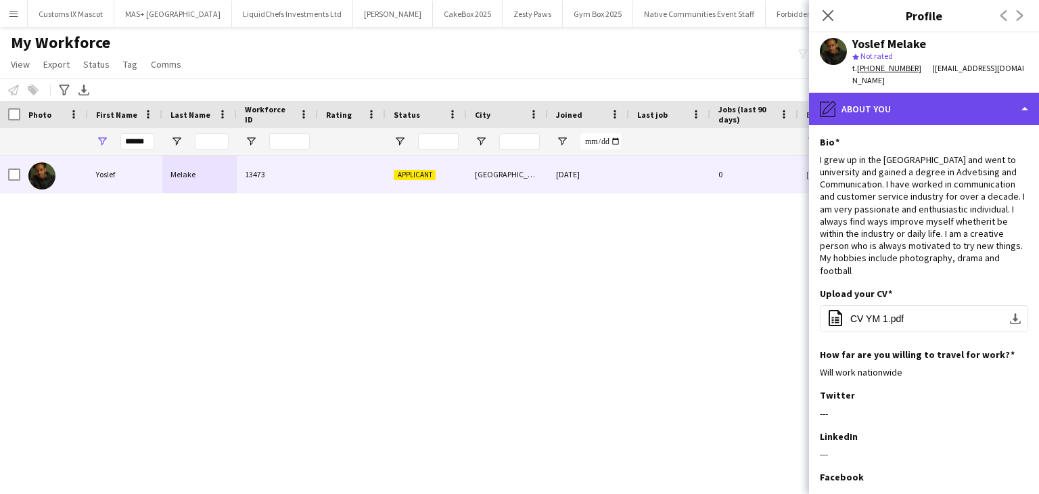
click at [942, 93] on div "pencil4 About you" at bounding box center [924, 109] width 230 height 32
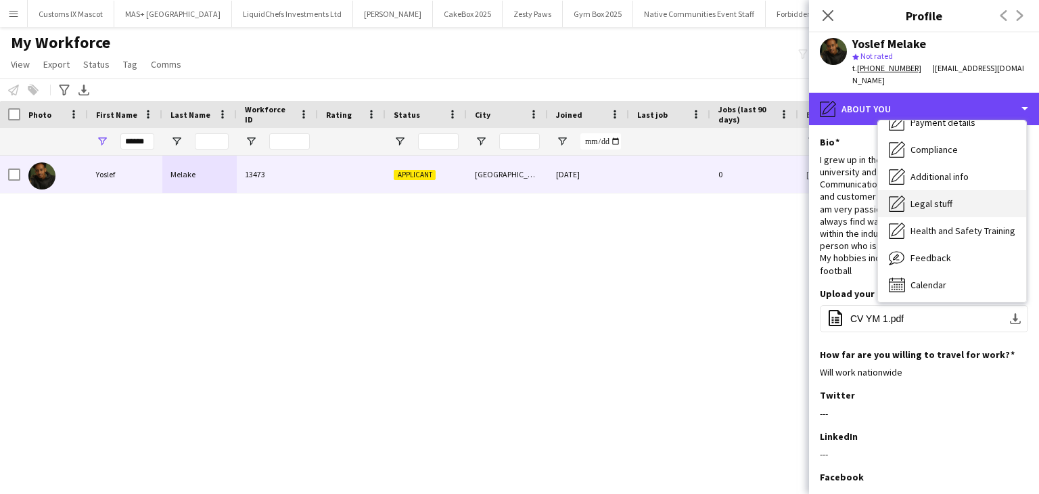
scroll to position [181, 0]
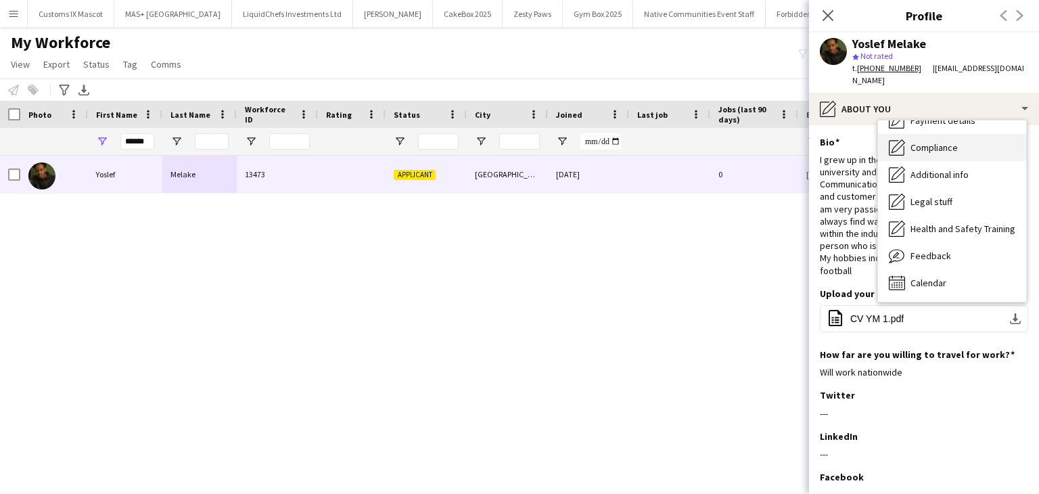
click at [935, 141] on span "Compliance" at bounding box center [933, 147] width 47 height 12
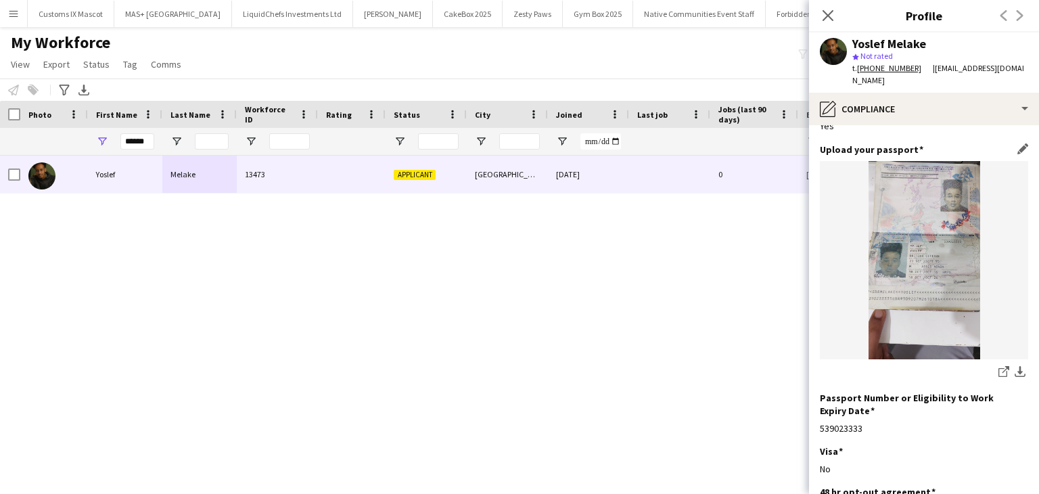
scroll to position [68, 0]
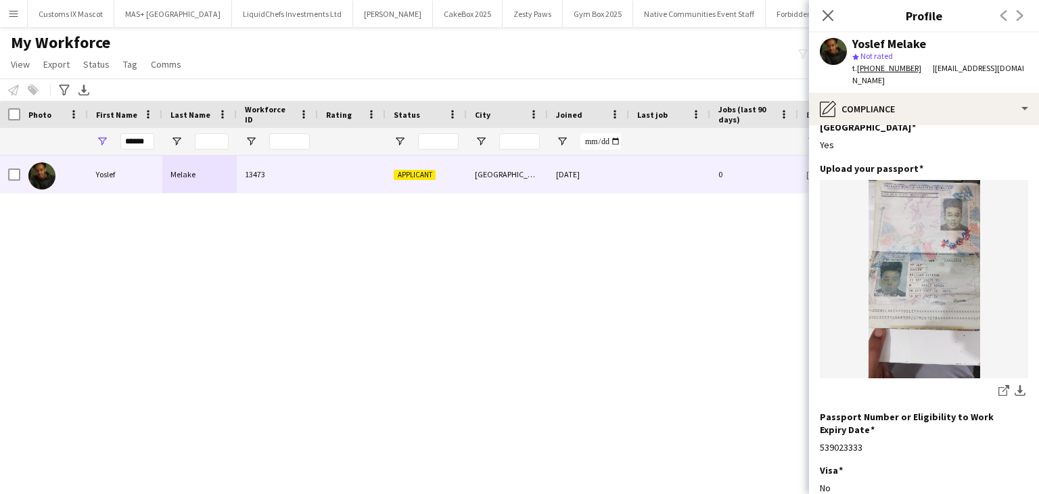
click at [7, 114] on div at bounding box center [10, 114] width 20 height 27
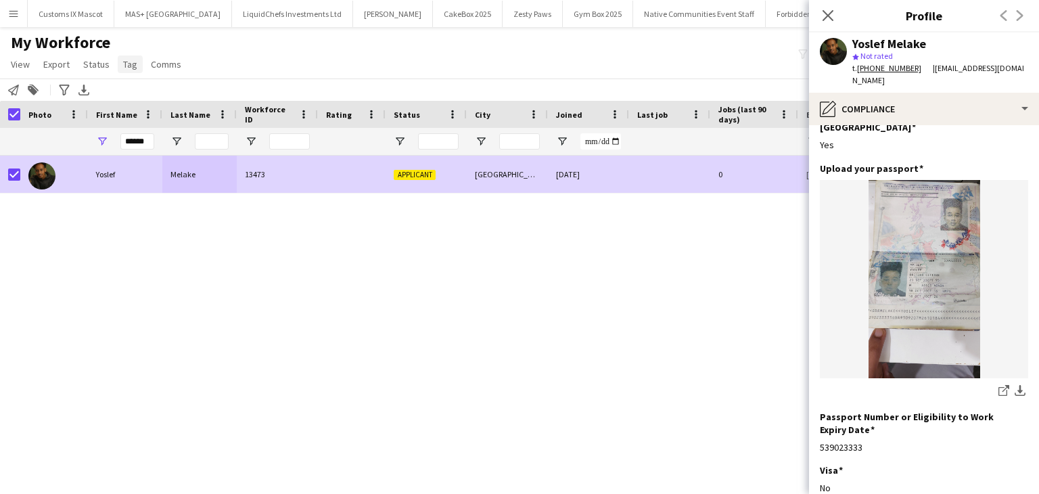
click at [128, 62] on span "Tag" at bounding box center [130, 64] width 14 height 12
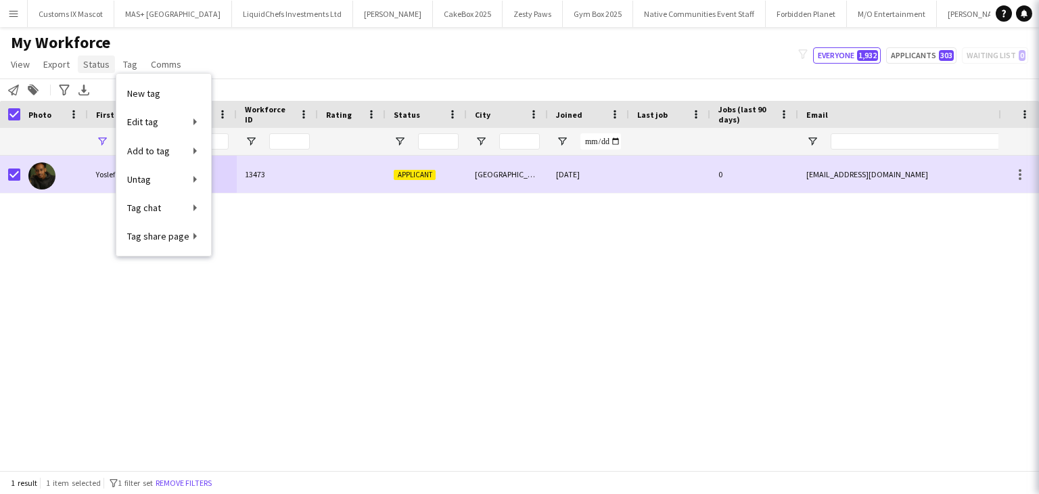
click at [101, 69] on span "Status" at bounding box center [96, 64] width 26 height 12
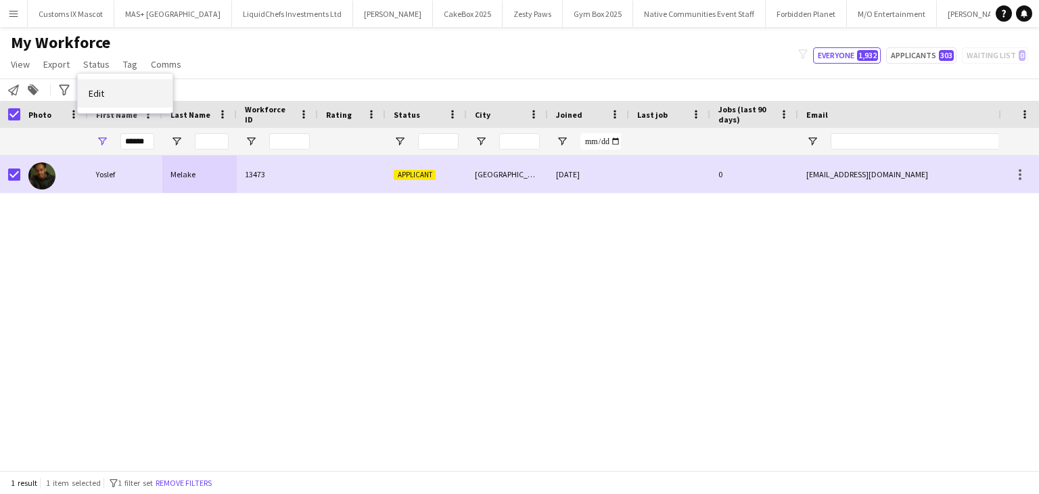
click at [144, 97] on link "Edit" at bounding box center [125, 93] width 95 height 28
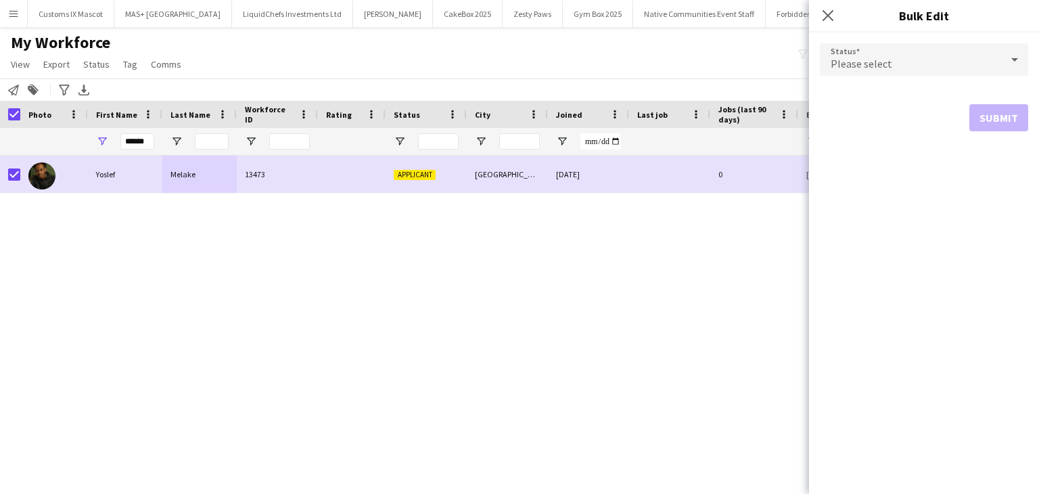
click at [835, 55] on div "Please select" at bounding box center [910, 59] width 181 height 32
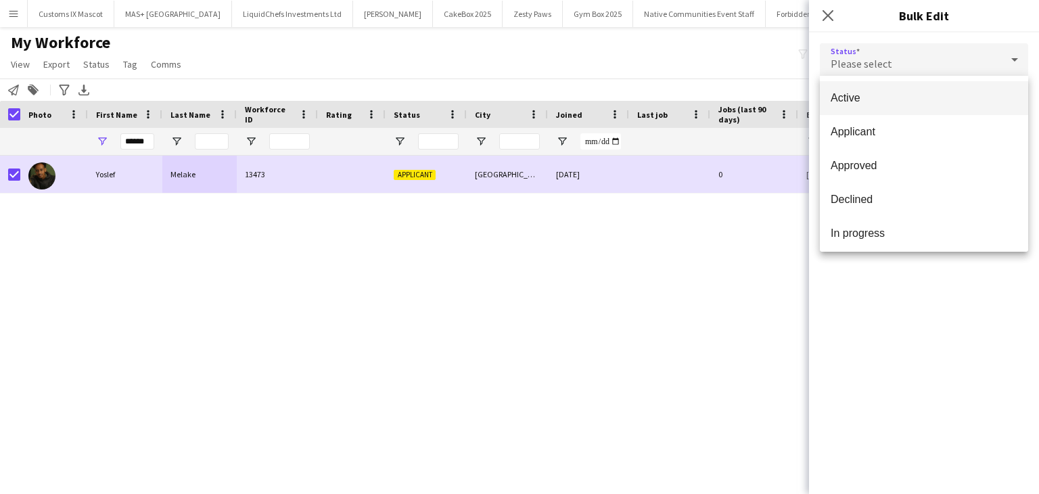
click at [870, 112] on mat-option "Active" at bounding box center [924, 98] width 208 height 34
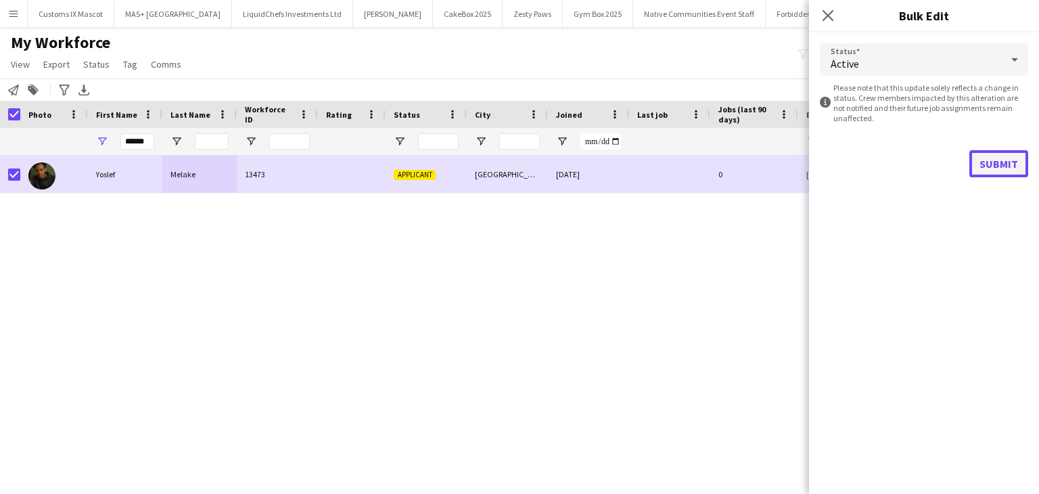
click at [993, 174] on button "Submit" at bounding box center [998, 163] width 59 height 27
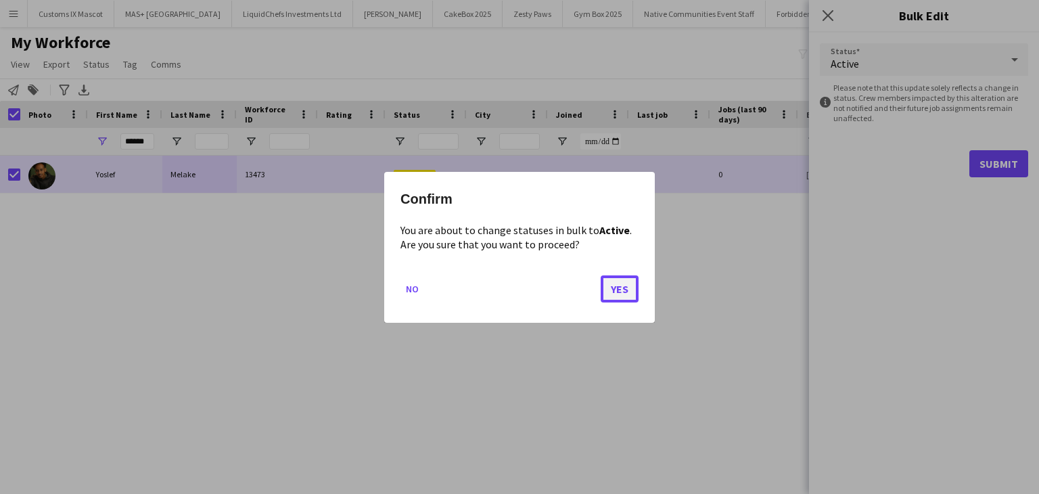
click at [609, 283] on button "Yes" at bounding box center [619, 288] width 38 height 27
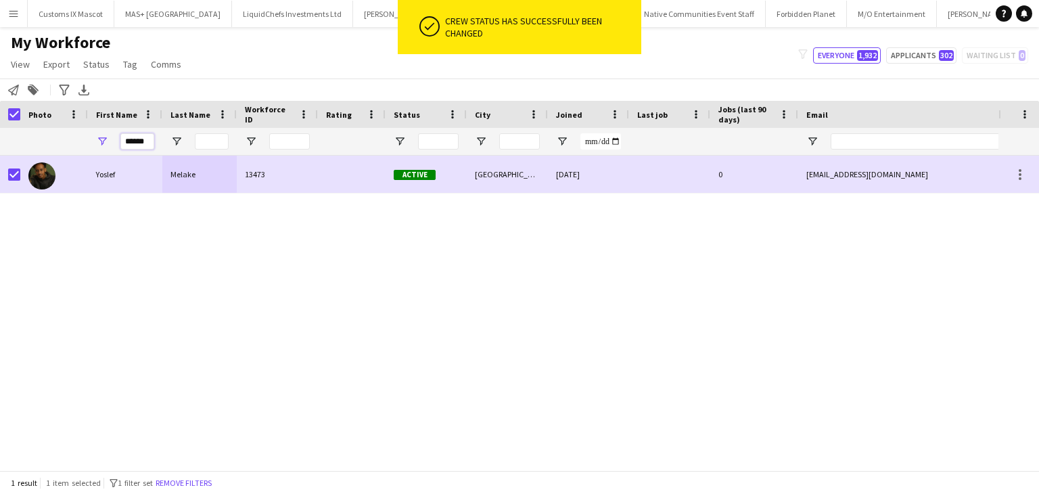
click at [136, 143] on input "******" at bounding box center [137, 141] width 34 height 16
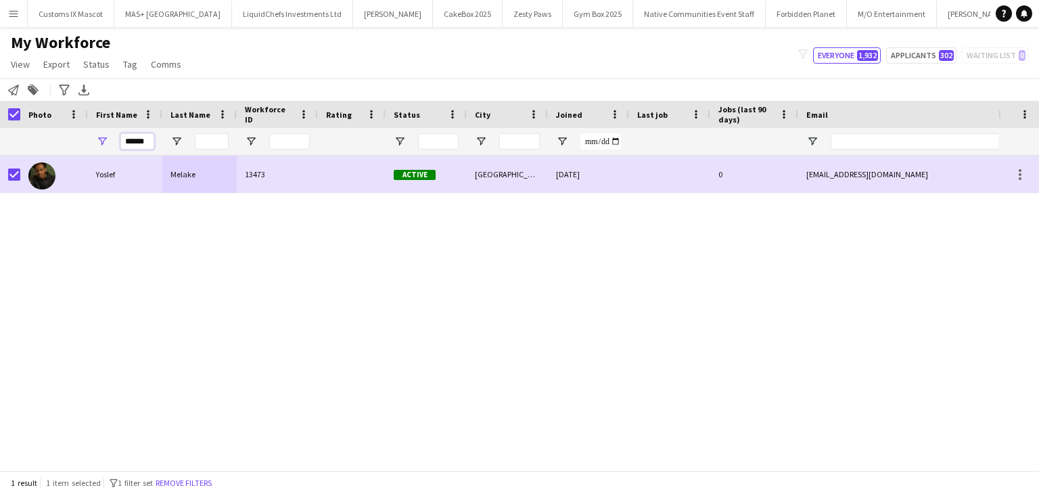
click at [136, 143] on input "******" at bounding box center [137, 141] width 34 height 16
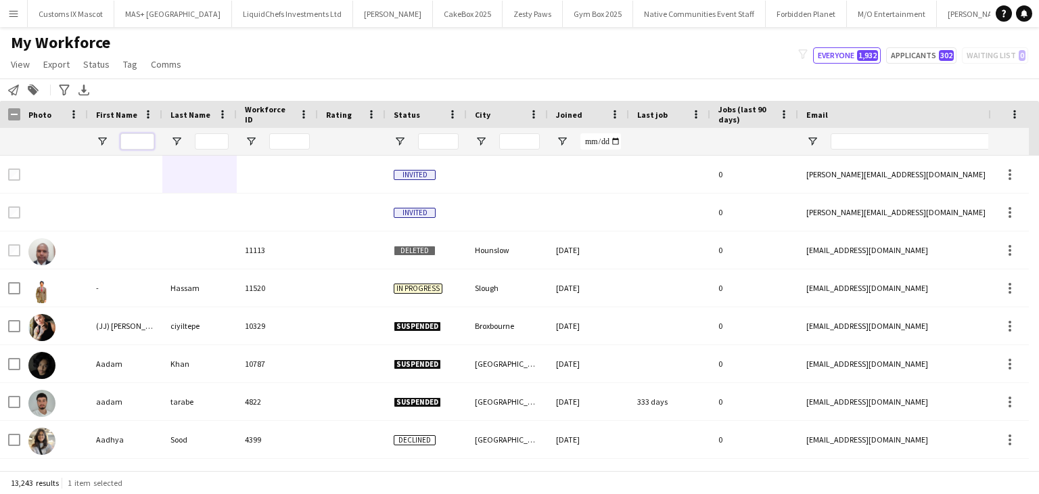
click at [141, 142] on input "First Name Filter Input" at bounding box center [137, 141] width 34 height 16
click at [214, 144] on input "Last Name Filter Input" at bounding box center [212, 141] width 34 height 16
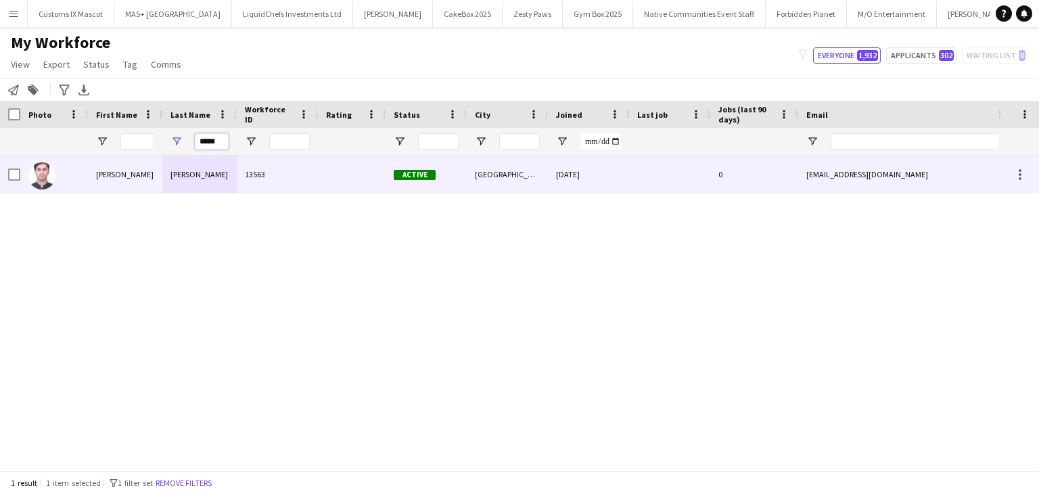
type input "*****"
click at [208, 174] on div "Memon" at bounding box center [199, 174] width 74 height 37
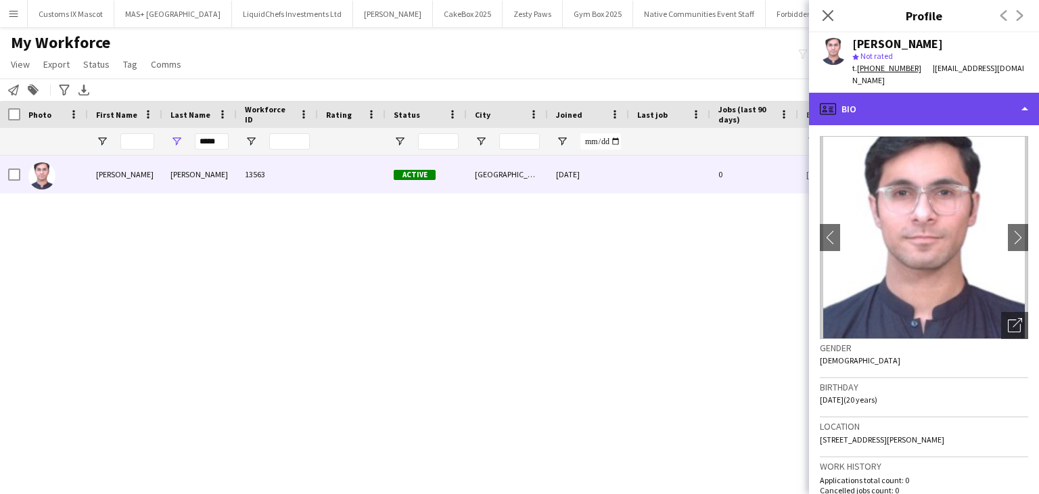
click at [964, 99] on div "profile Bio" at bounding box center [924, 109] width 230 height 32
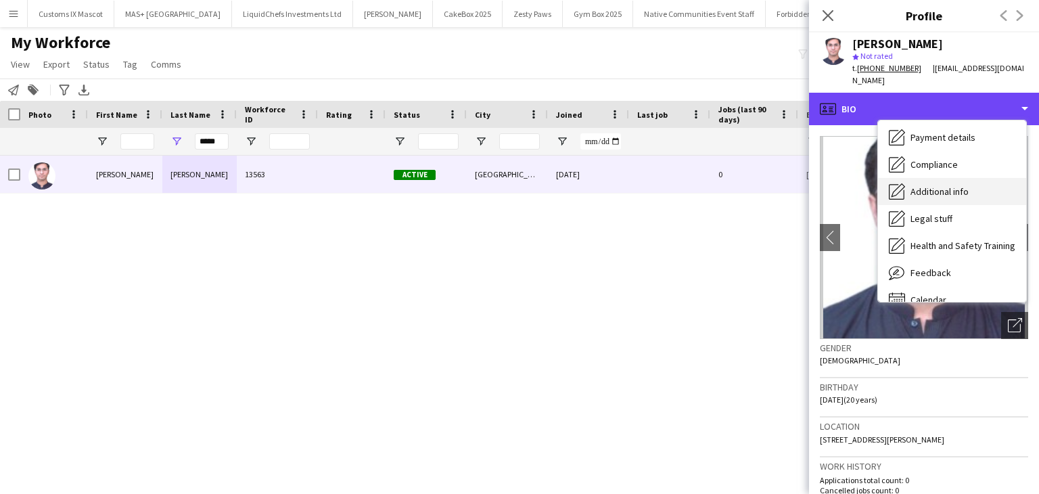
scroll to position [181, 0]
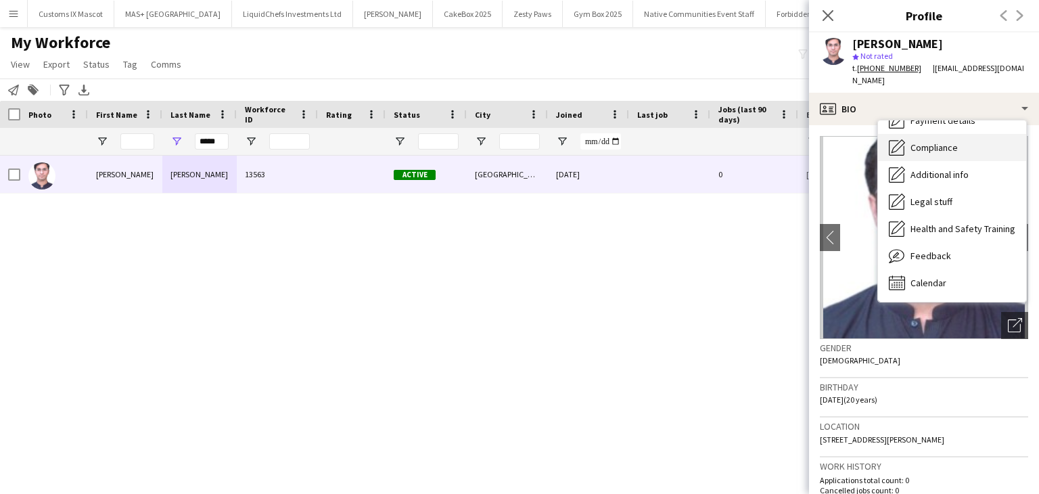
click at [939, 141] on div "Compliance Compliance" at bounding box center [952, 147] width 148 height 27
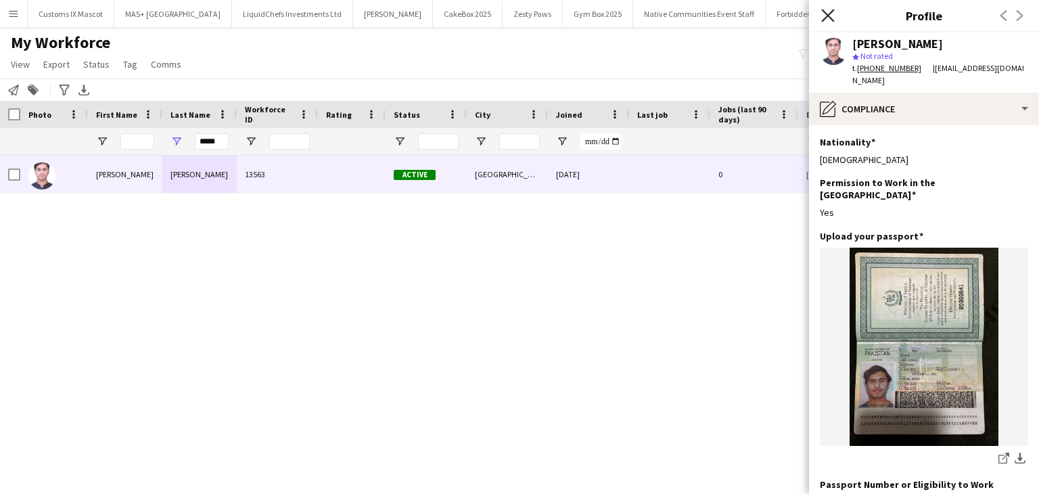
click at [831, 12] on icon at bounding box center [827, 15] width 13 height 13
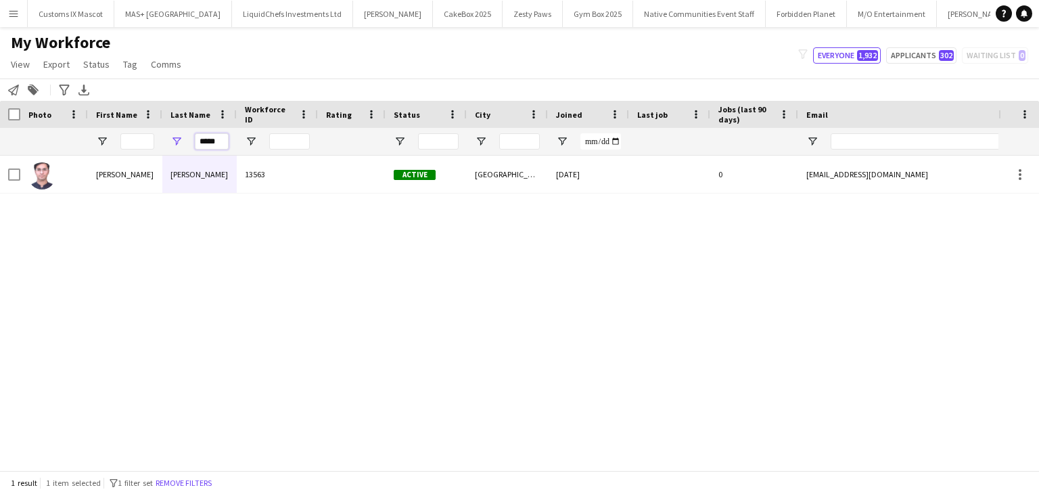
click at [214, 143] on input "*****" at bounding box center [212, 141] width 34 height 16
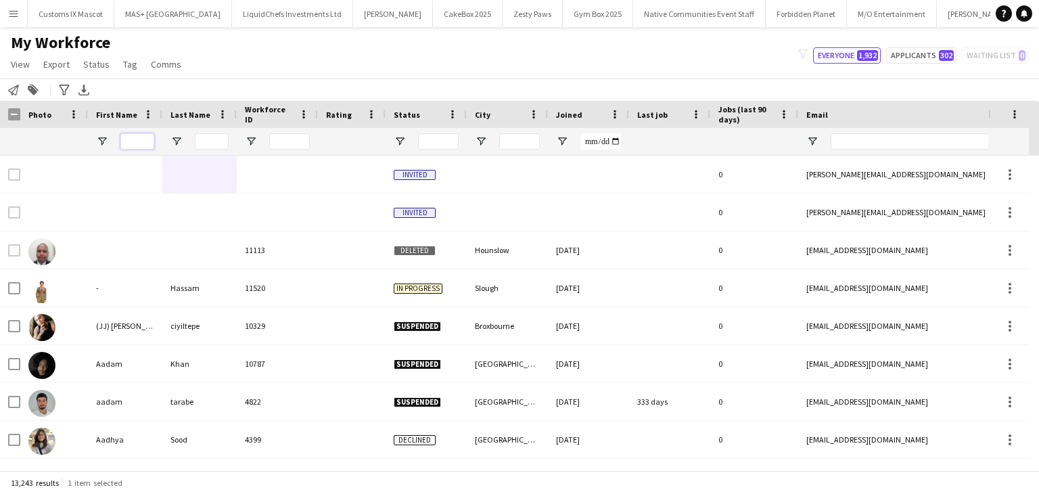
click at [139, 141] on input "First Name Filter Input" at bounding box center [137, 141] width 34 height 16
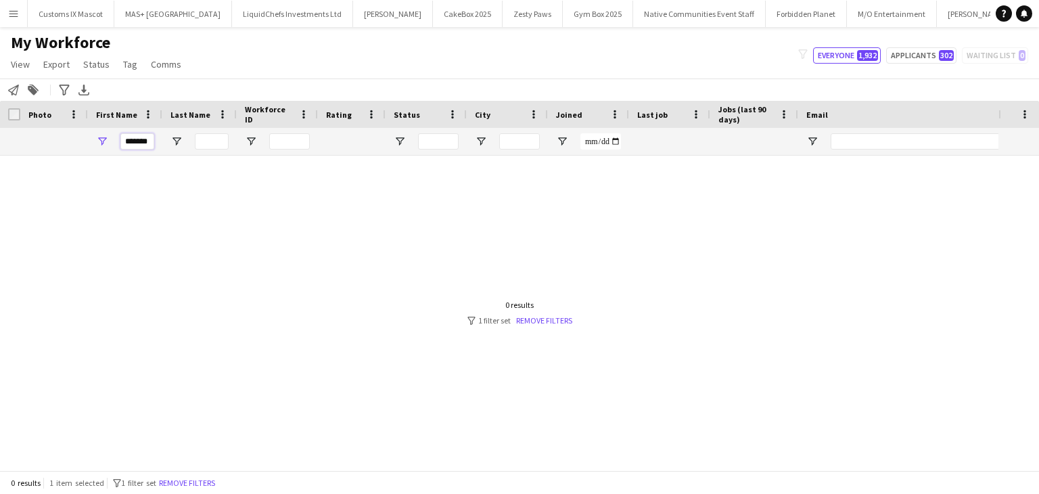
scroll to position [0, 0]
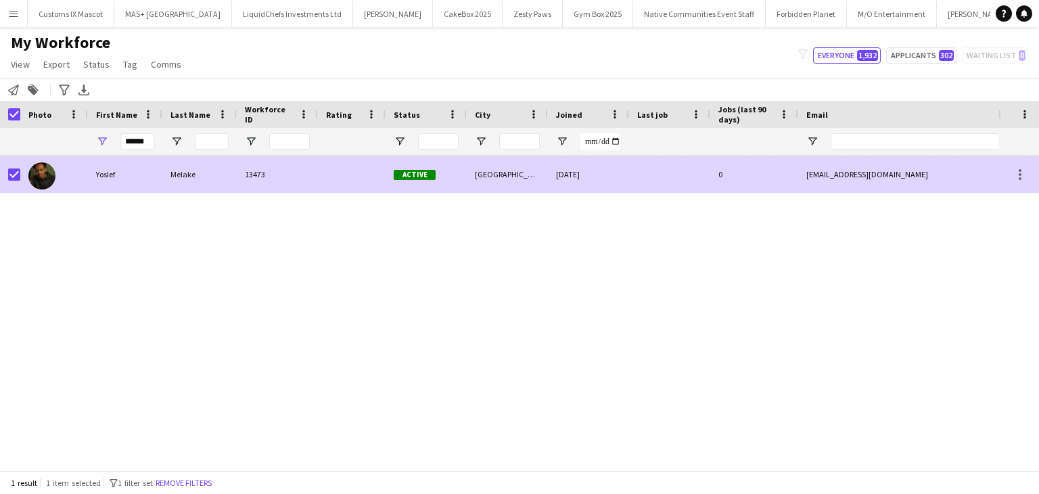
click at [219, 188] on div "Melake" at bounding box center [199, 174] width 74 height 37
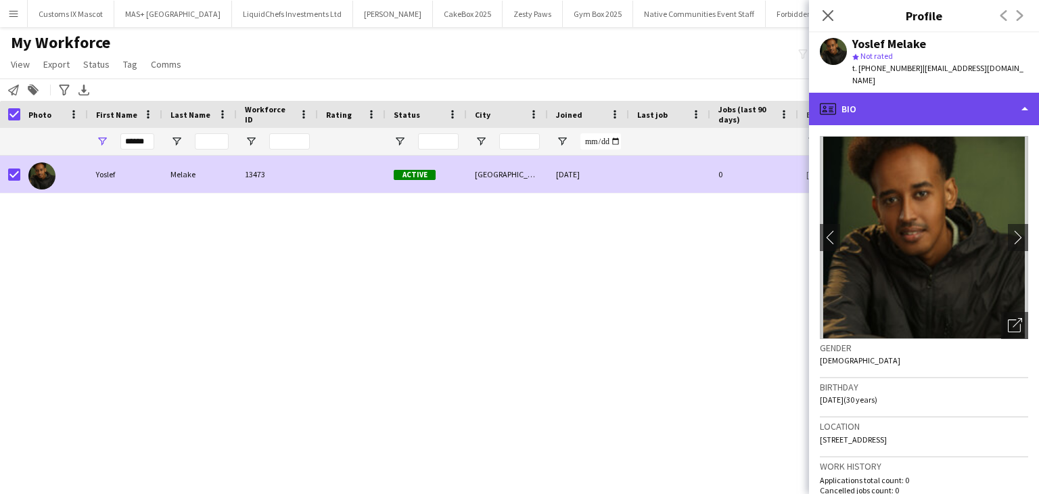
click at [920, 103] on div "profile Bio" at bounding box center [924, 109] width 230 height 32
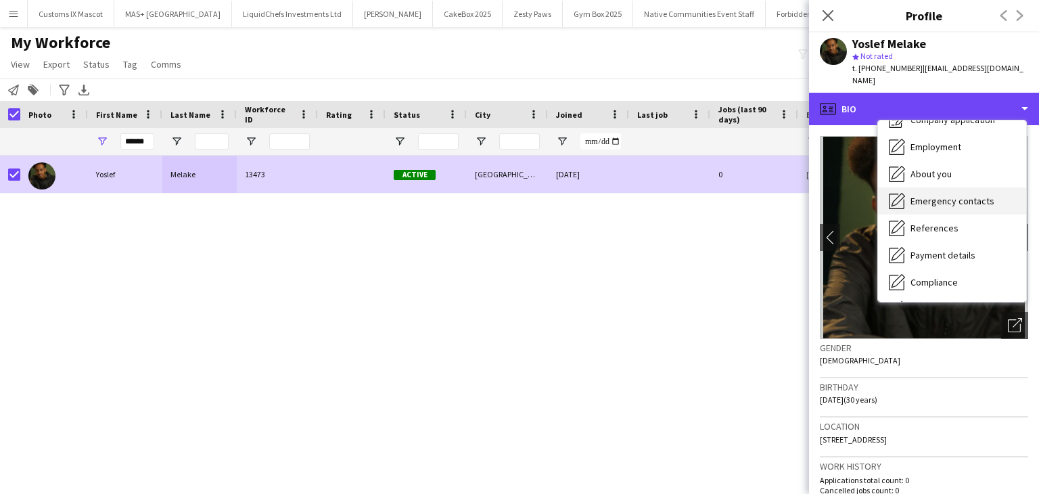
scroll to position [68, 0]
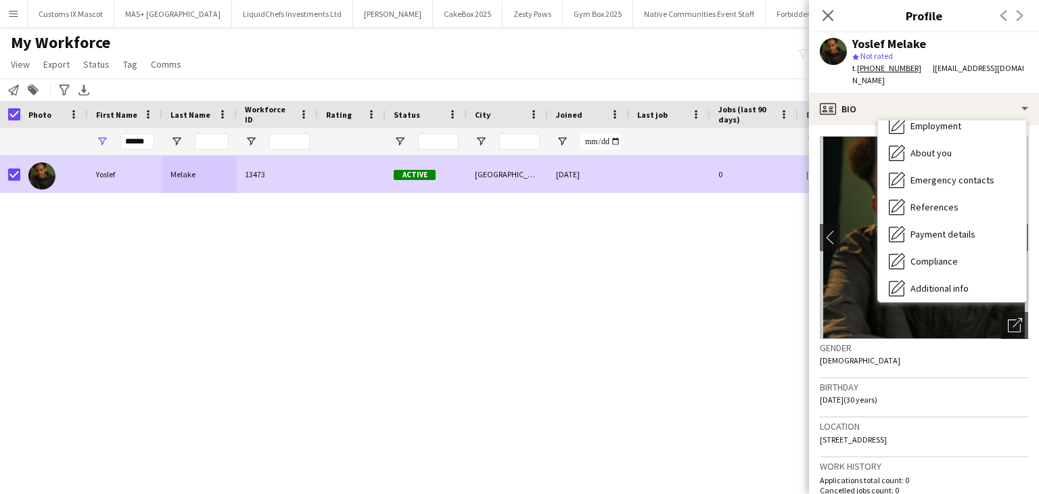
drag, startPoint x: 826, startPoint y: 22, endPoint x: 778, endPoint y: 25, distance: 48.1
click at [826, 21] on icon "Close pop-in" at bounding box center [827, 15] width 11 height 11
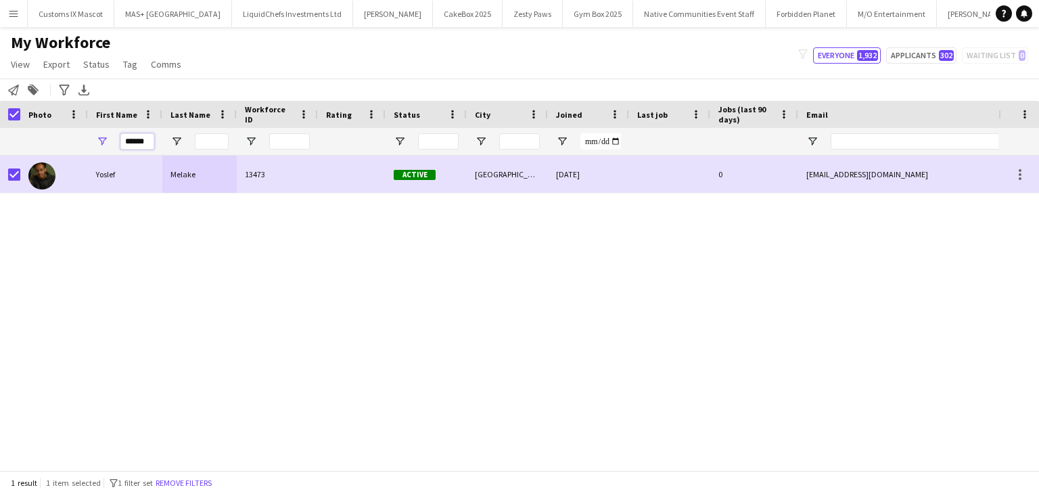
click at [132, 139] on input "******" at bounding box center [137, 141] width 34 height 16
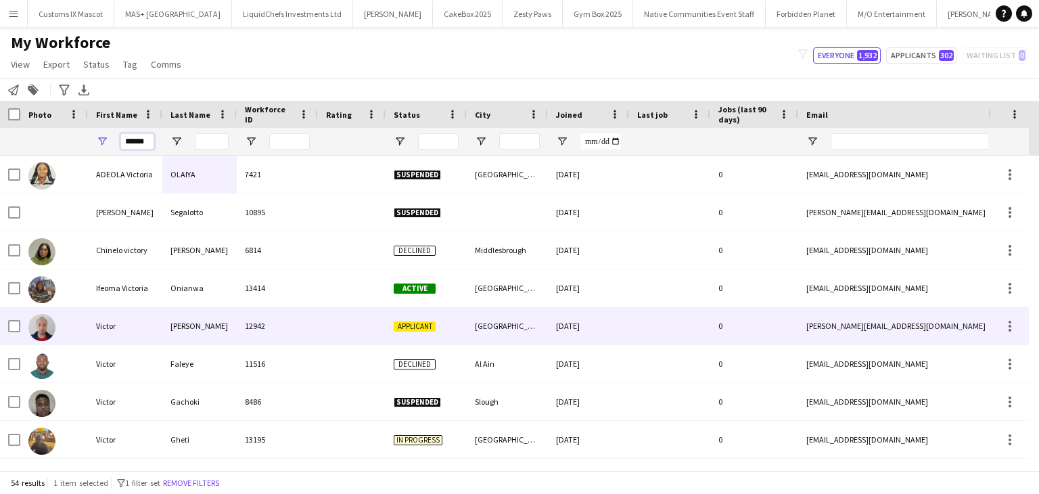
type input "******"
click at [300, 314] on div "12942" at bounding box center [277, 325] width 81 height 37
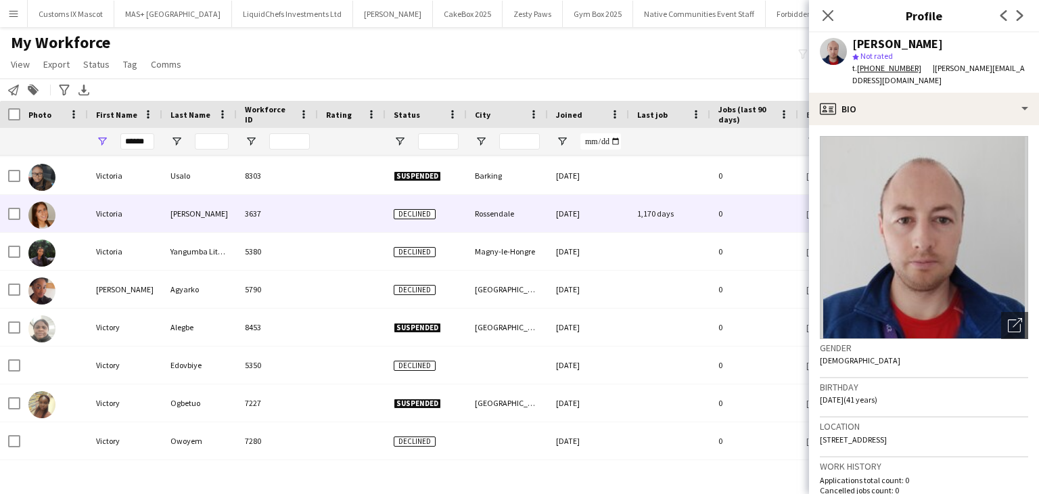
scroll to position [0, 0]
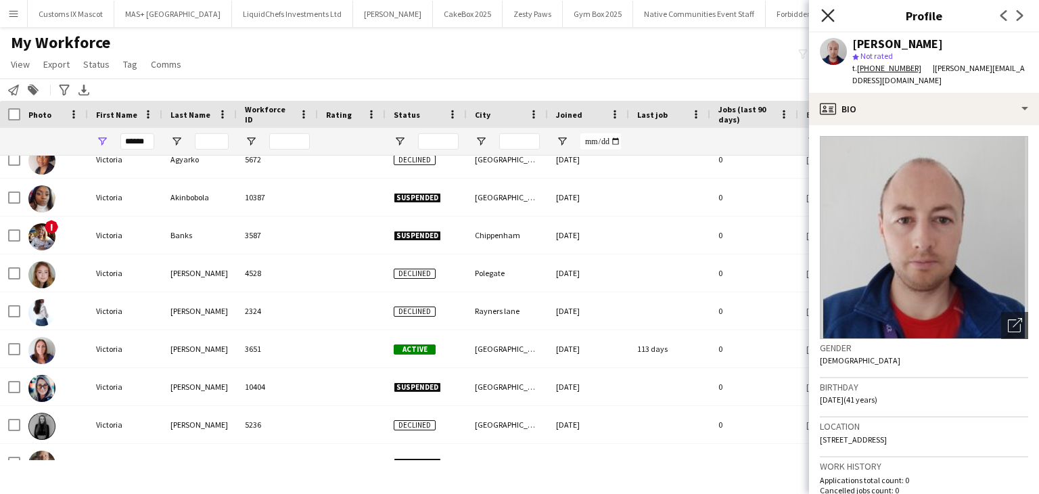
click at [822, 14] on icon "Close pop-in" at bounding box center [827, 15] width 13 height 13
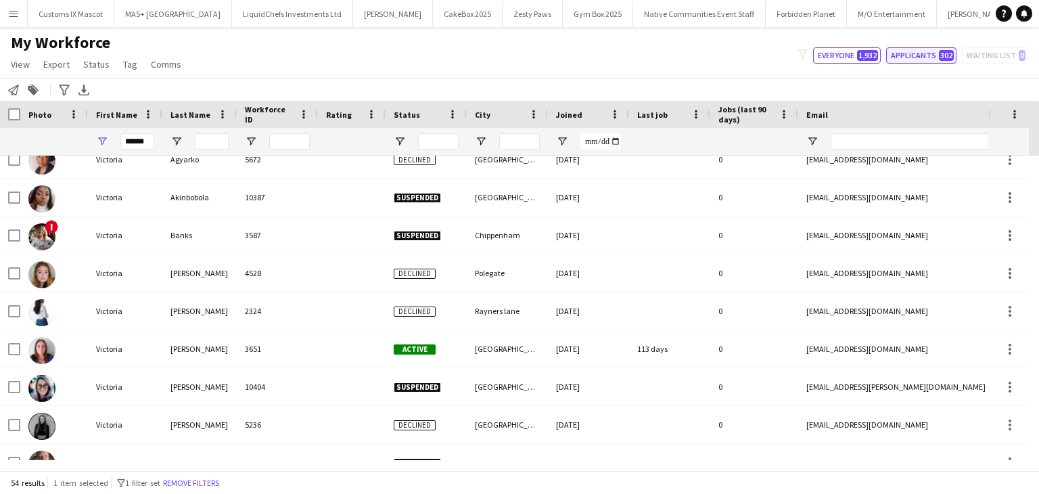
click at [907, 59] on button "Applicants 302" at bounding box center [921, 55] width 70 height 16
type input "**********"
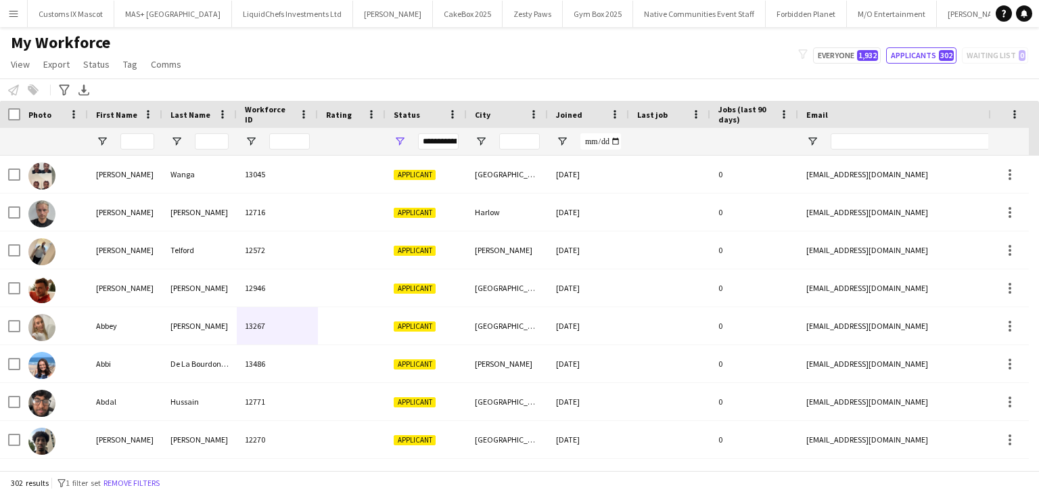
click at [137, 133] on div at bounding box center [137, 141] width 34 height 27
click at [135, 141] on input "First Name Filter Input" at bounding box center [137, 141] width 34 height 16
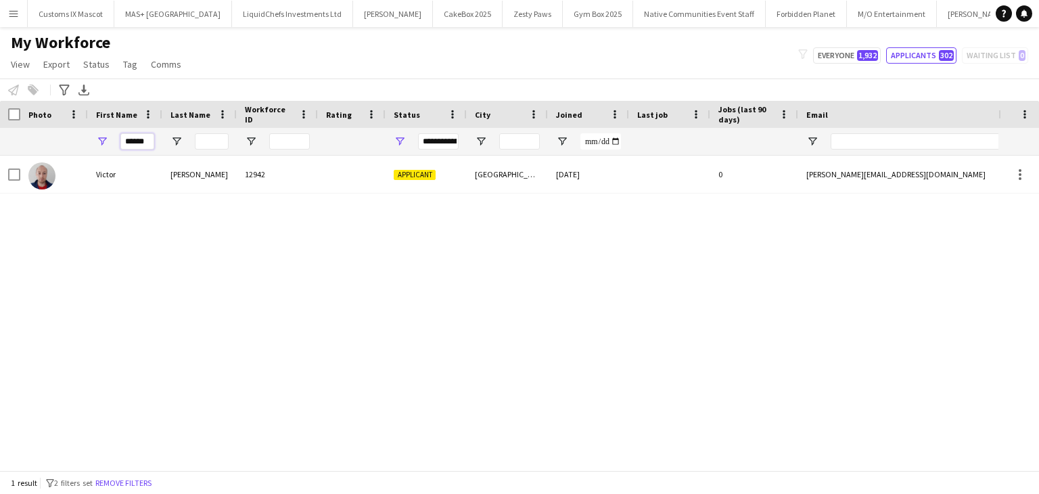
type input "******"
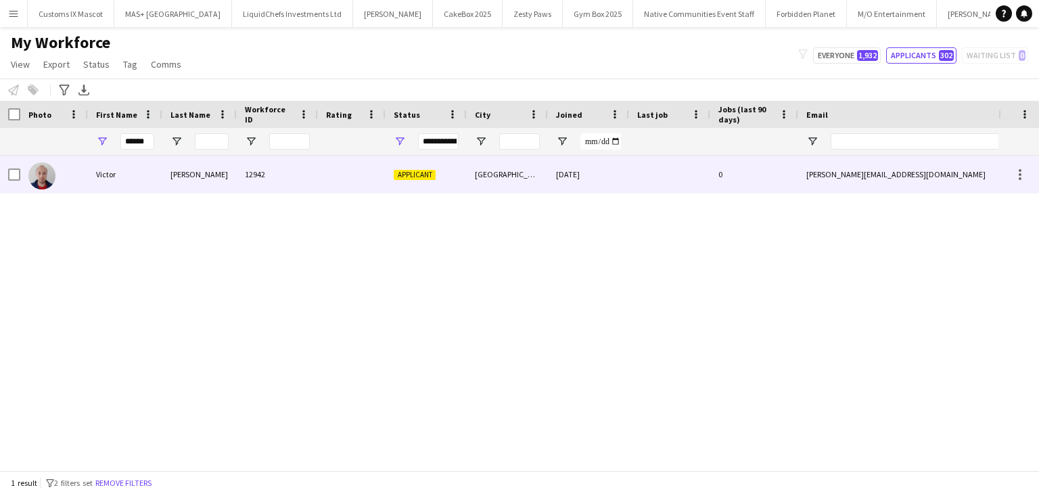
click at [292, 182] on div "12942" at bounding box center [277, 174] width 81 height 37
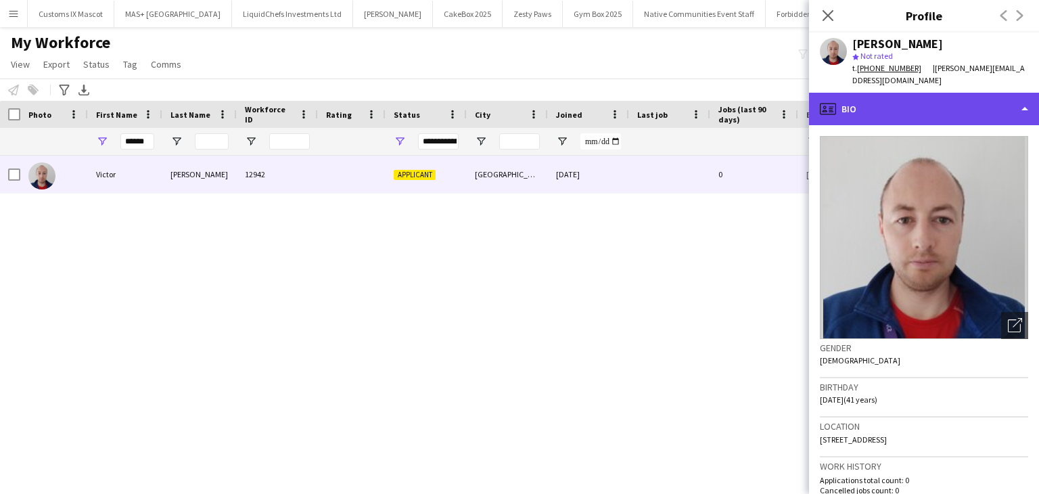
click at [871, 102] on div "profile Bio" at bounding box center [924, 109] width 230 height 32
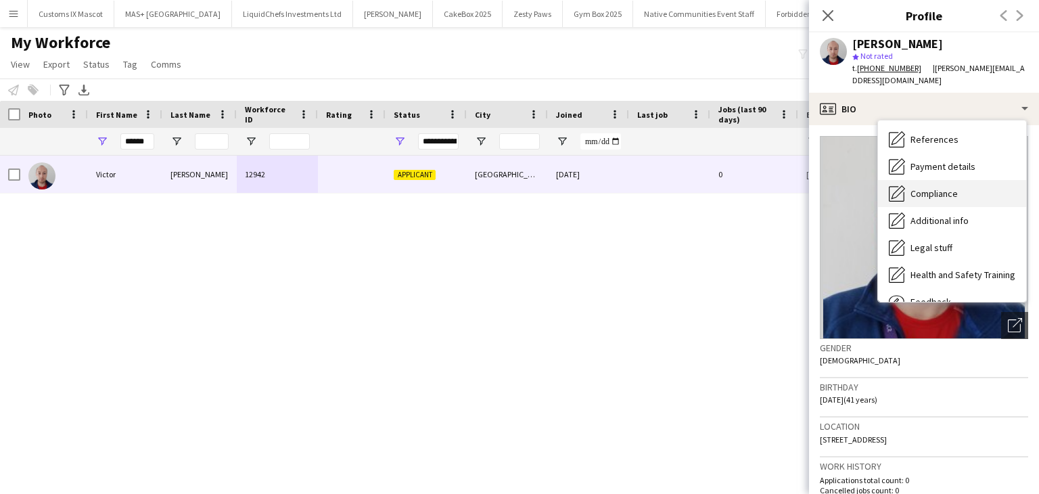
click at [946, 187] on span "Compliance" at bounding box center [933, 193] width 47 height 12
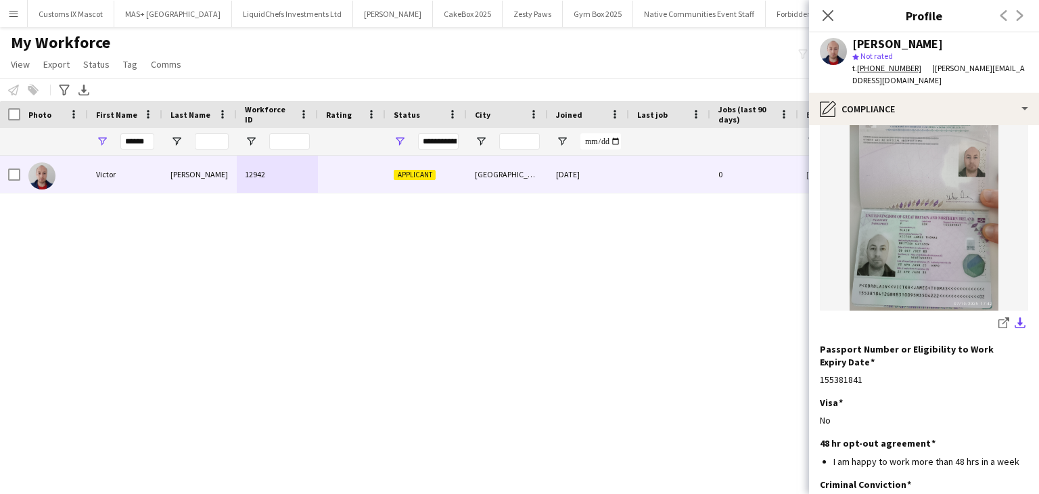
click at [1014, 317] on app-icon "download-bottom" at bounding box center [1019, 323] width 11 height 13
click at [1015, 316] on button "download-bottom" at bounding box center [1020, 324] width 16 height 16
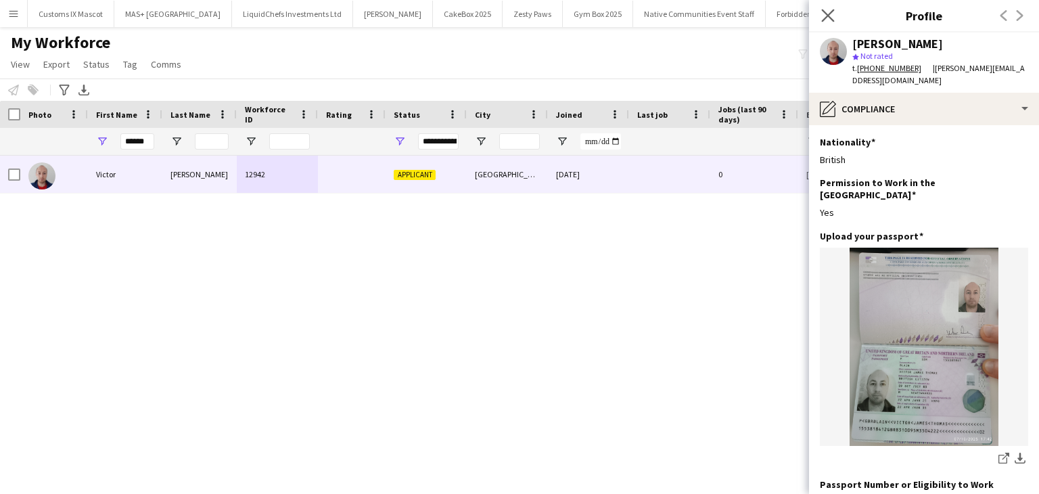
click at [828, 8] on app-icon "Close pop-in" at bounding box center [828, 16] width 20 height 20
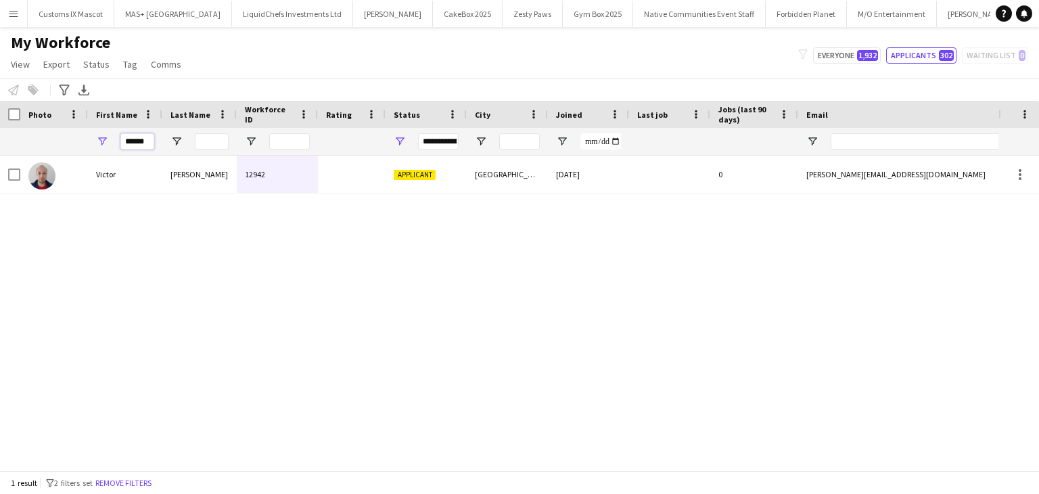
click at [149, 139] on input "******" at bounding box center [137, 141] width 34 height 16
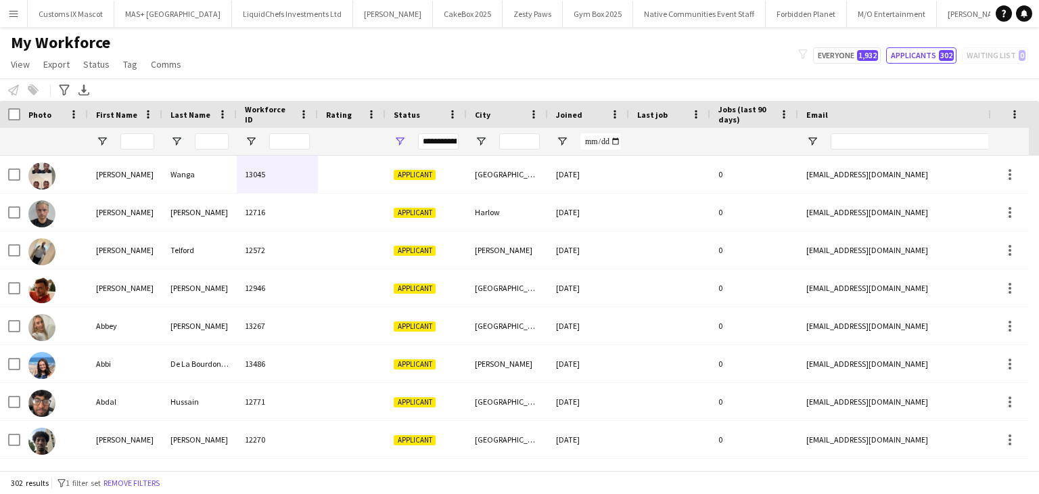
click at [4, 9] on button "Menu" at bounding box center [13, 13] width 27 height 27
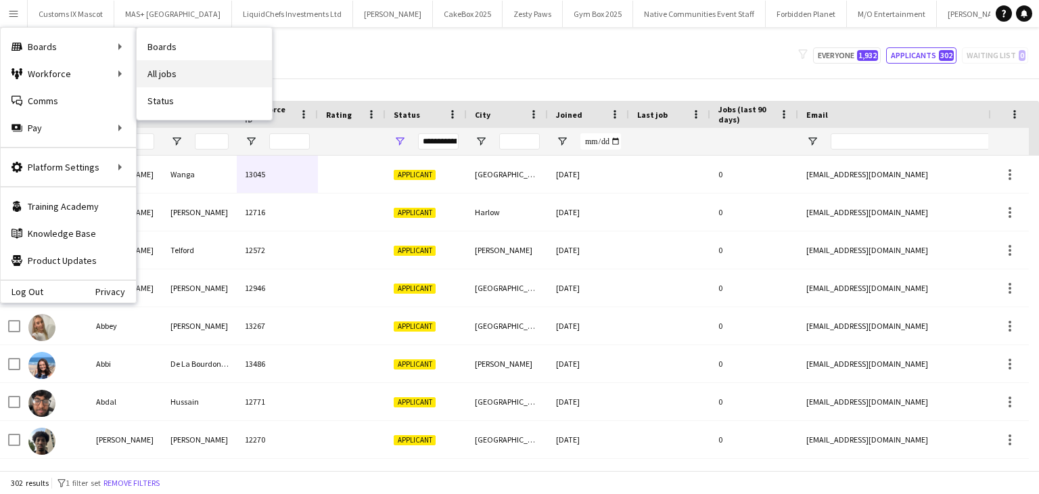
click at [143, 65] on link "All jobs" at bounding box center [204, 73] width 135 height 27
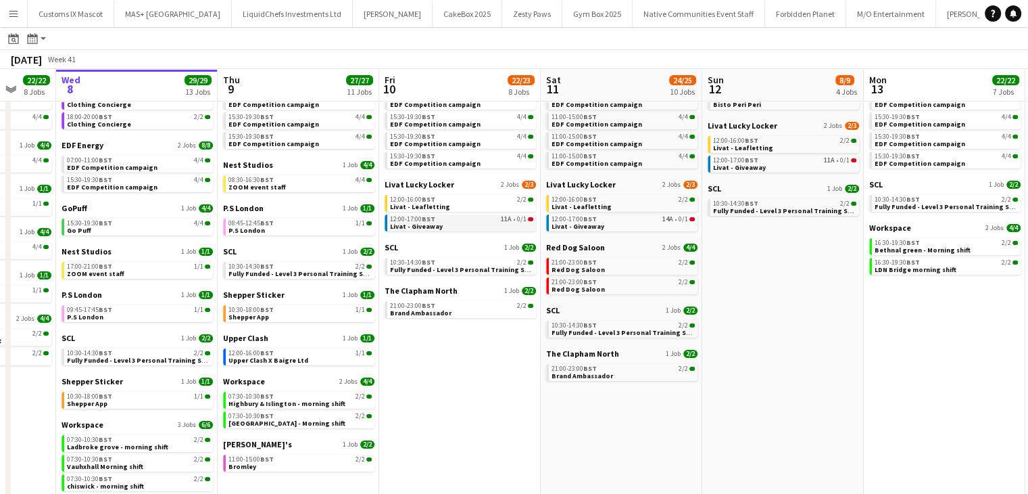
scroll to position [0, 443]
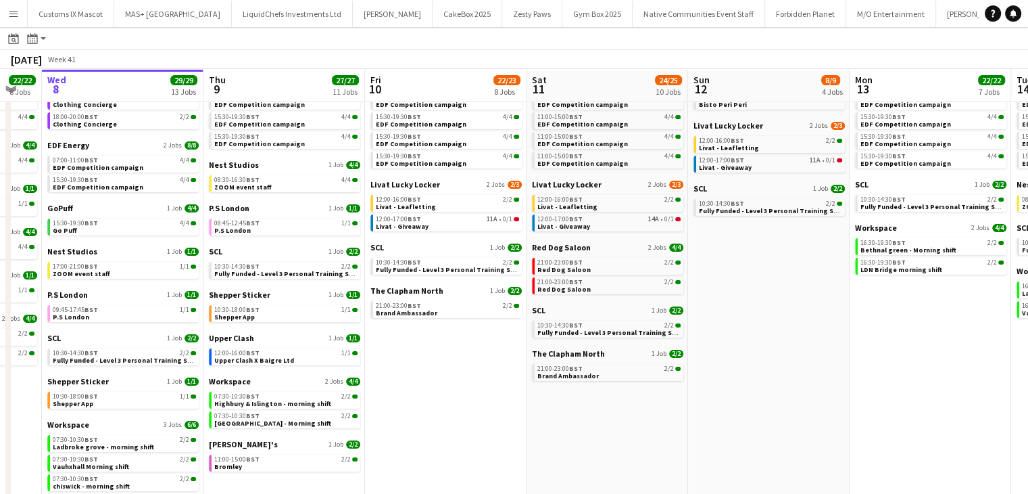
click at [3, 14] on button "Menu" at bounding box center [13, 13] width 27 height 27
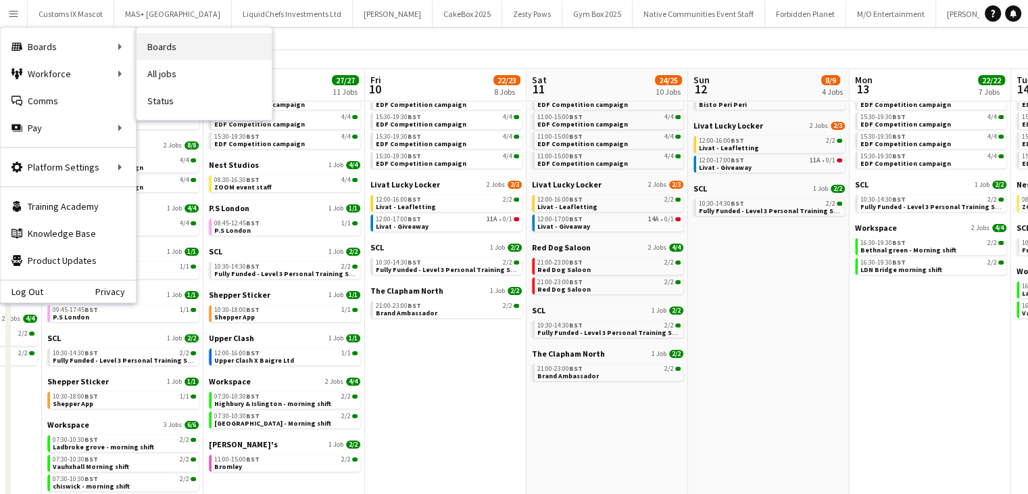
click at [168, 47] on link "Boards" at bounding box center [204, 46] width 135 height 27
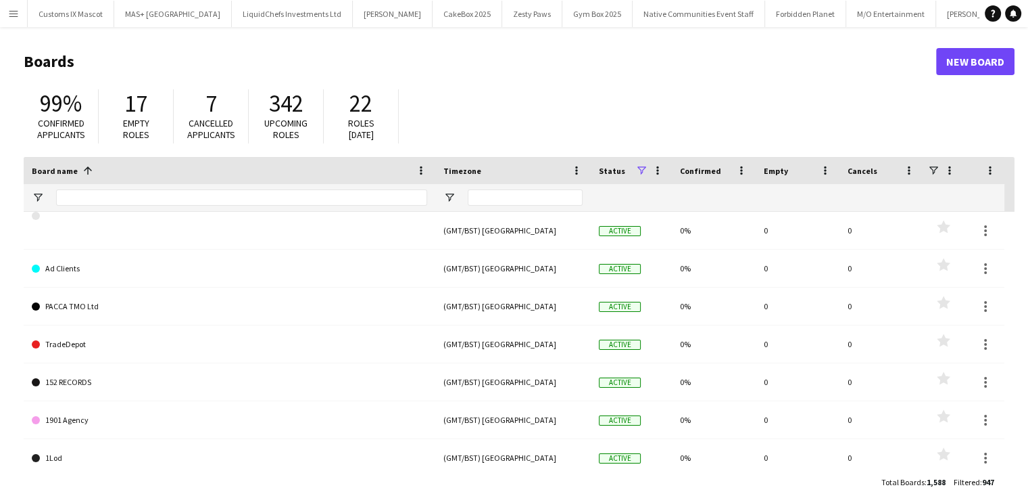
click at [176, 131] on div "7 Cancelled applicants" at bounding box center [211, 116] width 75 height 54
click at [160, 176] on div "Board name 1" at bounding box center [221, 170] width 379 height 20
click at [157, 196] on input "Board name Filter Input" at bounding box center [241, 197] width 371 height 16
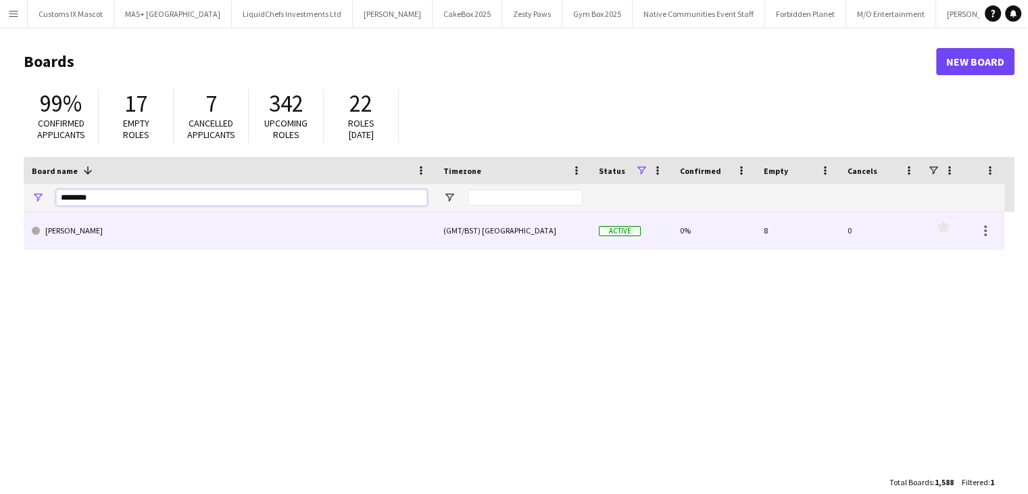
type input "********"
click at [258, 233] on link "[PERSON_NAME]" at bounding box center [230, 231] width 396 height 38
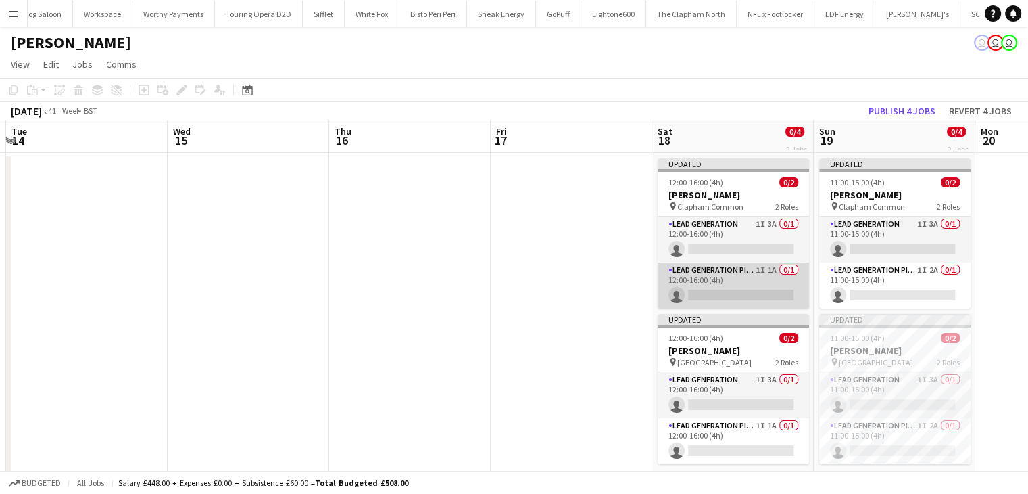
scroll to position [0, 508]
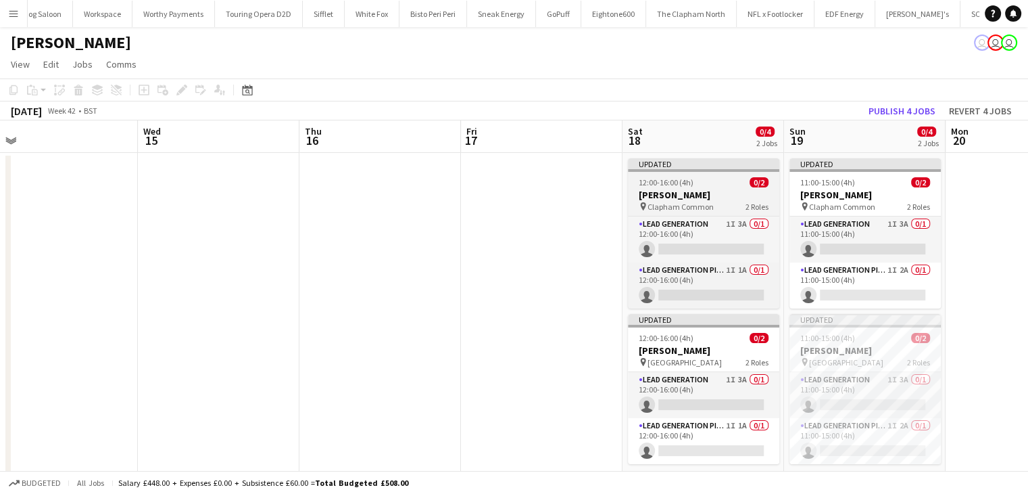
click at [686, 203] on span "Clapham Common" at bounding box center [681, 207] width 66 height 10
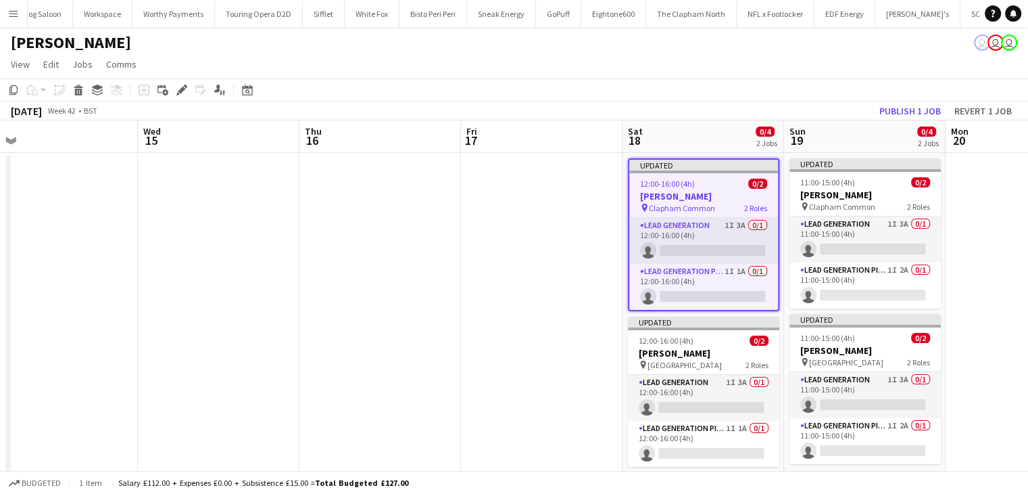
drag, startPoint x: 81, startPoint y: 66, endPoint x: 81, endPoint y: 82, distance: 16.9
click at [81, 66] on span "Jobs" at bounding box center [82, 64] width 20 height 12
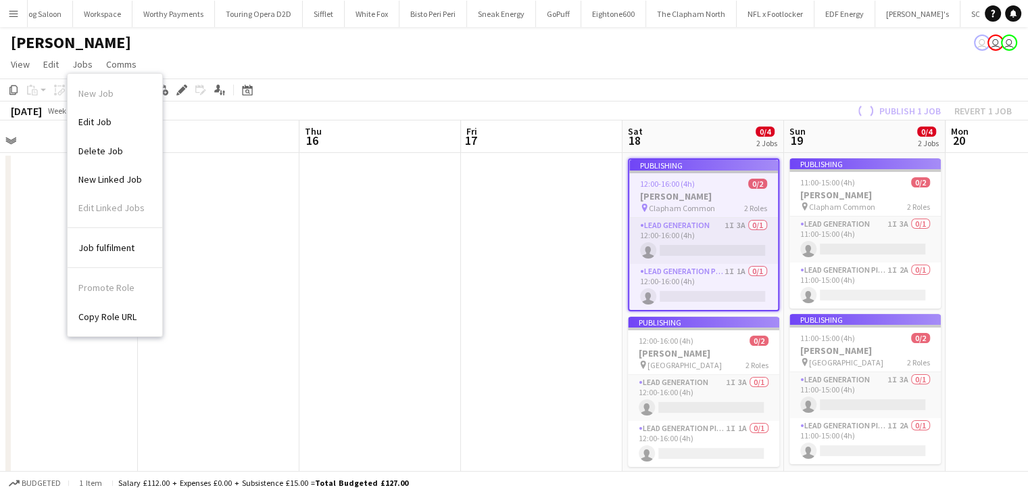
click at [389, 213] on app-date-cell at bounding box center [381, 323] width 162 height 340
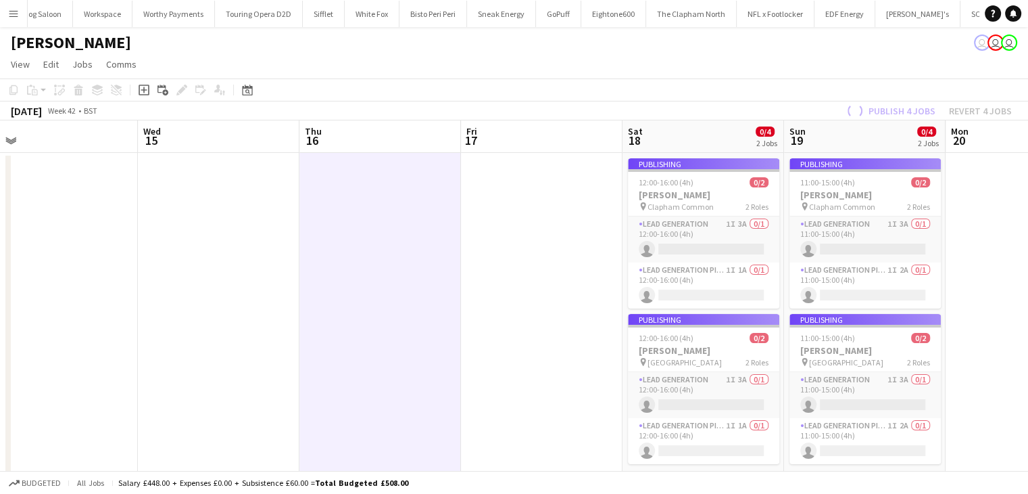
click at [748, 250] on app-job-card "Publishing 12:00-16:00 (4h) 0/2 Broadway Studios pin Clapham Common 2 Roles Lea…" at bounding box center [703, 233] width 151 height 150
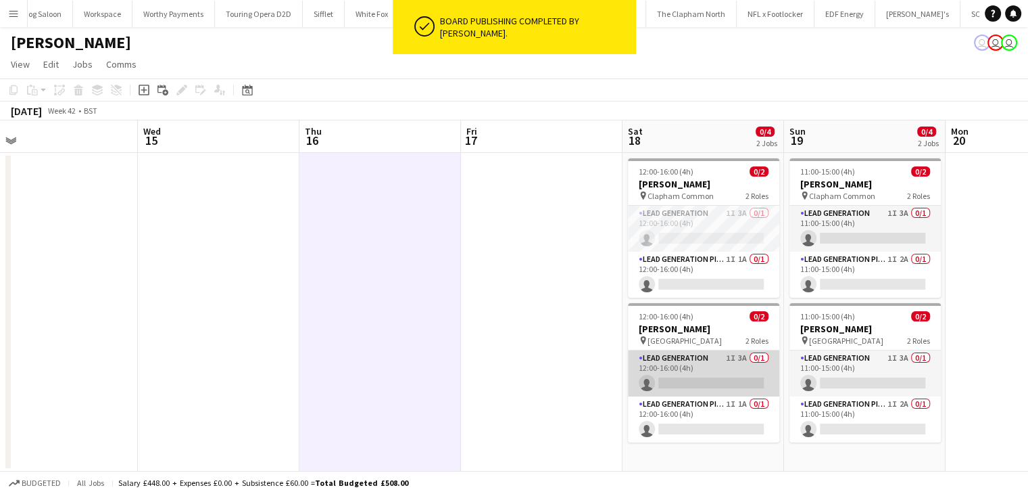
click at [687, 371] on app-card-role "Lead Generation 1I 3A 0/1 12:00-16:00 (4h) single-neutral-actions" at bounding box center [703, 373] width 151 height 46
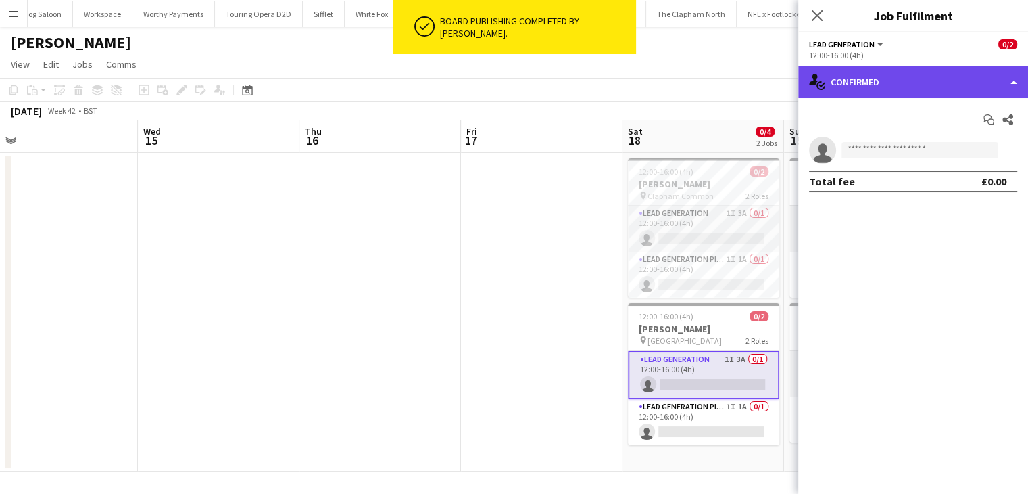
drag, startPoint x: 848, startPoint y: 91, endPoint x: 852, endPoint y: 97, distance: 7.3
click at [849, 91] on div "single-neutral-actions-check-2 Confirmed" at bounding box center [914, 82] width 230 height 32
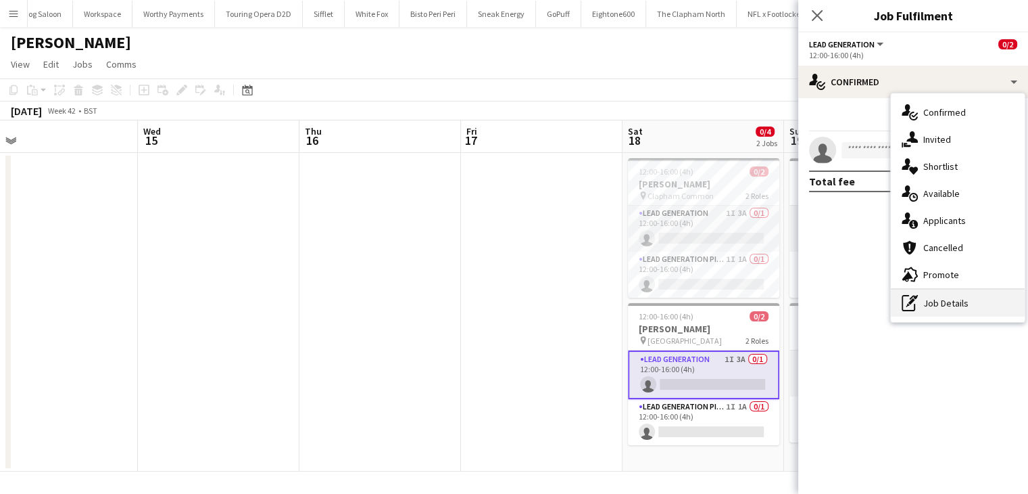
click at [966, 295] on div "pen-write Job Details" at bounding box center [958, 302] width 134 height 27
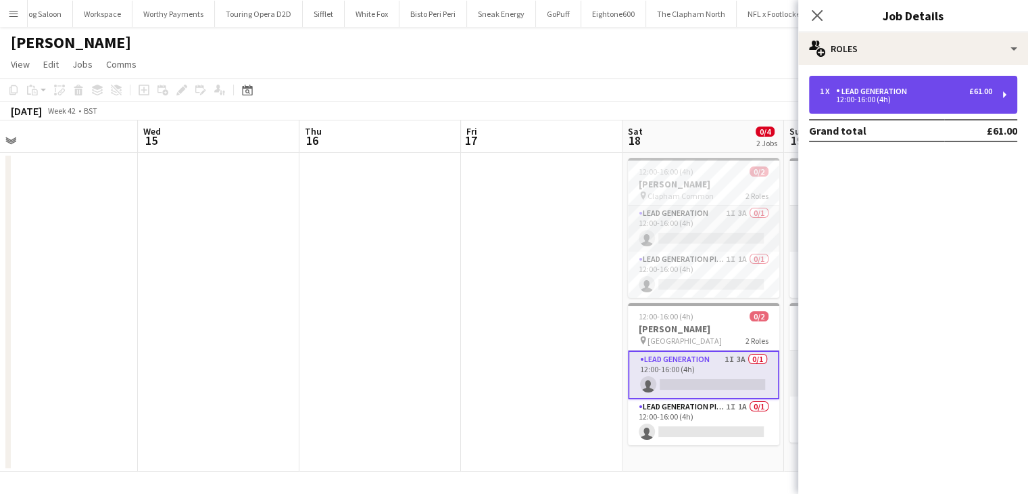
click at [886, 97] on div "12:00-16:00 (4h)" at bounding box center [906, 99] width 172 height 7
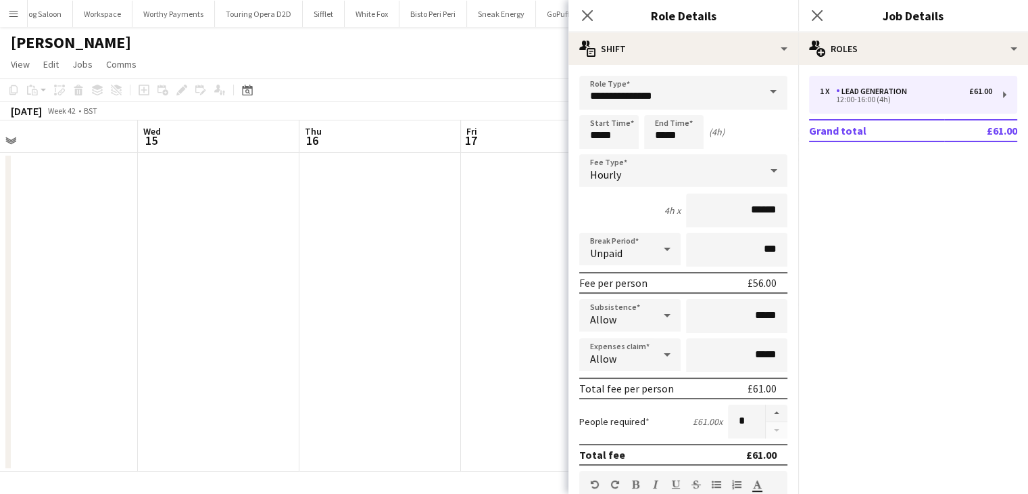
click at [882, 343] on mat-expansion-panel "pencil3 General details 1 x Lead Generation £61.00 12:00-16:00 (4h) Grand total…" at bounding box center [914, 279] width 230 height 429
click at [593, 14] on icon "Close pop-in" at bounding box center [587, 15] width 13 height 13
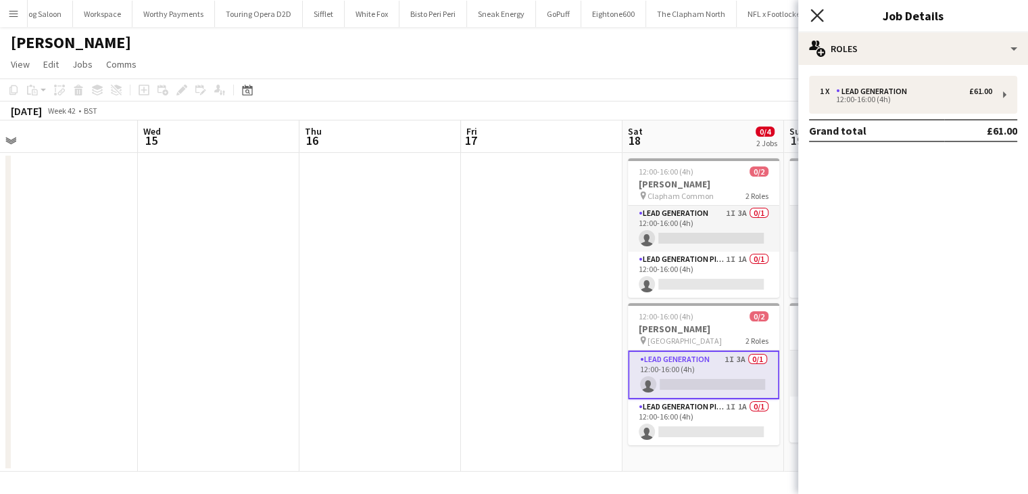
click at [813, 11] on icon at bounding box center [817, 15] width 13 height 13
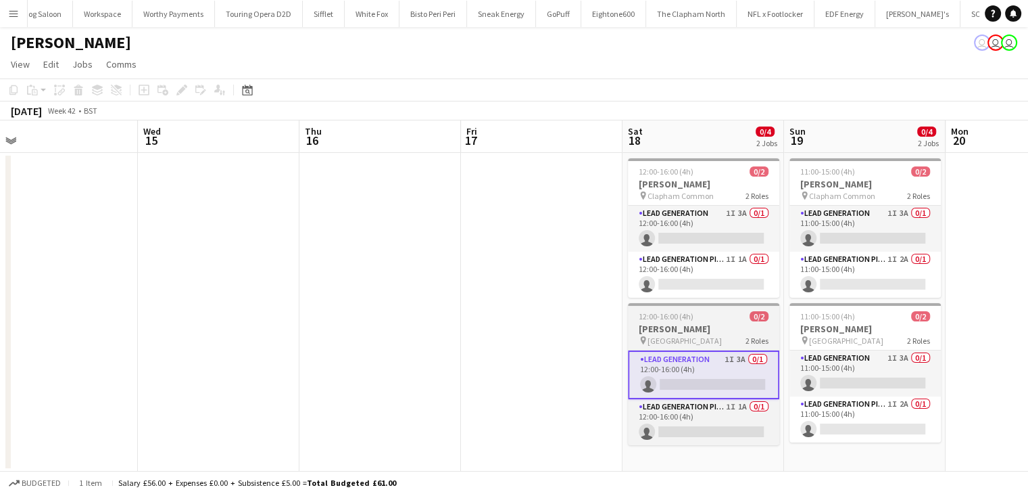
click at [730, 346] on app-job-card "12:00-16:00 (4h) 0/2 Broadway Studios pin Clapham North 2 Roles Lead Generation…" at bounding box center [703, 374] width 151 height 142
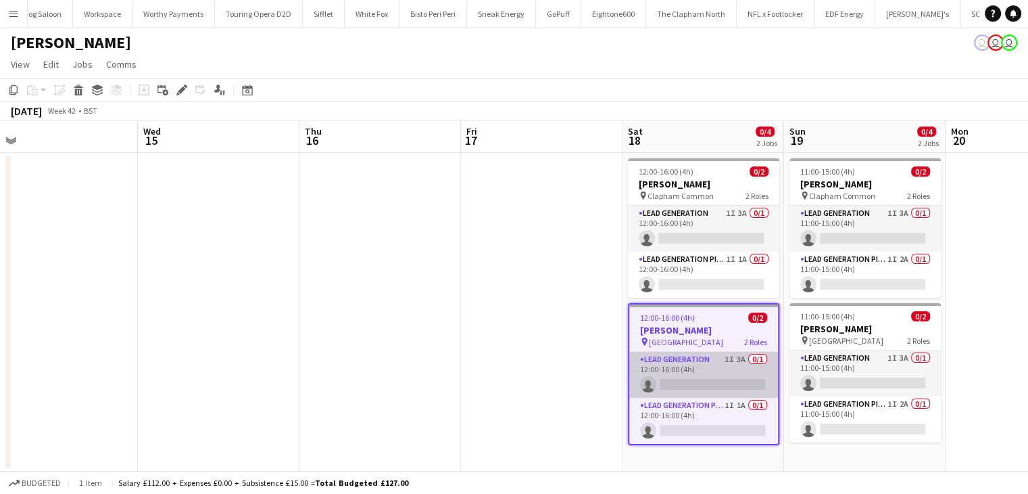
click at [738, 369] on app-card-role "Lead Generation 1I 3A 0/1 12:00-16:00 (4h) single-neutral-actions" at bounding box center [704, 375] width 149 height 46
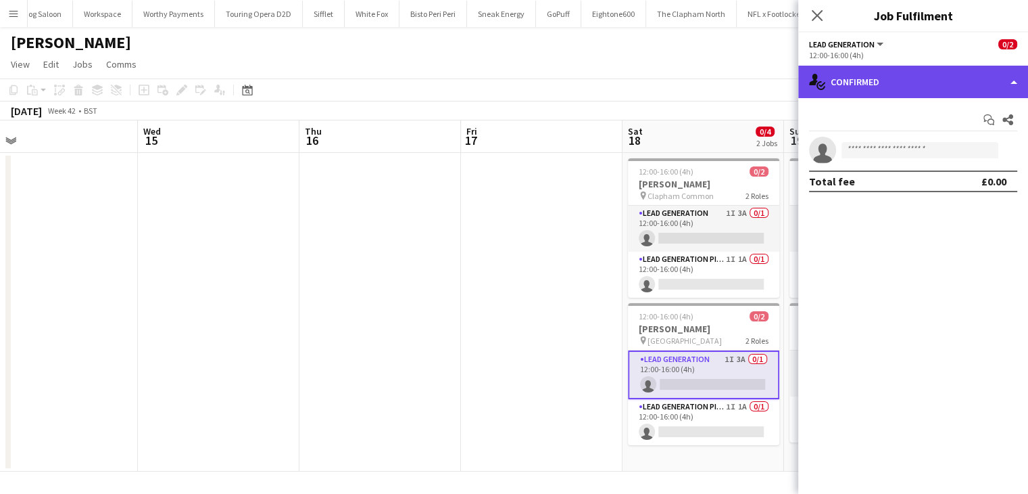
click at [914, 91] on div "single-neutral-actions-check-2 Confirmed" at bounding box center [914, 82] width 230 height 32
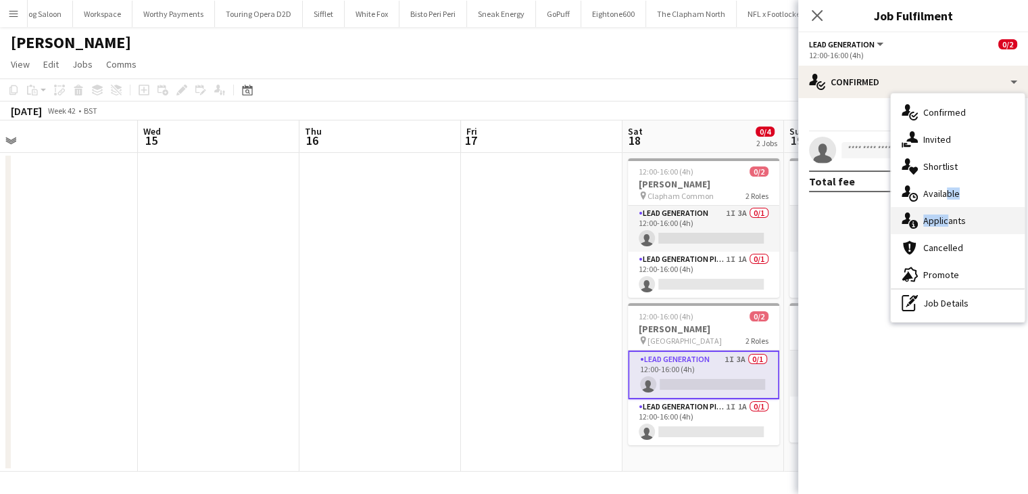
drag, startPoint x: 943, startPoint y: 199, endPoint x: 944, endPoint y: 214, distance: 15.6
click at [944, 214] on div "single-neutral-actions-check-2 Confirmed single-neutral-actions-share-1 Invited…" at bounding box center [958, 207] width 134 height 229
click at [944, 214] on mat-expansion-panel "check Confirmed Start chat Share single-neutral-actions Total fee £0.00" at bounding box center [914, 296] width 230 height 396
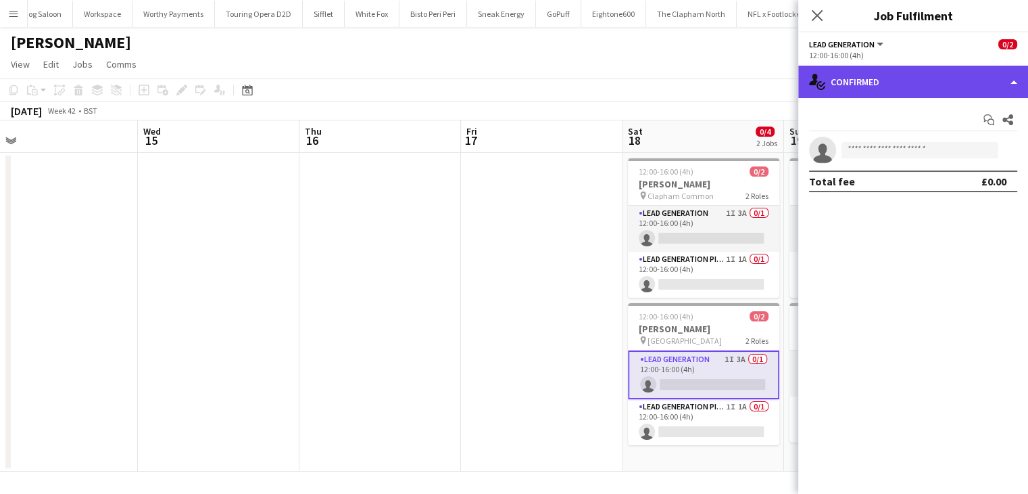
click at [897, 72] on div "single-neutral-actions-check-2 Confirmed" at bounding box center [914, 82] width 230 height 32
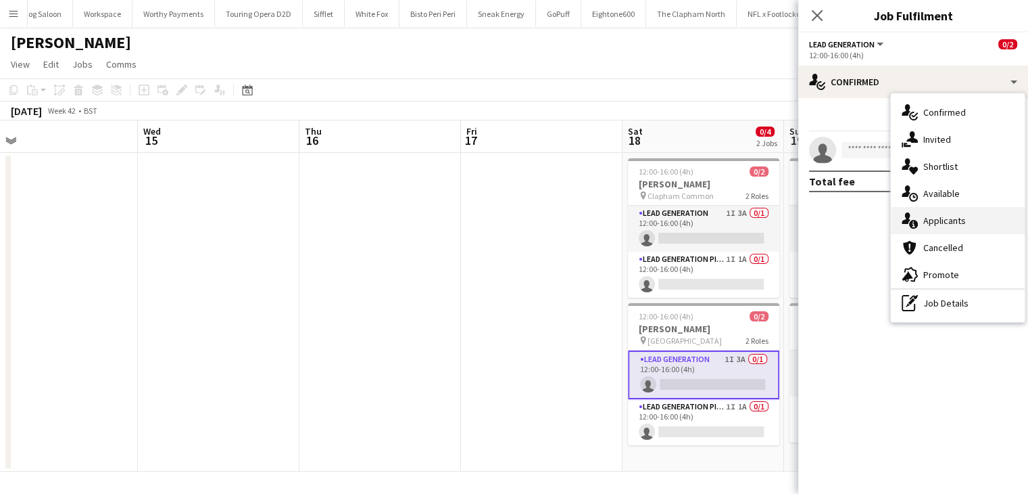
click at [941, 228] on div "single-neutral-actions-information Applicants" at bounding box center [958, 220] width 134 height 27
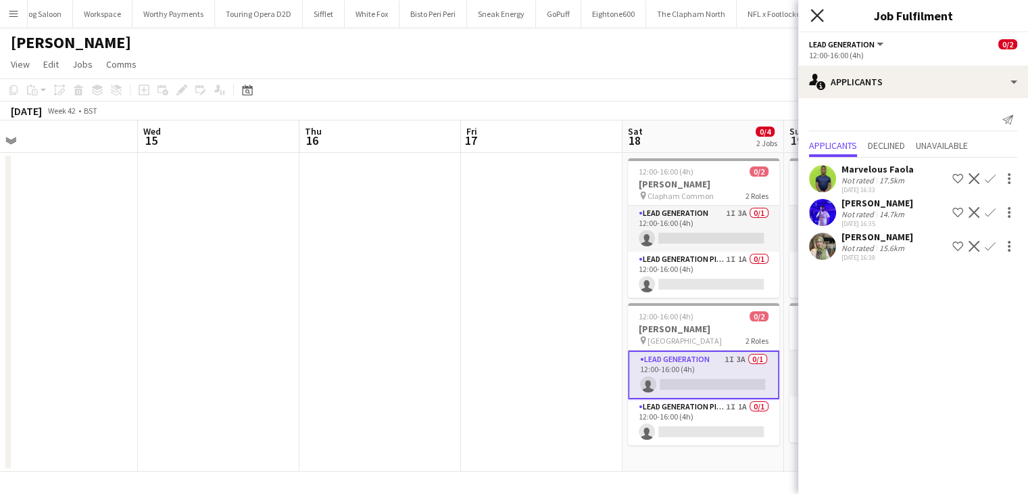
click at [813, 11] on icon at bounding box center [817, 15] width 13 height 13
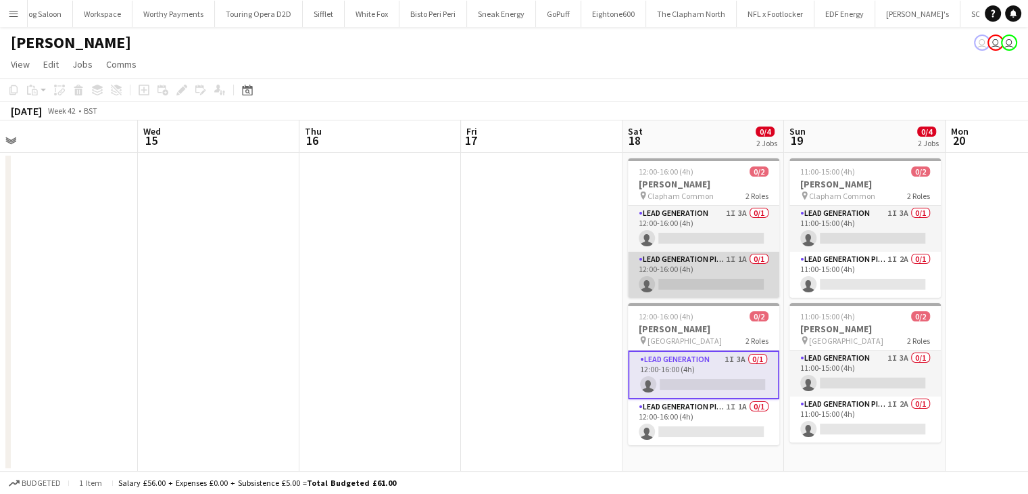
click at [678, 257] on app-card-role "Lead Generation Pickup 1I 1A 0/1 12:00-16:00 (4h) single-neutral-actions" at bounding box center [703, 275] width 151 height 46
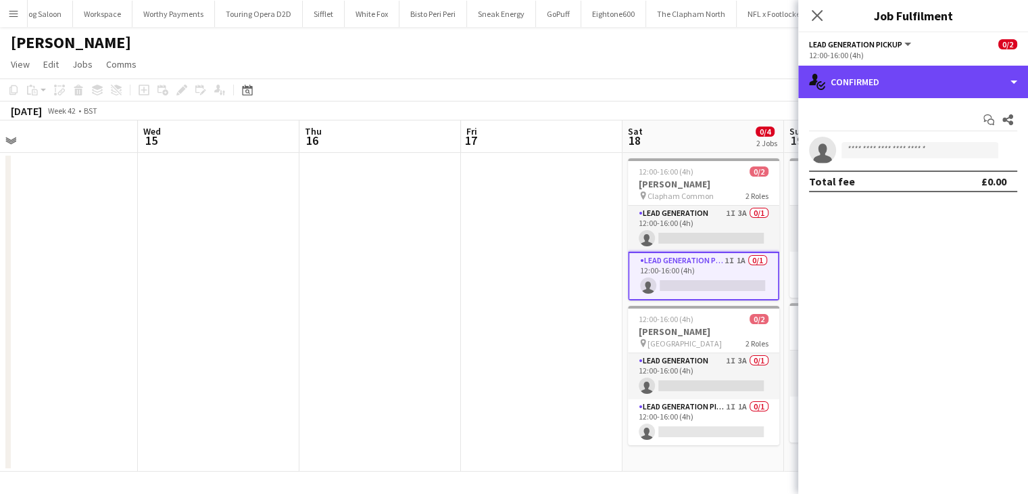
drag, startPoint x: 820, startPoint y: 78, endPoint x: 868, endPoint y: 159, distance: 94.3
click at [822, 80] on icon "single-neutral-actions-check-2" at bounding box center [817, 82] width 16 height 16
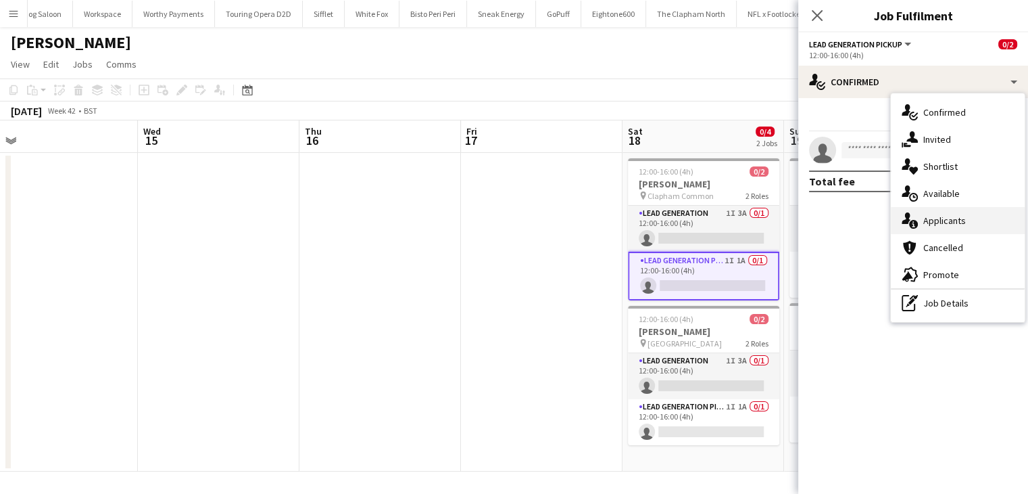
click at [916, 221] on icon at bounding box center [913, 224] width 9 height 9
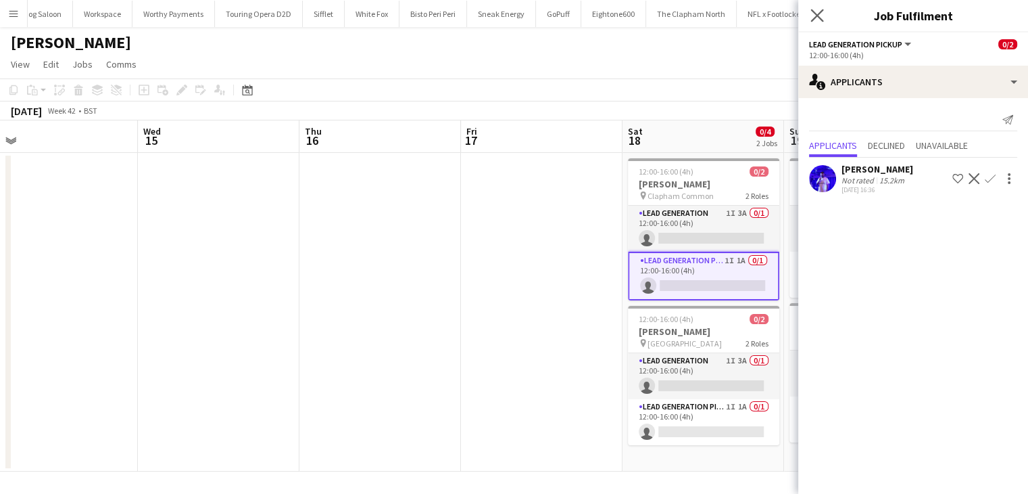
click at [811, 20] on icon "Close pop-in" at bounding box center [817, 15] width 13 height 13
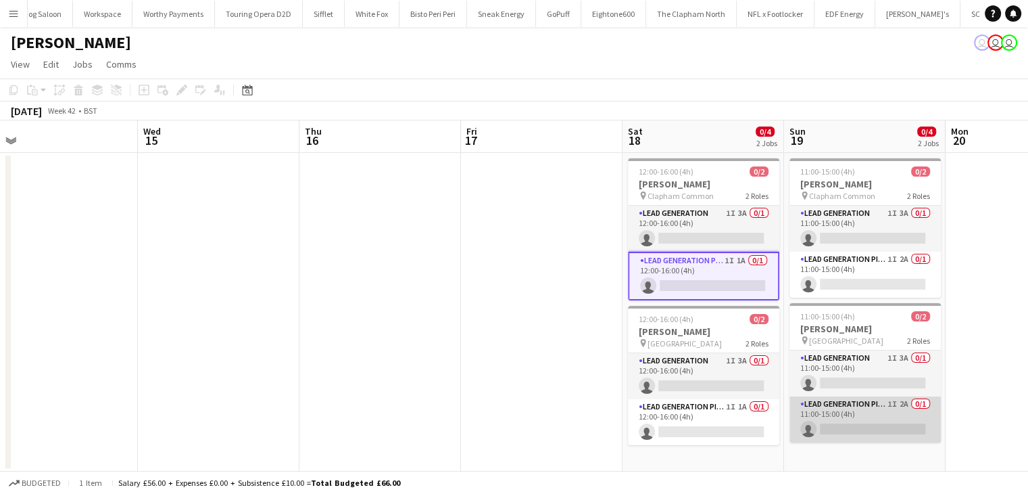
click at [826, 396] on app-card-role "Lead Generation Pickup 1I 2A 0/1 11:00-15:00 (4h) single-neutral-actions" at bounding box center [865, 419] width 151 height 46
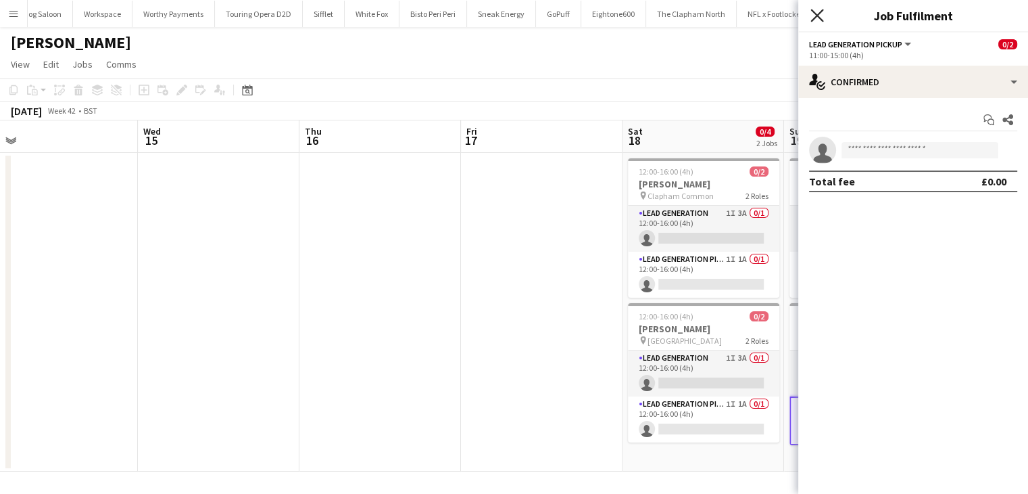
click at [819, 20] on icon "Close pop-in" at bounding box center [817, 15] width 13 height 13
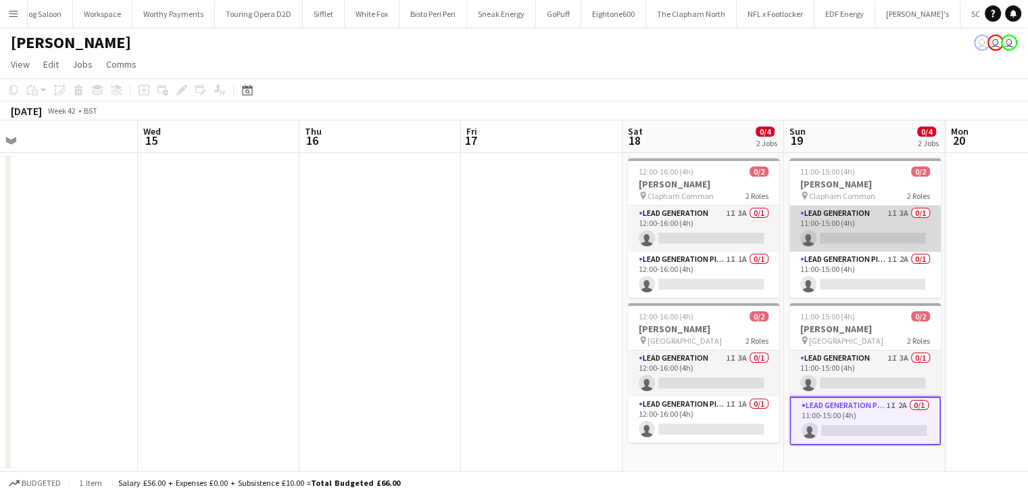
click at [866, 223] on app-card-role "Lead Generation 1I 3A 0/1 11:00-15:00 (4h) single-neutral-actions" at bounding box center [865, 229] width 151 height 46
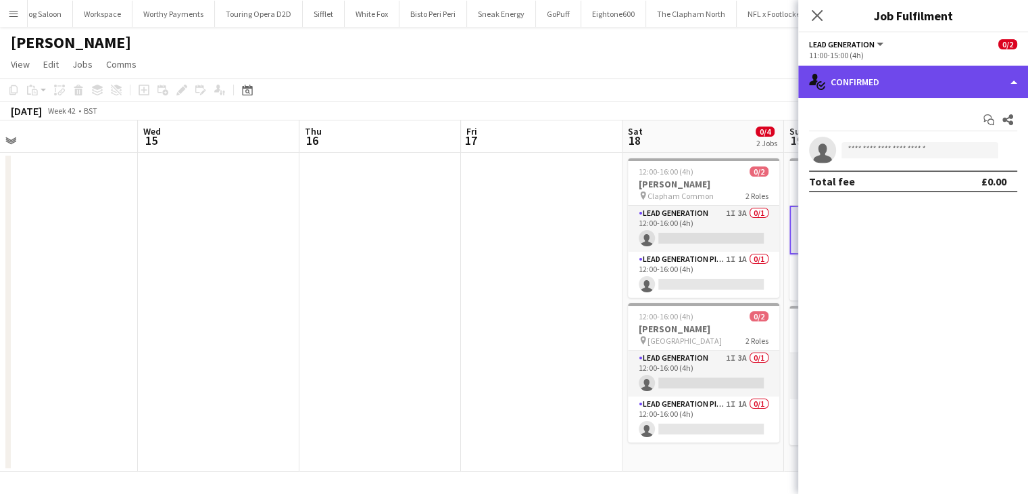
click at [872, 76] on div "single-neutral-actions-check-2 Confirmed" at bounding box center [914, 82] width 230 height 32
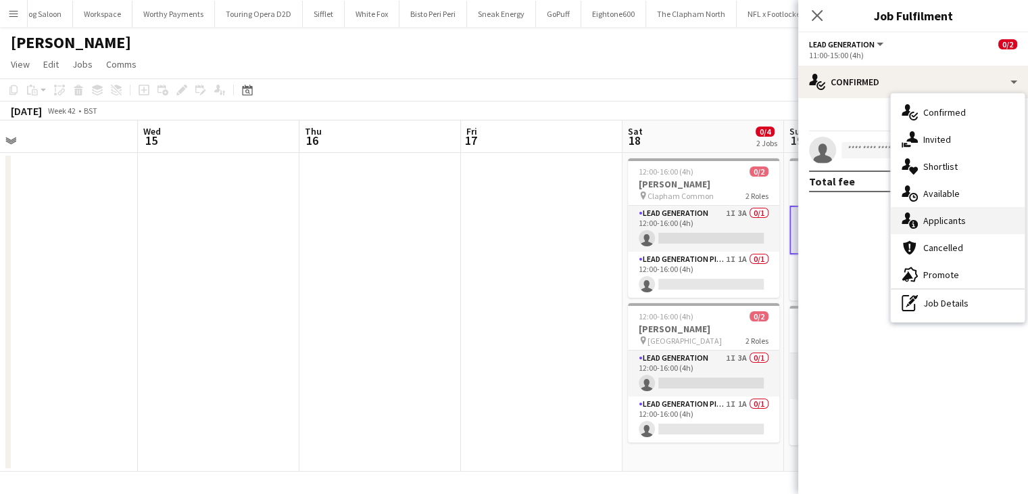
click at [912, 228] on icon "single-neutral-actions-information" at bounding box center [910, 220] width 16 height 16
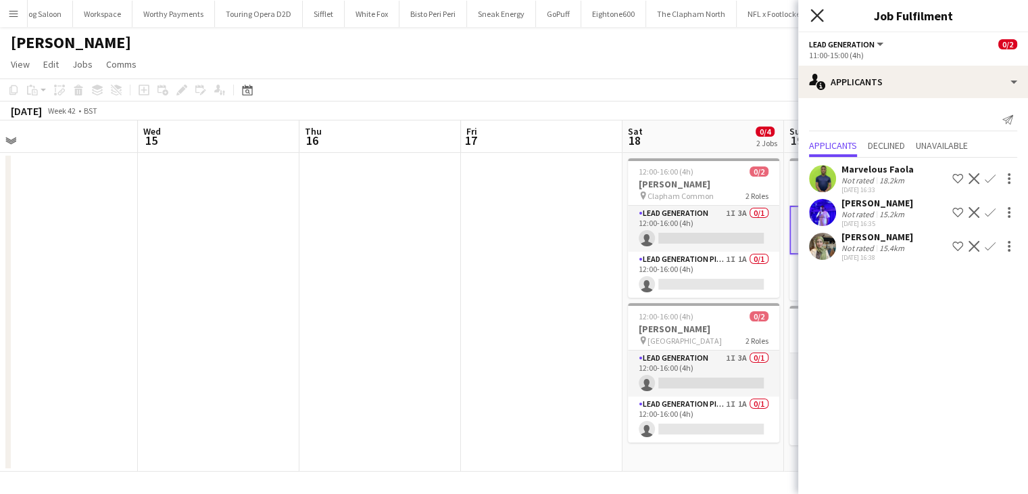
click at [811, 14] on icon "Close pop-in" at bounding box center [817, 15] width 13 height 13
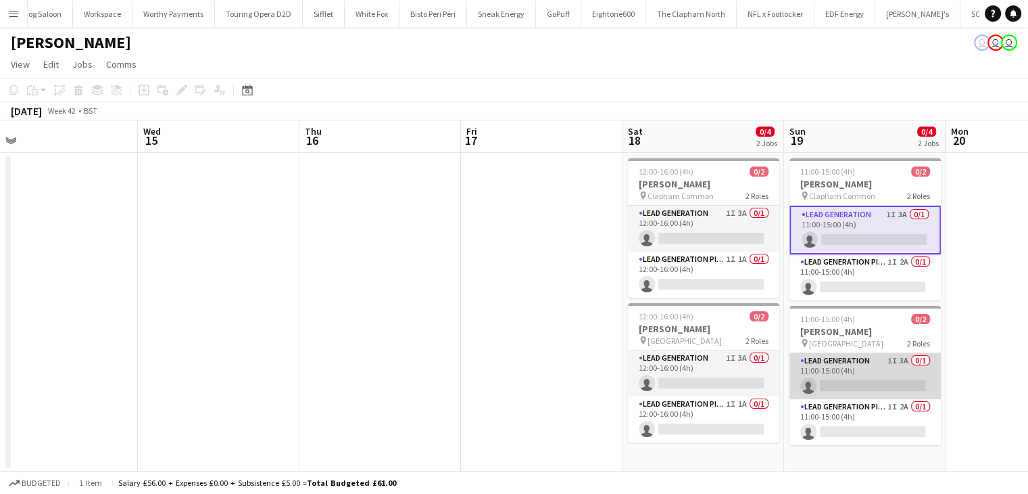
click at [839, 370] on app-card-role "Lead Generation 1I 3A 0/1 11:00-15:00 (4h) single-neutral-actions" at bounding box center [865, 376] width 151 height 46
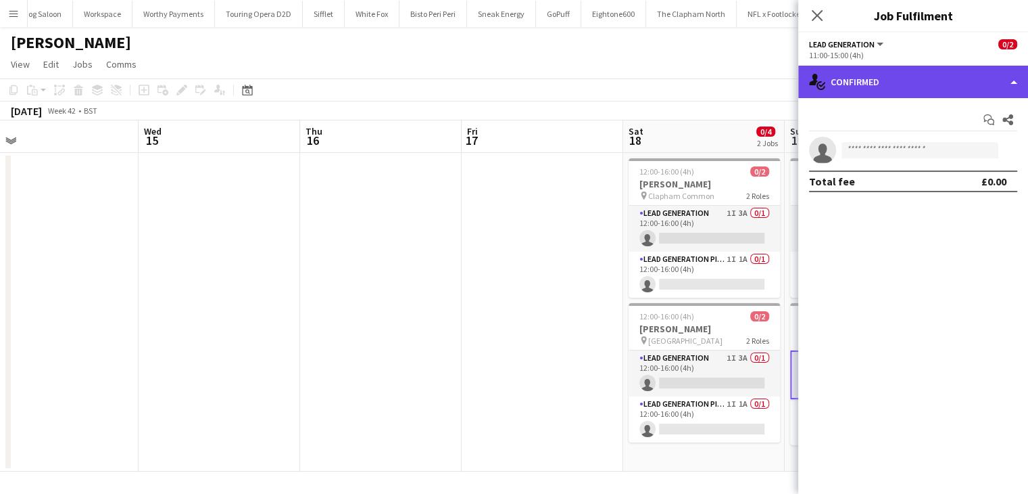
click at [856, 72] on div "single-neutral-actions-check-2 Confirmed" at bounding box center [914, 82] width 230 height 32
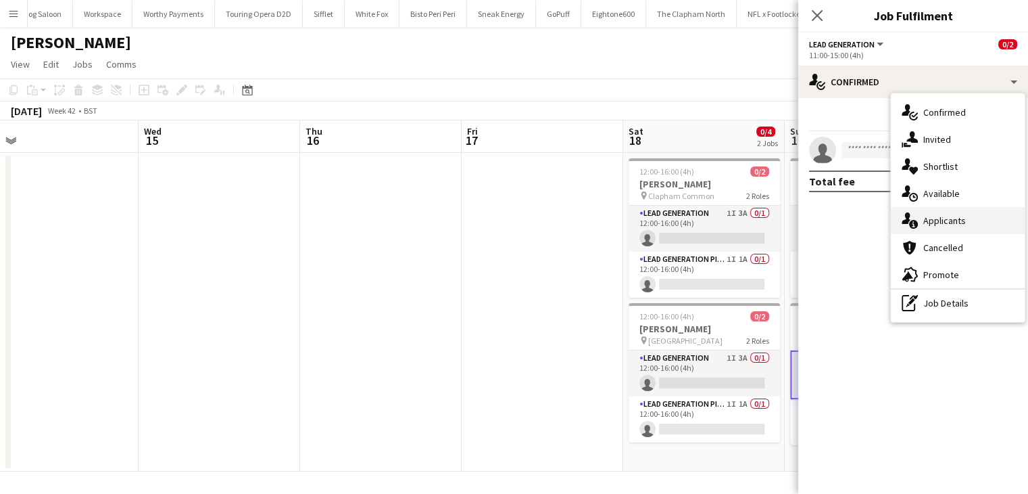
click at [907, 218] on icon at bounding box center [906, 217] width 9 height 11
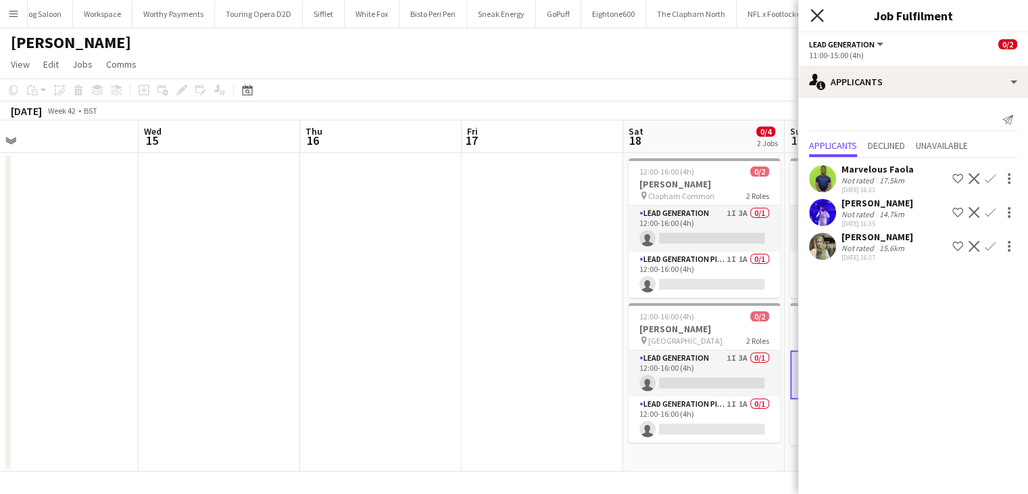
click at [814, 11] on icon at bounding box center [817, 15] width 13 height 13
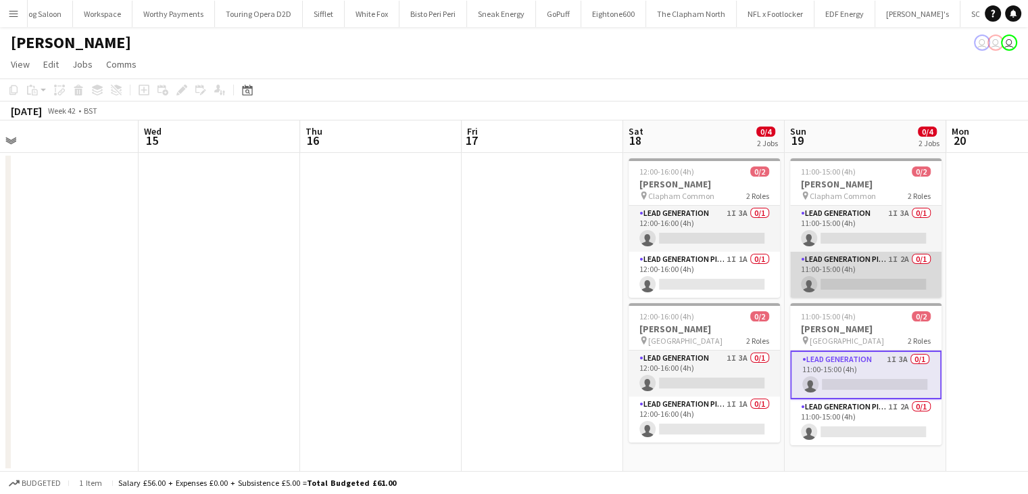
scroll to position [0, 511]
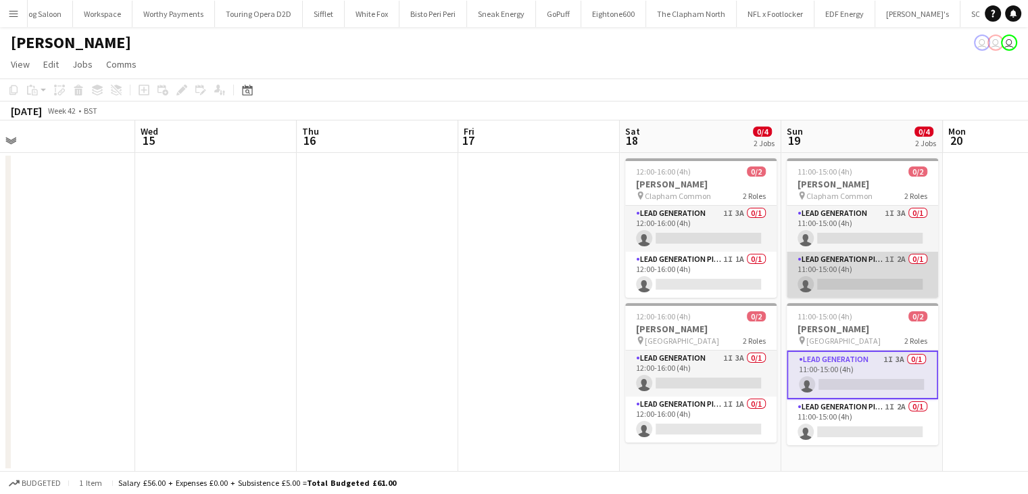
drag, startPoint x: 855, startPoint y: 279, endPoint x: 846, endPoint y: 278, distance: 8.9
click at [855, 279] on app-card-role "Lead Generation Pickup 1I 2A 0/1 11:00-15:00 (4h) single-neutral-actions" at bounding box center [862, 275] width 151 height 46
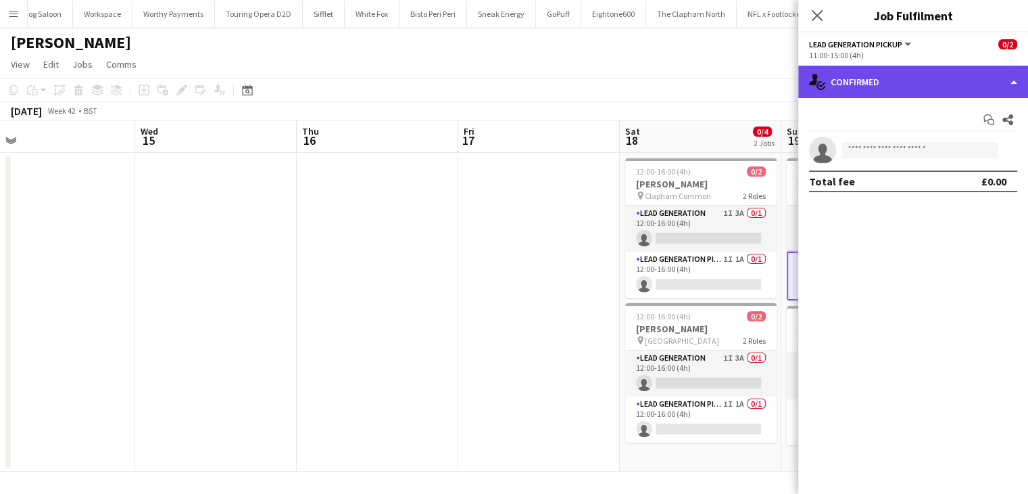
click at [852, 80] on div "single-neutral-actions-check-2 Confirmed" at bounding box center [914, 82] width 230 height 32
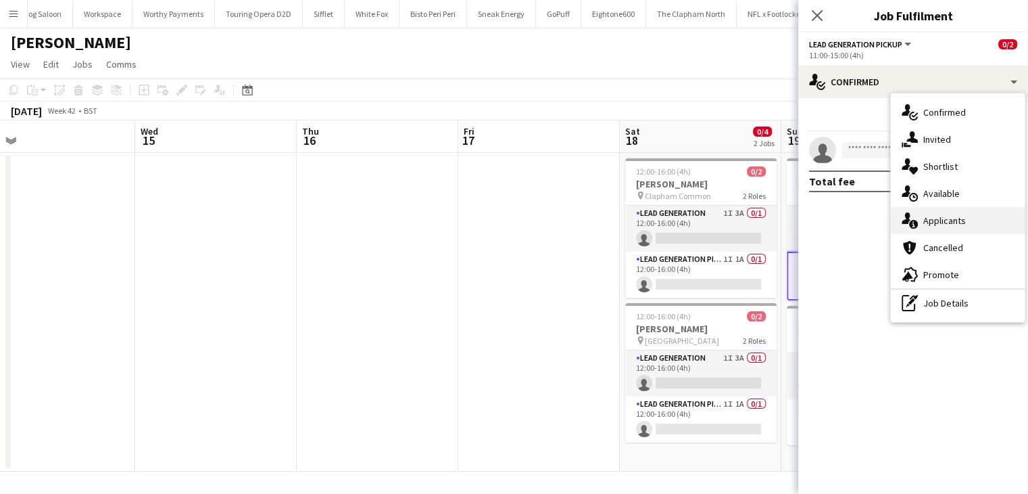
click at [900, 216] on div "single-neutral-actions-information Applicants" at bounding box center [958, 220] width 134 height 27
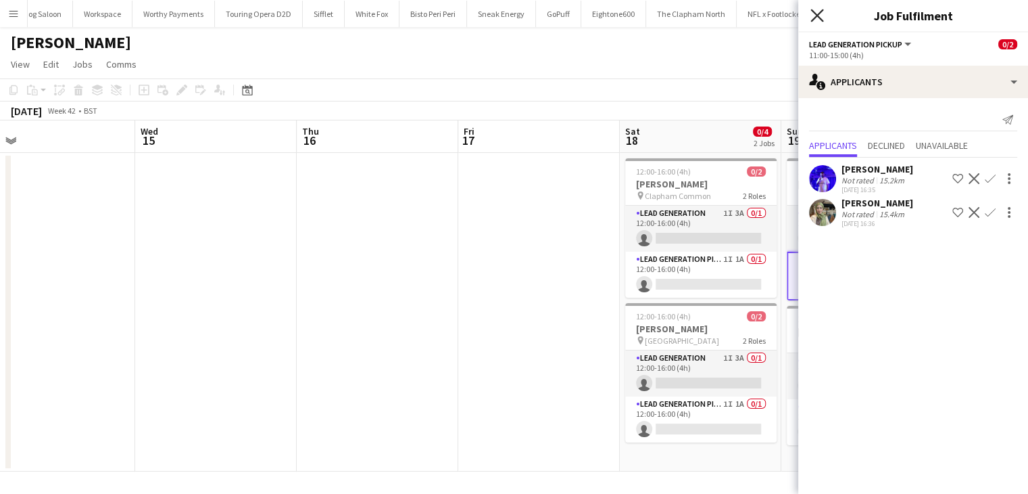
click at [822, 16] on icon "Close pop-in" at bounding box center [817, 15] width 13 height 13
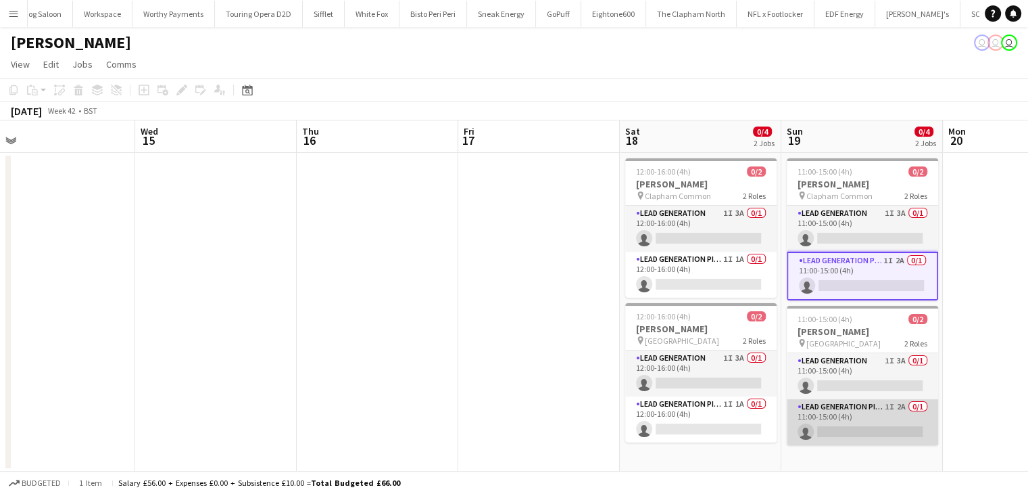
click at [828, 404] on app-card-role "Lead Generation Pickup 1I 2A 0/1 11:00-15:00 (4h) single-neutral-actions" at bounding box center [862, 422] width 151 height 46
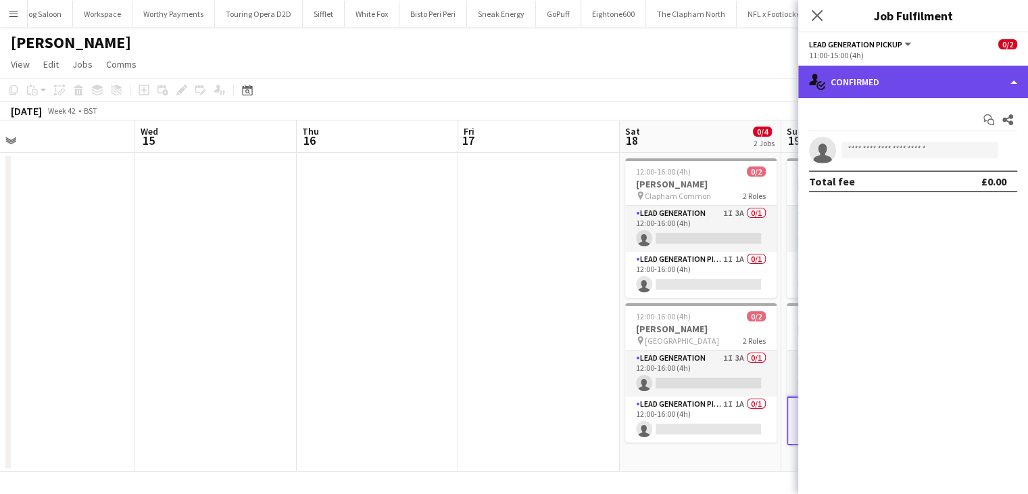
click at [847, 93] on div "single-neutral-actions-check-2 Confirmed" at bounding box center [914, 82] width 230 height 32
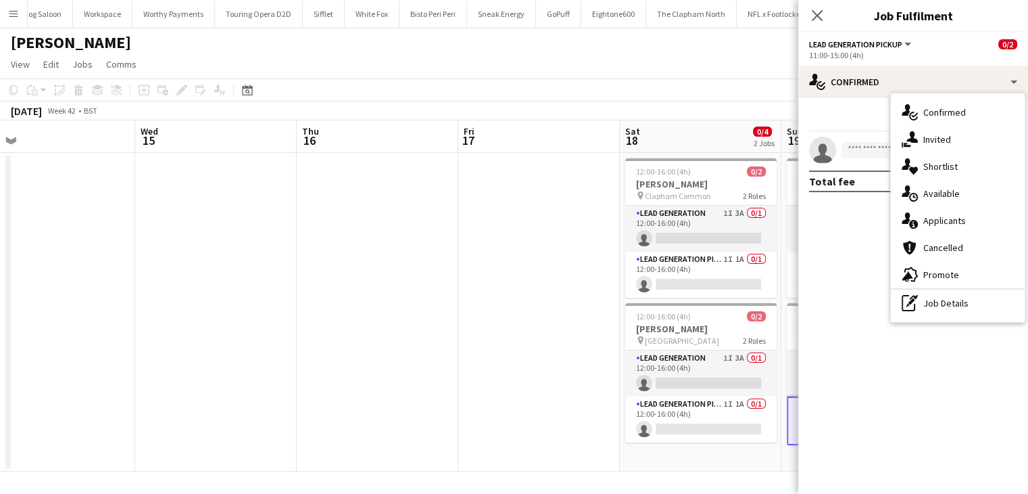
click at [907, 218] on icon at bounding box center [906, 217] width 9 height 11
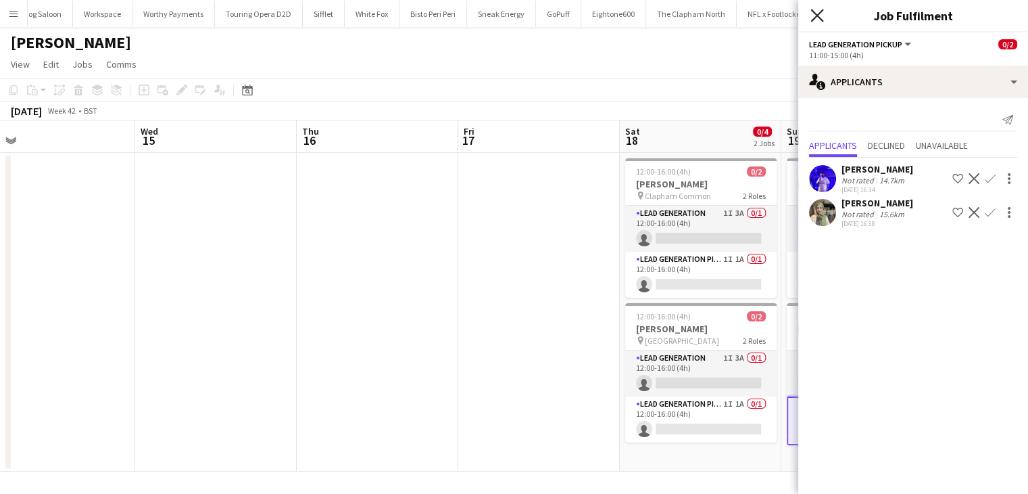
click at [815, 11] on icon "Close pop-in" at bounding box center [817, 15] width 13 height 13
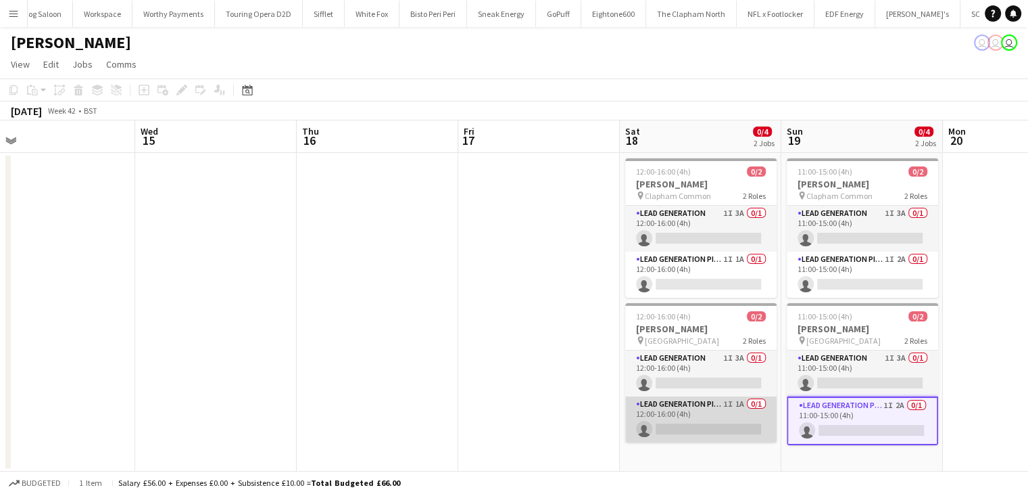
click at [663, 406] on app-card-role "Lead Generation Pickup 1I 1A 0/1 12:00-16:00 (4h) single-neutral-actions" at bounding box center [700, 419] width 151 height 46
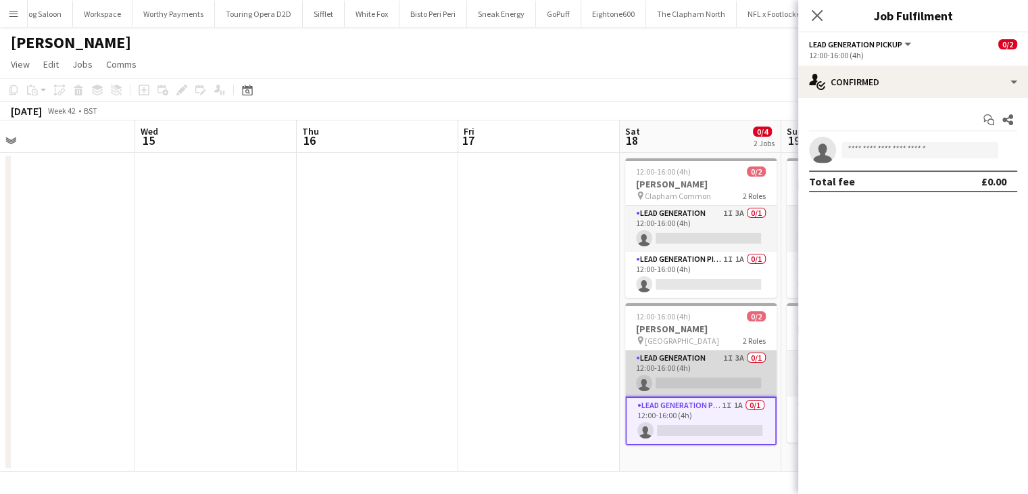
click at [649, 374] on app-card-role "Lead Generation 1I 3A 0/1 12:00-16:00 (4h) single-neutral-actions" at bounding box center [700, 373] width 151 height 46
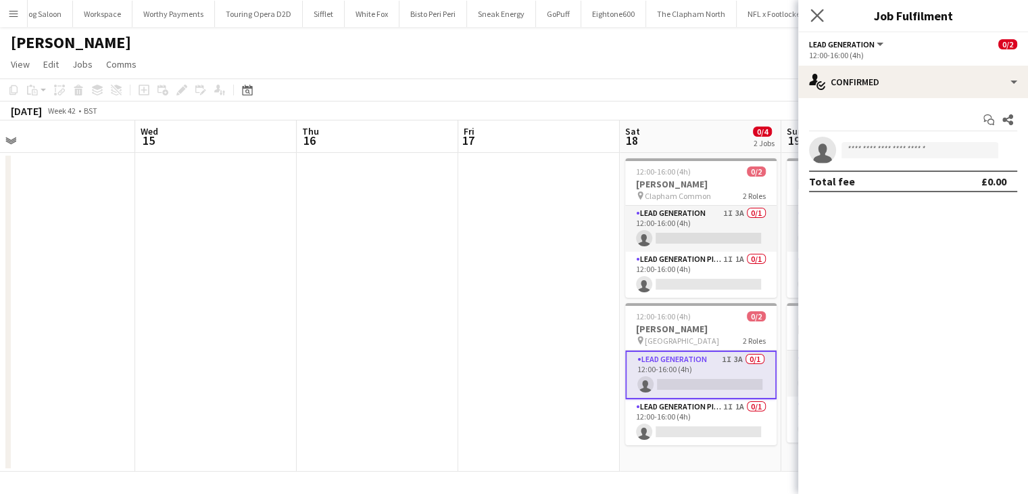
click at [824, 20] on icon "Close pop-in" at bounding box center [817, 15] width 13 height 13
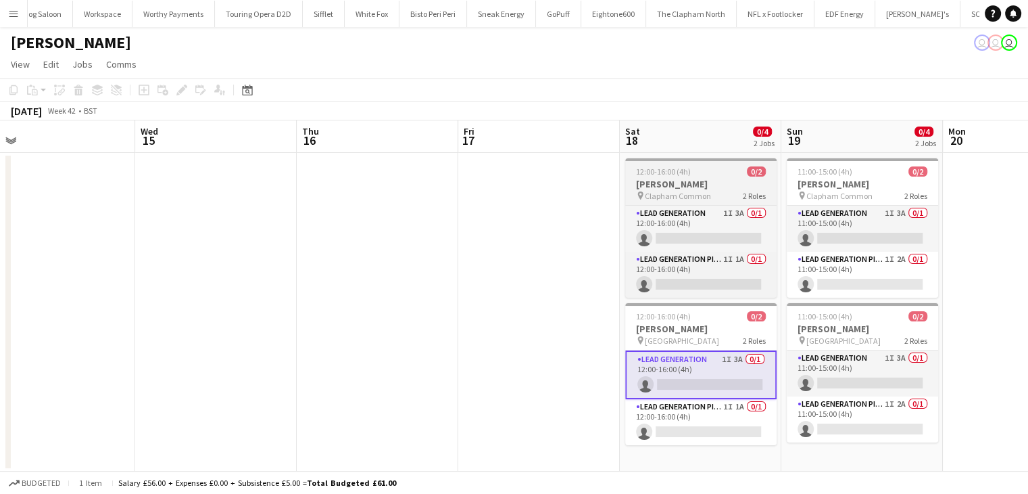
click at [679, 179] on h3 "[PERSON_NAME]" at bounding box center [700, 184] width 151 height 12
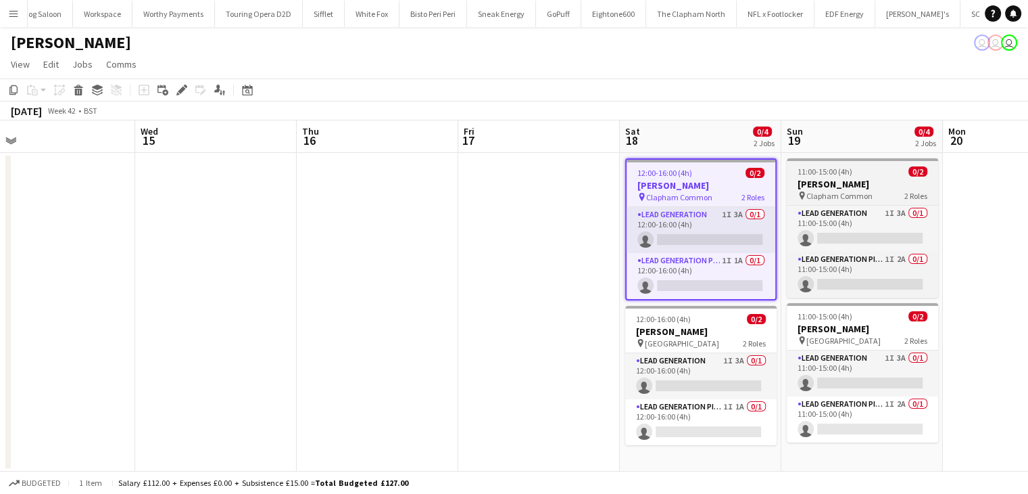
scroll to position [0, 511]
click at [807, 166] on span "11:00-15:00 (4h)" at bounding box center [826, 171] width 55 height 10
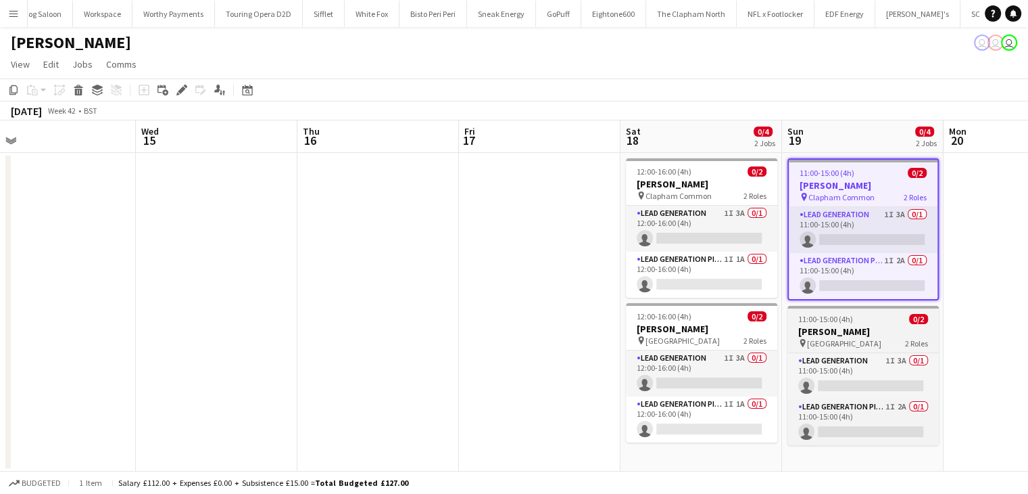
click at [831, 352] on div "Lead Generation 1I 3A 0/1 11:00-15:00 (4h) single-neutral-actions Lead Generati…" at bounding box center [863, 398] width 151 height 93
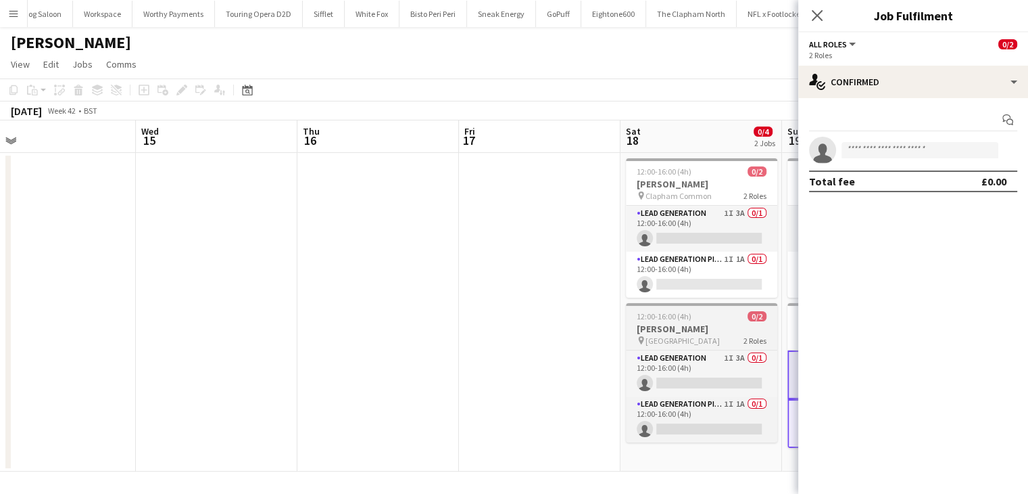
click at [713, 335] on div "pin Clapham North 2 Roles" at bounding box center [701, 340] width 151 height 11
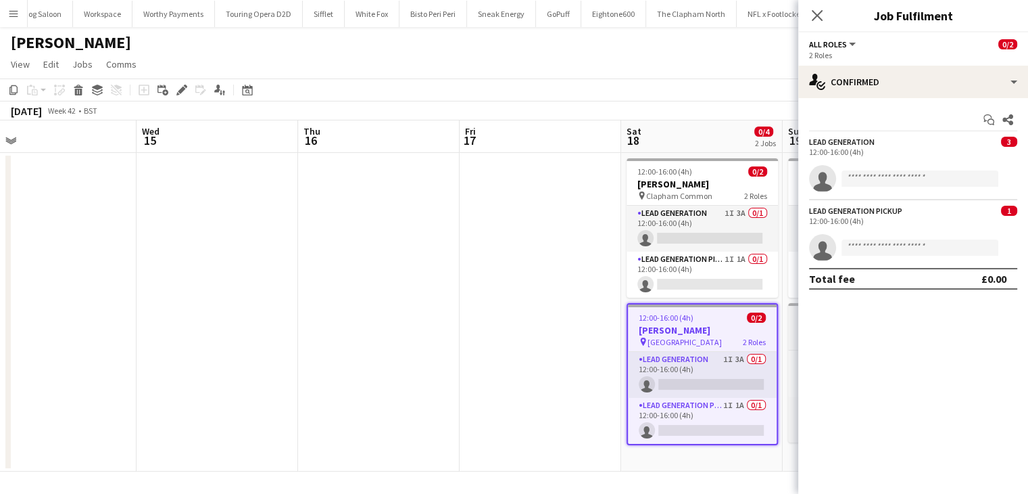
click at [797, 313] on div "11:00-15:00 (4h) 0/2" at bounding box center [863, 316] width 151 height 10
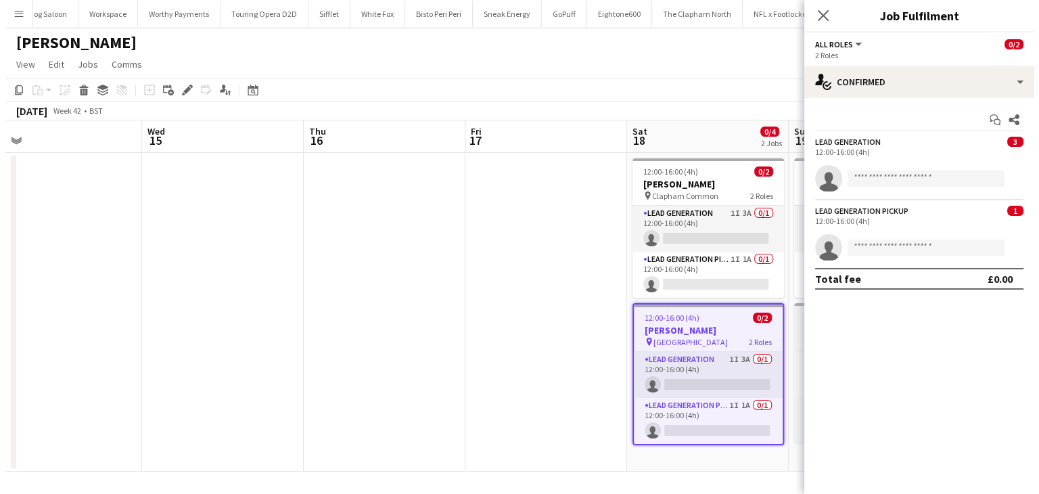
scroll to position [0, 511]
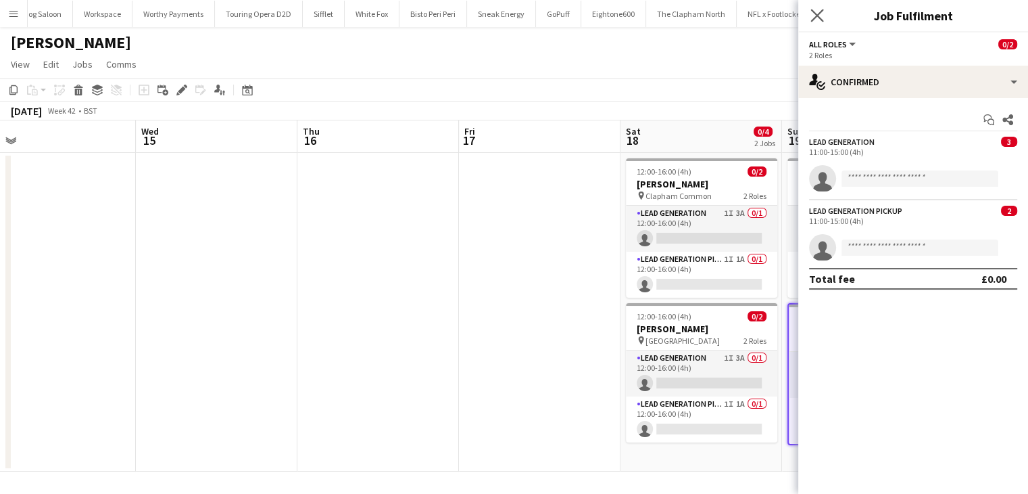
click at [809, 15] on app-icon "Close pop-in" at bounding box center [818, 16] width 20 height 20
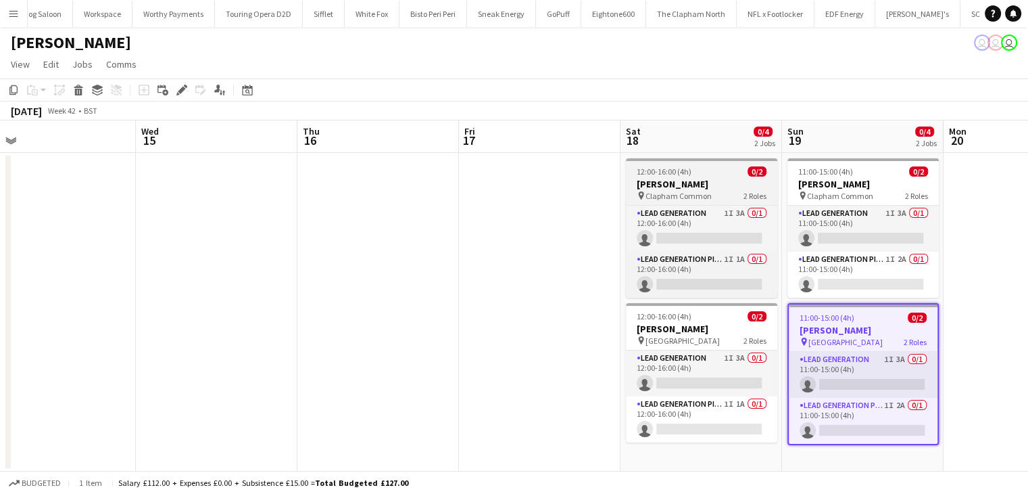
click at [684, 190] on div "pin Clapham Common 2 Roles" at bounding box center [701, 195] width 151 height 11
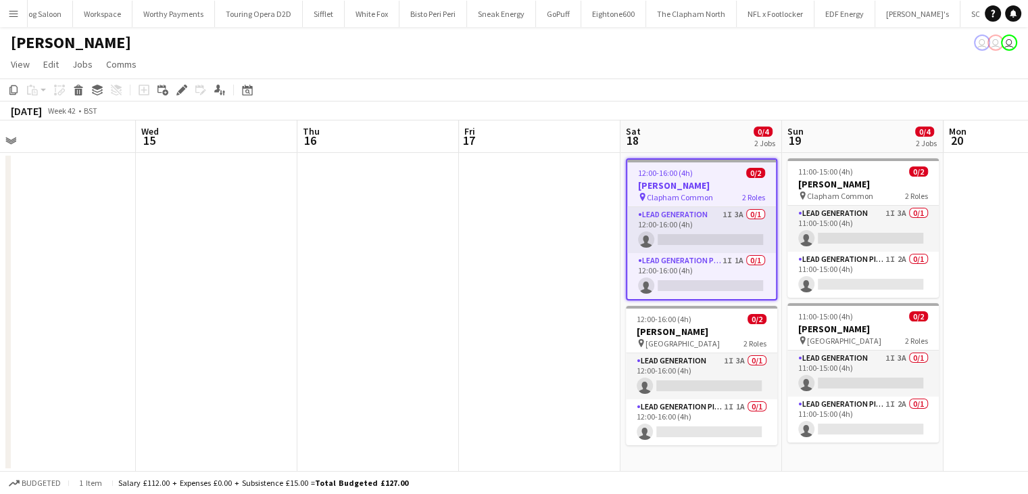
click at [13, 17] on app-icon "Menu" at bounding box center [13, 13] width 11 height 11
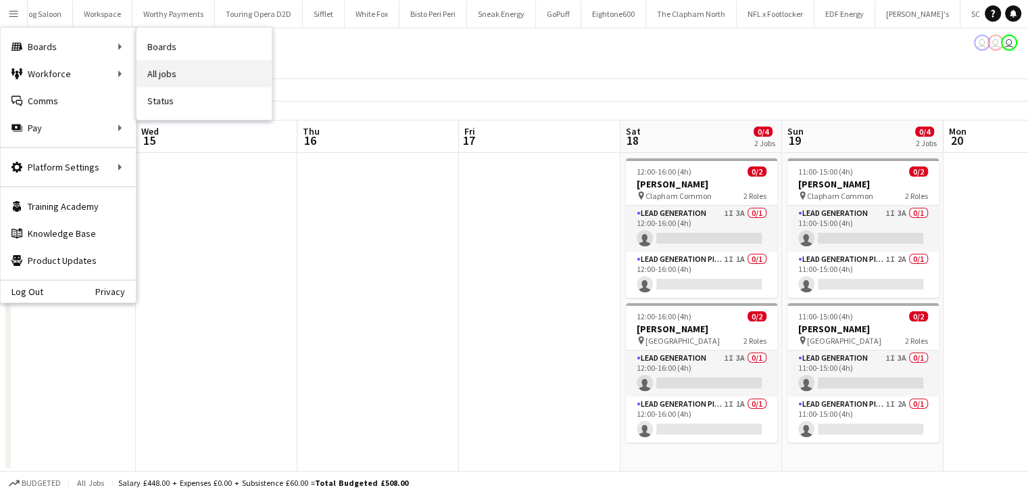
click at [153, 75] on link "All jobs" at bounding box center [204, 73] width 135 height 27
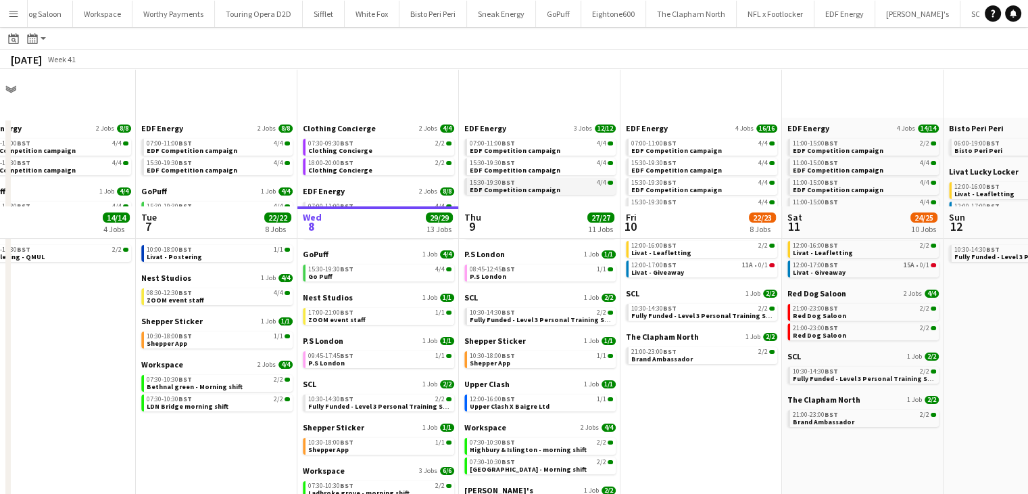
scroll to position [176, 0]
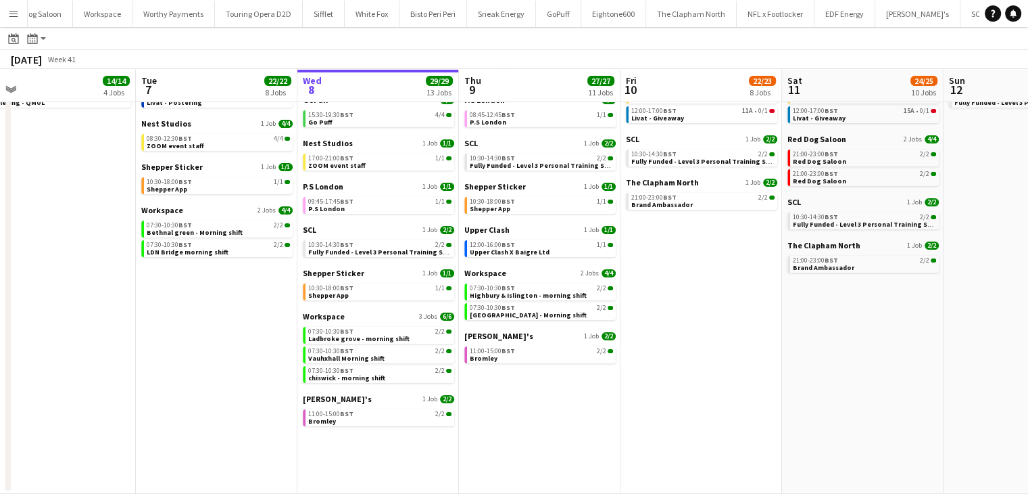
click at [11, 11] on app-icon "Menu" at bounding box center [13, 13] width 11 height 11
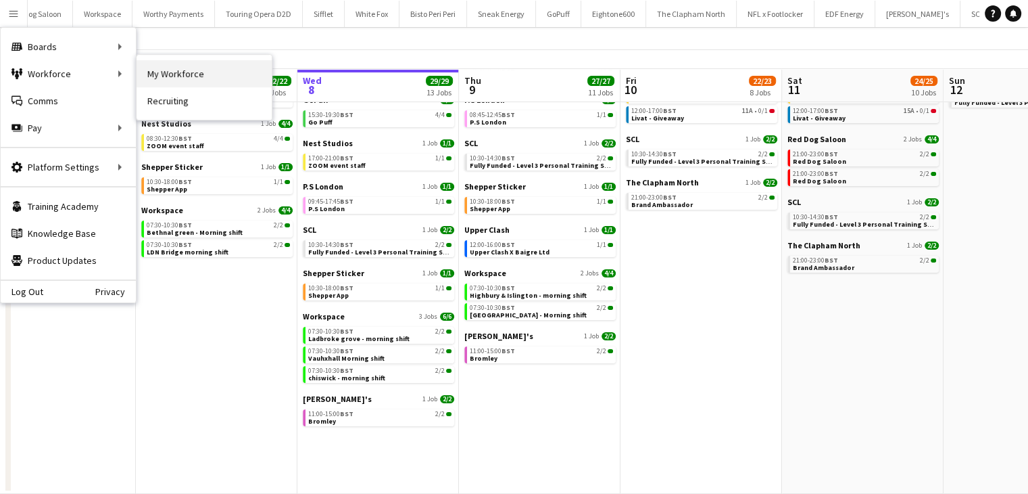
click at [170, 76] on link "My Workforce" at bounding box center [204, 73] width 135 height 27
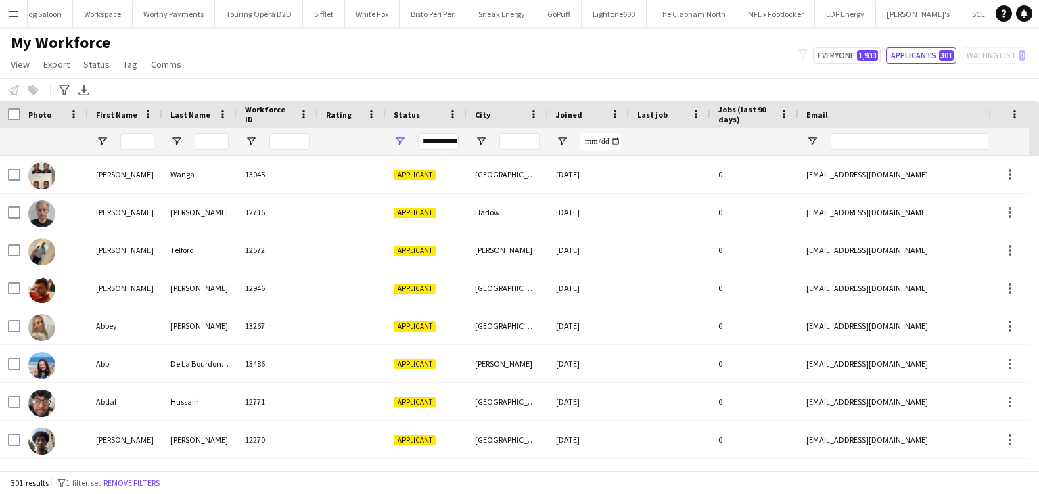
drag, startPoint x: 537, startPoint y: 59, endPoint x: 456, endPoint y: 68, distance: 81.7
click at [535, 57] on div "My Workforce View Views Default view New view Update view Delete view Edit name…" at bounding box center [519, 55] width 1039 height 46
click at [143, 140] on input "First Name Filter Input" at bounding box center [137, 141] width 34 height 16
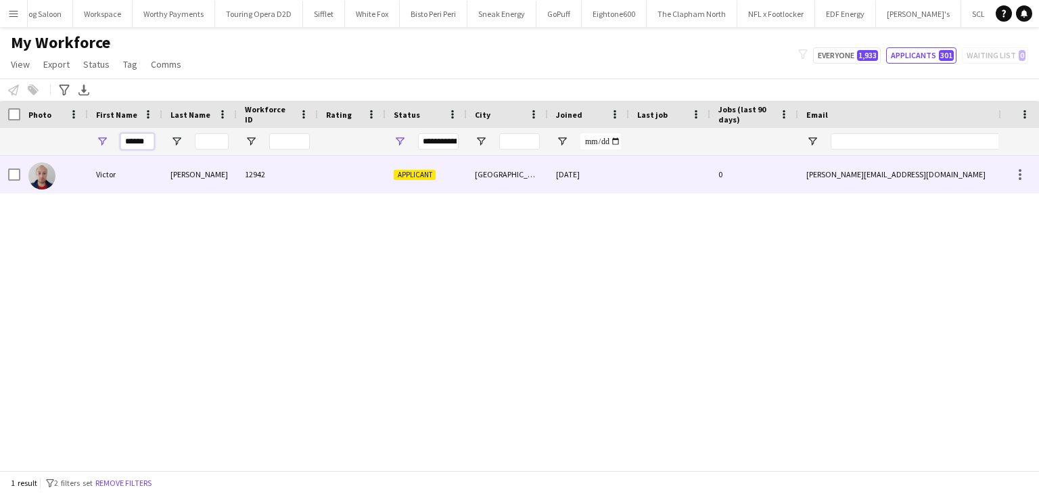
type input "******"
click at [241, 169] on div "12942" at bounding box center [277, 174] width 81 height 37
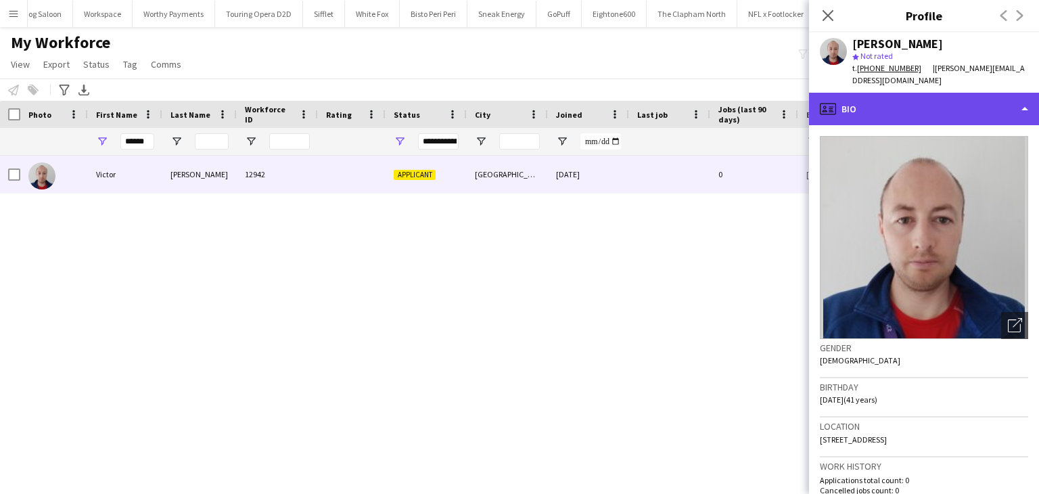
click at [876, 93] on div "profile Bio" at bounding box center [924, 109] width 230 height 32
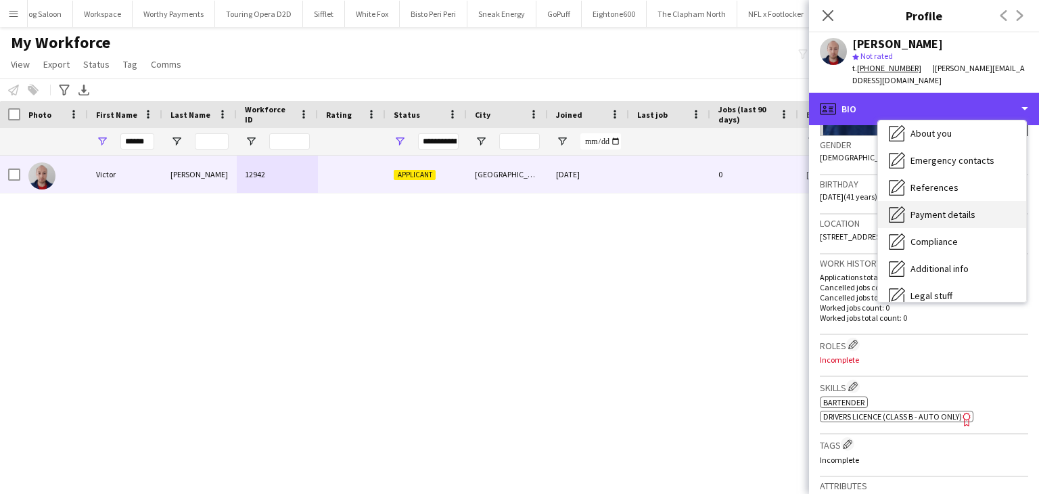
scroll to position [135, 0]
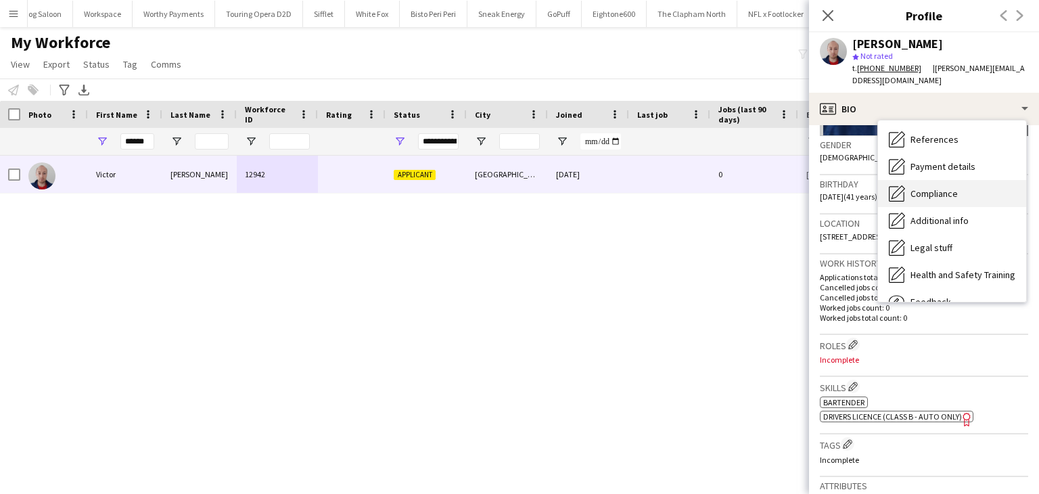
click at [937, 188] on div "Compliance Compliance" at bounding box center [952, 193] width 148 height 27
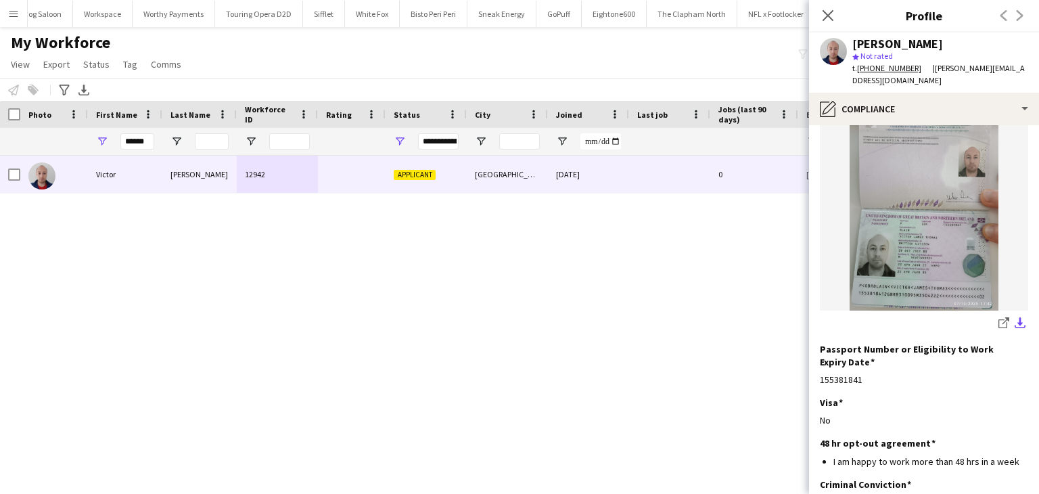
click at [1014, 317] on app-icon "download-bottom" at bounding box center [1019, 323] width 11 height 13
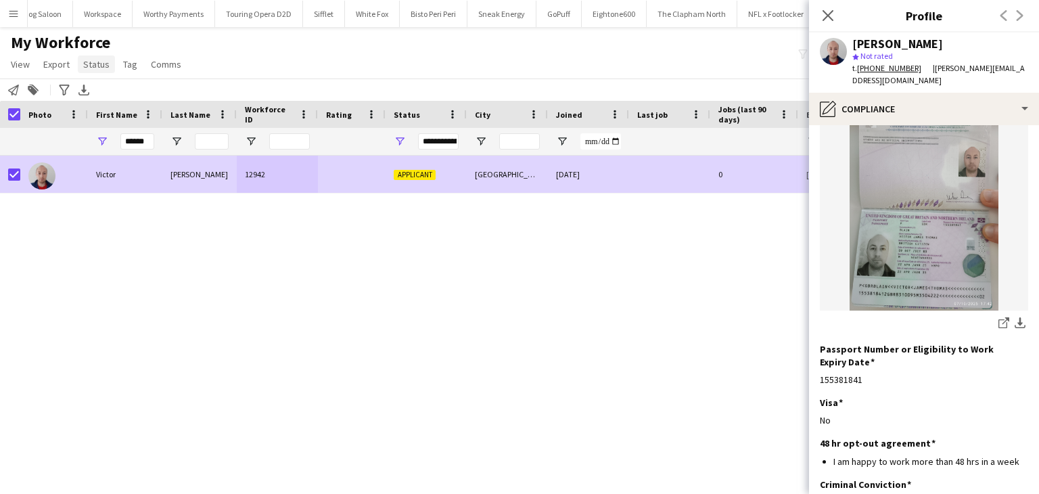
click at [100, 60] on span "Status" at bounding box center [96, 64] width 26 height 12
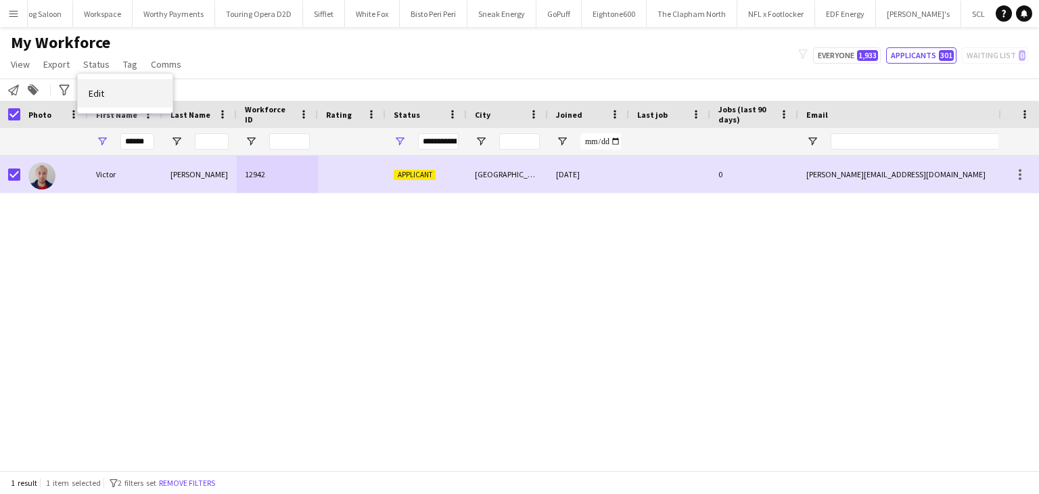
click at [97, 104] on link "Edit" at bounding box center [125, 93] width 95 height 28
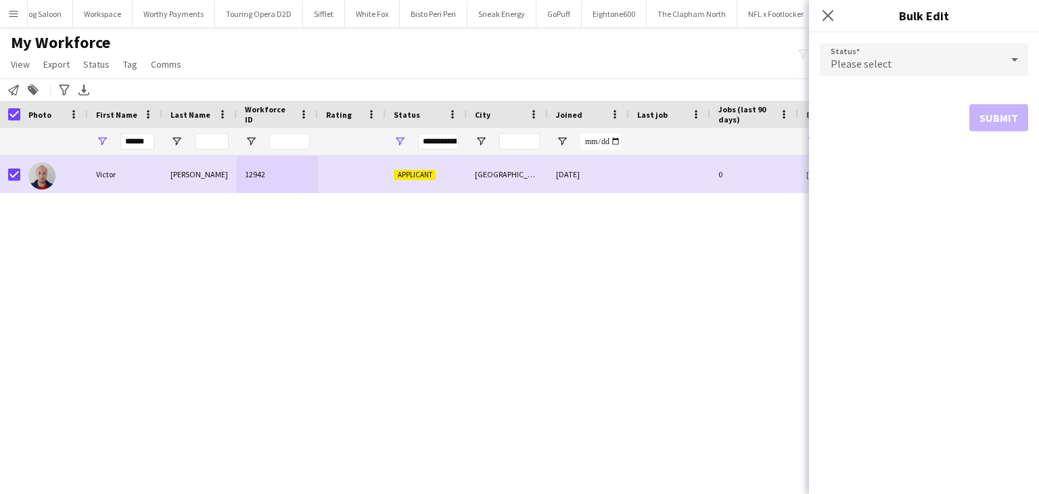
click at [862, 48] on div "Please select" at bounding box center [910, 59] width 181 height 32
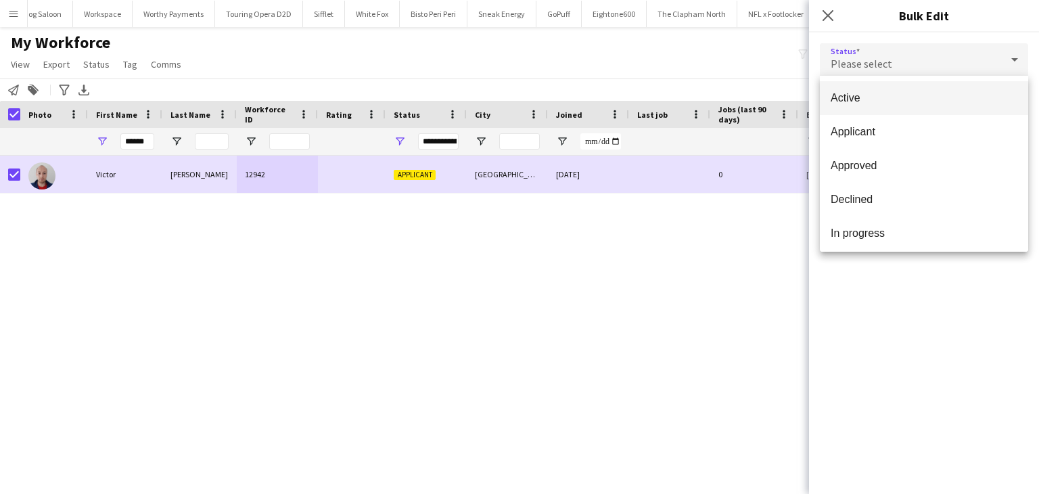
click at [873, 93] on span "Active" at bounding box center [923, 97] width 187 height 13
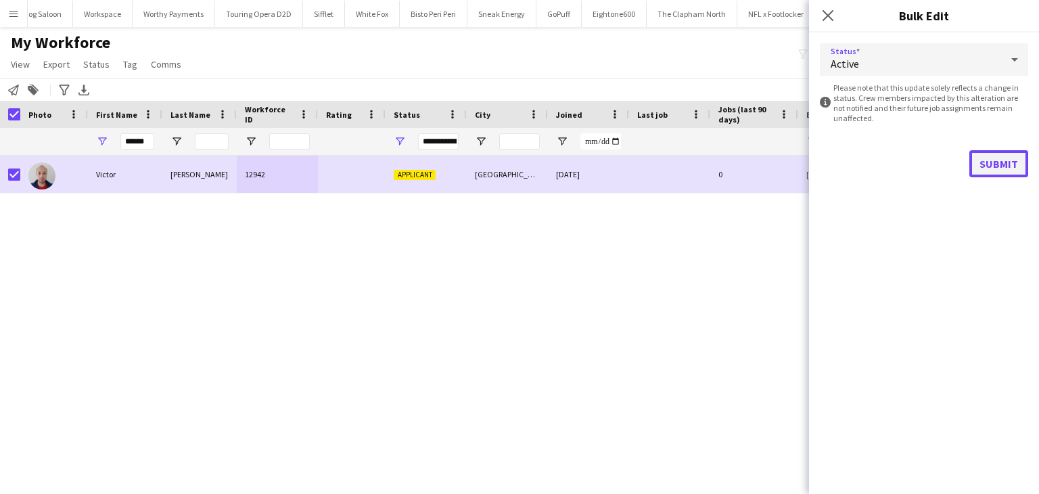
click at [996, 158] on button "Submit" at bounding box center [998, 163] width 59 height 27
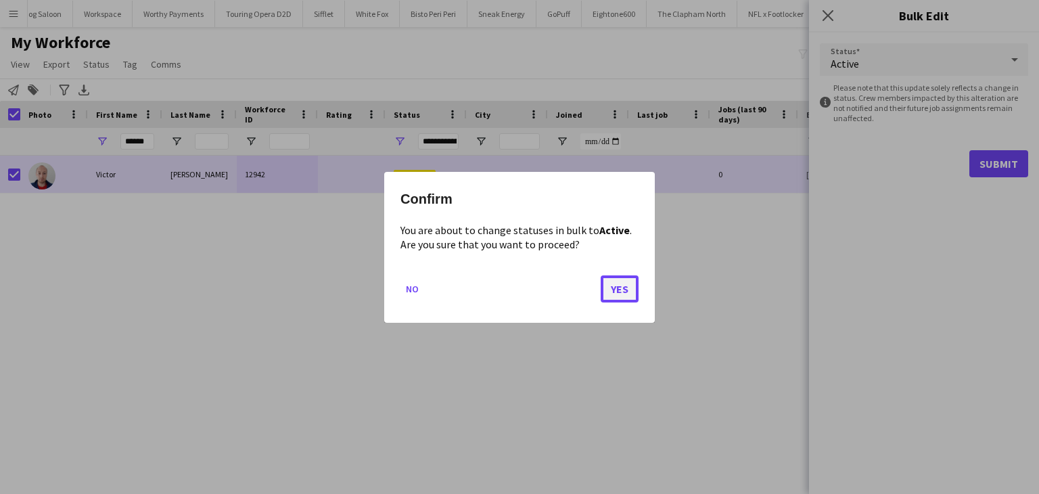
click at [619, 284] on button "Yes" at bounding box center [619, 288] width 38 height 27
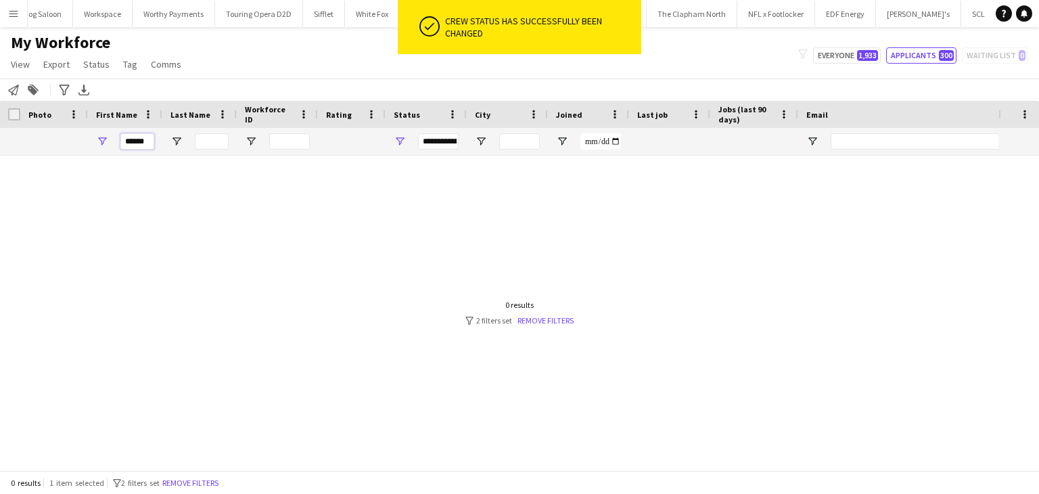
click at [147, 141] on input "******" at bounding box center [137, 141] width 34 height 16
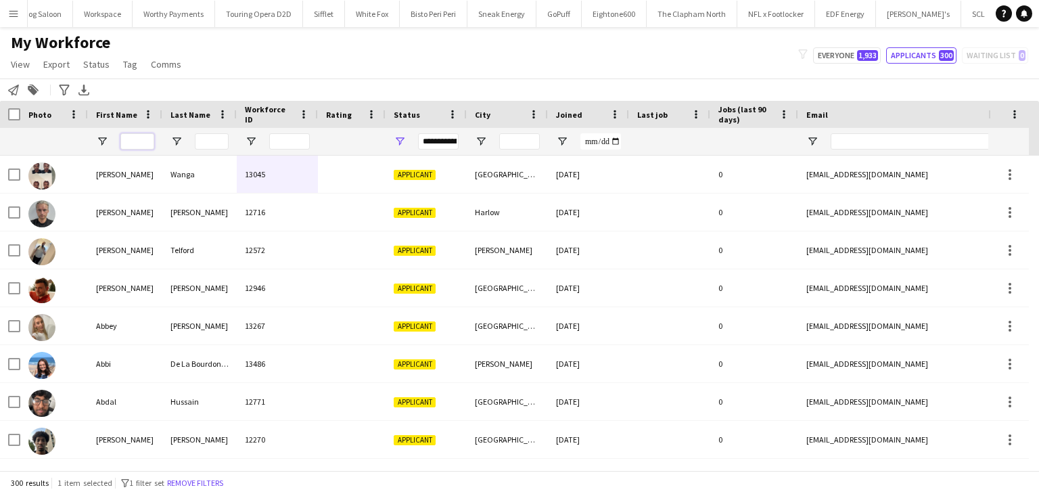
click at [130, 139] on input "First Name Filter Input" at bounding box center [137, 141] width 34 height 16
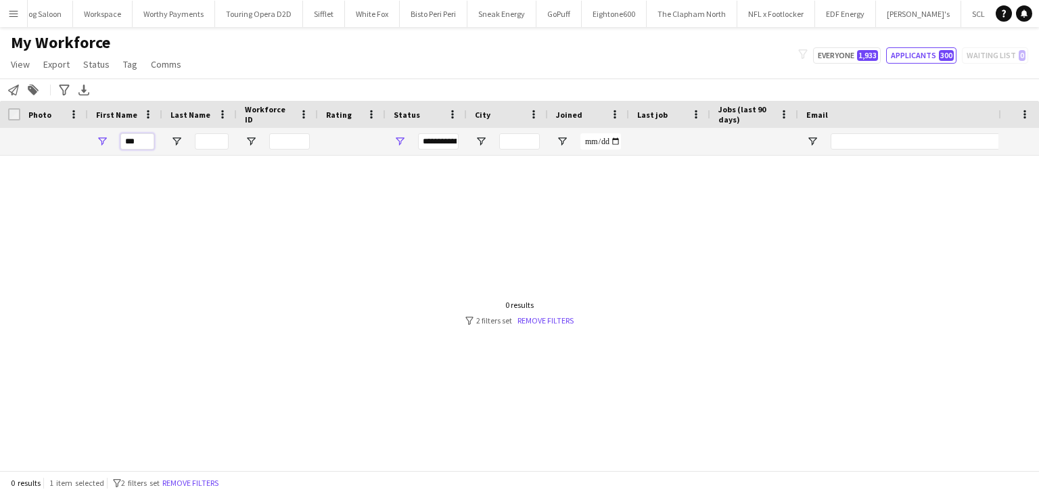
type input "***"
click at [157, 139] on div "***" at bounding box center [125, 141] width 74 height 27
click at [131, 146] on input "***" at bounding box center [137, 141] width 34 height 16
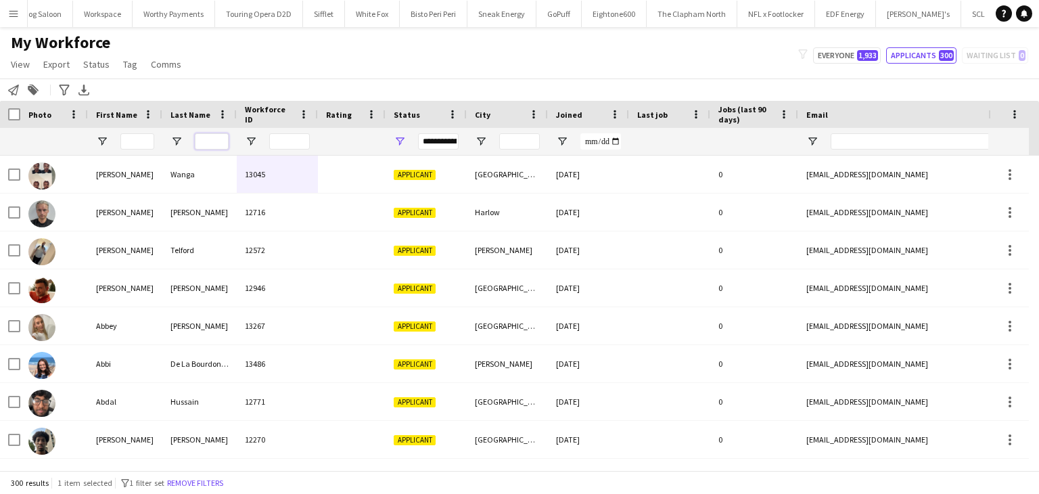
click at [206, 141] on input "Last Name Filter Input" at bounding box center [212, 141] width 34 height 16
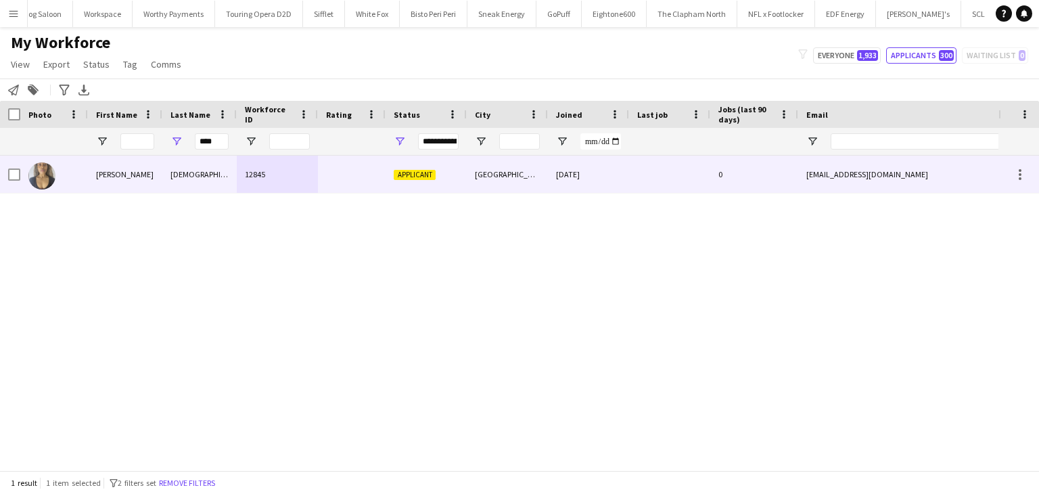
click at [193, 163] on div "Ezekiel" at bounding box center [199, 174] width 74 height 37
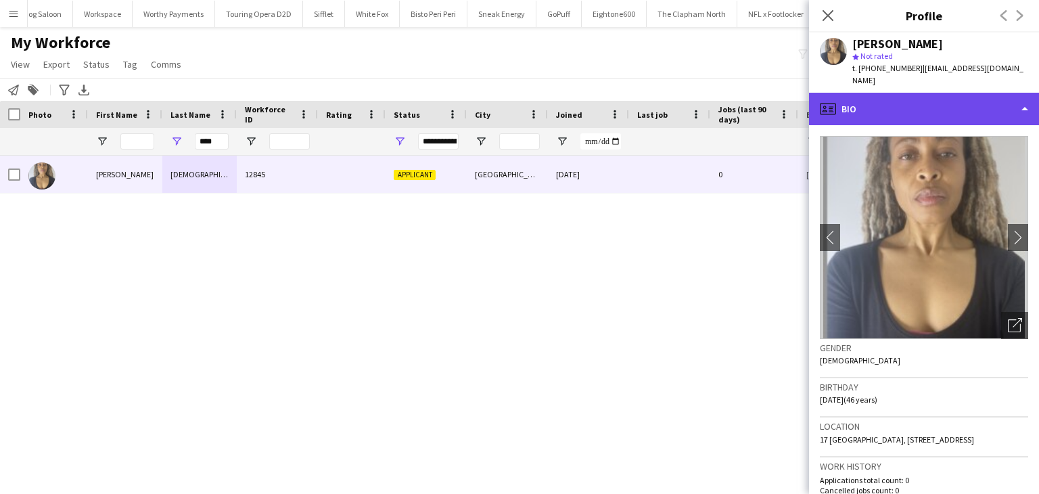
click at [851, 93] on div "profile Bio" at bounding box center [924, 109] width 230 height 32
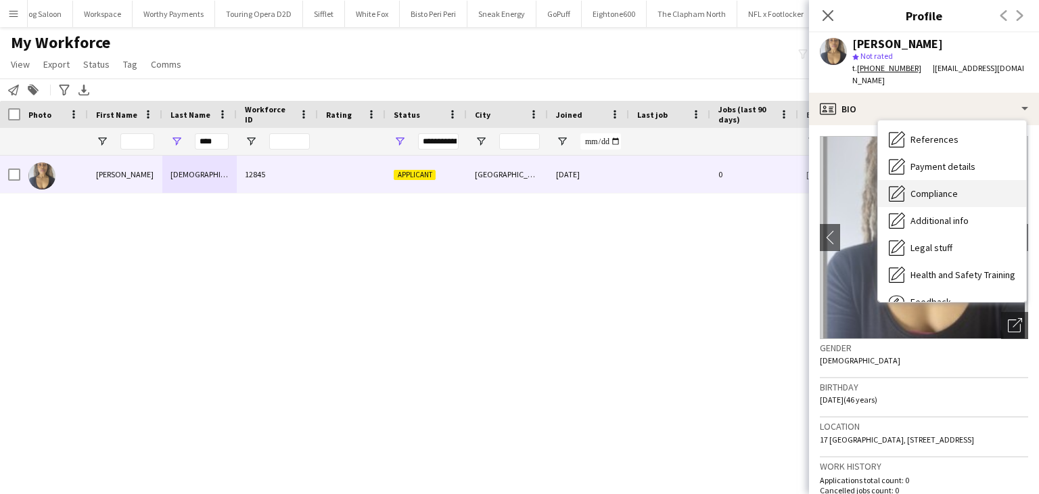
click at [919, 187] on span "Compliance" at bounding box center [933, 193] width 47 height 12
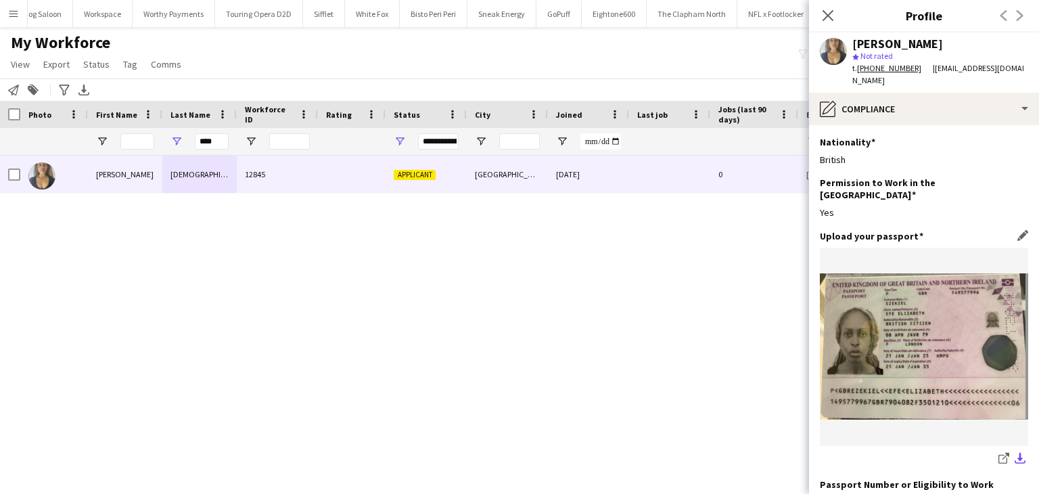
click at [1014, 452] on app-icon "download-bottom" at bounding box center [1019, 458] width 11 height 13
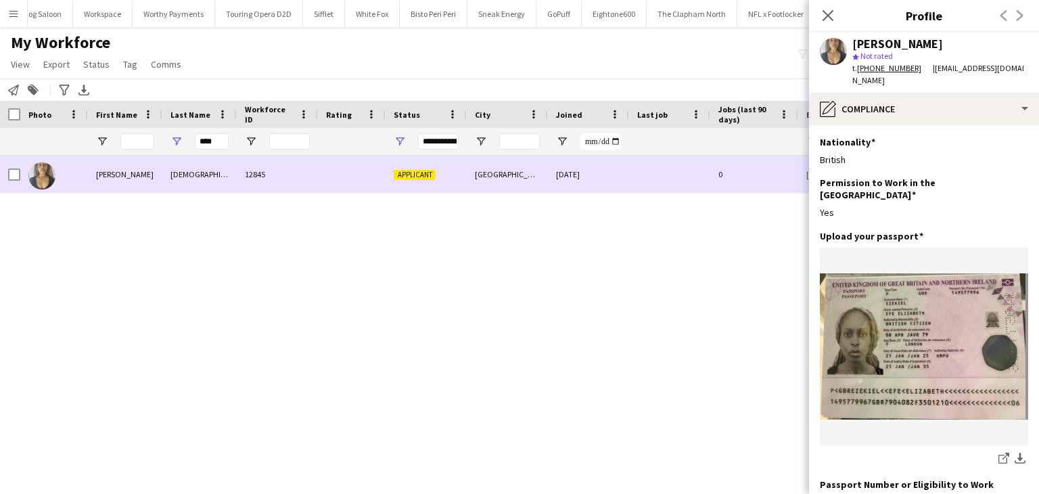
drag, startPoint x: 602, startPoint y: 158, endPoint x: 559, endPoint y: 171, distance: 46.0
click at [590, 156] on div "08-08-2025" at bounding box center [588, 174] width 81 height 37
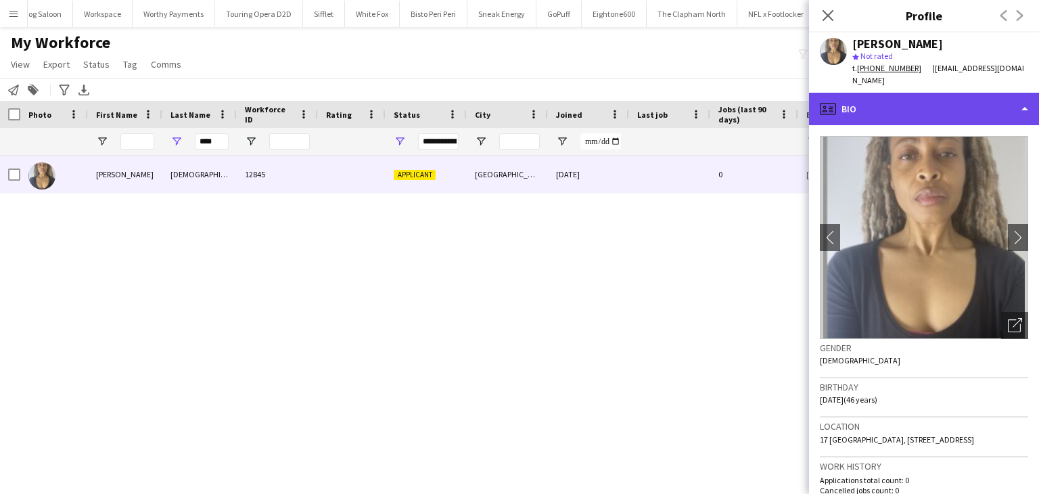
click at [961, 102] on div "profile Bio" at bounding box center [924, 109] width 230 height 32
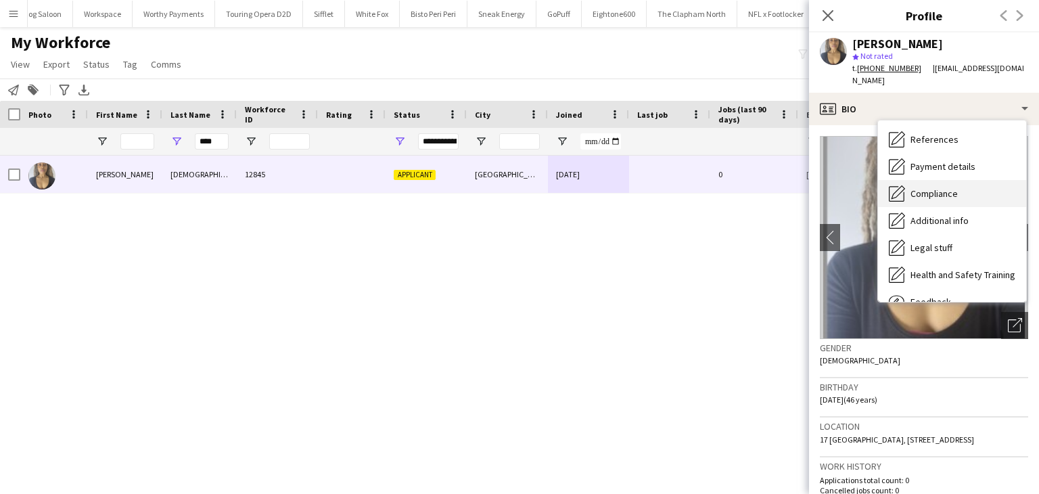
click at [918, 187] on span "Compliance" at bounding box center [933, 193] width 47 height 12
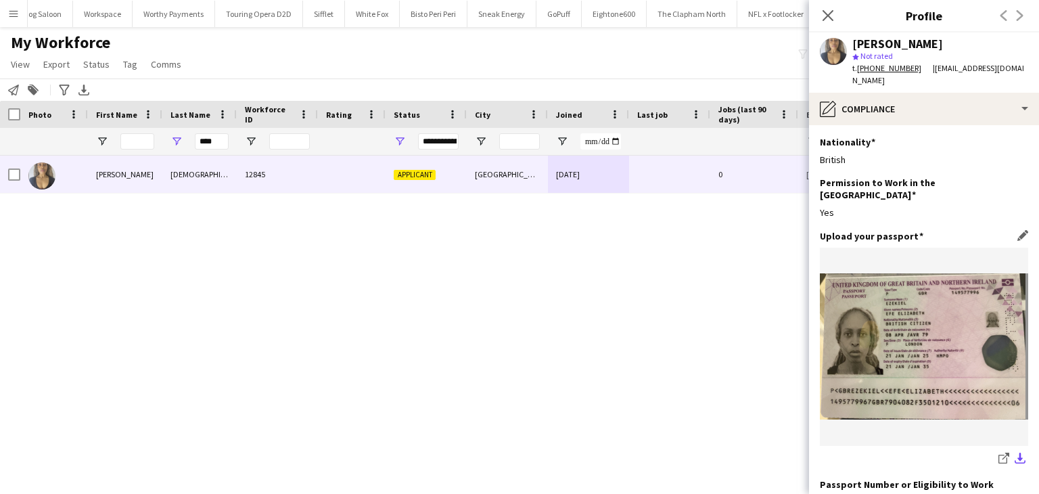
click at [1014, 452] on app-icon "download-bottom" at bounding box center [1019, 458] width 11 height 13
click at [828, 22] on app-icon "Close pop-in" at bounding box center [828, 16] width 20 height 20
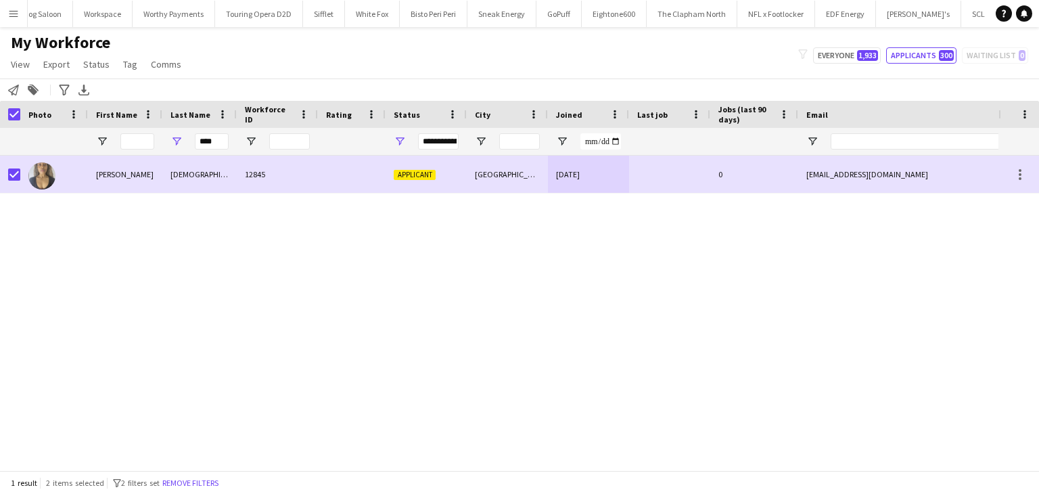
click at [94, 77] on app-page-menu "View Views Default view New view Update view Delete view Edit name Customise vi…" at bounding box center [97, 66] width 195 height 26
click at [105, 64] on span "Status" at bounding box center [96, 64] width 26 height 12
click at [106, 95] on link "Edit" at bounding box center [125, 93] width 95 height 28
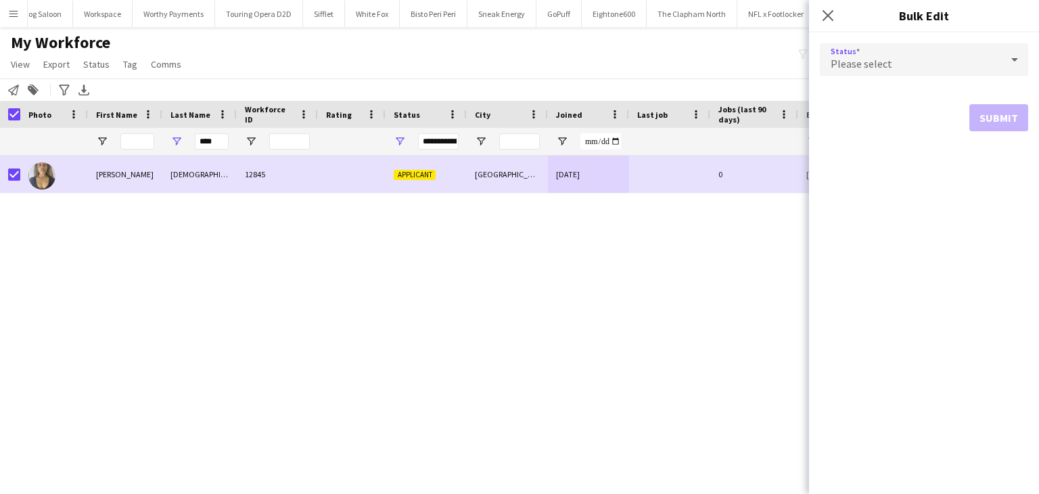
click at [888, 63] on span "Please select" at bounding box center [861, 64] width 62 height 14
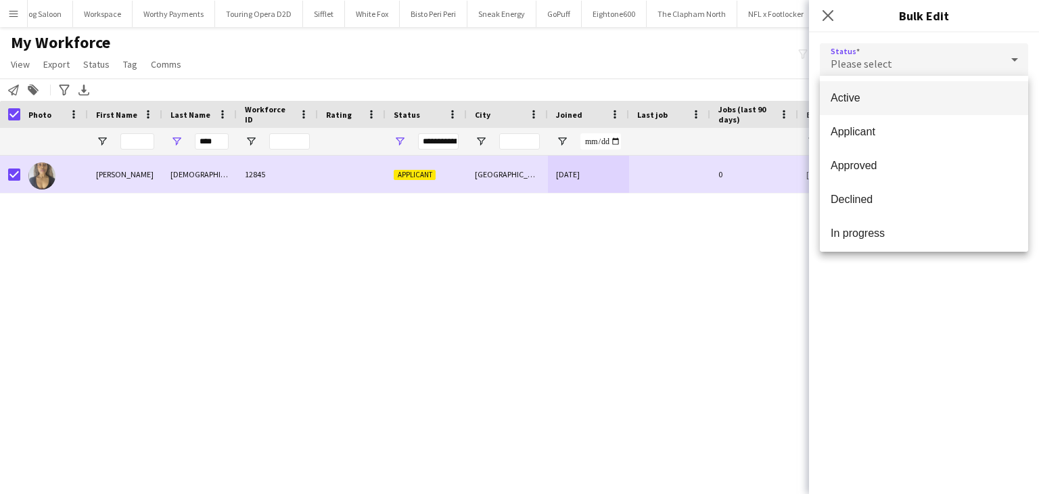
click at [889, 83] on mat-option "Active" at bounding box center [924, 98] width 208 height 34
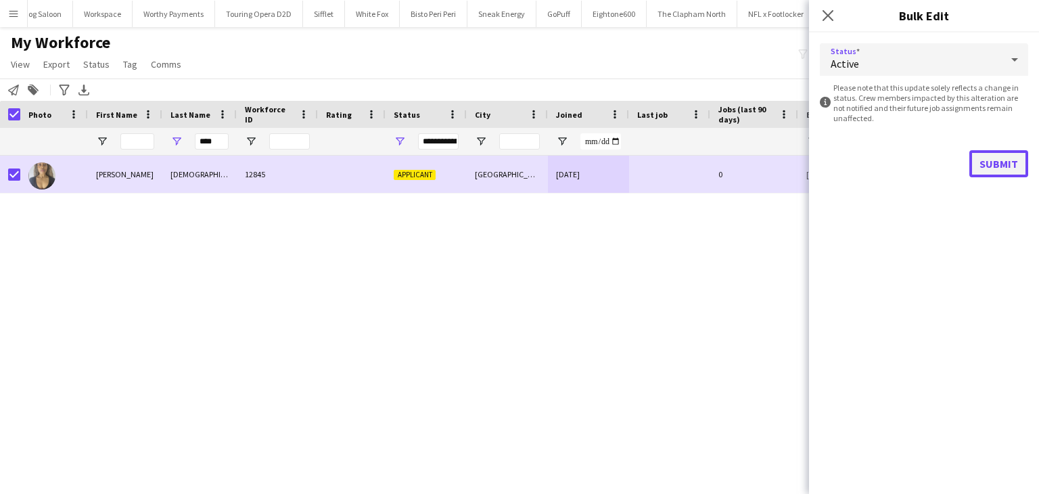
click at [1019, 165] on button "Submit" at bounding box center [998, 163] width 59 height 27
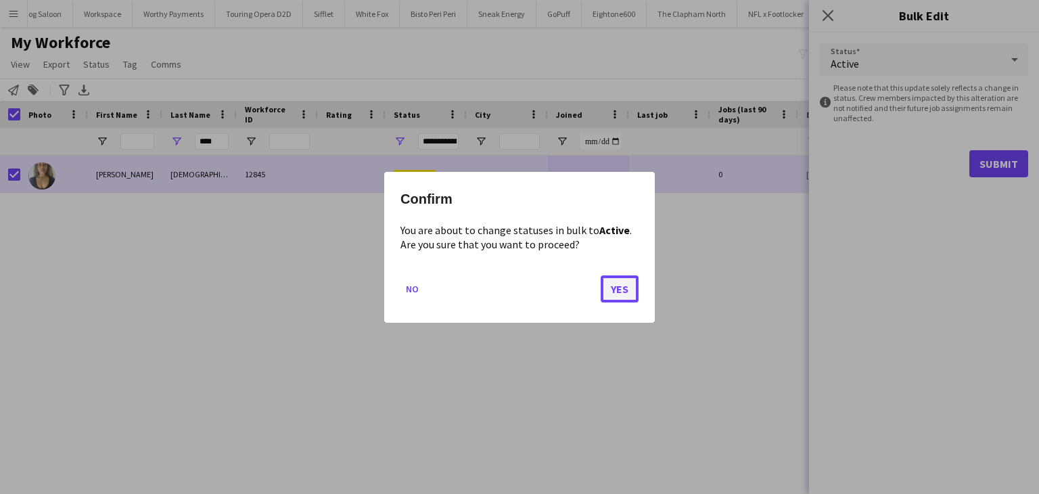
click at [621, 297] on button "Yes" at bounding box center [619, 288] width 38 height 27
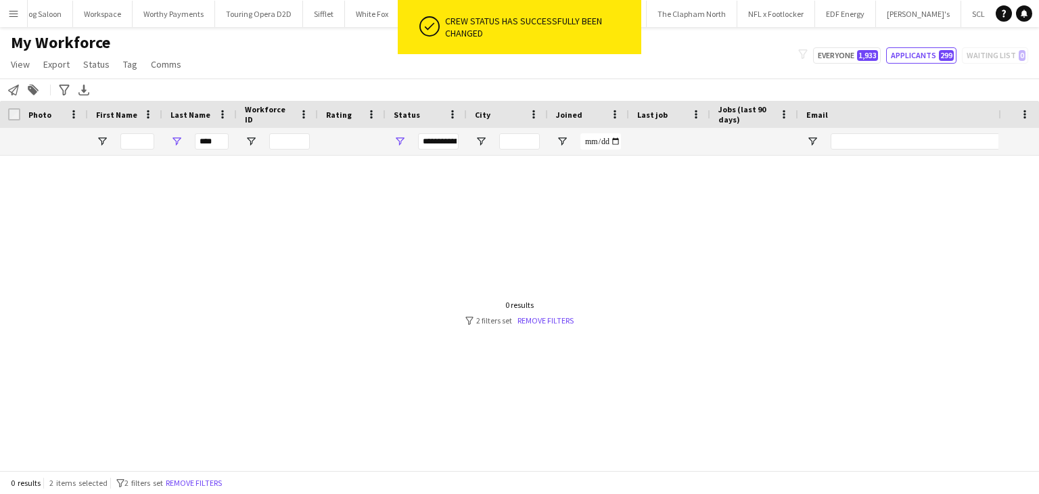
click at [187, 139] on div "****" at bounding box center [199, 141] width 74 height 27
click at [213, 143] on input "****" at bounding box center [212, 141] width 34 height 16
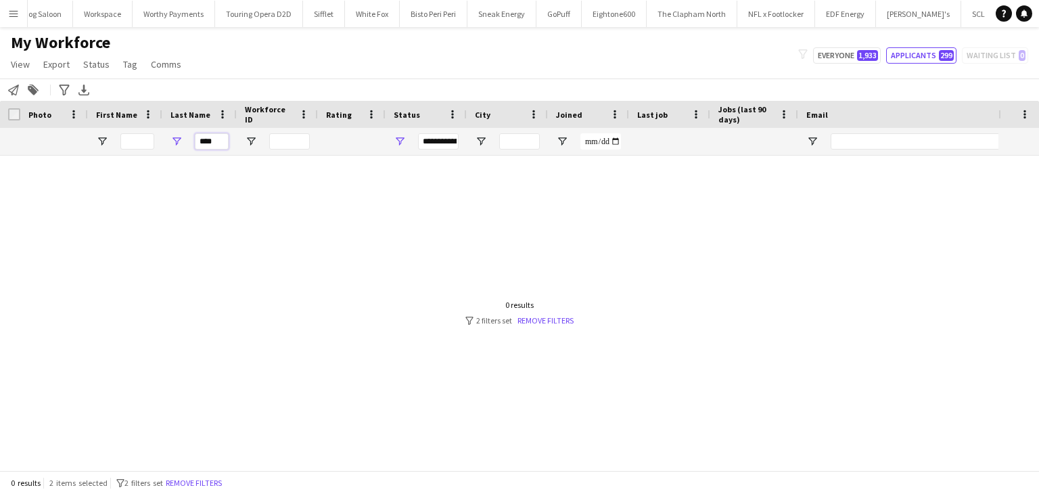
click at [213, 143] on input "****" at bounding box center [212, 141] width 34 height 16
click at [213, 141] on input "****" at bounding box center [212, 141] width 34 height 16
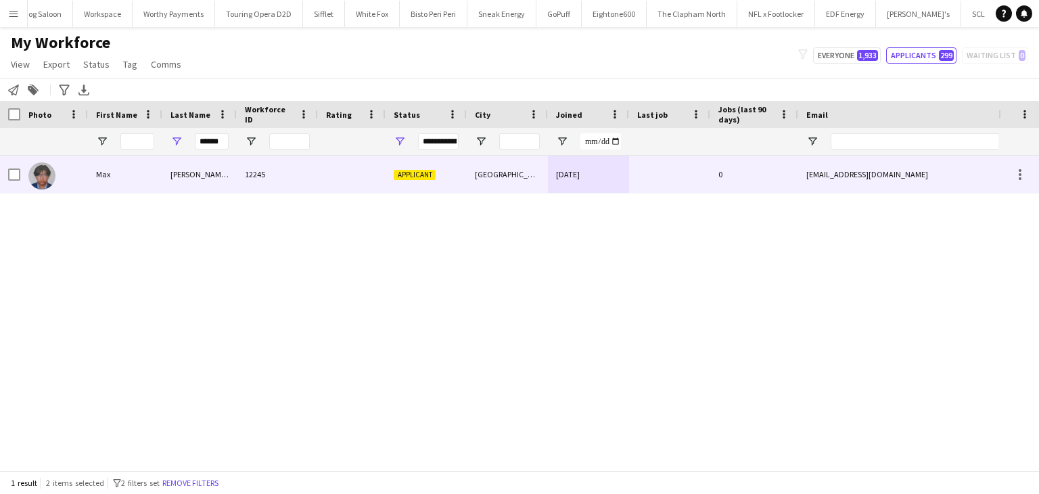
click at [182, 168] on div "Bustamante Carrera" at bounding box center [199, 174] width 74 height 37
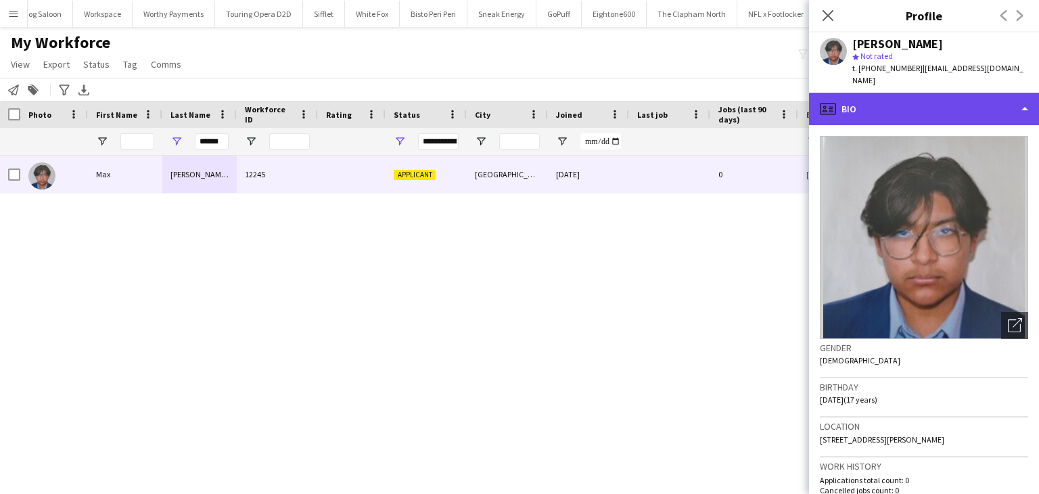
click at [906, 98] on div "profile Bio" at bounding box center [924, 109] width 230 height 32
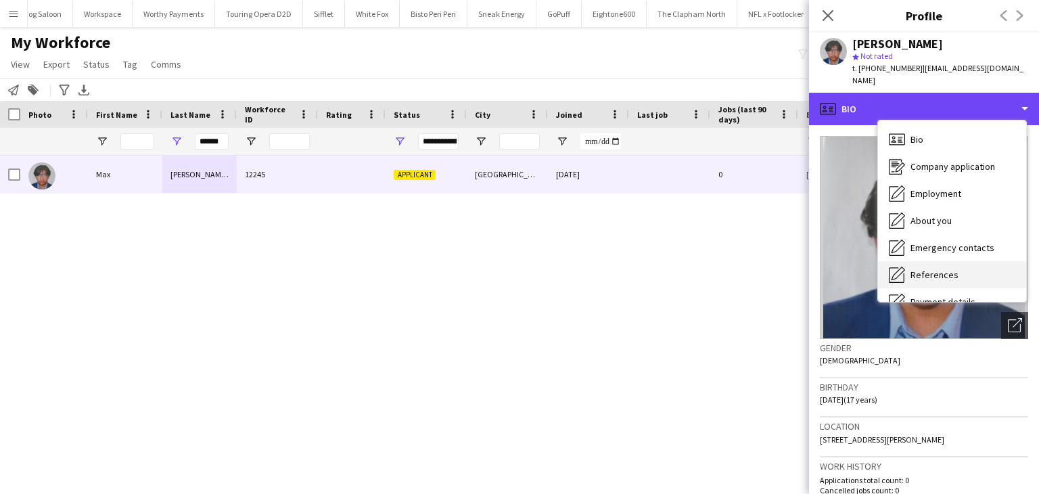
scroll to position [68, 0]
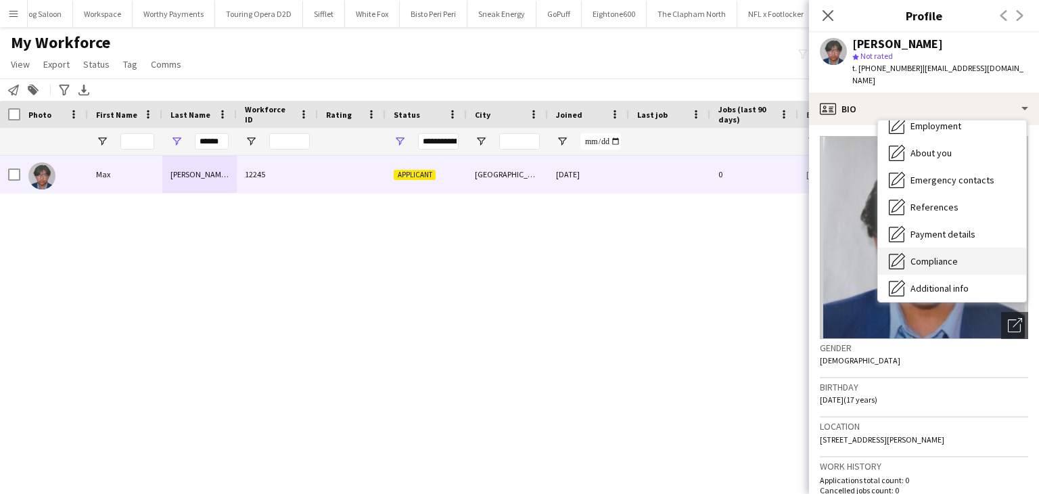
click at [939, 255] on span "Compliance" at bounding box center [933, 261] width 47 height 12
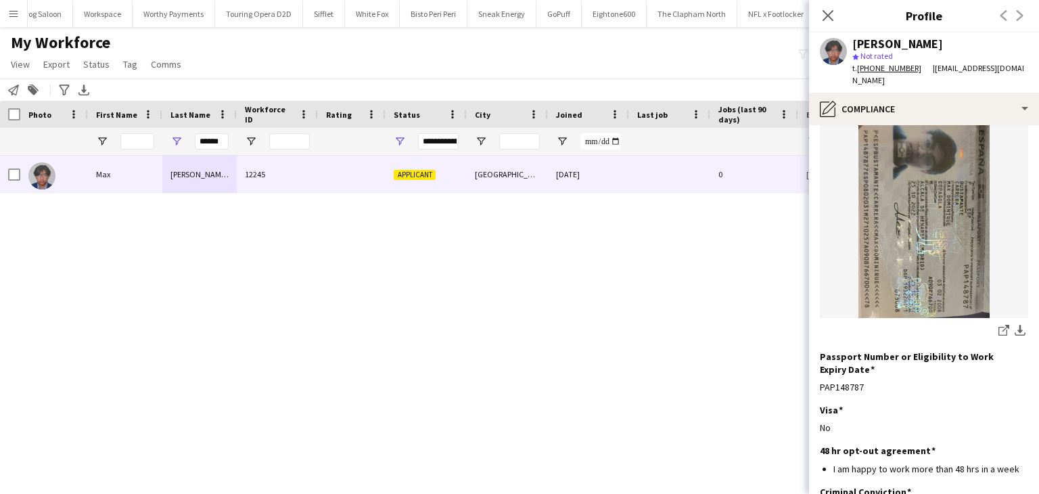
scroll to position [185, 0]
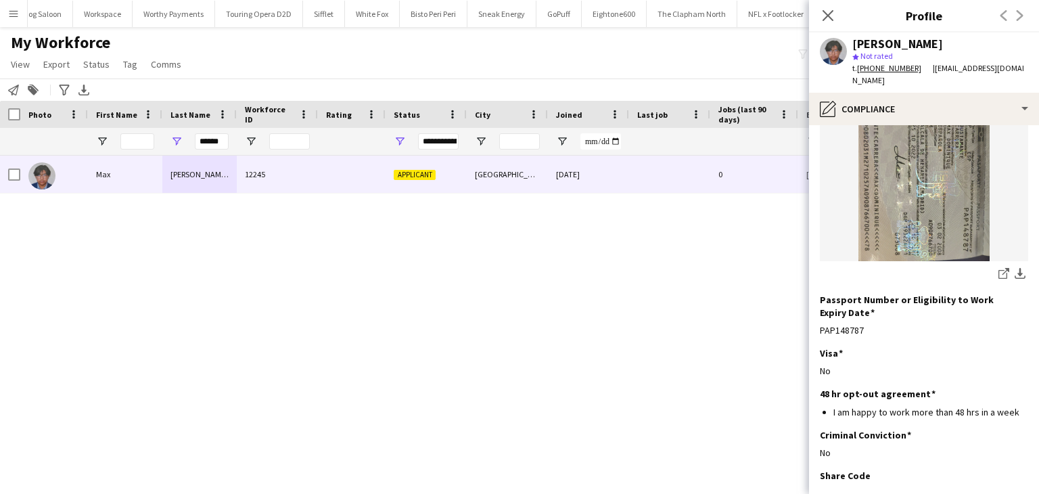
drag, startPoint x: 857, startPoint y: 69, endPoint x: 914, endPoint y: 74, distance: 57.0
click at [914, 74] on div "t. +447748378082" at bounding box center [892, 68] width 80 height 12
copy div "+447748378082"
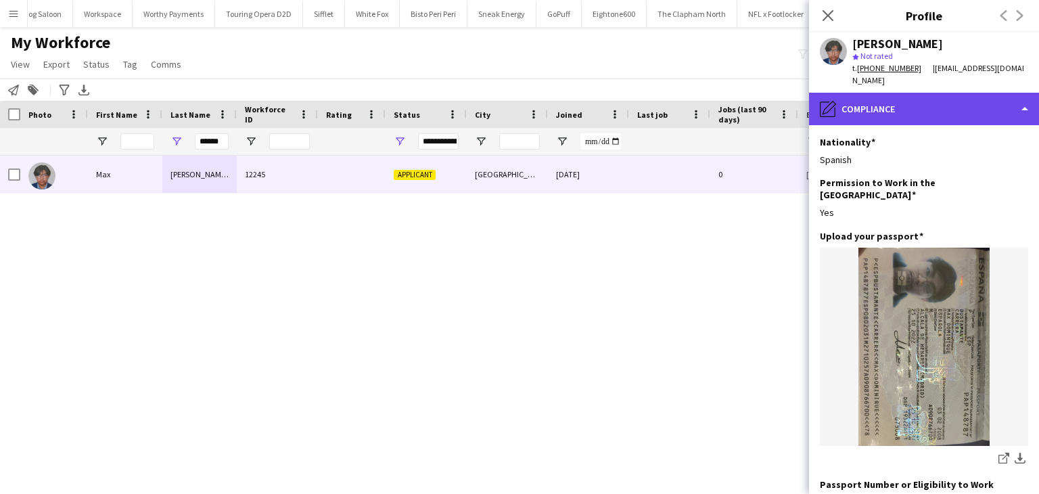
click at [870, 105] on div "pencil4 Compliance" at bounding box center [924, 109] width 230 height 32
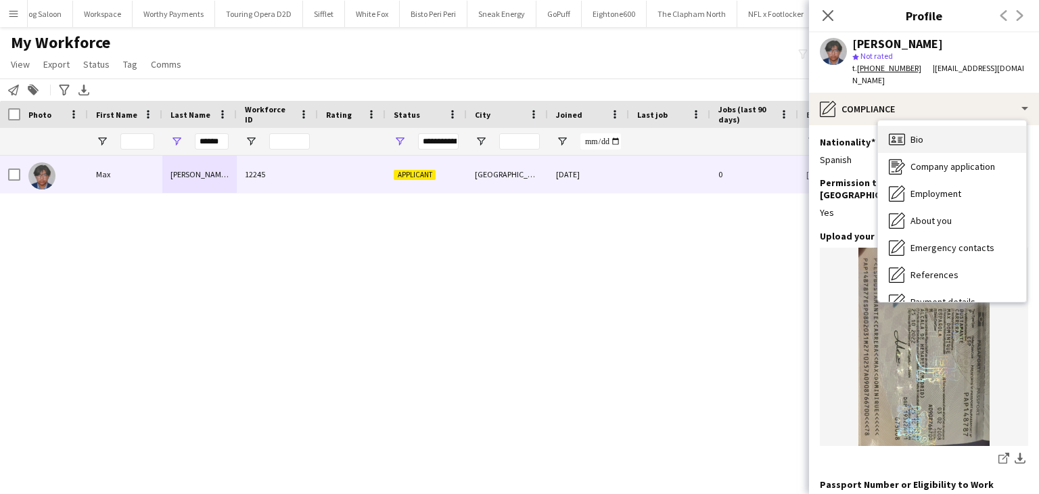
click at [916, 133] on span "Bio" at bounding box center [916, 139] width 13 height 12
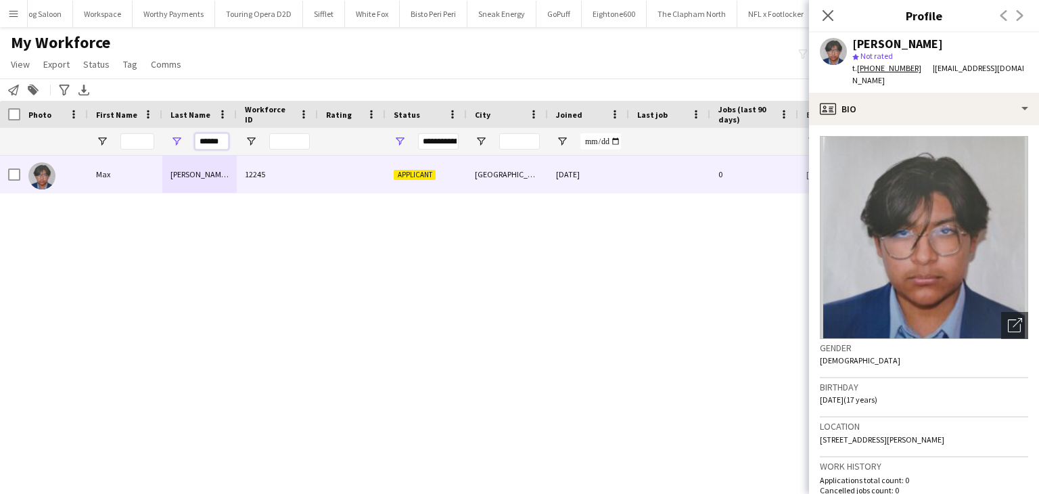
click at [208, 142] on input "******" at bounding box center [212, 141] width 34 height 16
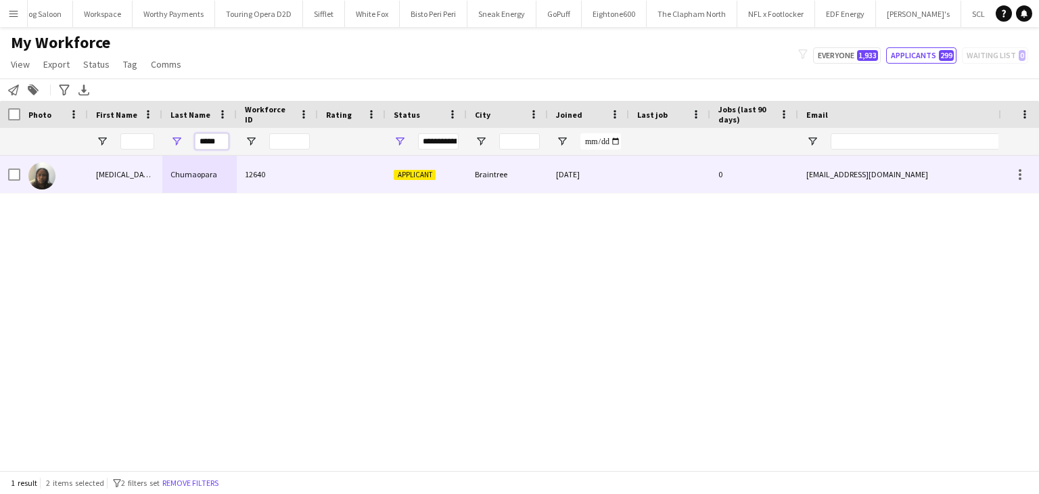
type input "*****"
click at [356, 170] on div at bounding box center [352, 174] width 68 height 37
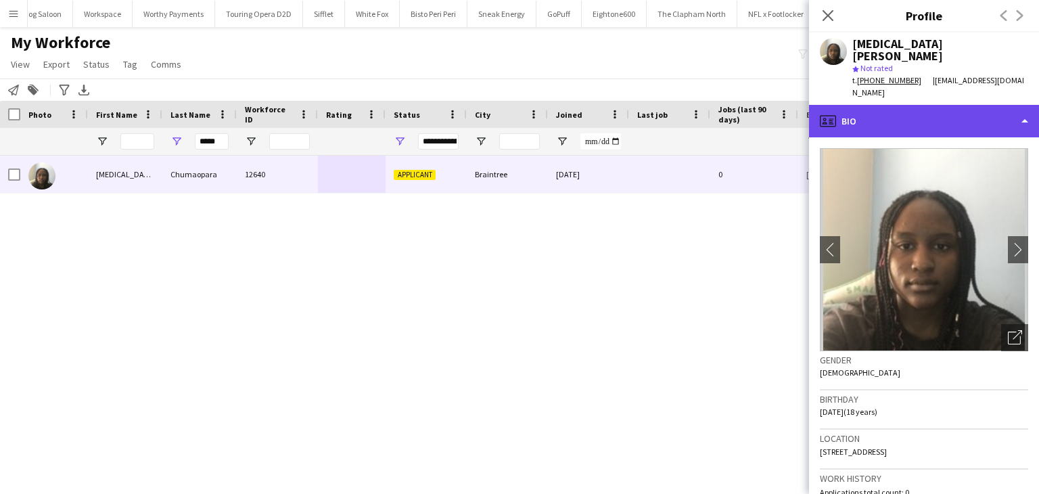
click at [864, 110] on div "profile Bio" at bounding box center [924, 121] width 230 height 32
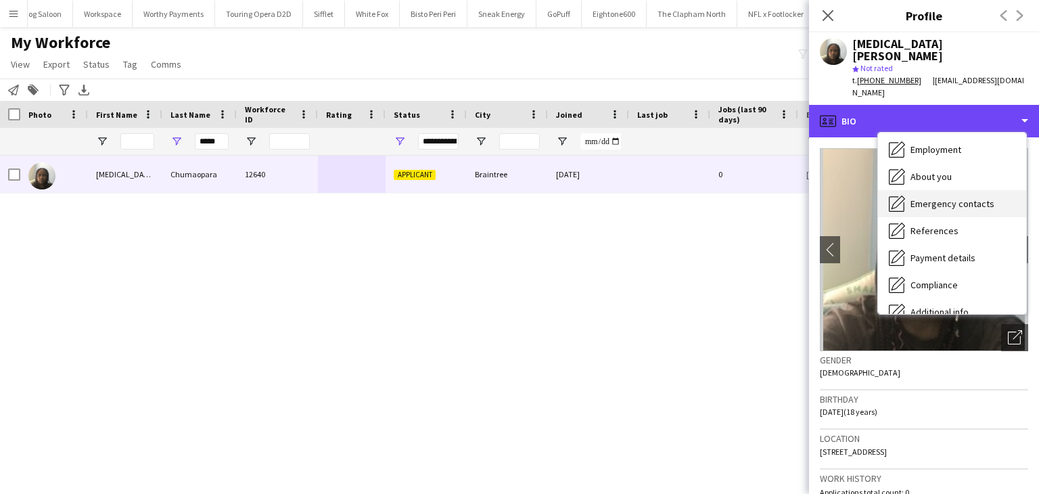
scroll to position [135, 0]
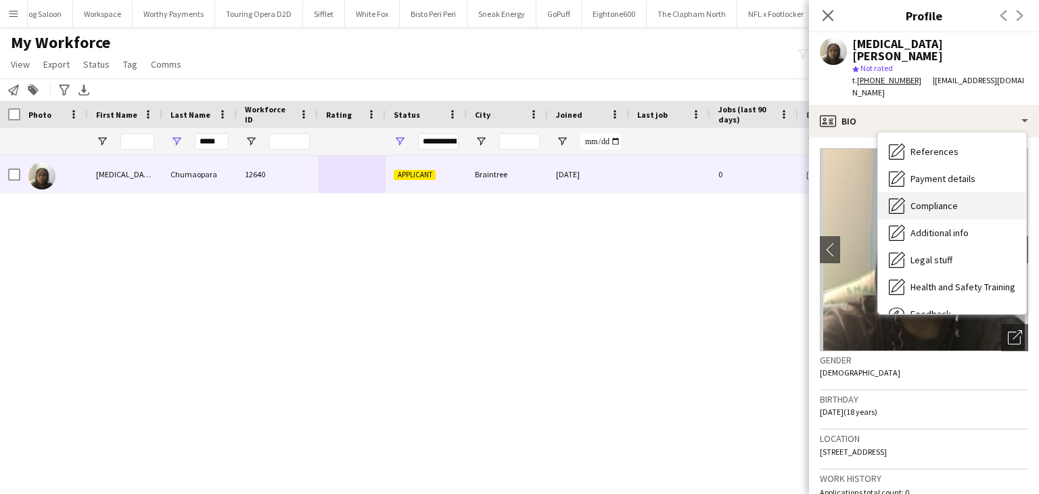
click at [955, 199] on span "Compliance" at bounding box center [933, 205] width 47 height 12
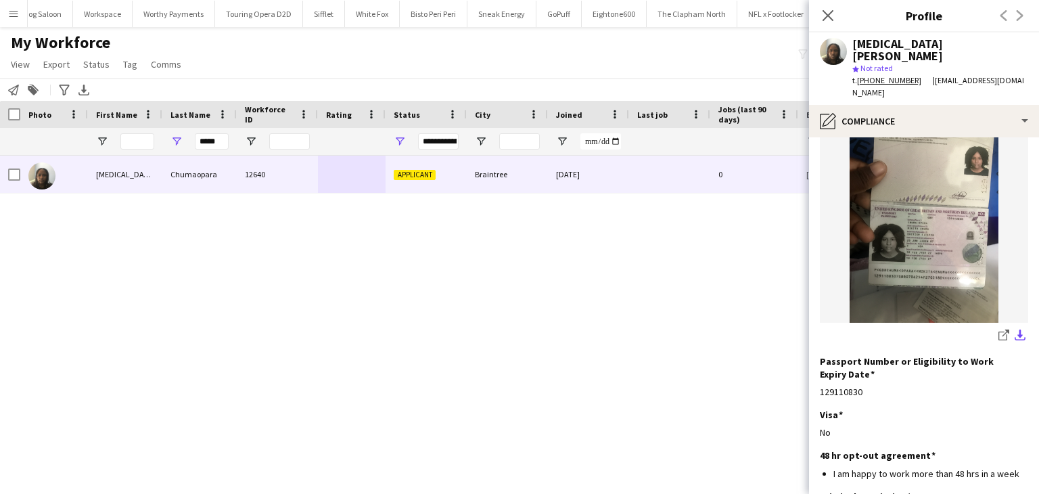
click at [1014, 329] on app-icon "download-bottom" at bounding box center [1019, 335] width 11 height 13
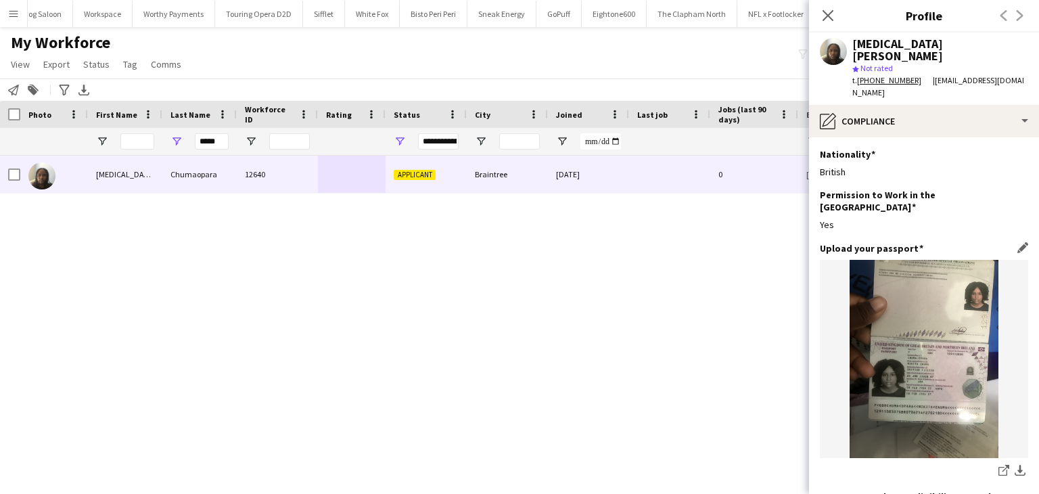
scroll to position [0, 0]
click at [763, 70] on div "My Workforce View Views Default view New view Update view Delete view Edit name…" at bounding box center [519, 55] width 1039 height 46
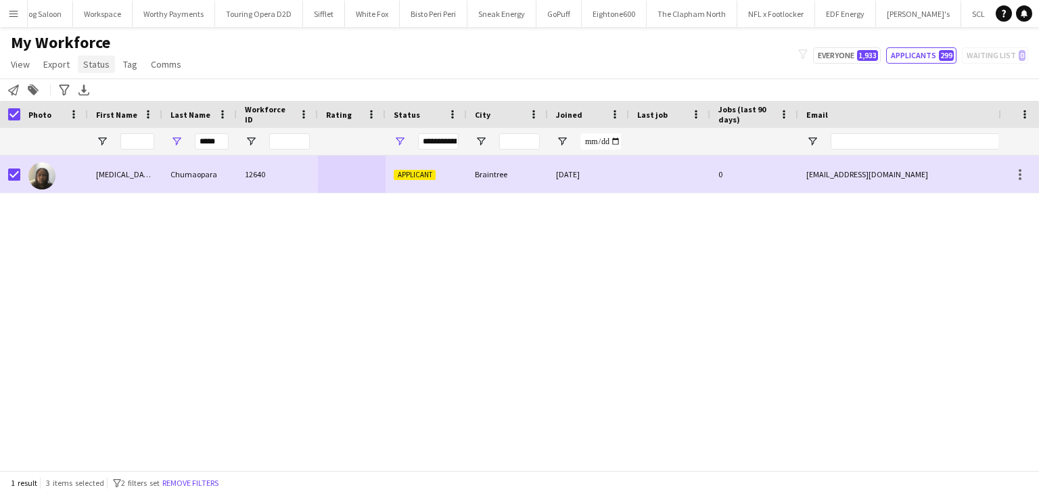
click at [85, 71] on link "Status" at bounding box center [96, 64] width 37 height 18
click at [97, 95] on span "Edit" at bounding box center [97, 93] width 16 height 12
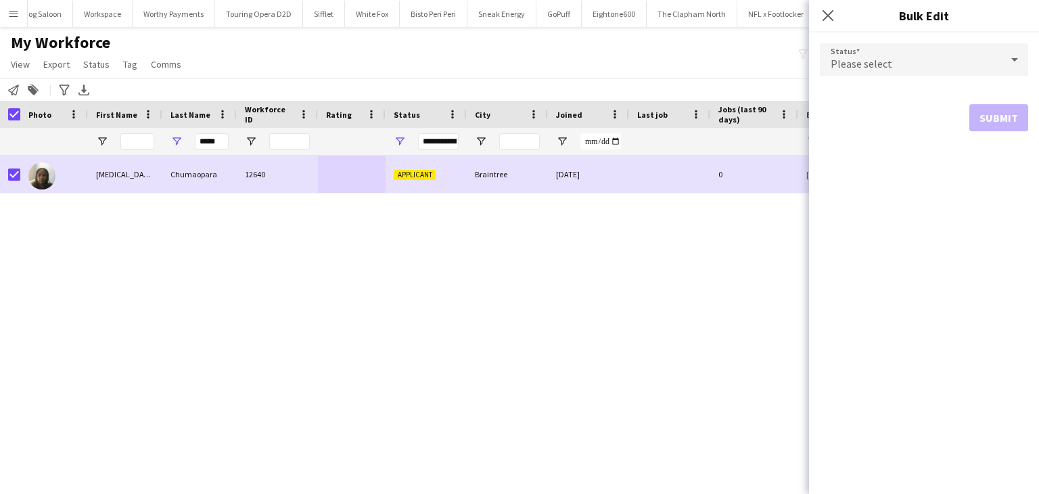
click at [868, 57] on span "Please select" at bounding box center [861, 64] width 62 height 14
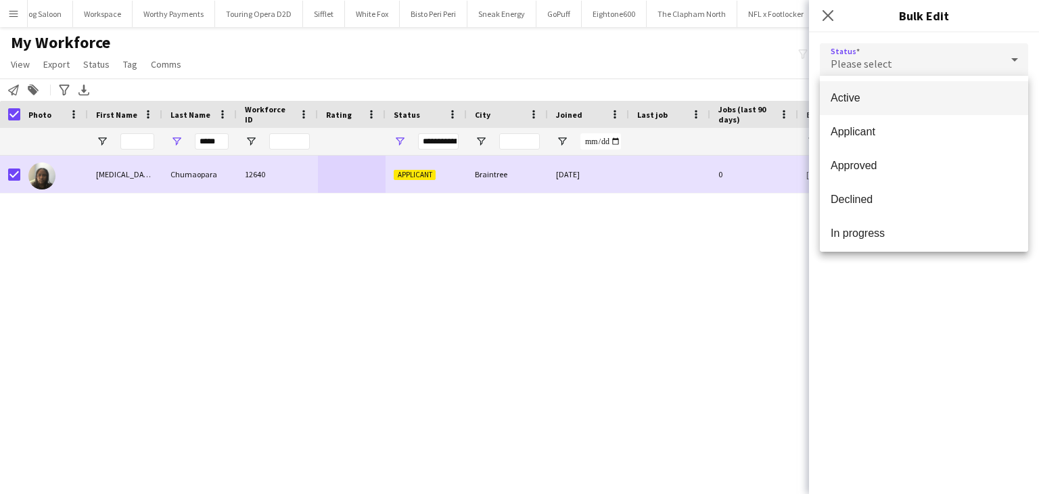
click at [873, 105] on mat-option "Active" at bounding box center [924, 98] width 208 height 34
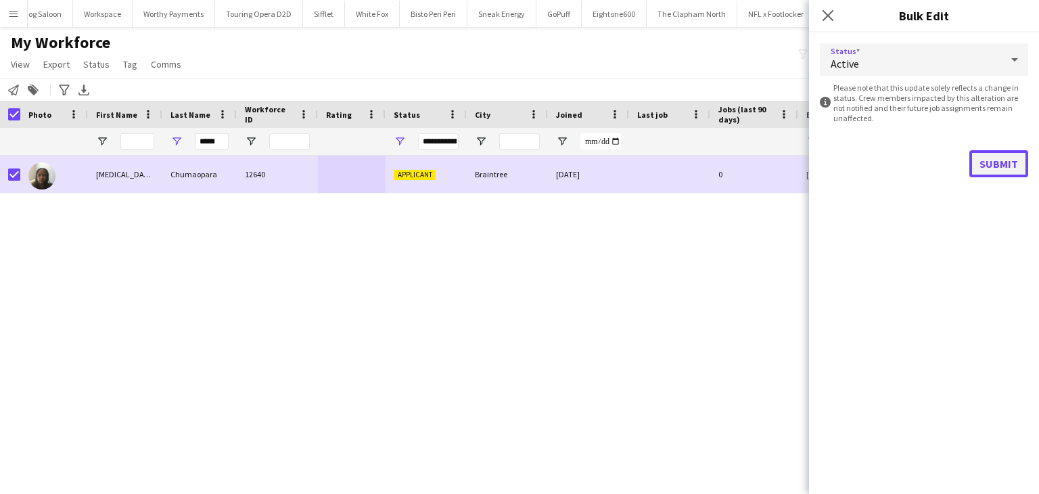
click at [980, 157] on button "Submit" at bounding box center [998, 163] width 59 height 27
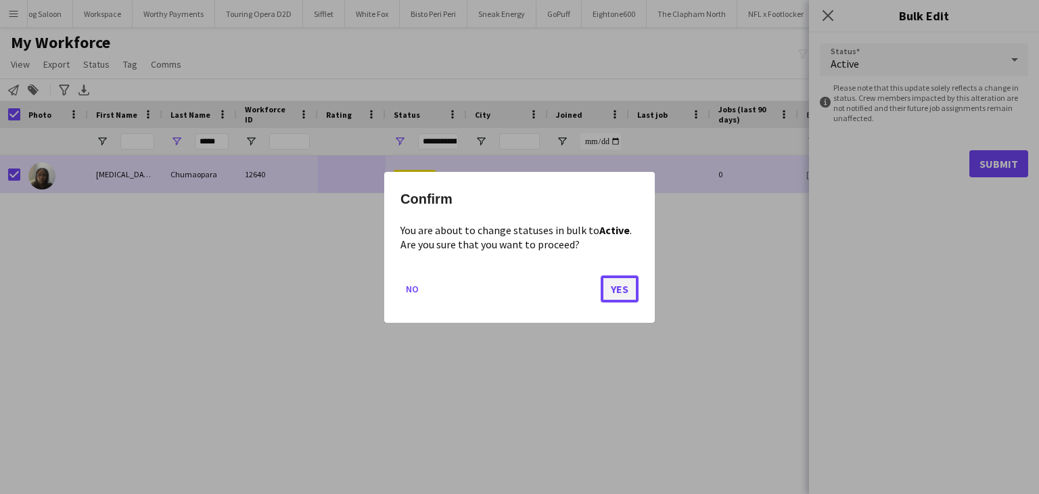
click at [621, 298] on button "Yes" at bounding box center [619, 288] width 38 height 27
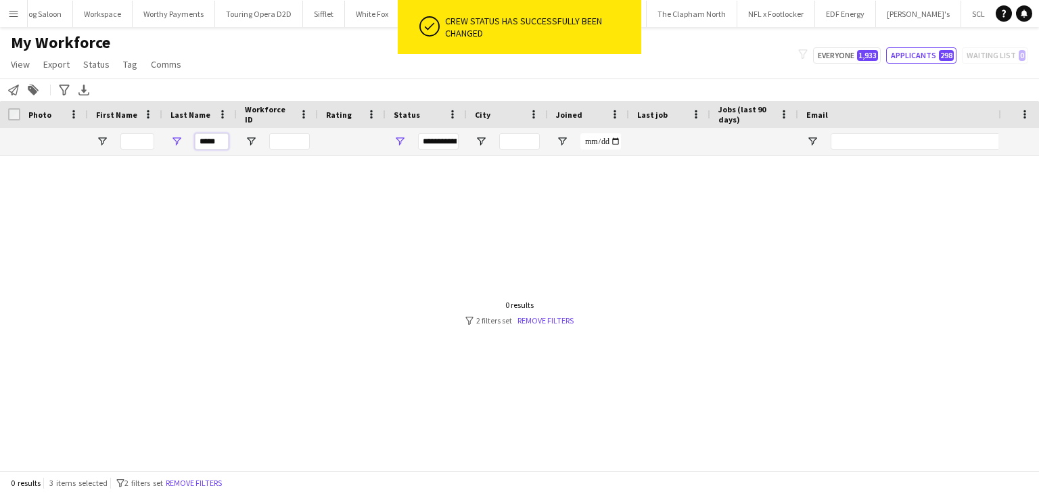
click at [207, 136] on input "*****" at bounding box center [212, 141] width 34 height 16
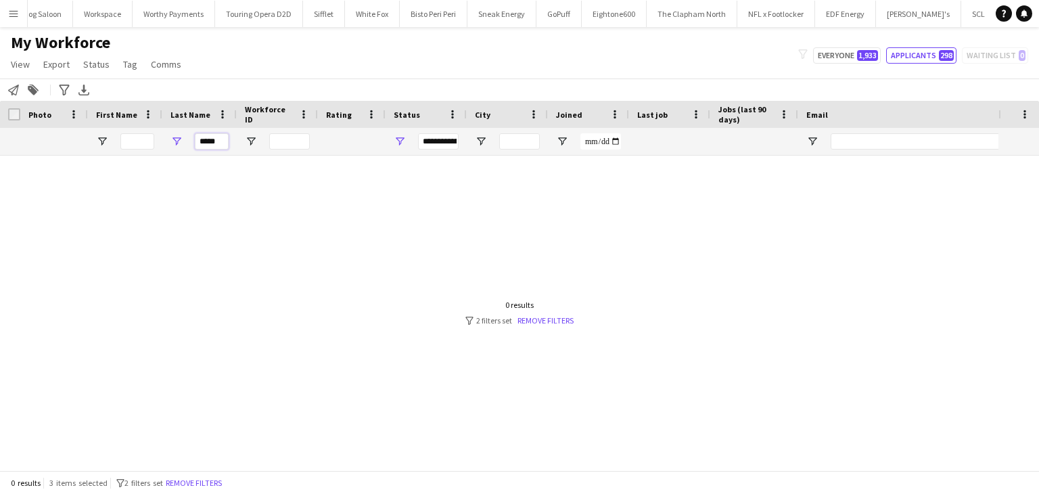
click at [207, 136] on input "*****" at bounding box center [212, 141] width 34 height 16
drag, startPoint x: 898, startPoint y: 20, endPoint x: 897, endPoint y: 41, distance: 21.0
click at [895, 41] on div "Menu Boards Boards Boards All jobs Status Workforce Workforce My Workforce Recr…" at bounding box center [519, 247] width 1039 height 494
click at [222, 145] on input "*****" at bounding box center [212, 141] width 34 height 16
drag, startPoint x: 222, startPoint y: 145, endPoint x: 46, endPoint y: 138, distance: 176.6
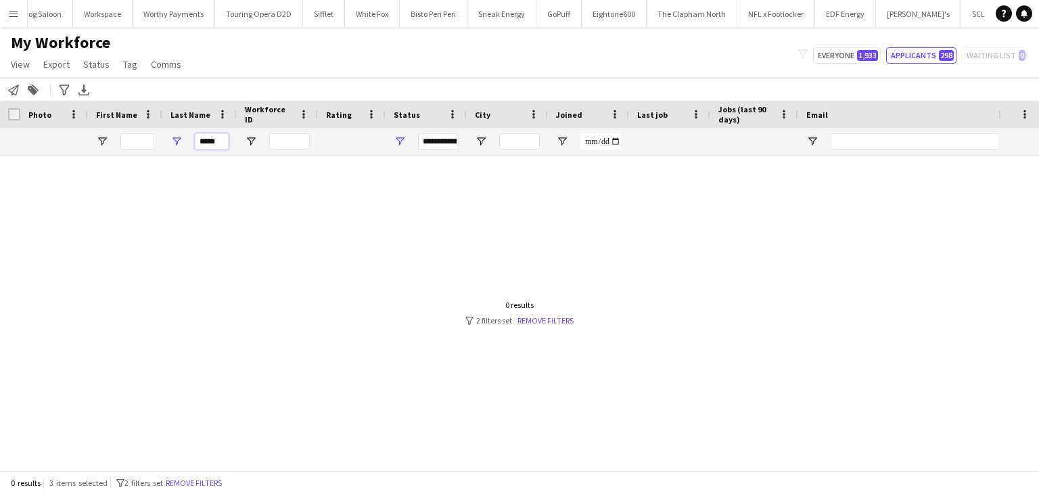
click at [199, 145] on input "*****" at bounding box center [212, 141] width 34 height 16
click at [222, 141] on input "*****" at bounding box center [212, 141] width 34 height 16
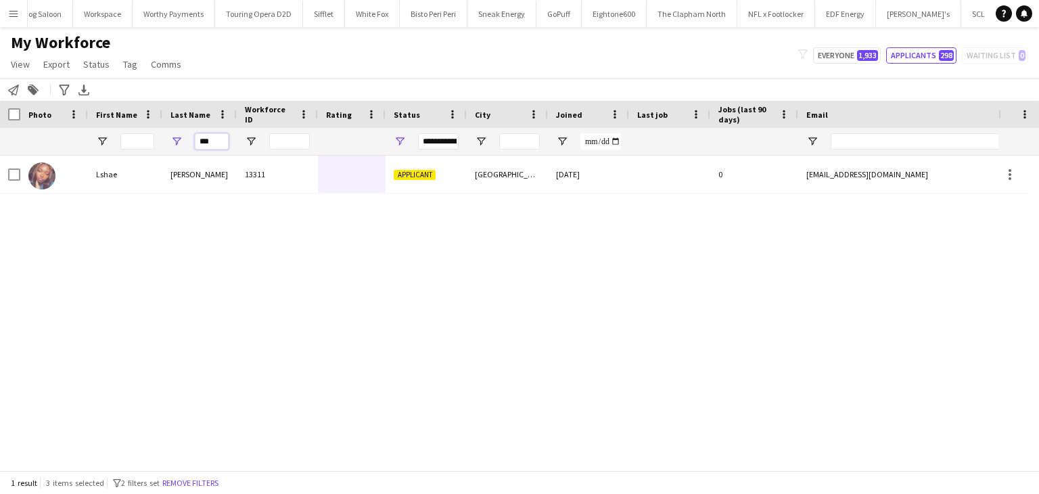
type input "***"
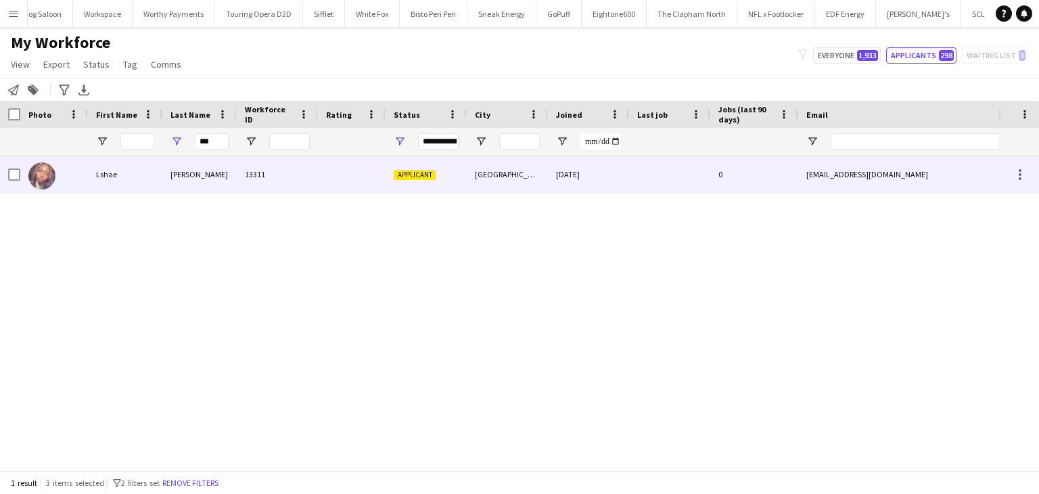
click at [189, 160] on div "Robinson" at bounding box center [199, 174] width 74 height 37
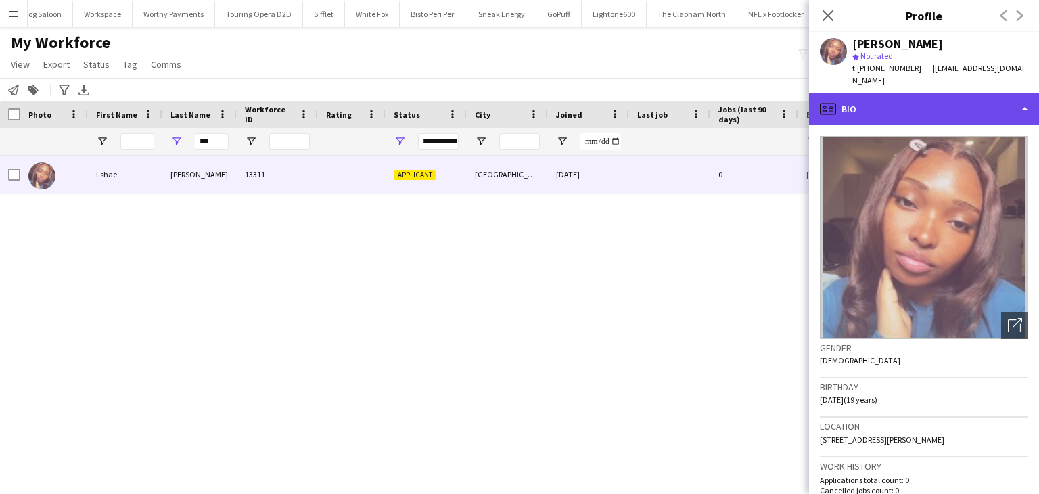
click at [854, 103] on div "profile Bio" at bounding box center [924, 109] width 230 height 32
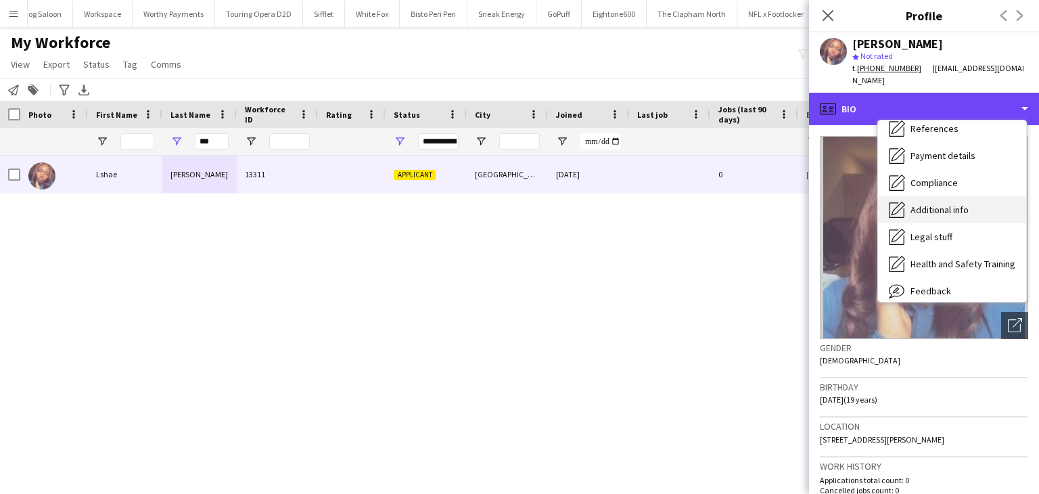
scroll to position [181, 0]
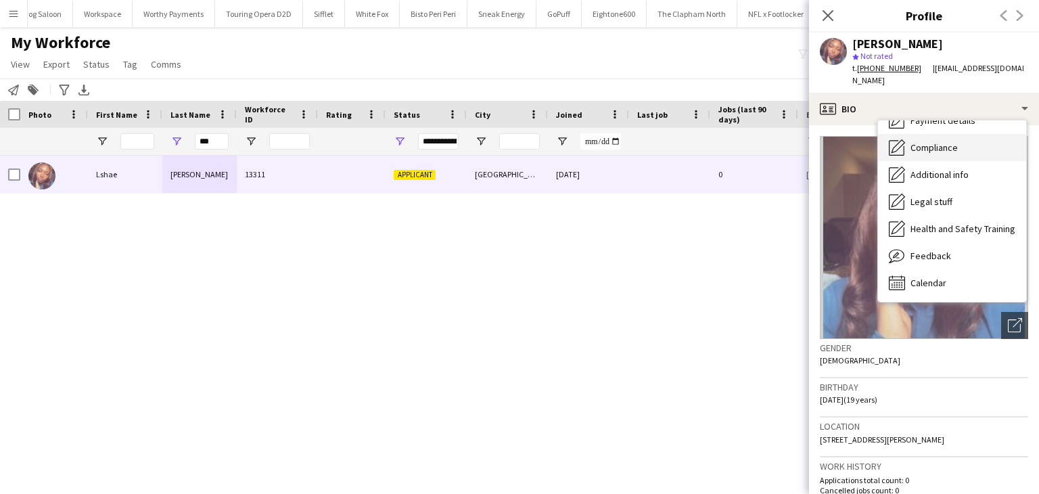
click at [930, 141] on span "Compliance" at bounding box center [933, 147] width 47 height 12
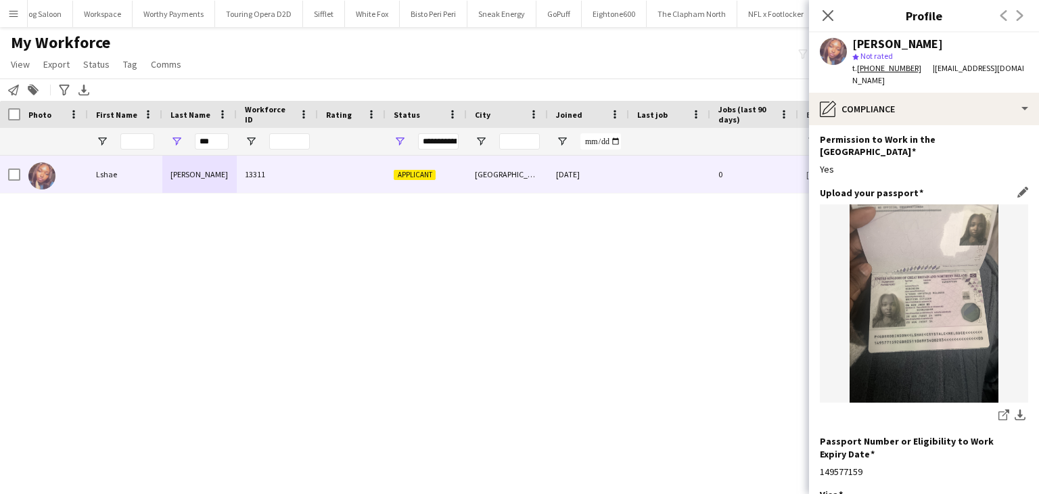
scroll to position [68, 0]
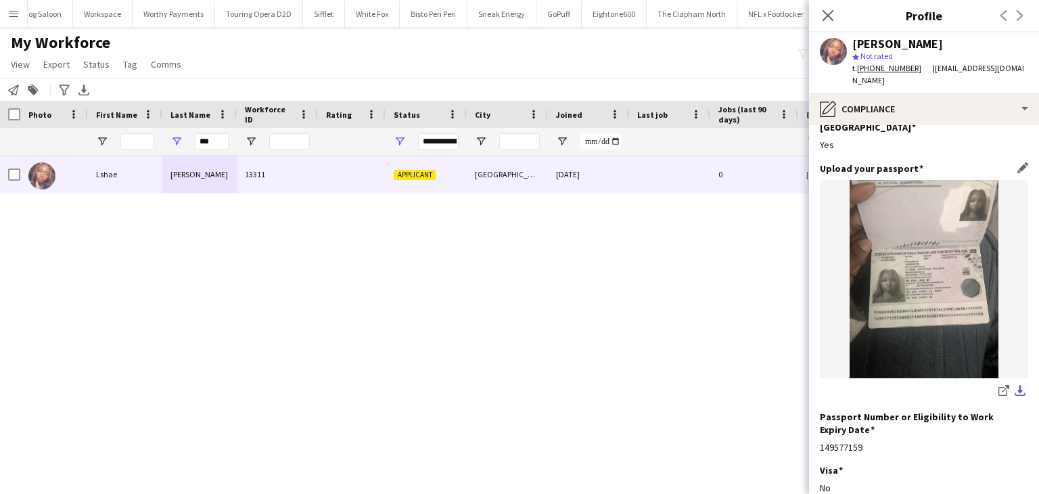
click at [1014, 385] on app-icon "download-bottom" at bounding box center [1019, 391] width 11 height 13
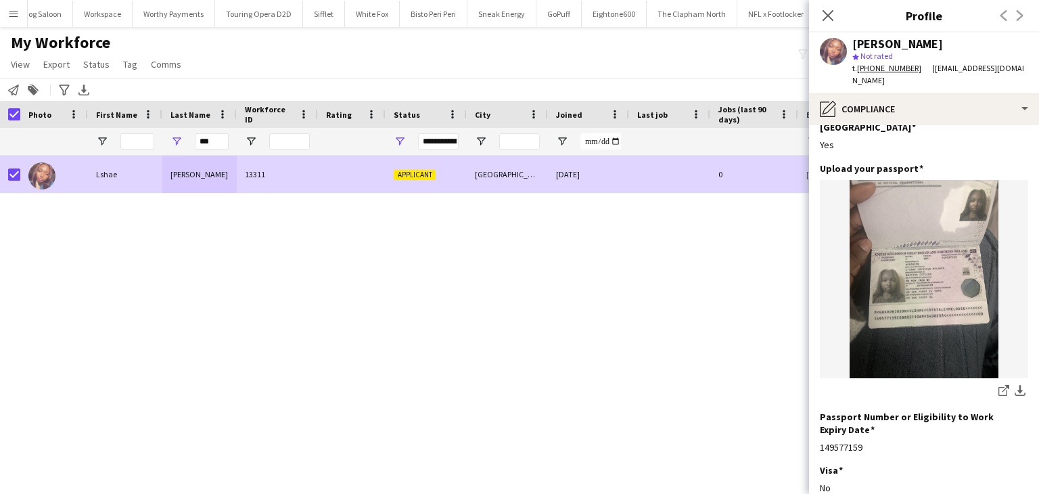
drag, startPoint x: 99, startPoint y: 71, endPoint x: 100, endPoint y: 87, distance: 15.6
click at [100, 70] on link "Status" at bounding box center [96, 64] width 37 height 18
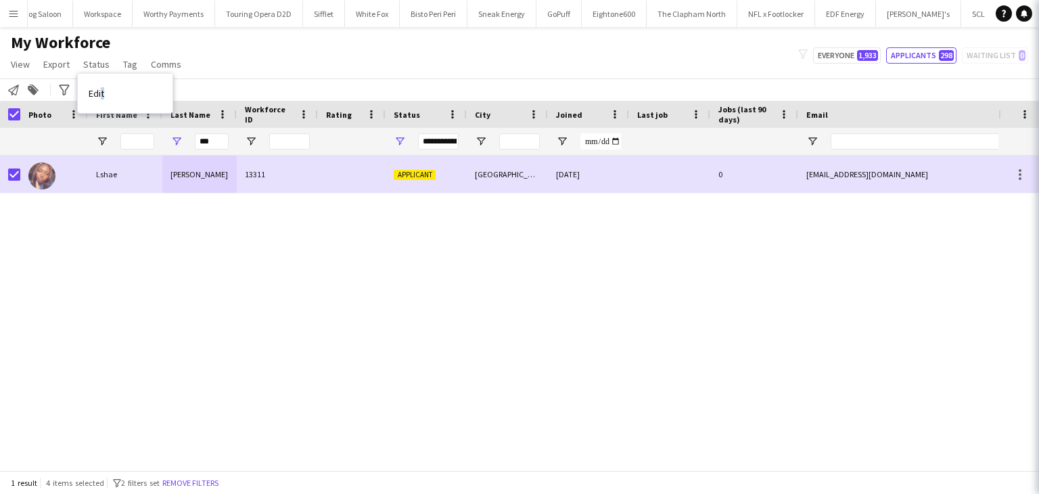
click at [104, 93] on link "Edit" at bounding box center [125, 93] width 95 height 28
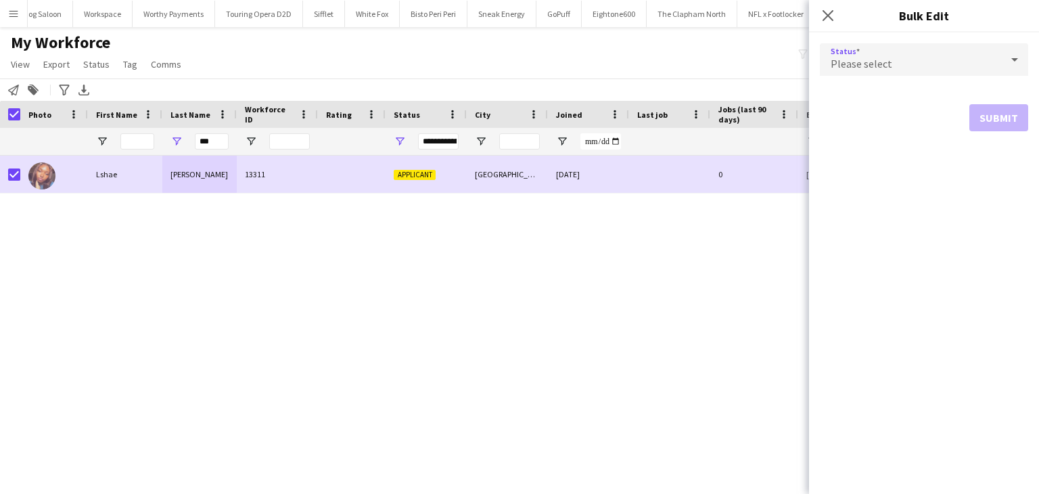
click at [908, 52] on div "Please select" at bounding box center [910, 59] width 181 height 32
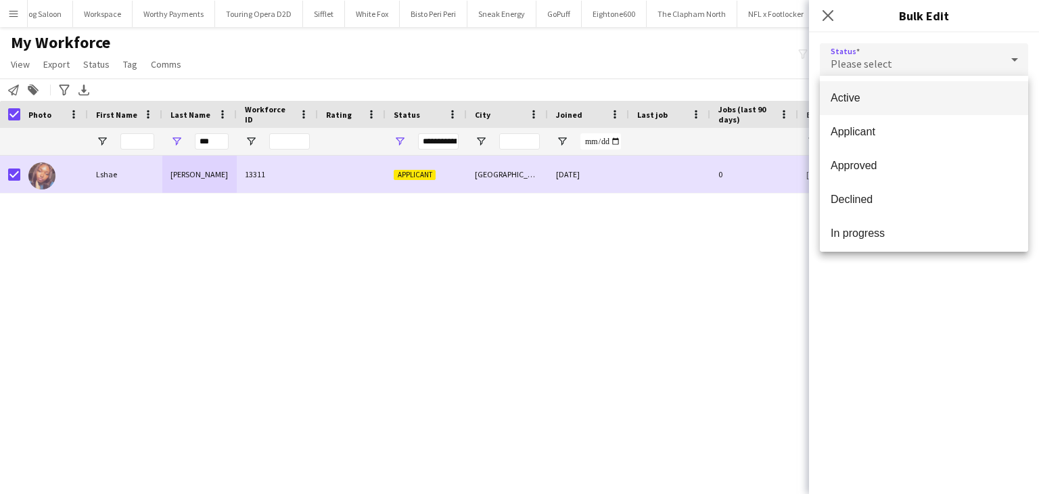
click at [907, 90] on mat-option "Active" at bounding box center [924, 98] width 208 height 34
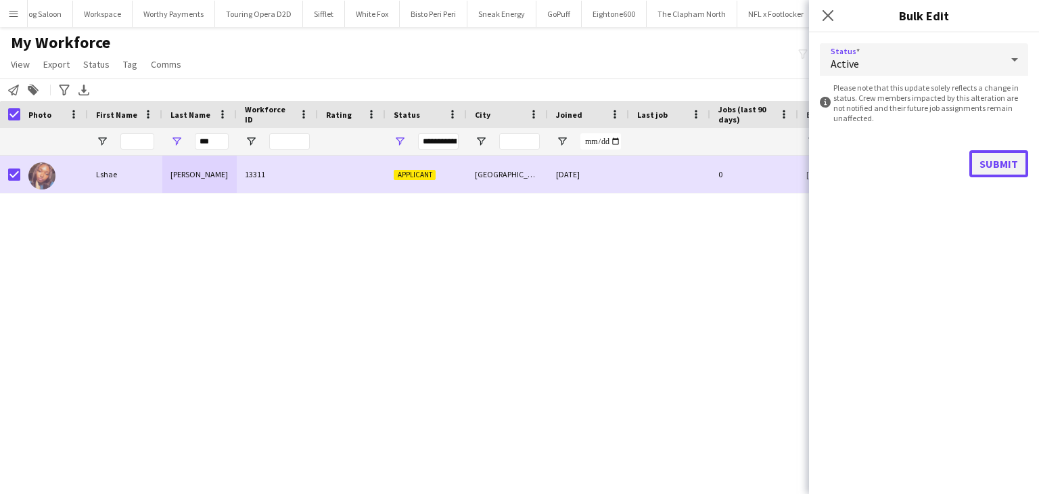
click at [997, 174] on button "Submit" at bounding box center [998, 163] width 59 height 27
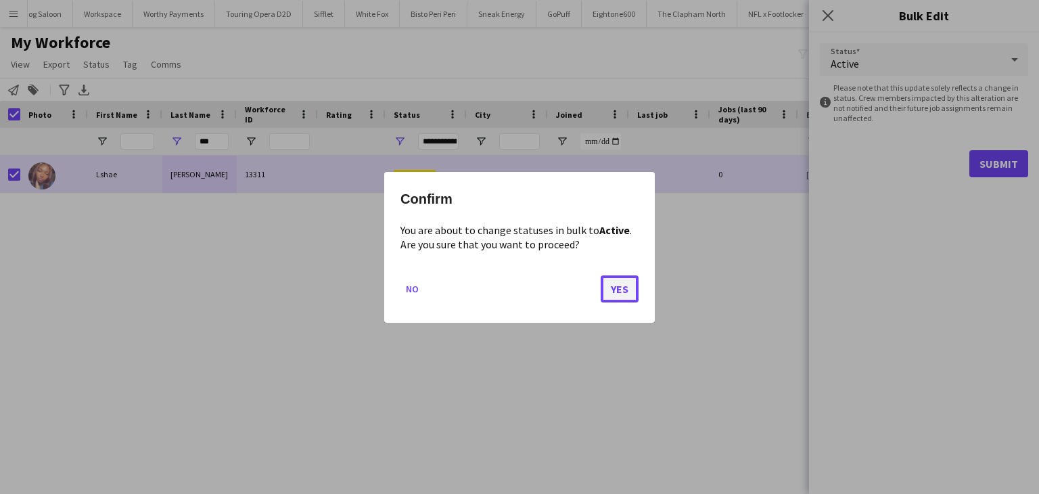
click at [628, 301] on button "Yes" at bounding box center [619, 288] width 38 height 27
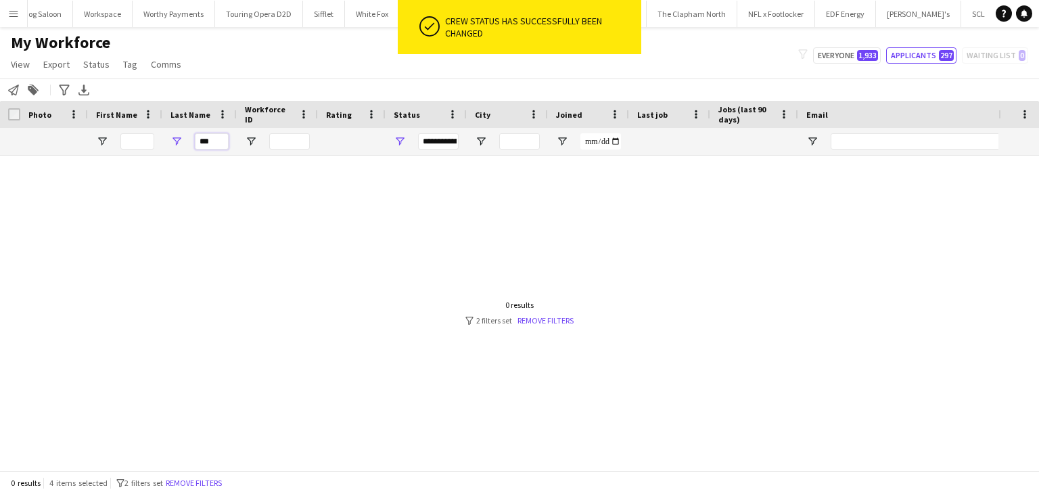
click at [228, 135] on input "***" at bounding box center [212, 141] width 34 height 16
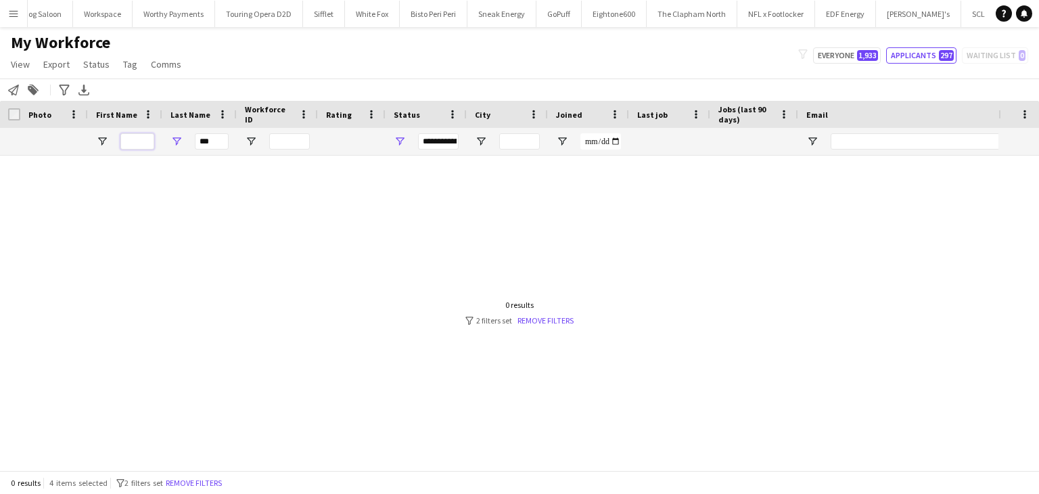
click at [135, 145] on input "First Name Filter Input" at bounding box center [137, 141] width 34 height 16
type input "***"
click at [441, 313] on div at bounding box center [499, 308] width 998 height 304
click at [849, 54] on button "Everyone 1,933" at bounding box center [847, 55] width 68 height 16
type input "**********"
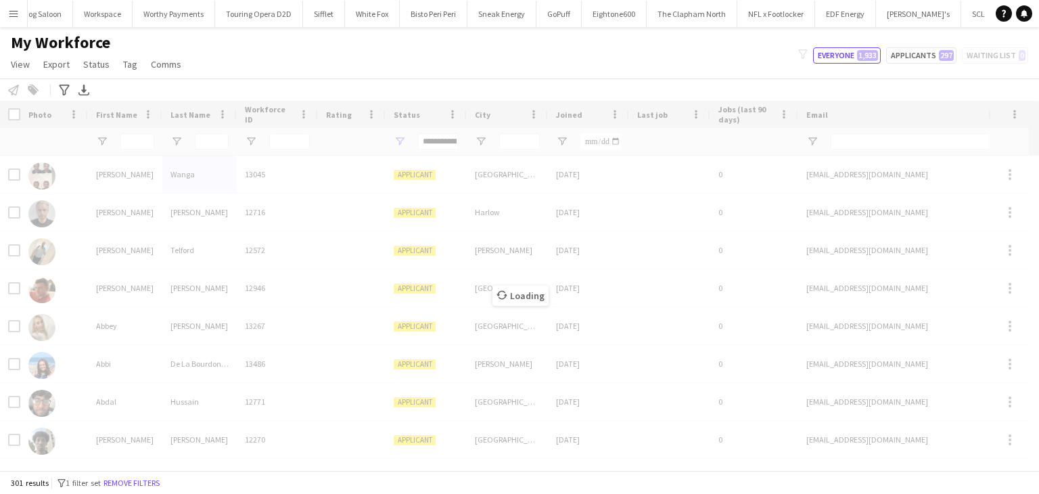
click at [222, 141] on div "Loading" at bounding box center [519, 285] width 1039 height 369
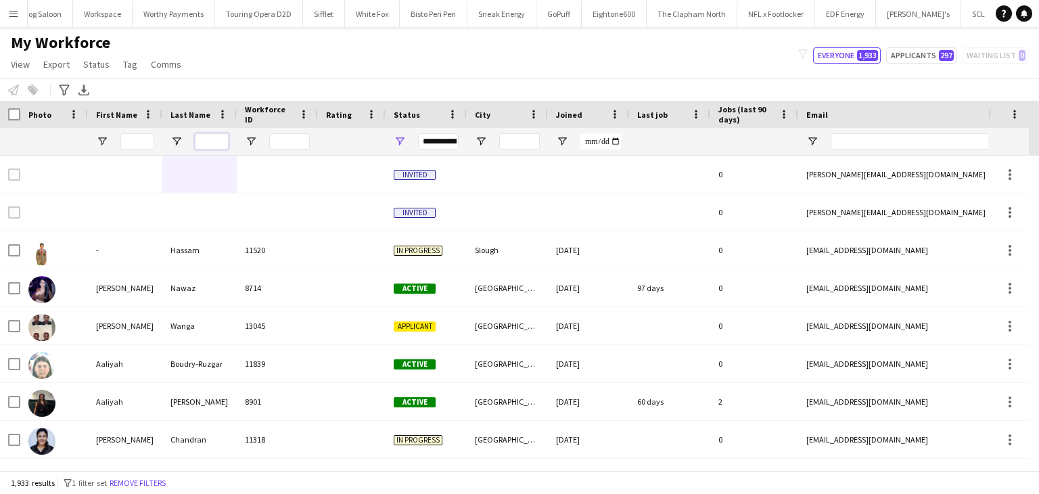
click at [200, 139] on input "Last Name Filter Input" at bounding box center [212, 141] width 34 height 16
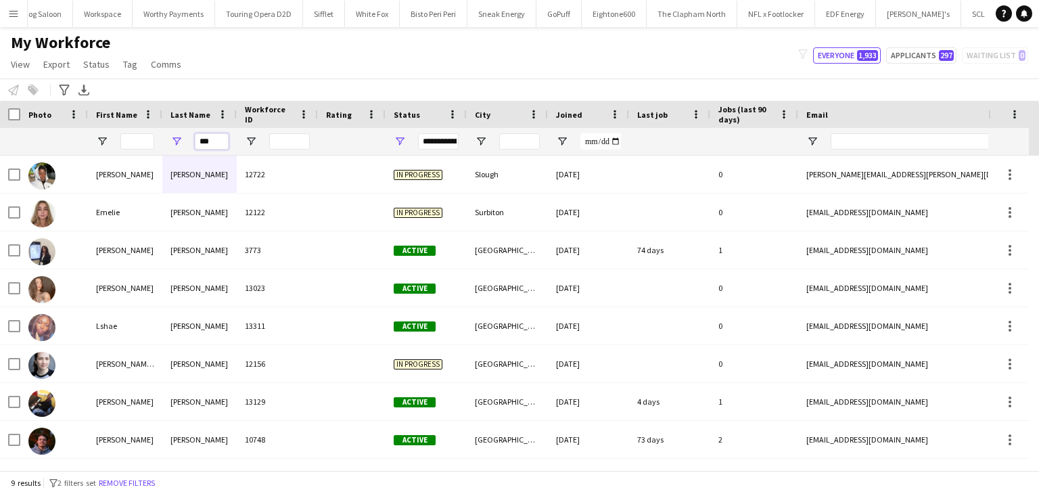
type input "***"
click at [135, 140] on input "First Name Filter Input" at bounding box center [137, 141] width 34 height 16
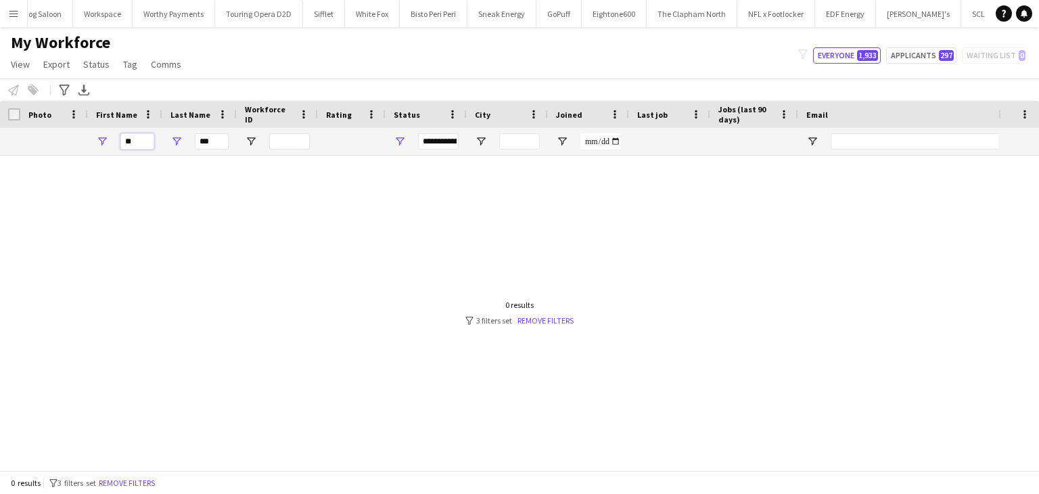
type input "*"
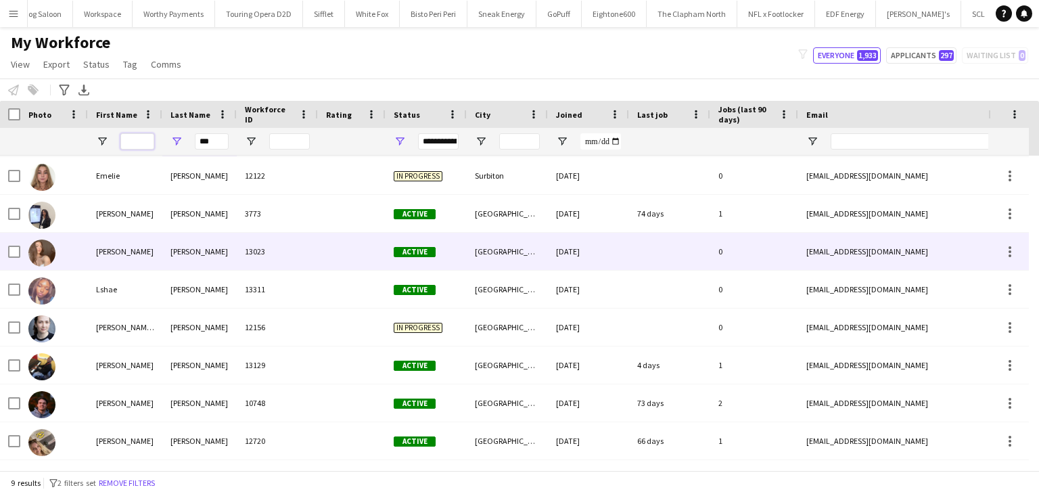
scroll to position [0, 0]
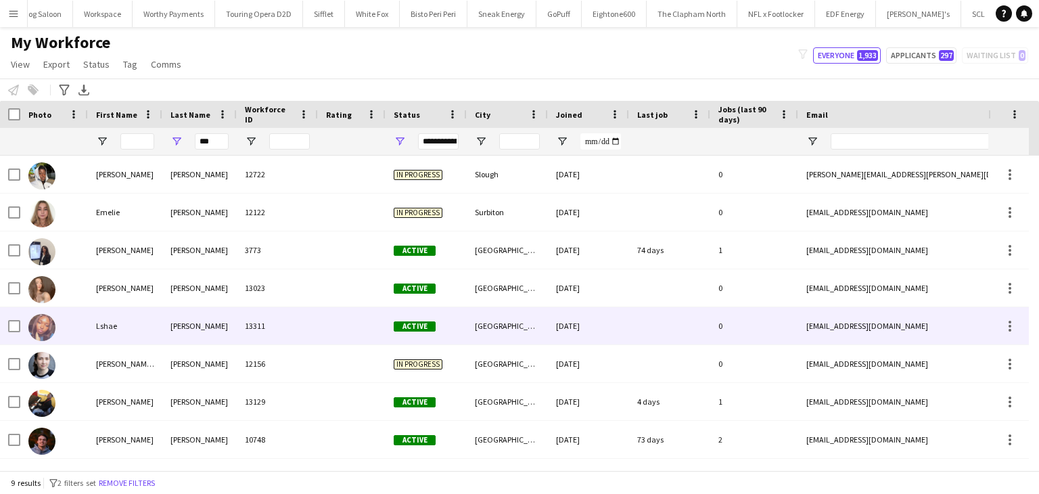
click at [239, 321] on div "13311" at bounding box center [277, 325] width 81 height 37
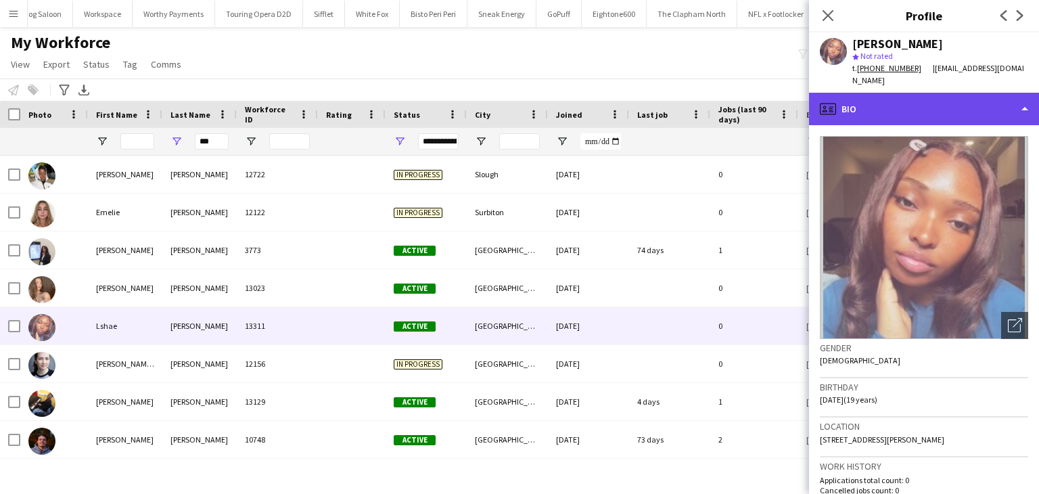
click at [887, 93] on div "profile Bio" at bounding box center [924, 109] width 230 height 32
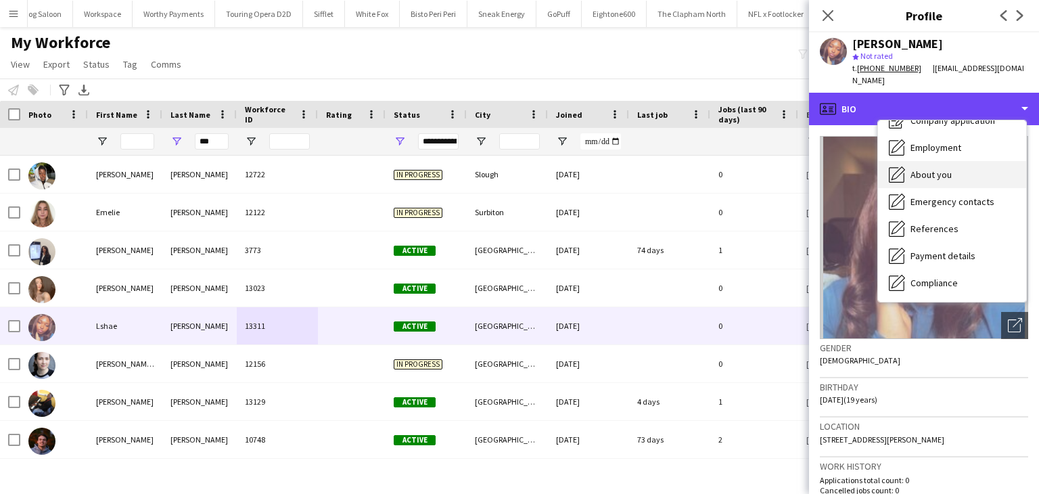
scroll to position [68, 0]
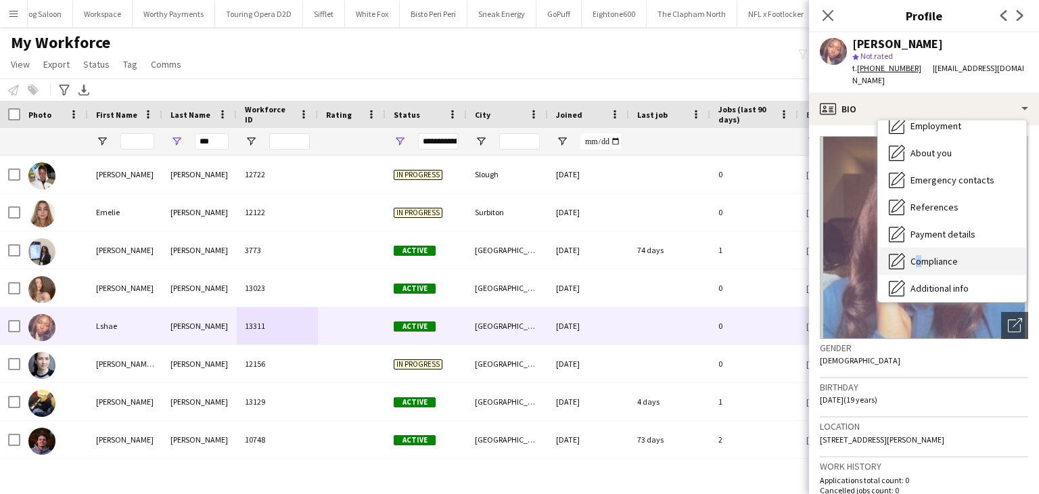
click at [913, 255] on span "Compliance" at bounding box center [933, 261] width 47 height 12
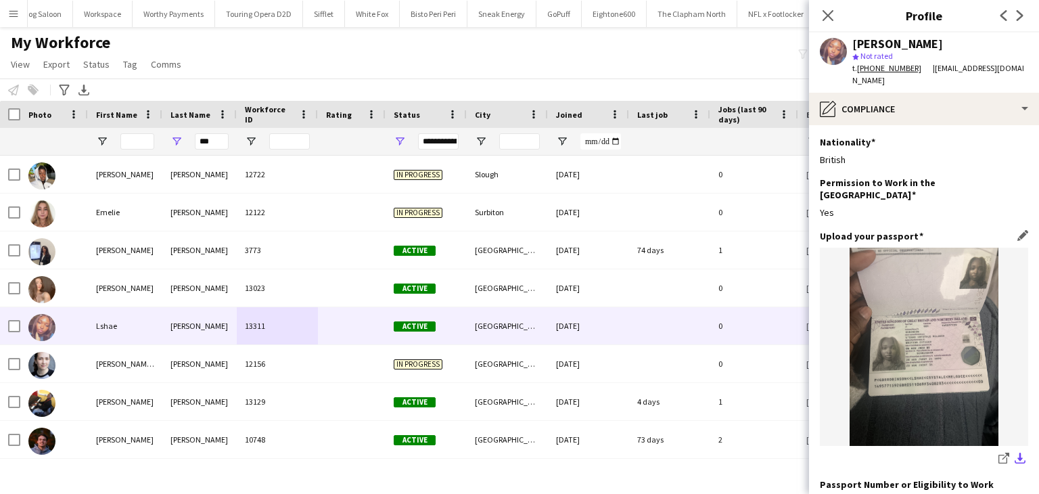
click at [1014, 452] on app-icon "download-bottom" at bounding box center [1019, 458] width 11 height 13
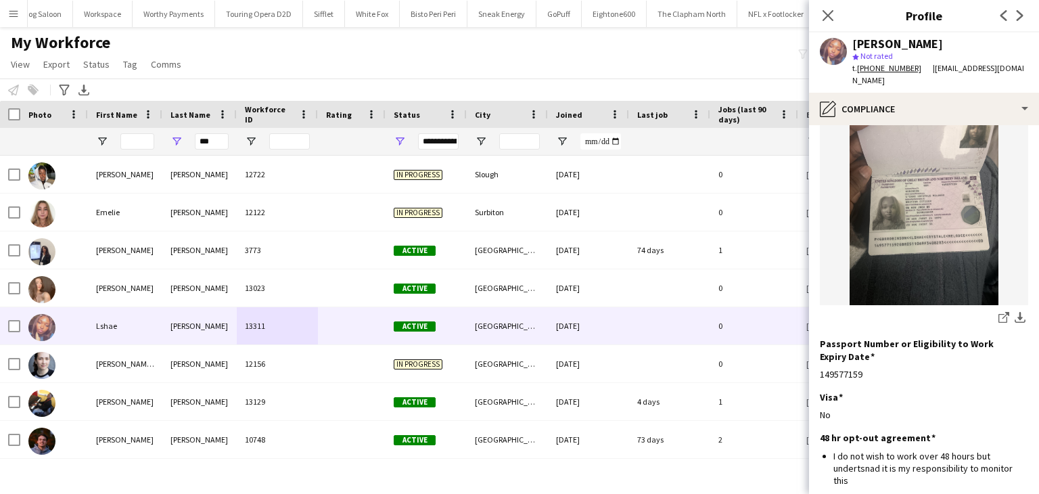
scroll to position [142, 0]
click at [1014, 310] on app-icon "download-bottom" at bounding box center [1019, 316] width 11 height 13
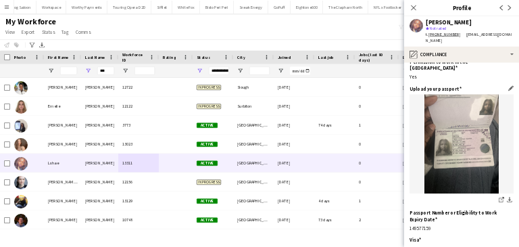
scroll to position [60, 0]
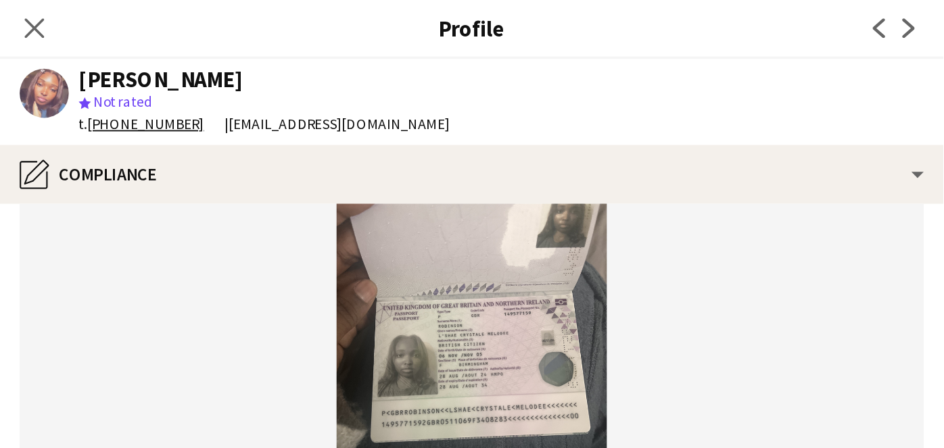
scroll to position [127, 0]
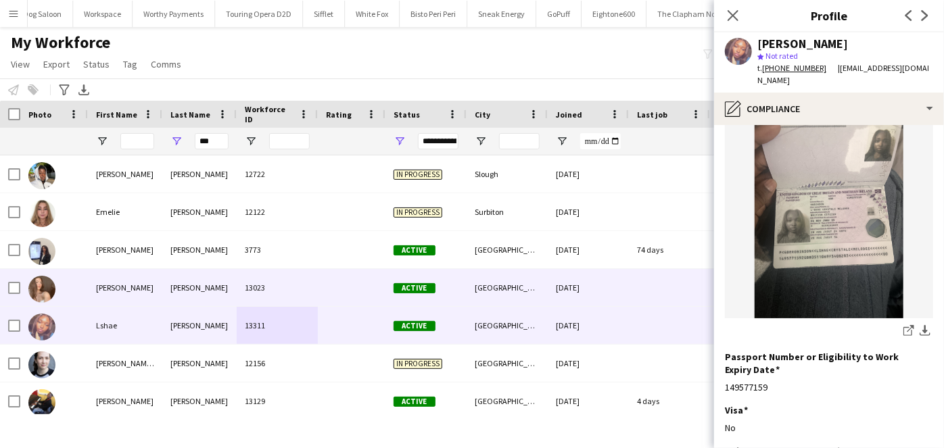
drag, startPoint x: 582, startPoint y: 269, endPoint x: 717, endPoint y: 145, distance: 184.3
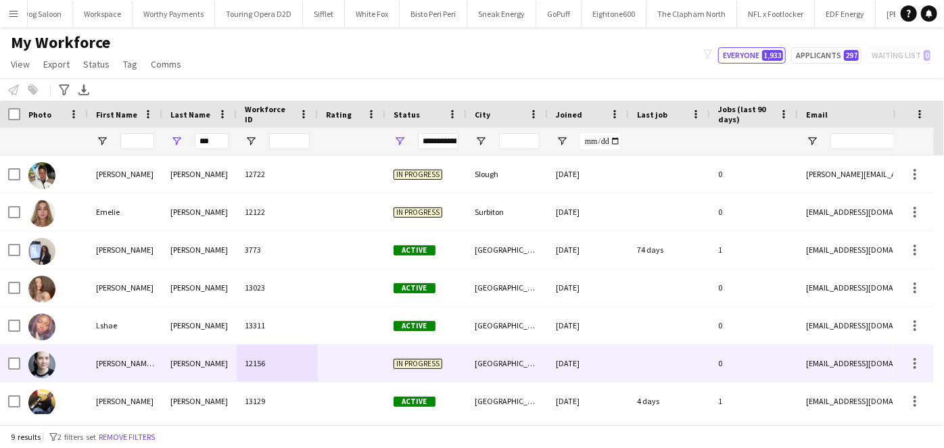
drag, startPoint x: 279, startPoint y: 367, endPoint x: 237, endPoint y: 377, distance: 43.8
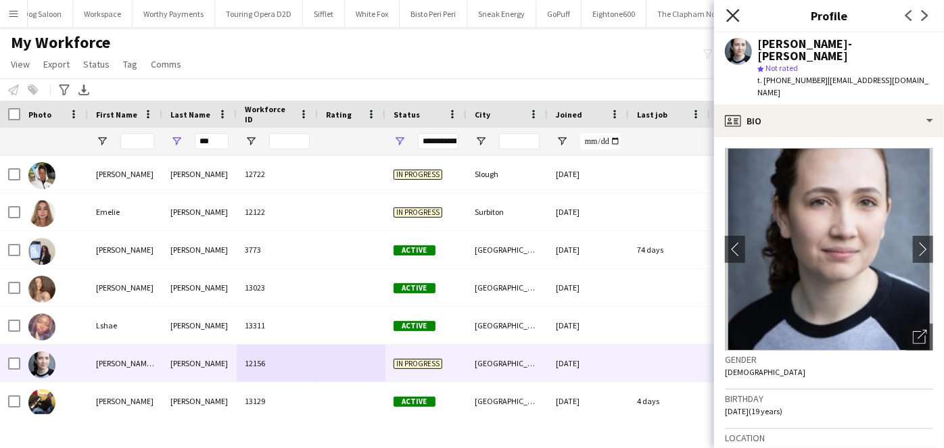
click at [734, 12] on icon "Close pop-in" at bounding box center [732, 15] width 13 height 13
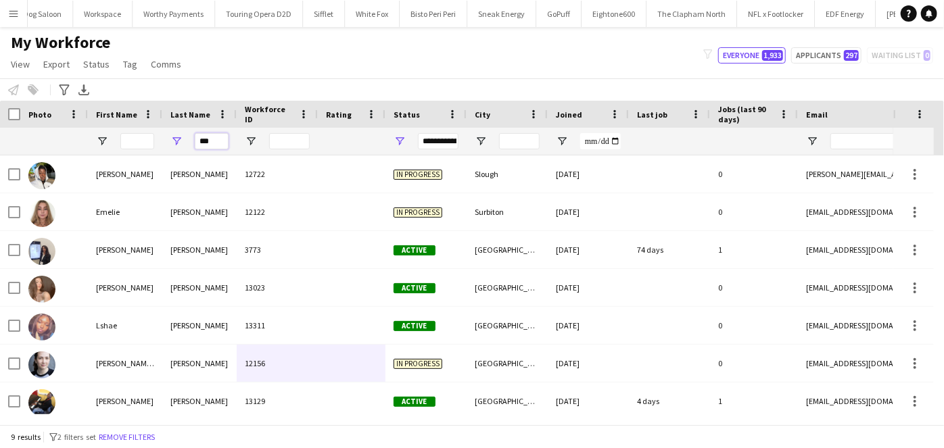
click at [225, 143] on input "***" at bounding box center [212, 141] width 34 height 16
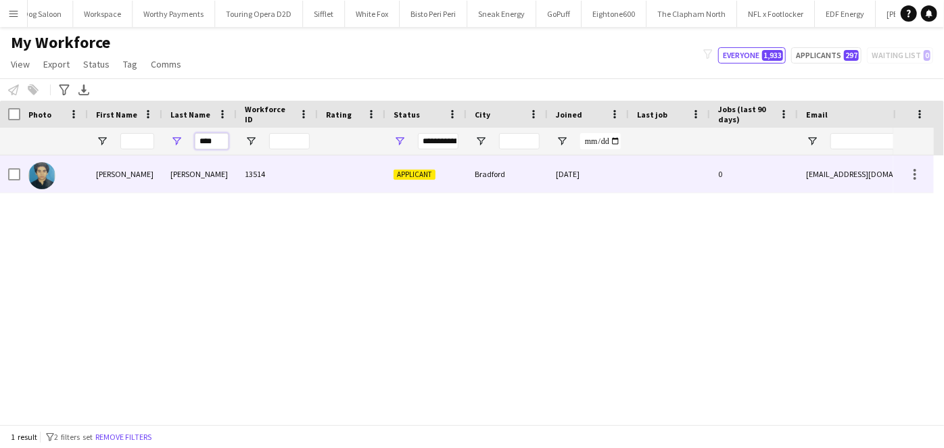
type input "****"
click at [206, 166] on div "Ejaz" at bounding box center [199, 174] width 74 height 37
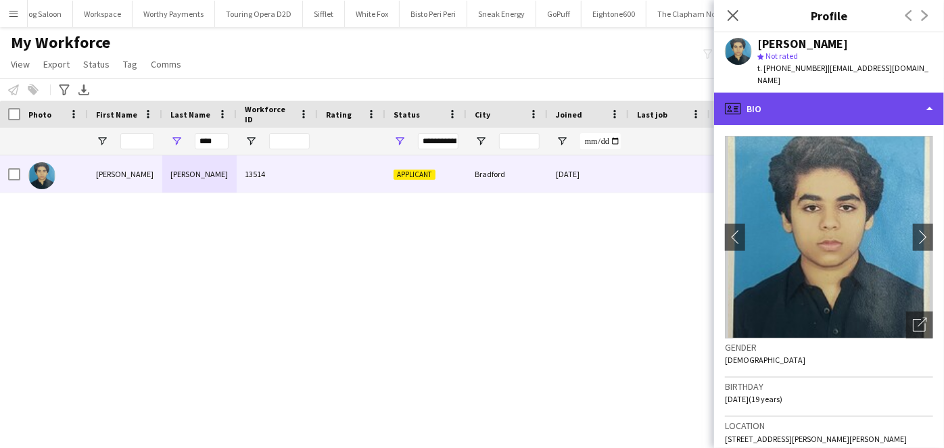
click at [827, 109] on div "profile Bio" at bounding box center [829, 109] width 230 height 32
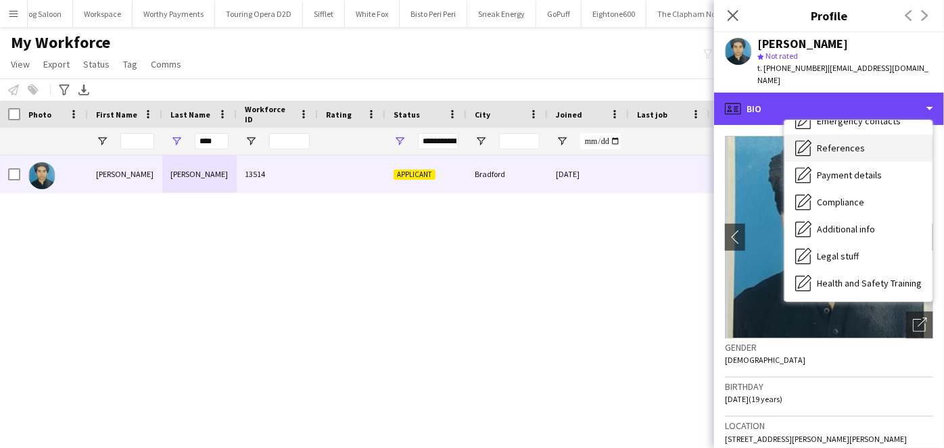
scroll to position [126, 0]
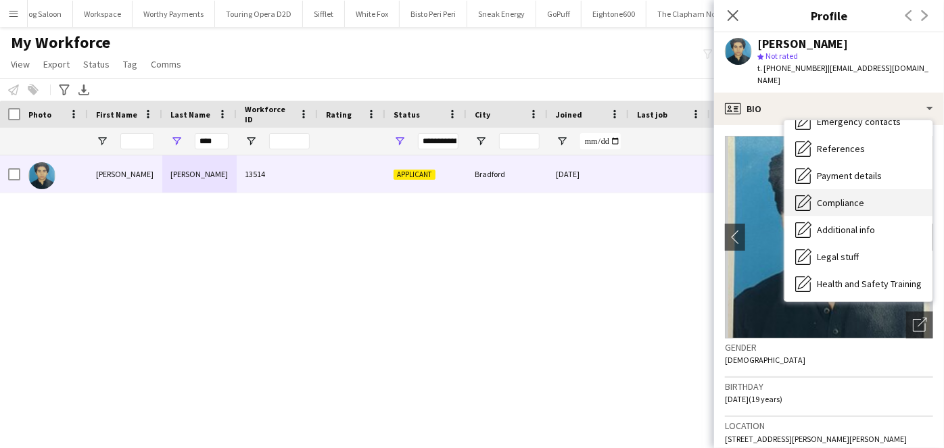
click at [840, 189] on div "Compliance Compliance" at bounding box center [858, 202] width 148 height 27
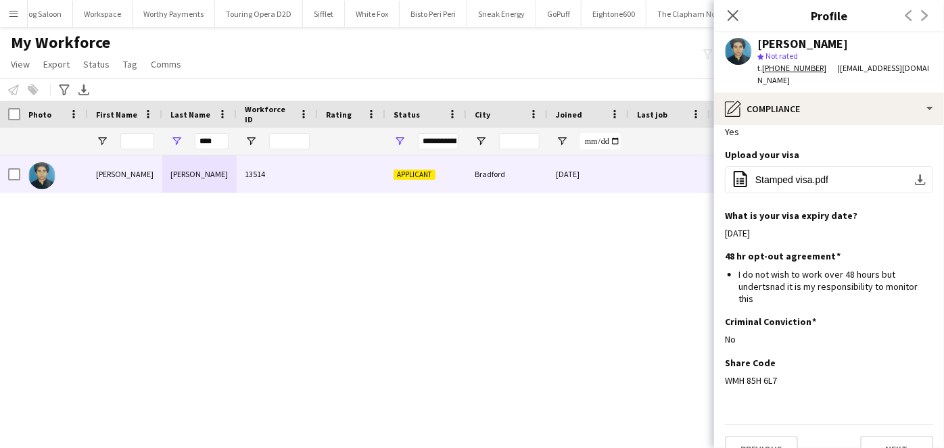
scroll to position [235, 0]
click at [749, 375] on div "WMH 85H 6L7" at bounding box center [829, 381] width 208 height 12
click at [752, 375] on div "WMH 85H 6L7" at bounding box center [829, 381] width 208 height 12
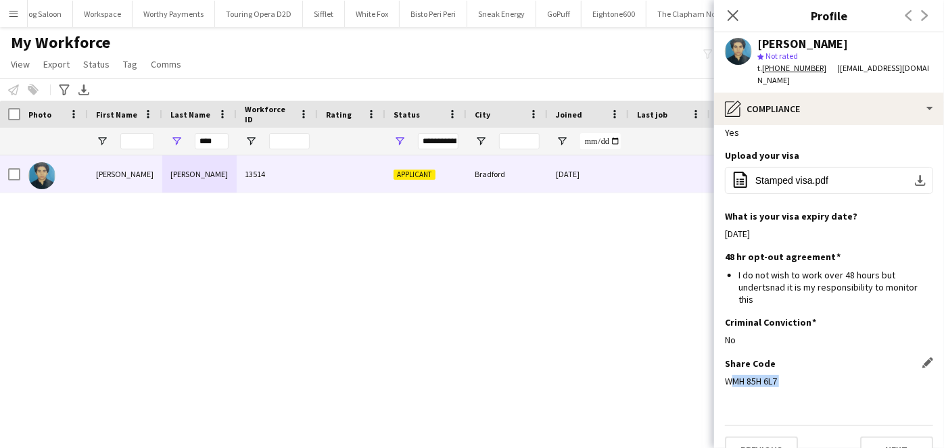
copy div "WMH 85H 6L7"
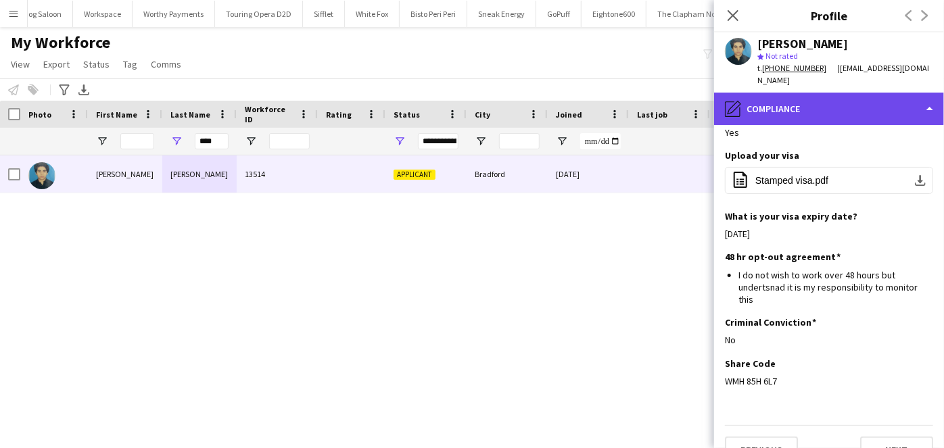
click at [882, 101] on div "pencil4 Compliance" at bounding box center [829, 109] width 230 height 32
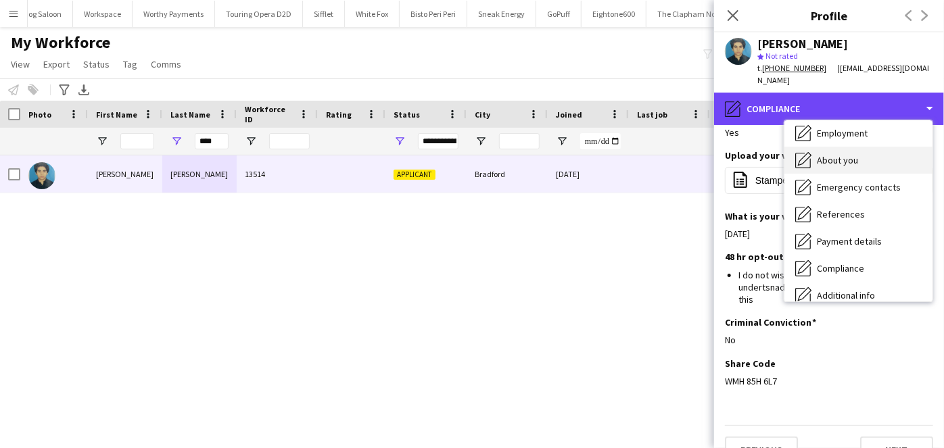
scroll to position [0, 0]
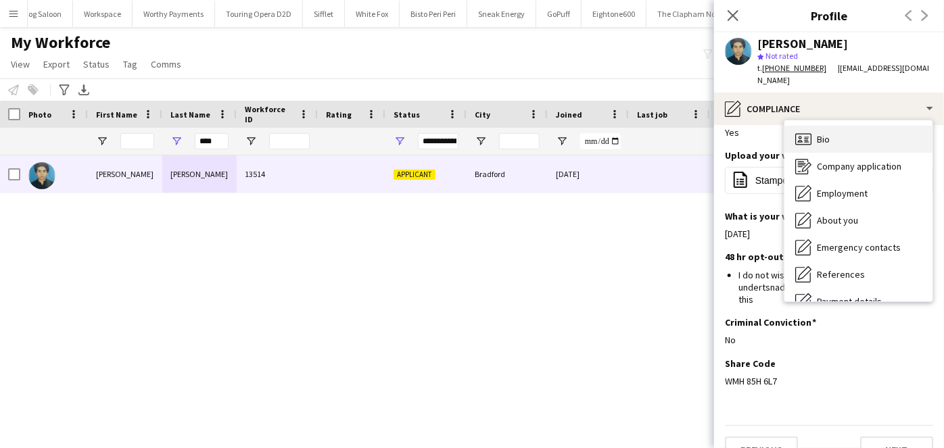
click at [871, 133] on div "Bio Bio" at bounding box center [858, 139] width 148 height 27
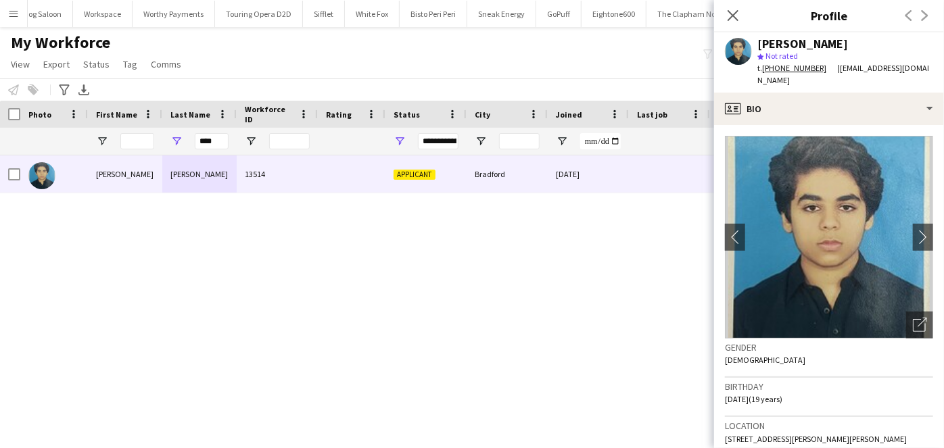
drag, startPoint x: 762, startPoint y: 389, endPoint x: 716, endPoint y: 381, distance: 46.6
click at [716, 381] on app-crew-profile-bio "chevron-left chevron-right Open photos pop-in Gender Male Birthday 05-12-2005 (…" at bounding box center [829, 286] width 230 height 323
copy span "05-12-2005"
click at [211, 137] on input "****" at bounding box center [212, 141] width 34 height 16
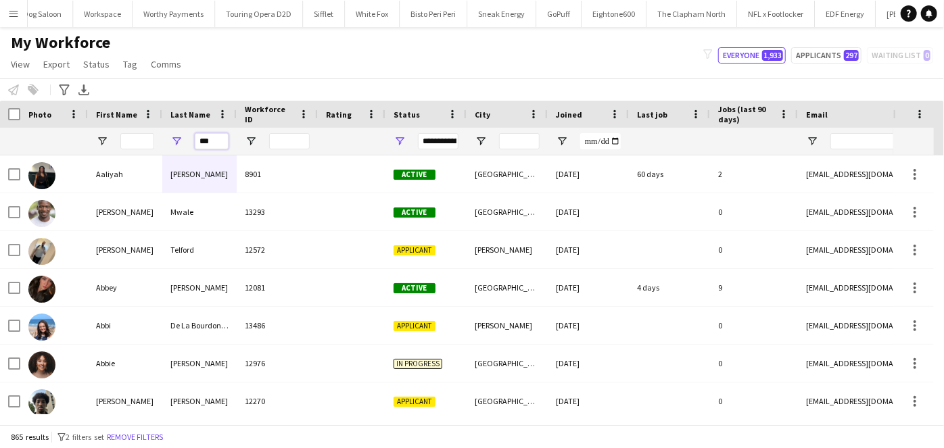
type input "****"
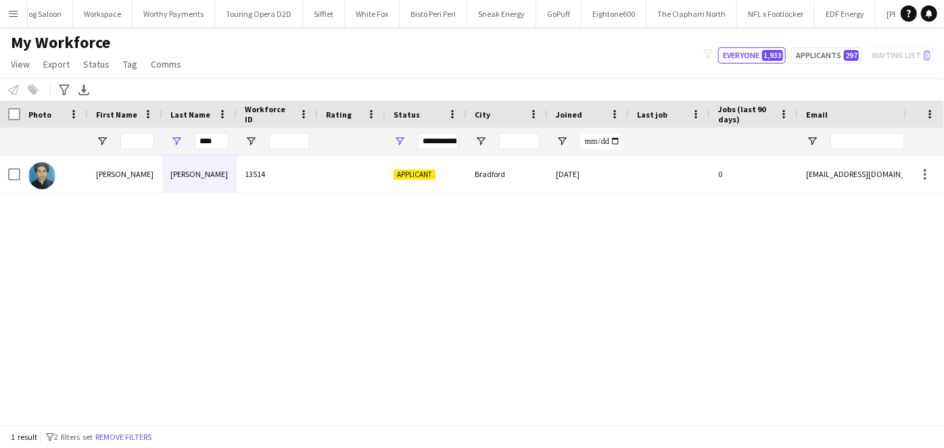
click at [12, 120] on div at bounding box center [10, 114] width 20 height 27
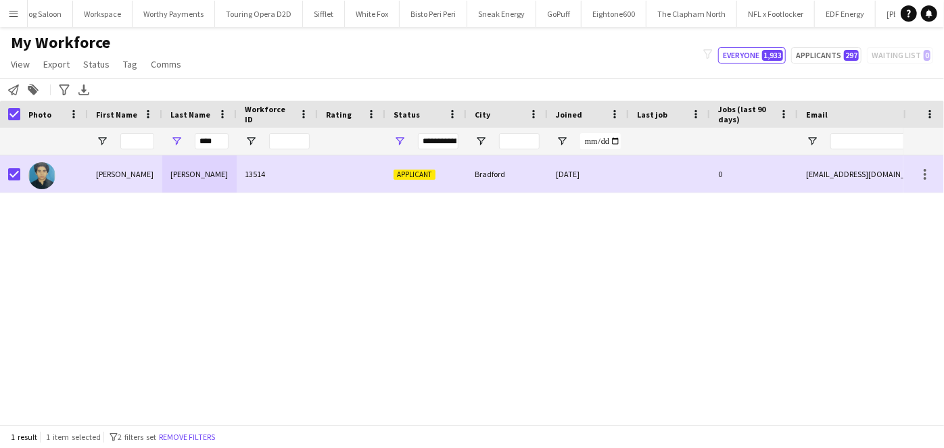
click at [114, 62] on app-page-menu "View Views Default view New view Update view Delete view Edit name Customise vi…" at bounding box center [97, 66] width 195 height 26
click at [108, 62] on link "Status" at bounding box center [96, 64] width 37 height 18
click at [131, 92] on link "Edit" at bounding box center [125, 93] width 95 height 28
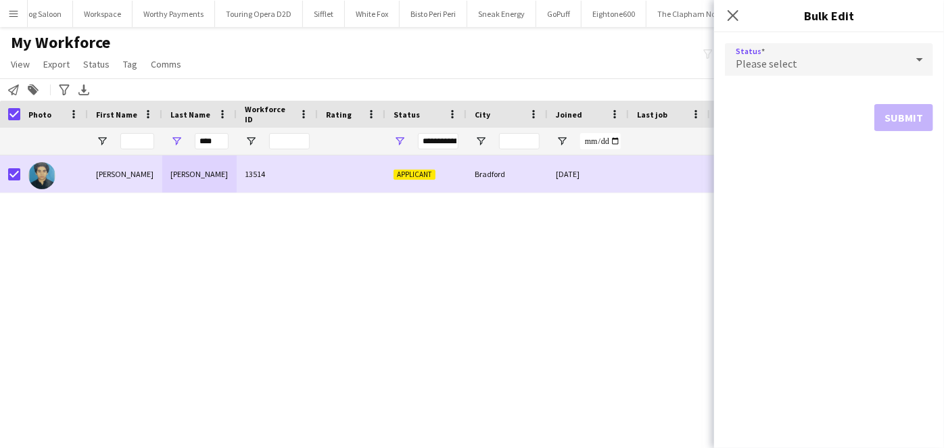
click at [765, 50] on div "Please select" at bounding box center [815, 59] width 181 height 32
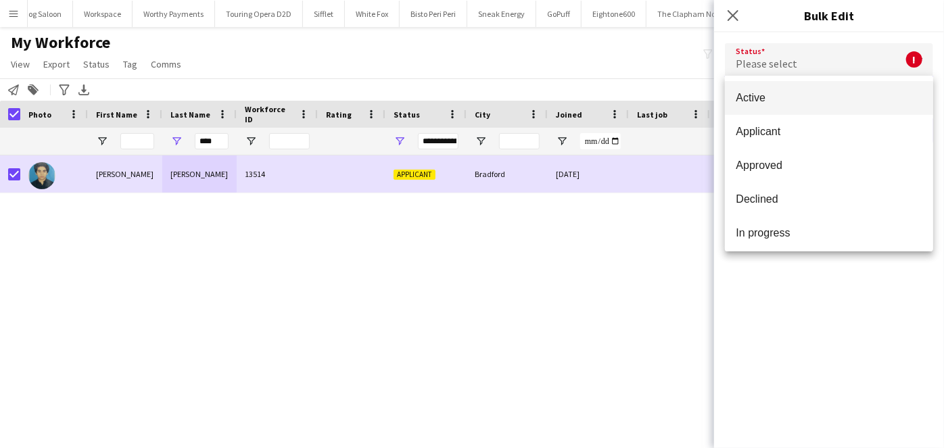
click at [780, 78] on div "Active Applicant Approved Declined In progress Invited Paused Suspended Waiting…" at bounding box center [829, 164] width 208 height 176
click at [789, 91] on mat-option "Active" at bounding box center [829, 98] width 208 height 34
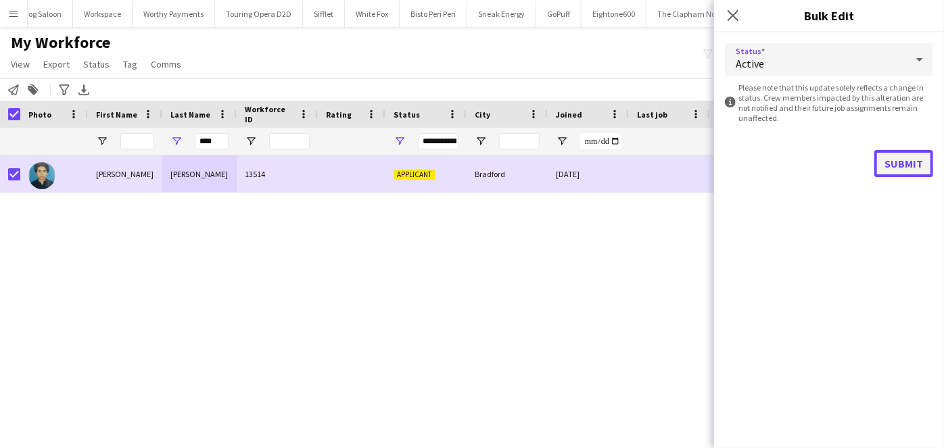
click at [931, 161] on button "Submit" at bounding box center [903, 163] width 59 height 27
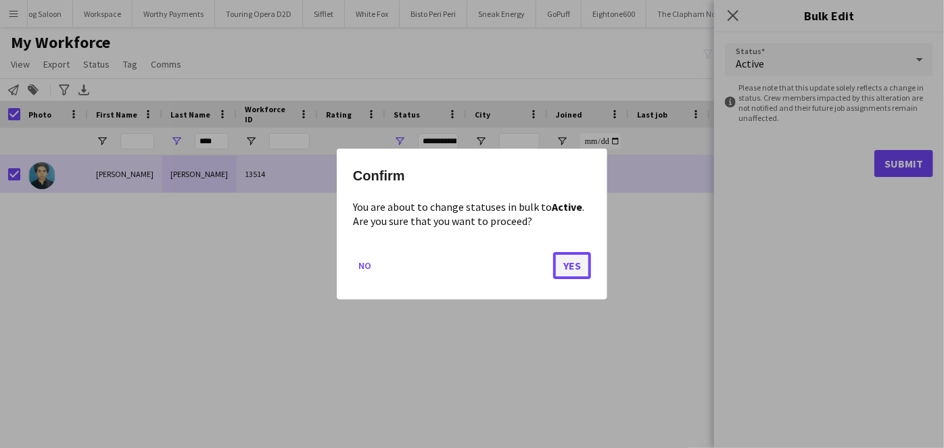
click at [582, 275] on button "Yes" at bounding box center [572, 265] width 38 height 27
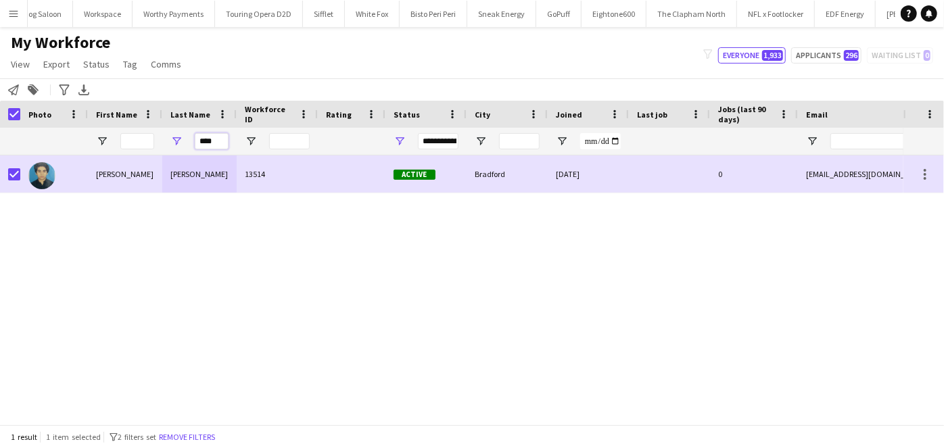
click at [212, 147] on input "****" at bounding box center [212, 141] width 34 height 16
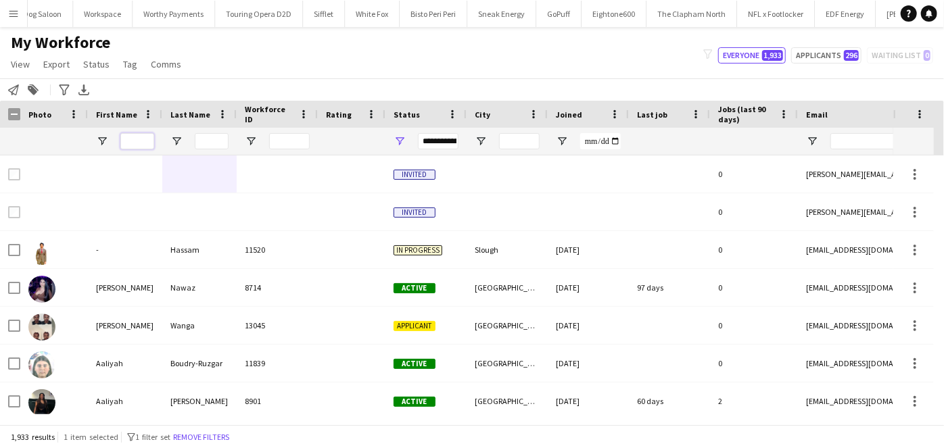
click at [133, 137] on input "First Name Filter Input" at bounding box center [137, 141] width 34 height 16
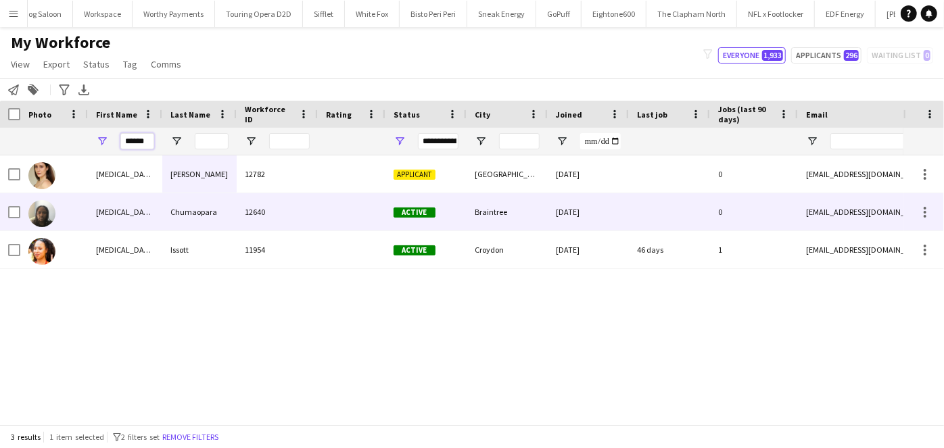
type input "******"
click at [191, 215] on div "Chumaopara" at bounding box center [199, 211] width 74 height 37
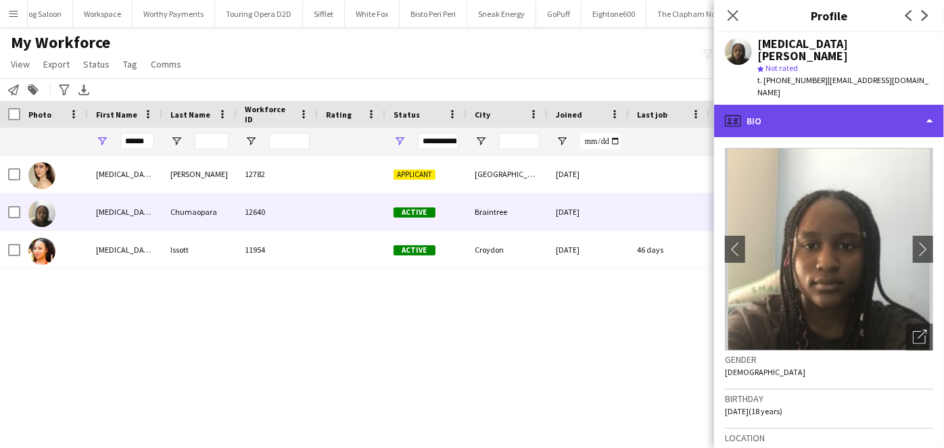
click at [869, 105] on div "profile Bio" at bounding box center [829, 121] width 230 height 32
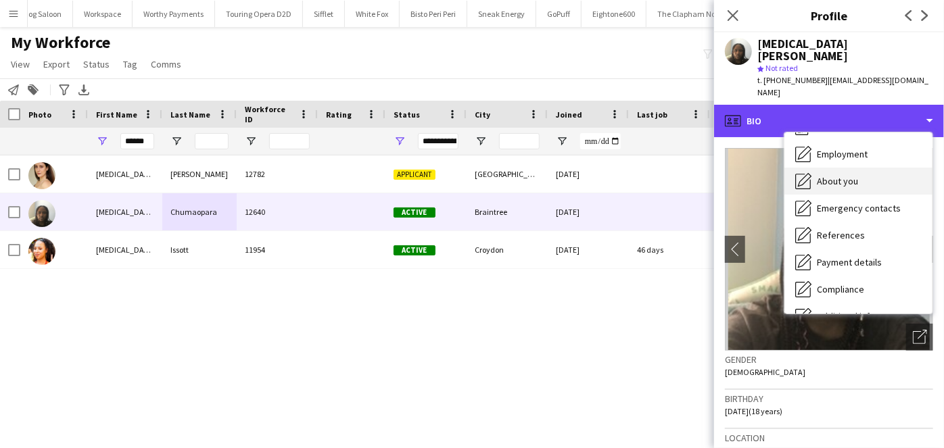
scroll to position [122, 0]
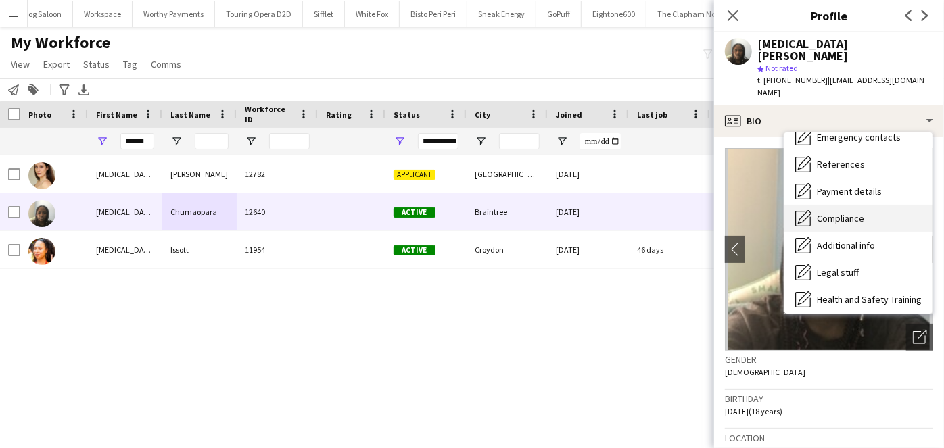
click at [857, 205] on div "Compliance Compliance" at bounding box center [858, 218] width 148 height 27
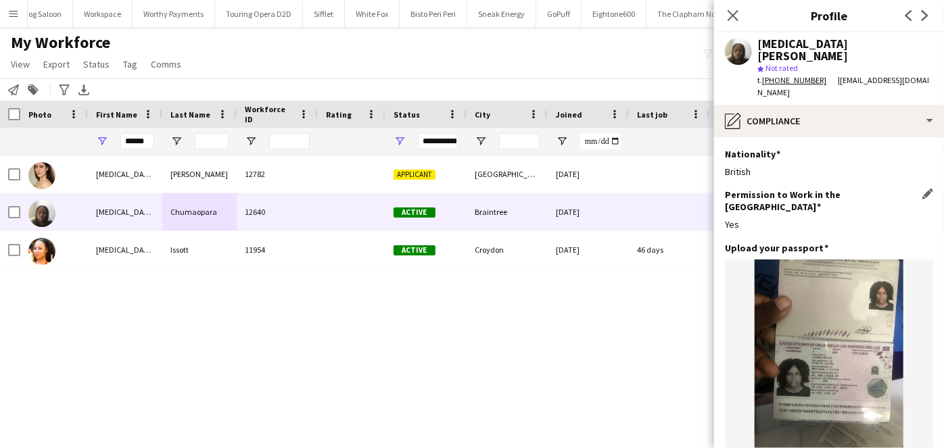
scroll to position [245, 0]
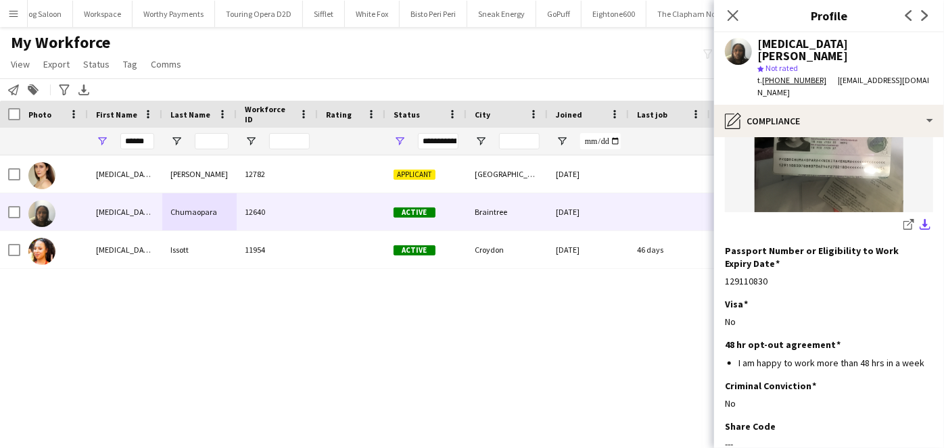
click at [920, 219] on app-icon "download-bottom" at bounding box center [925, 225] width 11 height 13
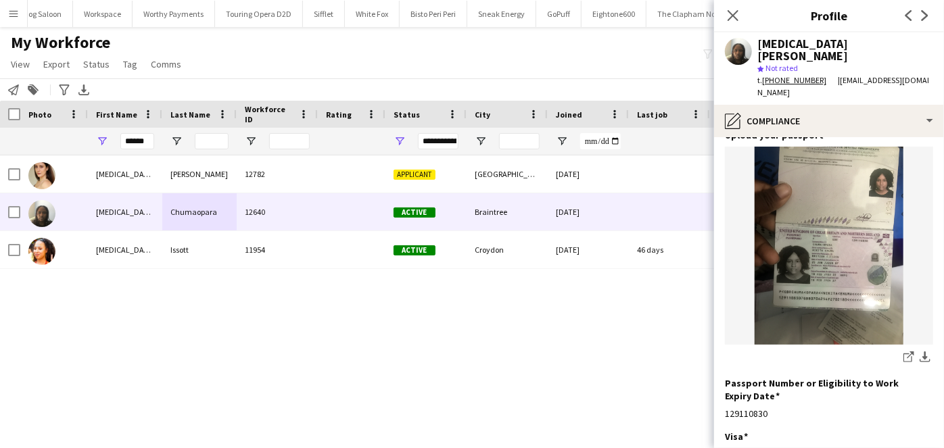
scroll to position [112, 0]
click at [726, 14] on app-icon "Close pop-in" at bounding box center [734, 16] width 20 height 20
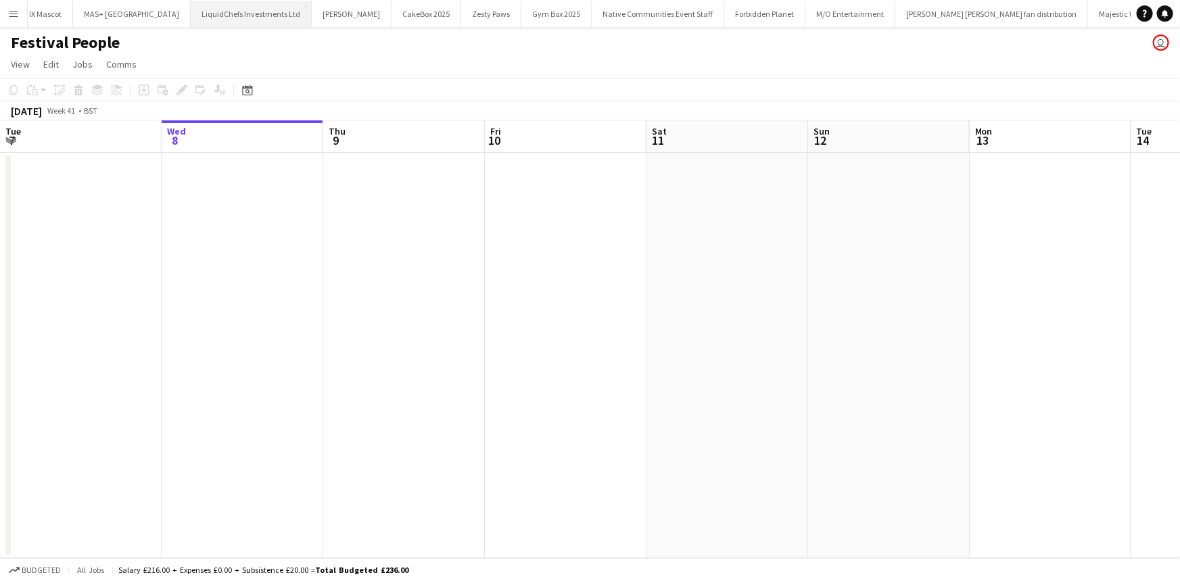
scroll to position [0, 323]
